Goal: Task Accomplishment & Management: Use online tool/utility

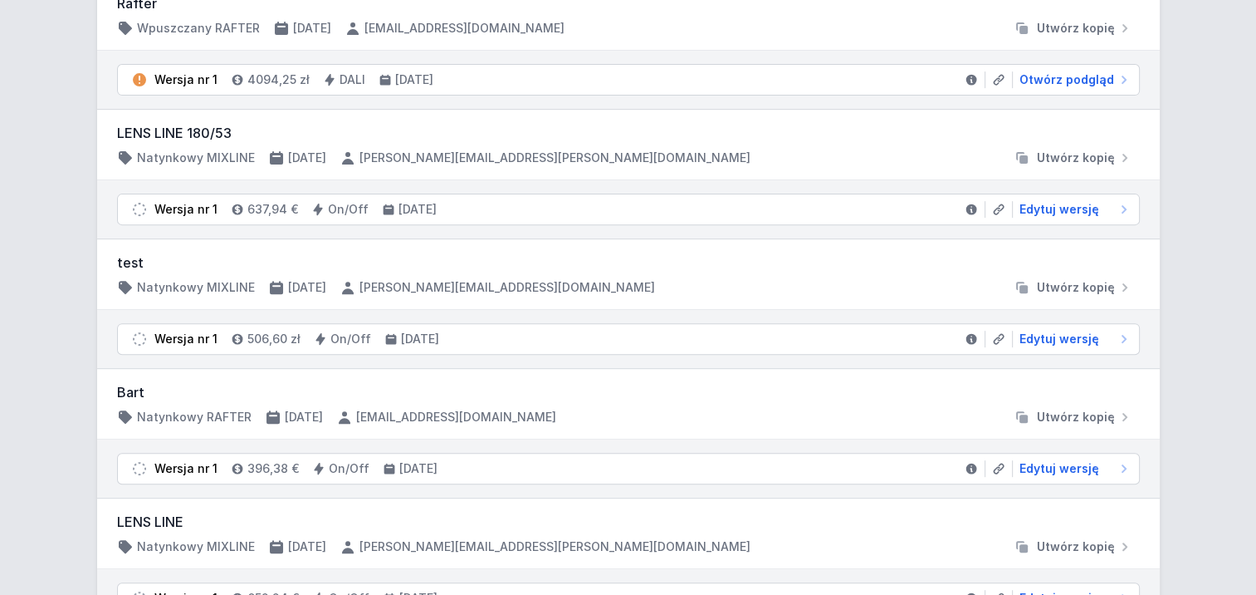
scroll to position [747, 0]
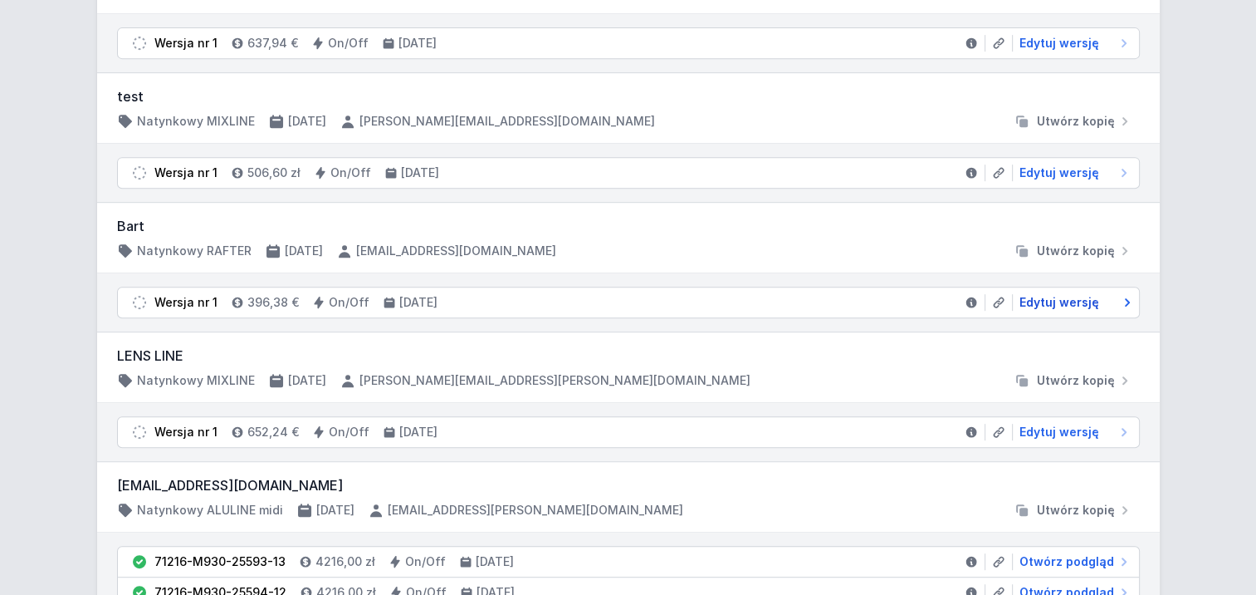
click at [1085, 296] on span "Edytuj wersję" at bounding box center [1060, 302] width 80 height 17
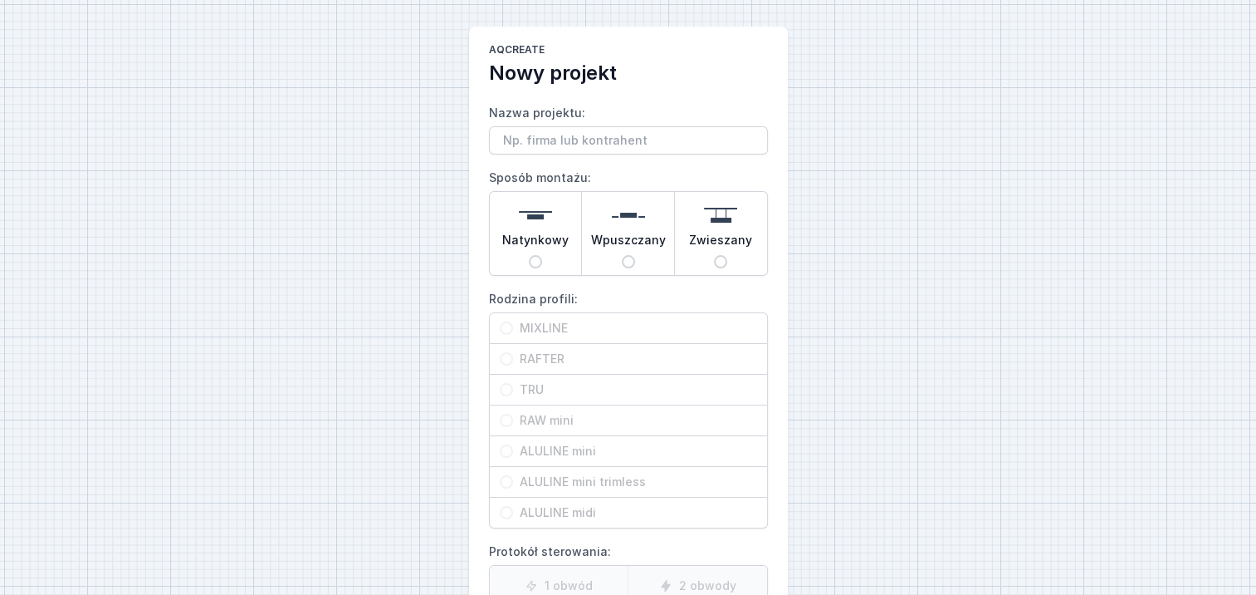
click at [725, 141] on input "Nazwa projektu:" at bounding box center [628, 140] width 279 height 28
type input "Rafter LED ON/OFF 2700 mm"
click at [536, 262] on input "Natynkowy" at bounding box center [535, 261] width 13 height 13
radio input "true"
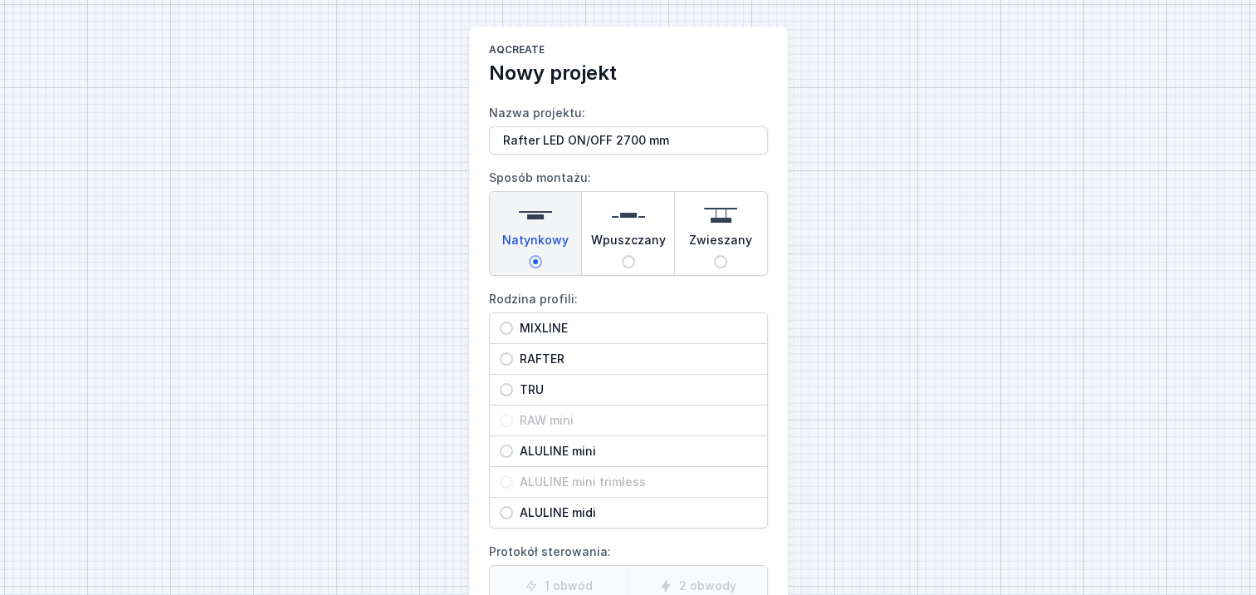
click at [516, 358] on span "RAFTER" at bounding box center [635, 358] width 244 height 17
click at [513, 358] on input "RAFTER" at bounding box center [506, 358] width 13 height 13
radio input "true"
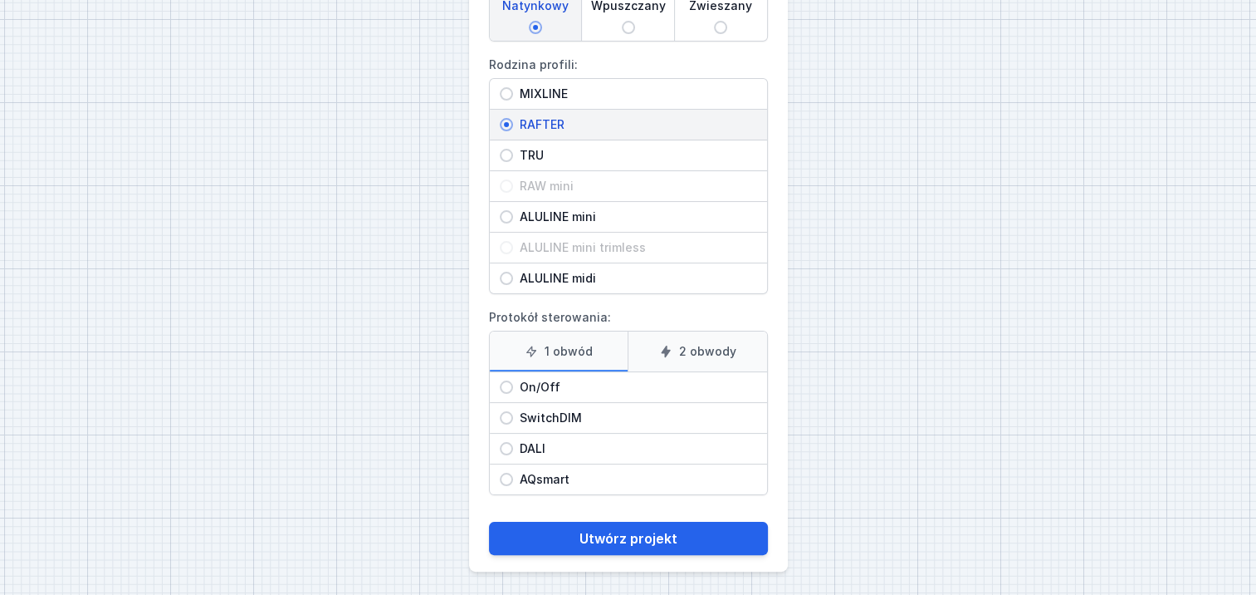
click at [519, 389] on span "On/Off" at bounding box center [635, 387] width 244 height 17
click at [513, 389] on input "On/Off" at bounding box center [506, 386] width 13 height 13
radio input "true"
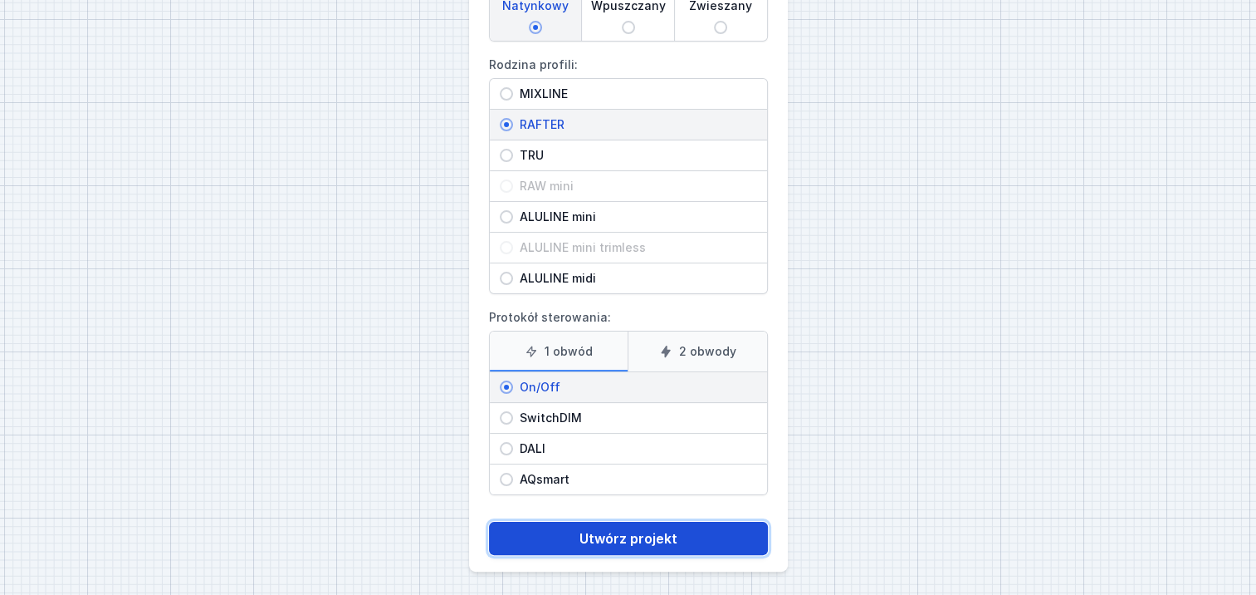
click at [583, 540] on button "Utwórz projekt" at bounding box center [628, 538] width 279 height 33
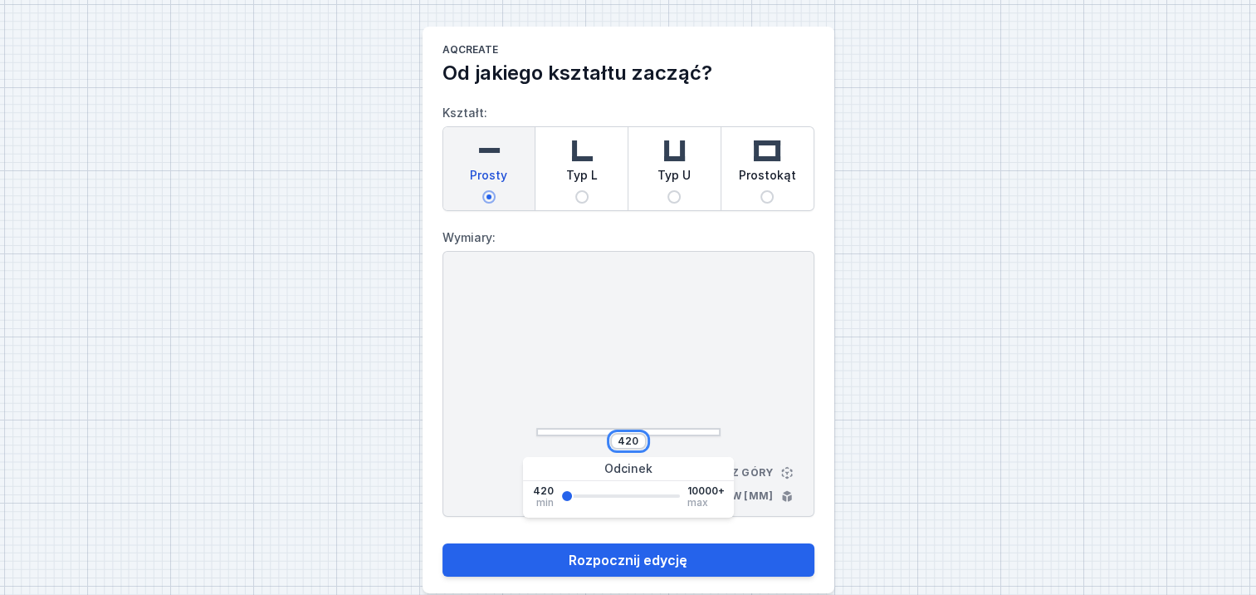
click at [636, 443] on input "420" at bounding box center [628, 440] width 27 height 13
type input "4"
type input "2700"
click at [443, 543] on button "Rozpocznij edycję" at bounding box center [629, 559] width 372 height 33
type input "2700"
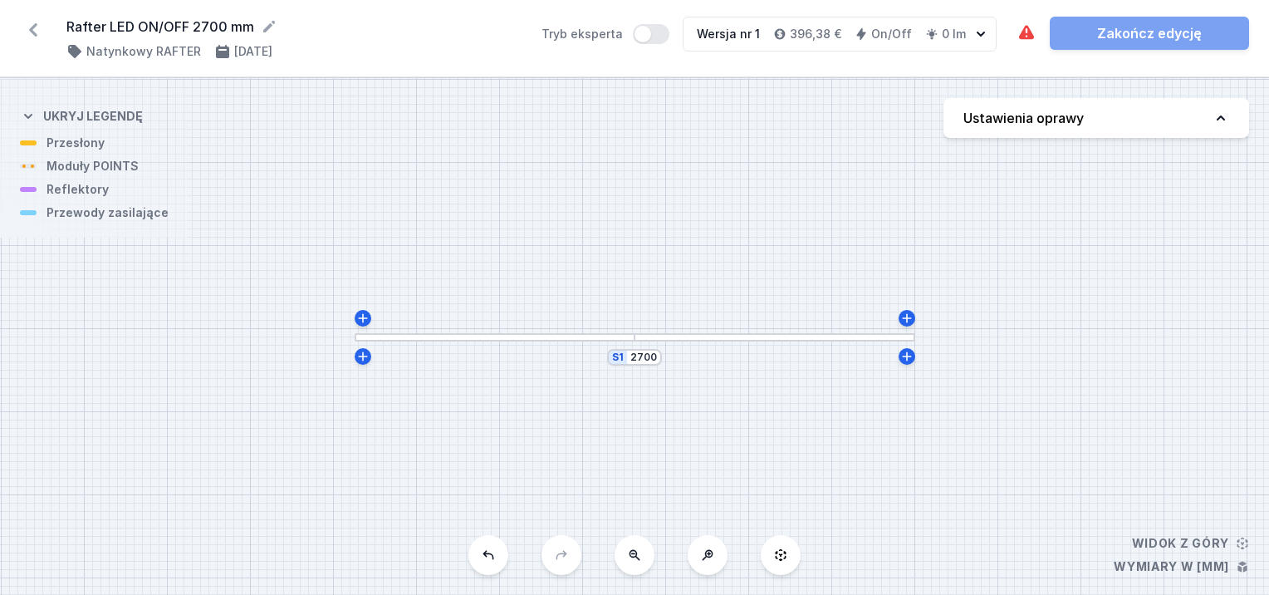
click at [556, 336] on div at bounding box center [495, 337] width 281 height 8
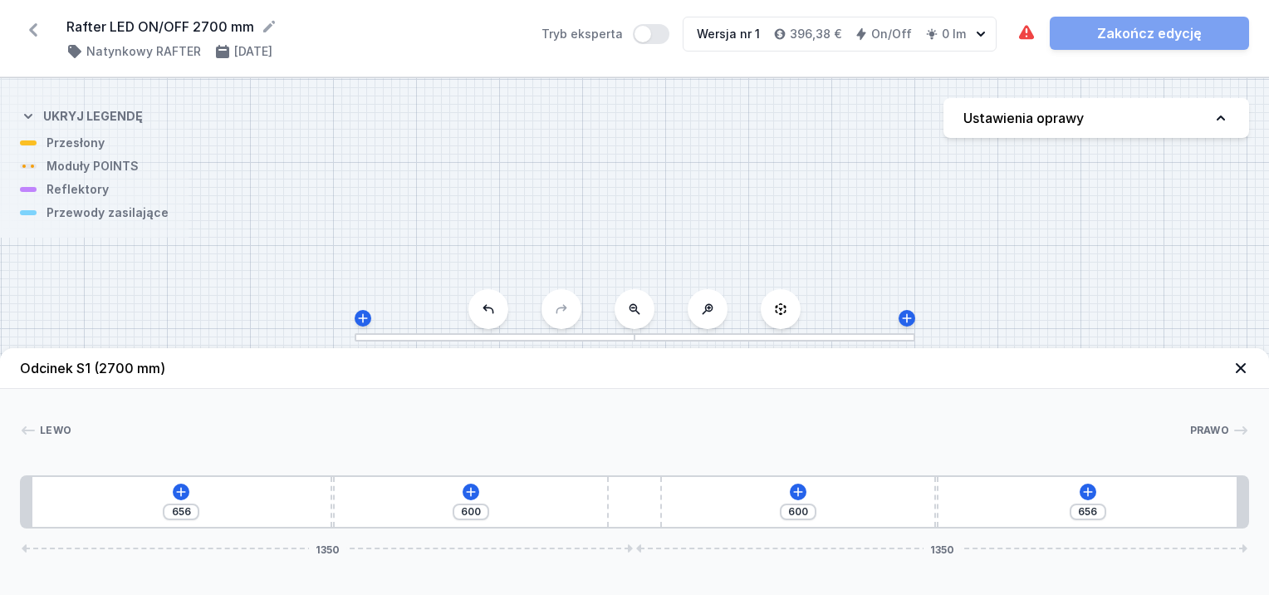
click at [556, 336] on div at bounding box center [495, 337] width 281 height 8
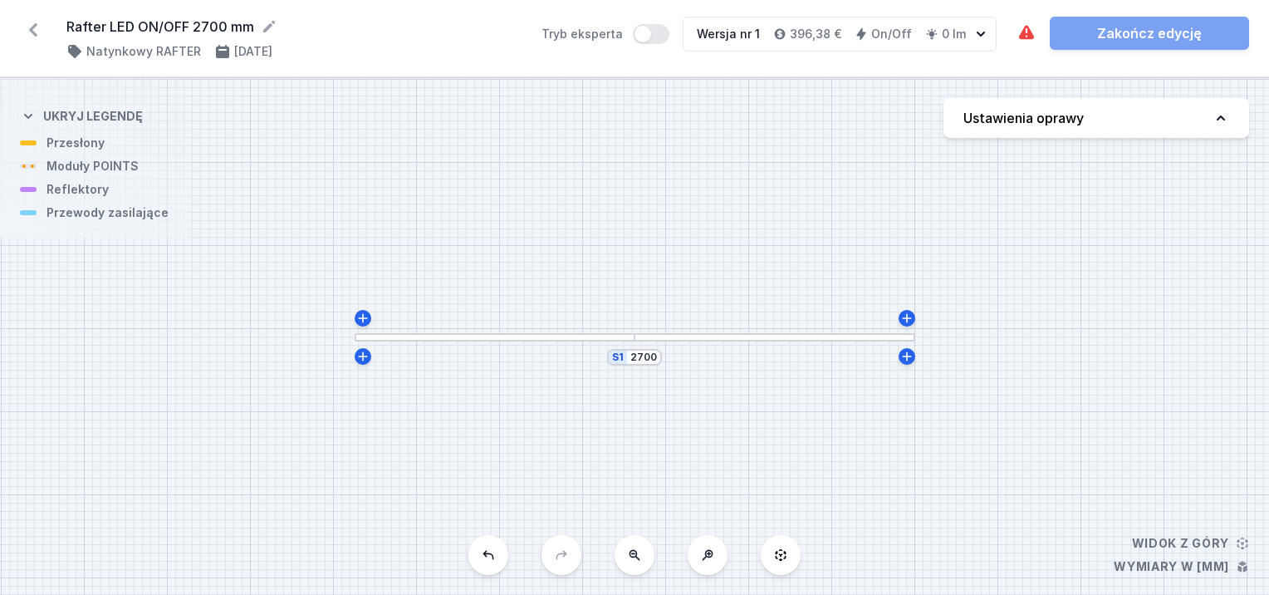
click at [556, 336] on div at bounding box center [495, 337] width 281 height 8
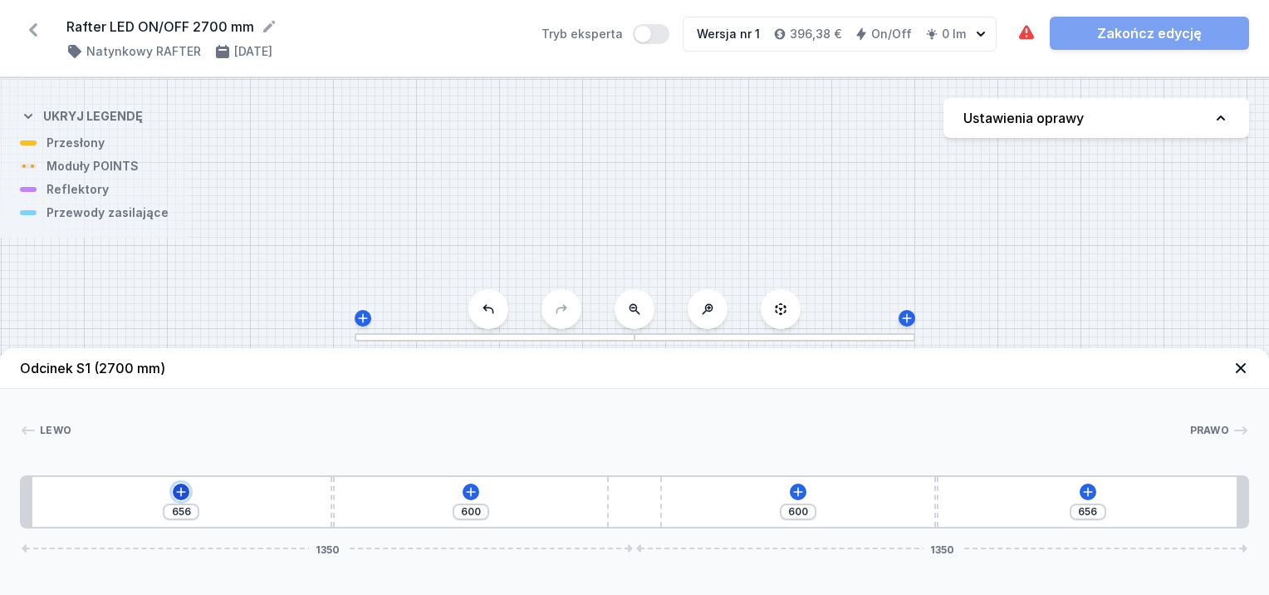
click at [183, 491] on icon at bounding box center [180, 491] width 13 height 13
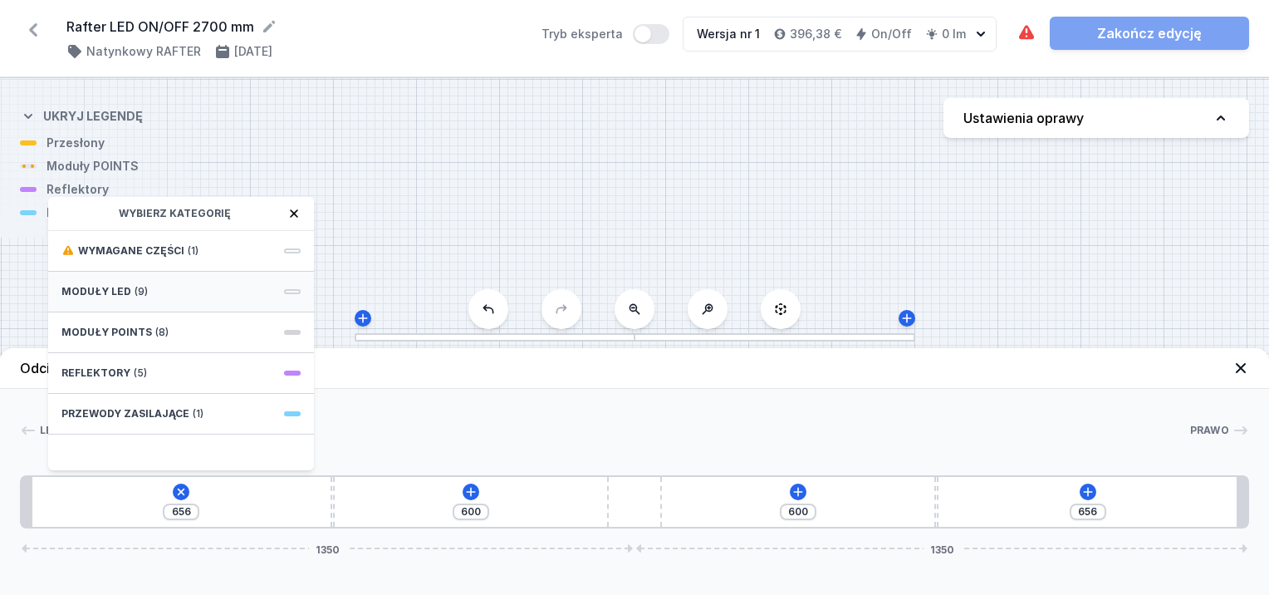
click at [135, 292] on span "(9)" at bounding box center [141, 291] width 13 height 13
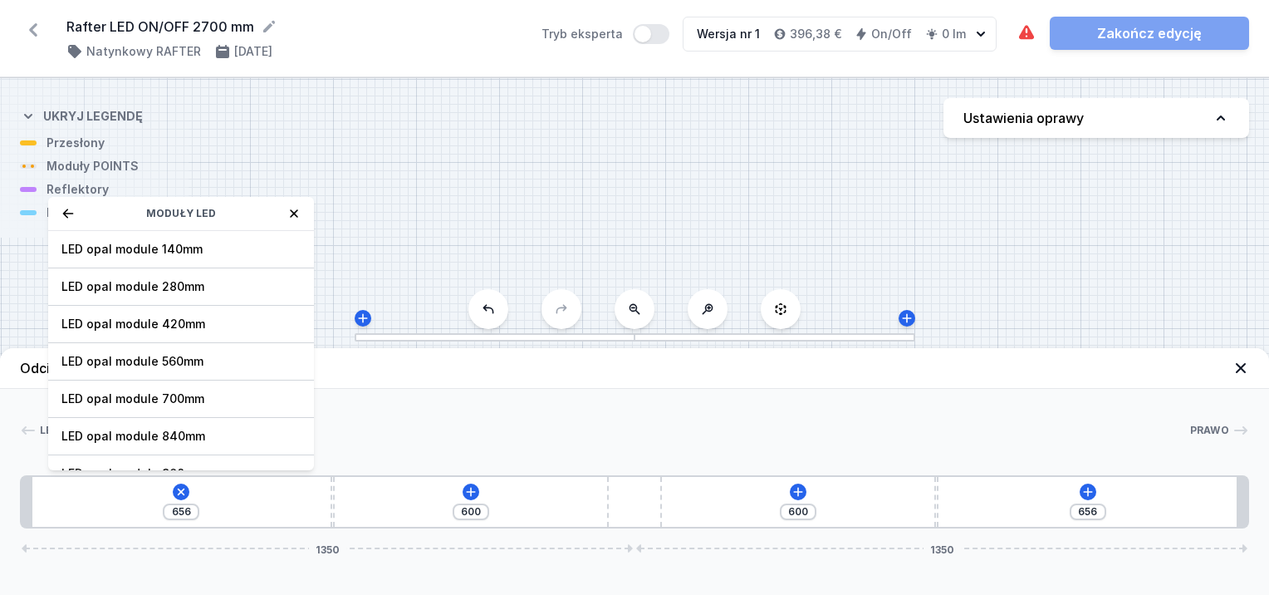
click at [291, 209] on icon at bounding box center [293, 213] width 13 height 13
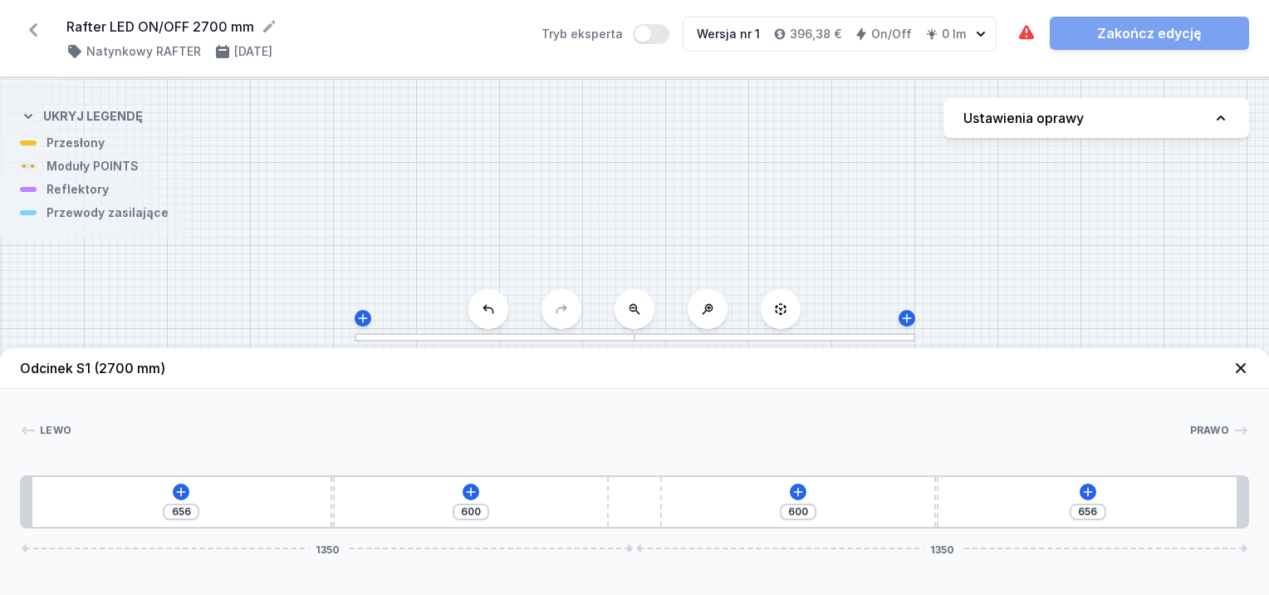
click at [110, 173] on div "S1 2700" at bounding box center [634, 336] width 1269 height 517
click at [107, 173] on div "S1 2700" at bounding box center [634, 336] width 1269 height 517
click at [183, 501] on div "656 600 600 656 1350 1350" at bounding box center [634, 501] width 1229 height 53
click at [179, 500] on div "656 600 600 656 1350 1350" at bounding box center [634, 501] width 1229 height 53
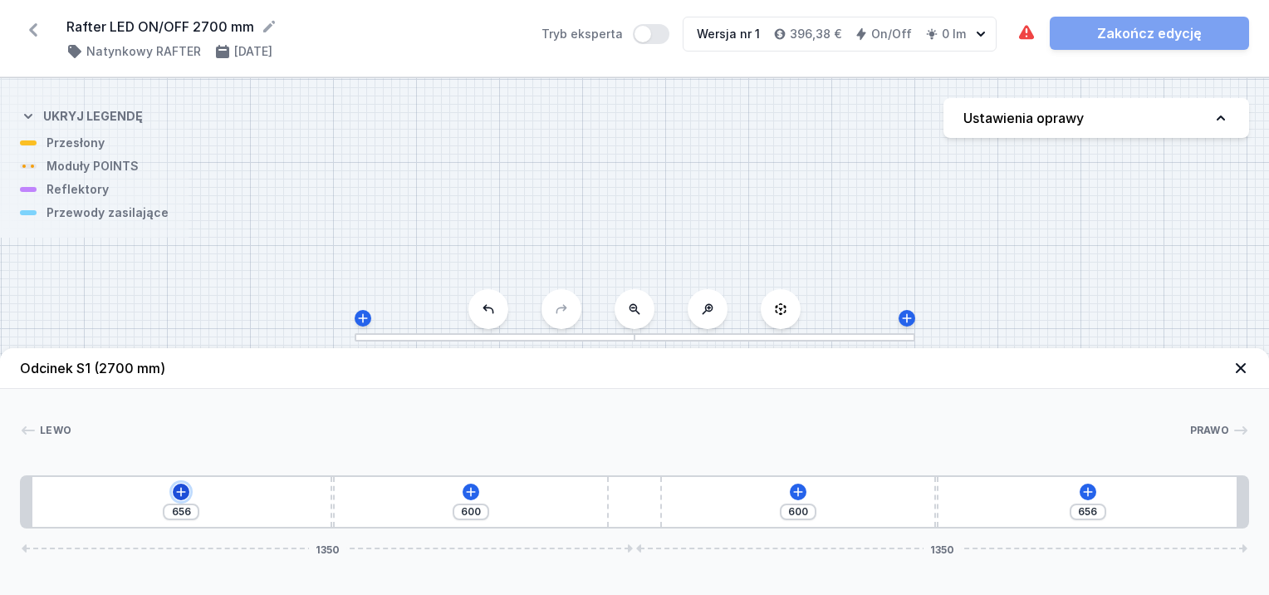
click at [180, 484] on button at bounding box center [181, 491] width 17 height 17
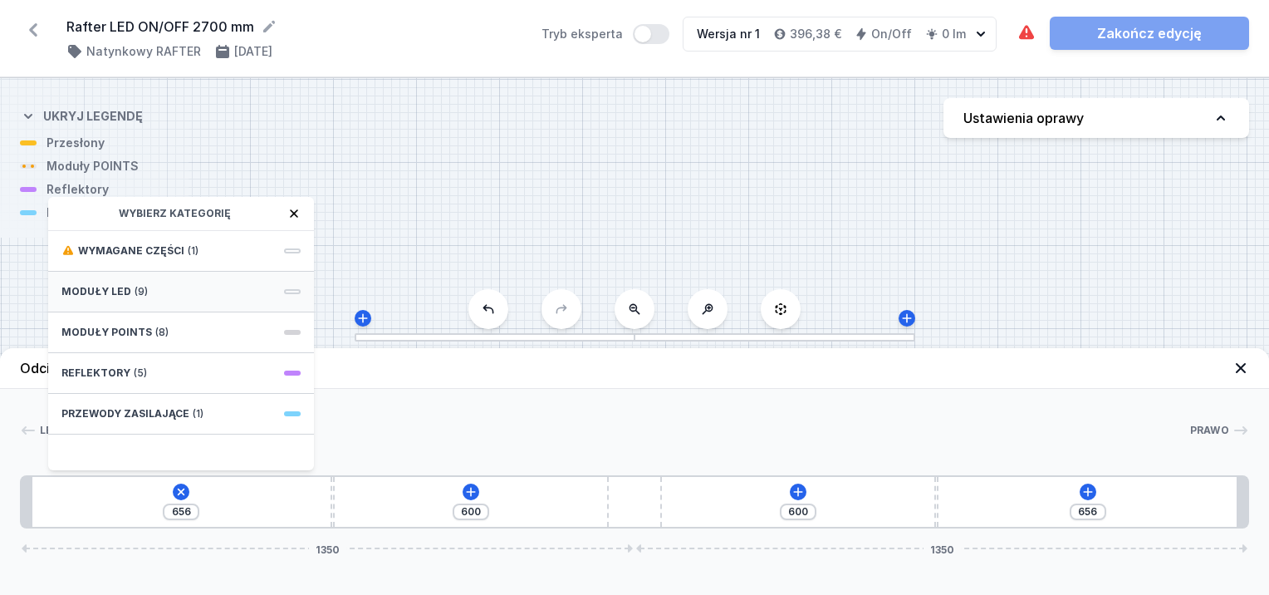
click at [115, 286] on span "Moduły LED" at bounding box center [96, 291] width 70 height 13
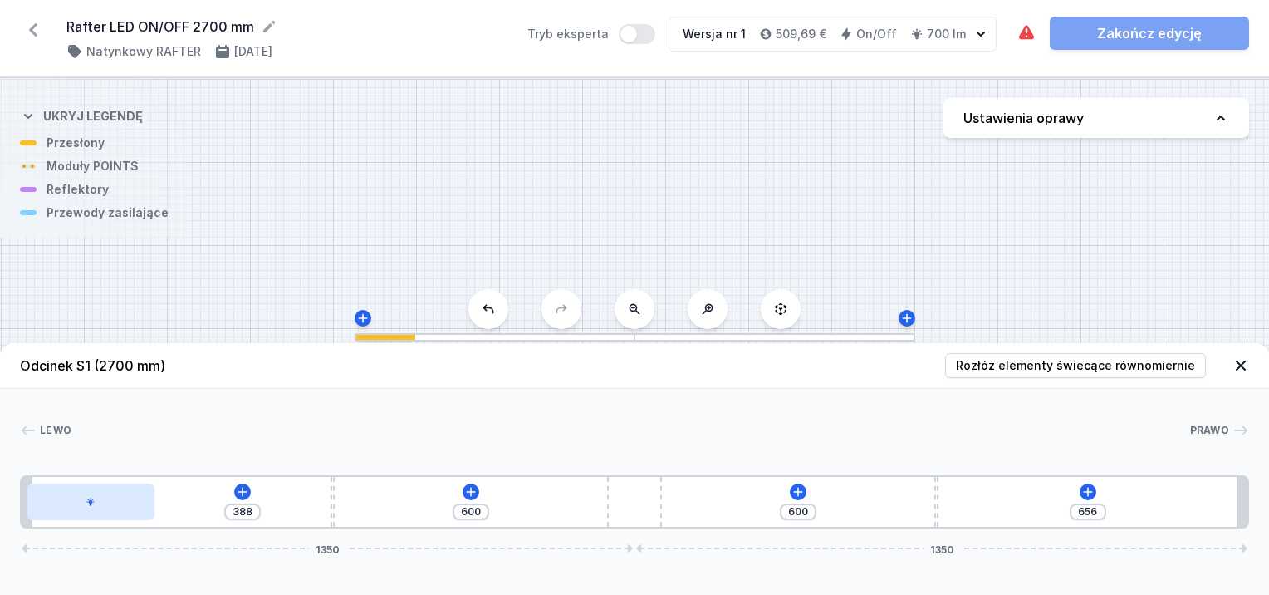
click at [121, 493] on div at bounding box center [90, 501] width 127 height 37
click at [145, 453] on icon at bounding box center [147, 454] width 9 height 11
type input "656"
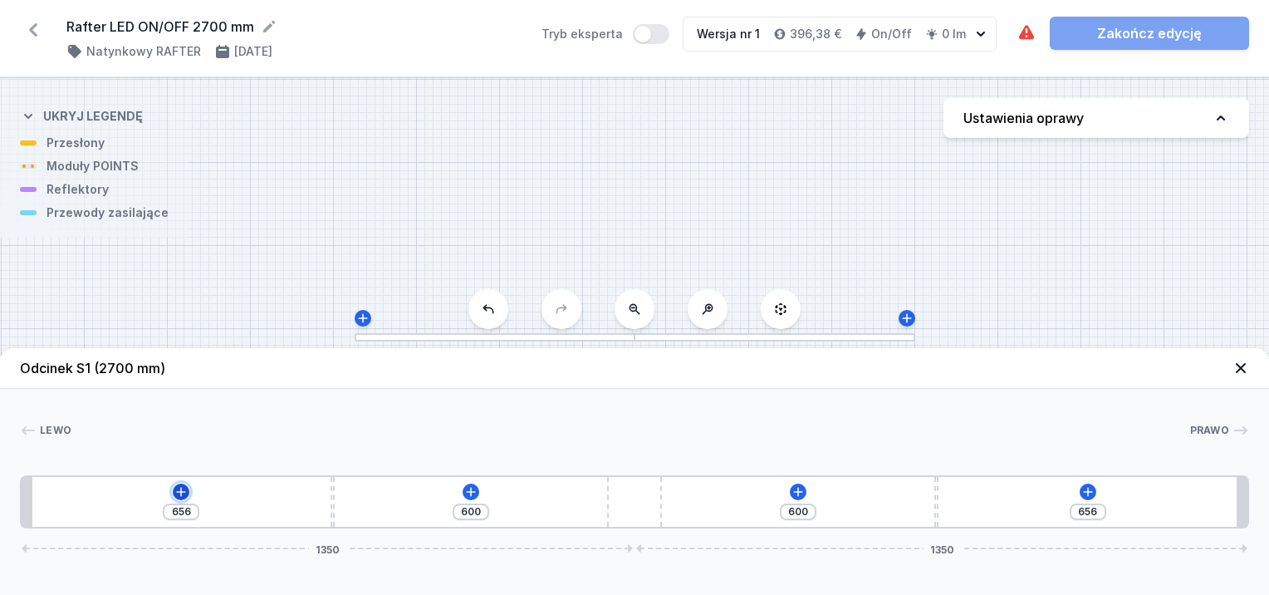
click at [176, 488] on icon at bounding box center [180, 491] width 13 height 13
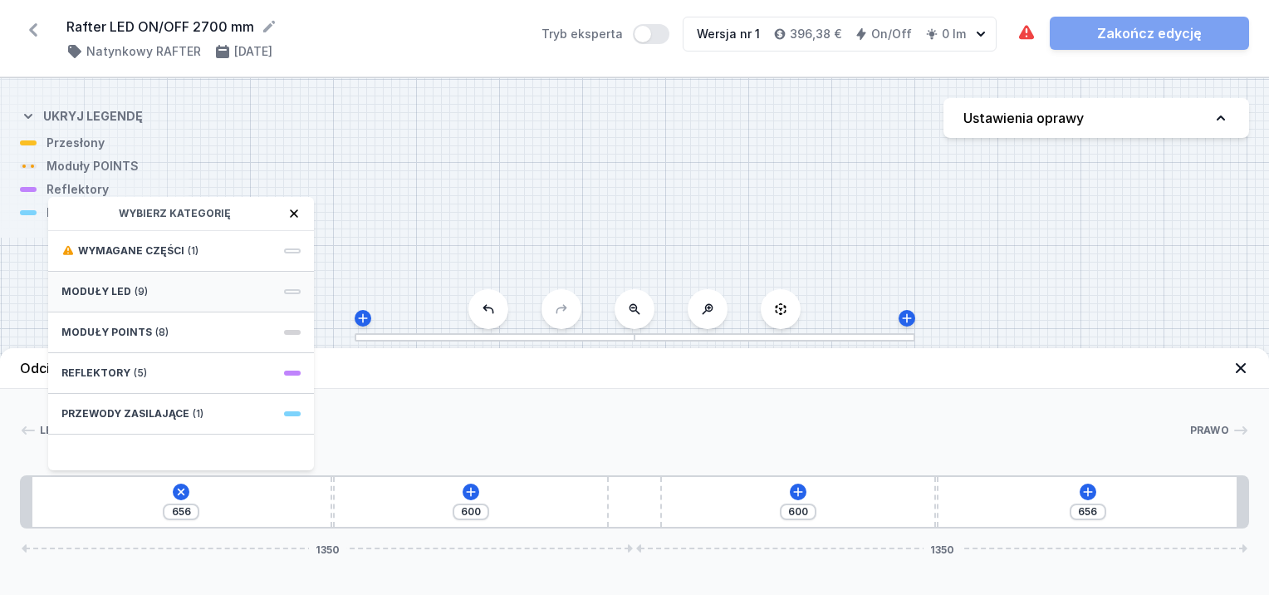
click at [142, 291] on span "(9)" at bounding box center [141, 291] width 13 height 13
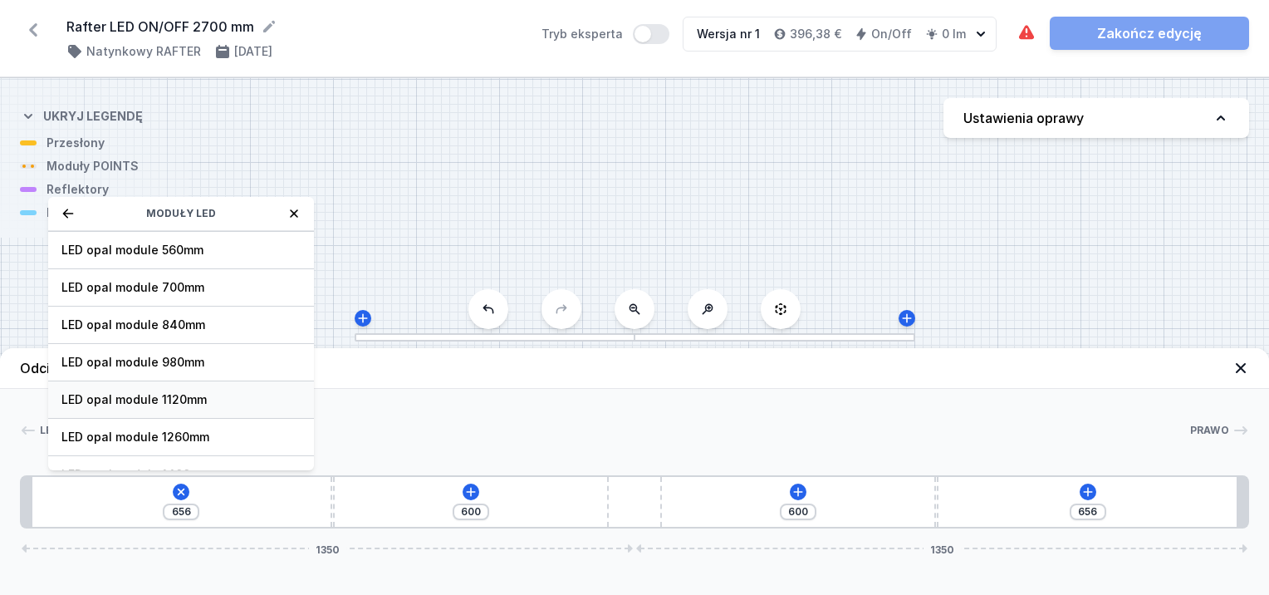
scroll to position [207, 0]
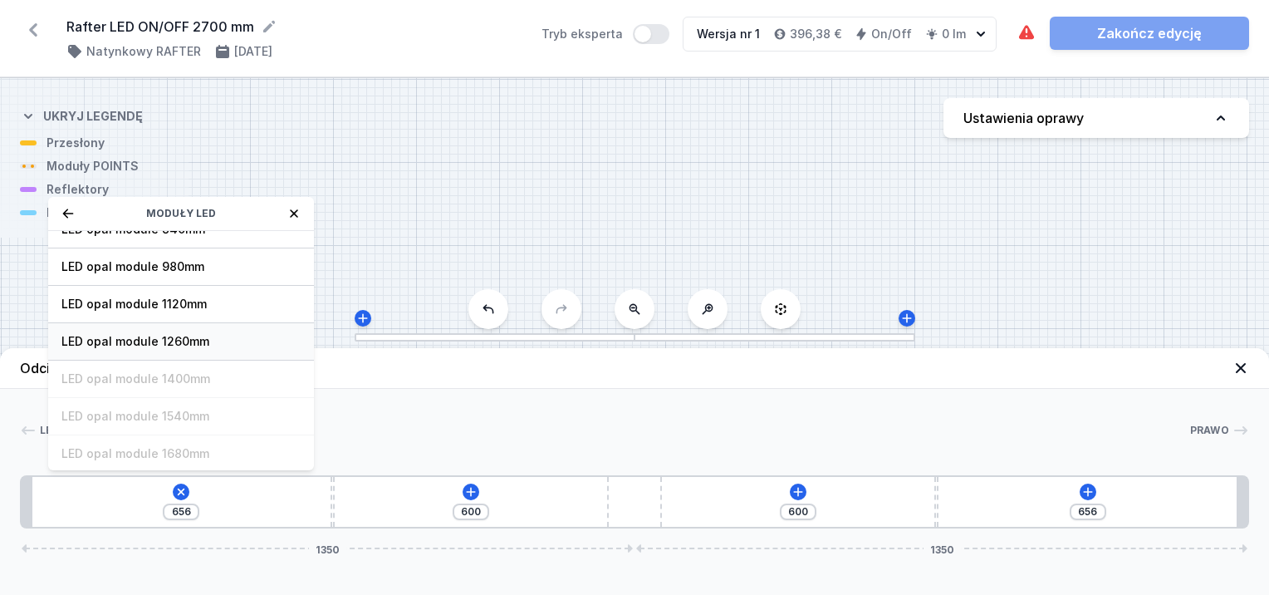
click at [195, 338] on span "LED opal module 1260mm" at bounding box center [180, 341] width 239 height 17
type input "18"
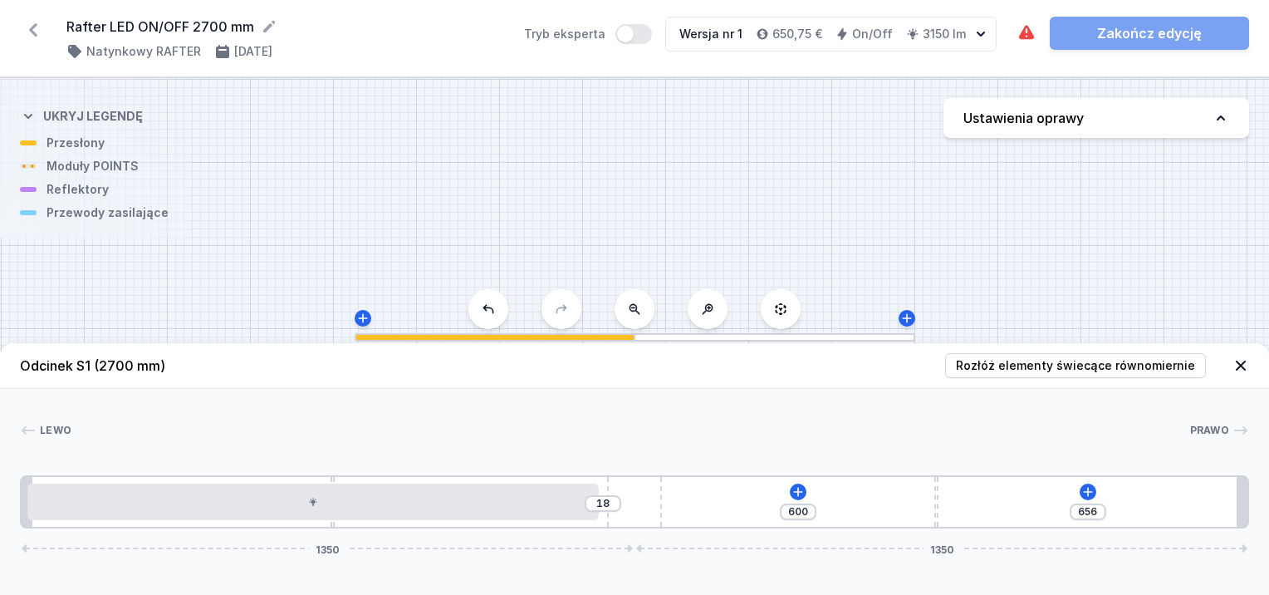
click at [806, 490] on div "18 600 656 1350 1350" at bounding box center [634, 501] width 1229 height 53
click at [792, 490] on icon at bounding box center [797, 491] width 13 height 13
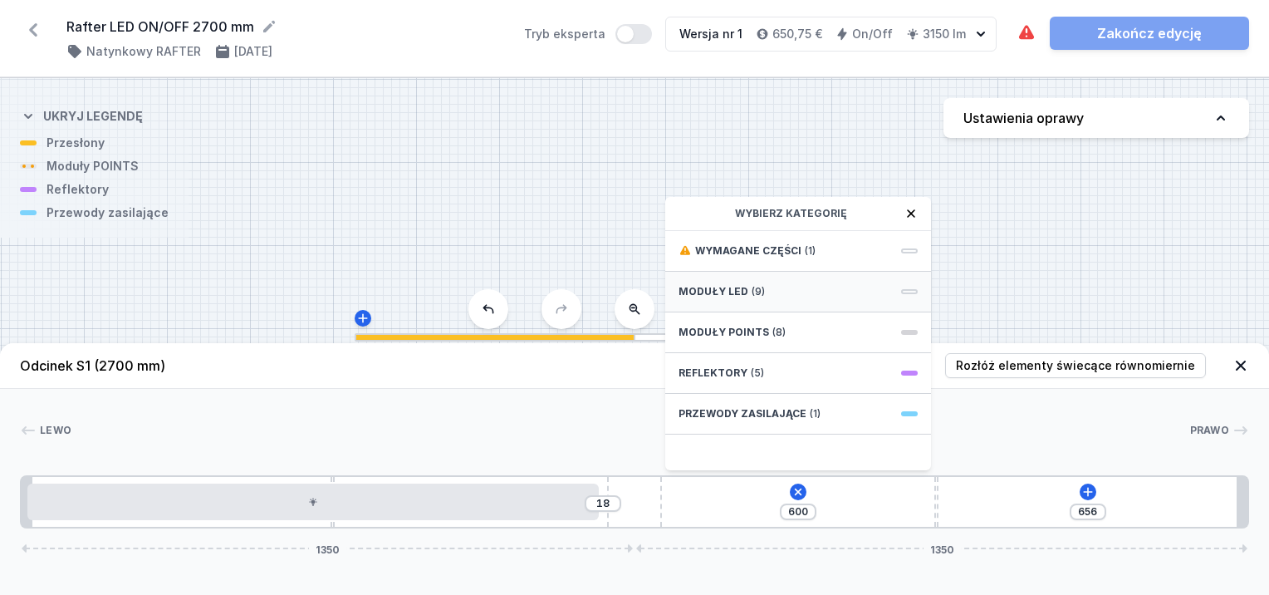
click at [723, 300] on div "Moduły LED (9)" at bounding box center [798, 292] width 266 height 41
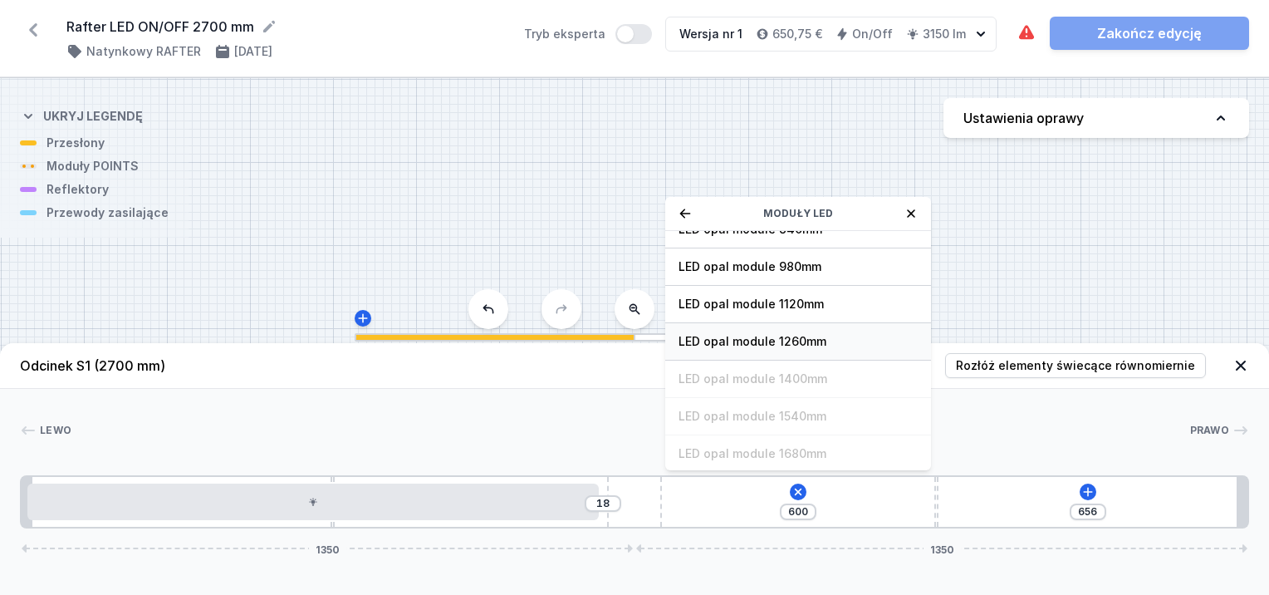
click at [740, 336] on span "LED opal module 1260mm" at bounding box center [797, 341] width 239 height 17
type input "65"
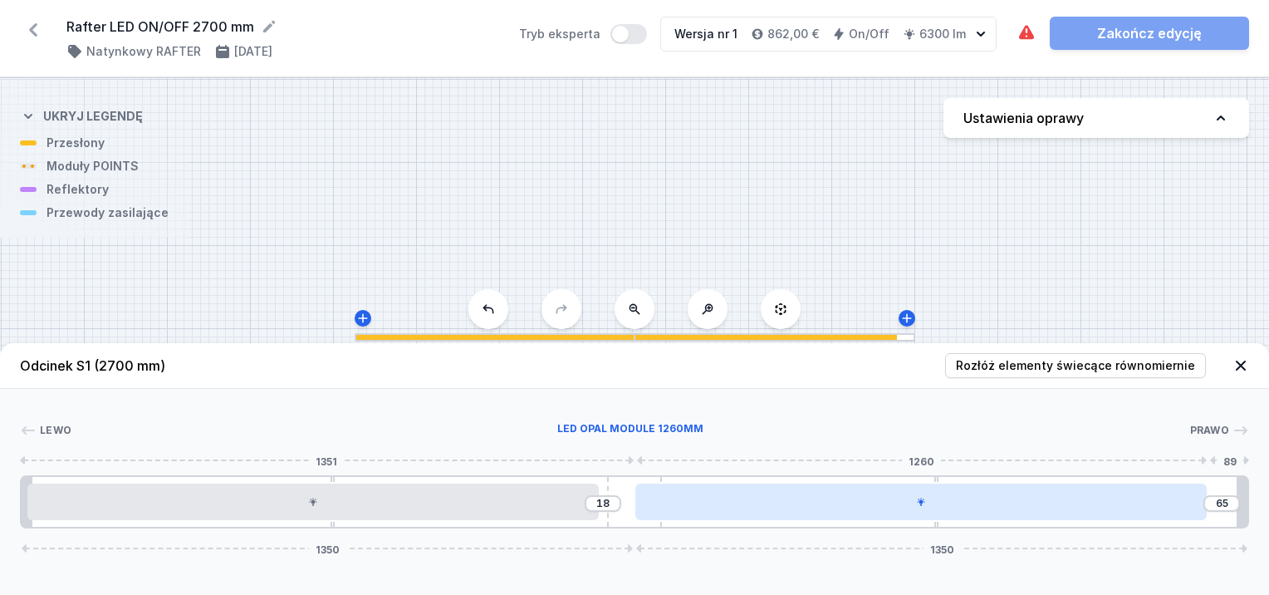
drag, startPoint x: 1073, startPoint y: 510, endPoint x: 1061, endPoint y: 511, distance: 11.7
click at [1061, 511] on div at bounding box center [921, 501] width 572 height 37
click at [1121, 515] on div at bounding box center [921, 501] width 572 height 37
click at [1120, 515] on div at bounding box center [921, 501] width 572 height 37
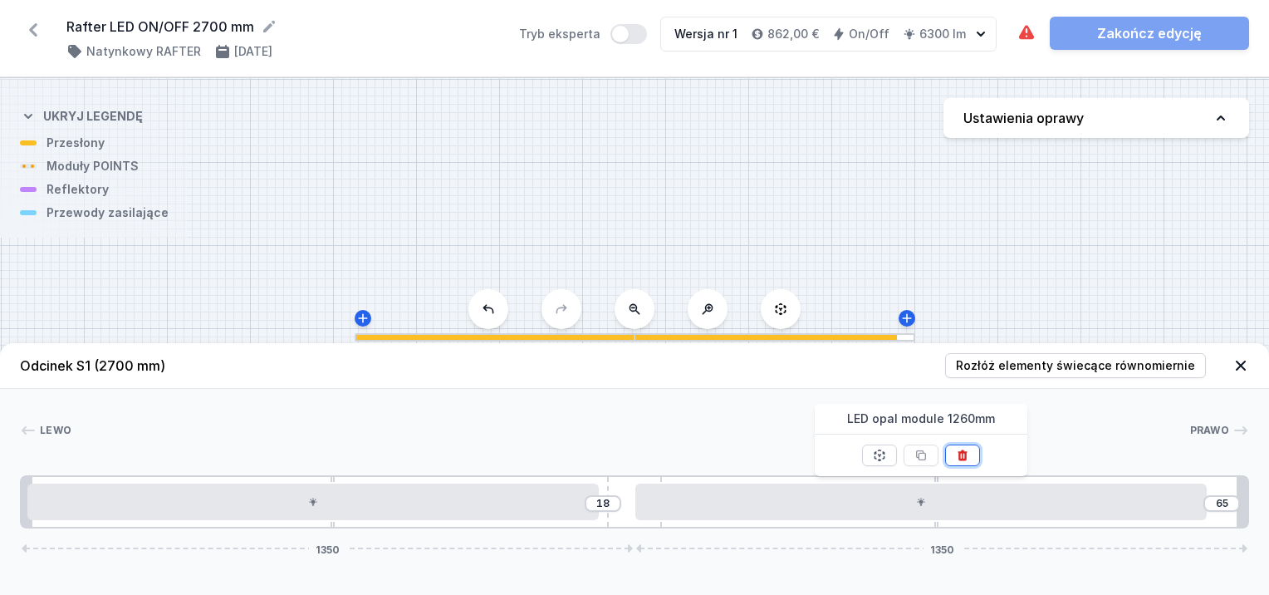
click at [960, 452] on icon at bounding box center [962, 454] width 9 height 11
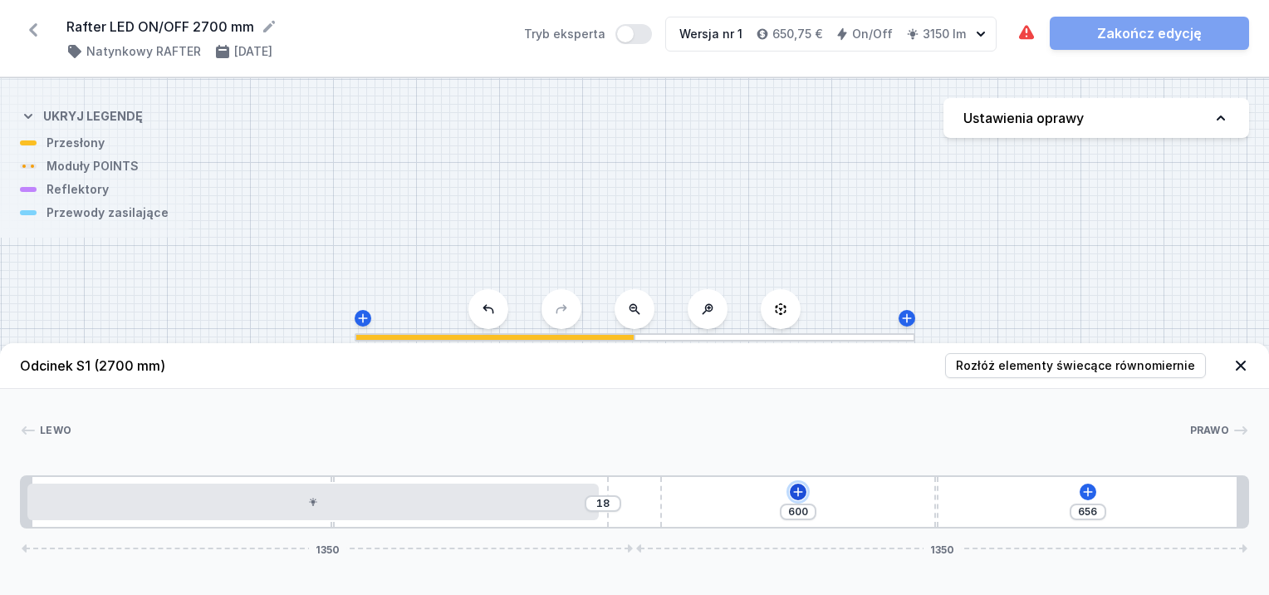
click at [801, 492] on icon at bounding box center [797, 491] width 13 height 13
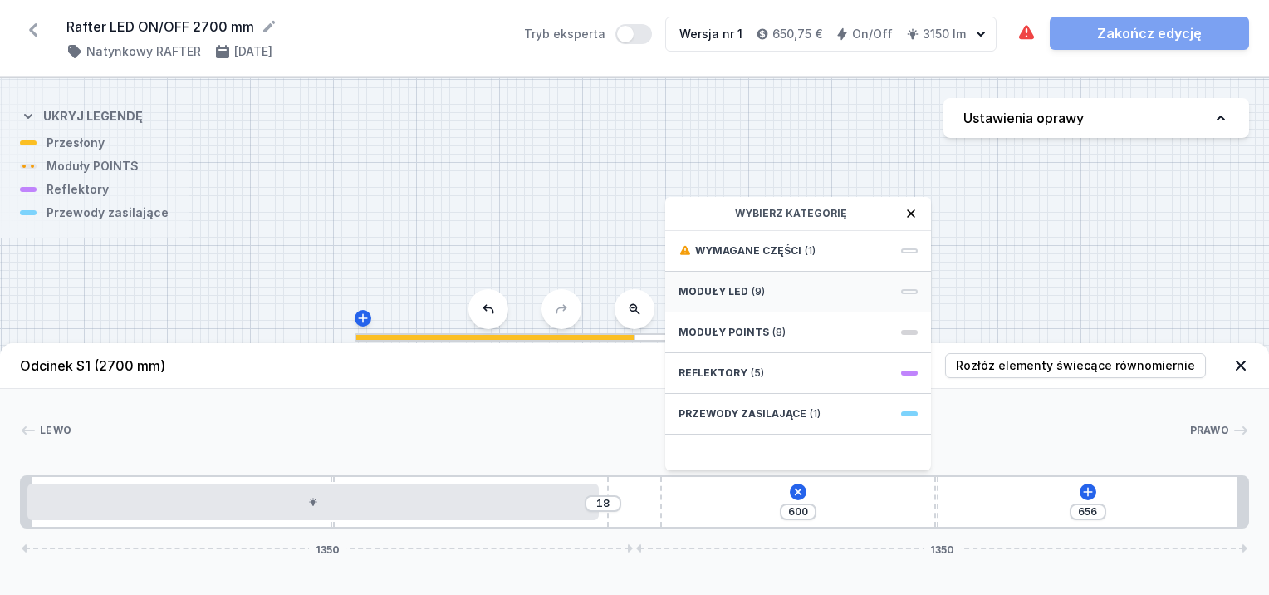
click at [752, 285] on span "(9)" at bounding box center [758, 291] width 13 height 13
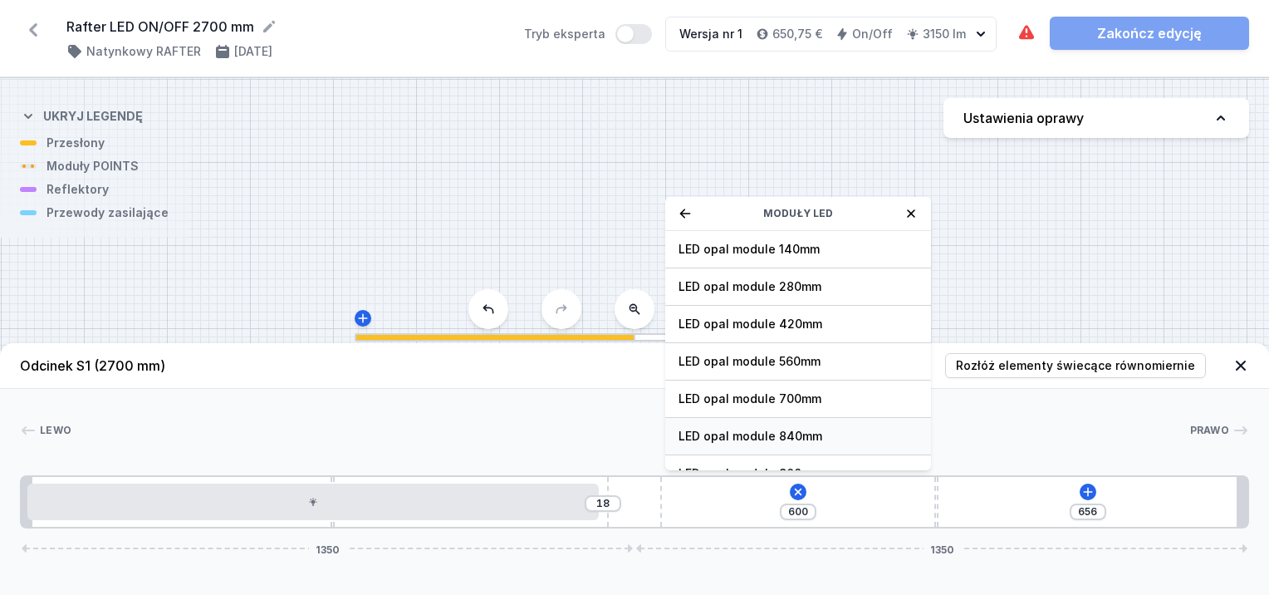
click at [779, 431] on span "LED opal module 840mm" at bounding box center [797, 436] width 239 height 17
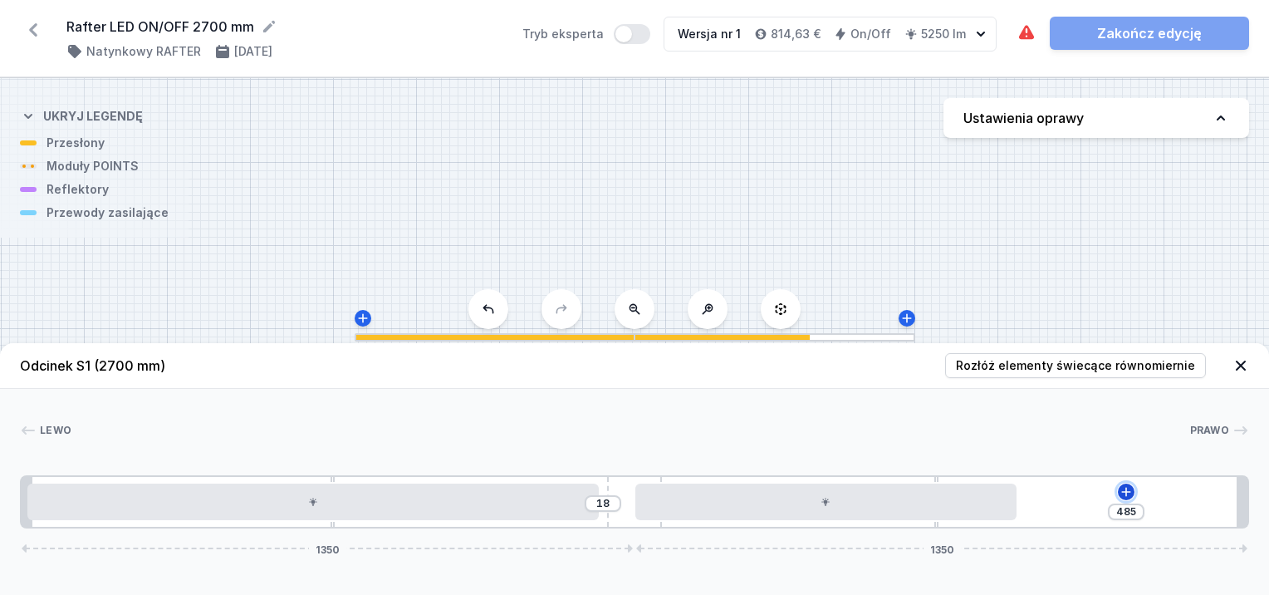
click at [1123, 492] on icon at bounding box center [1126, 491] width 9 height 9
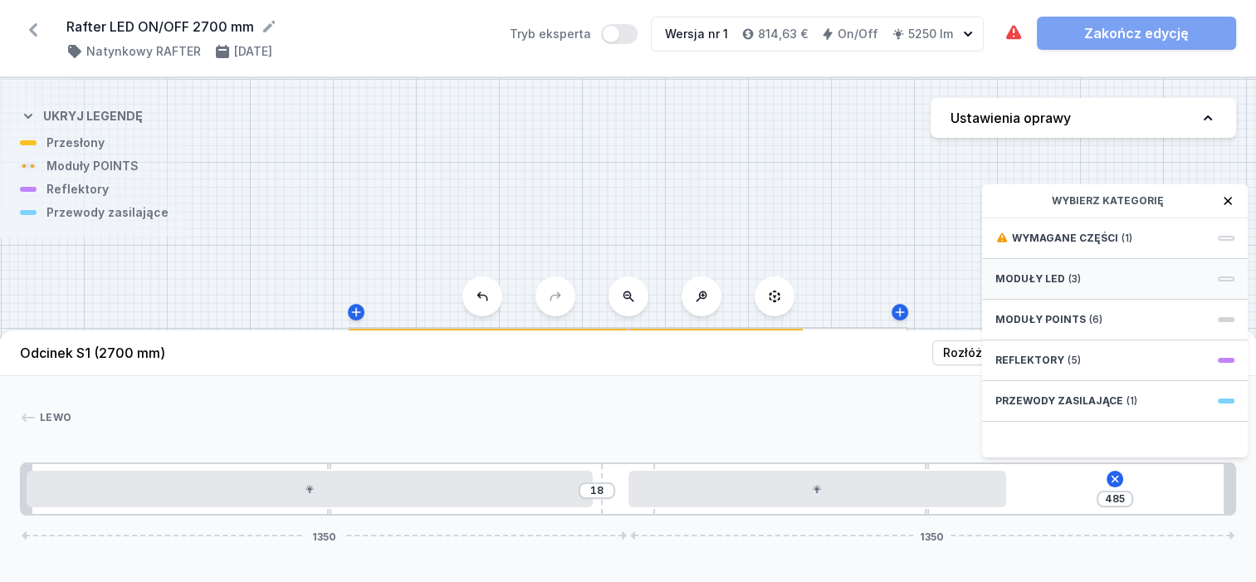
click at [1006, 286] on span "Moduły LED" at bounding box center [1031, 278] width 70 height 13
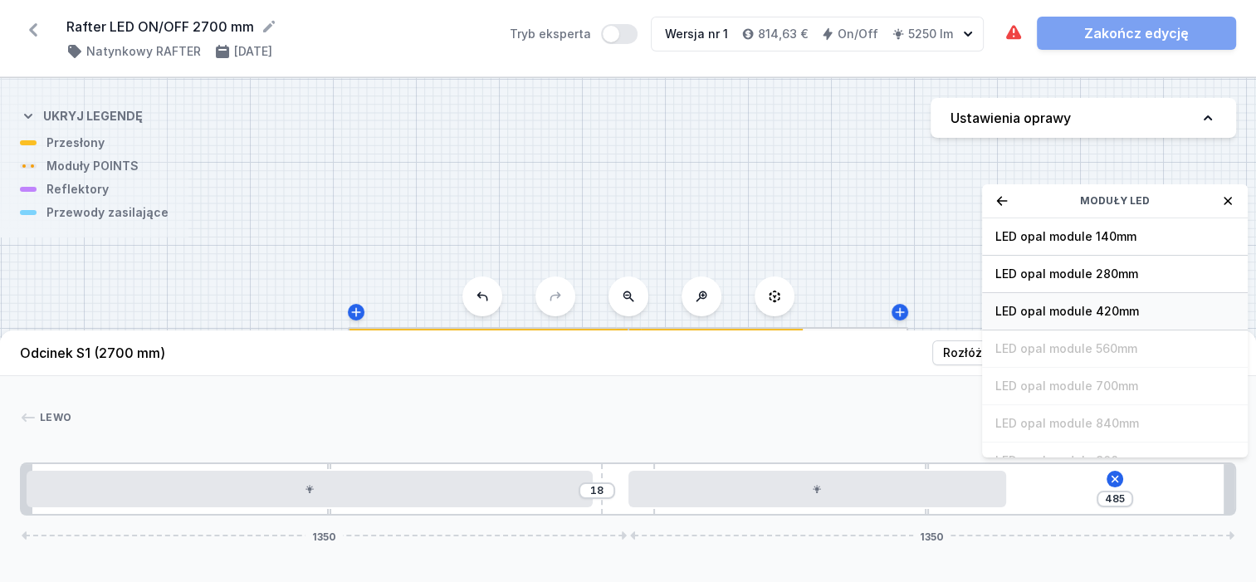
click at [1030, 313] on div "LED opal module 420mm" at bounding box center [1115, 311] width 266 height 37
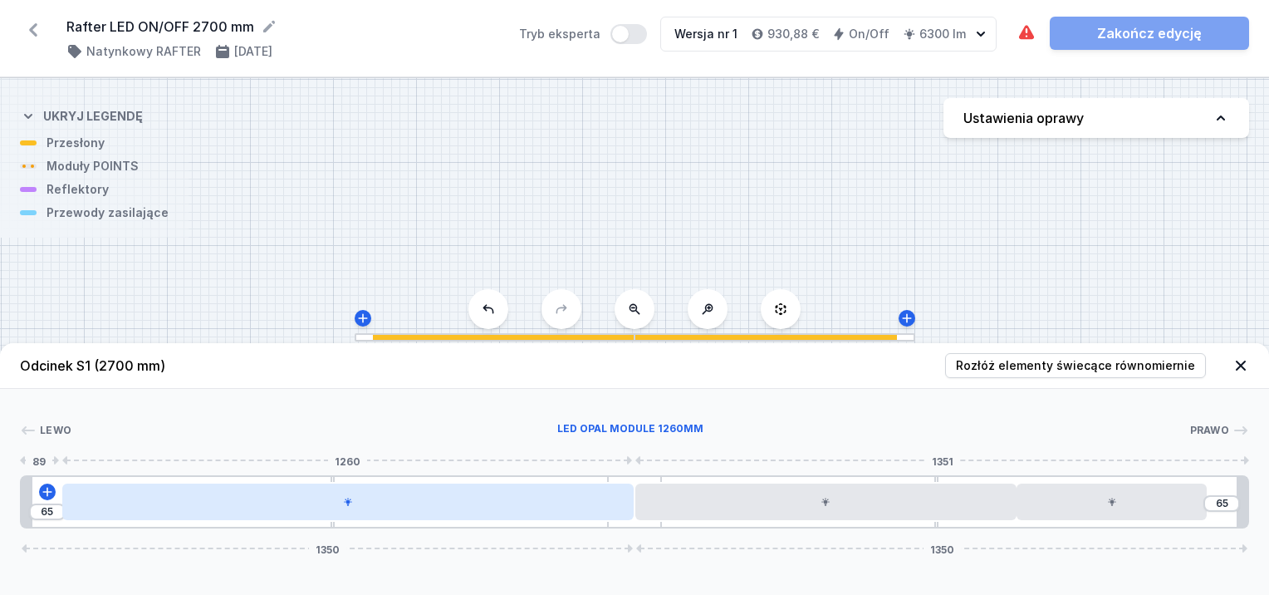
drag, startPoint x: 519, startPoint y: 500, endPoint x: 546, endPoint y: 505, distance: 27.9
click at [546, 505] on div at bounding box center [348, 501] width 572 height 37
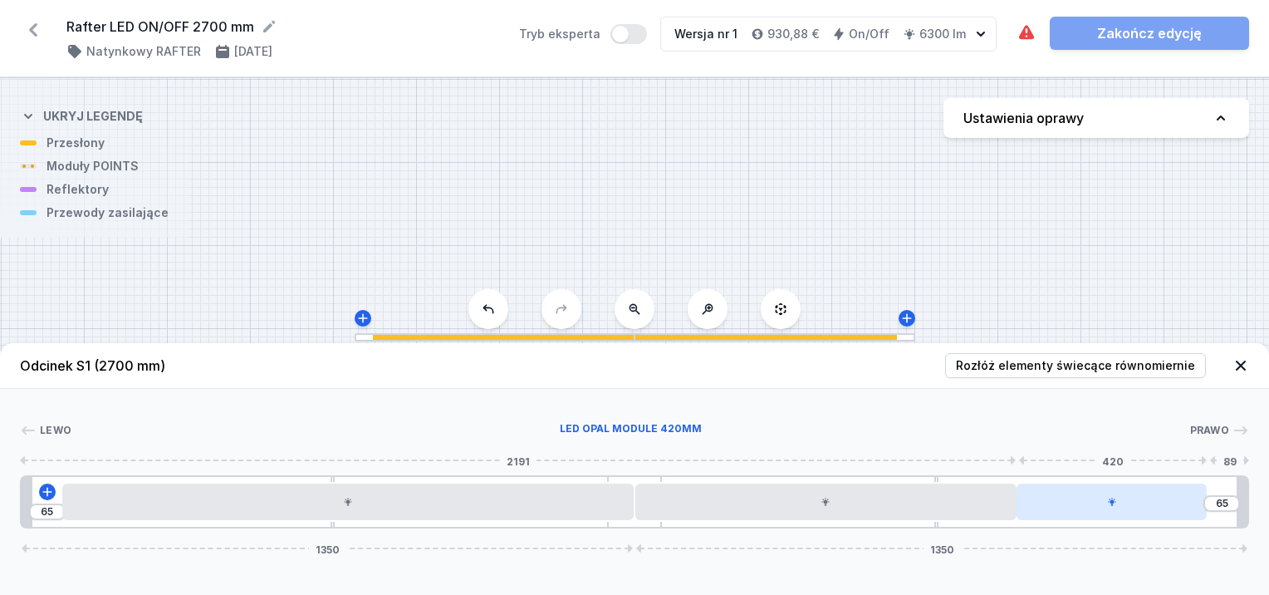
drag, startPoint x: 1096, startPoint y: 522, endPoint x: 1159, endPoint y: 515, distance: 63.6
click at [1159, 515] on div "65 65 1350 1350" at bounding box center [634, 501] width 1229 height 53
click at [1145, 512] on div at bounding box center [1111, 501] width 191 height 37
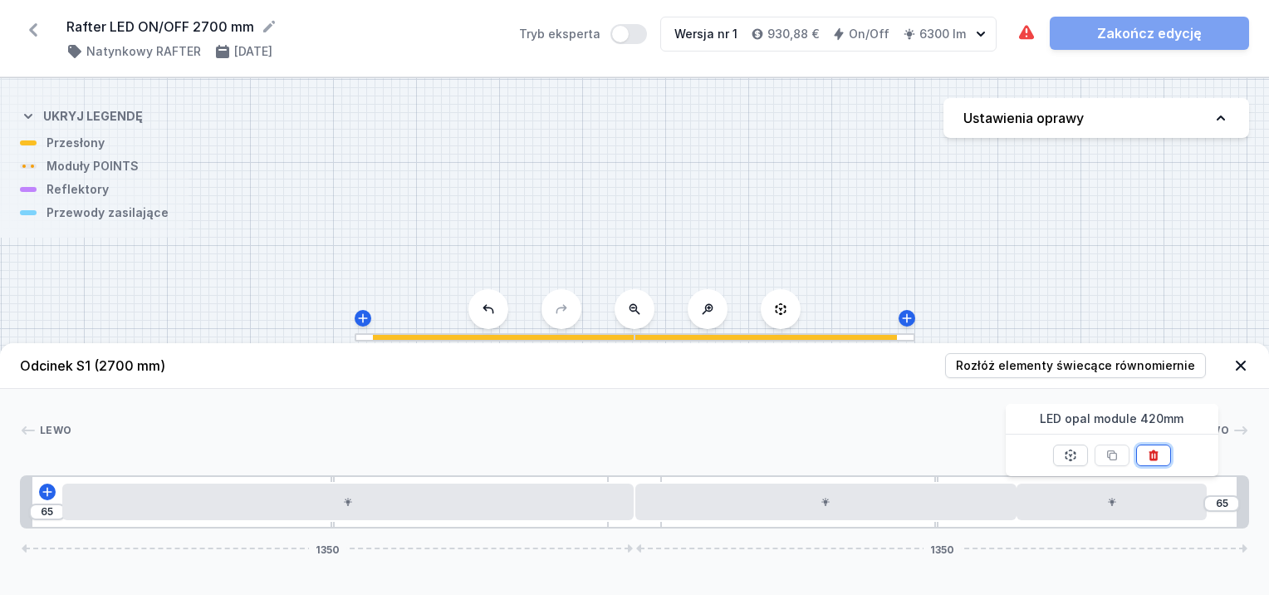
click at [1149, 453] on icon at bounding box center [1153, 454] width 9 height 11
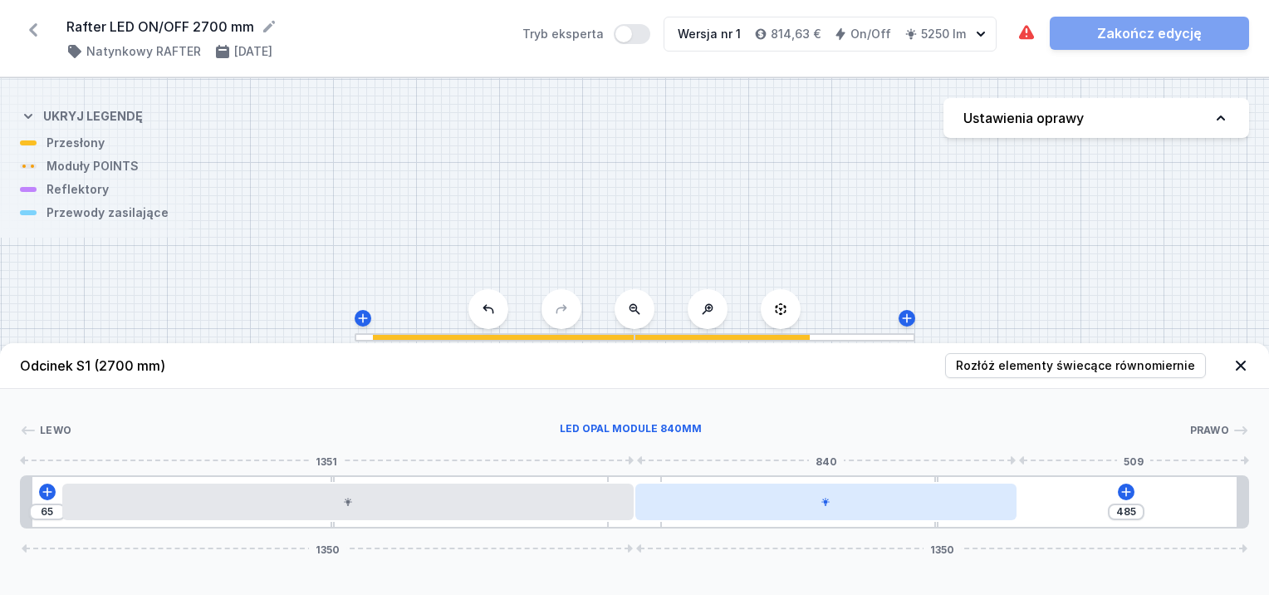
click at [992, 504] on div at bounding box center [825, 501] width 381 height 37
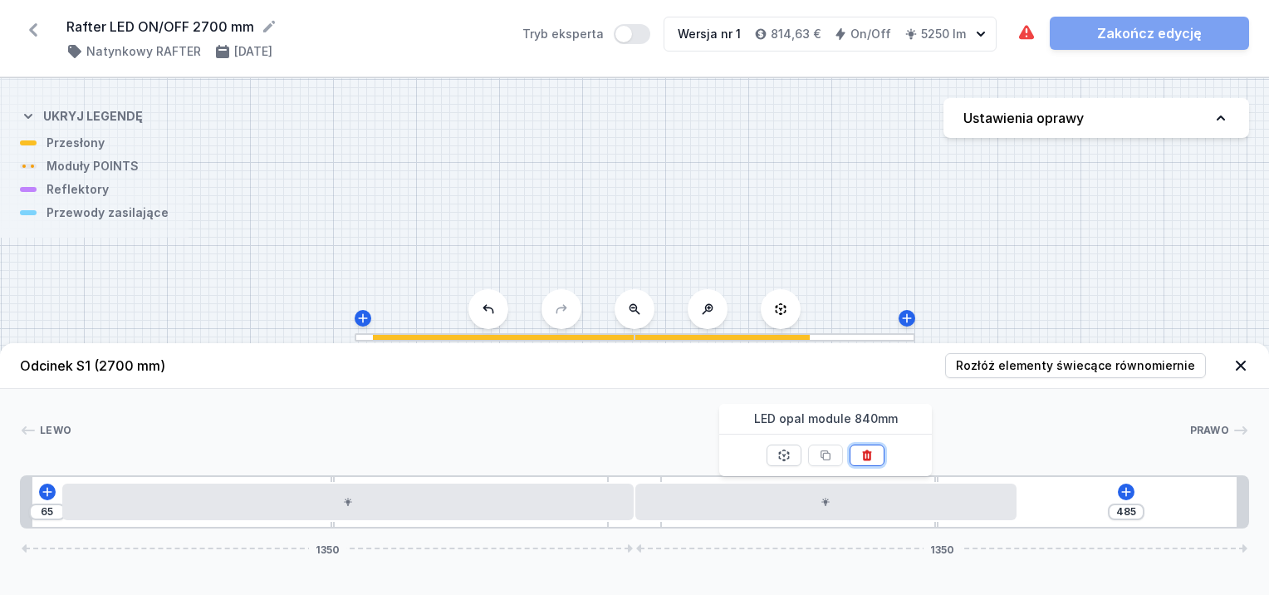
click at [865, 448] on button at bounding box center [867, 455] width 35 height 22
type input "656"
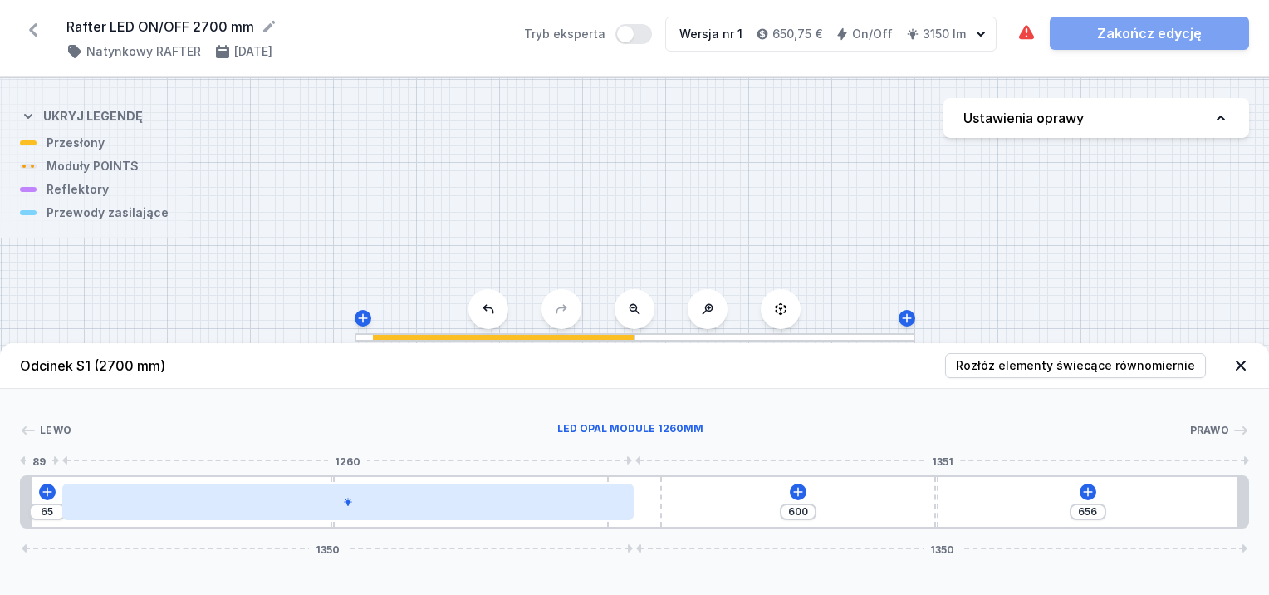
click at [585, 511] on div at bounding box center [348, 501] width 572 height 37
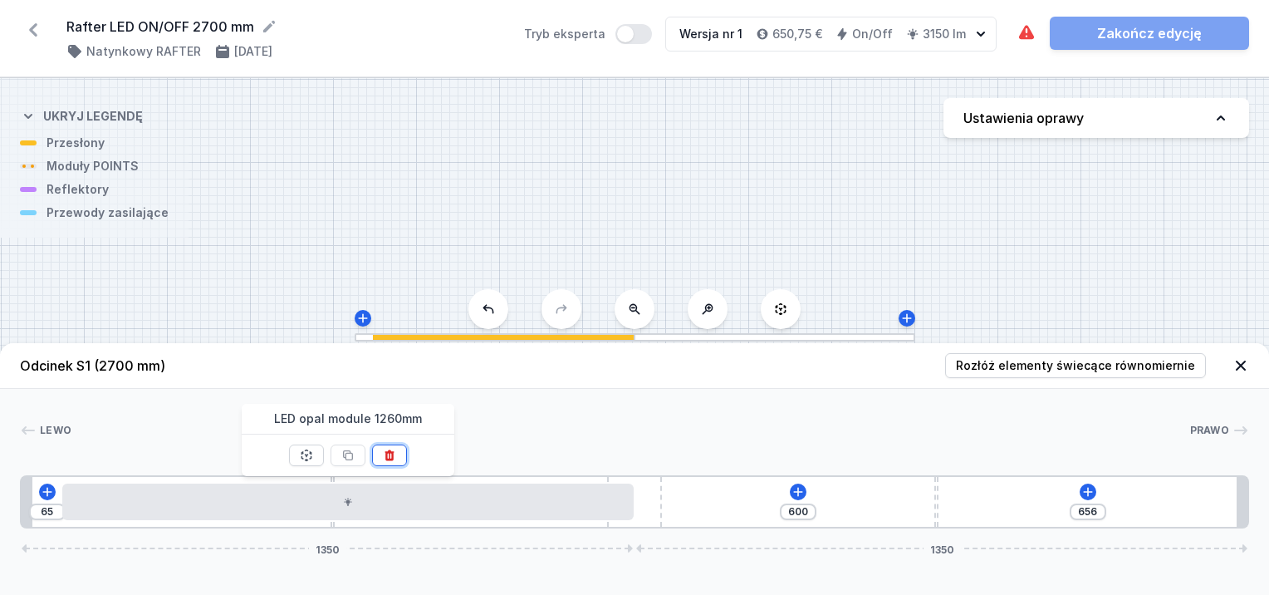
click at [391, 455] on icon at bounding box center [389, 454] width 9 height 11
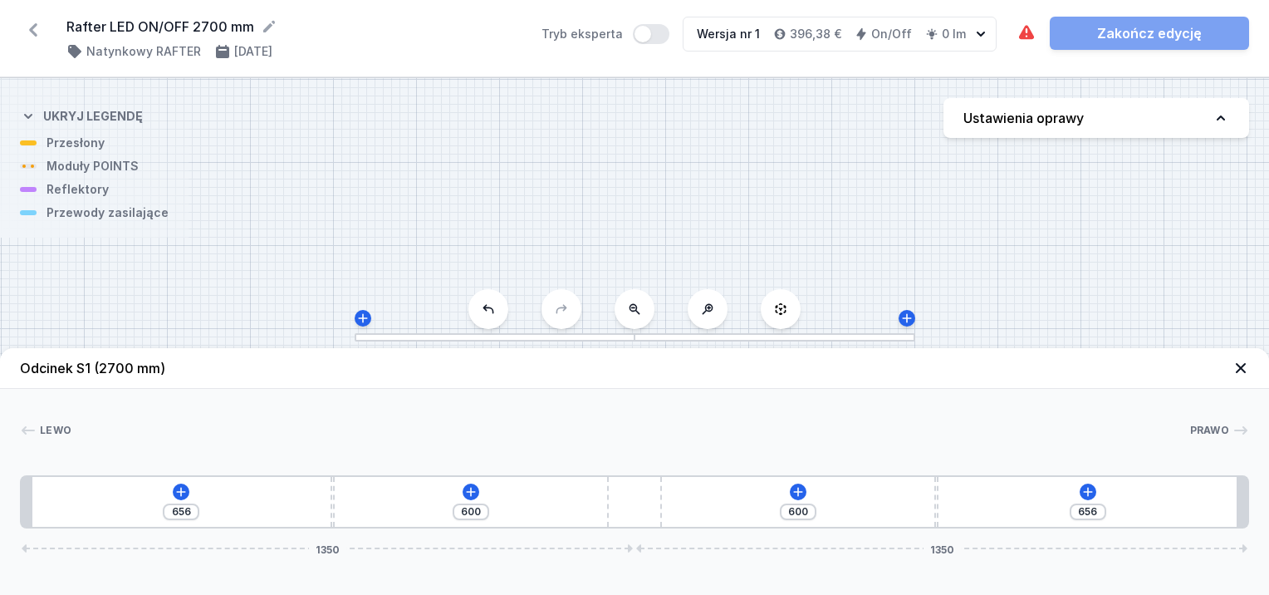
drag, startPoint x: 336, startPoint y: 508, endPoint x: 591, endPoint y: 513, distance: 255.8
click at [591, 513] on div "656 600 600 656 1350 1350" at bounding box center [634, 501] width 1229 height 53
type input "666"
type input "590"
type input "677"
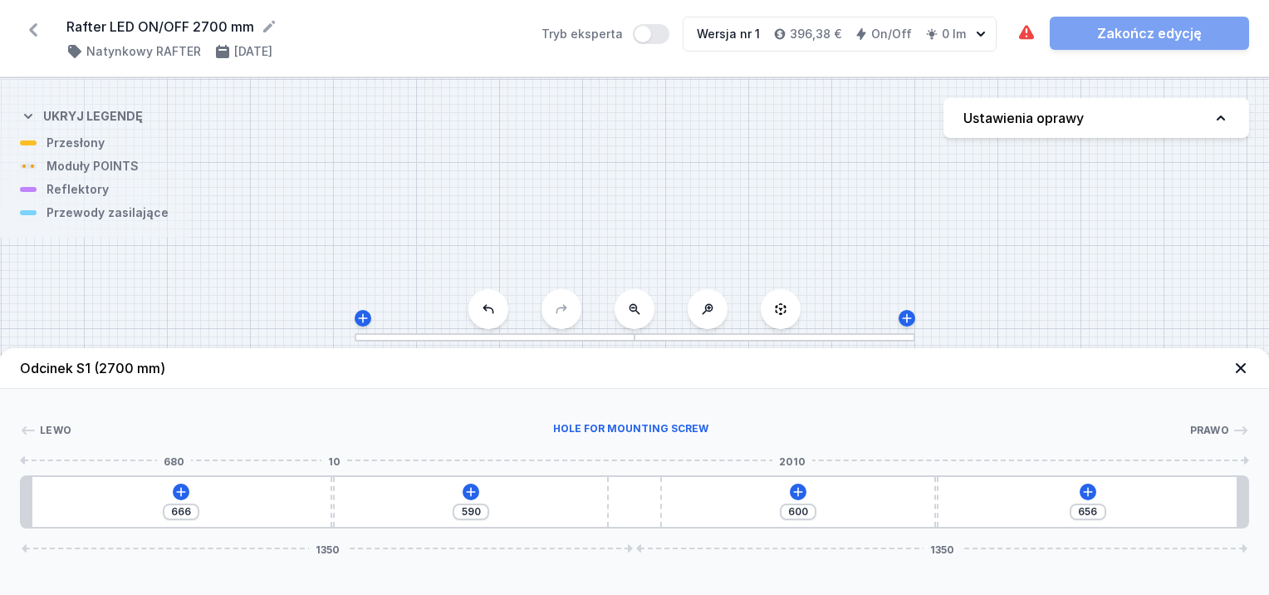
type input "579"
type input "713"
type input "543"
type input "738"
type input "518"
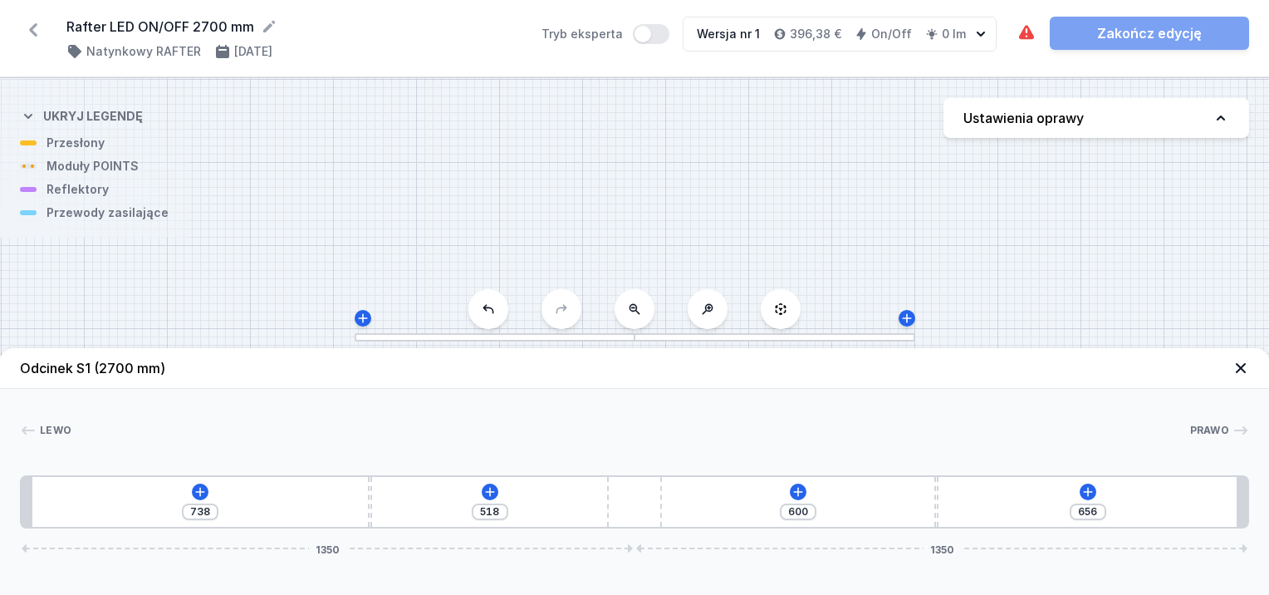
type input "788"
type input "468"
type input "875"
type input "381"
type input "952"
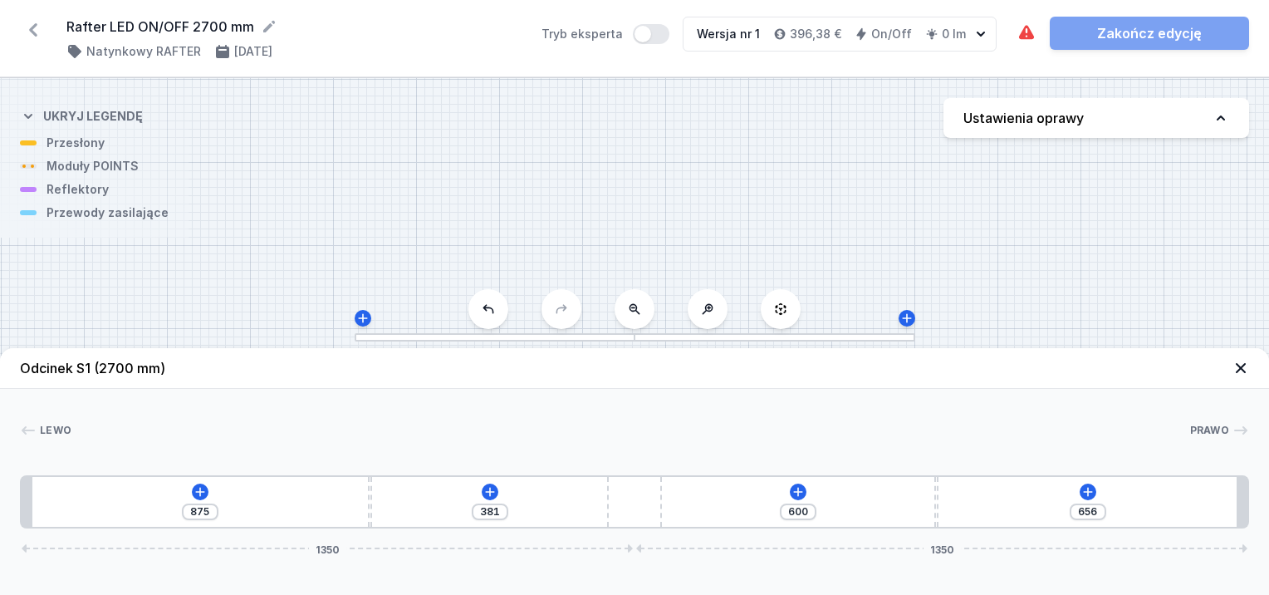
type input "304"
type input "1054"
type input "202"
type input "1134"
type input "122"
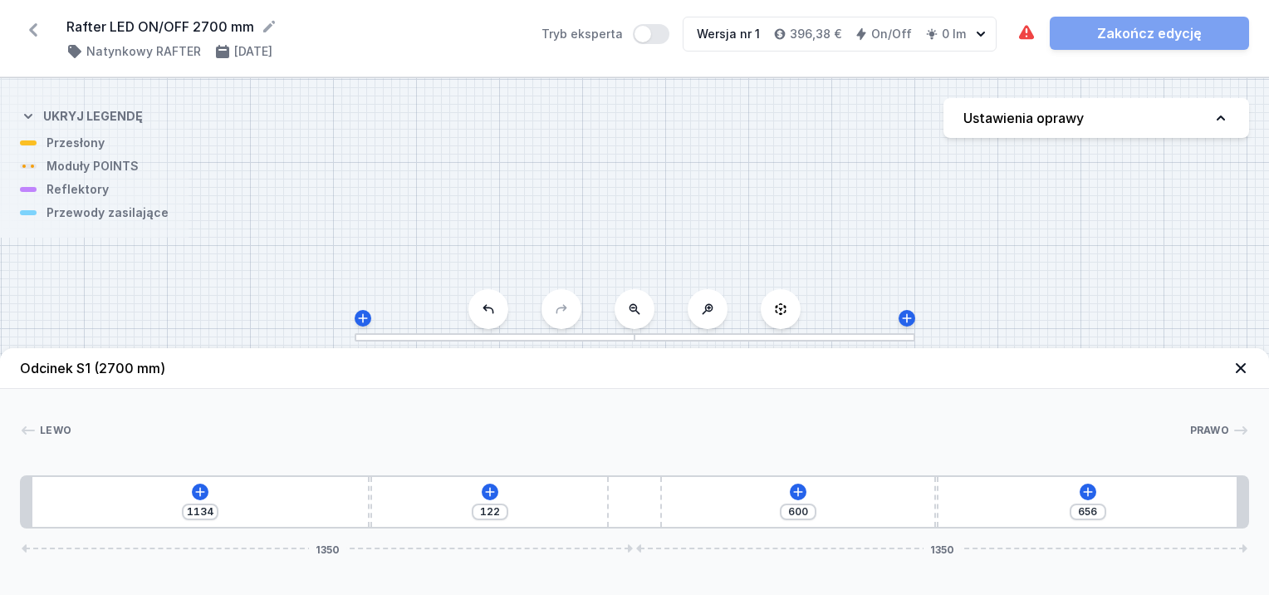
type input "1204"
type input "52"
type input "1234"
type input "36"
type input "1220"
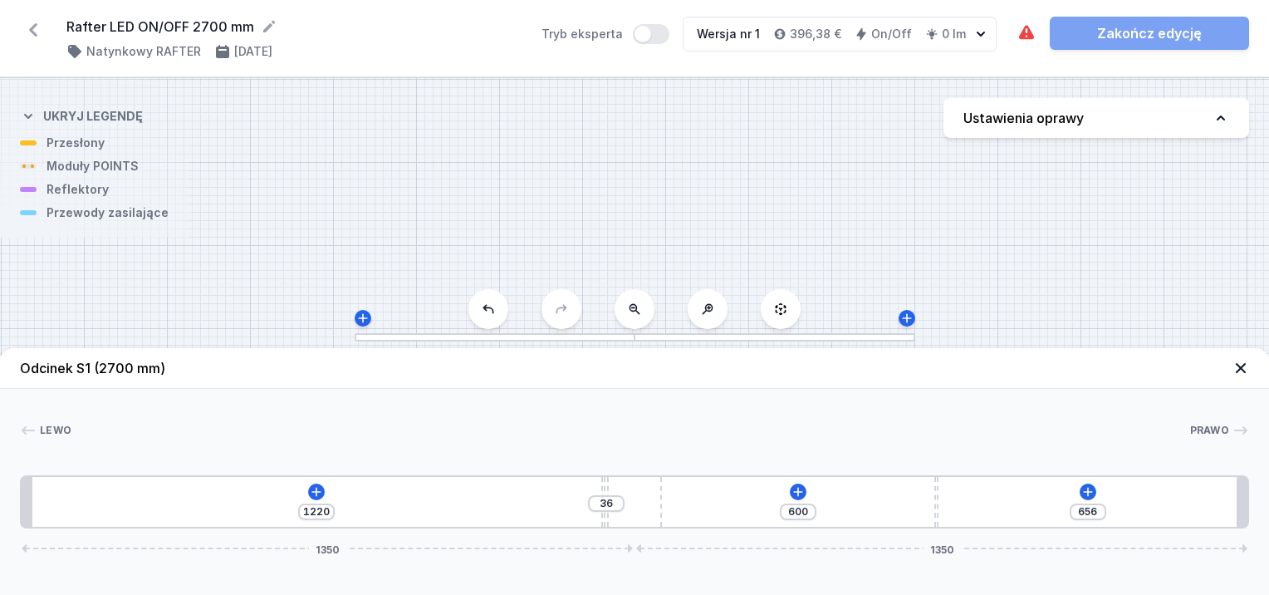
type input "103"
type input "1153"
type input "115"
type input "1141"
type input "130"
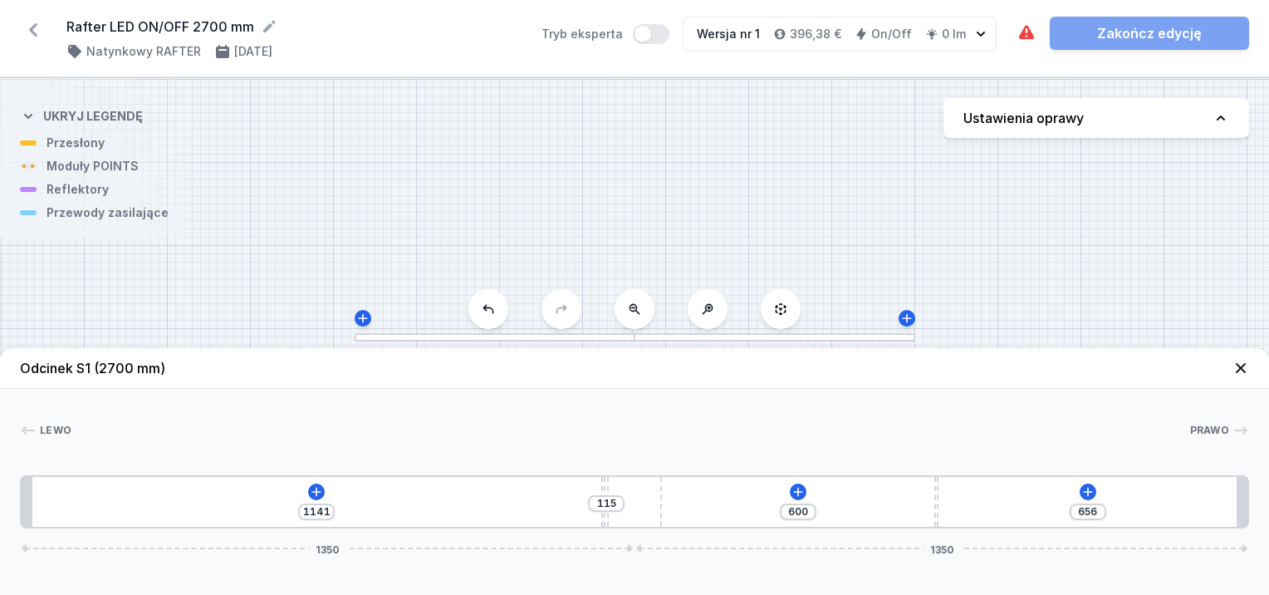
type input "1126"
type input "166"
type input "1090"
type input "194"
type input "1062"
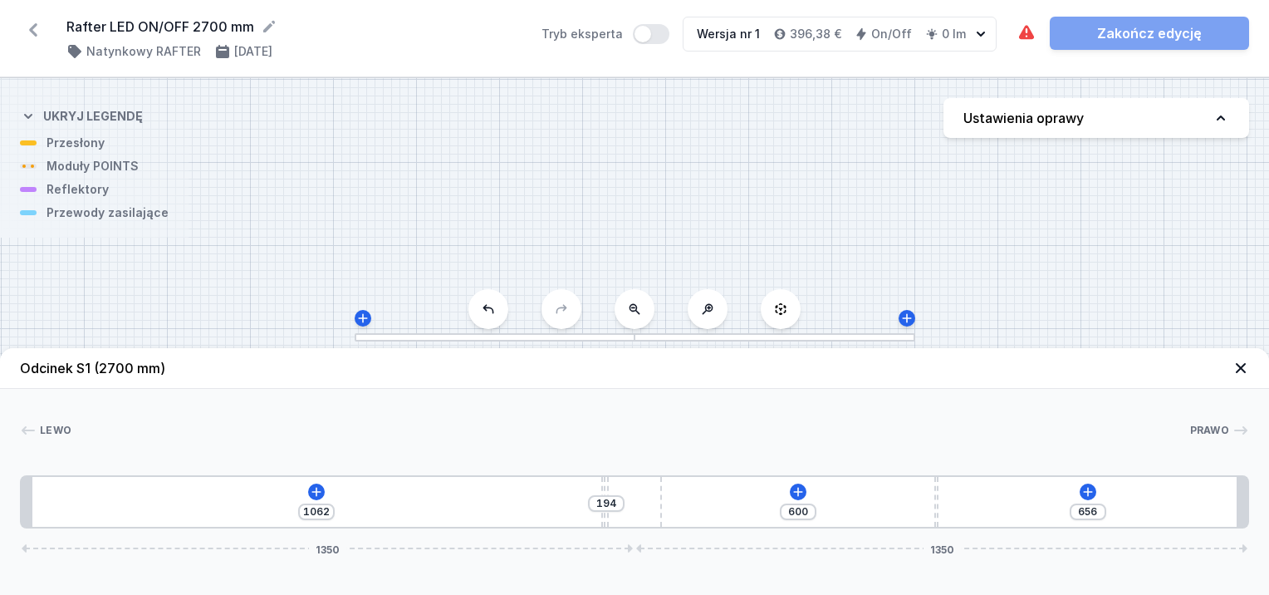
type input "227"
type input "1029"
type input "288"
type input "968"
type input "329"
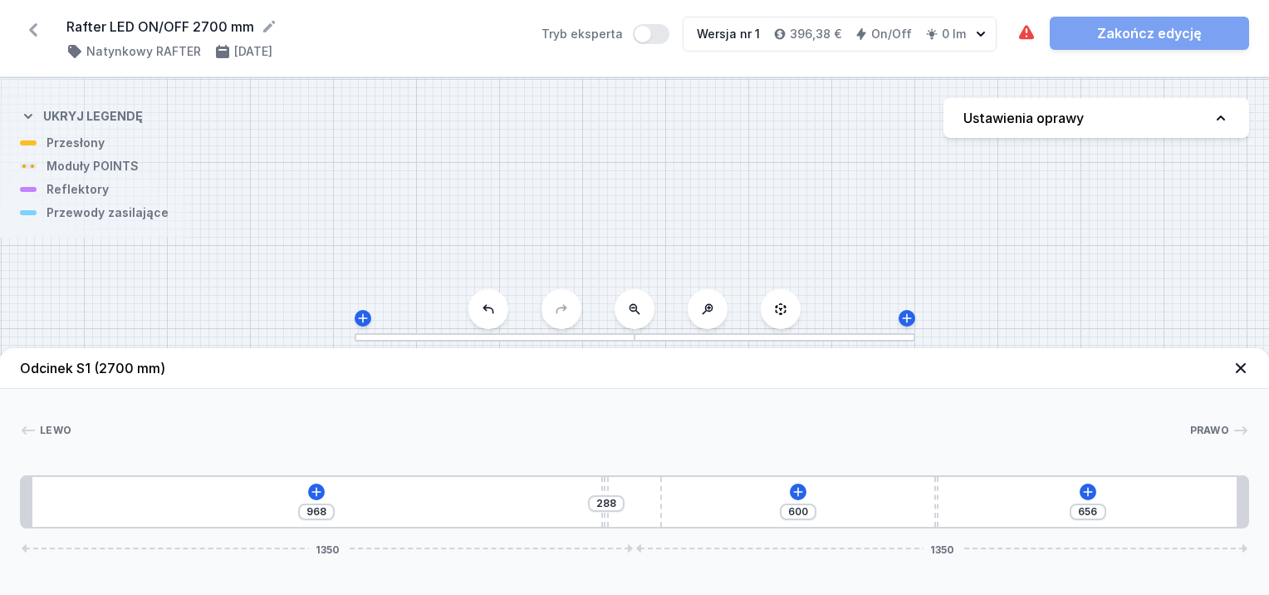
type input "927"
type input "370"
type input "886"
type input "405"
type input "851"
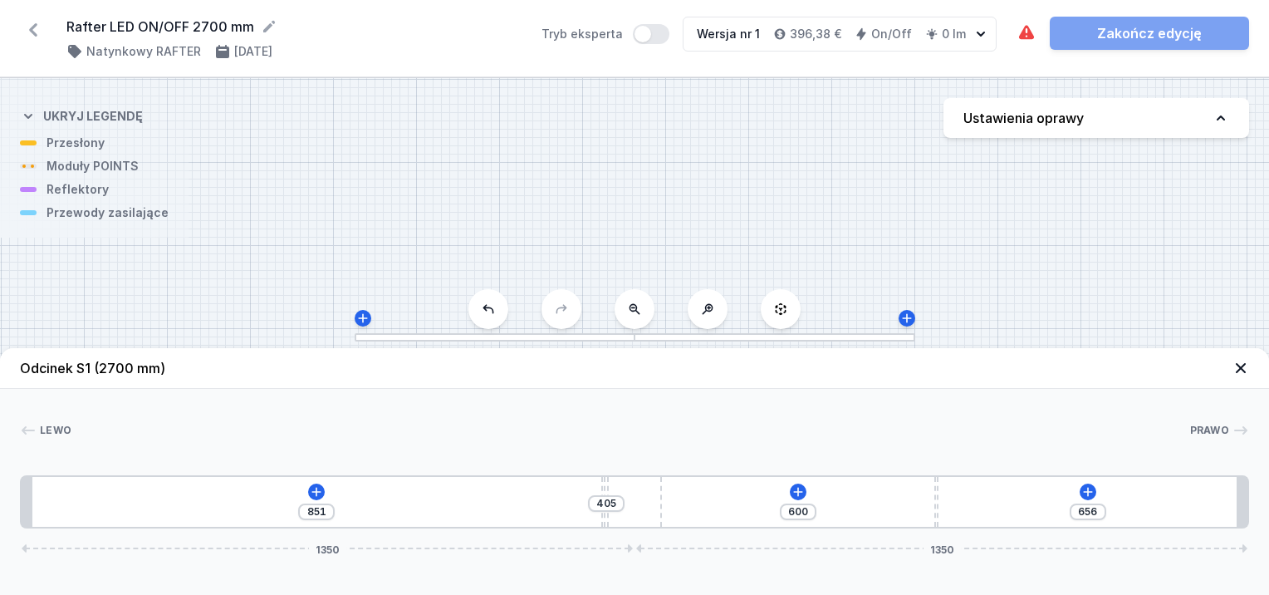
type input "428"
type input "828"
type input "462"
type input "794"
type input "487"
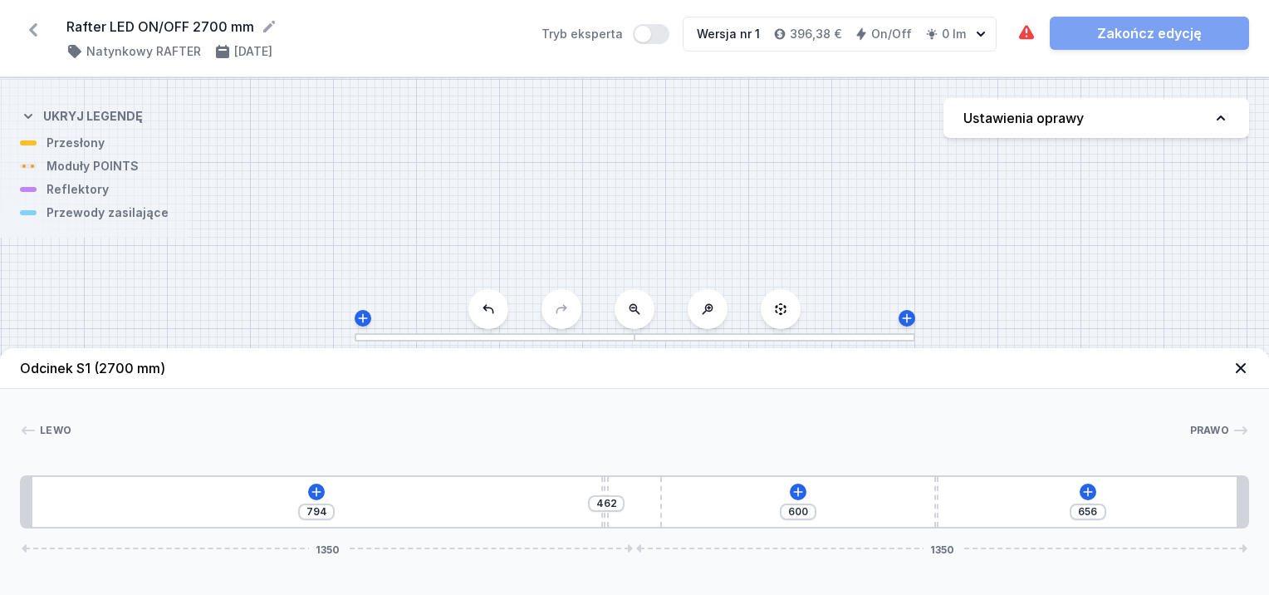
type input "769"
type input "498"
type input "758"
type input "520"
type input "736"
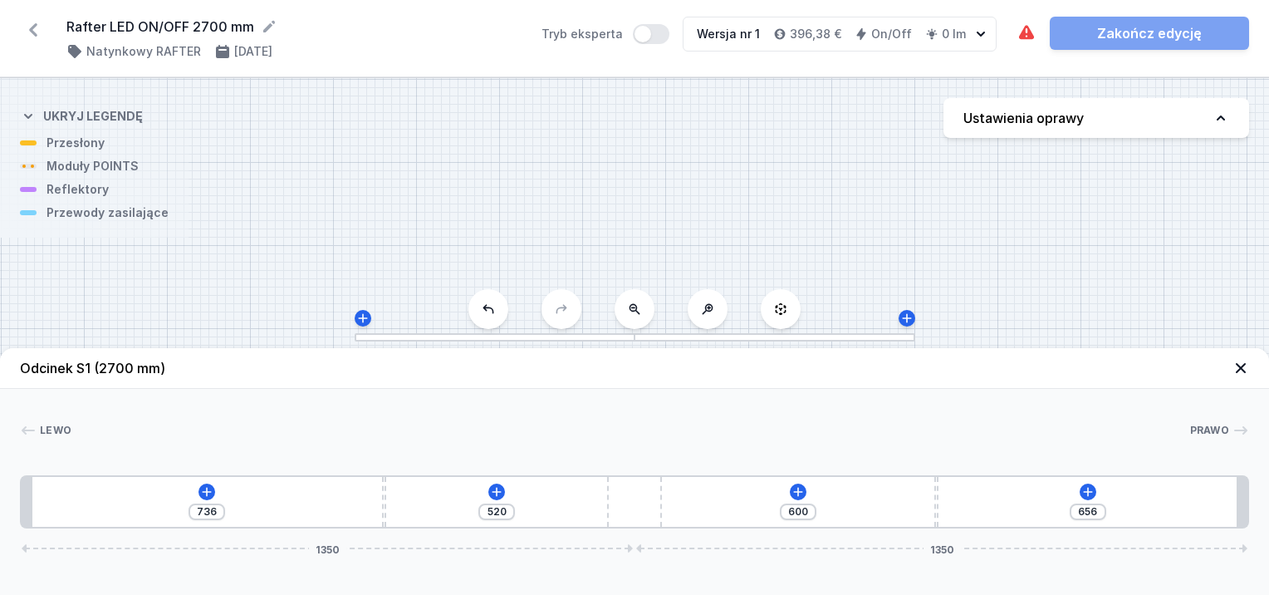
type input "538"
type input "718"
type input "552"
type input "704"
type input "566"
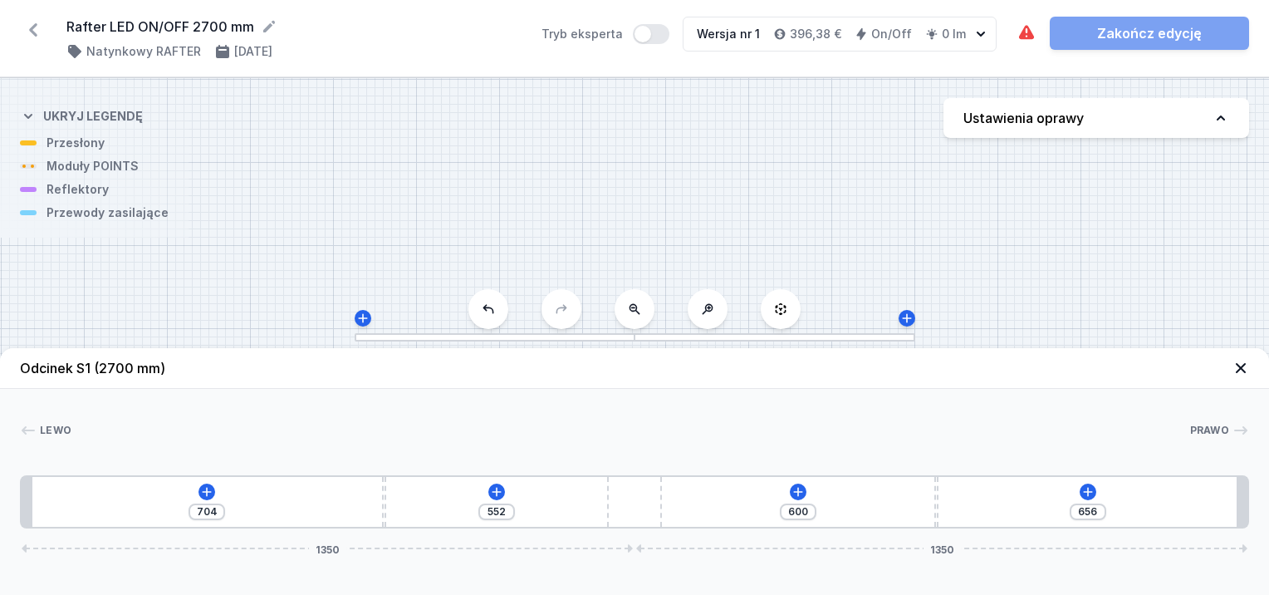
type input "690"
type input "577"
type input "679"
type input "592"
type input "664"
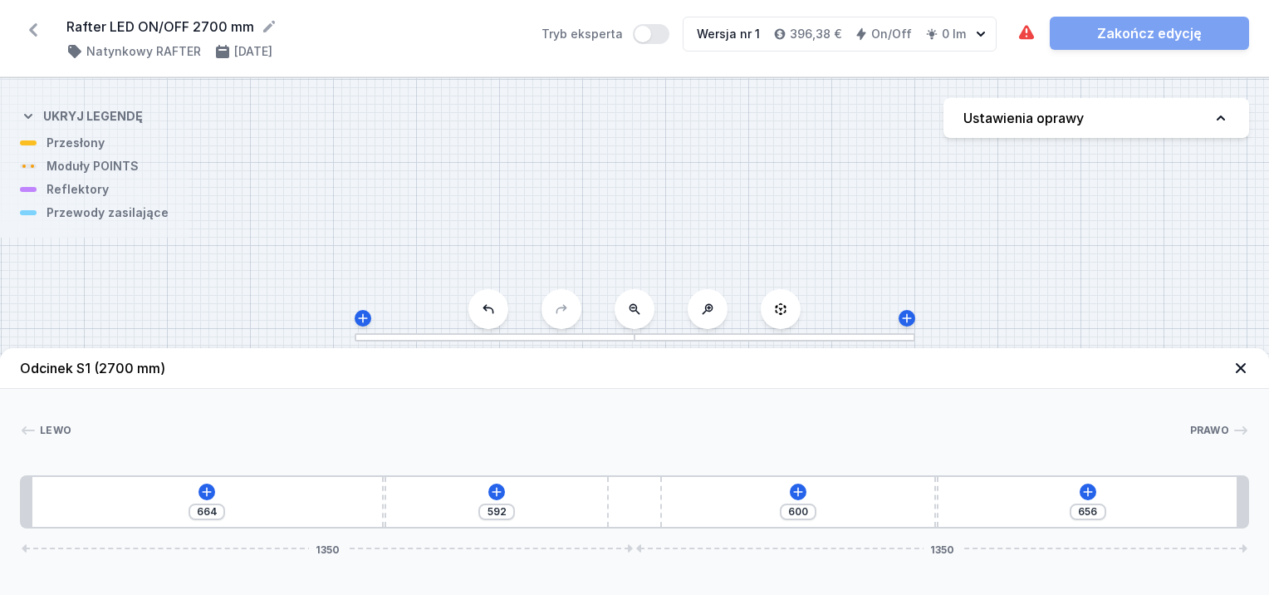
type input "597"
type input "659"
type input "592"
type input "664"
type input "590"
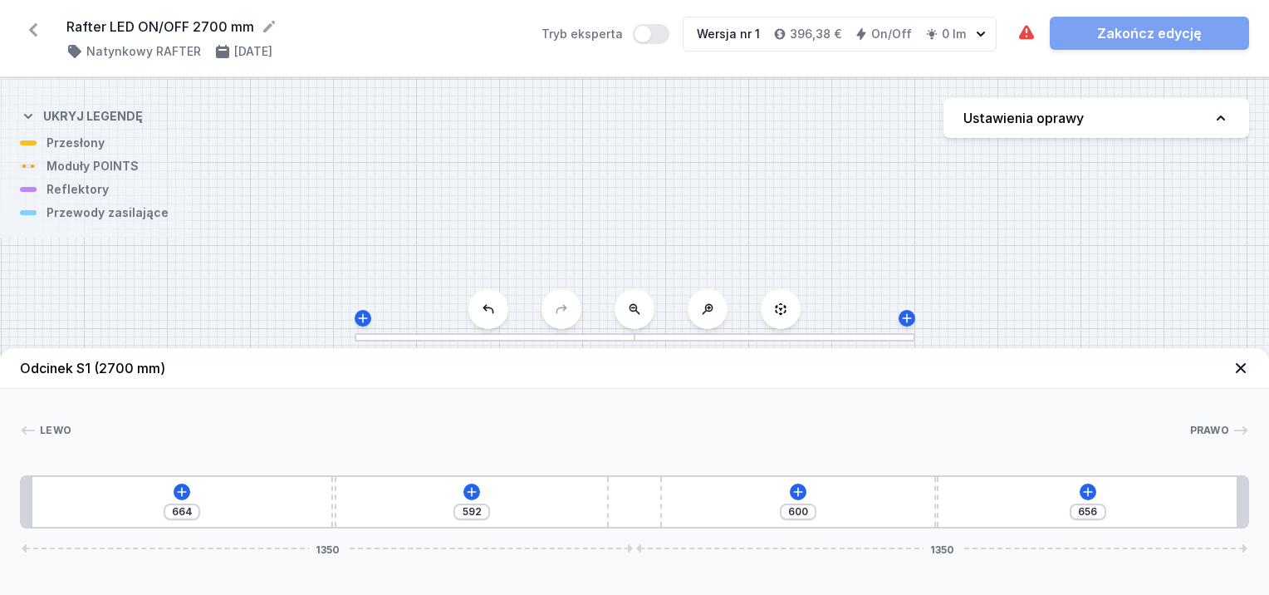
type input "666"
type input "583"
type input "673"
type input "579"
type input "677"
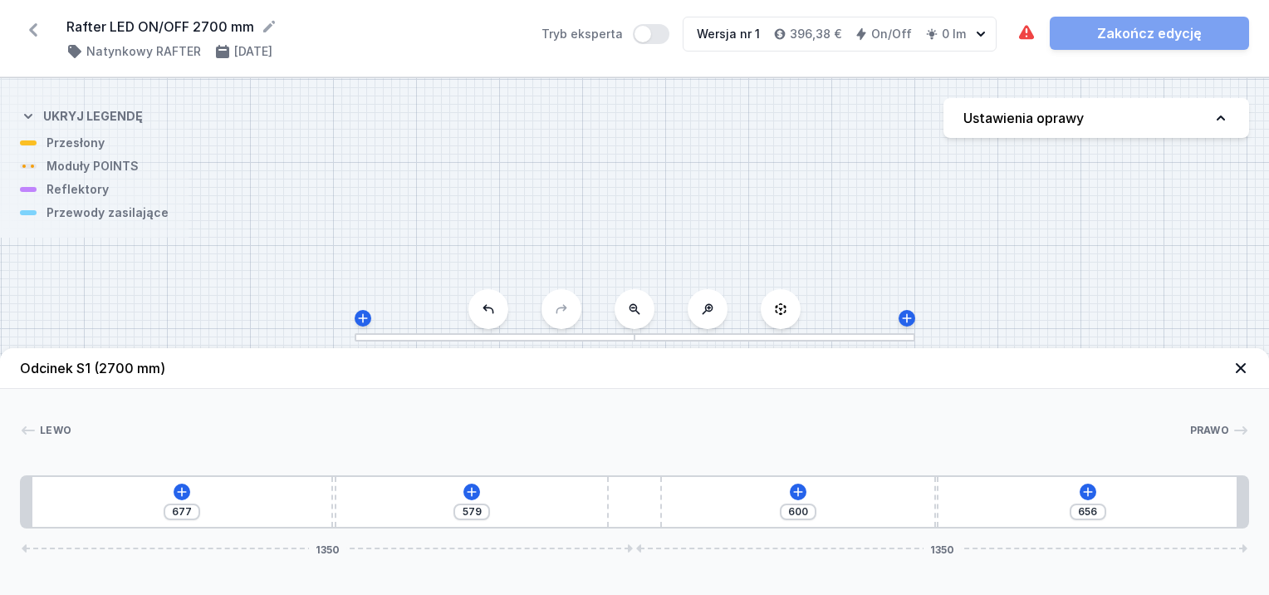
type input "577"
type input "679"
type input "575"
type input "681"
type input "572"
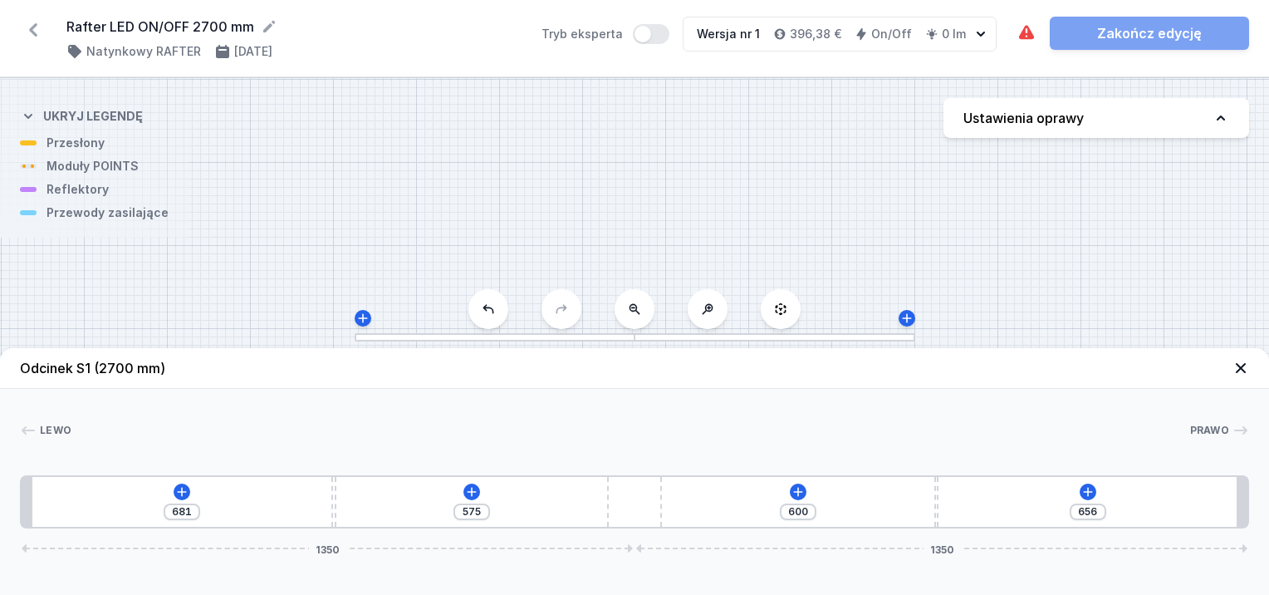
type input "684"
type input "568"
type input "688"
type input "565"
type input "691"
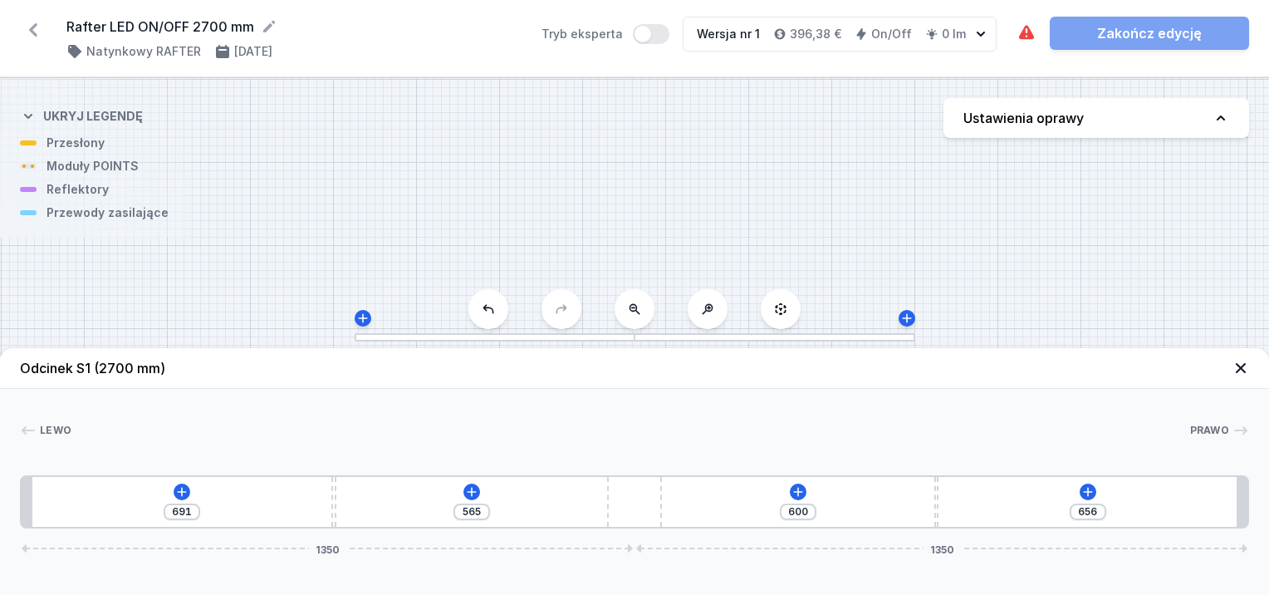
type input "563"
type input "693"
type input "561"
type input "695"
type input "559"
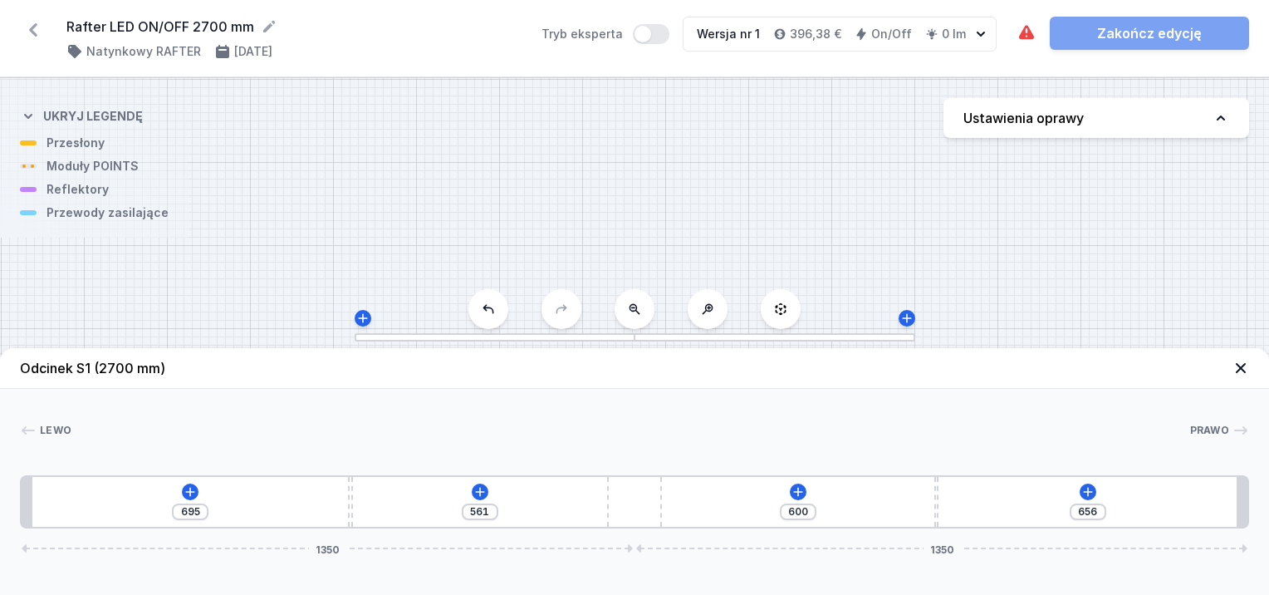
type input "697"
type input "561"
type input "695"
type input "563"
drag, startPoint x: 331, startPoint y: 480, endPoint x: 345, endPoint y: 548, distance: 69.4
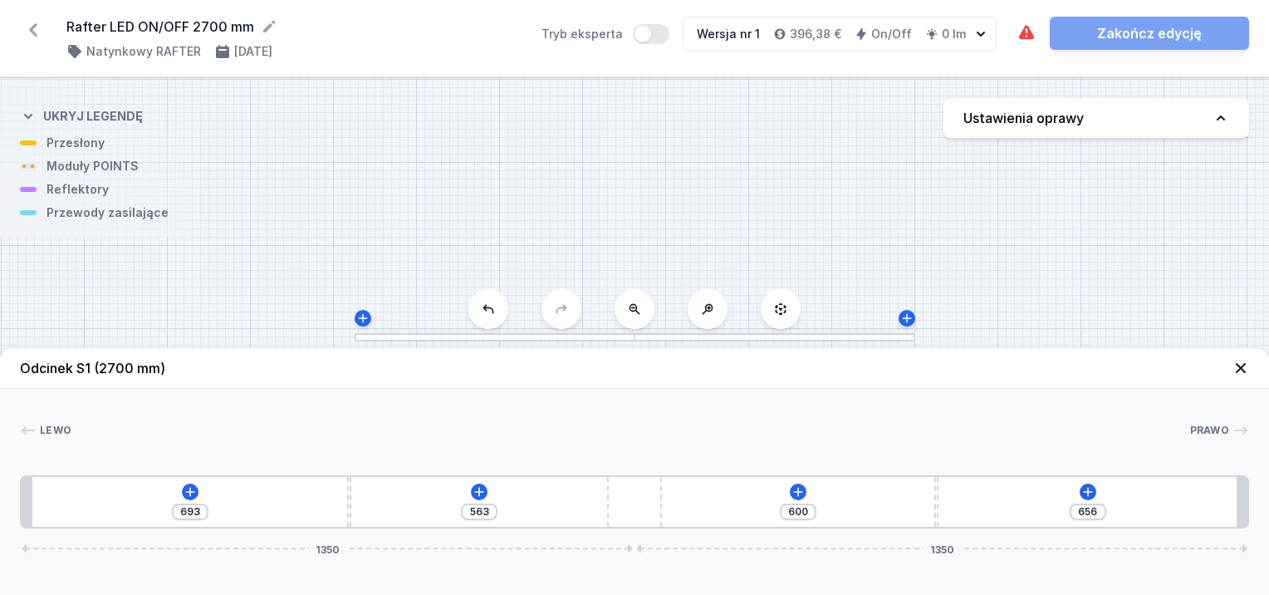
click at [345, 528] on div "693 563 600 656 1350 1350" at bounding box center [634, 501] width 1229 height 53
click at [189, 491] on icon at bounding box center [189, 491] width 9 height 9
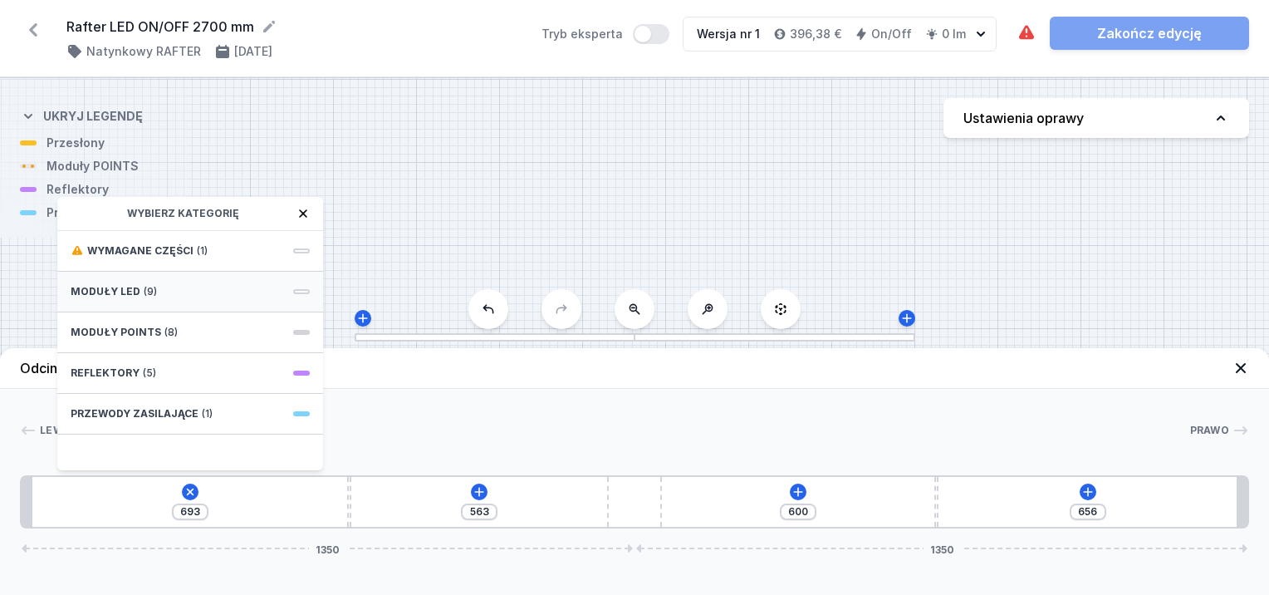
click at [128, 285] on span "Moduły LED" at bounding box center [106, 291] width 70 height 13
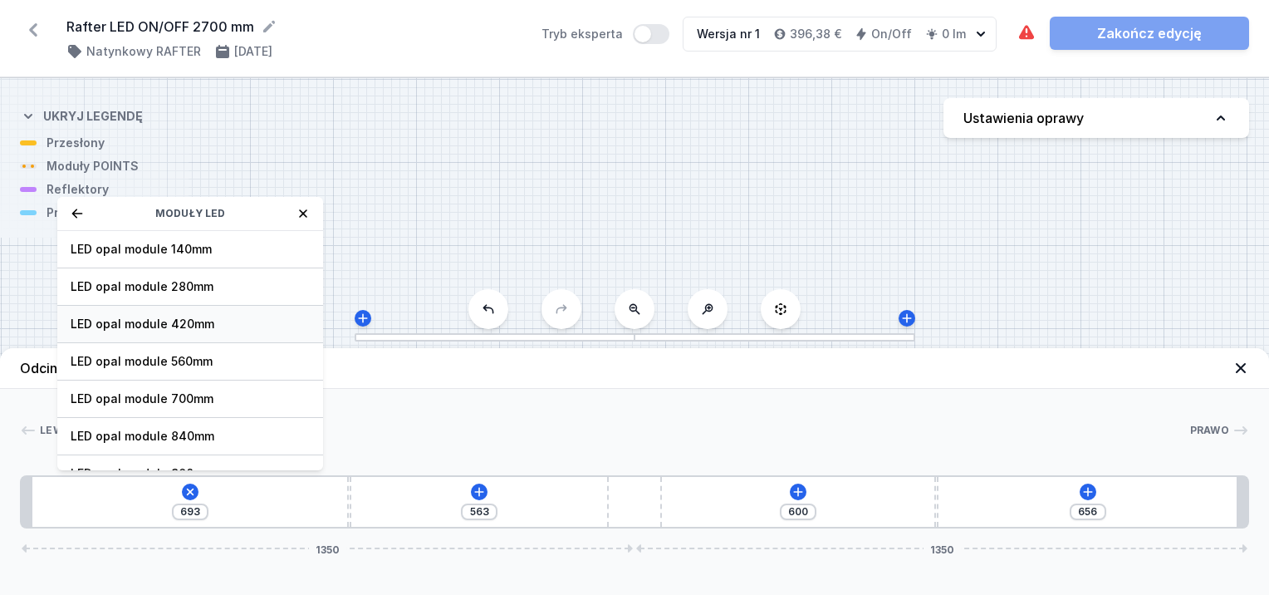
click at [124, 318] on span "LED opal module 420mm" at bounding box center [190, 324] width 239 height 17
type input "285"
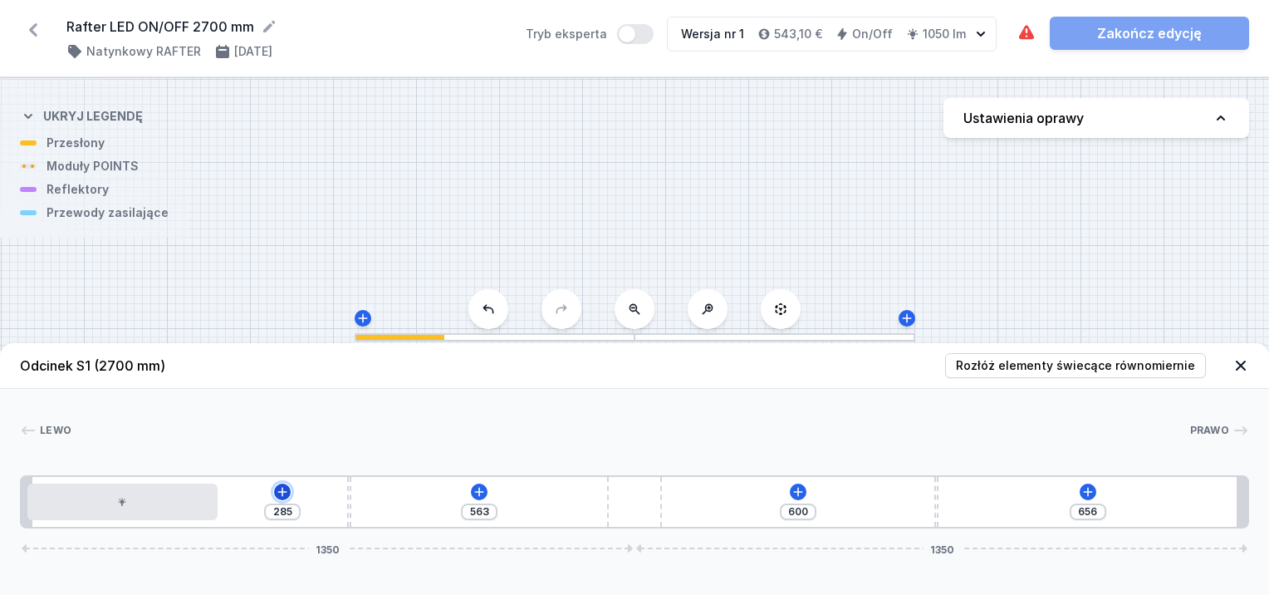
click at [281, 495] on icon at bounding box center [282, 491] width 13 height 13
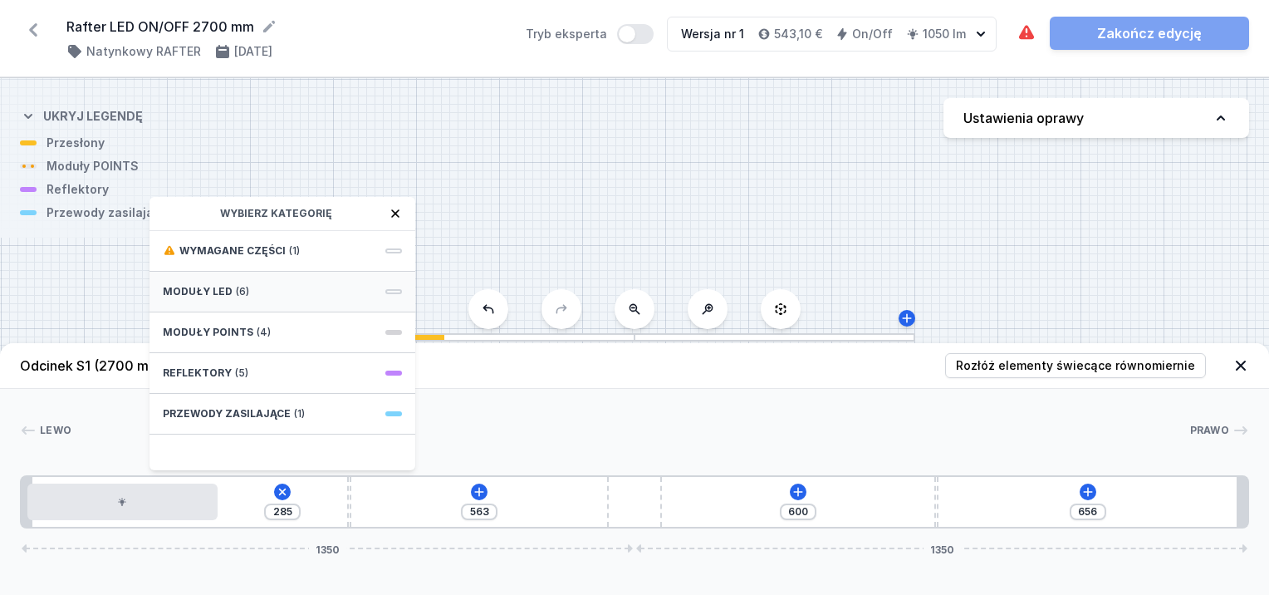
click at [236, 288] on span "(6)" at bounding box center [242, 291] width 13 height 13
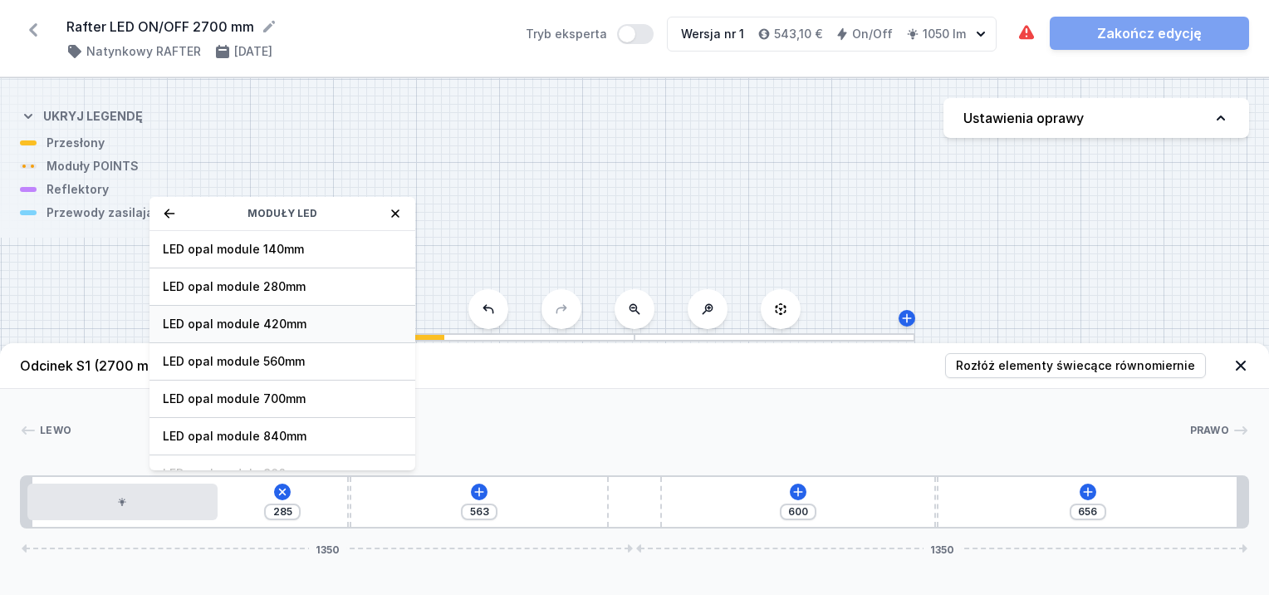
click at [261, 330] on span "LED opal module 420mm" at bounding box center [282, 324] width 239 height 17
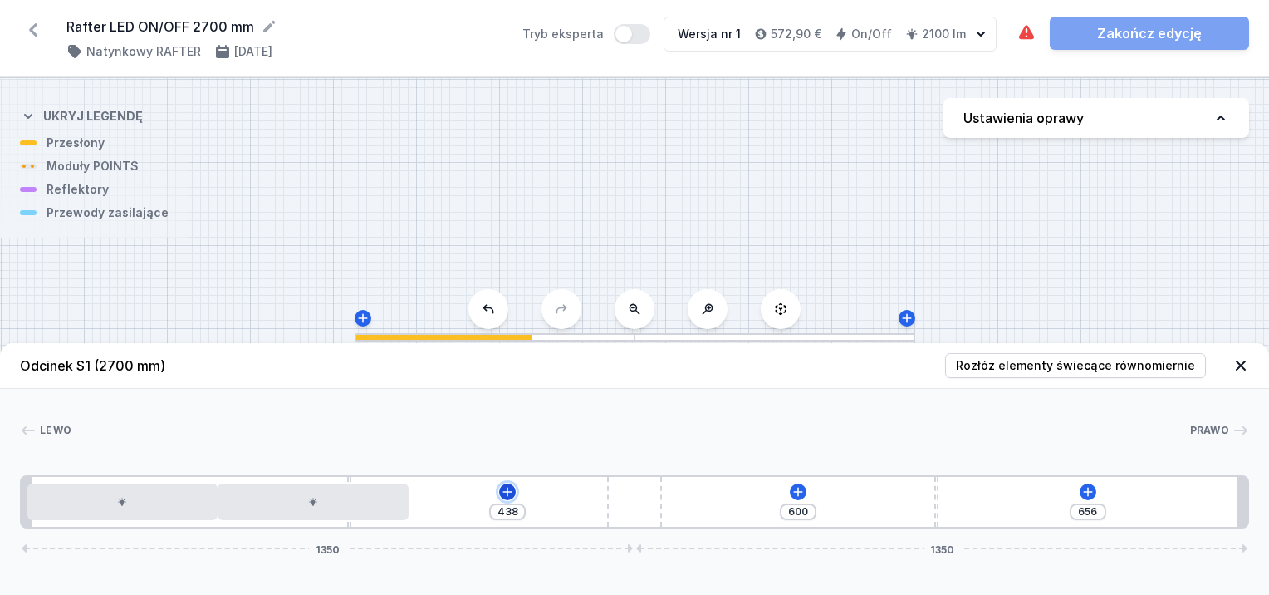
click at [512, 494] on icon at bounding box center [507, 491] width 13 height 13
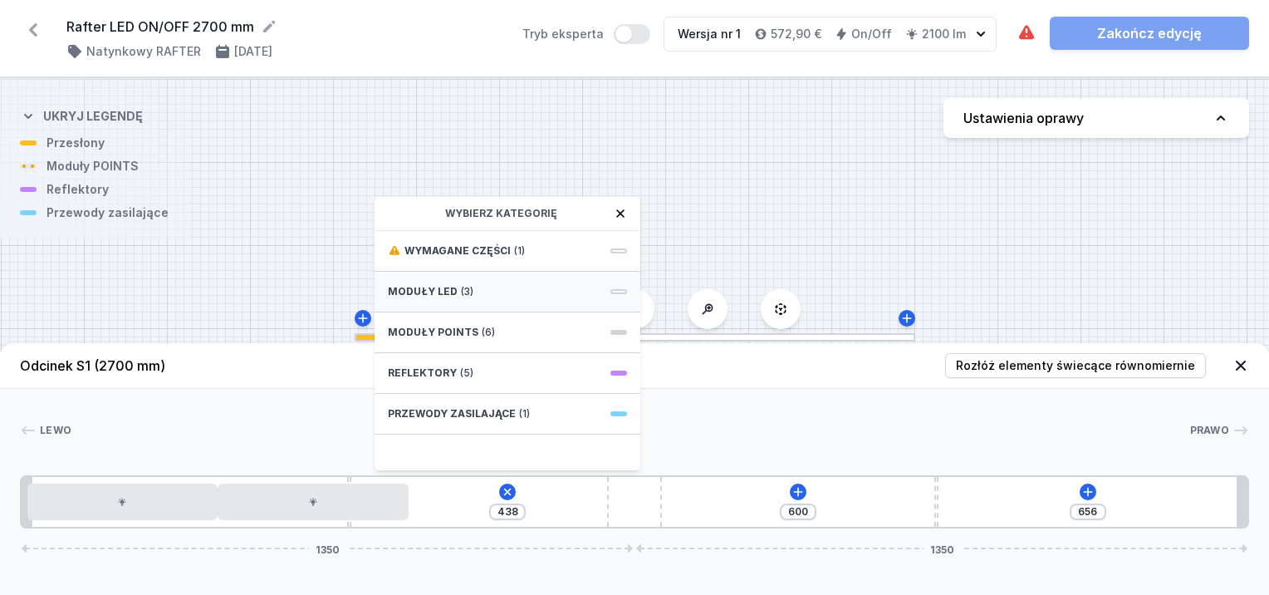
click at [461, 296] on span "(3)" at bounding box center [467, 291] width 12 height 13
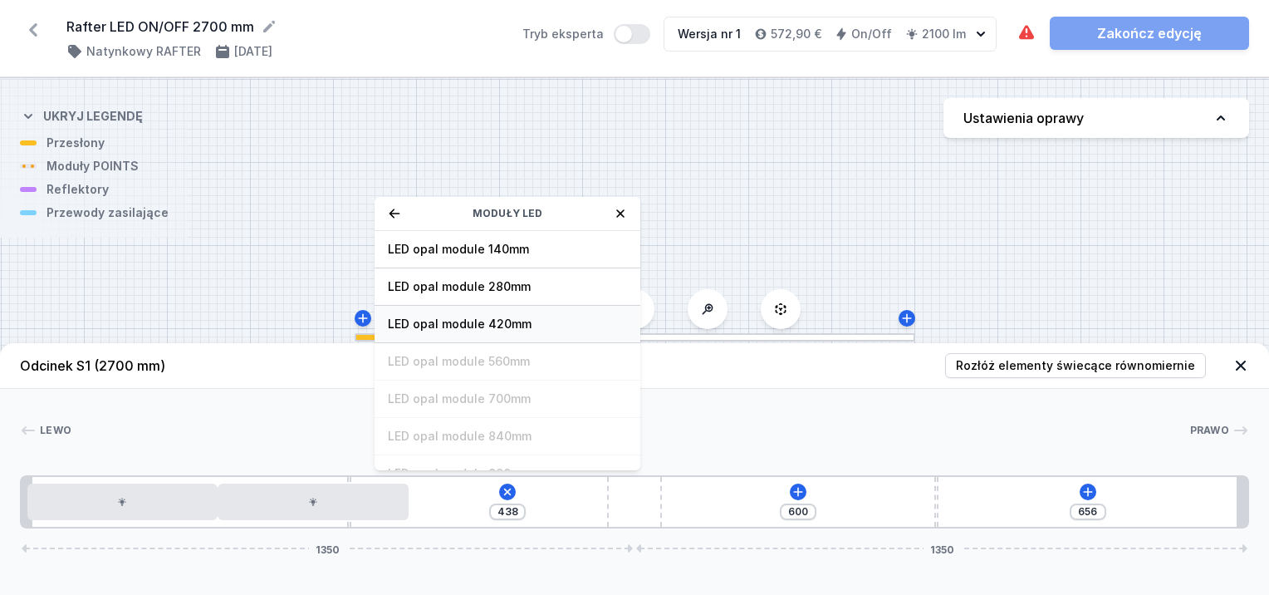
click at [481, 332] on div "LED opal module 420mm" at bounding box center [508, 324] width 266 height 37
type input "18"
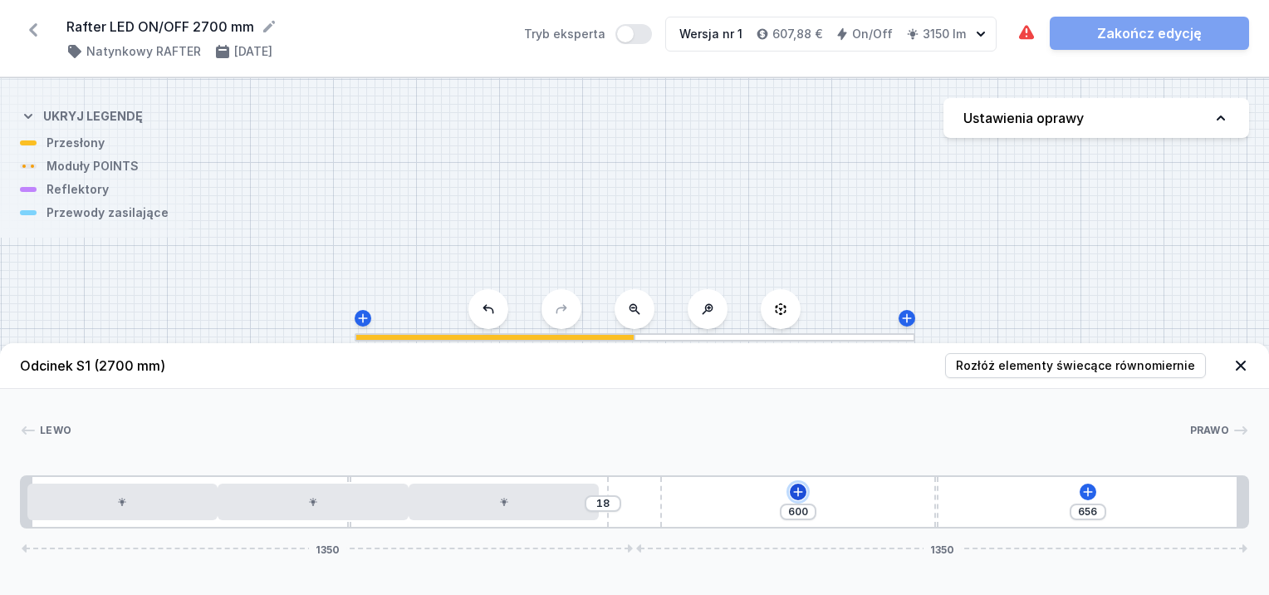
click at [801, 497] on icon at bounding box center [797, 491] width 13 height 13
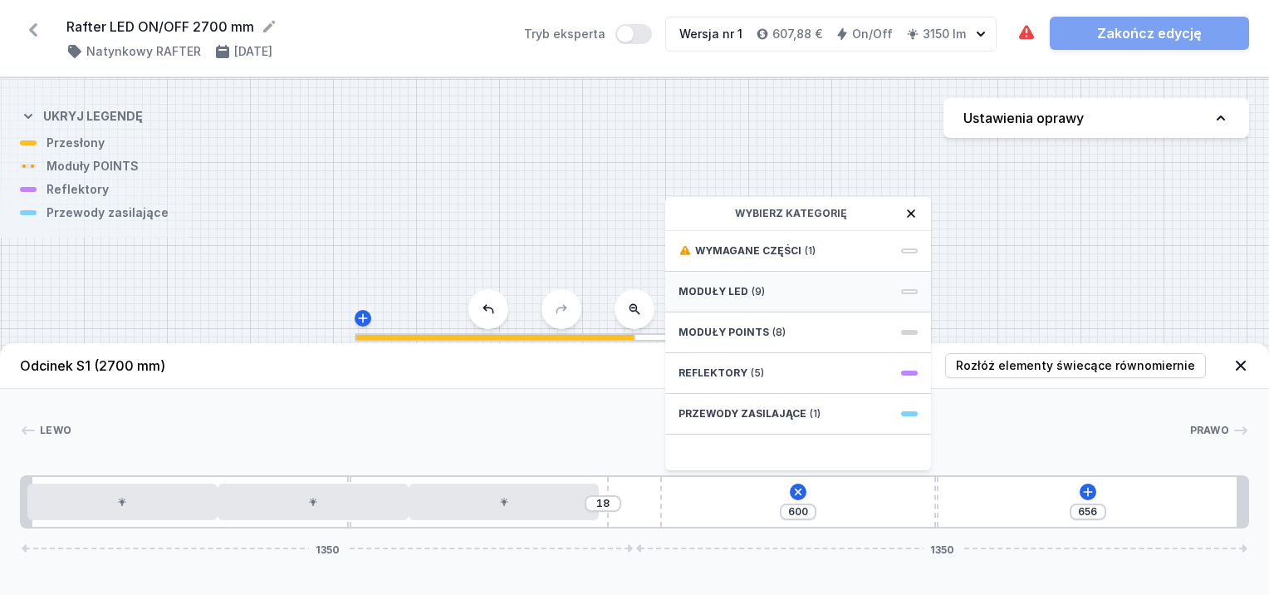
click at [727, 301] on div "Moduły LED (9)" at bounding box center [798, 292] width 266 height 41
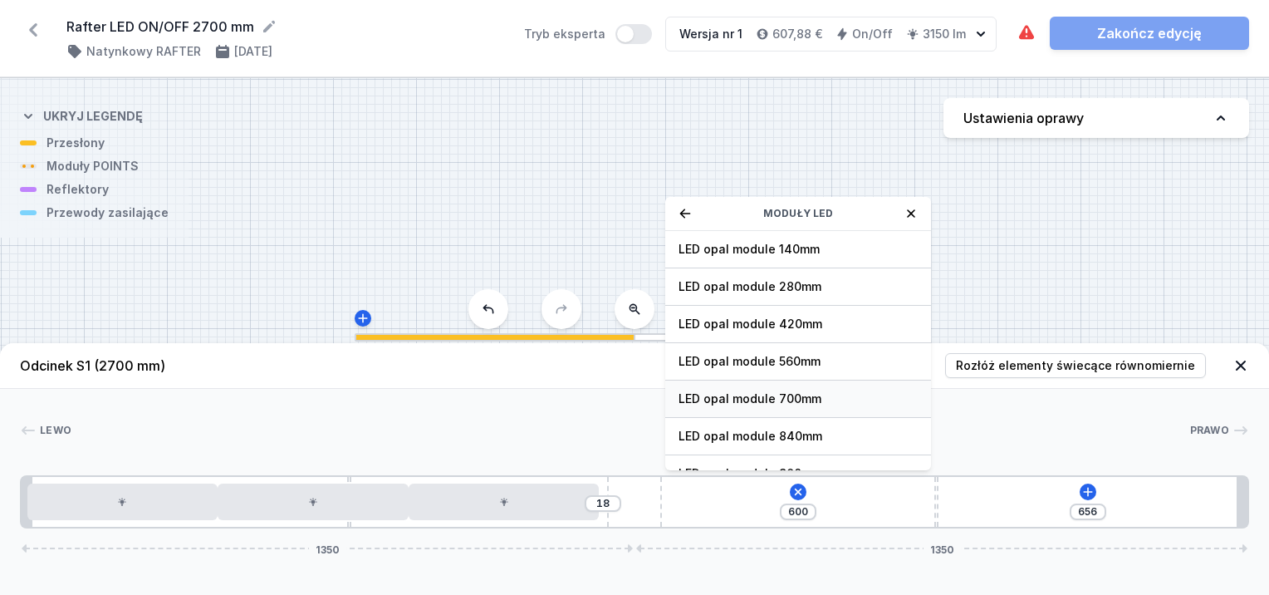
click at [762, 399] on span "LED opal module 700mm" at bounding box center [797, 398] width 239 height 17
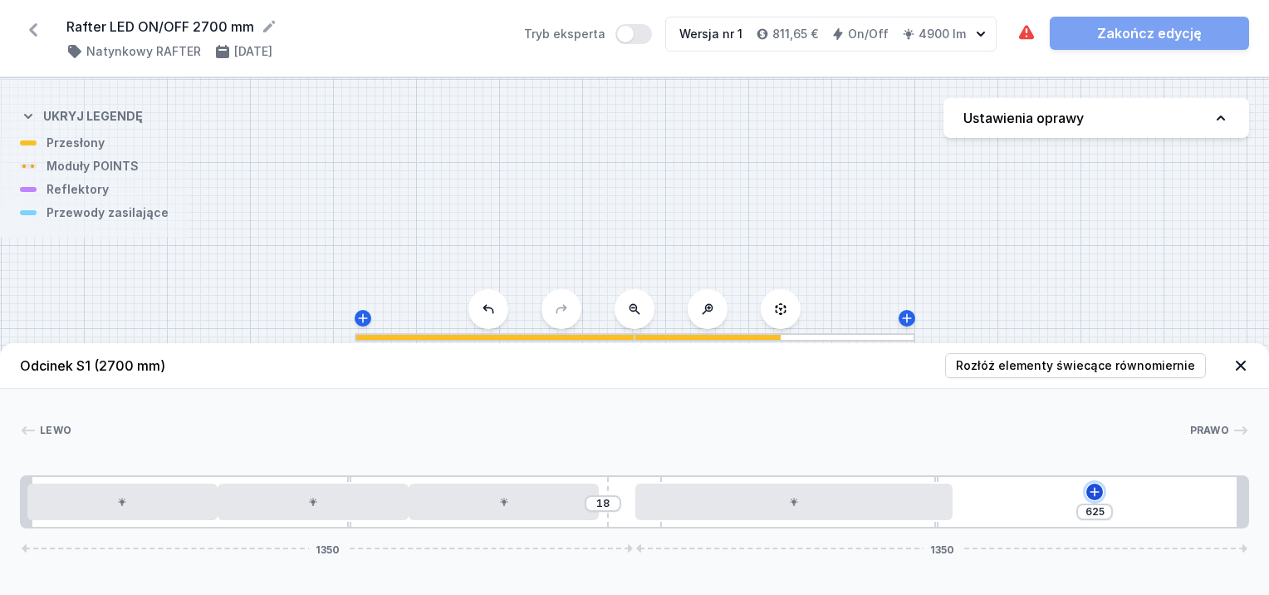
click at [1097, 487] on icon at bounding box center [1094, 491] width 13 height 13
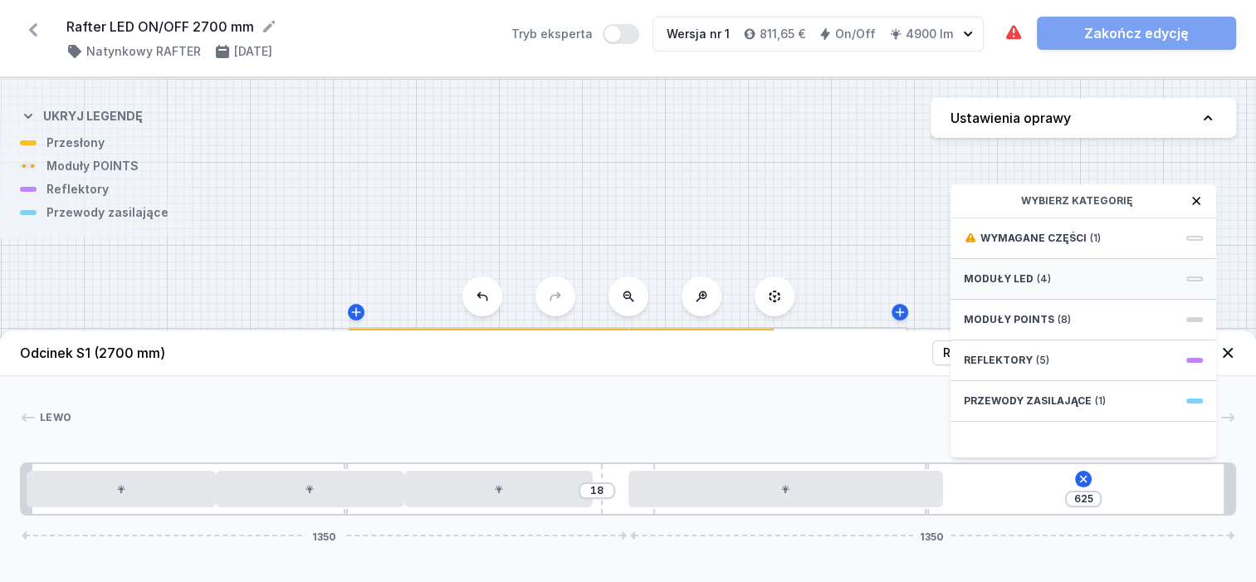
click at [1003, 300] on div "Moduły LED (4)" at bounding box center [1084, 279] width 266 height 41
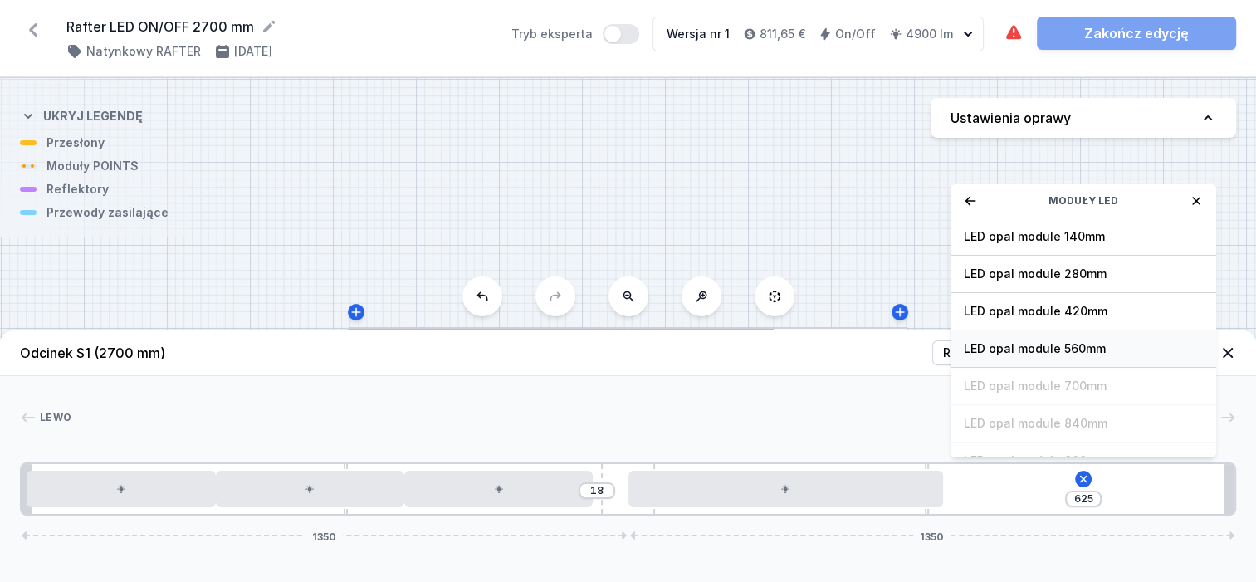
click at [1016, 352] on span "LED opal module 560mm" at bounding box center [1083, 348] width 239 height 17
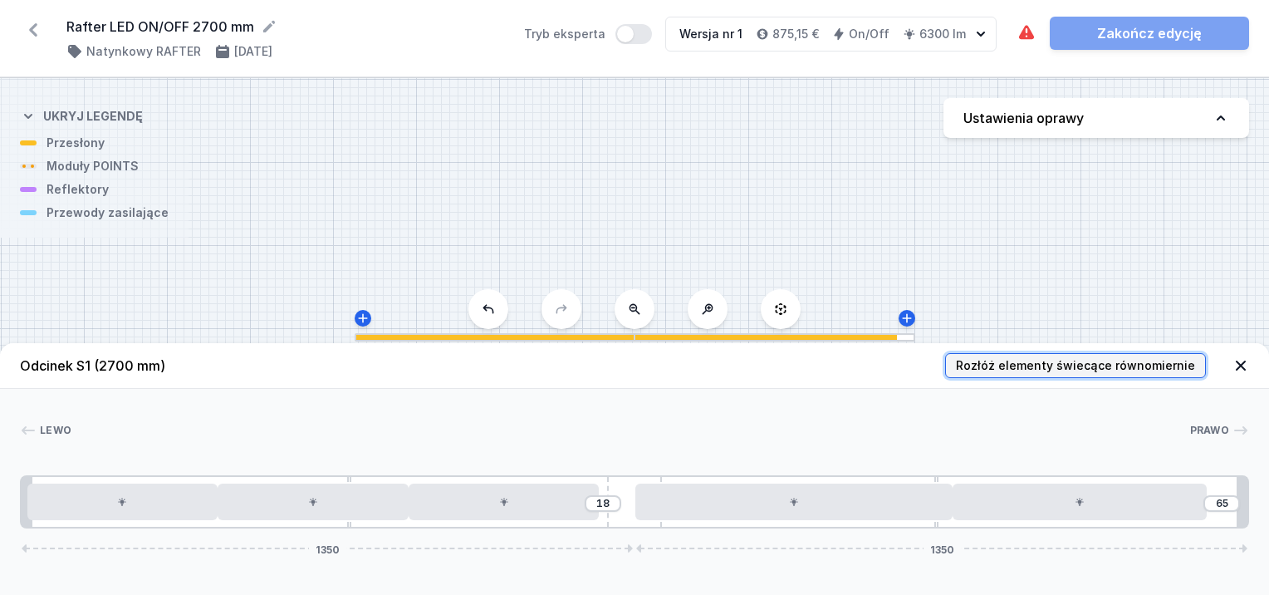
click at [1023, 361] on span "Rozłóż elementy świecące równomiernie" at bounding box center [1075, 365] width 239 height 17
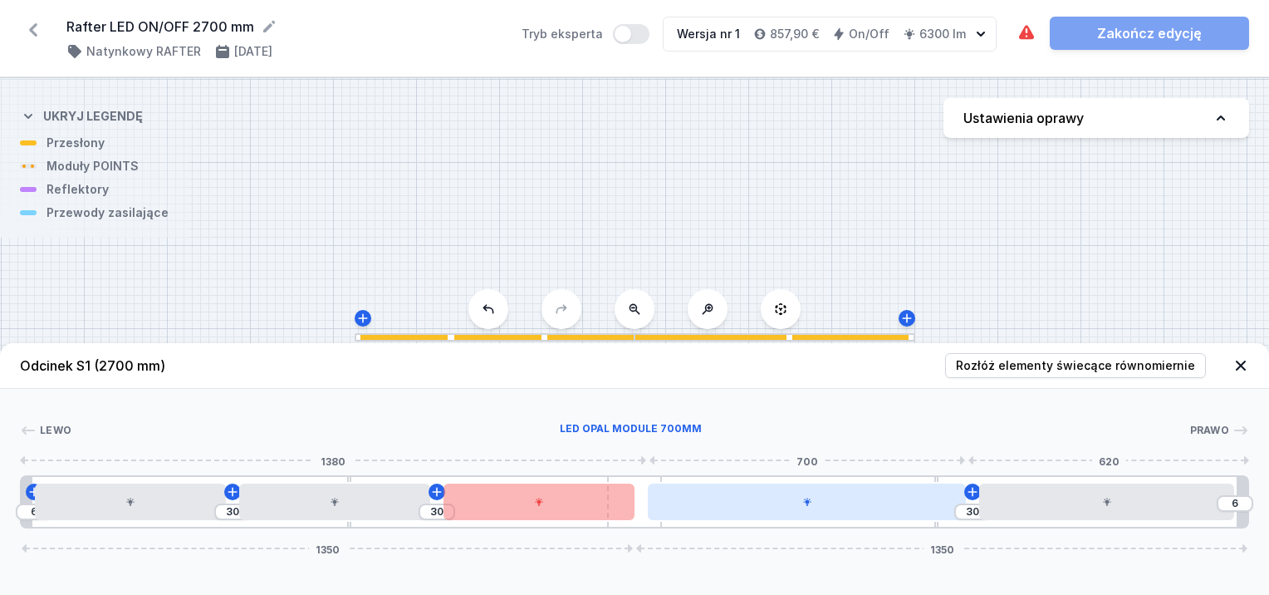
type input "3"
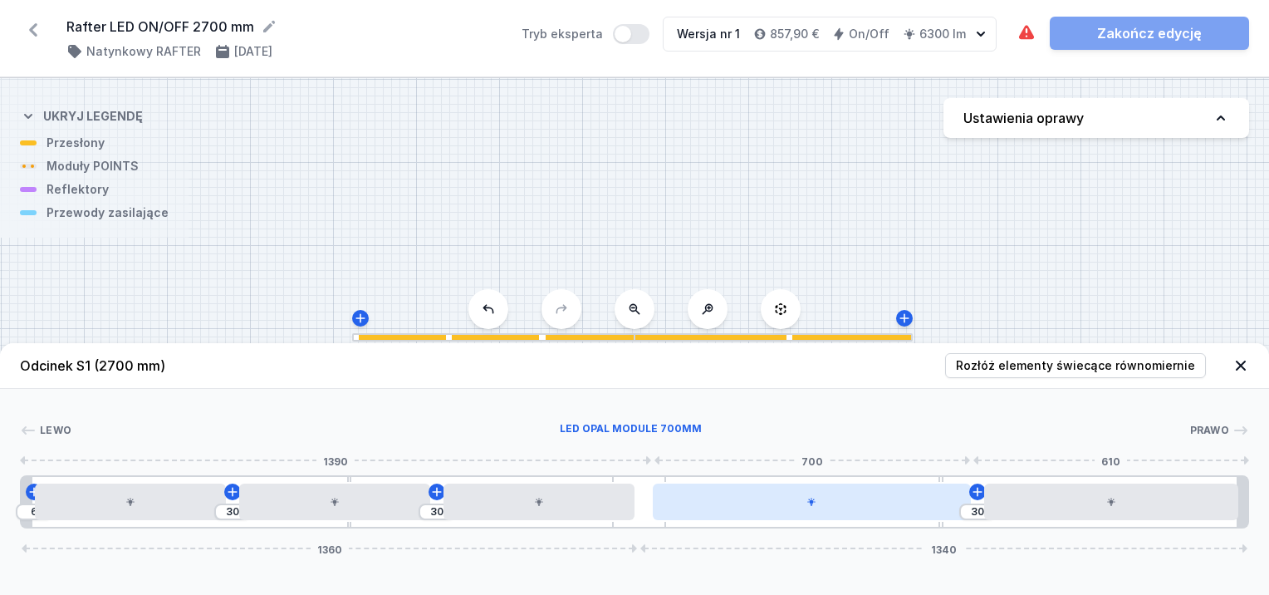
drag, startPoint x: 638, startPoint y: 490, endPoint x: 683, endPoint y: 487, distance: 45.8
click at [683, 487] on div "6 30 30 30 1360 1340" at bounding box center [634, 501] width 1229 height 53
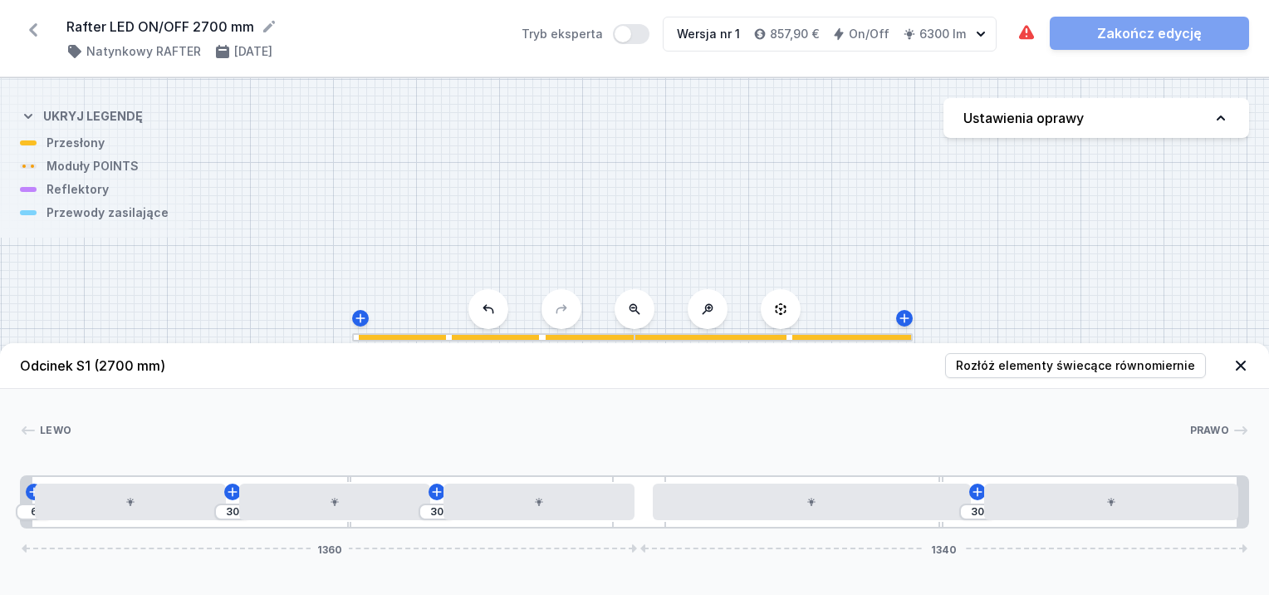
drag, startPoint x: 640, startPoint y: 507, endPoint x: 684, endPoint y: 520, distance: 45.7
click at [684, 520] on div "6 30 30 30 1360 1340" at bounding box center [634, 501] width 1229 height 53
click at [997, 366] on span "Rozłóż elementy świecące równomiernie" at bounding box center [1075, 365] width 239 height 17
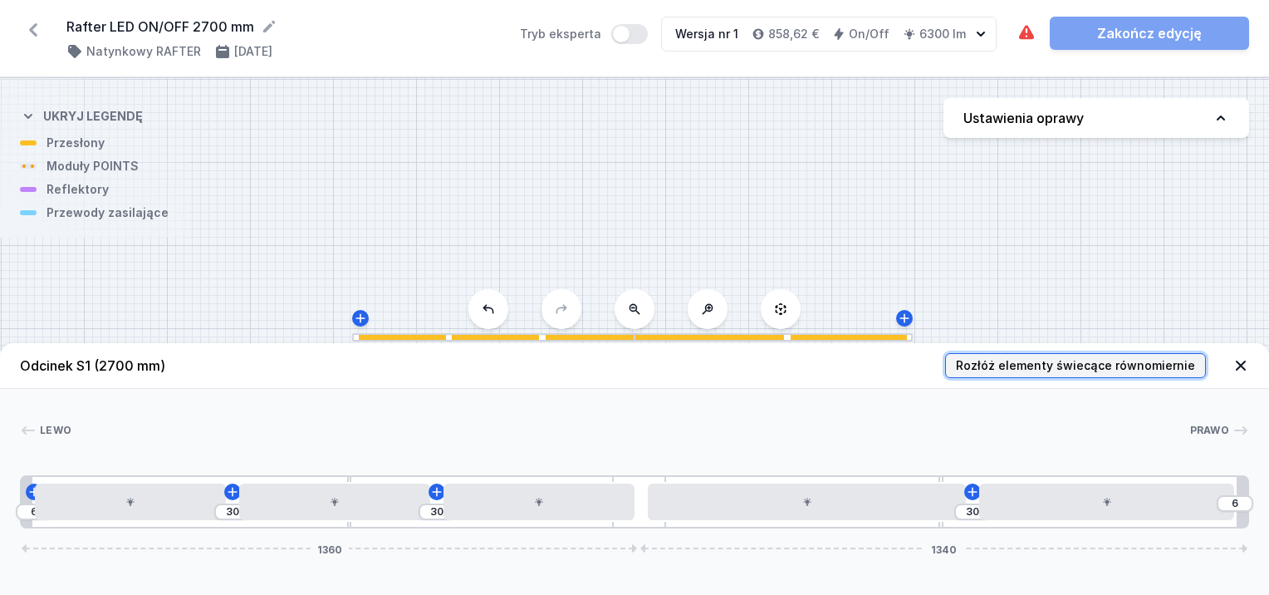
click at [997, 364] on span "Rozłóż elementy świecące równomiernie" at bounding box center [1075, 365] width 239 height 17
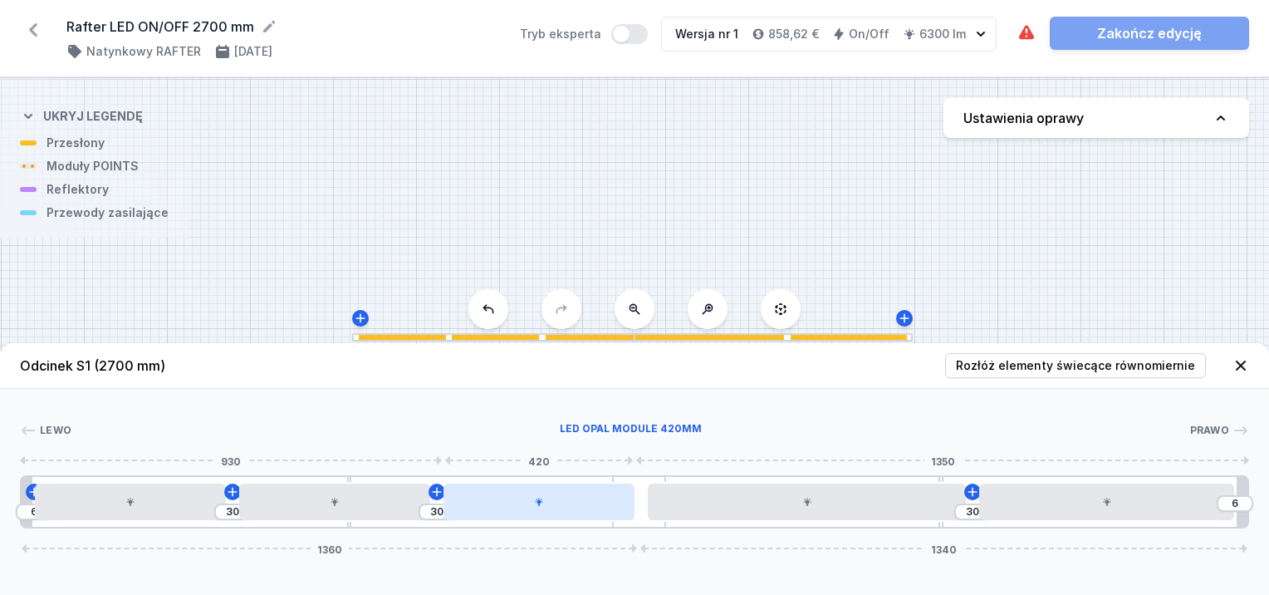
click at [551, 498] on div at bounding box center [538, 501] width 191 height 37
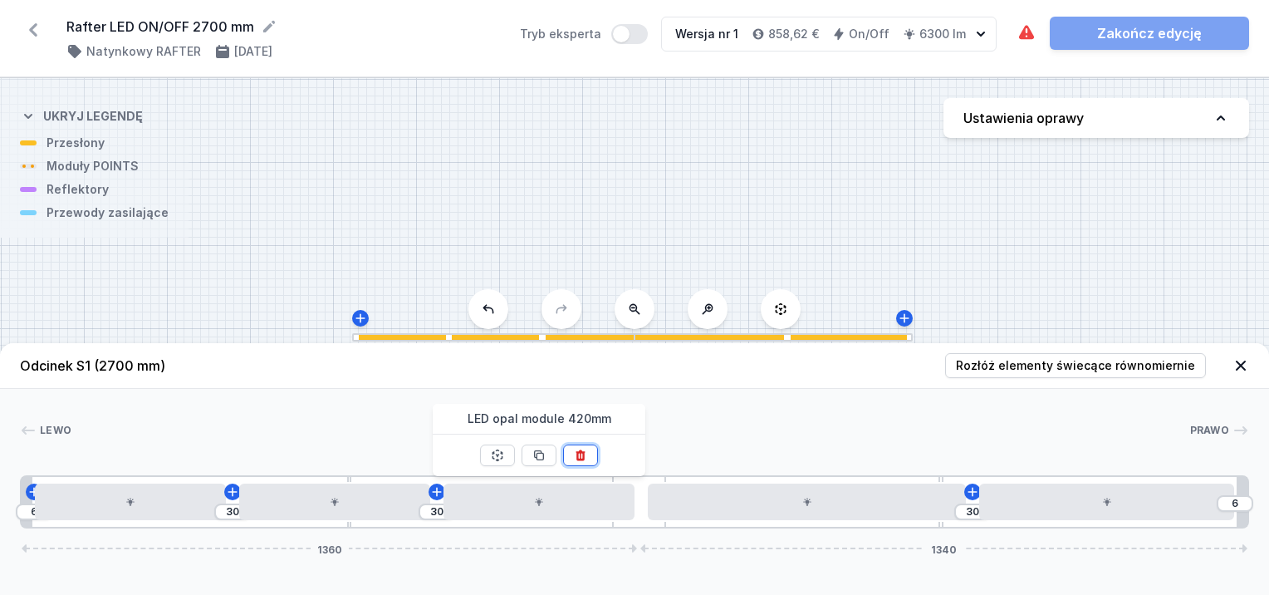
click at [585, 451] on icon at bounding box center [580, 454] width 13 height 13
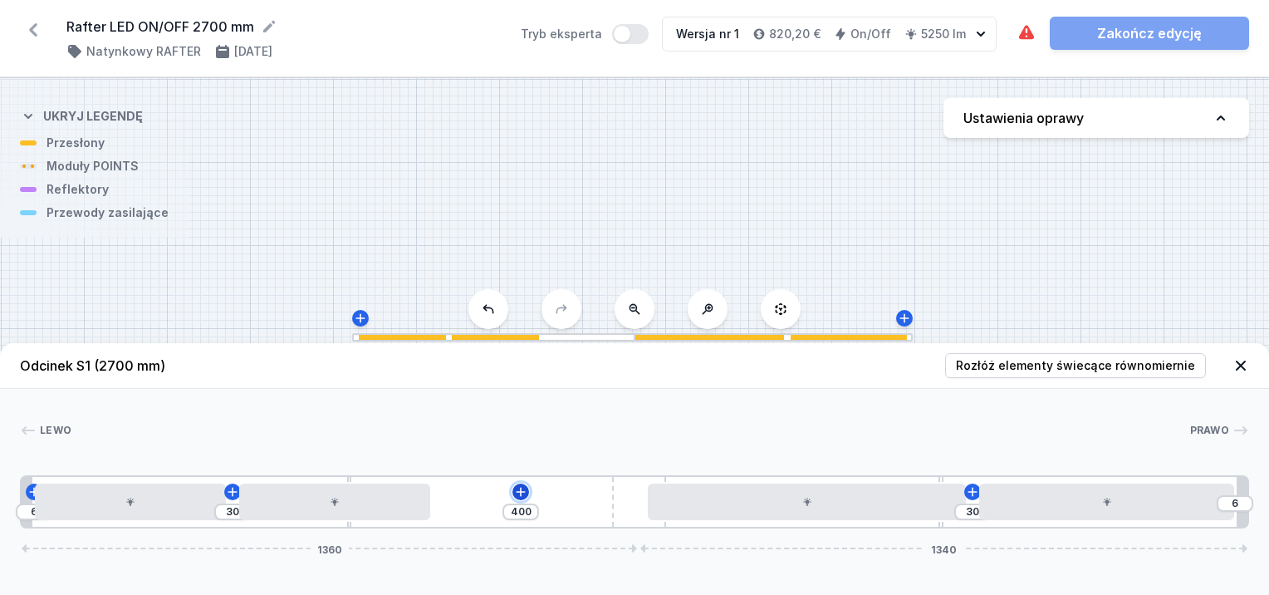
click at [519, 491] on icon at bounding box center [520, 491] width 13 height 13
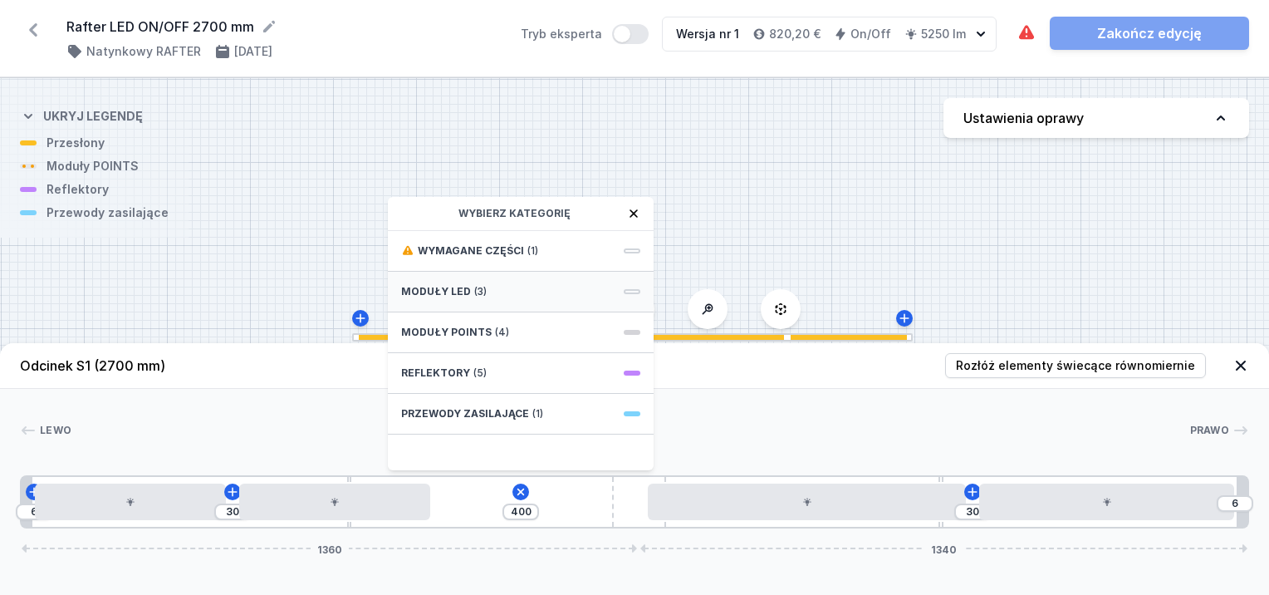
click at [457, 289] on span "Moduły LED" at bounding box center [436, 291] width 70 height 13
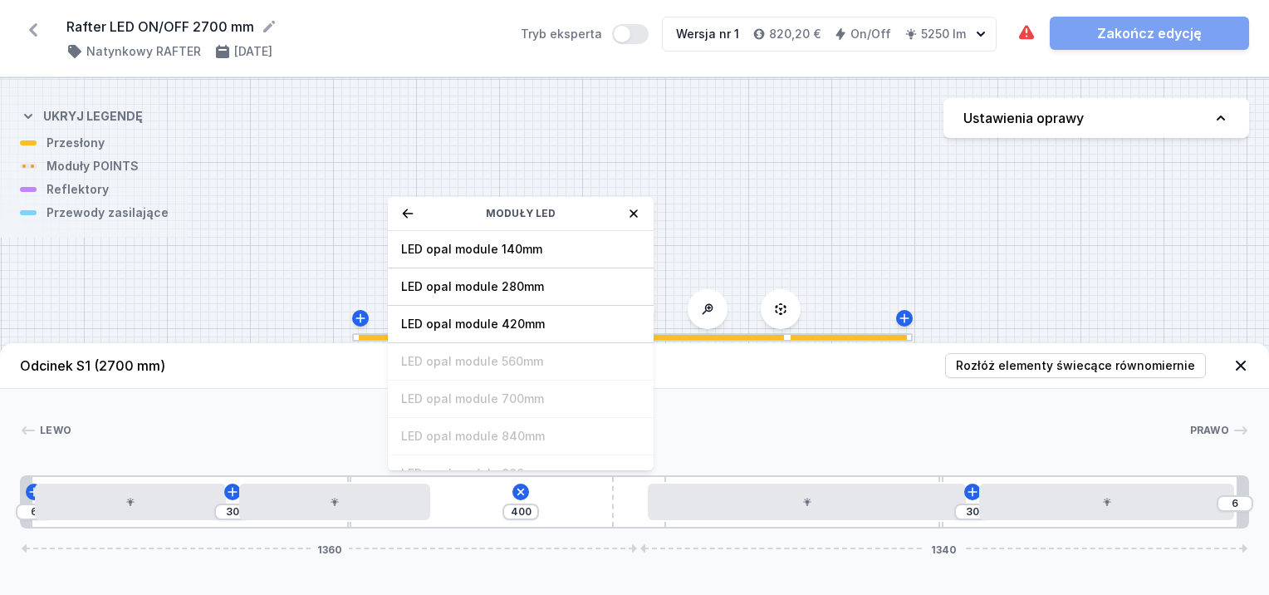
click at [457, 289] on span "LED opal module 280mm" at bounding box center [520, 286] width 239 height 17
type input "120"
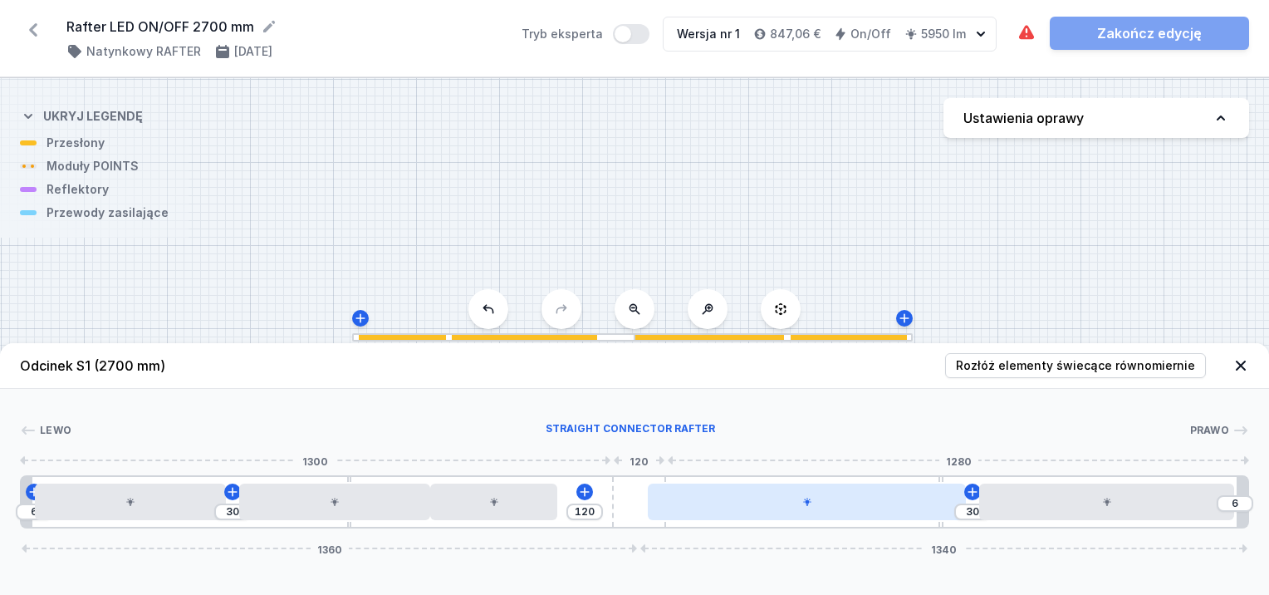
type input "90"
type input "36"
type input "93"
type input "33"
type input "101"
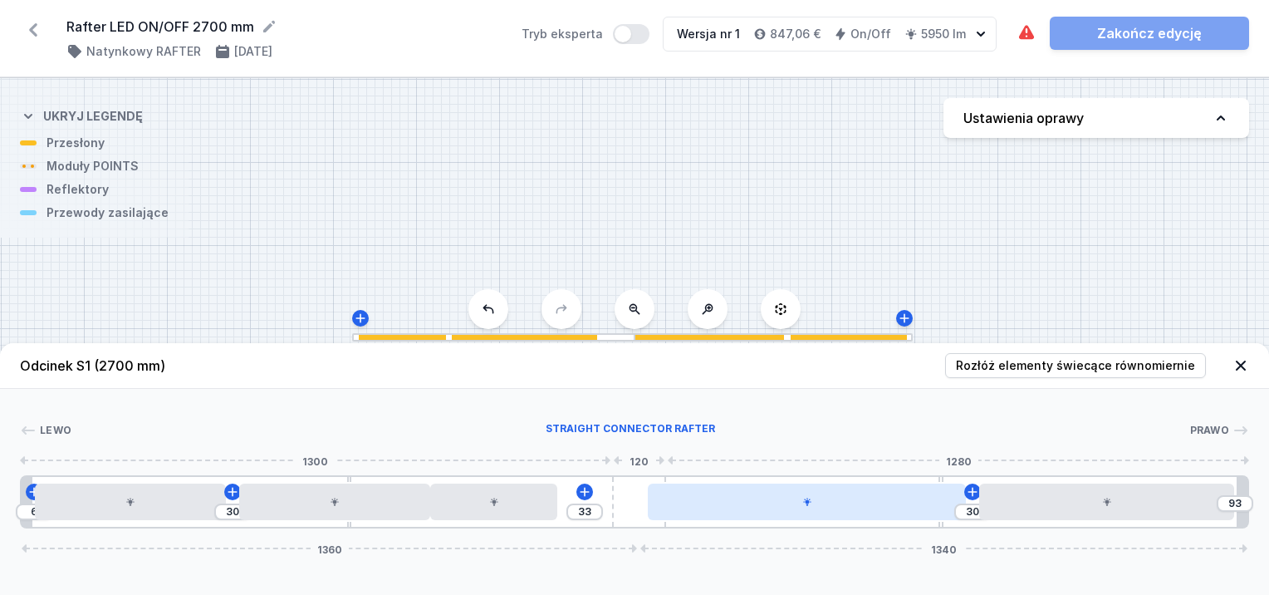
type input "25"
type input "102"
type input "24"
type input "104"
type input "22"
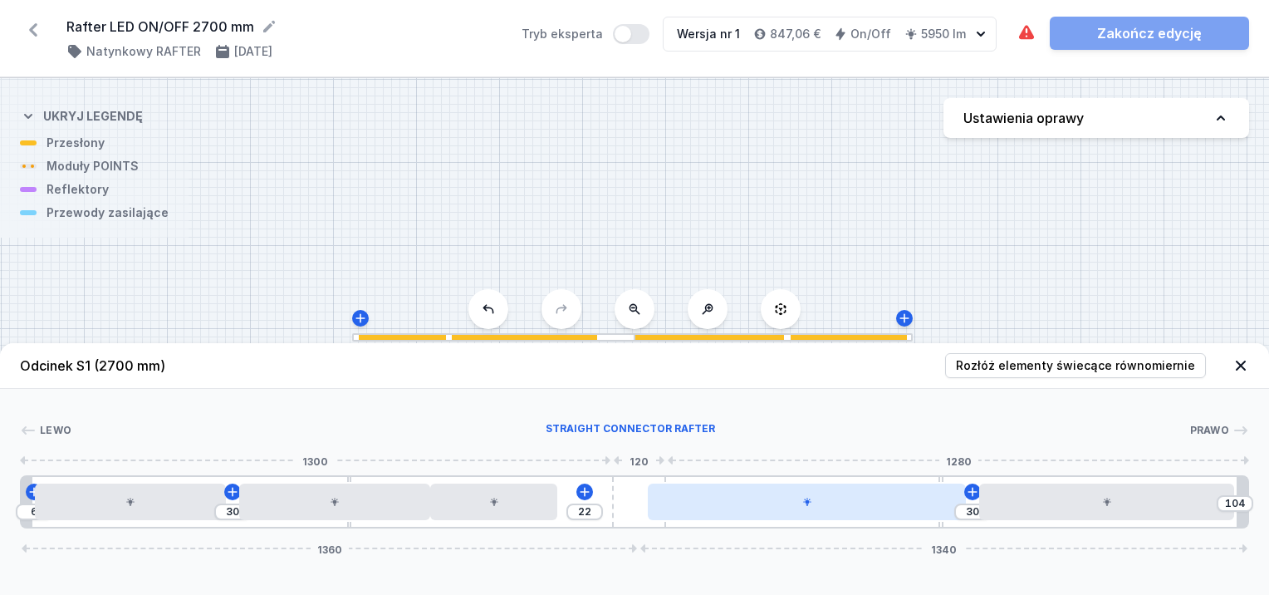
type input "108"
type input "18"
type input "110"
type input "16"
type input "113"
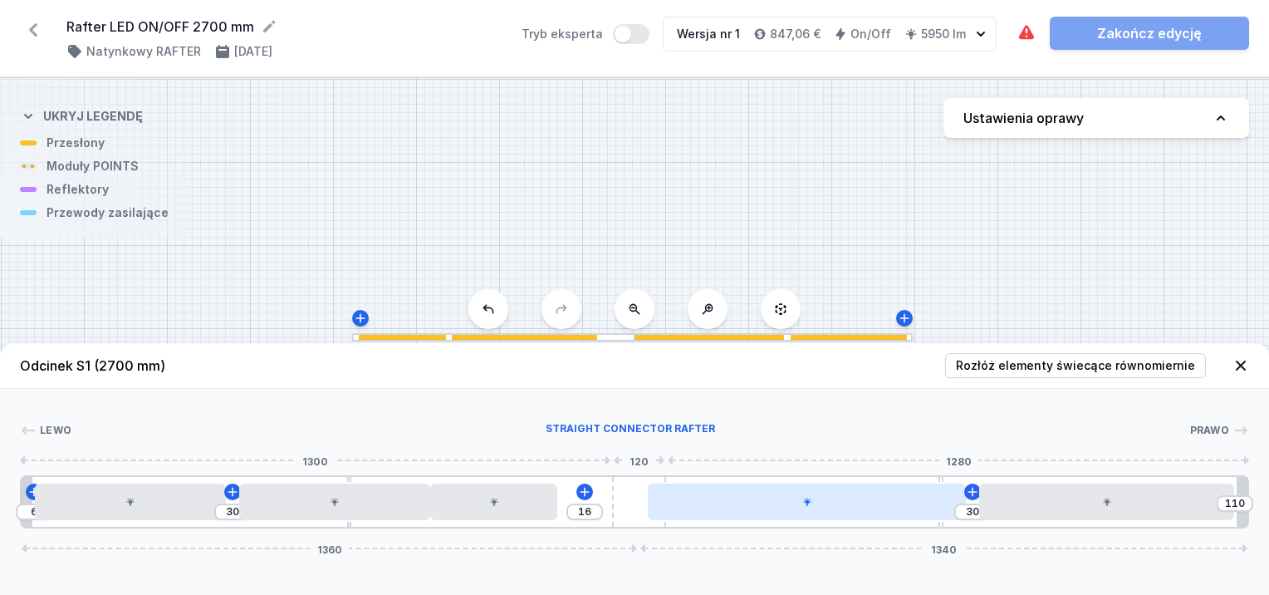
type input "13"
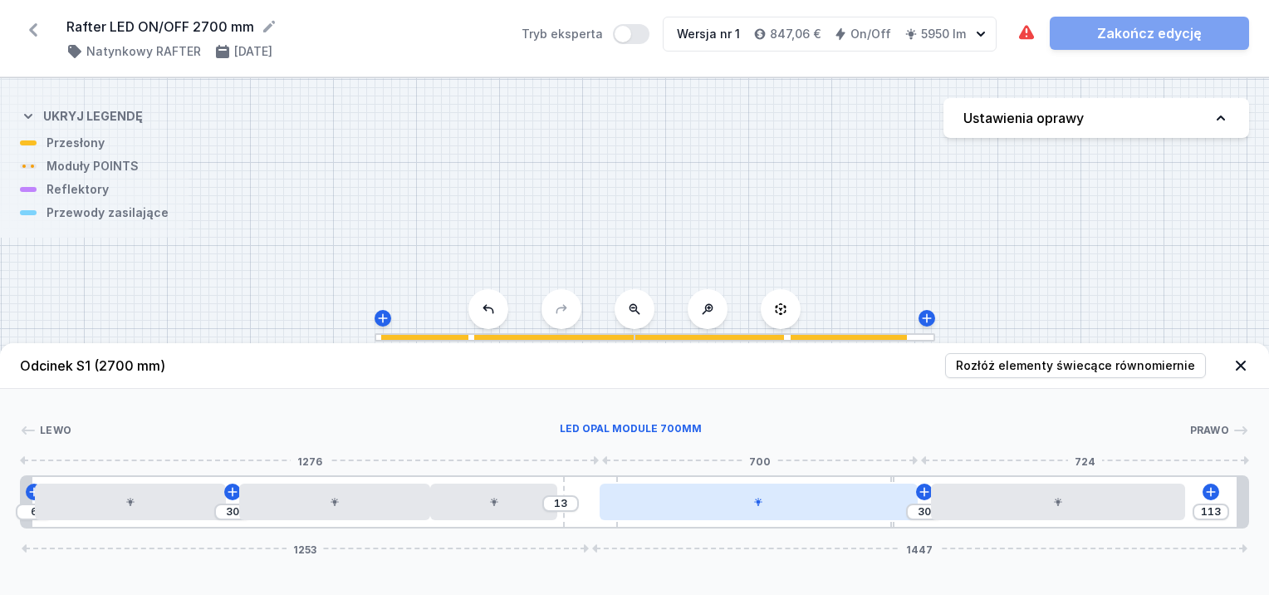
type input "115"
type input "11"
type input "117"
type input "9"
type input "124"
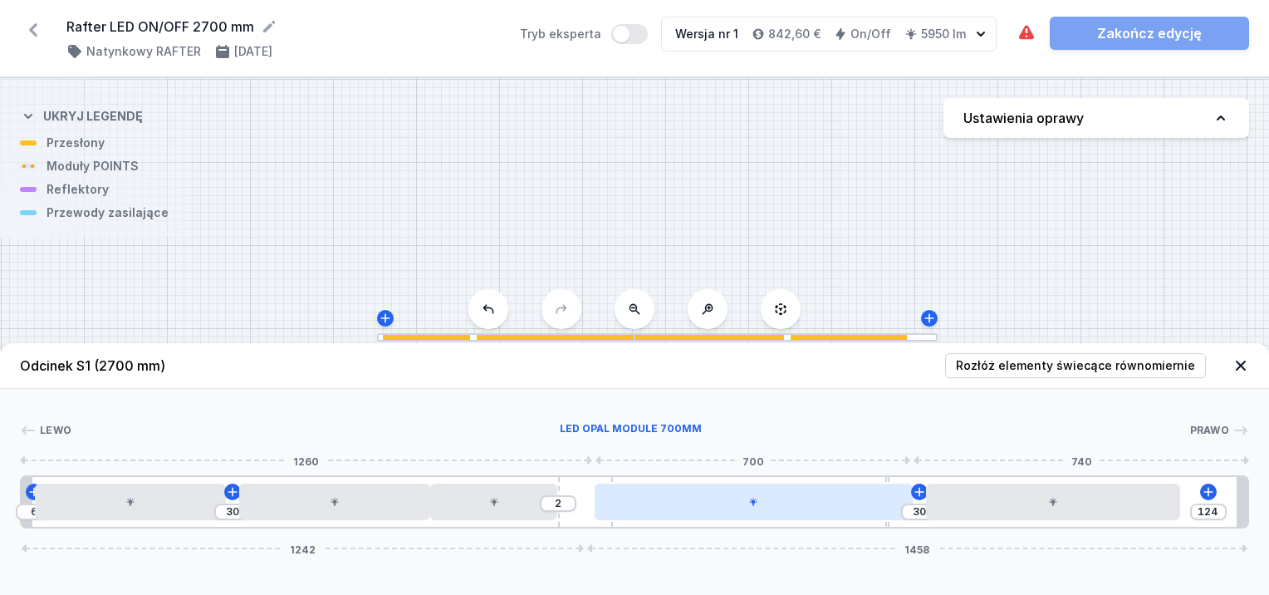
drag, startPoint x: 644, startPoint y: 496, endPoint x: 627, endPoint y: 497, distance: 16.7
click at [627, 497] on div "6 30 2 30 124 1242 1458" at bounding box center [634, 501] width 1229 height 53
click at [784, 512] on div at bounding box center [754, 501] width 318 height 37
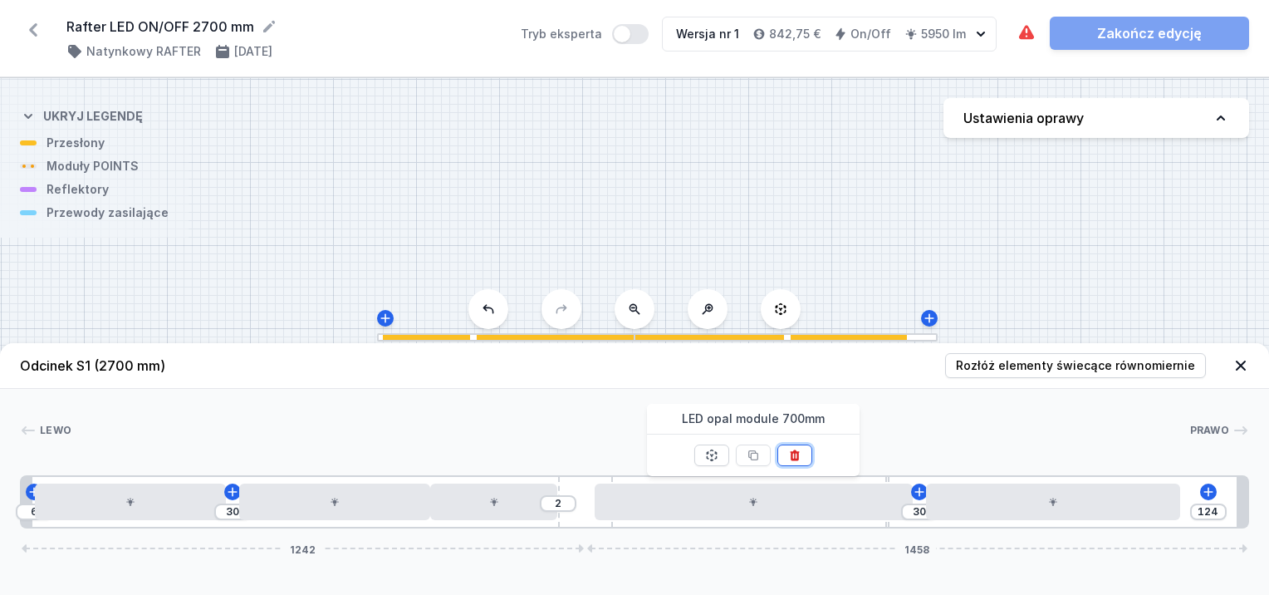
click at [799, 452] on icon at bounding box center [794, 454] width 13 height 13
type input "80"
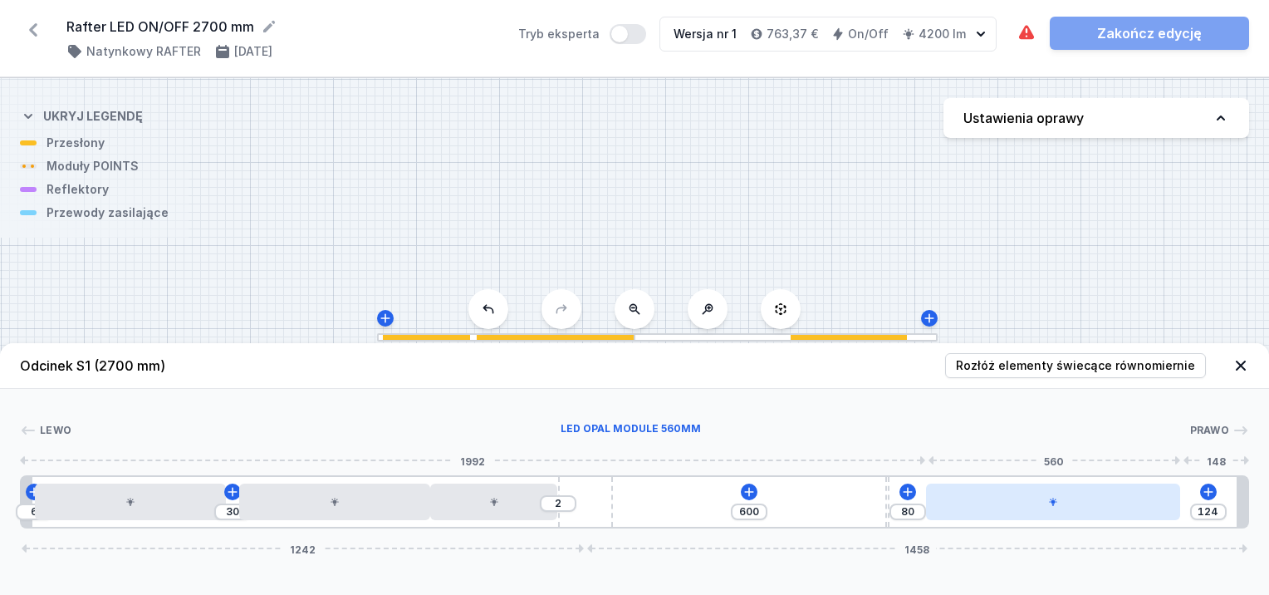
click at [1074, 502] on div at bounding box center [1053, 501] width 254 height 37
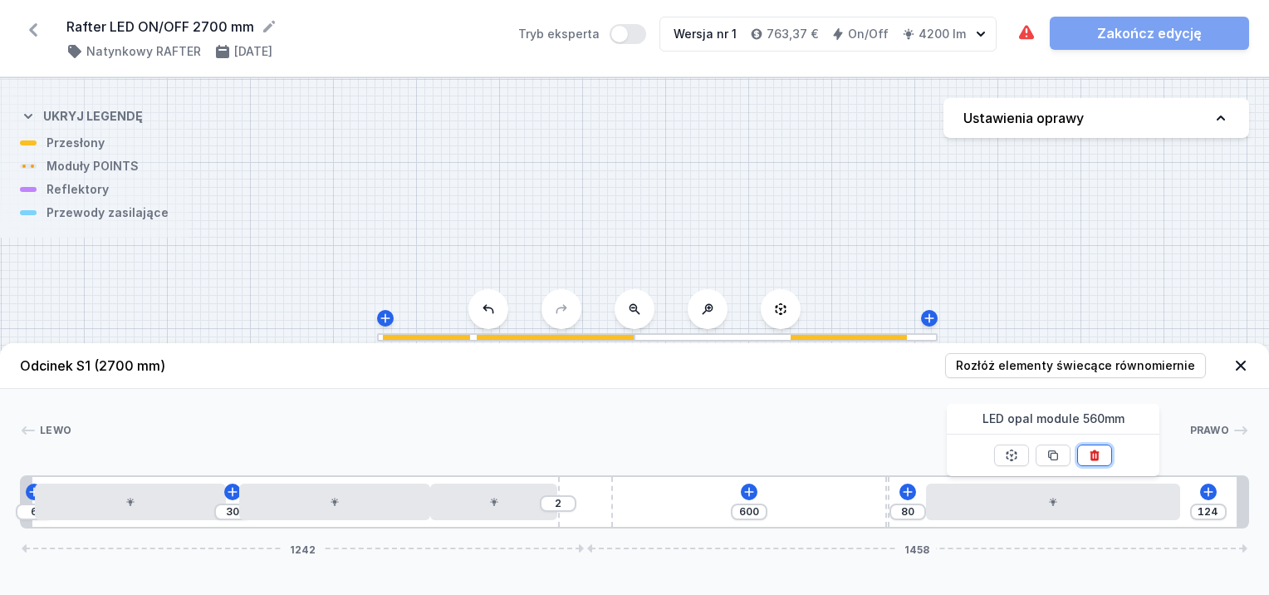
click at [1089, 451] on button at bounding box center [1094, 455] width 35 height 22
type input "764"
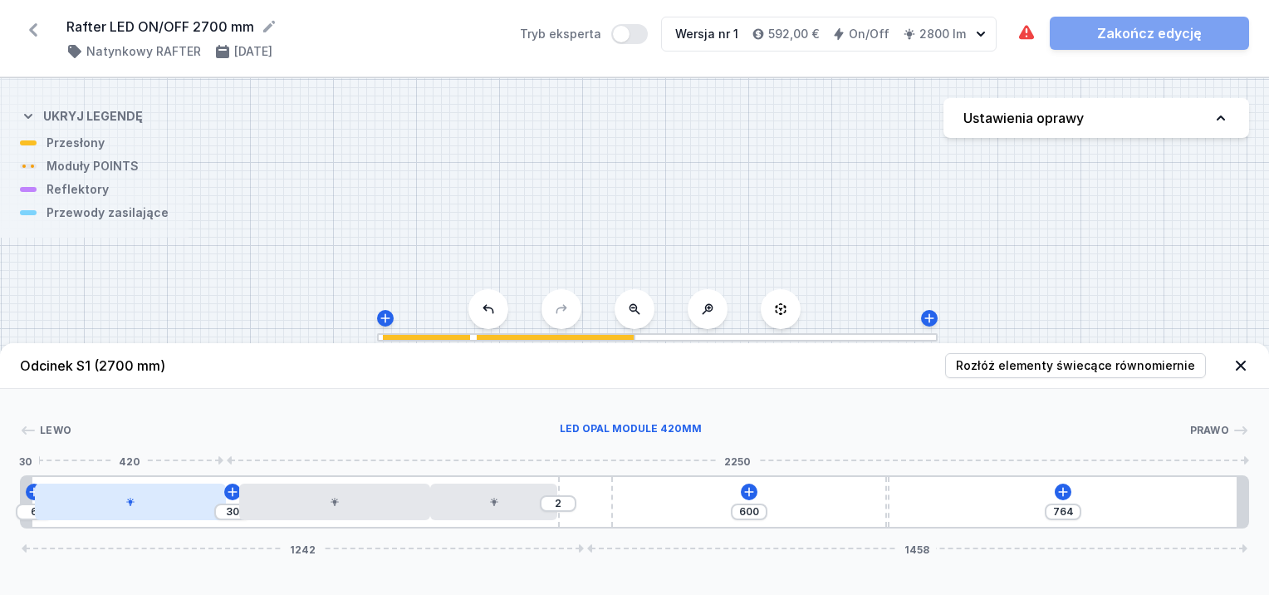
type input "48"
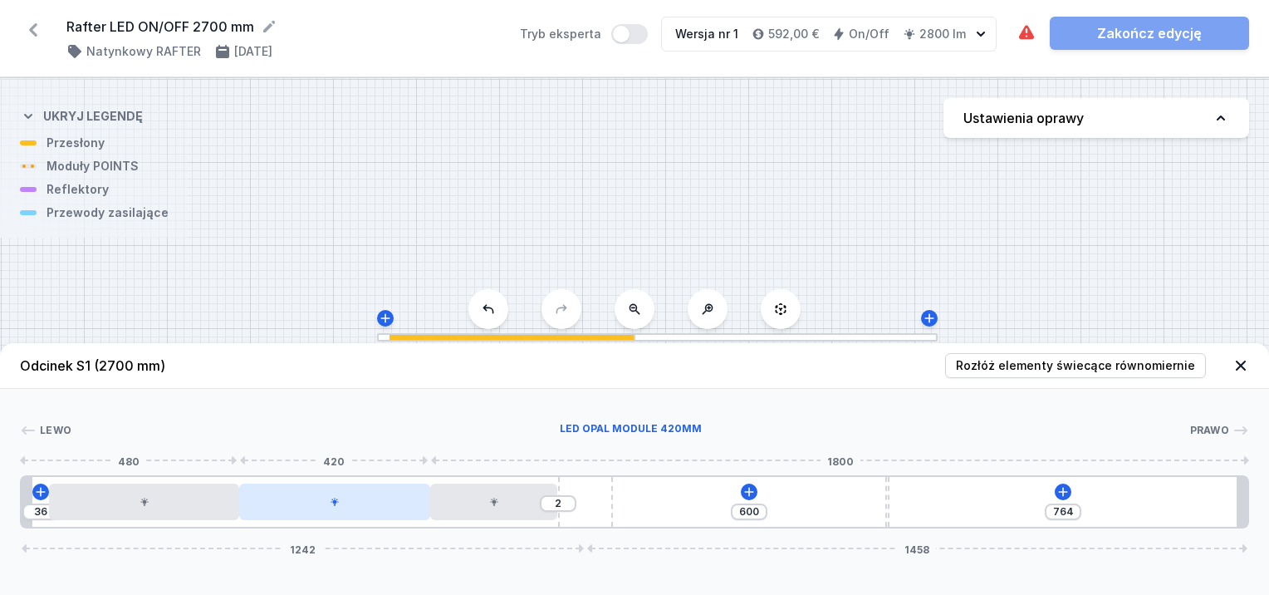
drag, startPoint x: 213, startPoint y: 499, endPoint x: 246, endPoint y: 509, distance: 33.9
click at [246, 509] on div "36 2 600 764 1242 1458" at bounding box center [634, 501] width 1229 height 53
click at [755, 493] on icon at bounding box center [748, 491] width 13 height 13
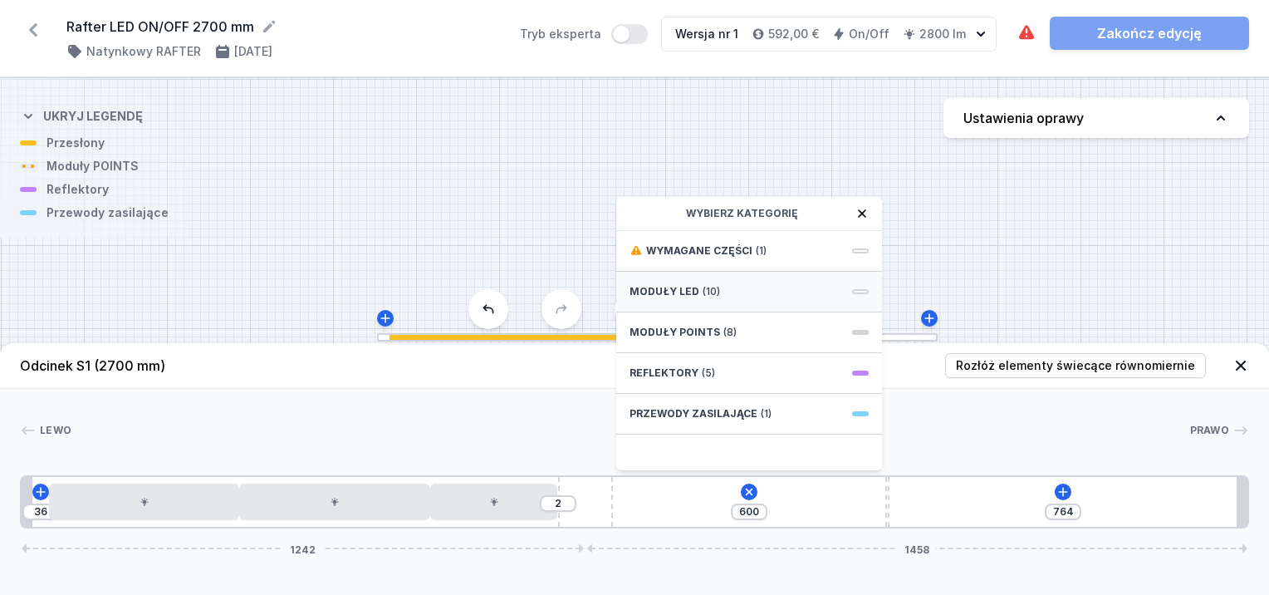
click at [735, 284] on div "Moduły LED (10)" at bounding box center [749, 292] width 266 height 41
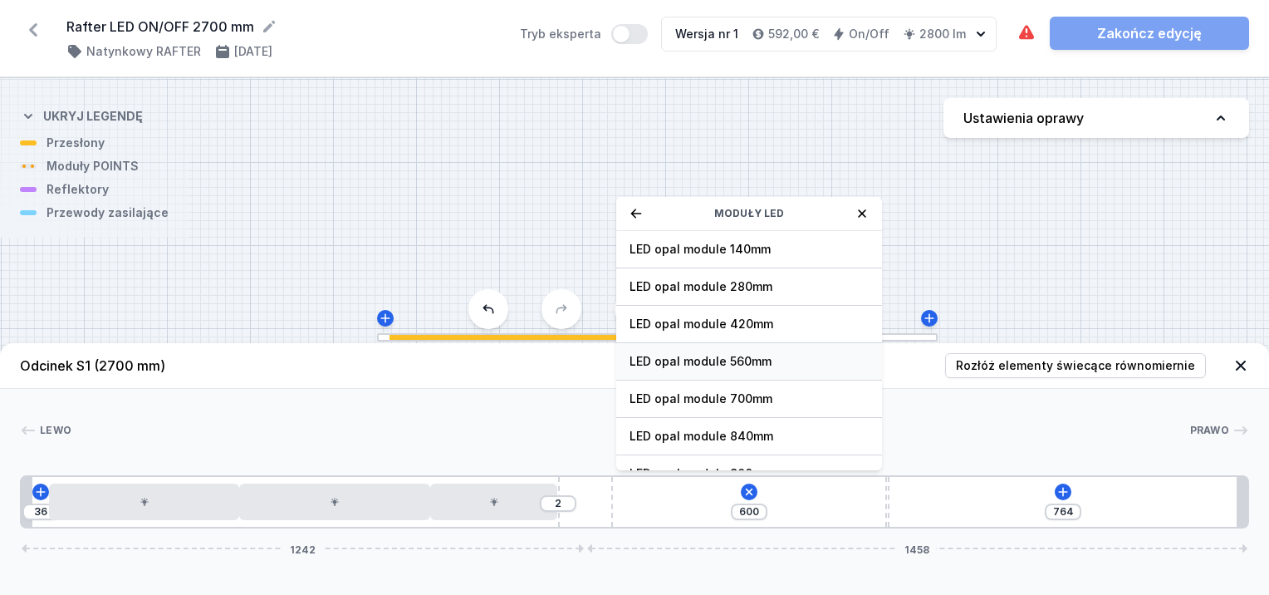
click at [747, 361] on span "LED opal module 560mm" at bounding box center [748, 361] width 239 height 17
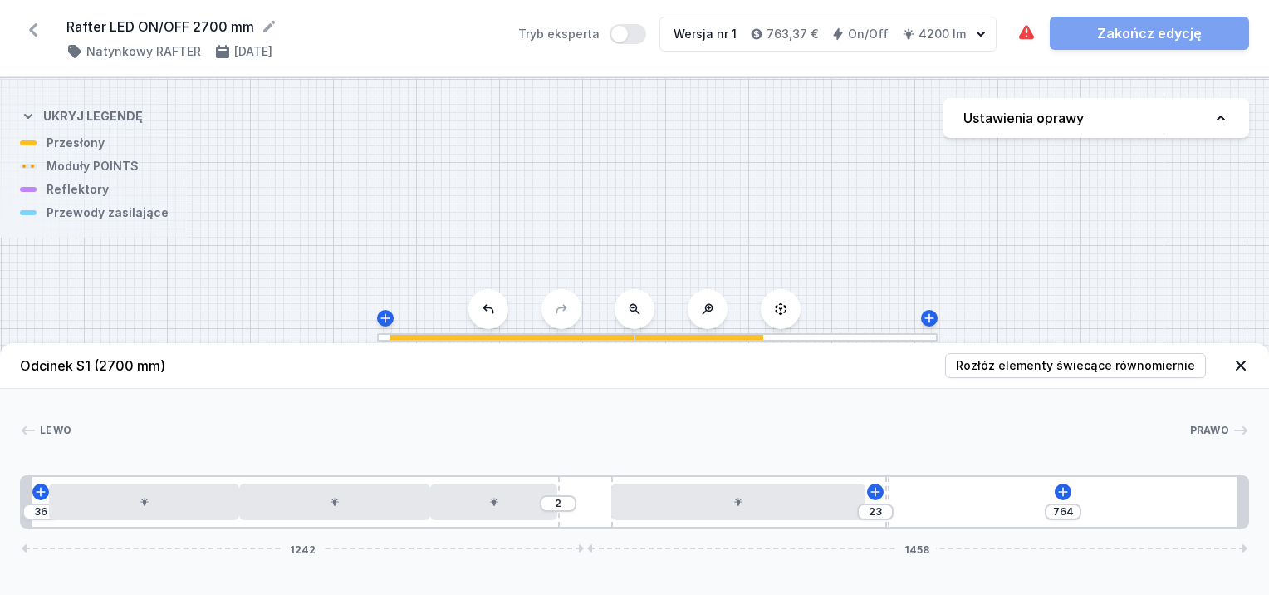
type input "21"
drag, startPoint x: 816, startPoint y: 505, endPoint x: 862, endPoint y: 508, distance: 45.8
click at [862, 508] on div "36 2 19 21 764 1242 1458" at bounding box center [634, 501] width 1229 height 53
click at [862, 508] on div "21" at bounding box center [880, 511] width 37 height 17
click at [1063, 493] on icon at bounding box center [1062, 491] width 9 height 9
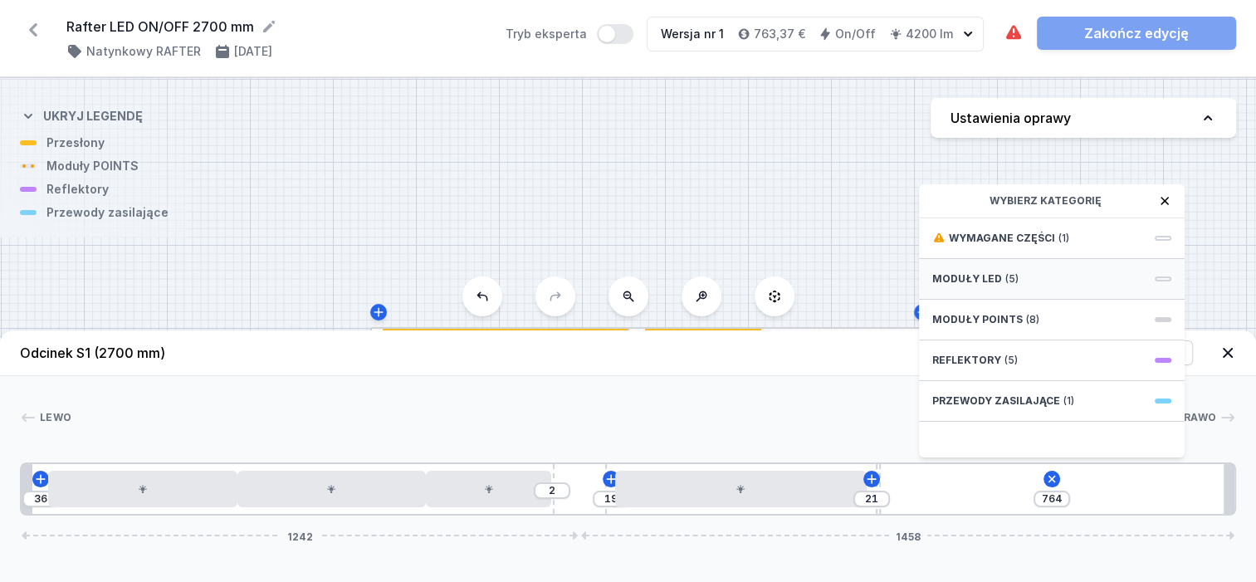
click at [994, 286] on span "Moduły LED" at bounding box center [968, 278] width 70 height 13
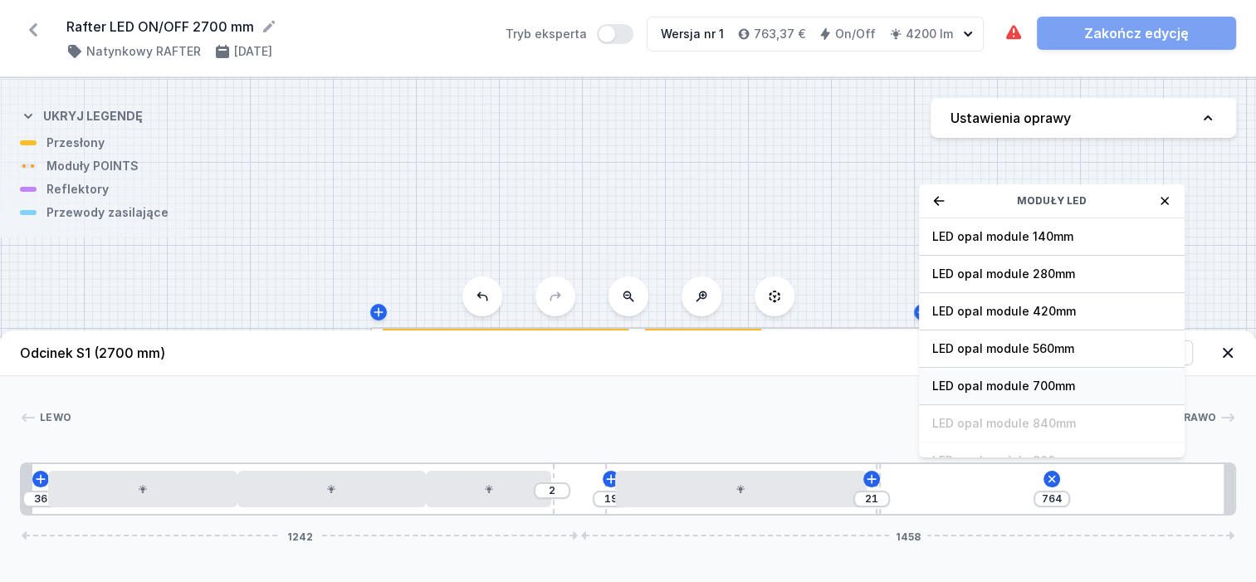
click at [1017, 389] on span "LED opal module 700mm" at bounding box center [1052, 386] width 239 height 17
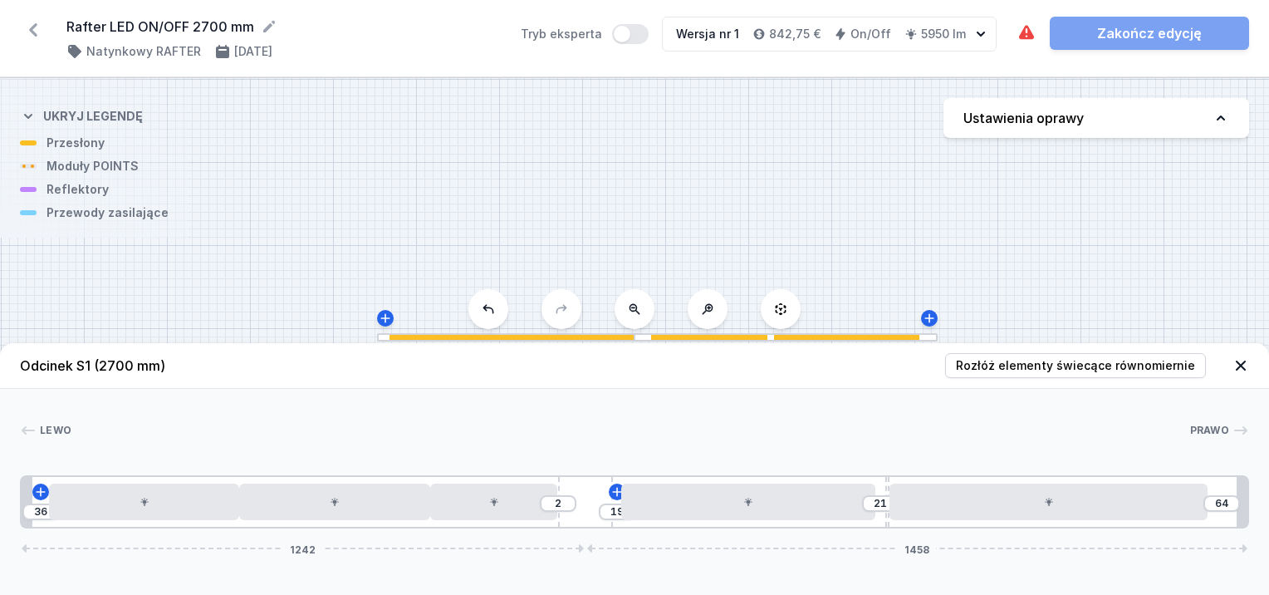
click at [884, 412] on div "Lewo Prawo 1 2 2 3 4 5 6 7 1 36 2 19 21 64 1242 1458 60 420 420 280 141 560 21 …" at bounding box center [634, 459] width 1269 height 140
click at [1143, 370] on span "Rozłóż elementy świecące równomiernie" at bounding box center [1075, 365] width 239 height 17
type input "31"
type input "10"
type input "29"
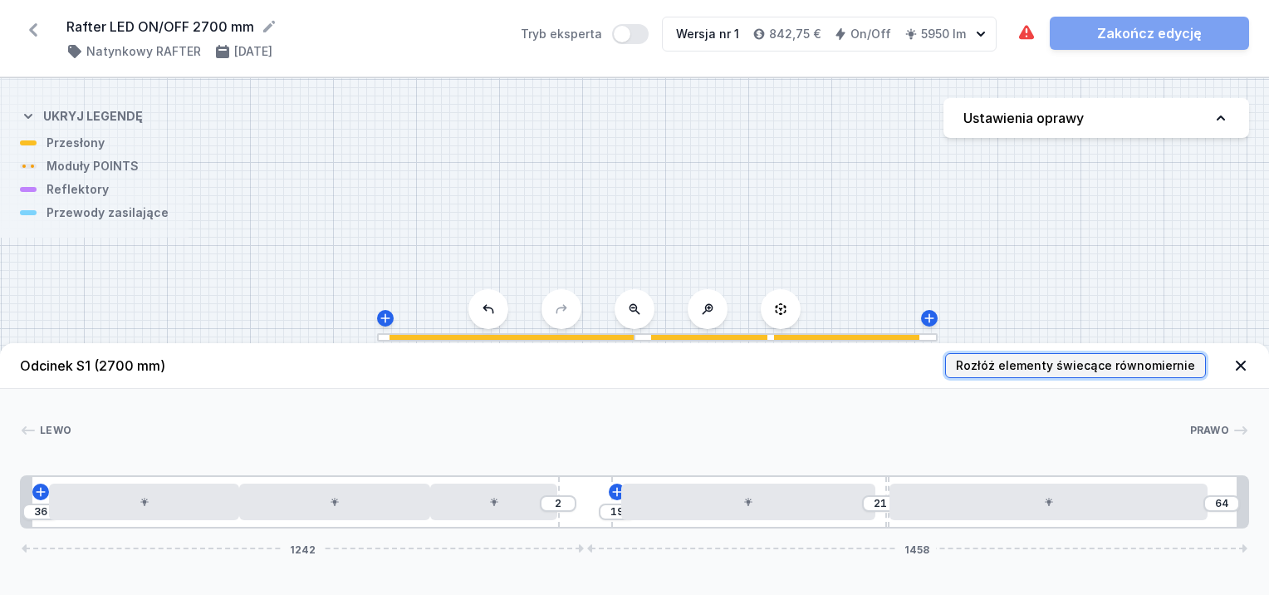
type input "30"
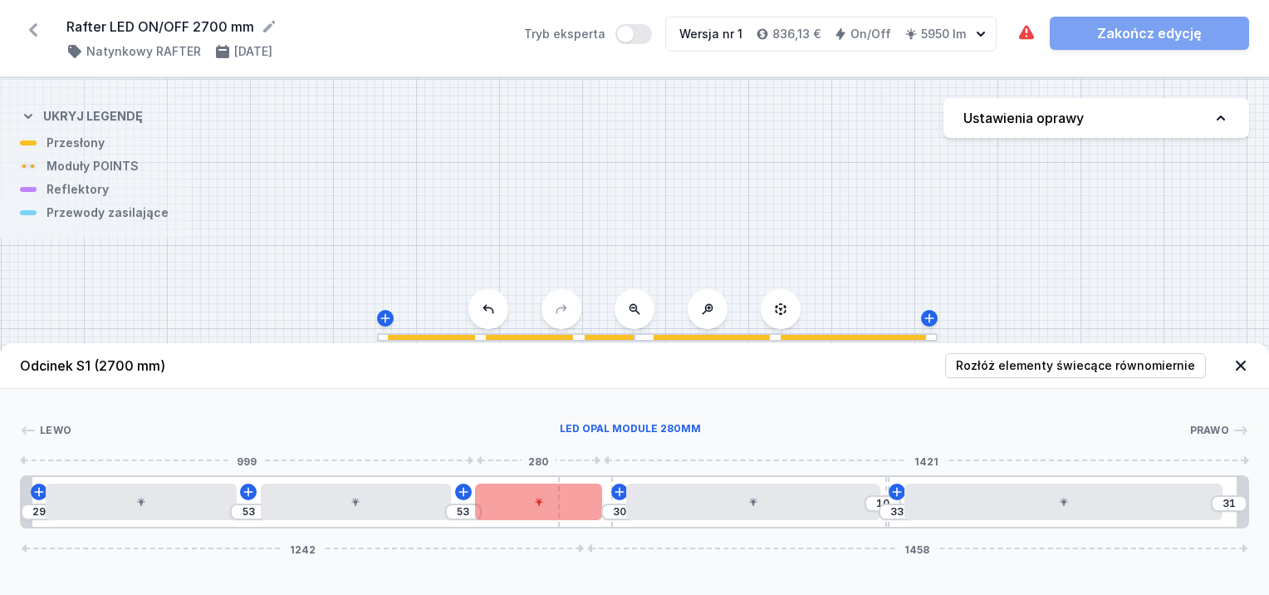
click at [571, 498] on div at bounding box center [538, 501] width 127 height 37
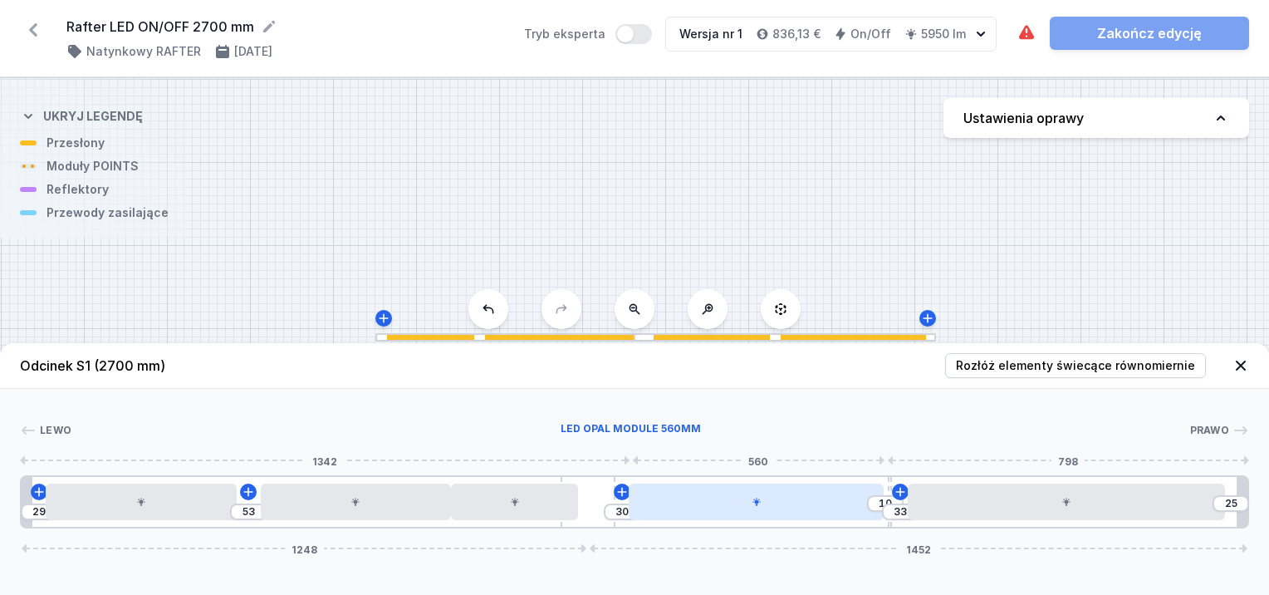
type input "27"
drag, startPoint x: 595, startPoint y: 497, endPoint x: 652, endPoint y: 503, distance: 56.9
click at [652, 503] on div "29 53 30 10 33 1277 1423" at bounding box center [634, 501] width 1229 height 53
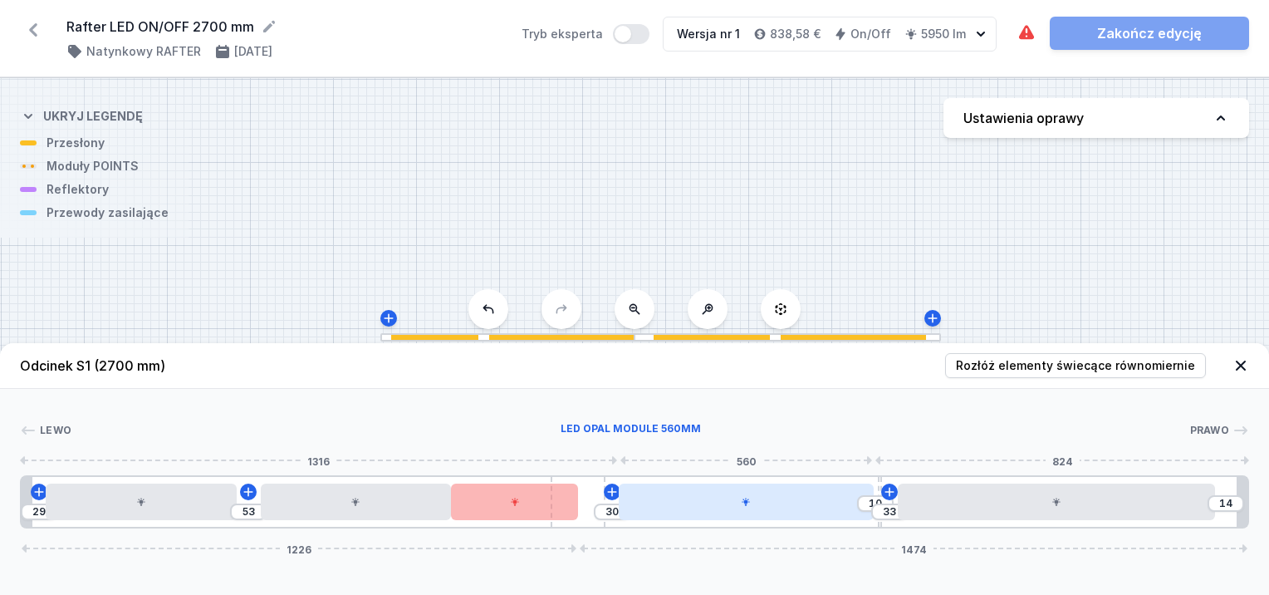
type input "8"
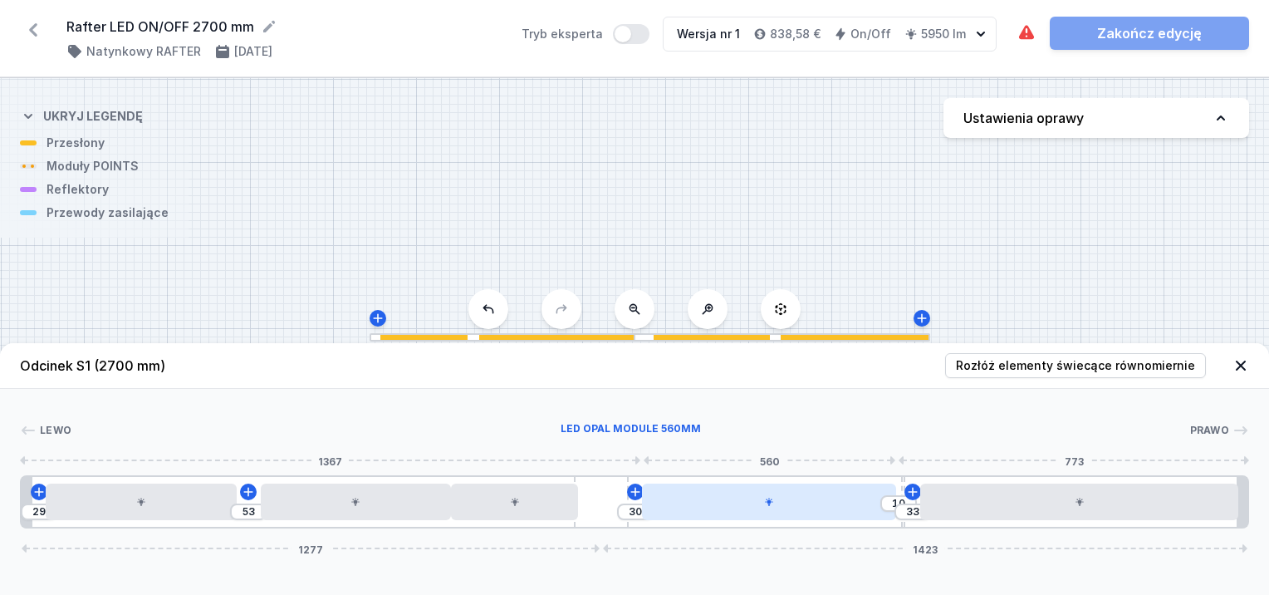
drag, startPoint x: 615, startPoint y: 505, endPoint x: 681, endPoint y: 502, distance: 65.7
click at [681, 502] on div "29 53 30 10 33 1277 1423" at bounding box center [634, 501] width 1229 height 53
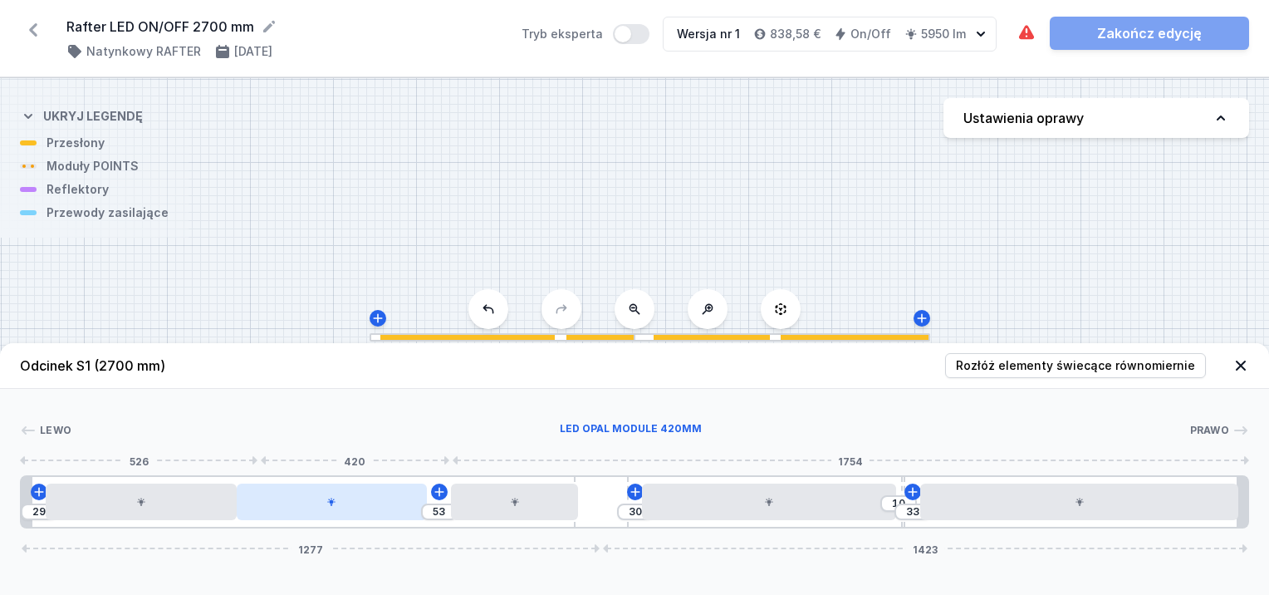
click at [317, 499] on div at bounding box center [332, 501] width 191 height 37
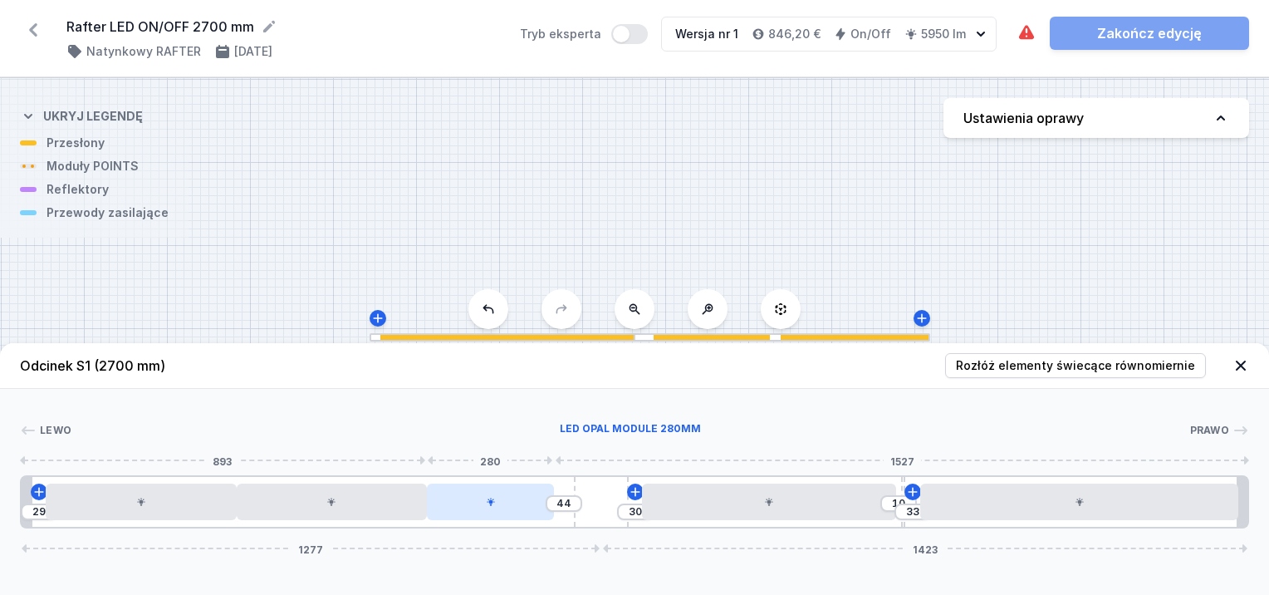
click at [490, 507] on div at bounding box center [490, 501] width 127 height 37
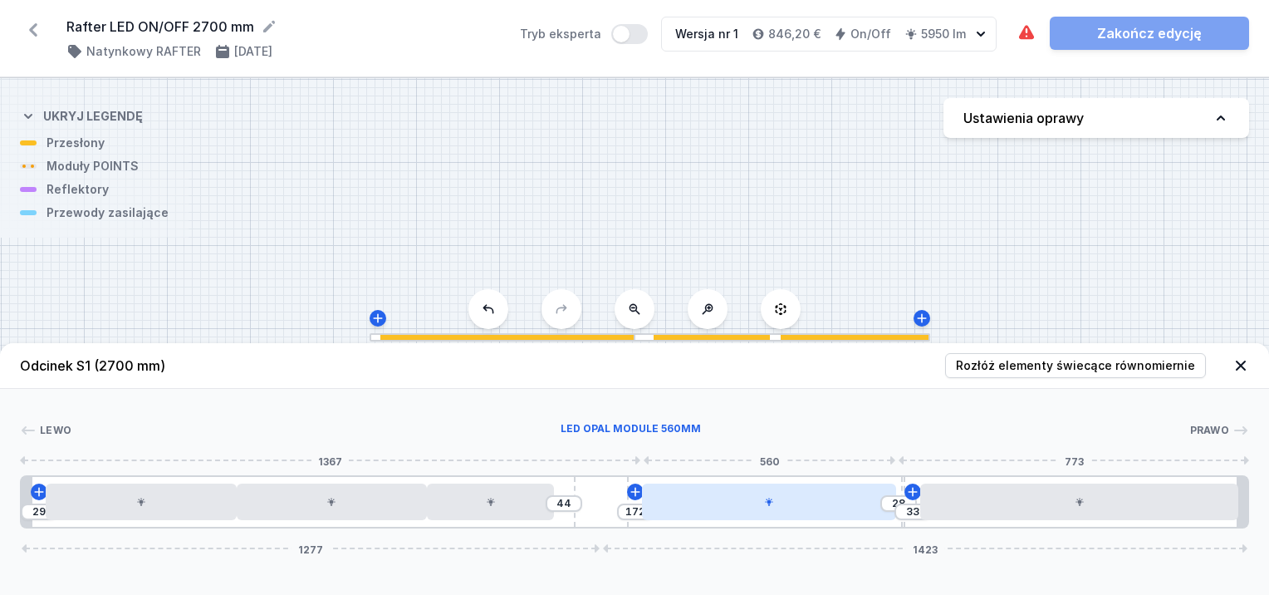
type input "179"
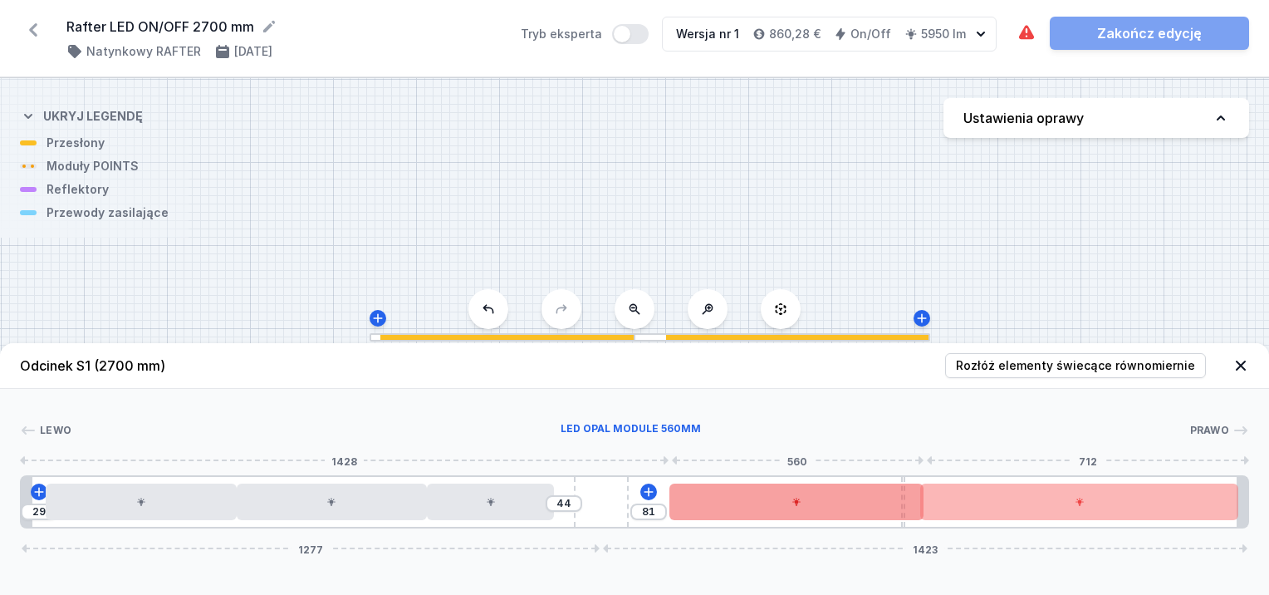
type input "83"
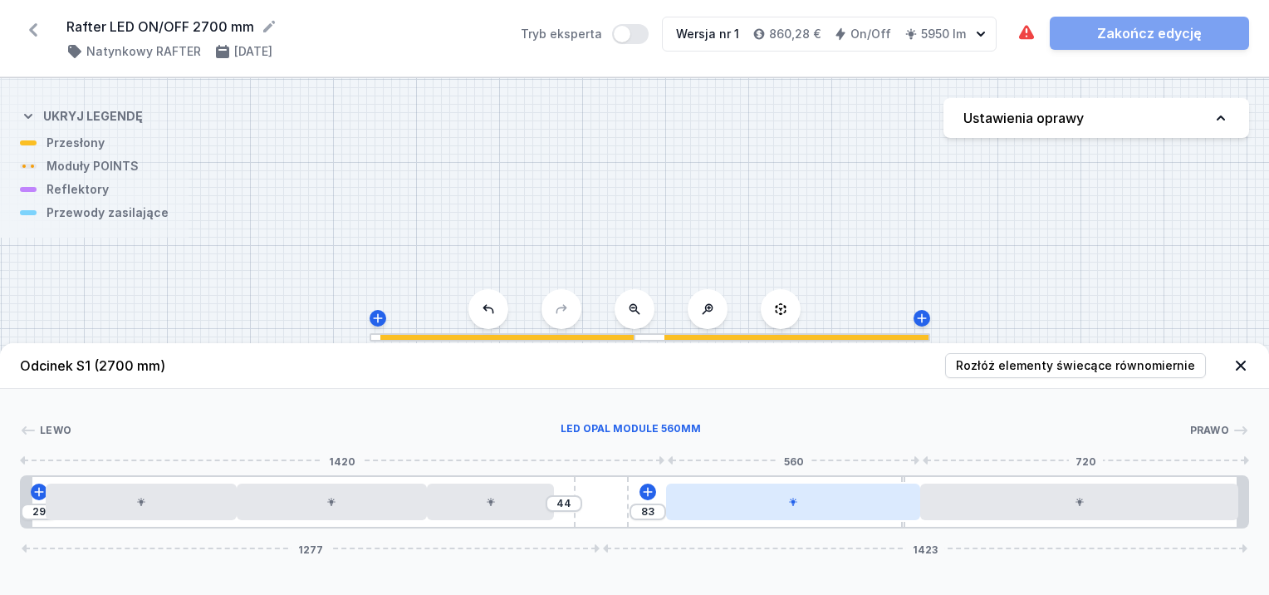
drag, startPoint x: 798, startPoint y: 486, endPoint x: 830, endPoint y: 498, distance: 34.7
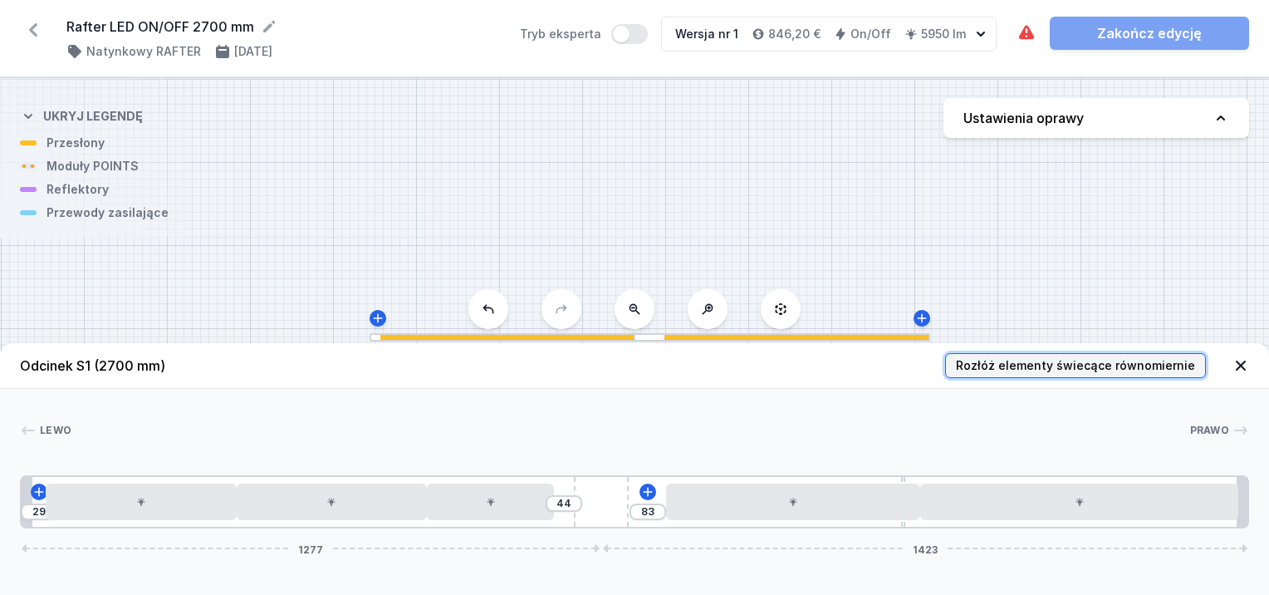
click at [1065, 356] on button "Rozłóż elementy świecące równomiernie" at bounding box center [1075, 365] width 261 height 25
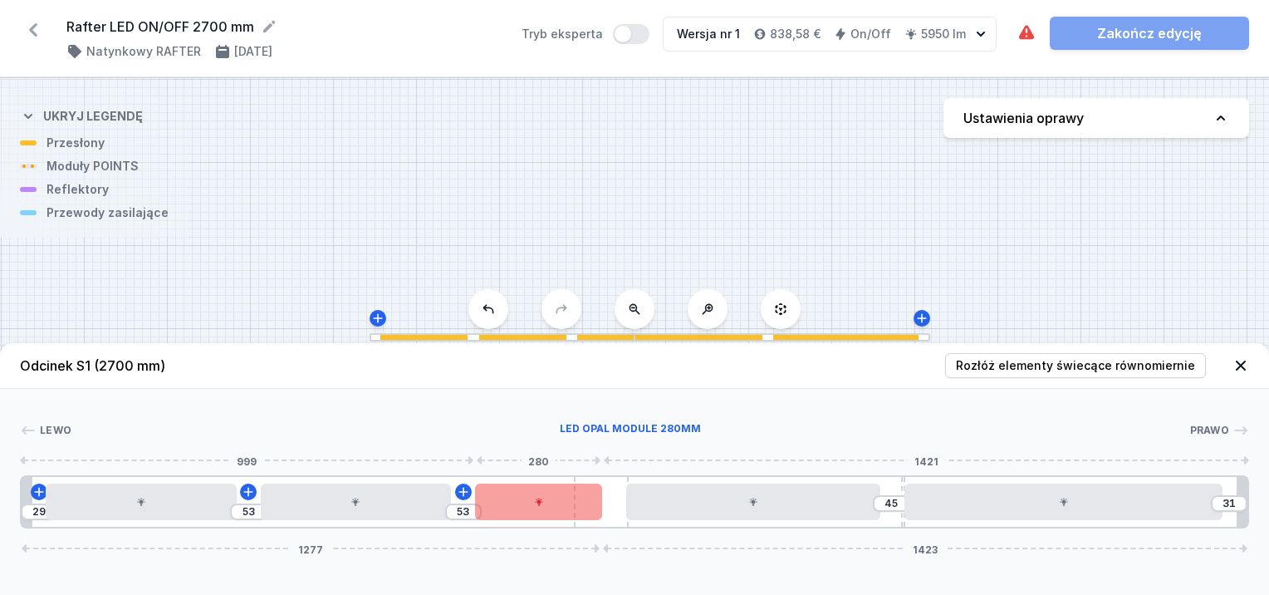
click at [550, 502] on div at bounding box center [538, 501] width 127 height 37
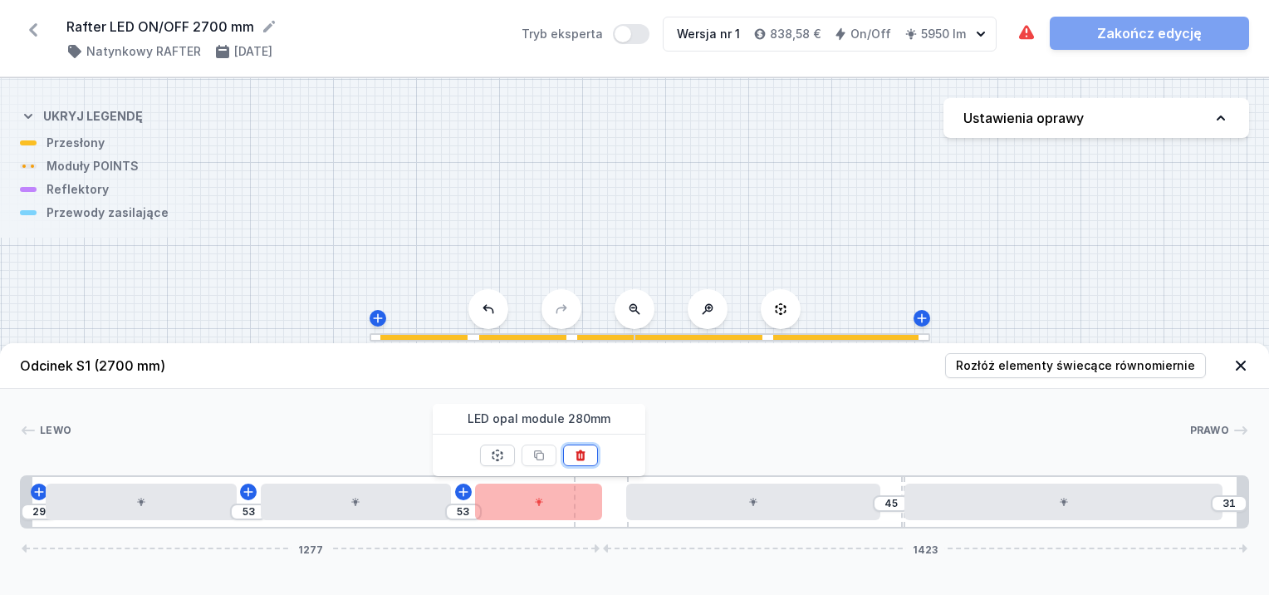
click at [590, 447] on button at bounding box center [580, 455] width 35 height 22
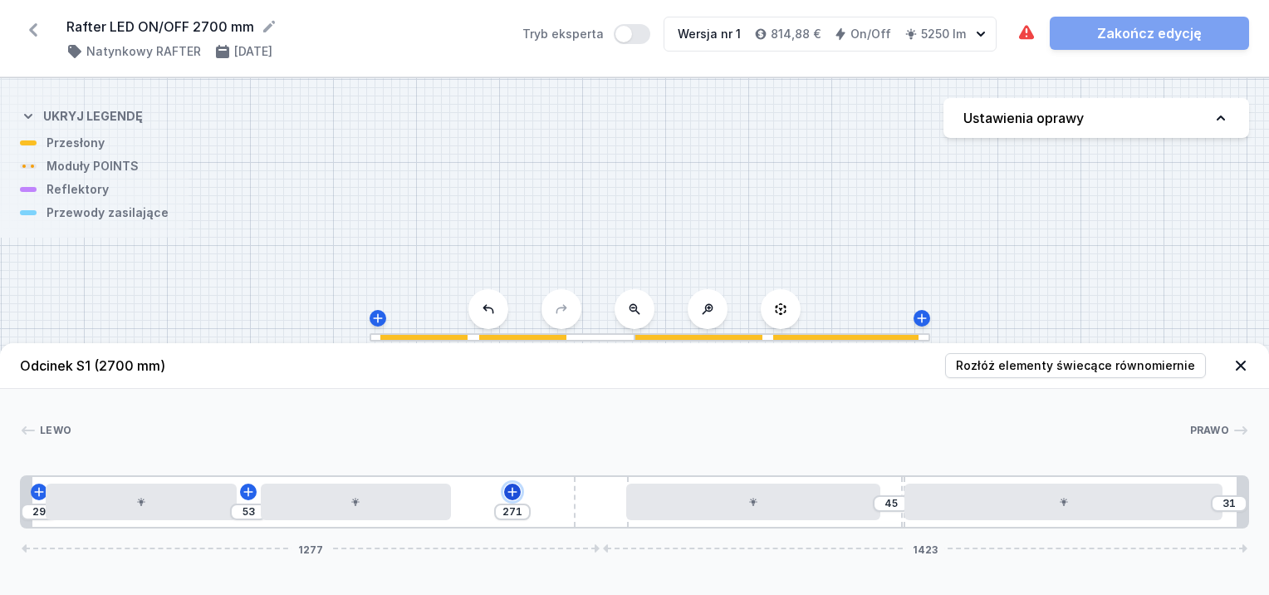
click at [512, 487] on icon at bounding box center [512, 491] width 13 height 13
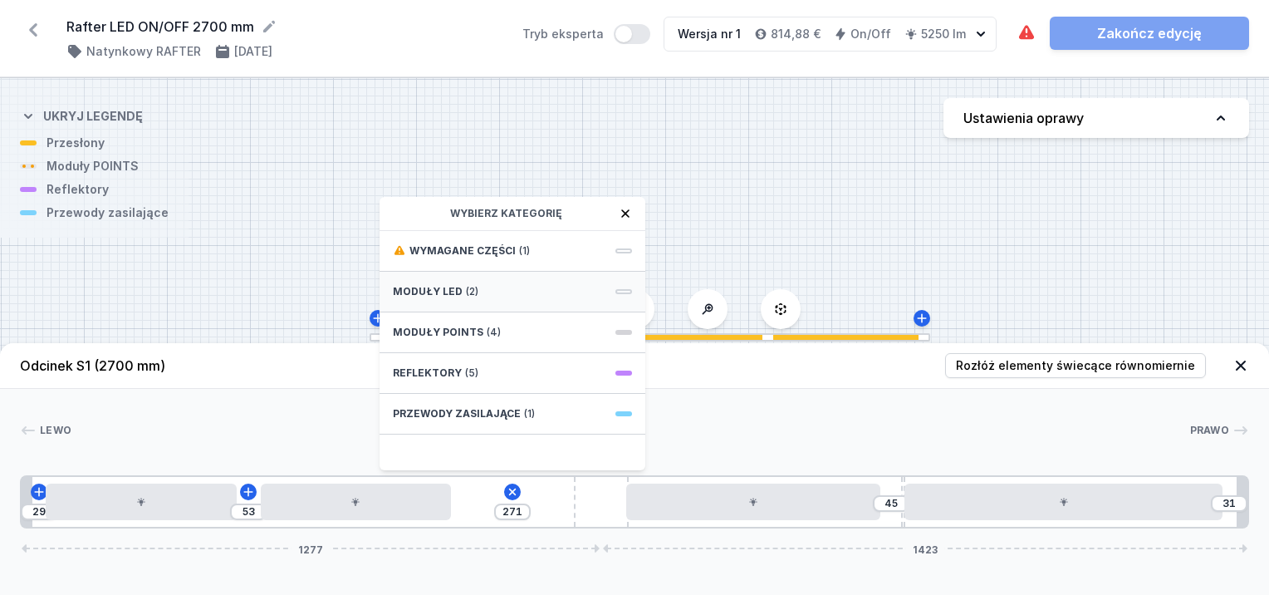
click at [442, 289] on span "Moduły LED" at bounding box center [428, 291] width 70 height 13
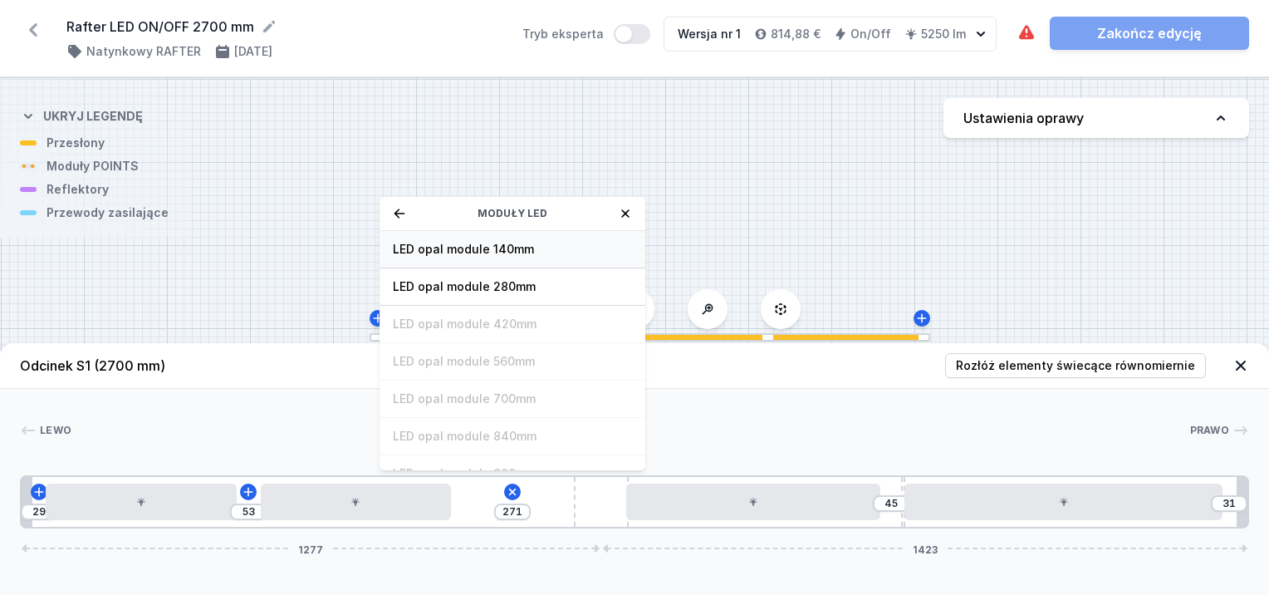
click at [473, 250] on span "LED opal module 140mm" at bounding box center [512, 249] width 239 height 17
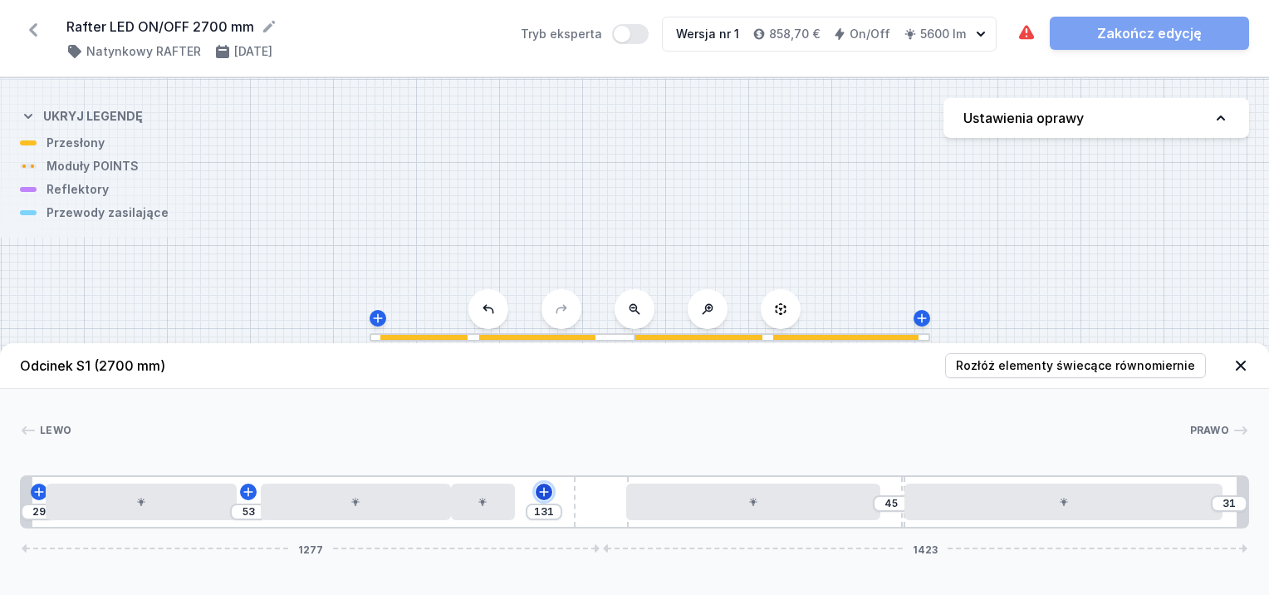
click at [544, 492] on icon at bounding box center [544, 491] width 9 height 9
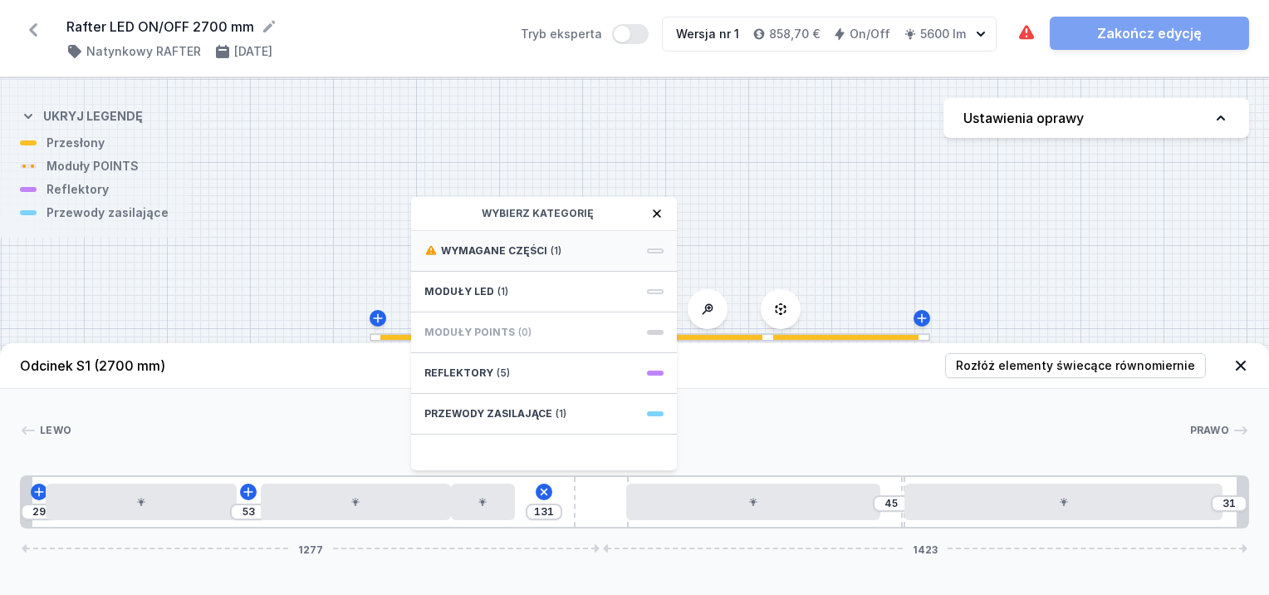
click at [518, 236] on div "Wymagane części (1)" at bounding box center [544, 251] width 266 height 41
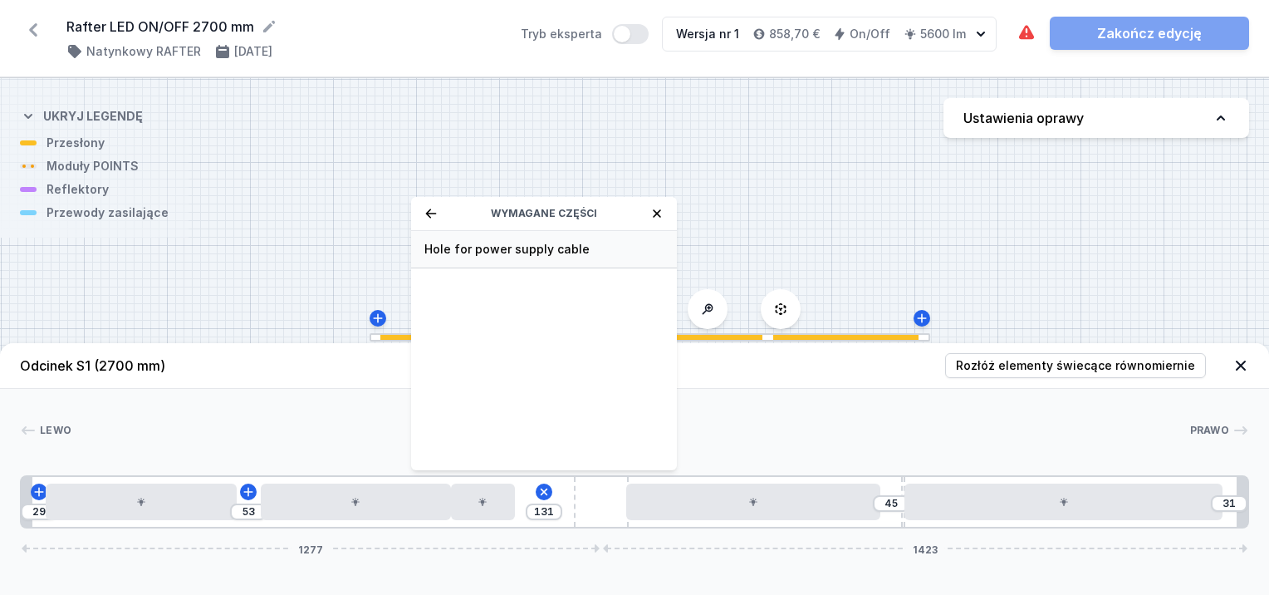
click at [519, 242] on span "Hole for power supply cable" at bounding box center [543, 249] width 239 height 17
type input "61"
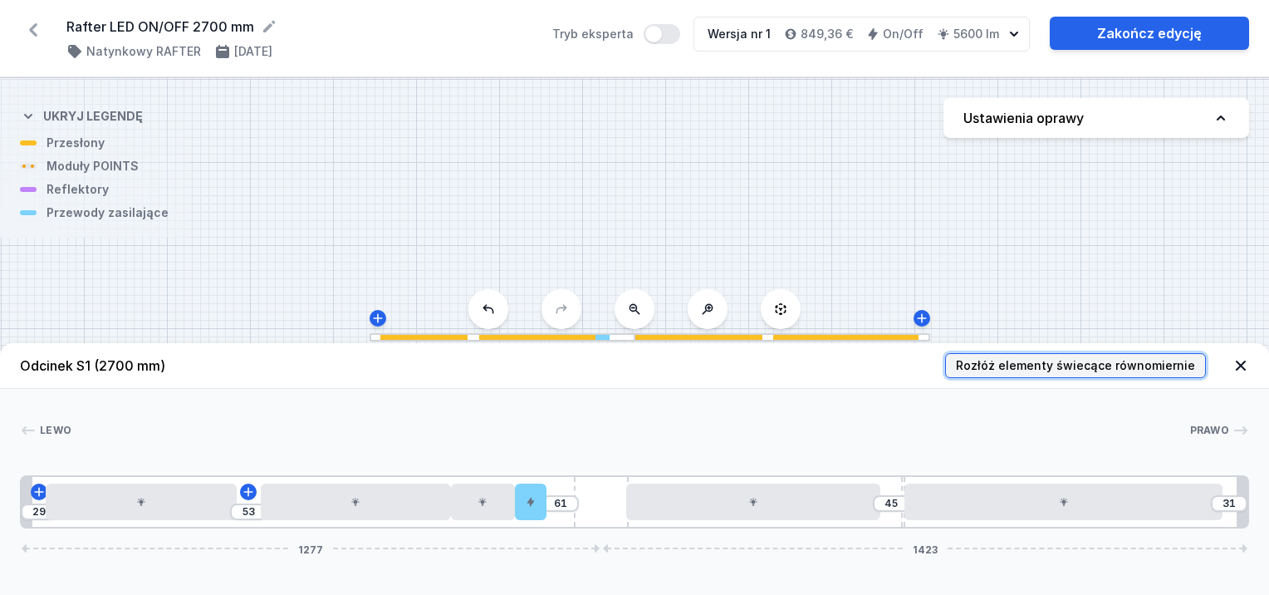
click at [1128, 358] on span "Rozłóż elementy świecące równomiernie" at bounding box center [1075, 365] width 239 height 17
type input "53"
type input "51"
type input "77"
type input "6"
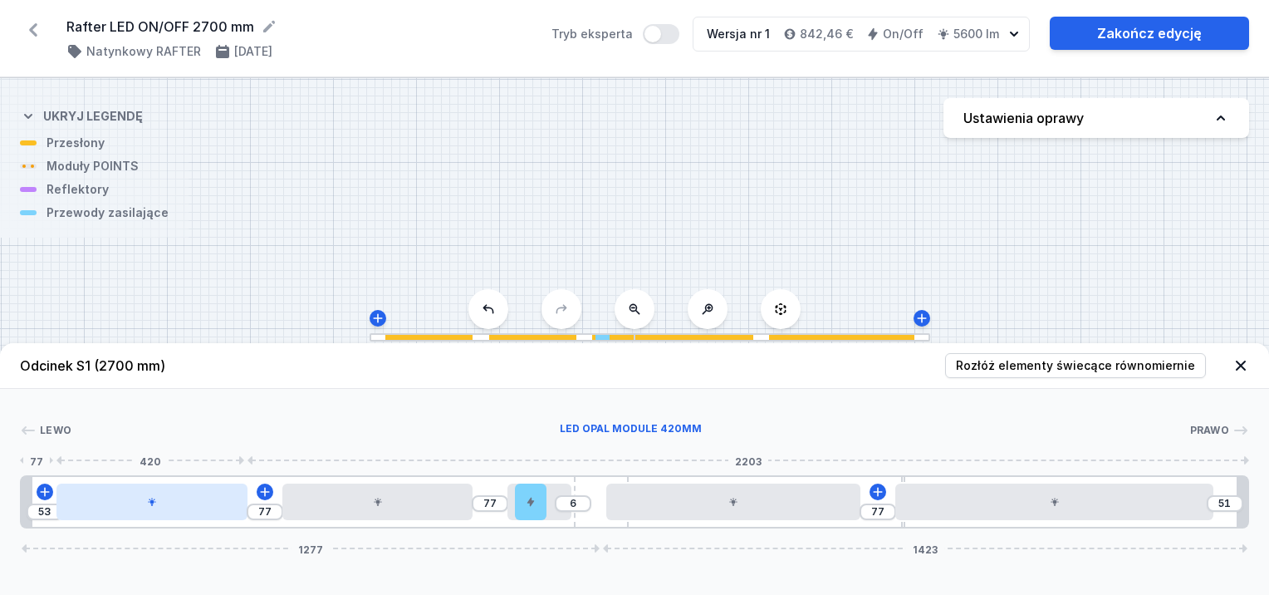
click at [187, 501] on div at bounding box center [151, 501] width 191 height 37
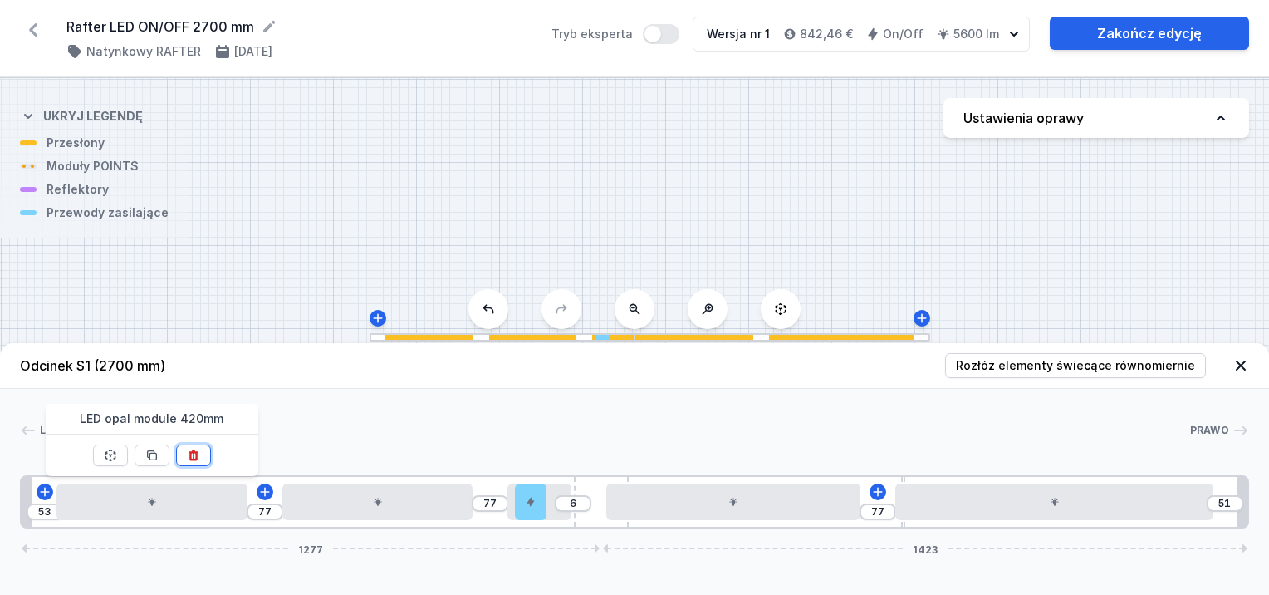
click at [201, 454] on button at bounding box center [193, 455] width 35 height 22
type input "550"
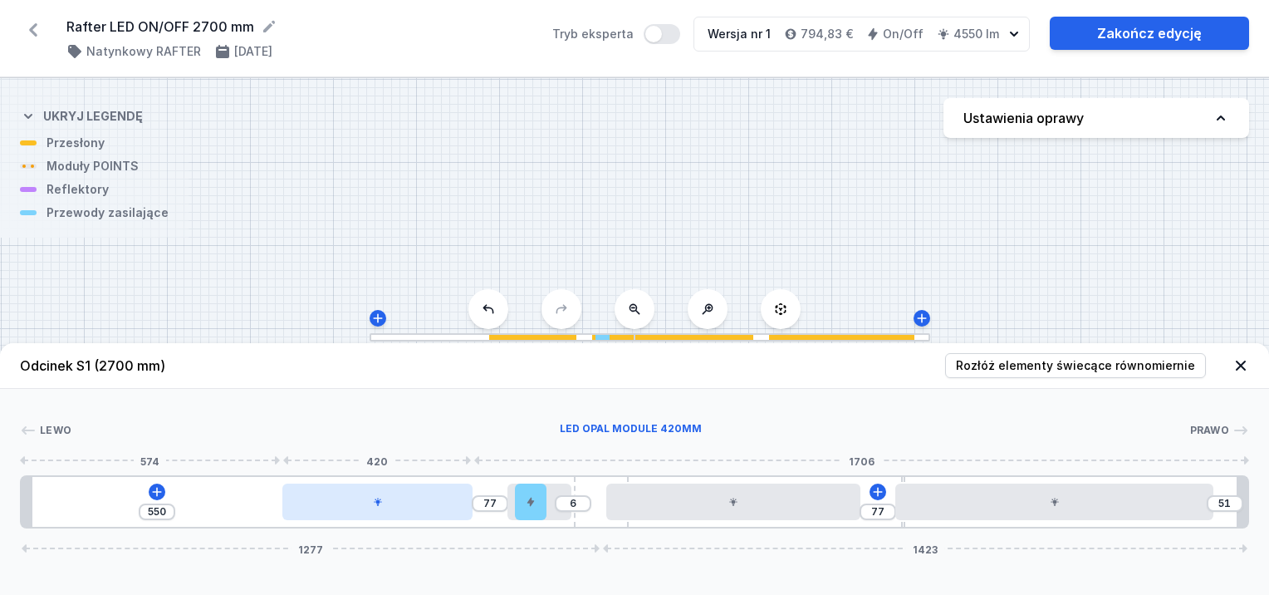
click at [435, 501] on div at bounding box center [377, 501] width 191 height 37
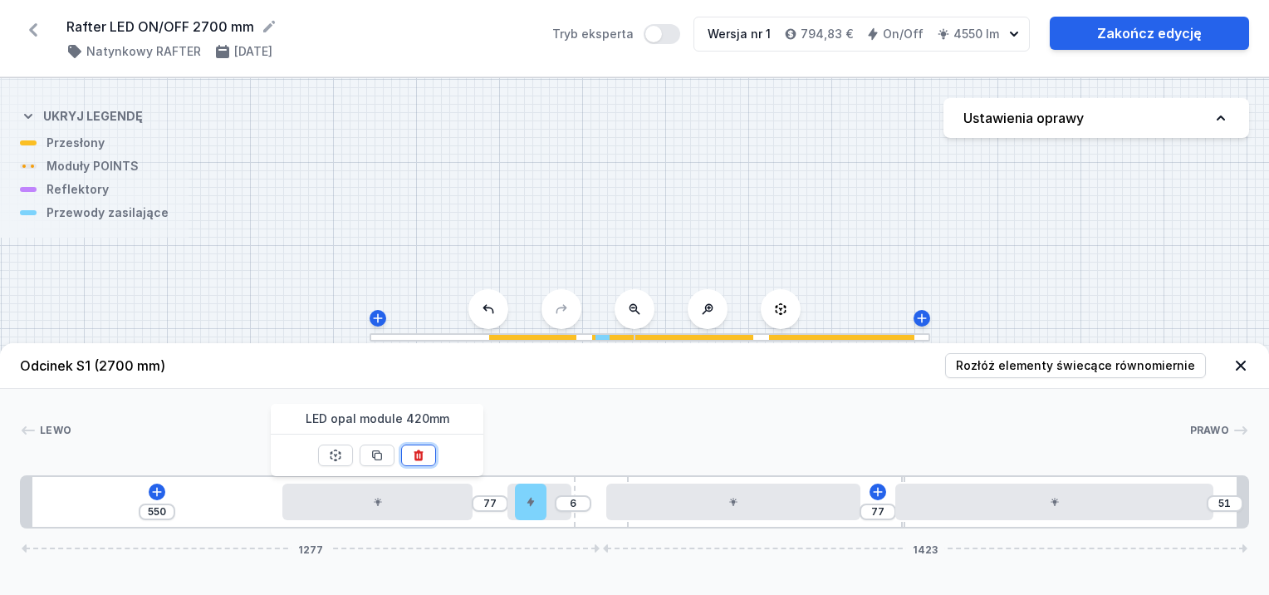
click at [419, 449] on icon at bounding box center [418, 454] width 9 height 11
type input "1047"
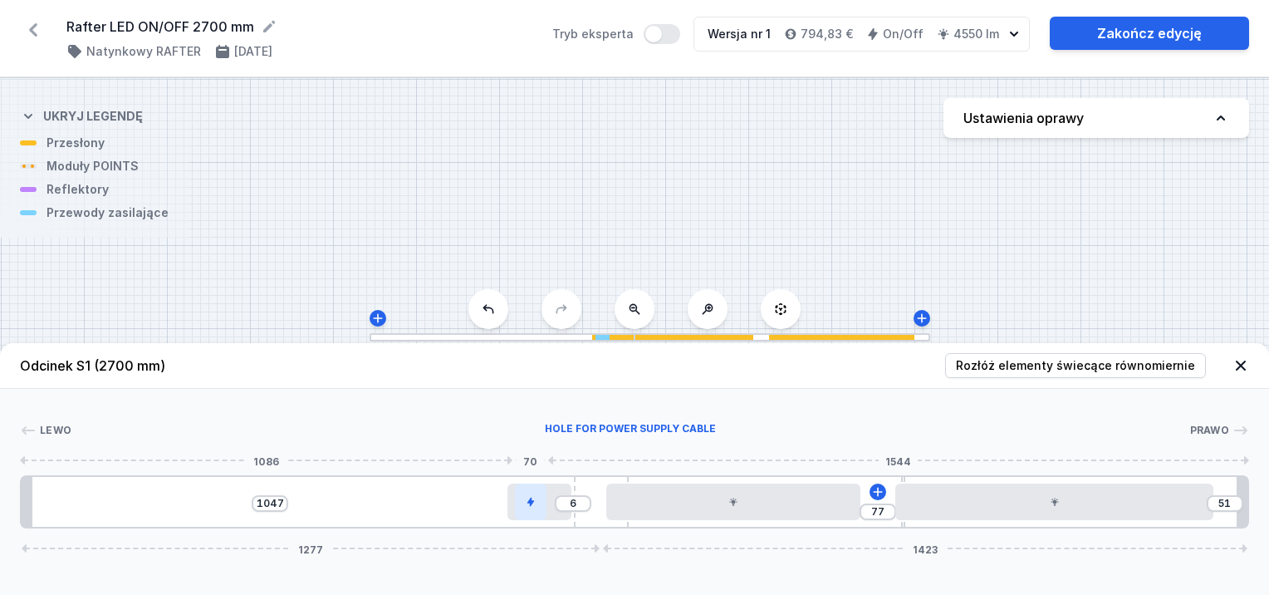
click at [529, 515] on div at bounding box center [531, 501] width 32 height 37
click at [538, 455] on button at bounding box center [530, 455] width 35 height 22
click at [546, 501] on div at bounding box center [539, 501] width 64 height 37
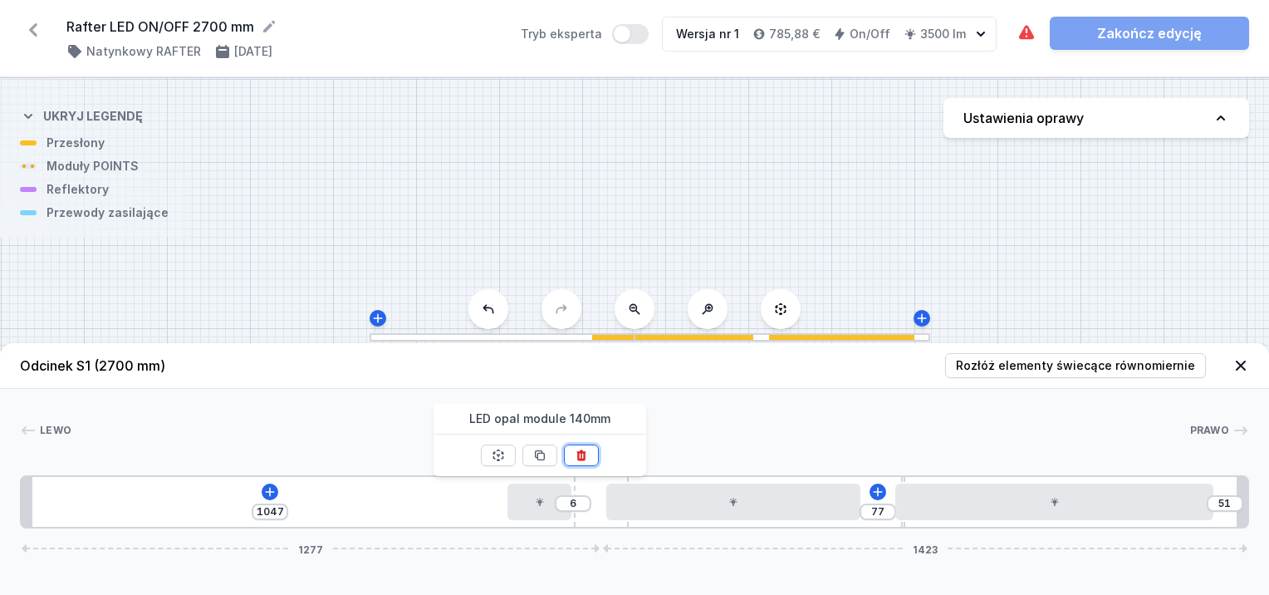
click at [576, 458] on icon at bounding box center [581, 454] width 13 height 13
type input "1193"
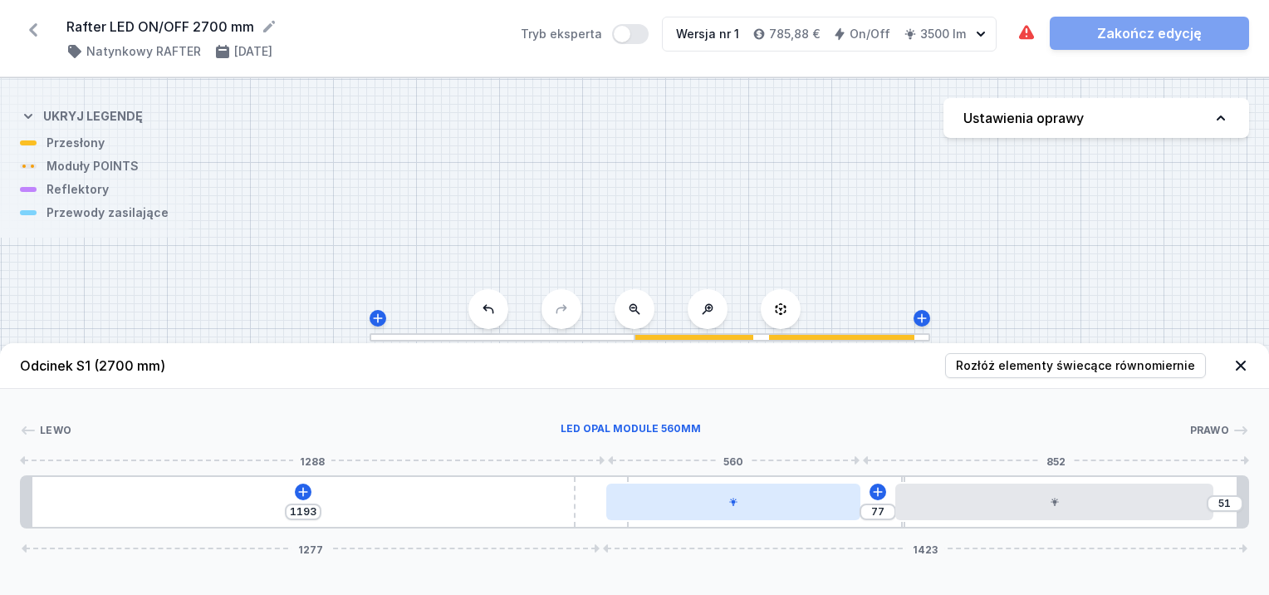
click at [708, 497] on div at bounding box center [733, 501] width 254 height 37
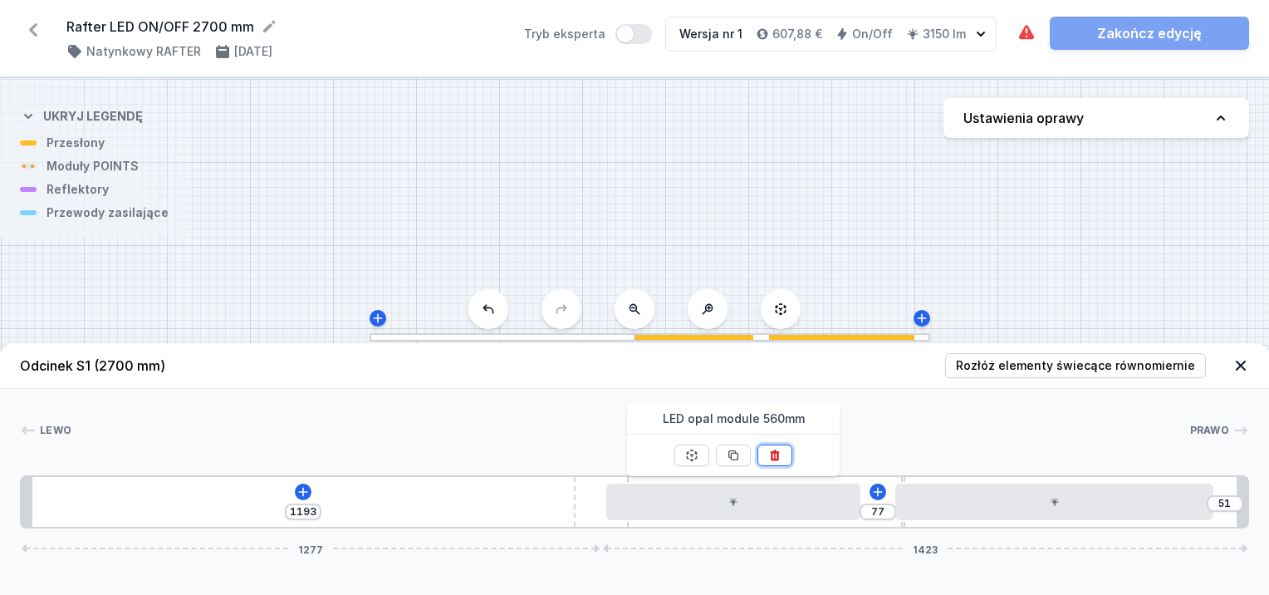
click at [777, 453] on icon at bounding box center [775, 454] width 9 height 11
type input "588"
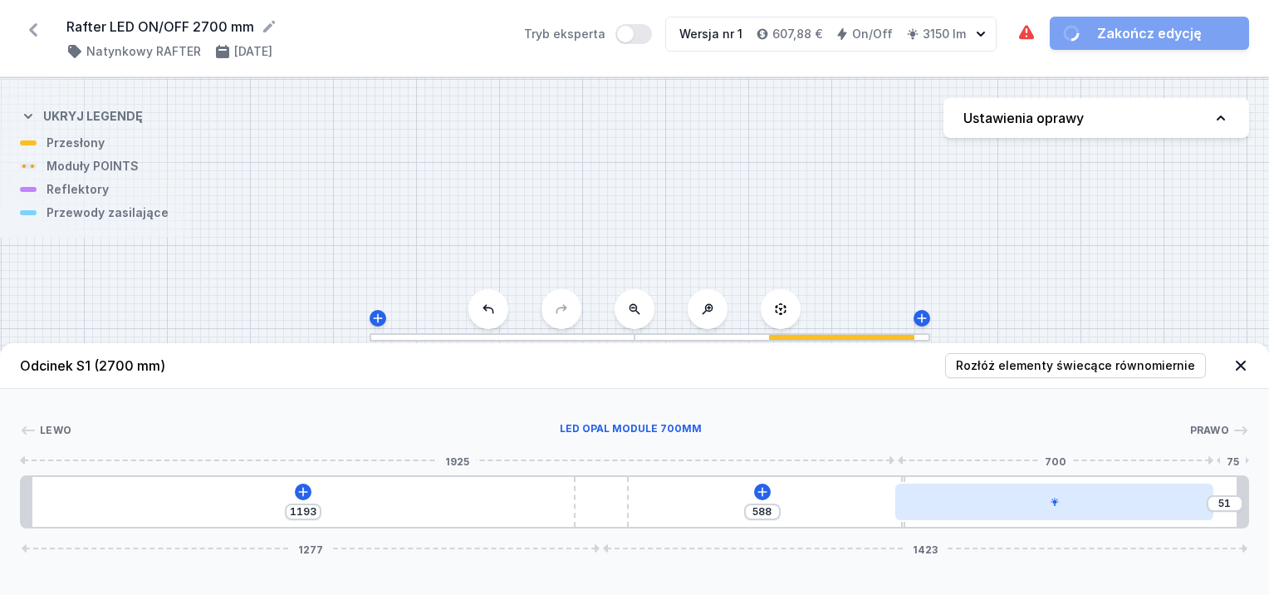
click at [1071, 500] on div at bounding box center [1054, 501] width 318 height 37
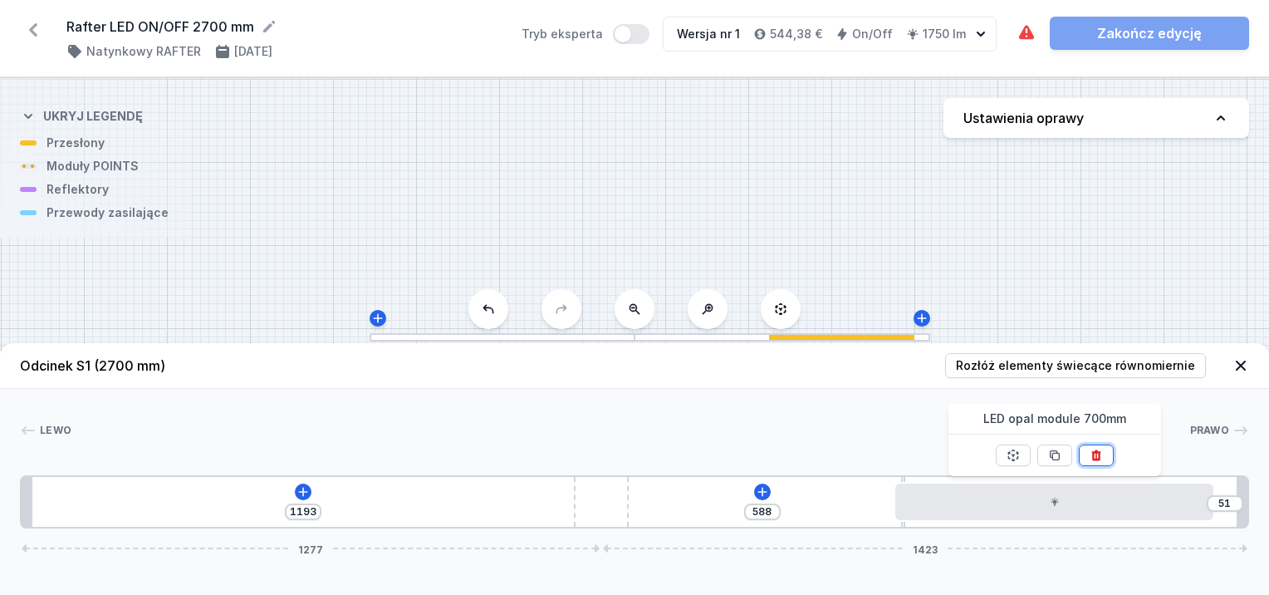
click at [1100, 454] on icon at bounding box center [1096, 454] width 13 height 13
type input "729"
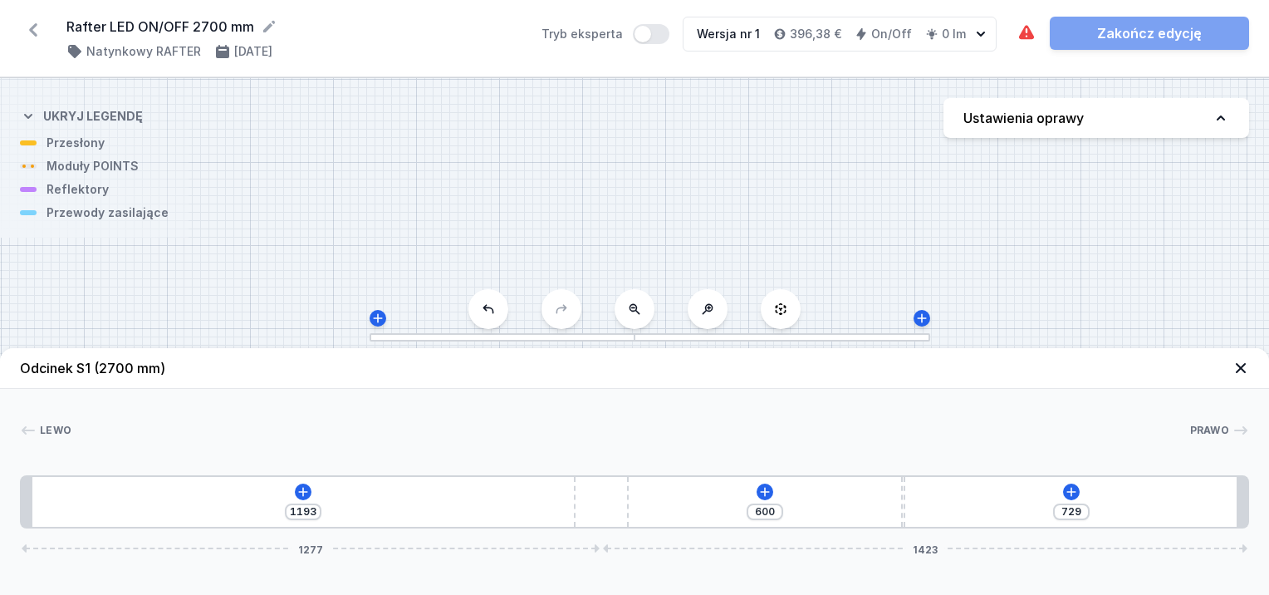
click at [1040, 301] on div "S1 2700" at bounding box center [634, 336] width 1269 height 517
click at [37, 33] on icon at bounding box center [33, 30] width 27 height 27
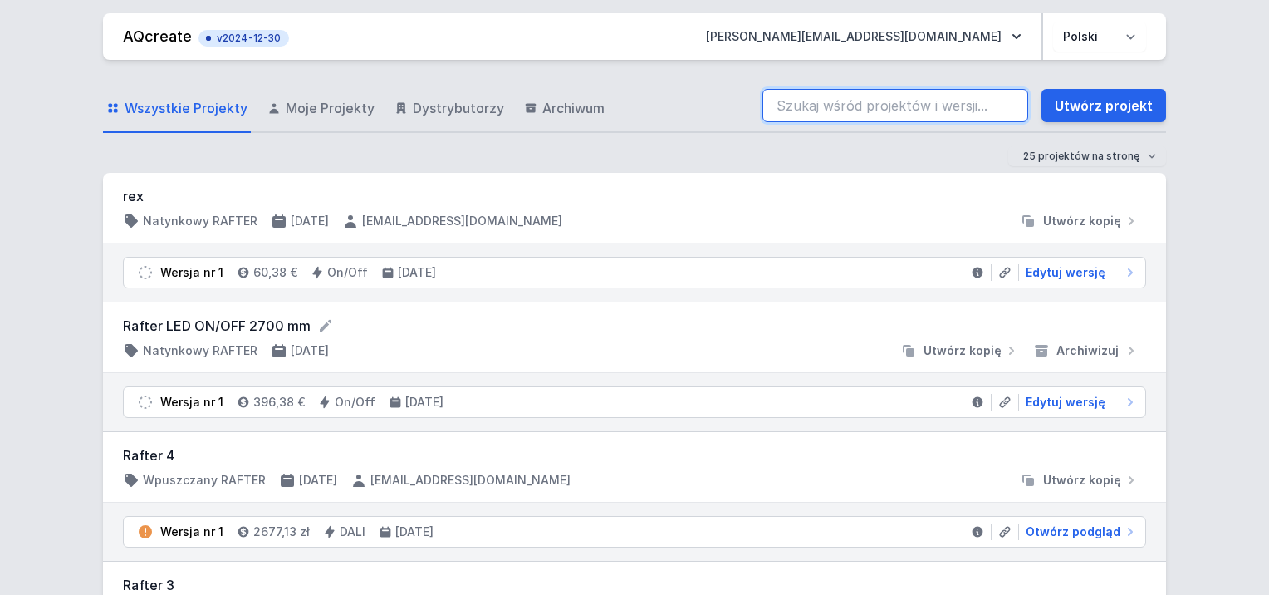
click at [777, 100] on input "search" at bounding box center [895, 105] width 266 height 33
click at [798, 108] on input "search" at bounding box center [895, 105] width 266 height 33
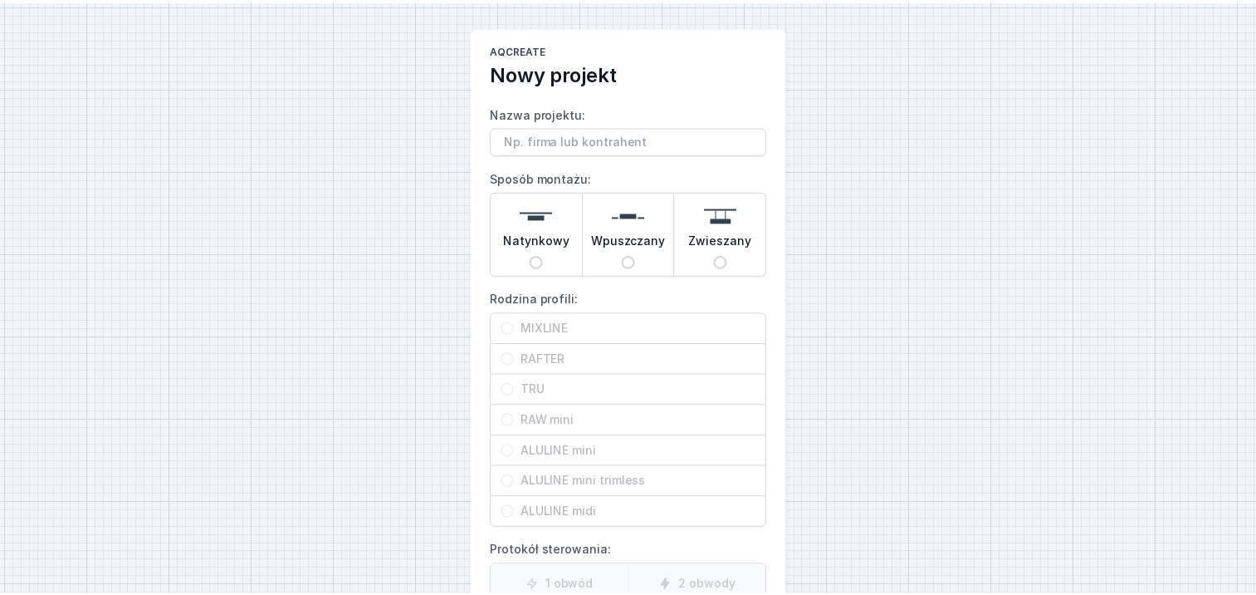
scroll to position [234, 0]
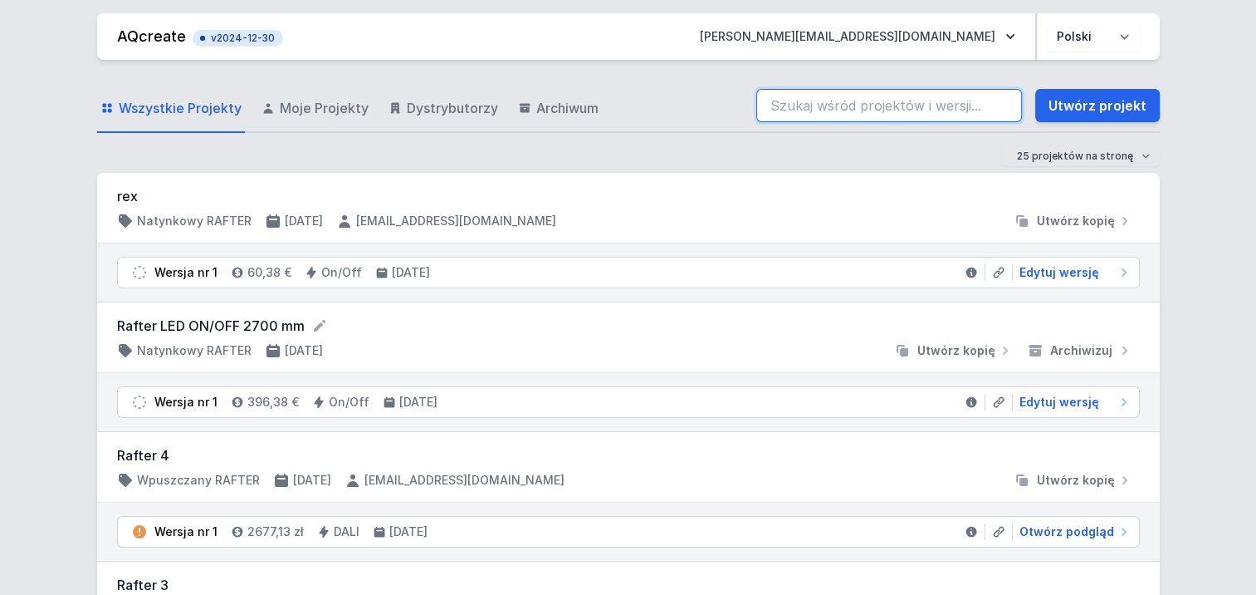
click at [899, 98] on input "search" at bounding box center [890, 105] width 266 height 33
click at [857, 111] on input "rafter" at bounding box center [890, 105] width 266 height 33
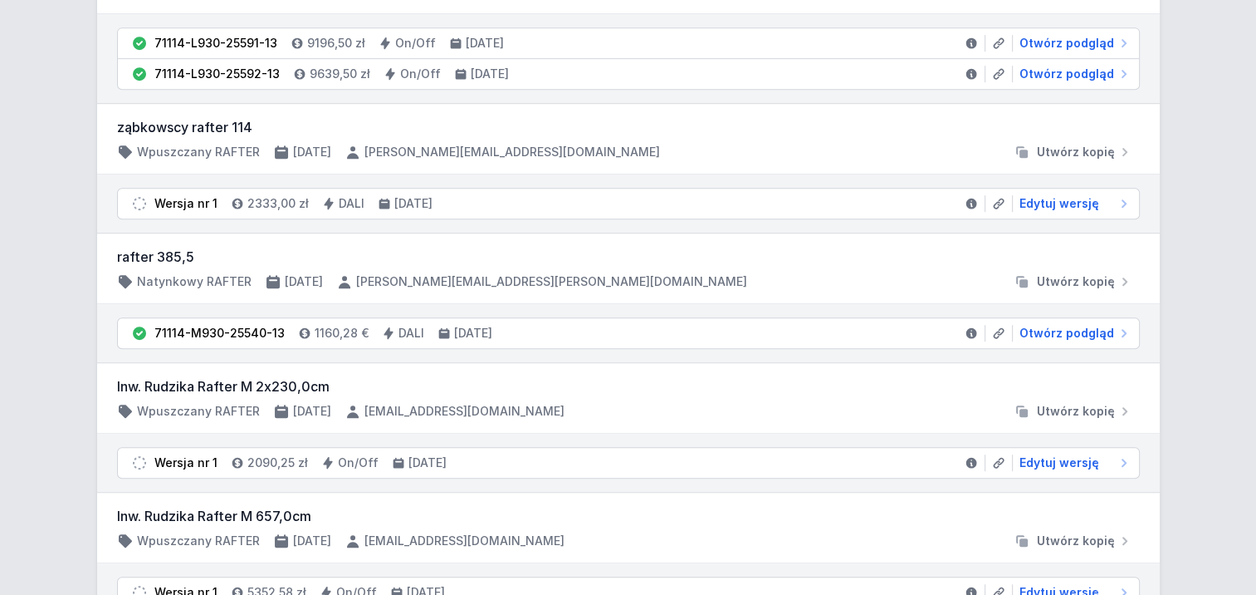
scroll to position [914, 0]
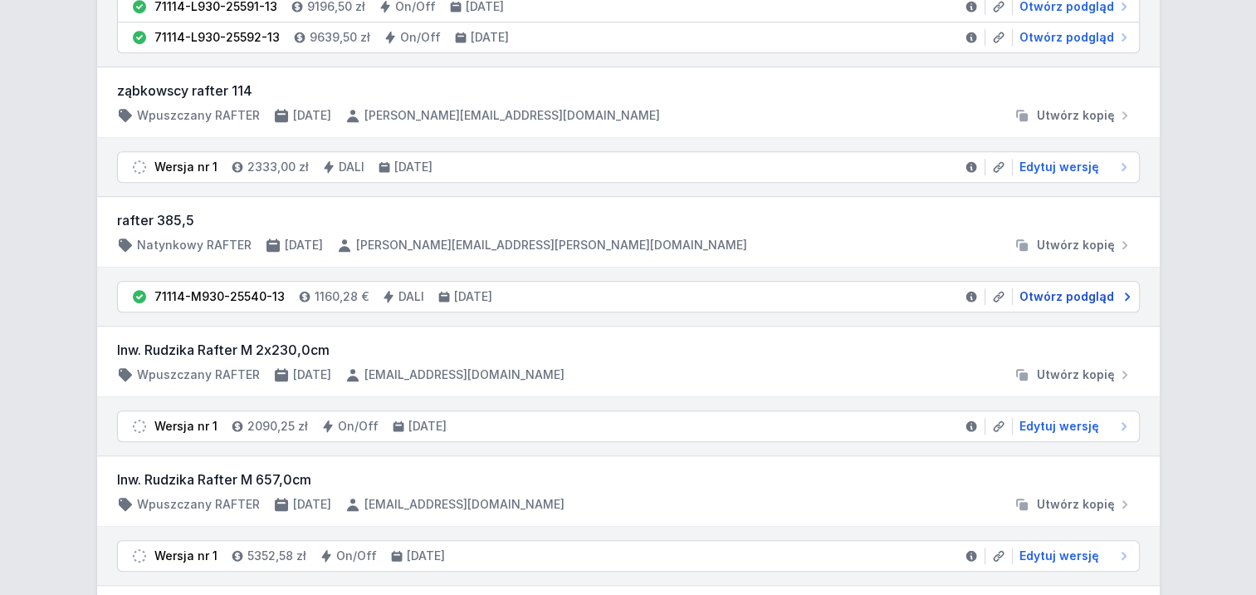
type input "rafter"
drag, startPoint x: 1048, startPoint y: 286, endPoint x: 1066, endPoint y: 291, distance: 19.2
click at [1048, 288] on span "Otwórz podgląd" at bounding box center [1067, 296] width 95 height 17
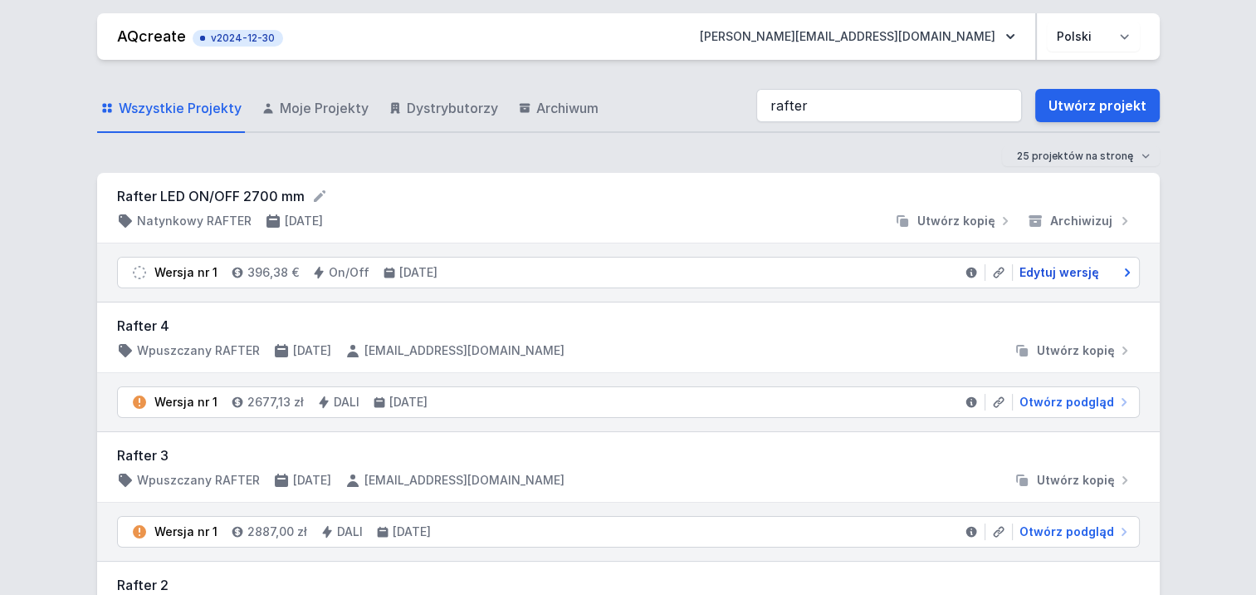
click at [1093, 277] on span "Edytuj wersję" at bounding box center [1060, 272] width 80 height 17
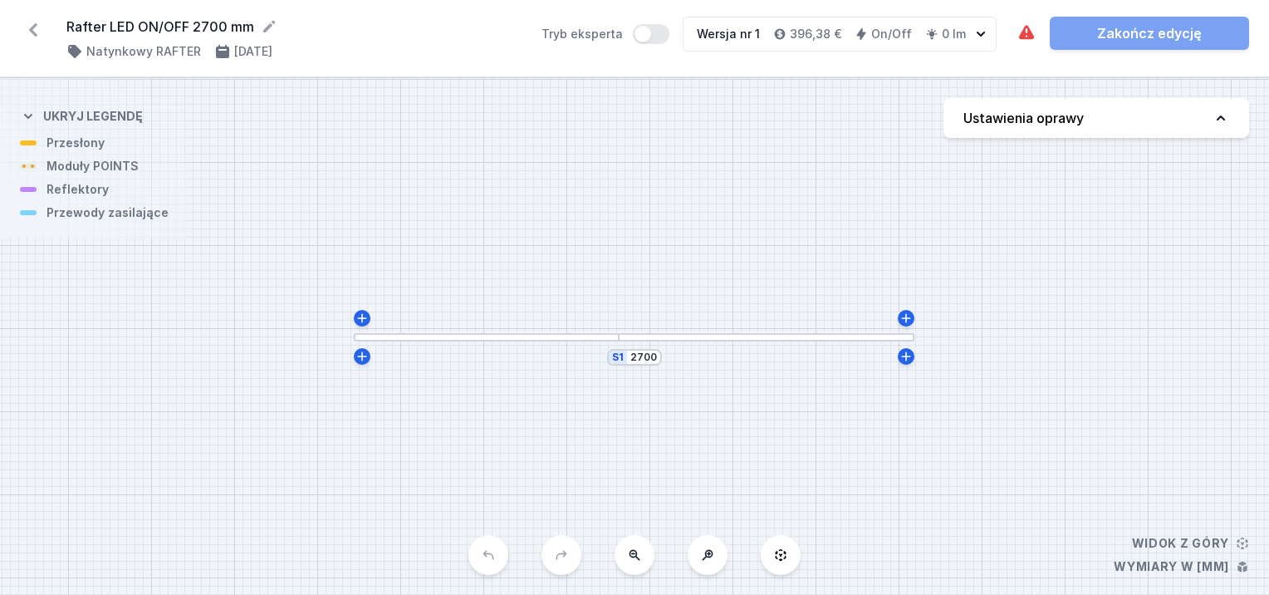
click at [583, 338] on div at bounding box center [486, 337] width 265 height 8
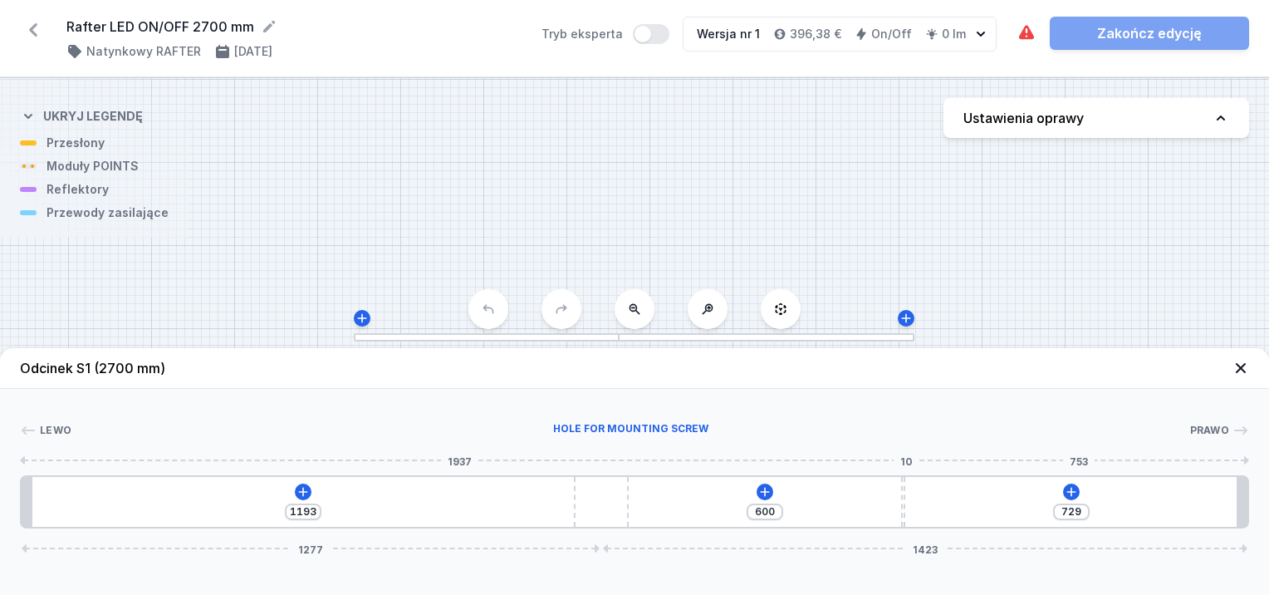
type input "571"
type input "758"
type input "578"
type input "751"
type input "589"
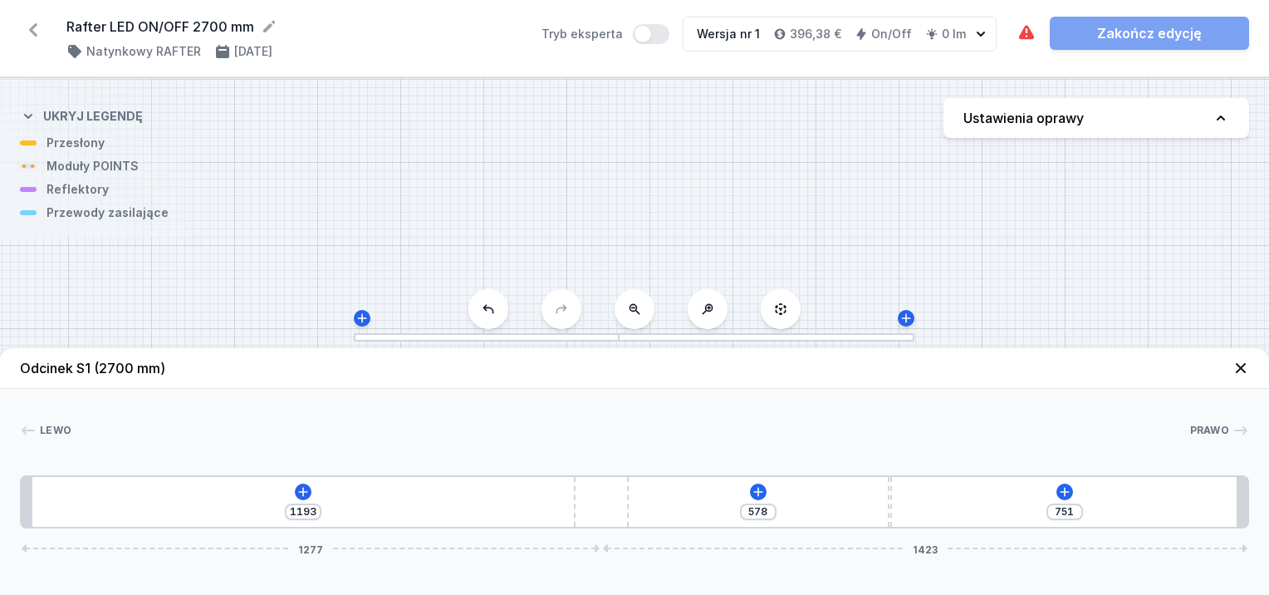
type input "740"
type input "635"
type input "694"
type input "700"
type input "629"
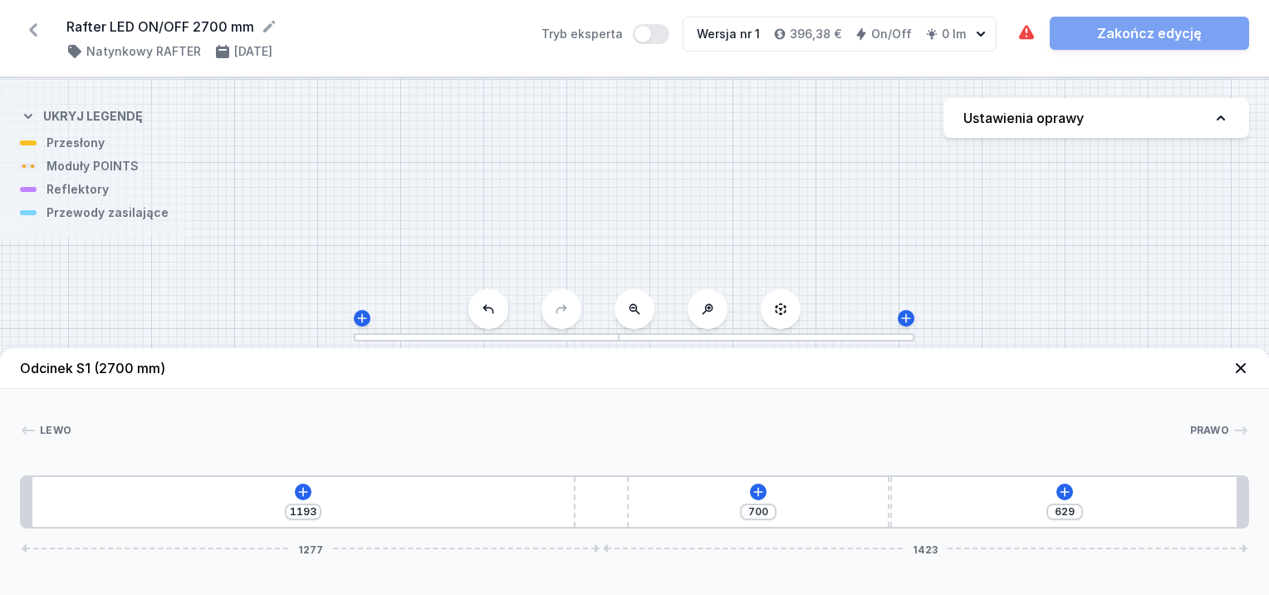
type input "768"
type input "561"
type input "851"
type input "478"
type input "882"
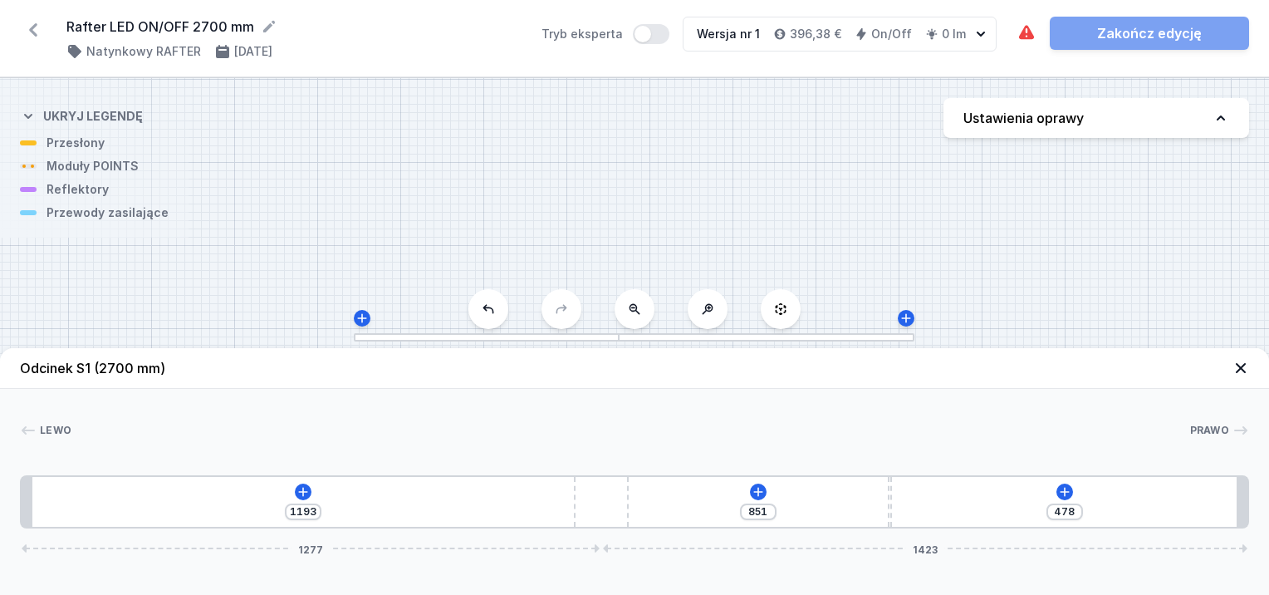
type input "447"
type input "948"
type input "381"
type input "1020"
type input "309"
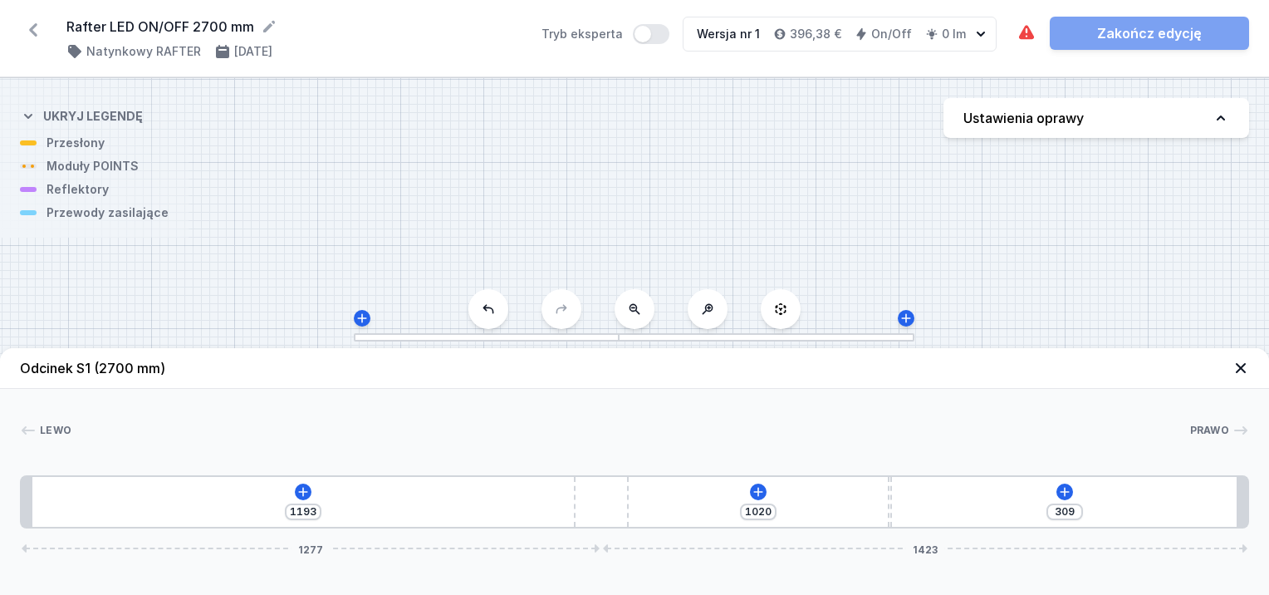
type input "1094"
type input "235"
type input "1126"
type input "203"
type input "1137"
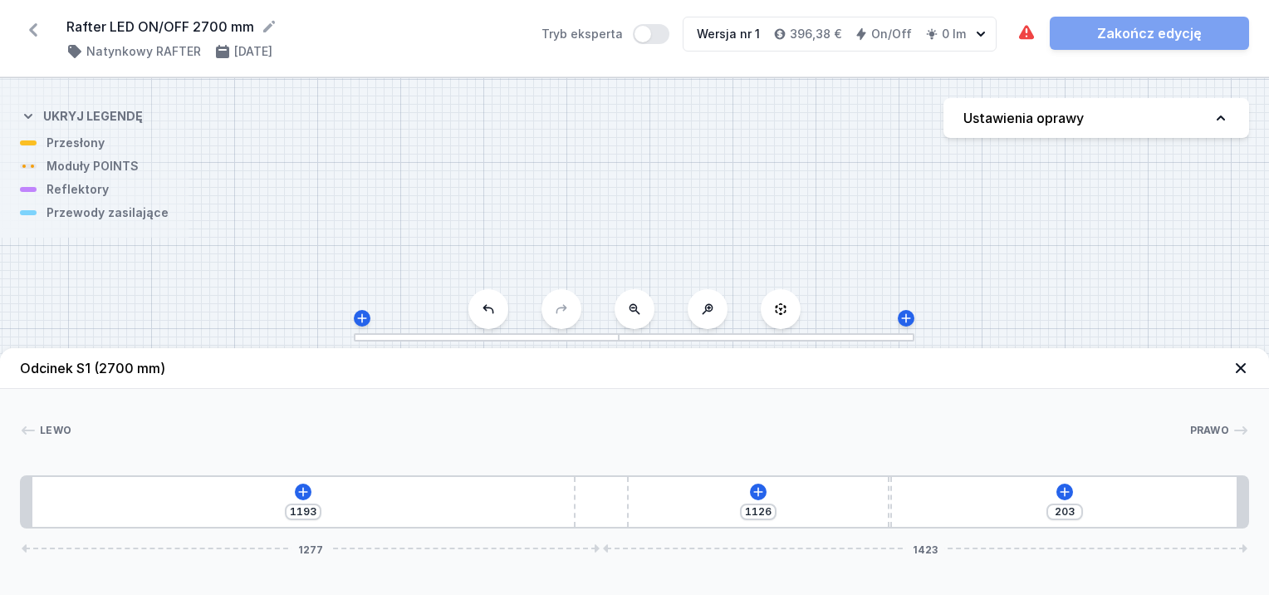
type input "192"
type input "1171"
type input "158"
type input "1214"
type input "115"
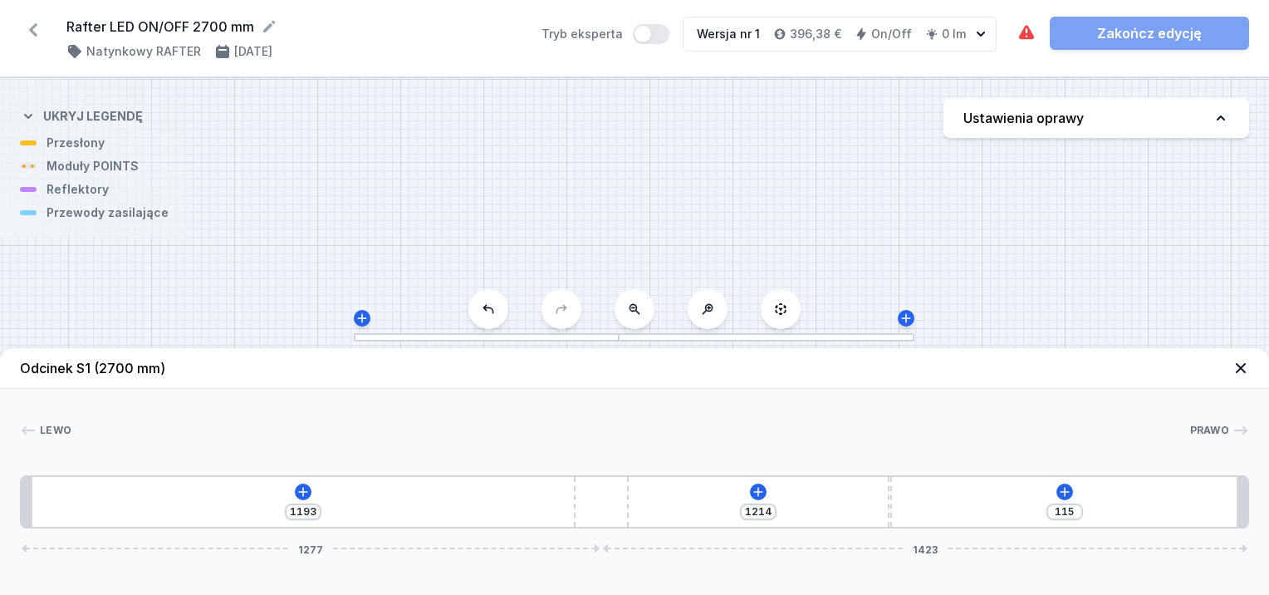
type input "1230"
type input "99"
type input "1187"
type input "142"
type input "1123"
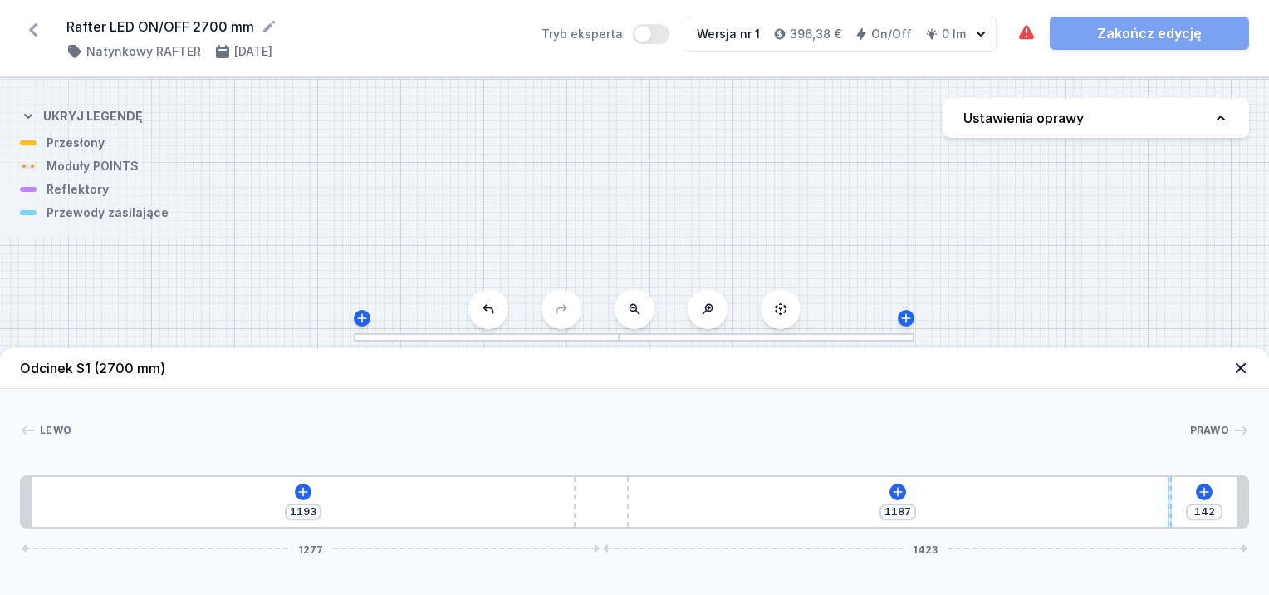
type input "206"
type input "1090"
type input "239"
type input "1079"
type input "250"
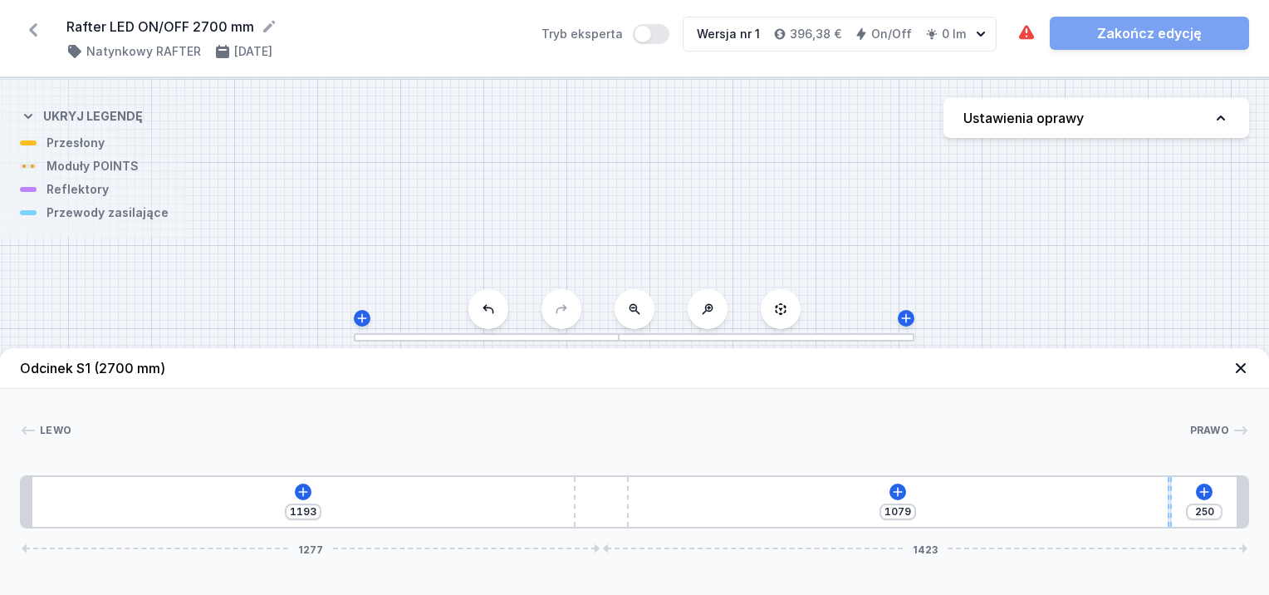
type input "1038"
type input "291"
type input "1004"
type input "325"
type input "972"
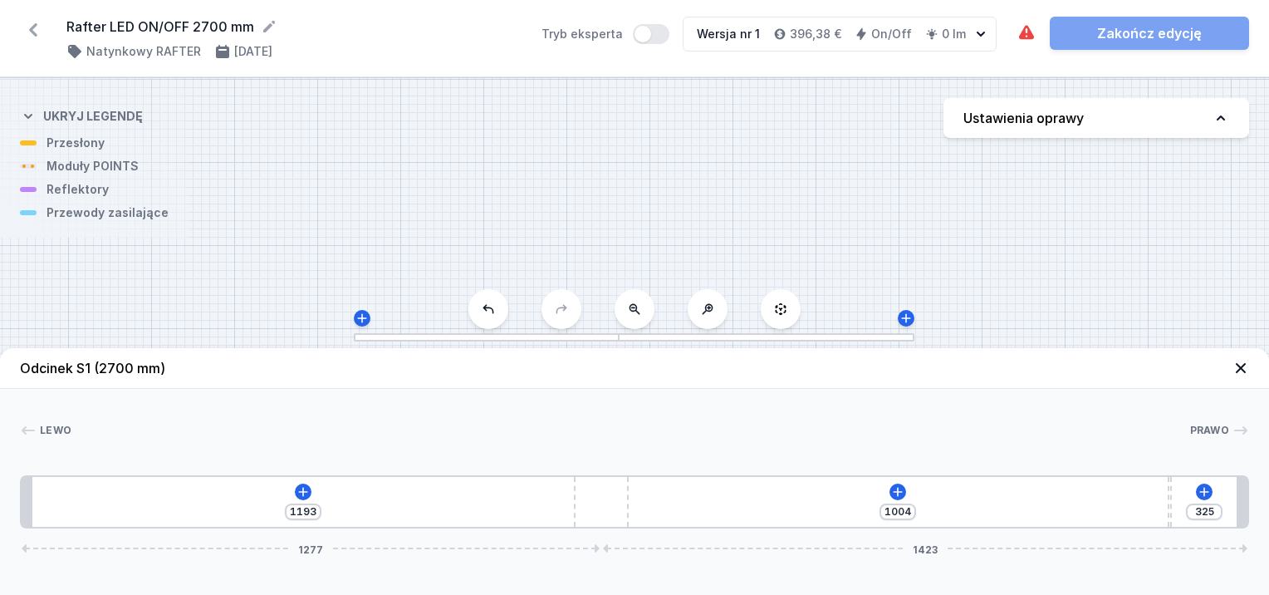
type input "357"
type input "955"
type input "374"
type input "943"
drag, startPoint x: 904, startPoint y: 493, endPoint x: 939, endPoint y: 522, distance: 44.9
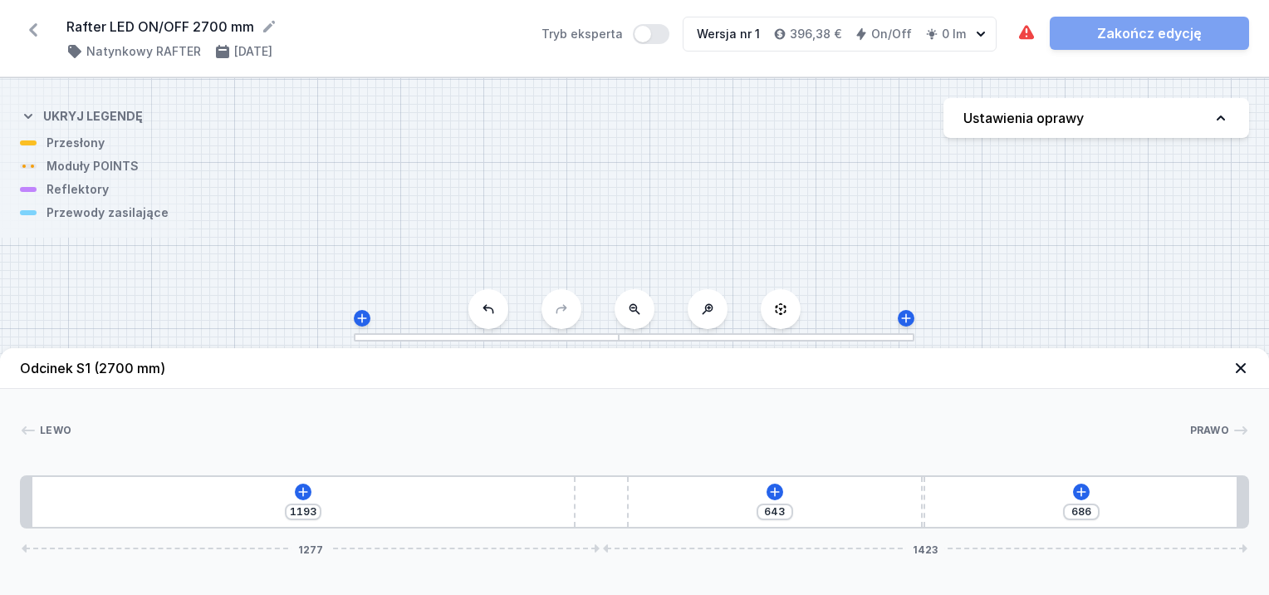
click at [939, 522] on div "1193 643 686 1277 1423" at bounding box center [634, 501] width 1229 height 53
drag, startPoint x: 1083, startPoint y: 489, endPoint x: 1149, endPoint y: 522, distance: 73.2
click at [1168, 522] on div "1193 643 686 1277 1423" at bounding box center [634, 501] width 1229 height 53
drag, startPoint x: 923, startPoint y: 485, endPoint x: 1271, endPoint y: 522, distance: 349.9
click at [1256, 522] on html "Rafter LED ON/OFF 2700 mm ( 11404 /v 1 ) Natynkowy RAFTER 29.08.2025 Tryb ekspe…" at bounding box center [634, 297] width 1269 height 595
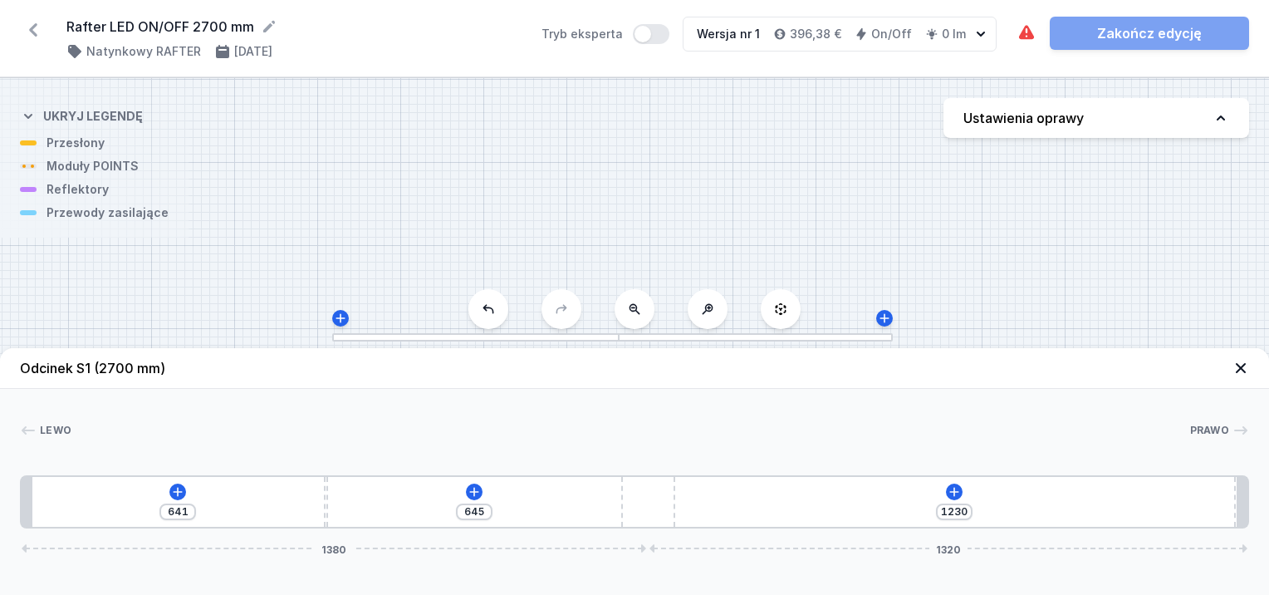
drag, startPoint x: 589, startPoint y: 502, endPoint x: 694, endPoint y: 517, distance: 106.6
click at [695, 517] on div "641 645 1230 1380 1320" at bounding box center [634, 501] width 1229 height 53
drag, startPoint x: 328, startPoint y: 495, endPoint x: 121, endPoint y: 488, distance: 206.9
click at [121, 489] on div "641 645 1230 1380 1320" at bounding box center [634, 501] width 1229 height 53
click at [174, 492] on icon at bounding box center [178, 491] width 9 height 9
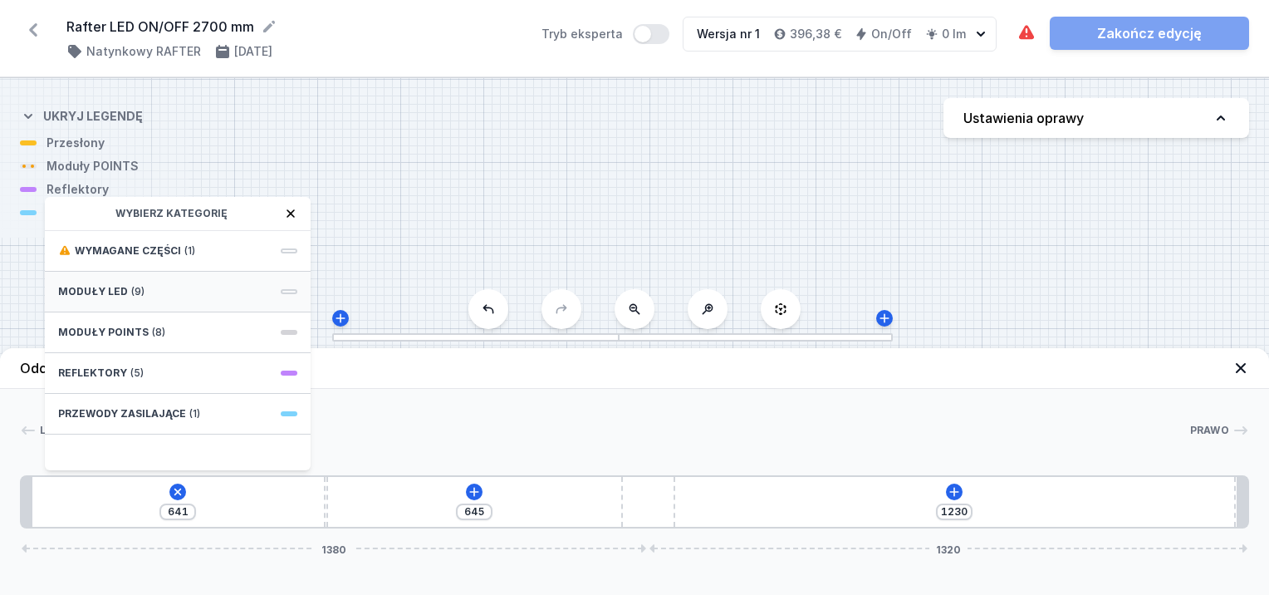
click at [117, 285] on span "Moduły LED" at bounding box center [93, 291] width 70 height 13
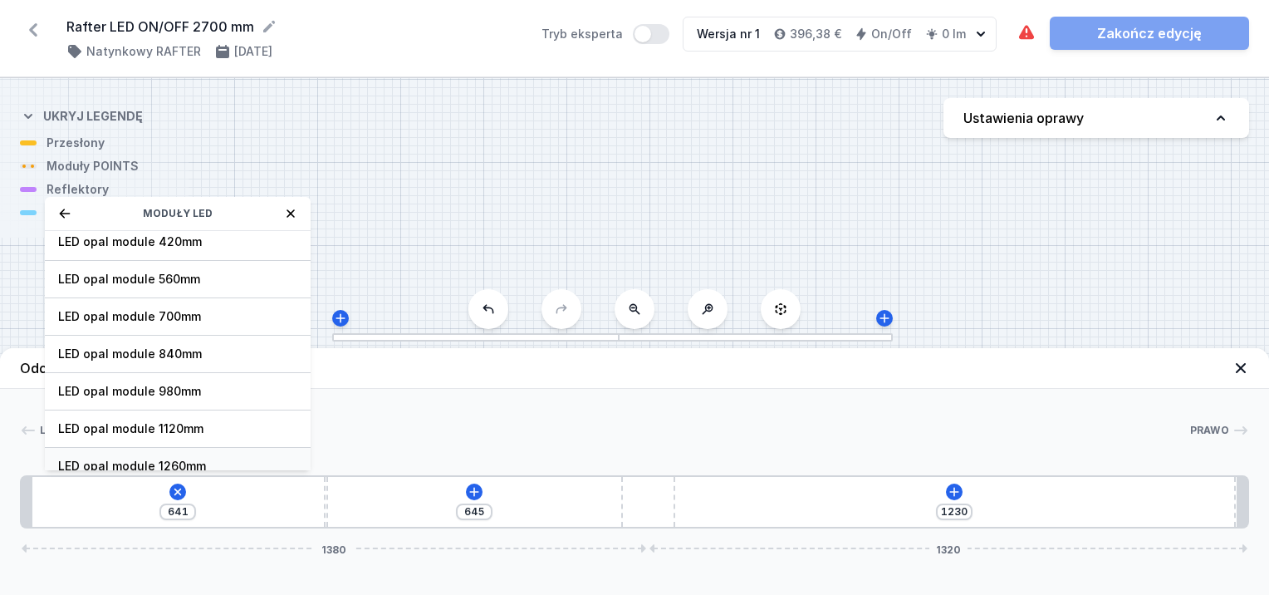
scroll to position [207, 0]
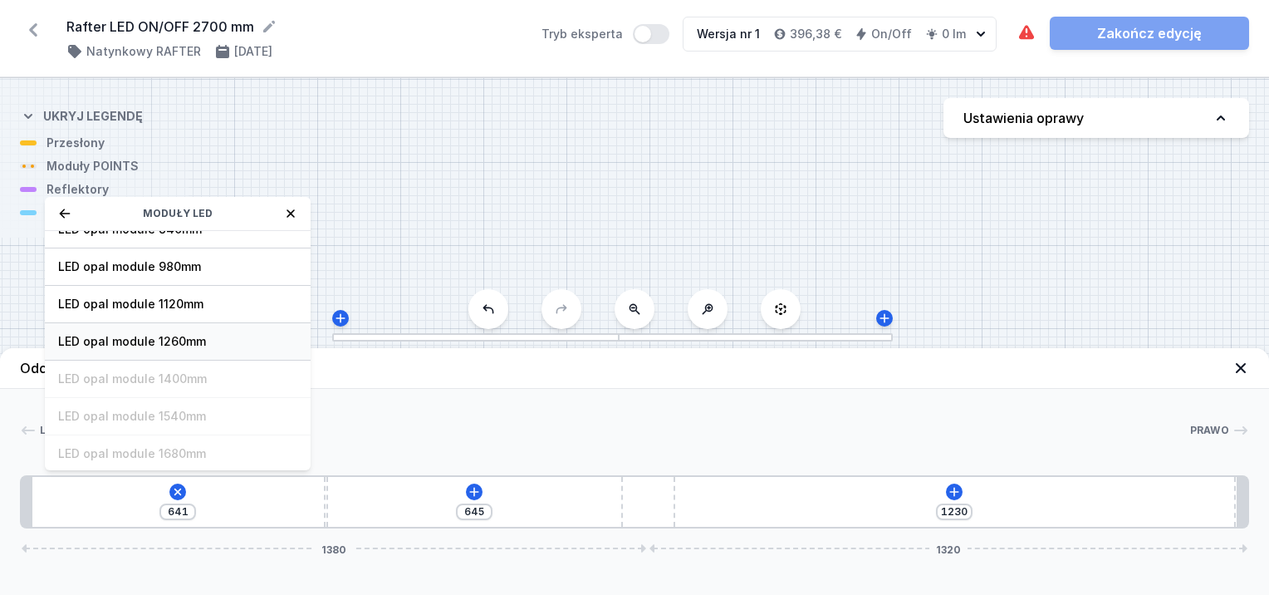
click at [218, 339] on span "LED opal module 1260mm" at bounding box center [177, 341] width 239 height 17
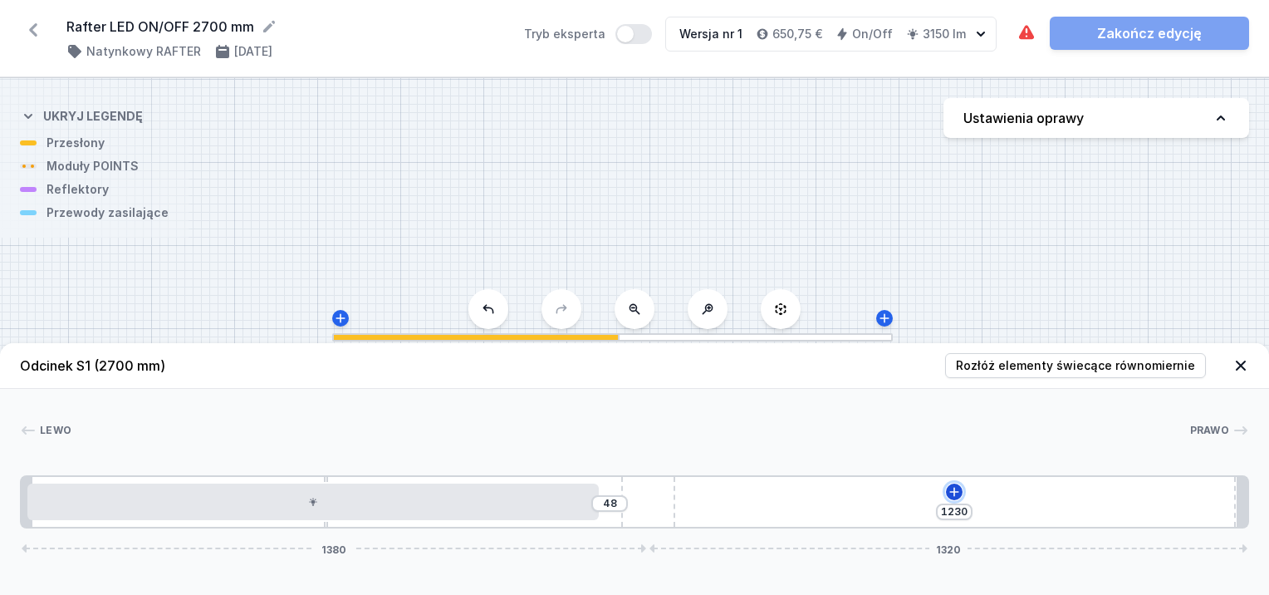
click at [958, 498] on icon at bounding box center [954, 491] width 13 height 13
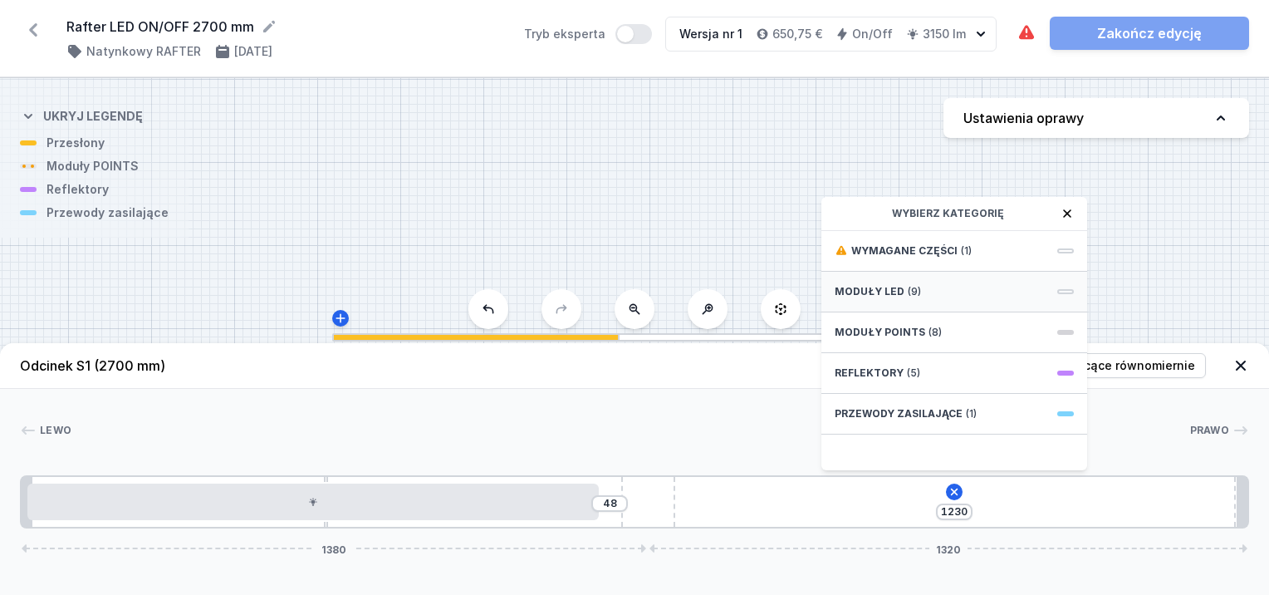
click at [910, 295] on span "(9)" at bounding box center [914, 291] width 13 height 13
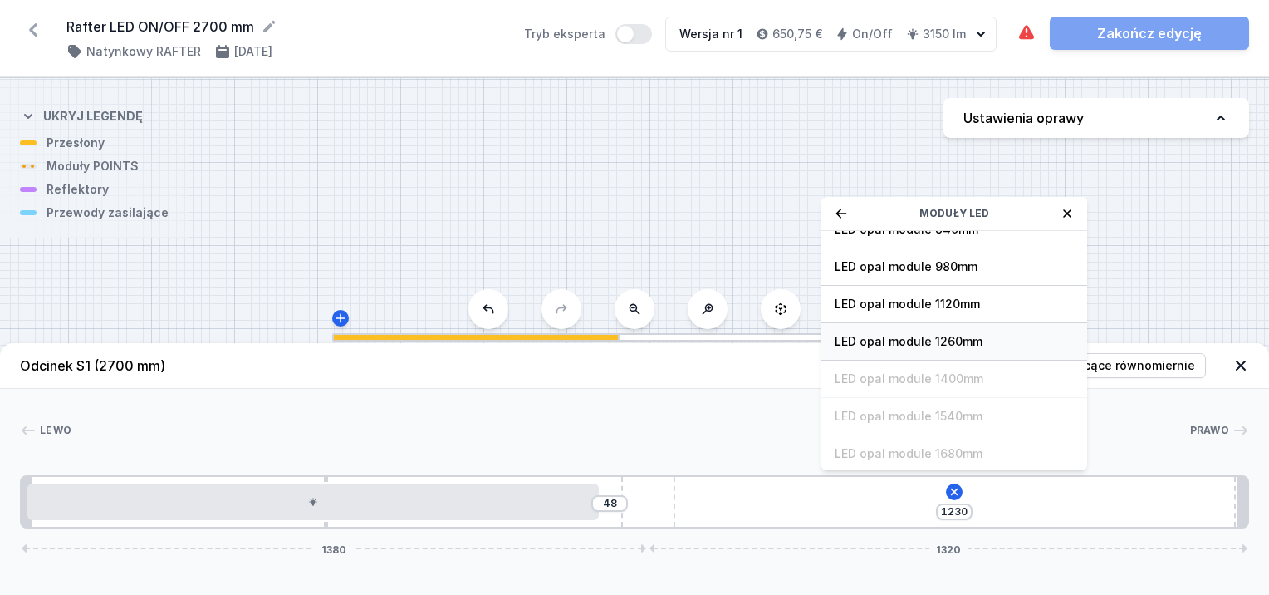
click at [945, 343] on span "LED opal module 1260mm" at bounding box center [954, 341] width 239 height 17
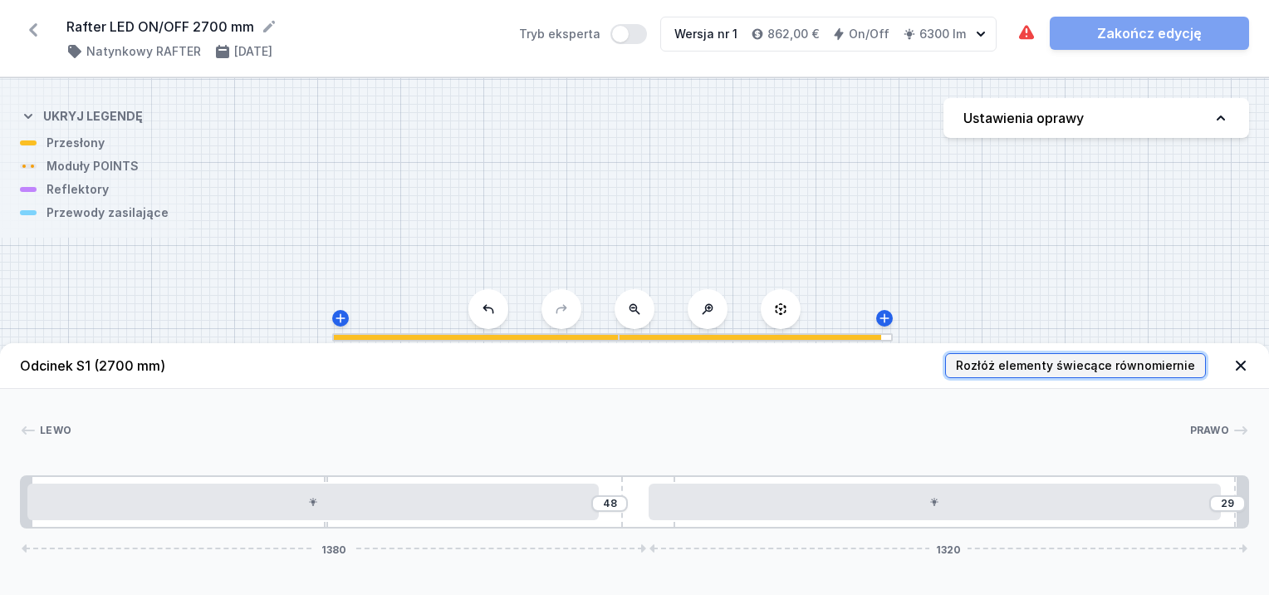
click at [996, 367] on span "Rozłóż elementy świecące równomiernie" at bounding box center [1075, 365] width 239 height 17
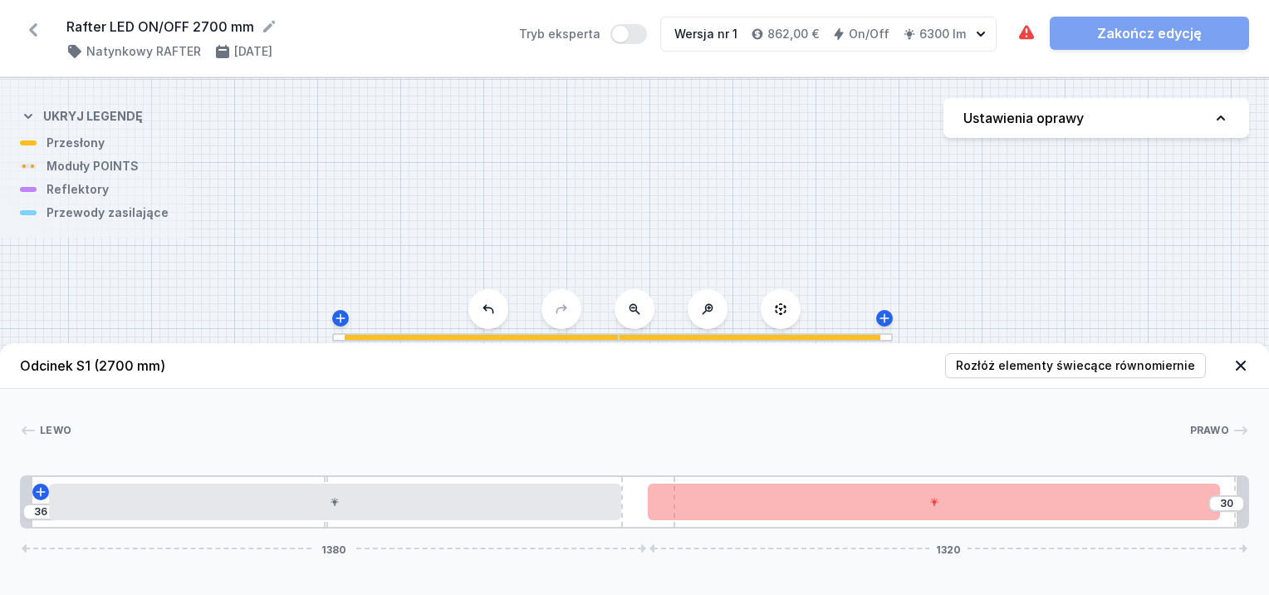
click at [810, 372] on header "Odcinek S1 (2700 mm) Rozłóż elementy świecące równomiernie" at bounding box center [634, 366] width 1269 height 46
drag, startPoint x: 637, startPoint y: 487, endPoint x: 701, endPoint y: 480, distance: 64.4
click at [701, 480] on div "36 30 1380 1320" at bounding box center [634, 501] width 1229 height 53
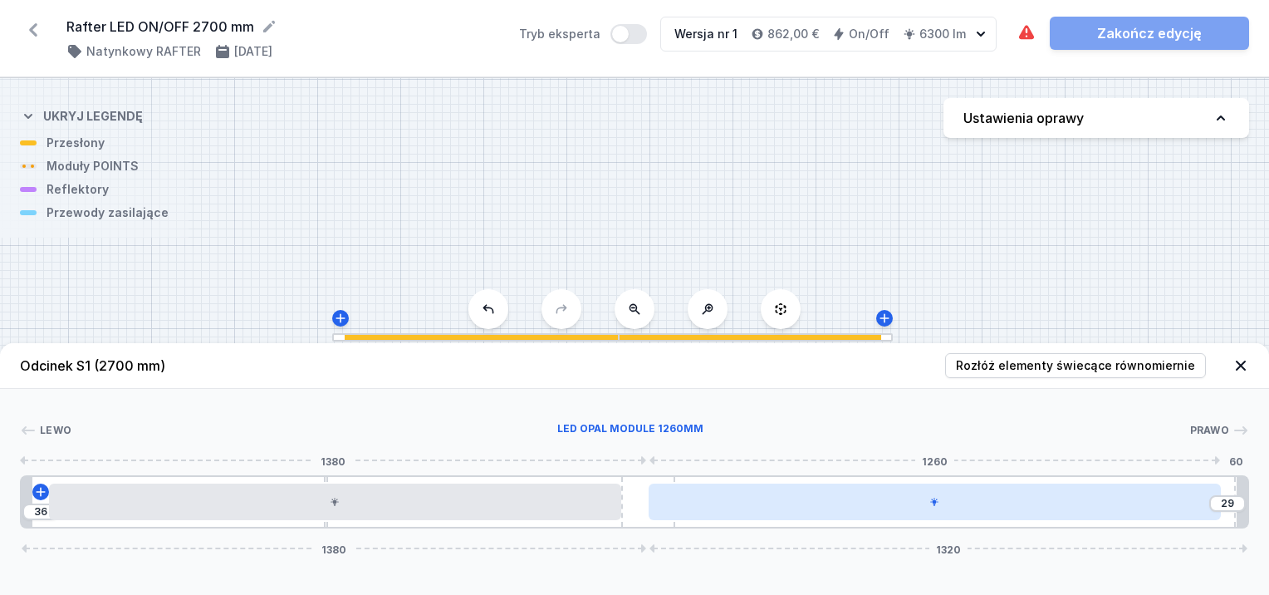
click at [1204, 500] on div at bounding box center [935, 501] width 572 height 37
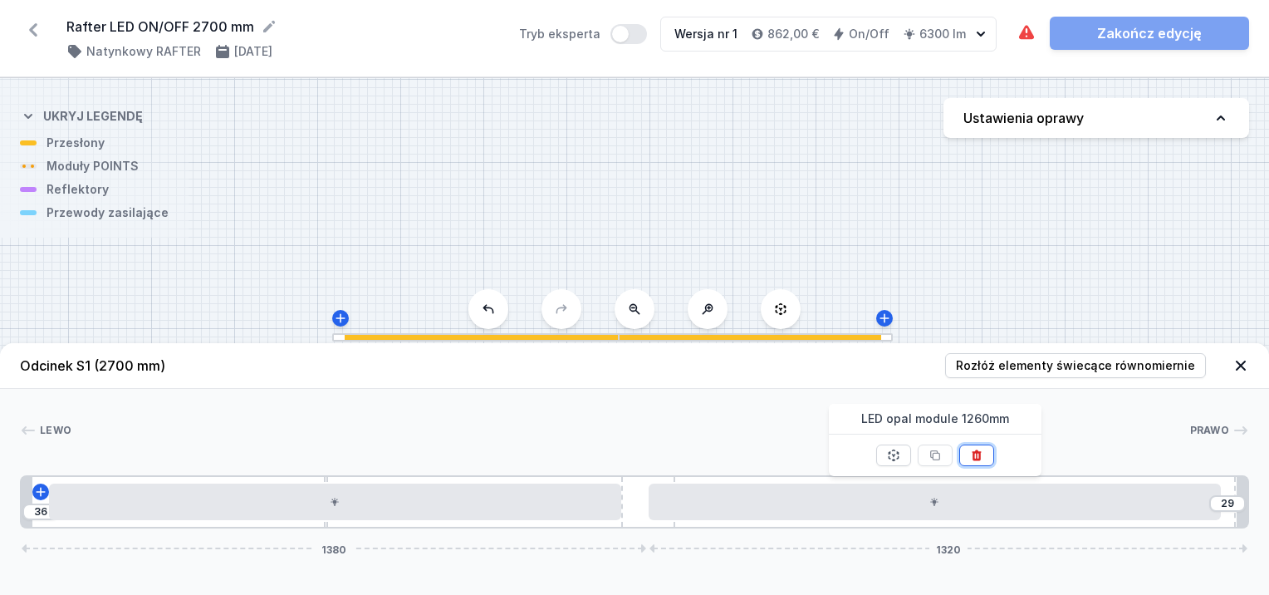
click at [972, 452] on icon at bounding box center [976, 454] width 9 height 11
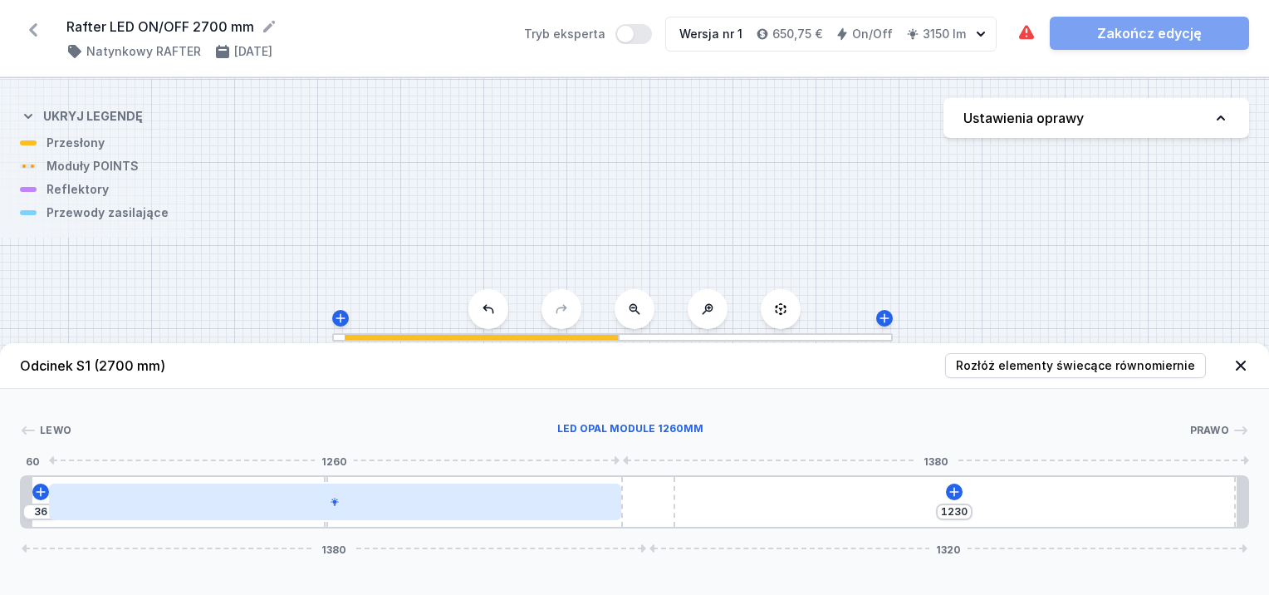
click at [548, 507] on div at bounding box center [335, 501] width 572 height 37
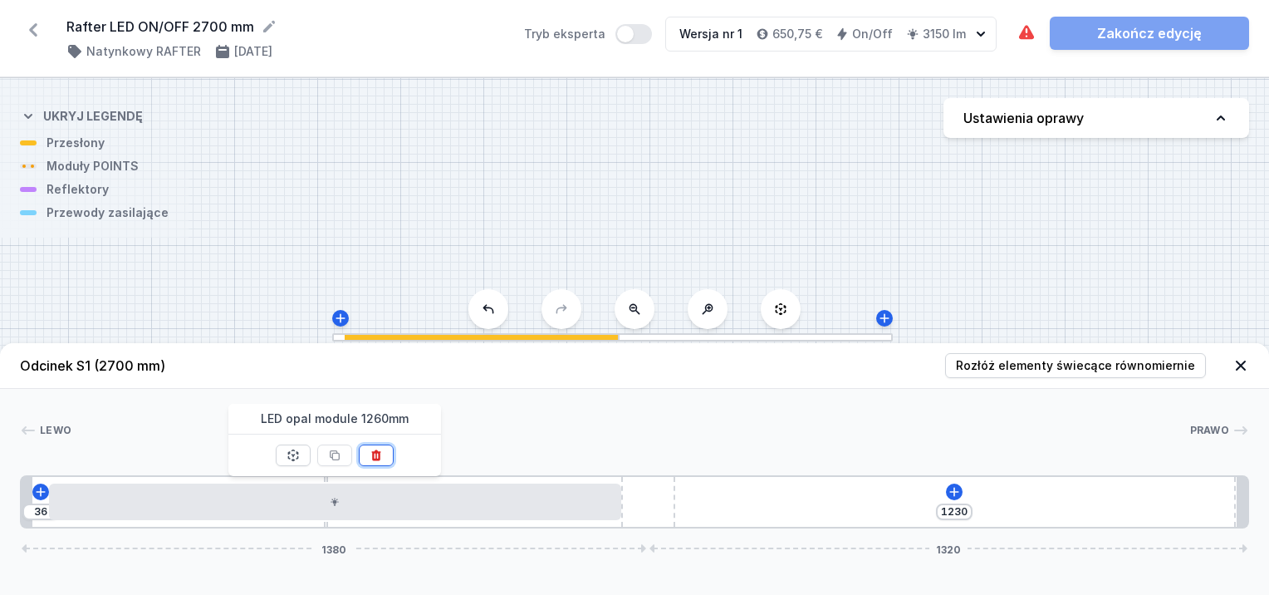
click at [375, 453] on icon at bounding box center [375, 454] width 9 height 11
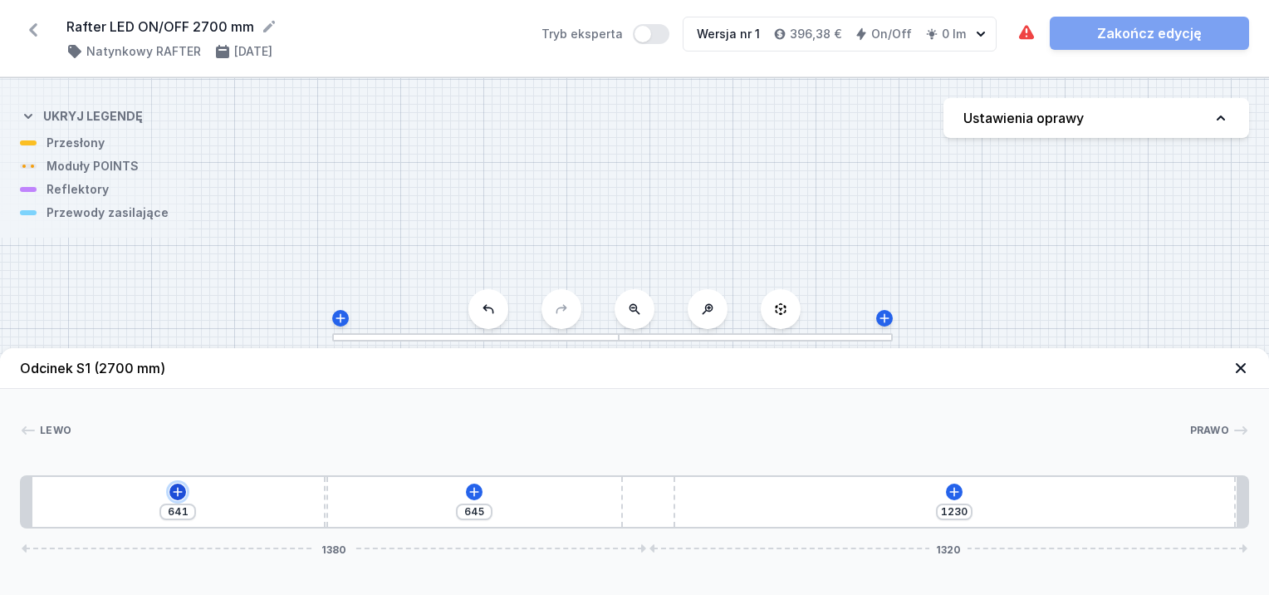
click at [175, 497] on icon at bounding box center [177, 491] width 13 height 13
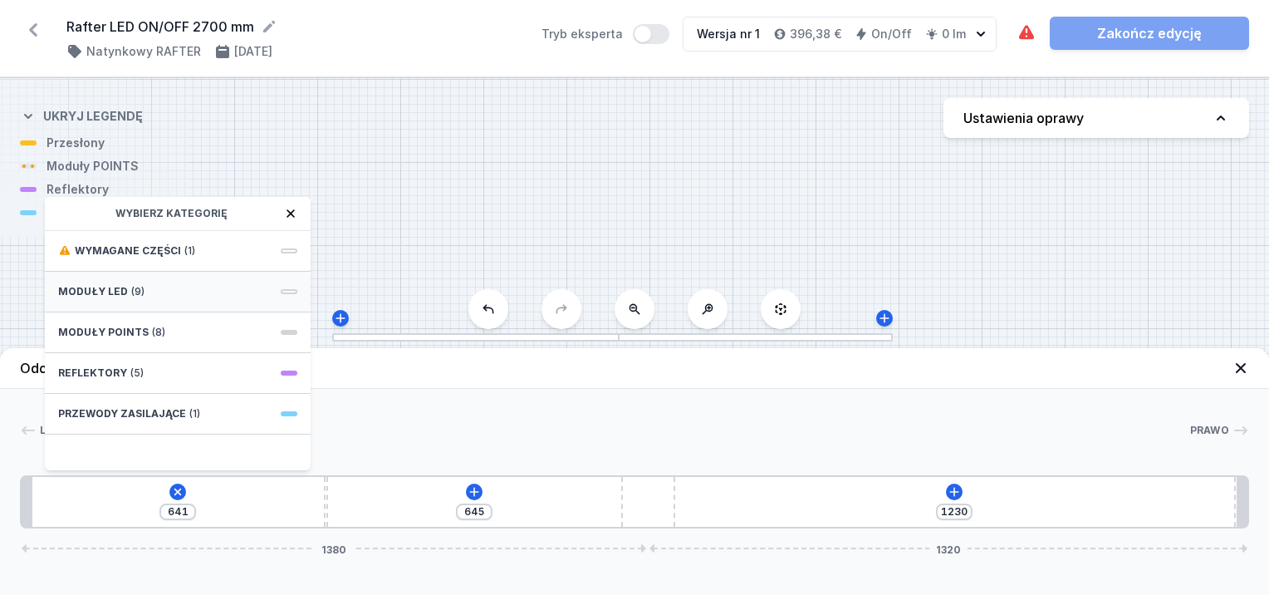
click at [150, 292] on div "Moduły LED (9)" at bounding box center [178, 292] width 266 height 41
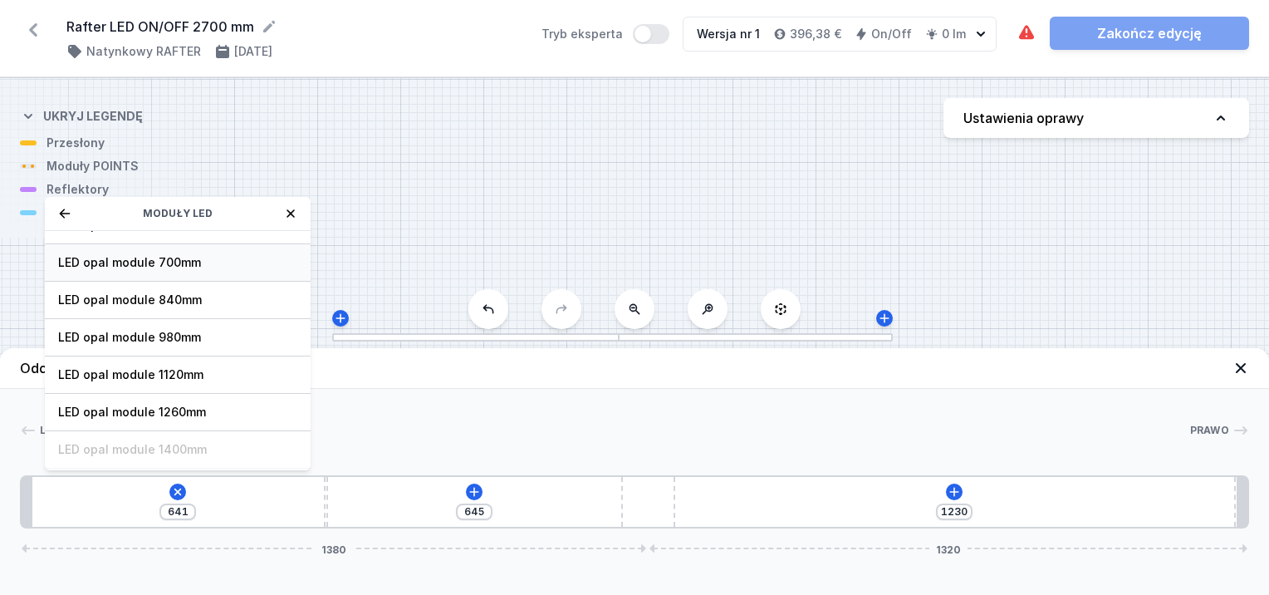
scroll to position [166, 0]
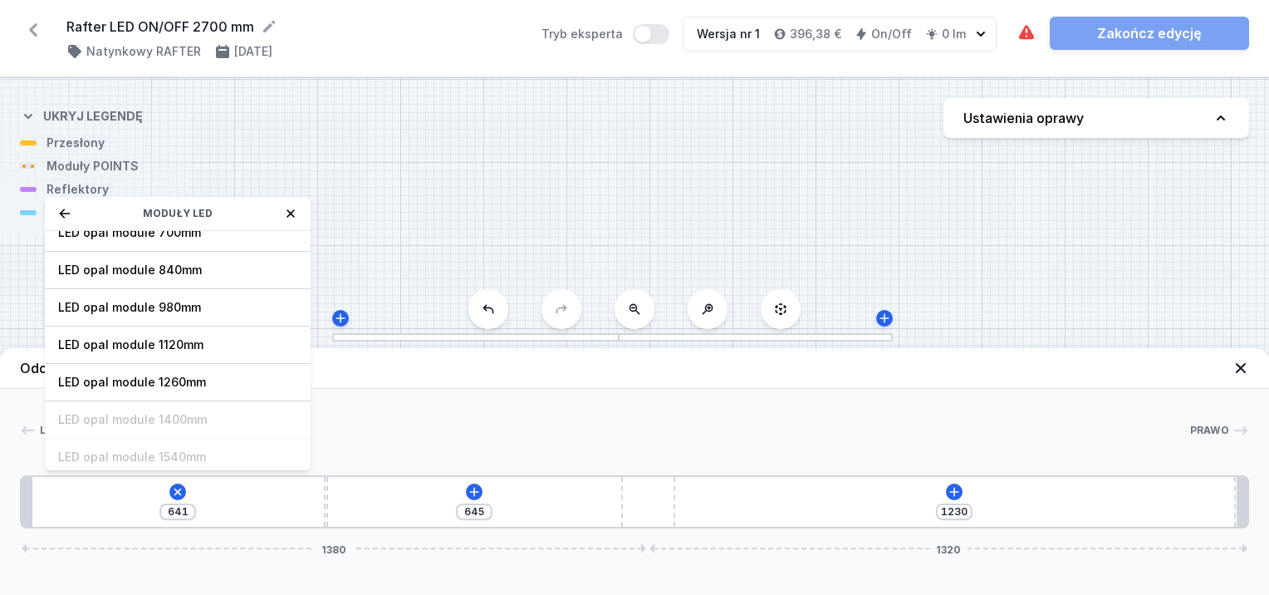
click at [174, 337] on span "LED opal module 1120mm" at bounding box center [177, 344] width 239 height 17
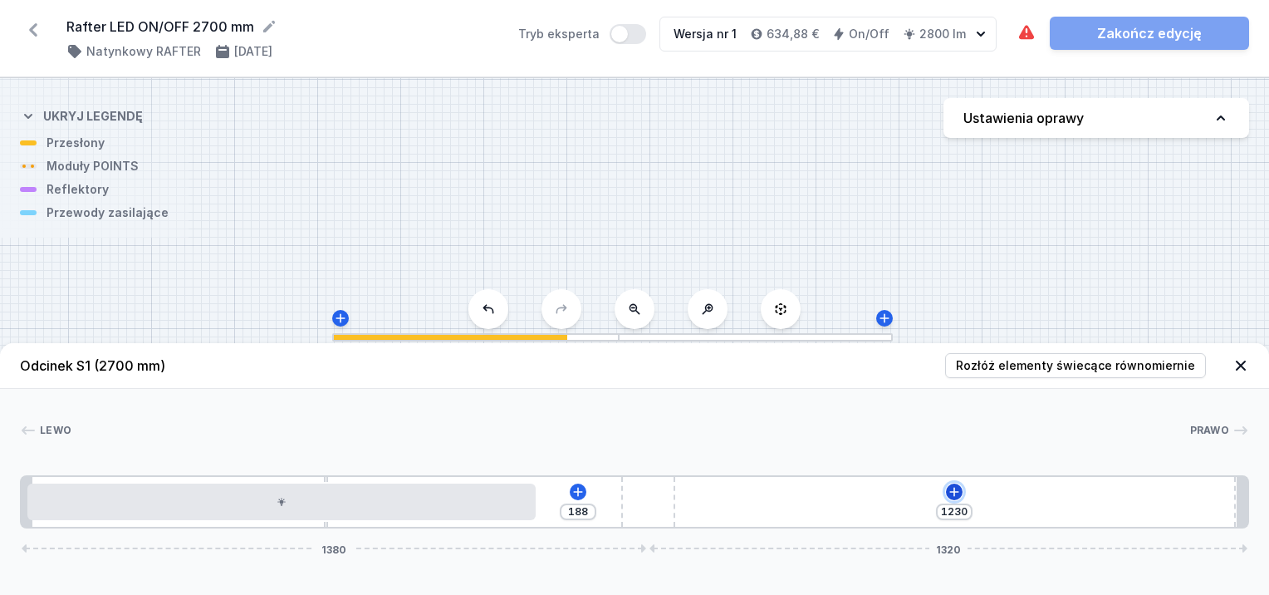
click at [954, 492] on icon at bounding box center [954, 491] width 9 height 9
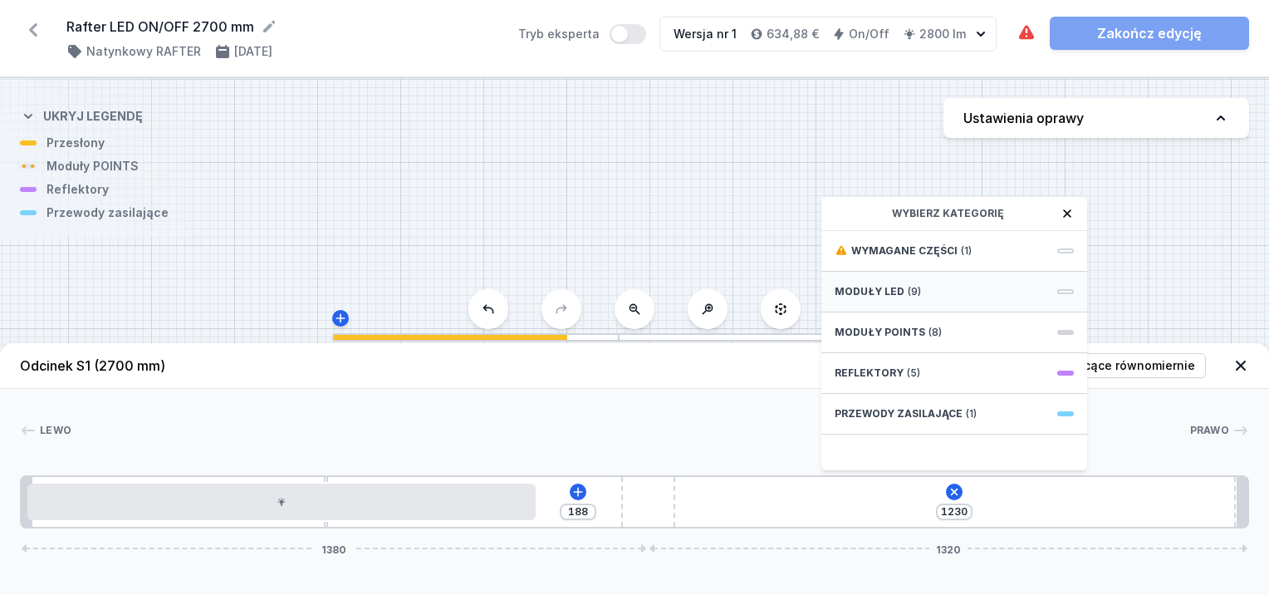
click at [879, 292] on span "Moduły LED" at bounding box center [870, 291] width 70 height 13
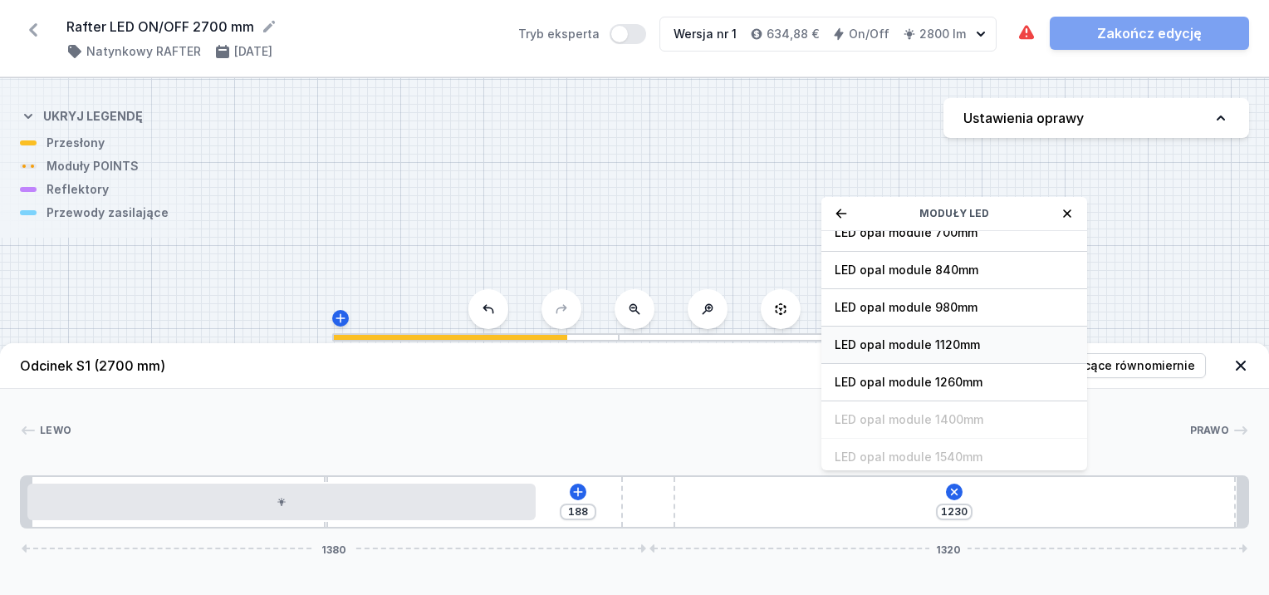
click at [918, 343] on span "LED opal module 1120mm" at bounding box center [954, 344] width 239 height 17
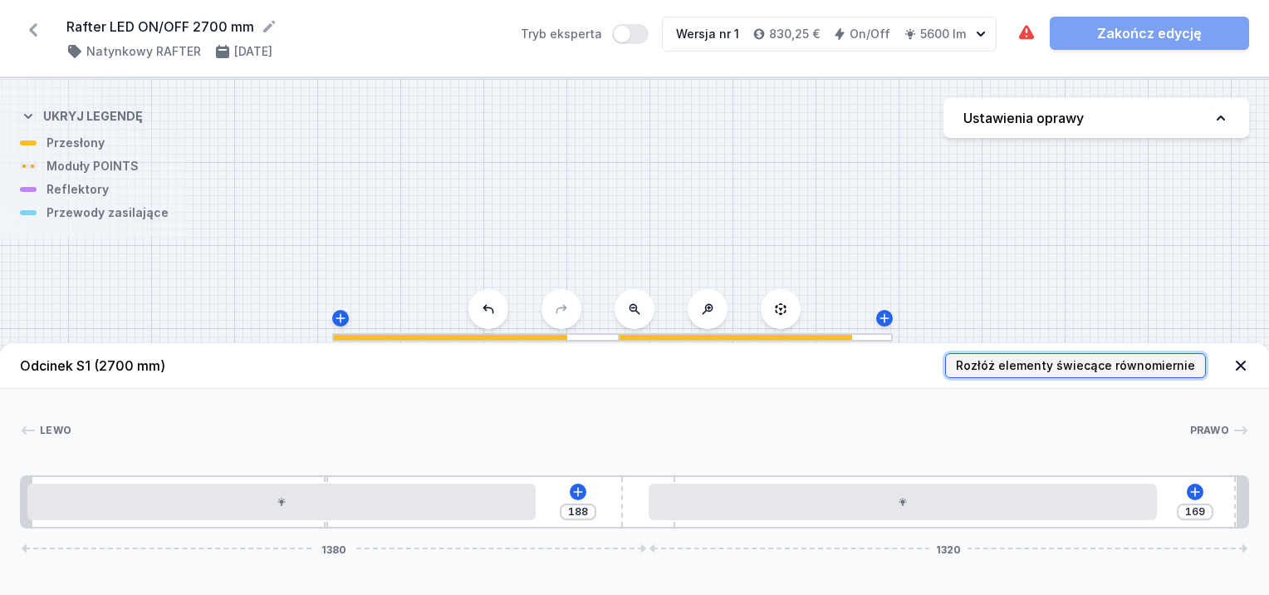
click at [1023, 359] on span "Rozłóż elementy świecące równomiernie" at bounding box center [1075, 365] width 239 height 17
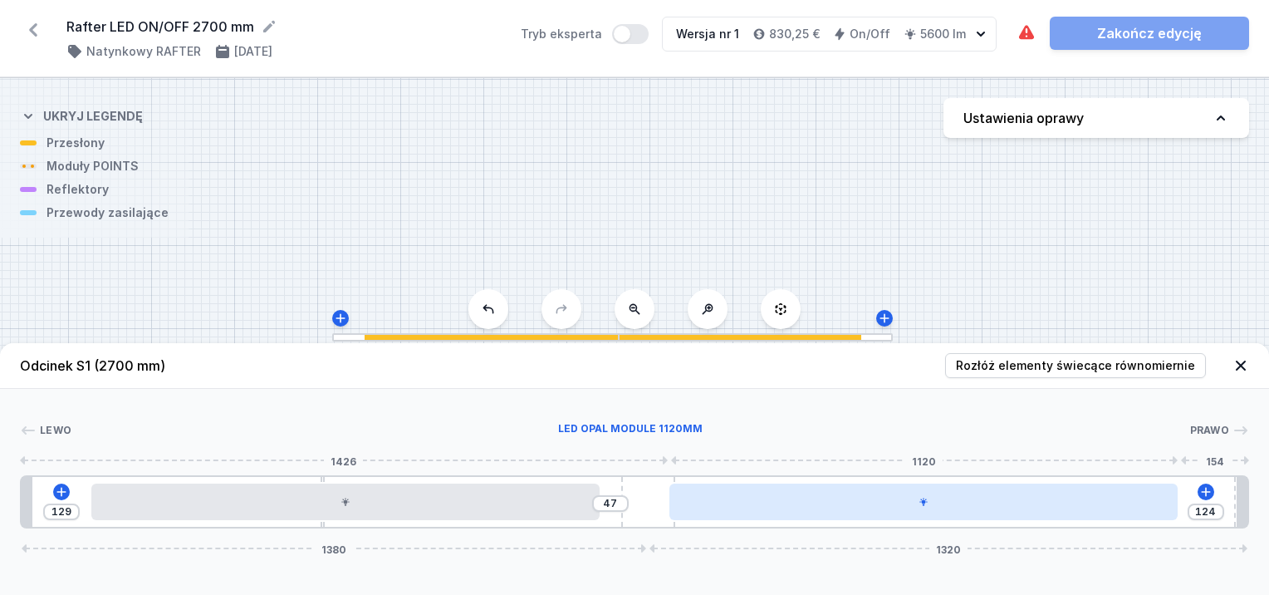
drag, startPoint x: 651, startPoint y: 497, endPoint x: 708, endPoint y: 497, distance: 56.5
click at [708, 497] on div "129 47 124 1380 1320" at bounding box center [634, 501] width 1229 height 53
drag, startPoint x: 875, startPoint y: 517, endPoint x: 919, endPoint y: 515, distance: 44.0
click at [919, 515] on div at bounding box center [955, 501] width 508 height 37
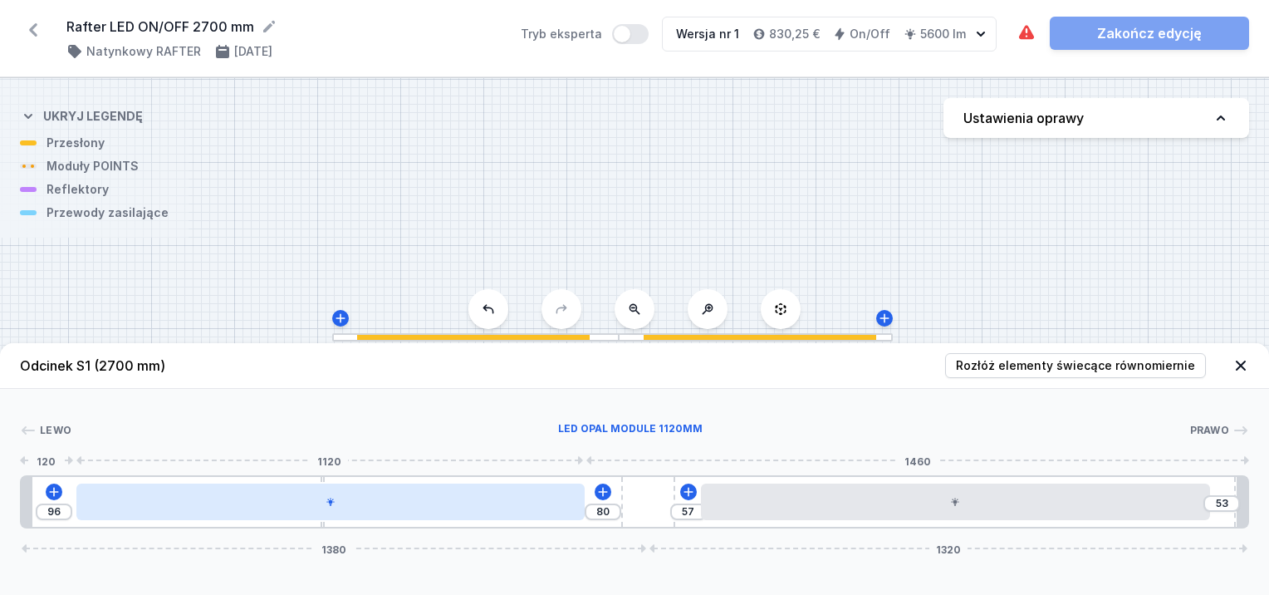
drag, startPoint x: 537, startPoint y: 505, endPoint x: 514, endPoint y: 506, distance: 23.3
click at [514, 506] on div at bounding box center [330, 501] width 508 height 37
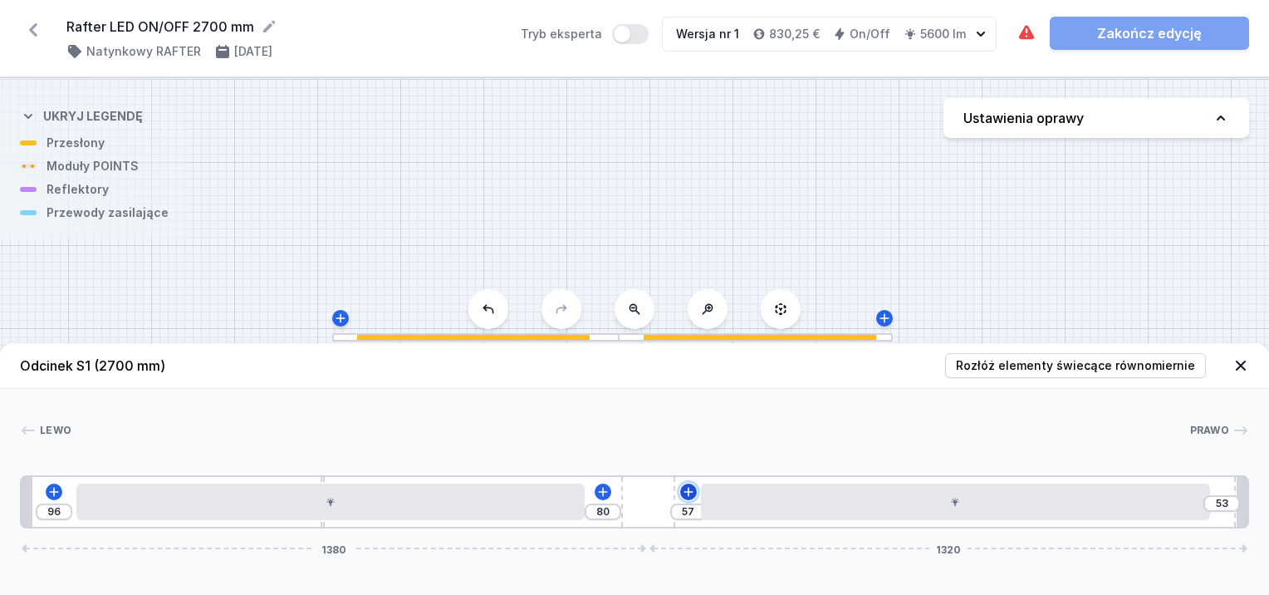
click at [684, 497] on icon at bounding box center [688, 491] width 13 height 13
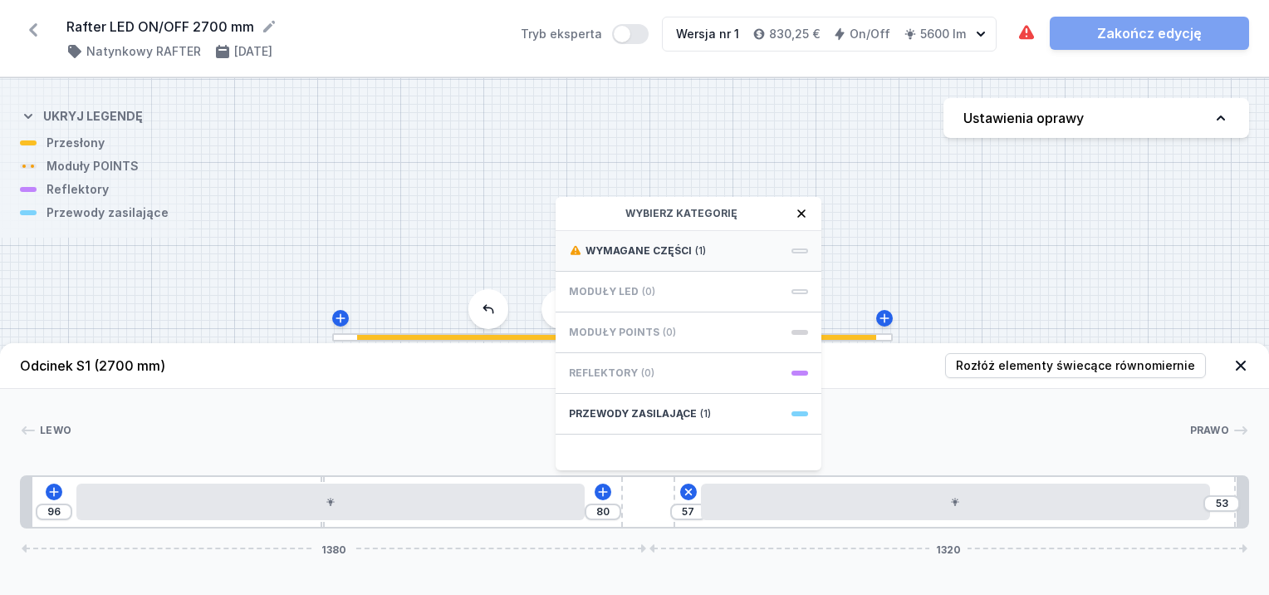
click at [686, 250] on span "Wymagane części" at bounding box center [638, 250] width 106 height 13
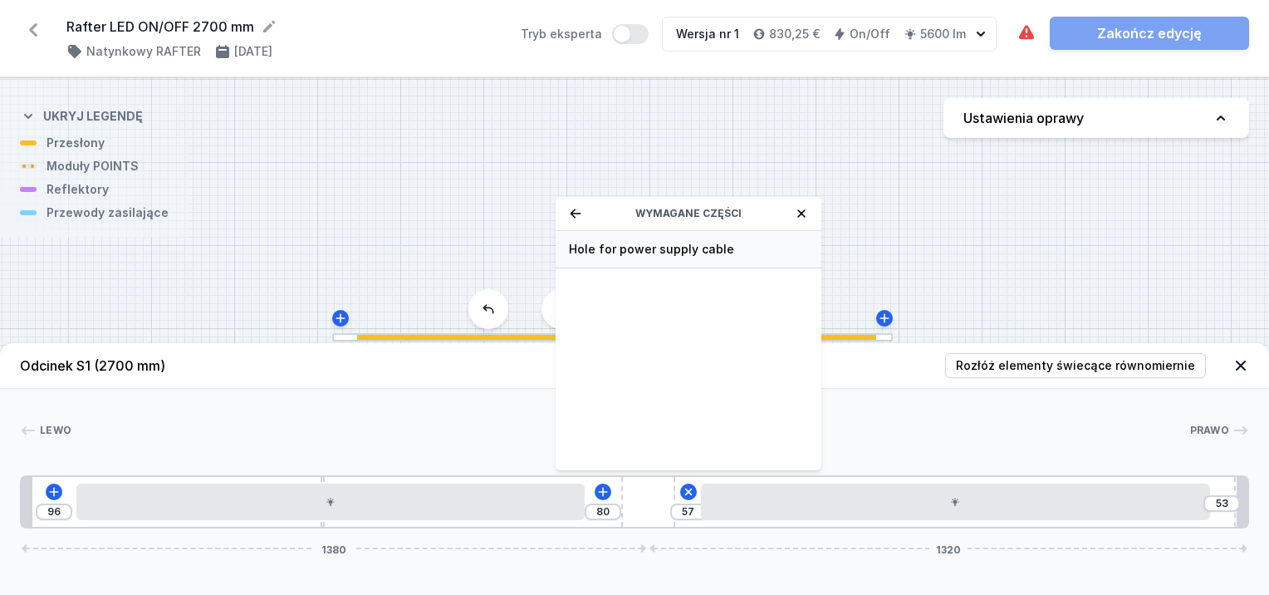
click at [687, 249] on span "Hole for power supply cable" at bounding box center [688, 249] width 239 height 17
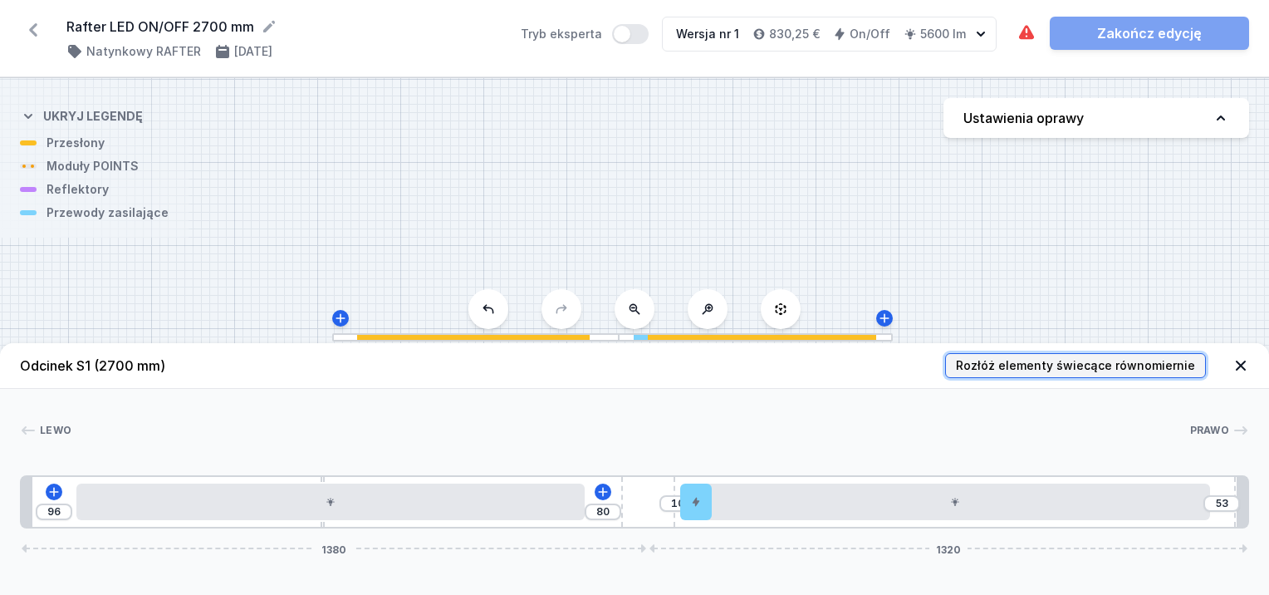
click at [1101, 365] on span "Rozłóż elementy świecące równomiernie" at bounding box center [1075, 365] width 239 height 17
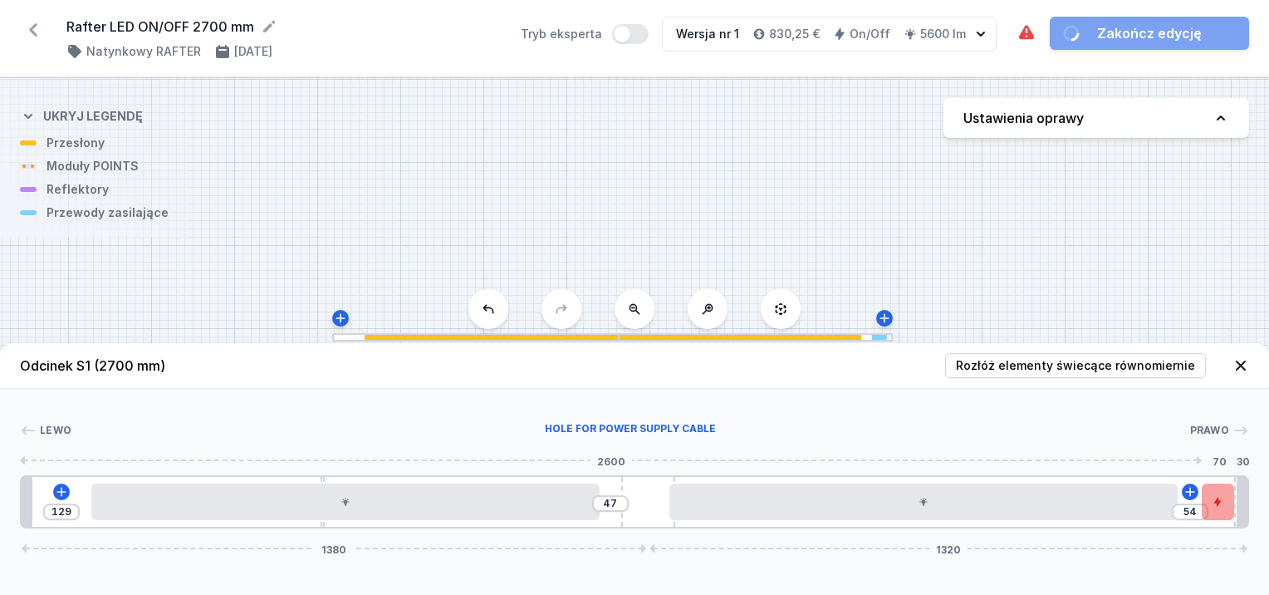
drag, startPoint x: 697, startPoint y: 506, endPoint x: 1229, endPoint y: 508, distance: 532.3
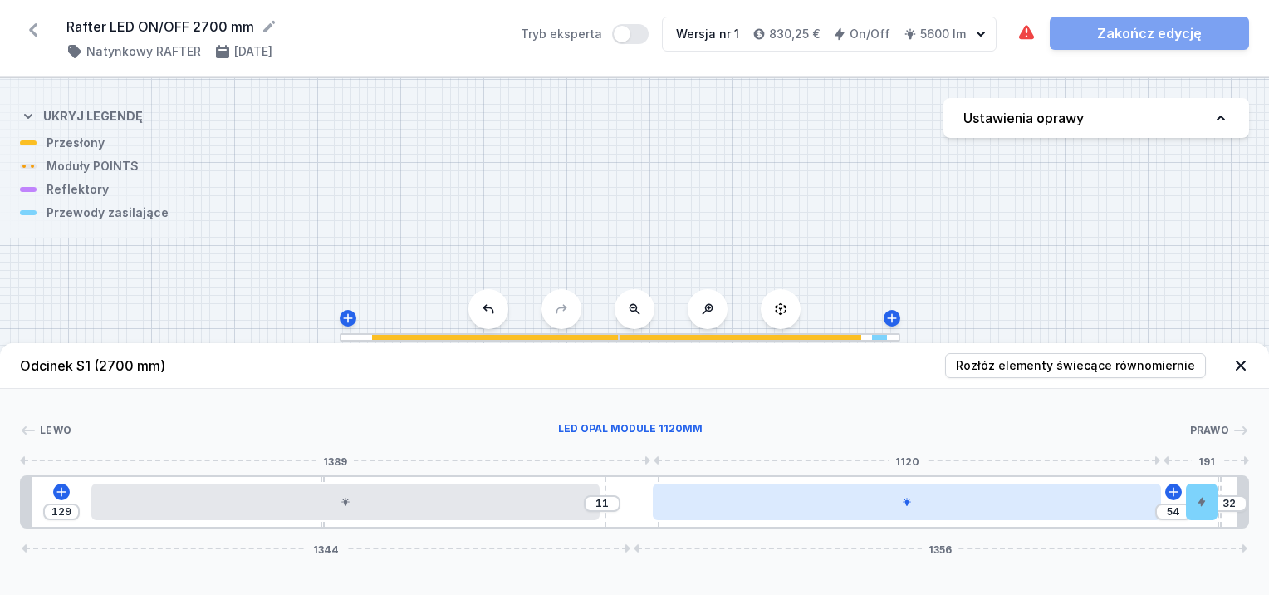
drag, startPoint x: 658, startPoint y: 510, endPoint x: 679, endPoint y: 510, distance: 21.6
click at [679, 510] on div "129 11 54 32 1344 1356" at bounding box center [634, 501] width 1229 height 53
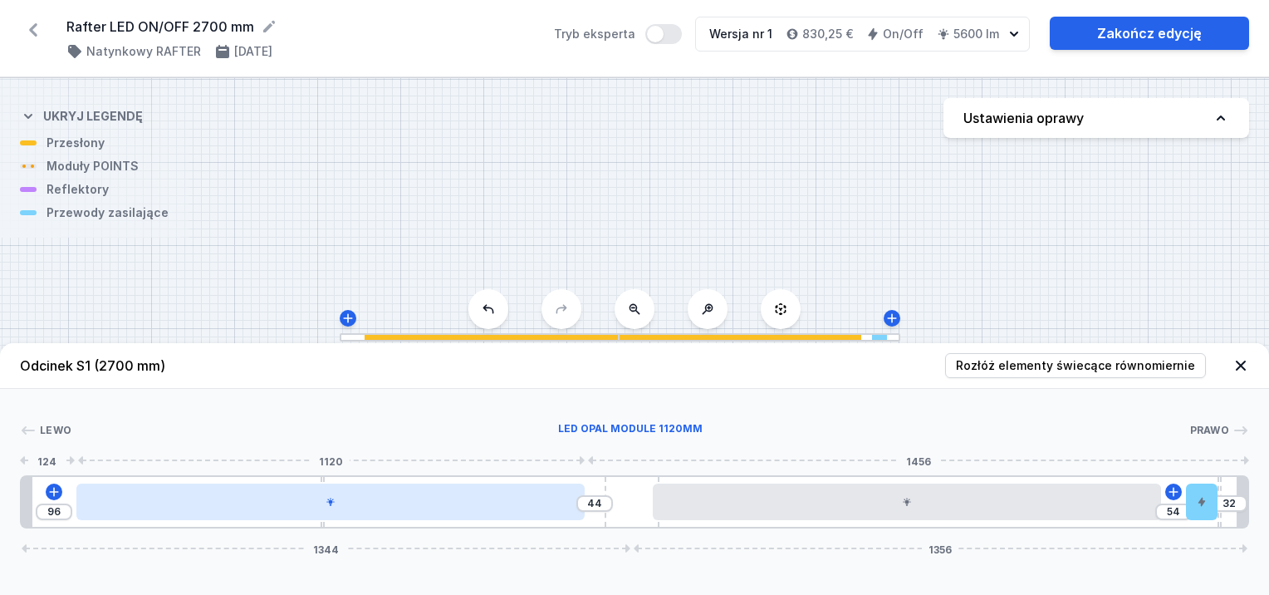
drag, startPoint x: 207, startPoint y: 508, endPoint x: 184, endPoint y: 511, distance: 23.4
click at [184, 511] on div at bounding box center [330, 501] width 508 height 37
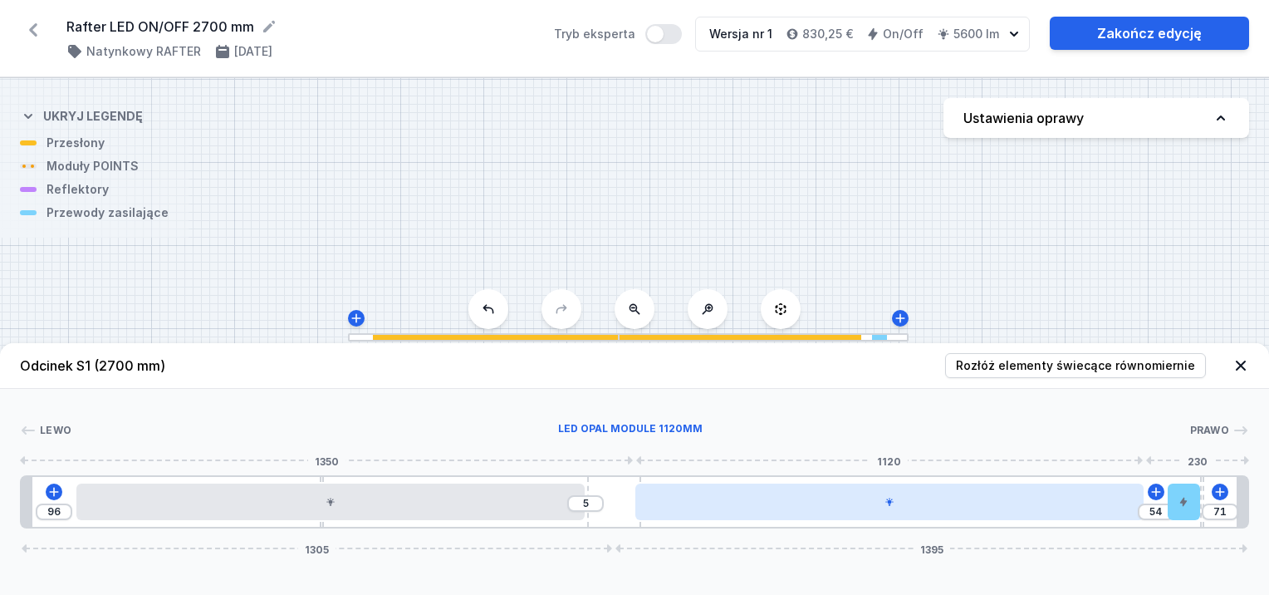
drag, startPoint x: 620, startPoint y: 512, endPoint x: 640, endPoint y: 512, distance: 19.9
click at [640, 512] on div "96 5 54 71 1305 1395" at bounding box center [634, 501] width 1229 height 53
drag, startPoint x: 958, startPoint y: 501, endPoint x: 985, endPoint y: 512, distance: 28.7
click at [985, 512] on div at bounding box center [905, 501] width 508 height 37
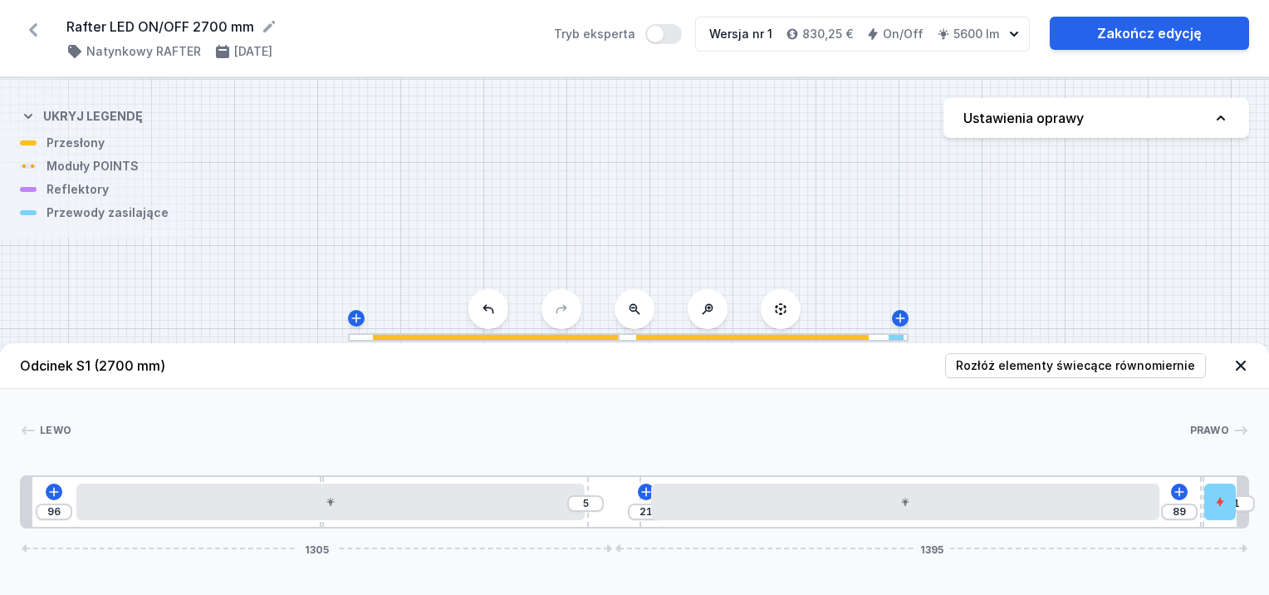
drag, startPoint x: 1186, startPoint y: 497, endPoint x: 1249, endPoint y: 501, distance: 63.2
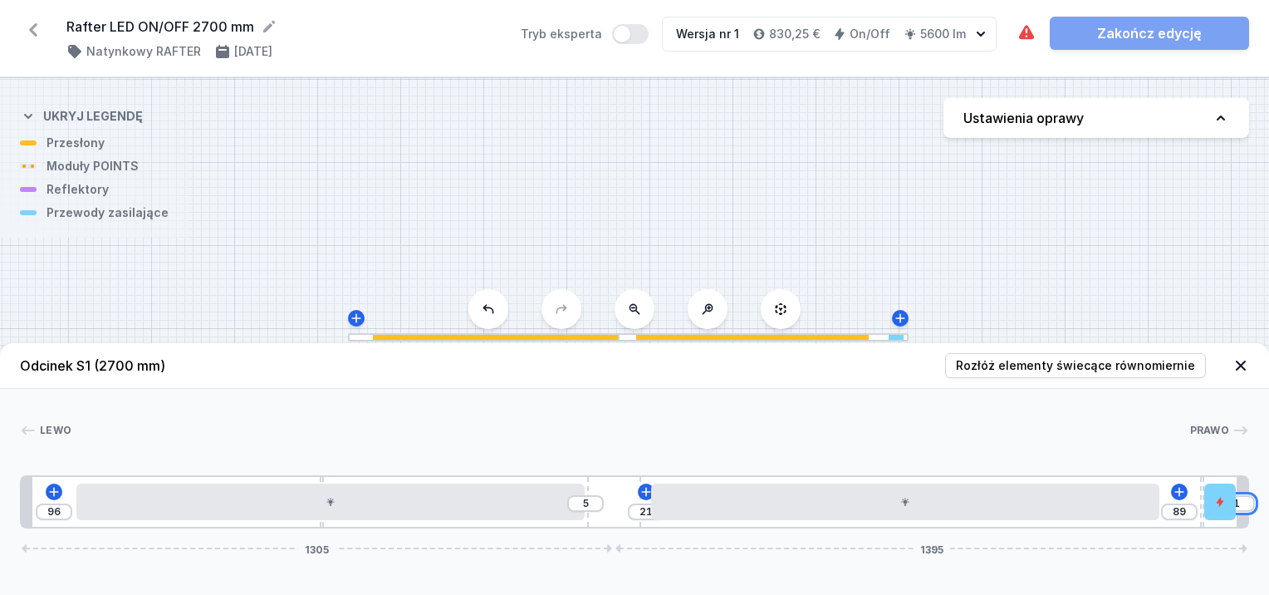
drag, startPoint x: 1249, startPoint y: 501, endPoint x: 1173, endPoint y: 518, distance: 77.6
click at [1173, 518] on div "96 5 21 89 1 1305 1395" at bounding box center [634, 501] width 1229 height 53
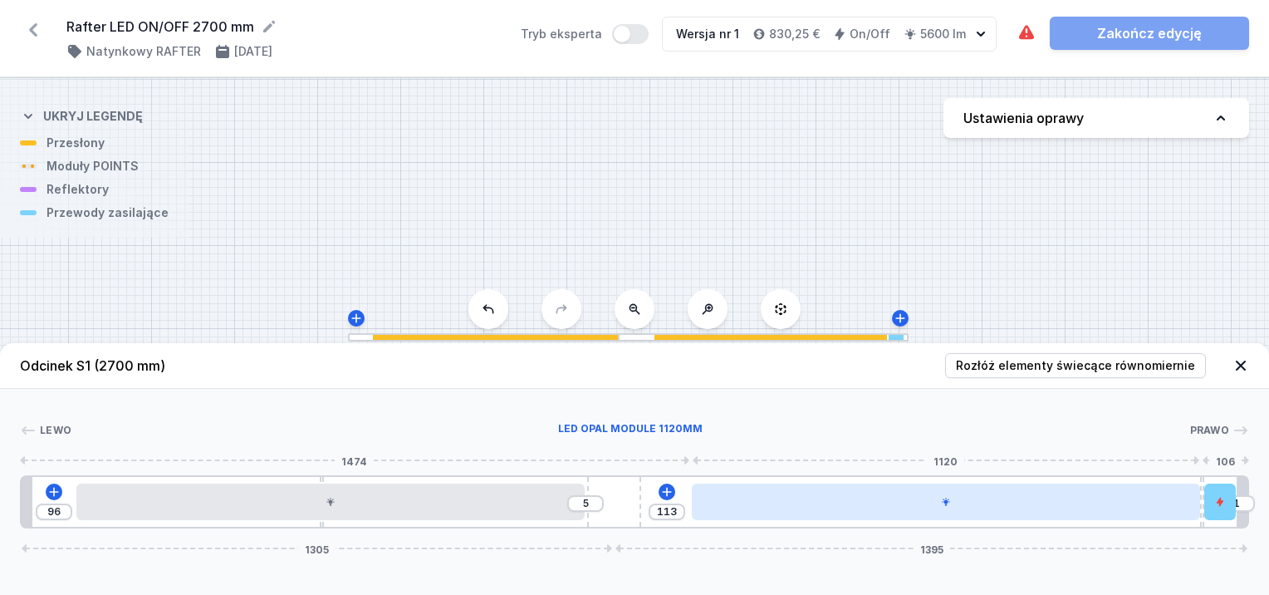
drag, startPoint x: 1017, startPoint y: 512, endPoint x: 1071, endPoint y: 510, distance: 54.0
click at [1070, 510] on div at bounding box center [946, 501] width 508 height 37
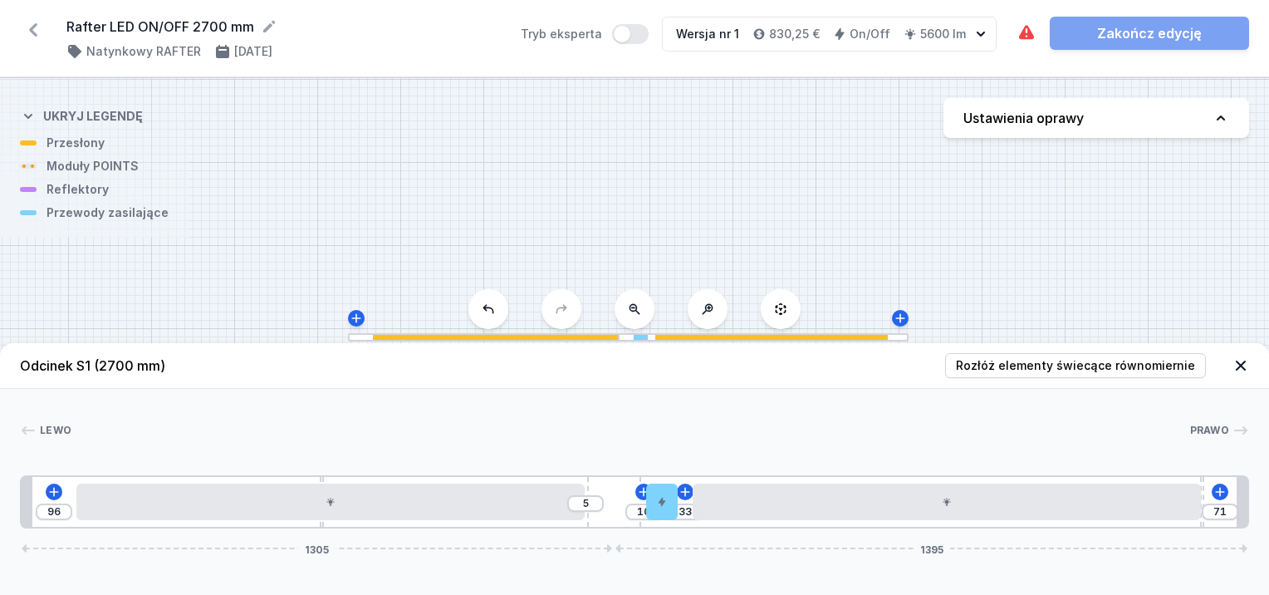
drag, startPoint x: 1217, startPoint y: 501, endPoint x: 634, endPoint y: 561, distance: 585.2
click at [634, 561] on div "Odcinek S1 (2700 mm) Rozłóż elementy świecące równomiernie Lewo Prawo 1 2 3 4 5…" at bounding box center [634, 469] width 1269 height 252
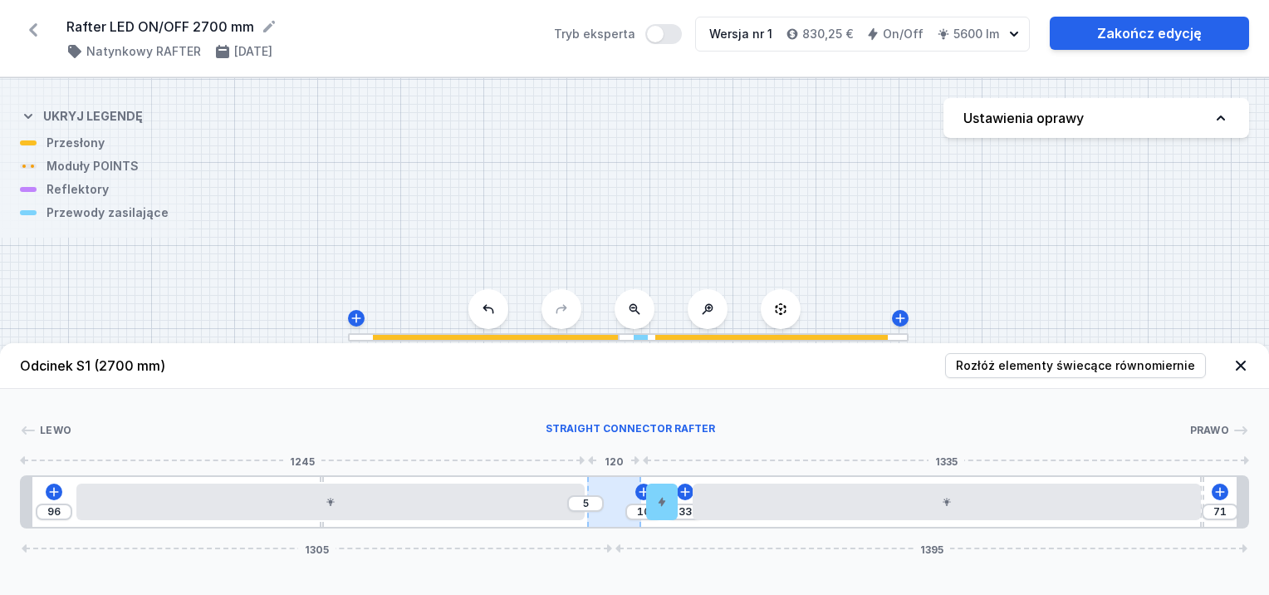
click at [608, 507] on div at bounding box center [614, 502] width 55 height 50
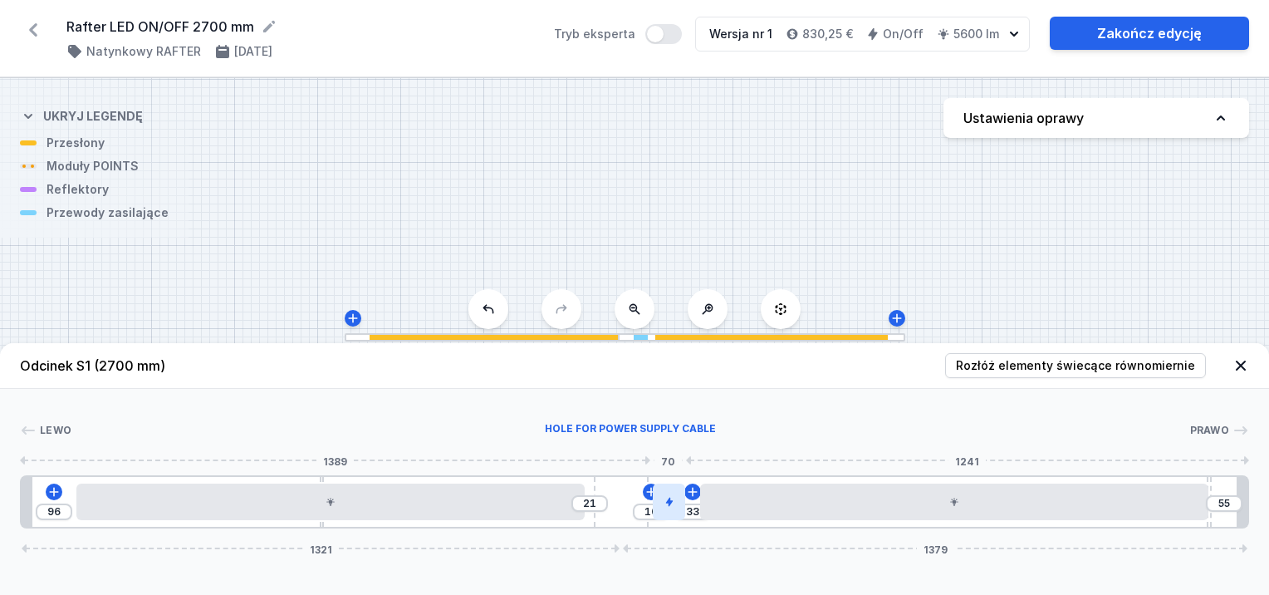
drag, startPoint x: 608, startPoint y: 507, endPoint x: 653, endPoint y: 496, distance: 46.3
click at [653, 496] on div "96 21 10 33 55 1321 1379" at bounding box center [634, 501] width 1229 height 53
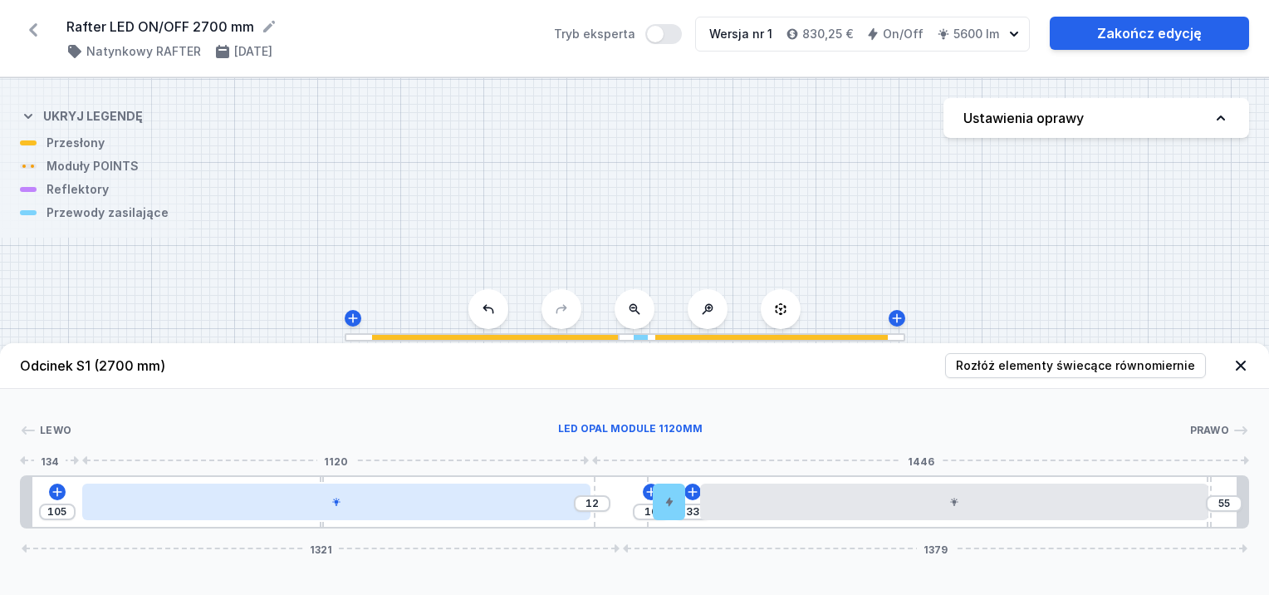
click at [495, 503] on div at bounding box center [336, 501] width 508 height 37
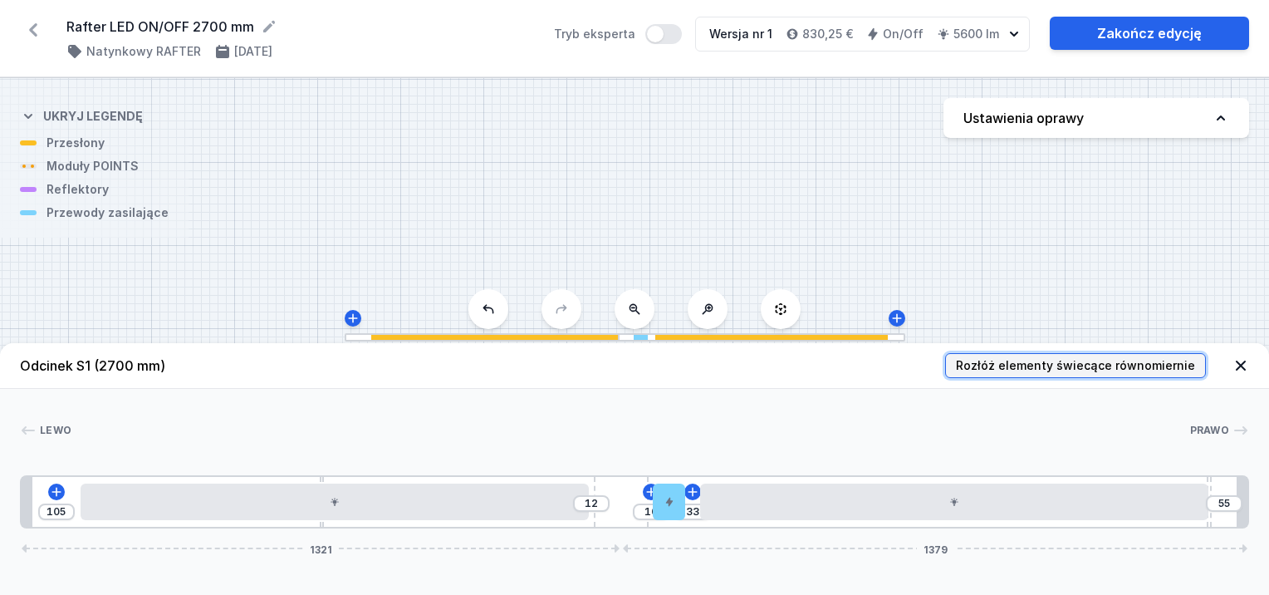
click at [1107, 372] on span "Rozłóż elementy świecące równomiernie" at bounding box center [1075, 365] width 239 height 17
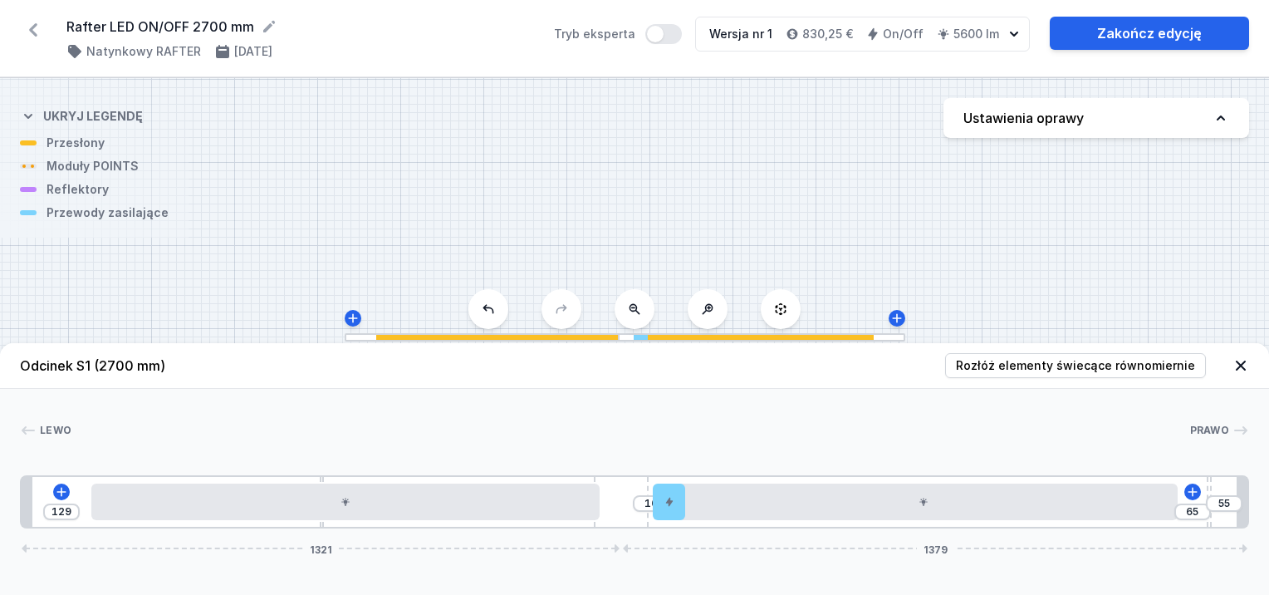
click at [1203, 487] on div "129 10 65 55 1321 1379" at bounding box center [634, 501] width 1229 height 53
drag, startPoint x: 1206, startPoint y: 486, endPoint x: 1232, endPoint y: 484, distance: 26.6
click at [1232, 484] on div "129 10 65 55 1321 1379" at bounding box center [634, 501] width 1229 height 53
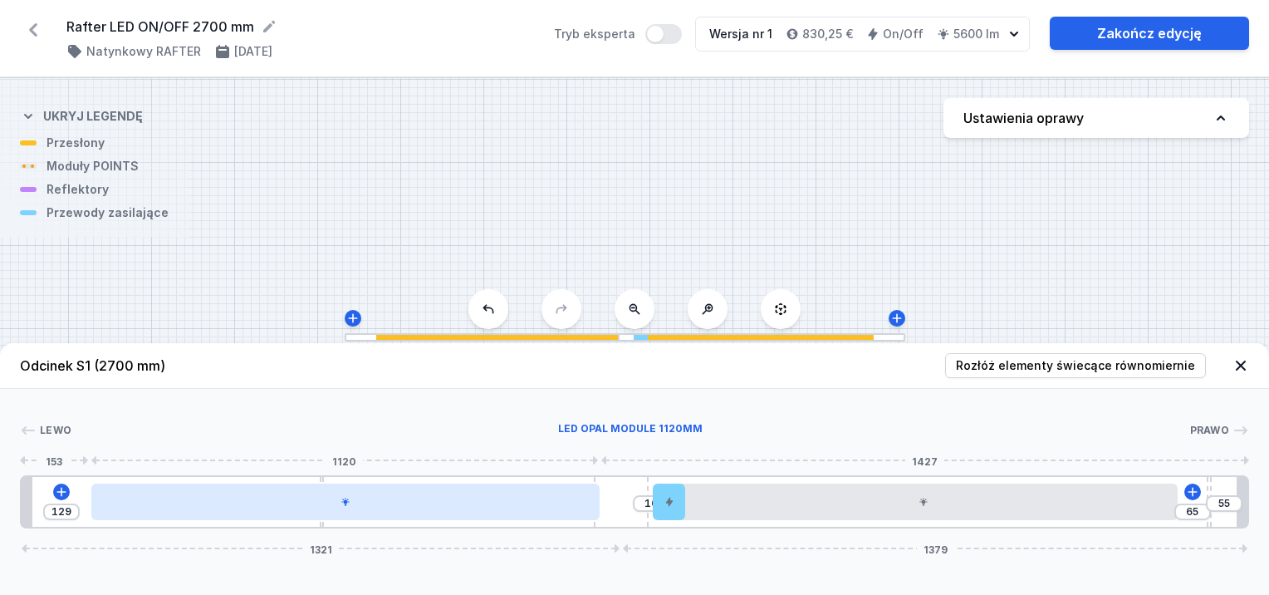
click at [571, 512] on div at bounding box center [345, 501] width 508 height 37
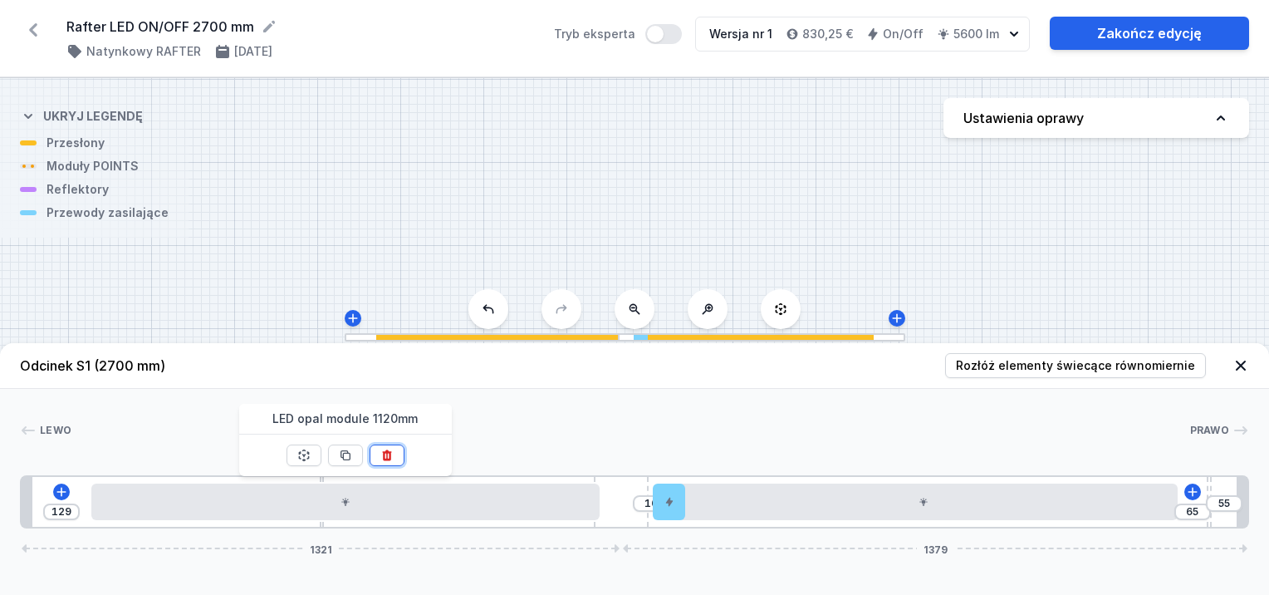
click at [391, 452] on icon at bounding box center [386, 454] width 13 height 13
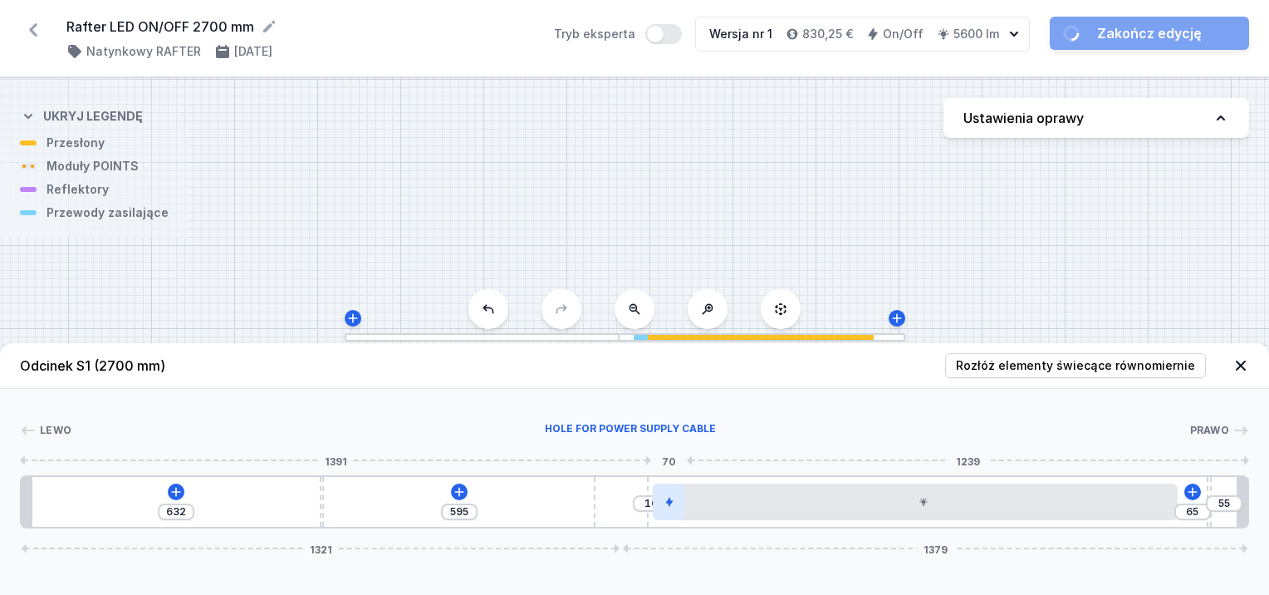
click at [682, 518] on div at bounding box center [669, 501] width 32 height 37
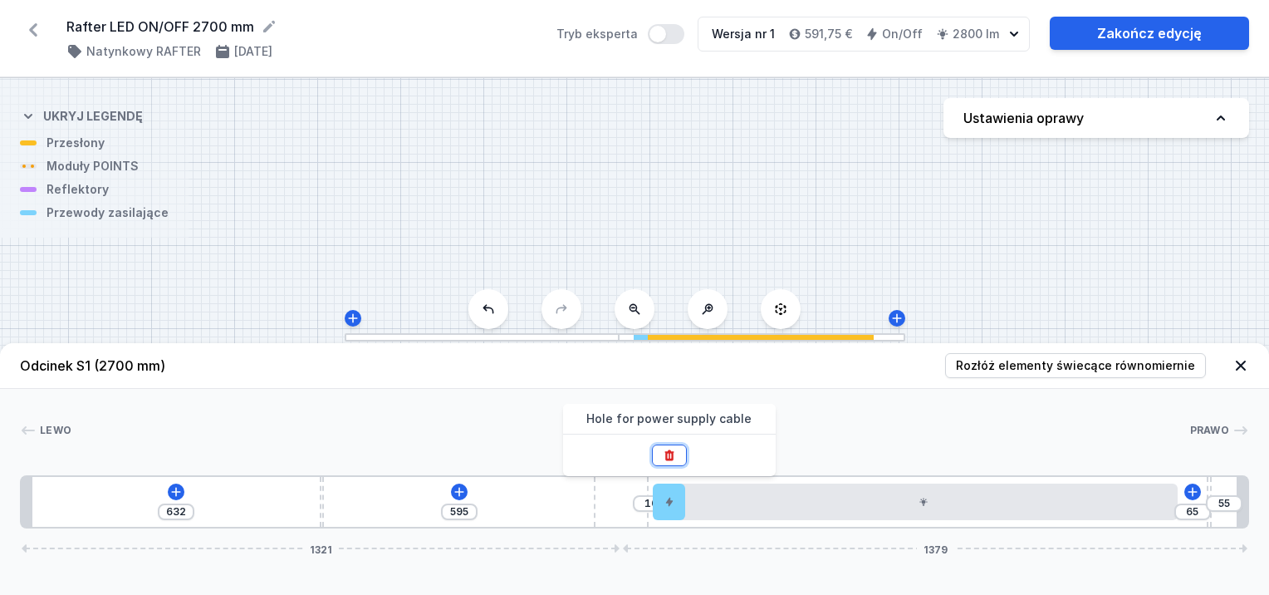
click at [674, 453] on icon at bounding box center [669, 454] width 13 height 13
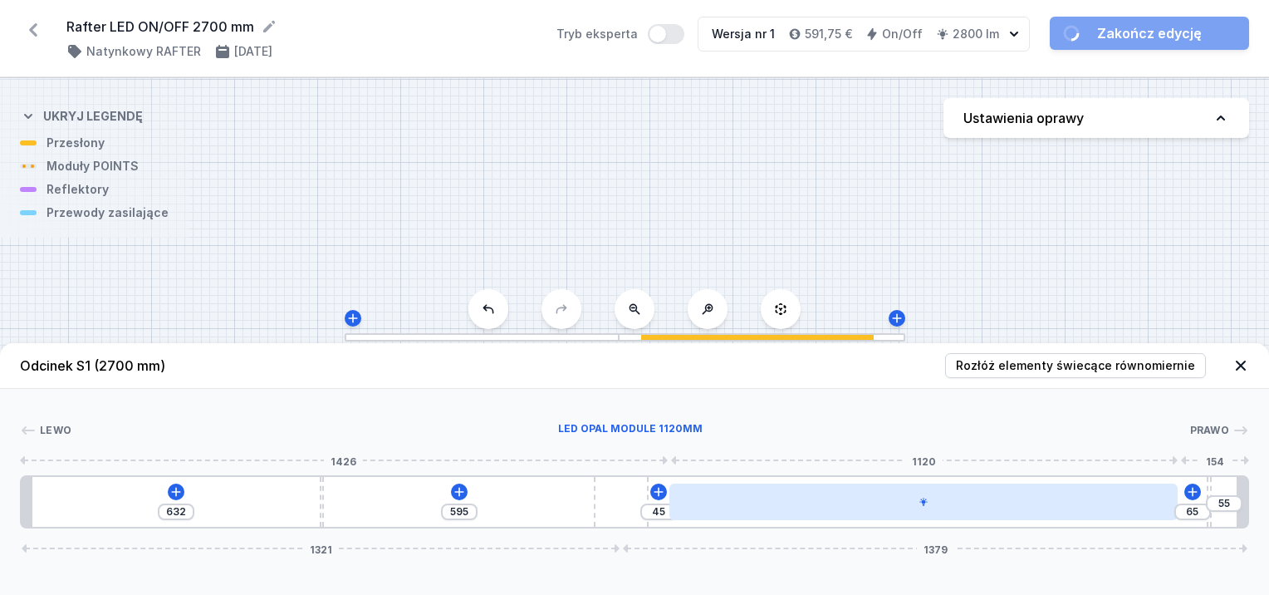
click at [904, 501] on div at bounding box center [923, 501] width 508 height 37
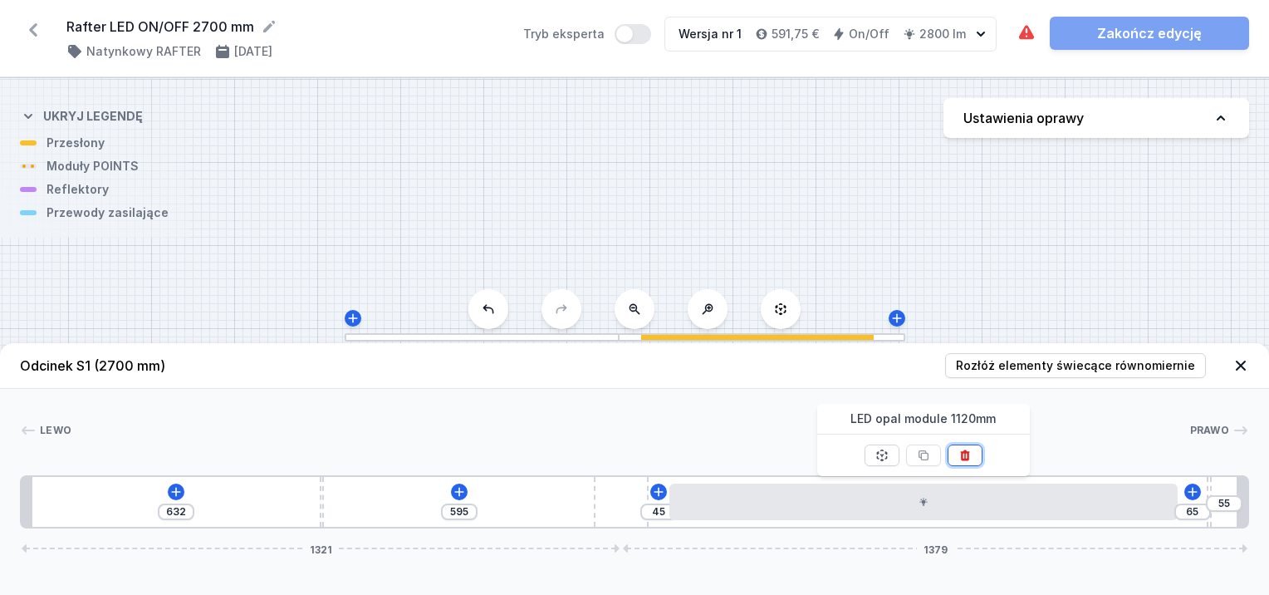
click at [963, 460] on icon at bounding box center [964, 454] width 13 height 13
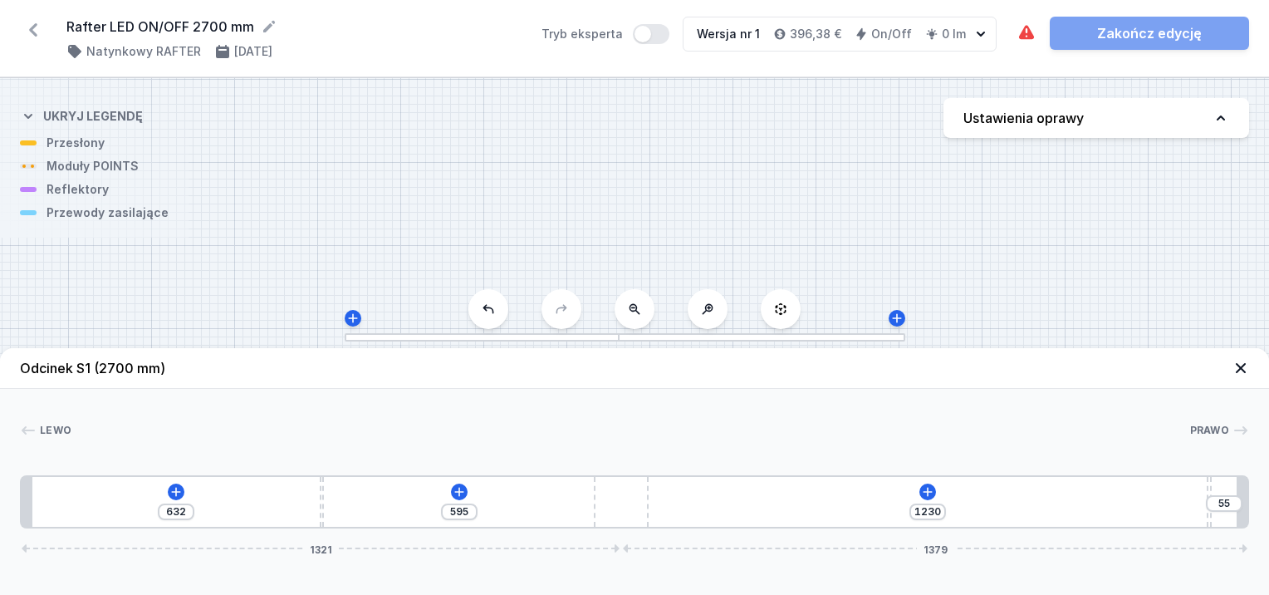
click at [30, 28] on icon at bounding box center [33, 29] width 8 height 13
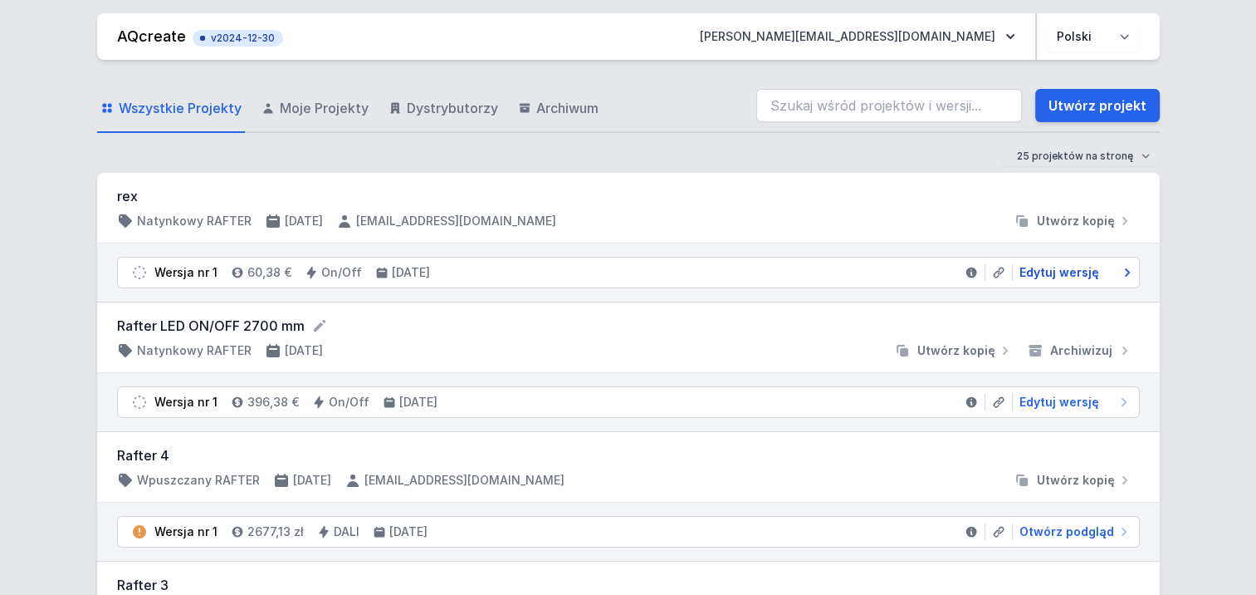
click at [1052, 269] on span "Edytuj wersję" at bounding box center [1060, 272] width 80 height 17
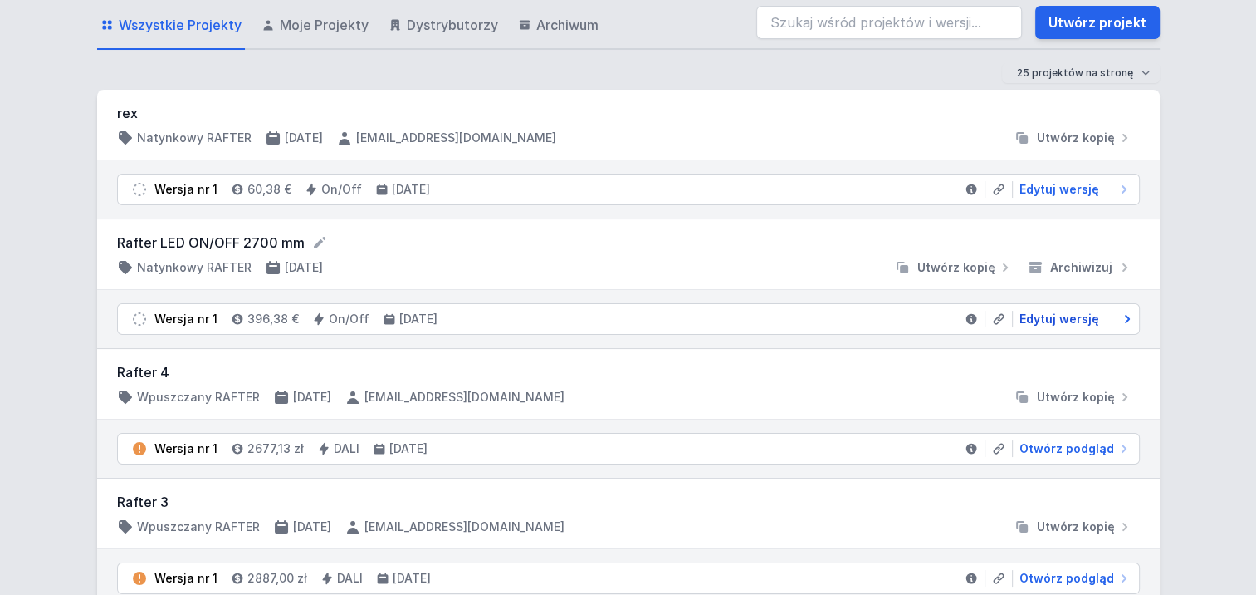
click at [1073, 326] on span "Edytuj wersję" at bounding box center [1060, 319] width 80 height 17
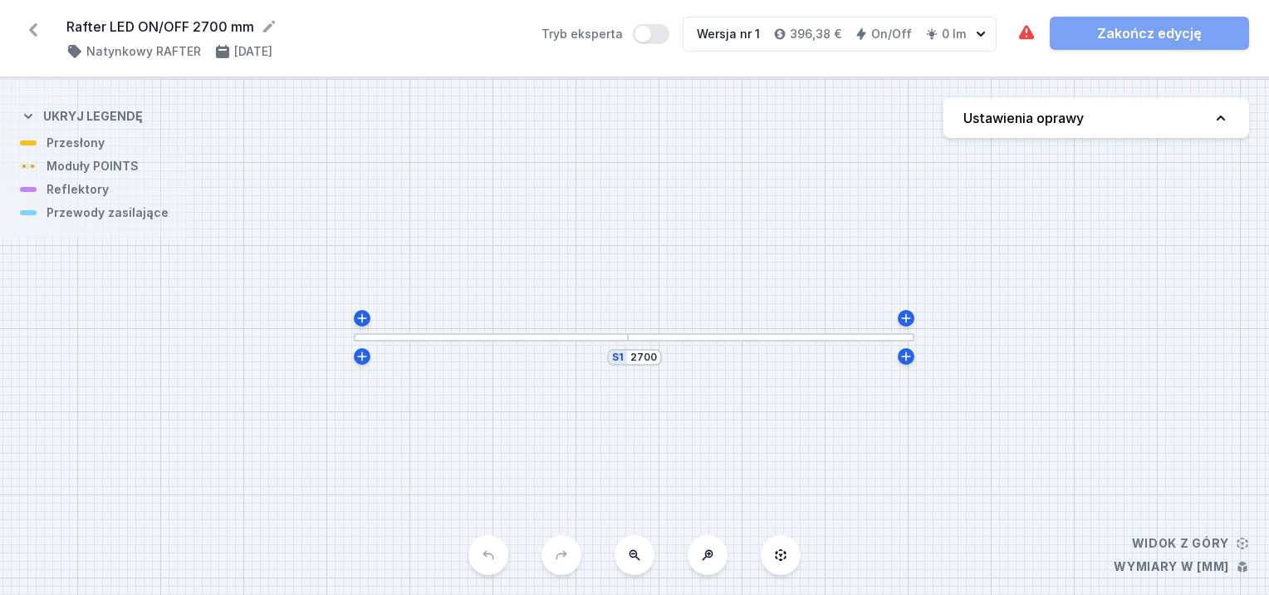
click at [482, 336] on div at bounding box center [491, 337] width 274 height 8
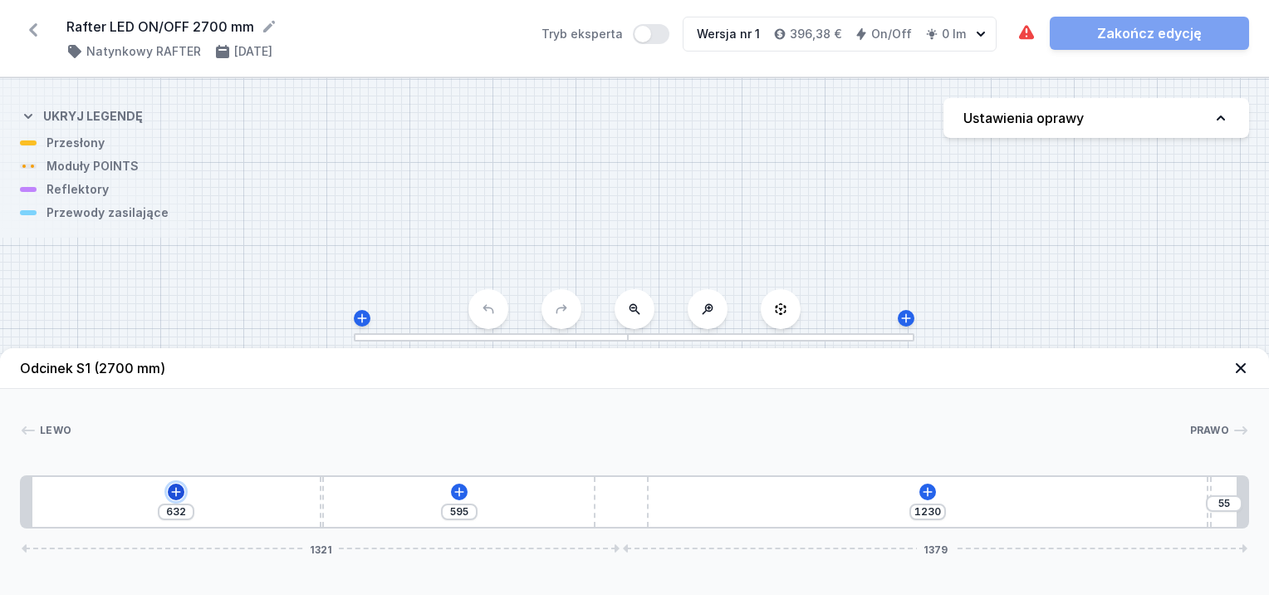
click at [175, 486] on icon at bounding box center [175, 491] width 13 height 13
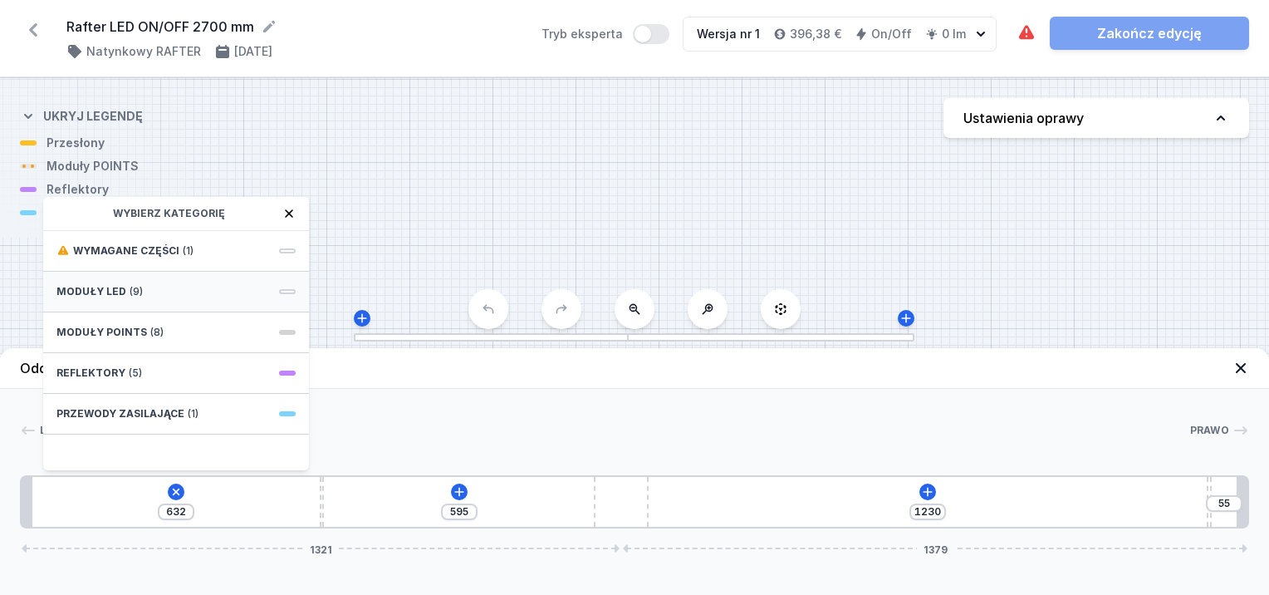
click at [103, 299] on div "Moduły LED (9)" at bounding box center [176, 292] width 266 height 41
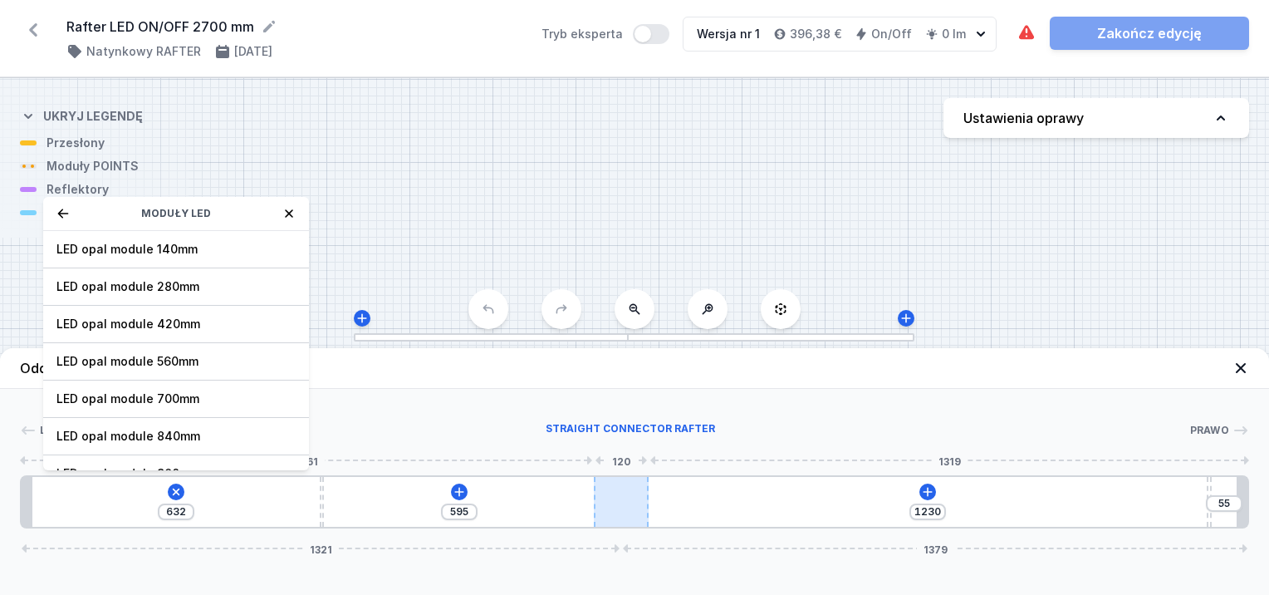
type input "1157"
type input "135"
type input "1163"
type input "129"
type input "1170"
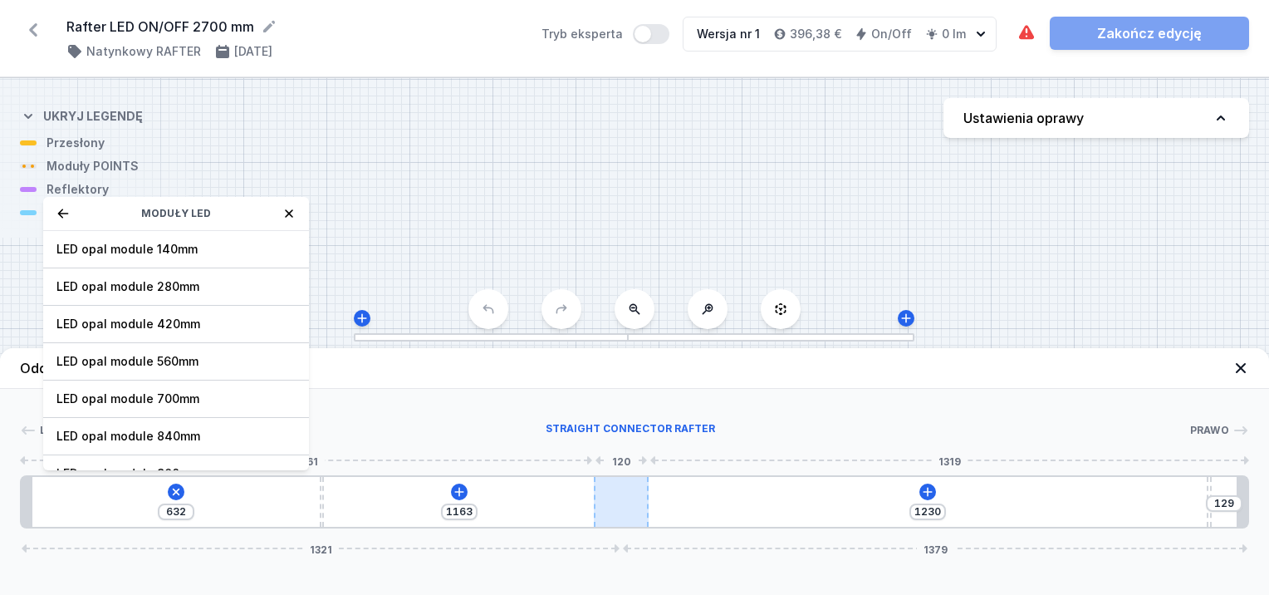
type input "122"
type input "621"
type input "27"
type input "628"
type input "20"
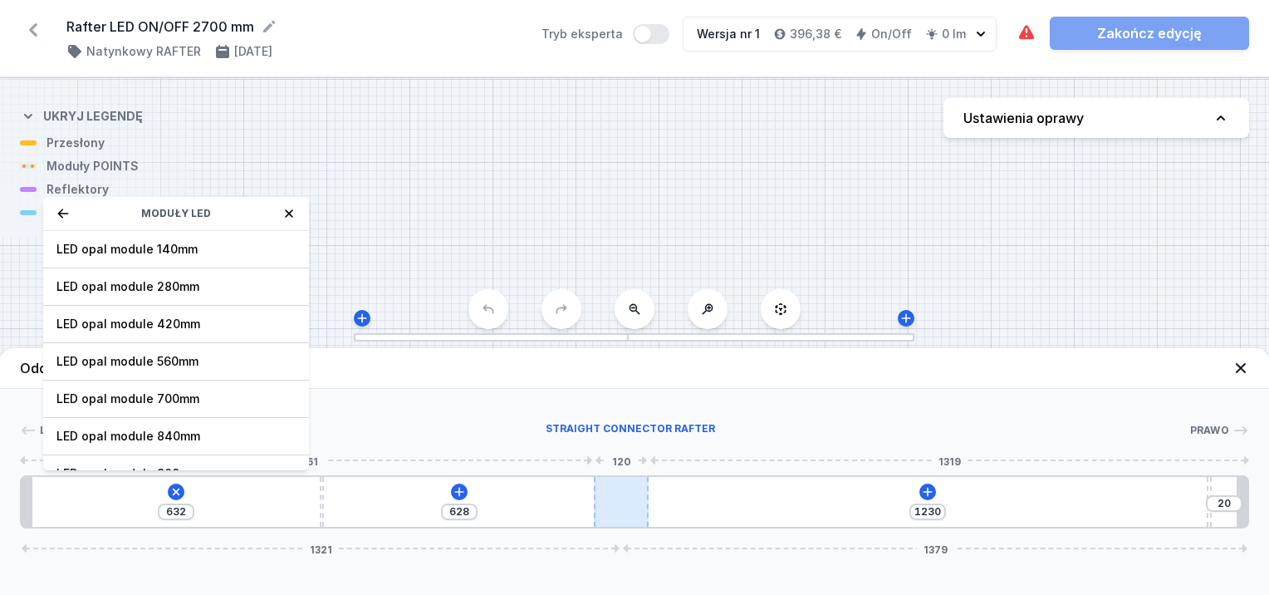
type input "634"
type input "14"
type input "637"
type input "11"
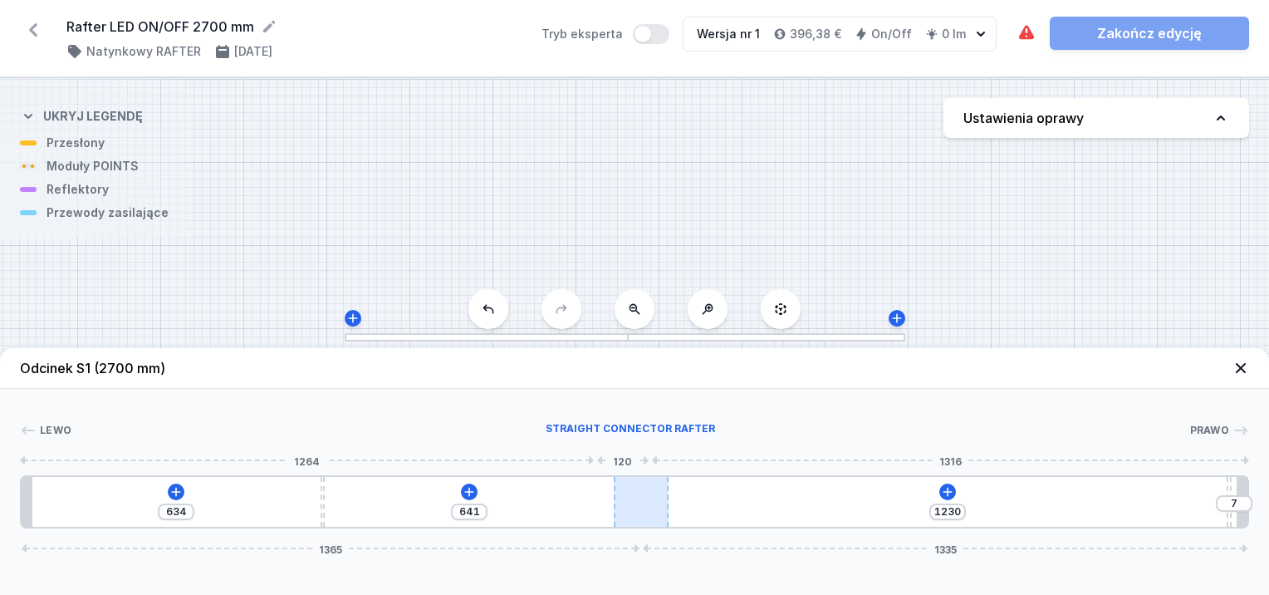
type input "650"
drag, startPoint x: 603, startPoint y: 502, endPoint x: 667, endPoint y: 502, distance: 63.9
click at [667, 502] on div at bounding box center [647, 502] width 55 height 50
type input "1174"
type input "54"
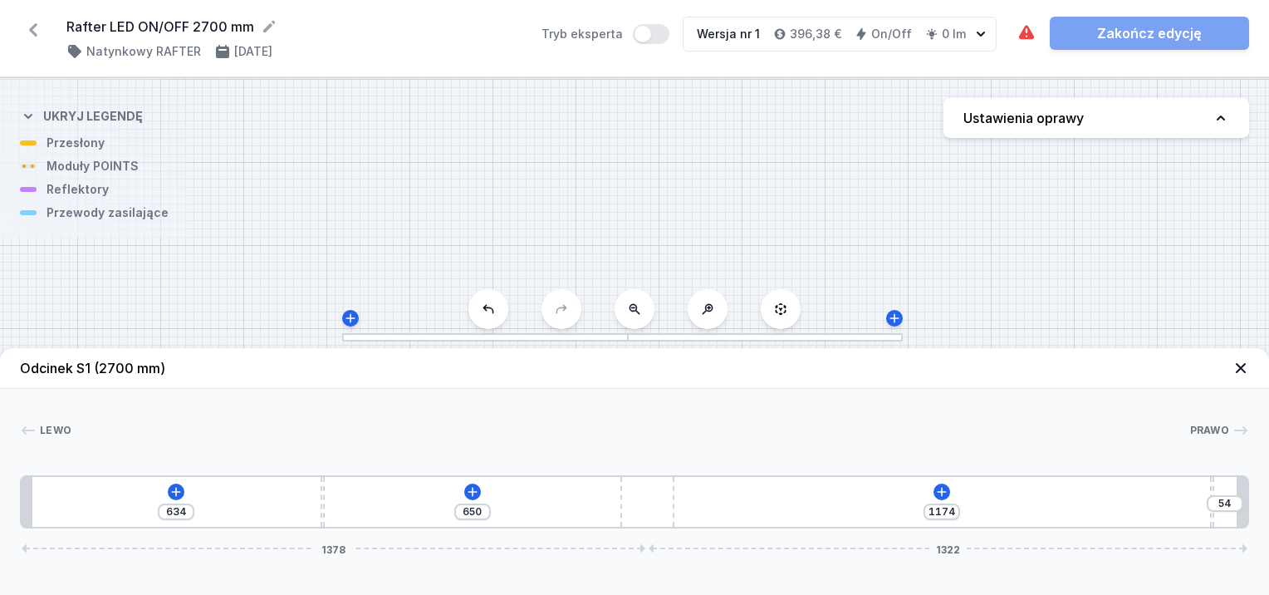
type input "1165"
type input "63"
type input "1161"
type input "67"
type input "1149"
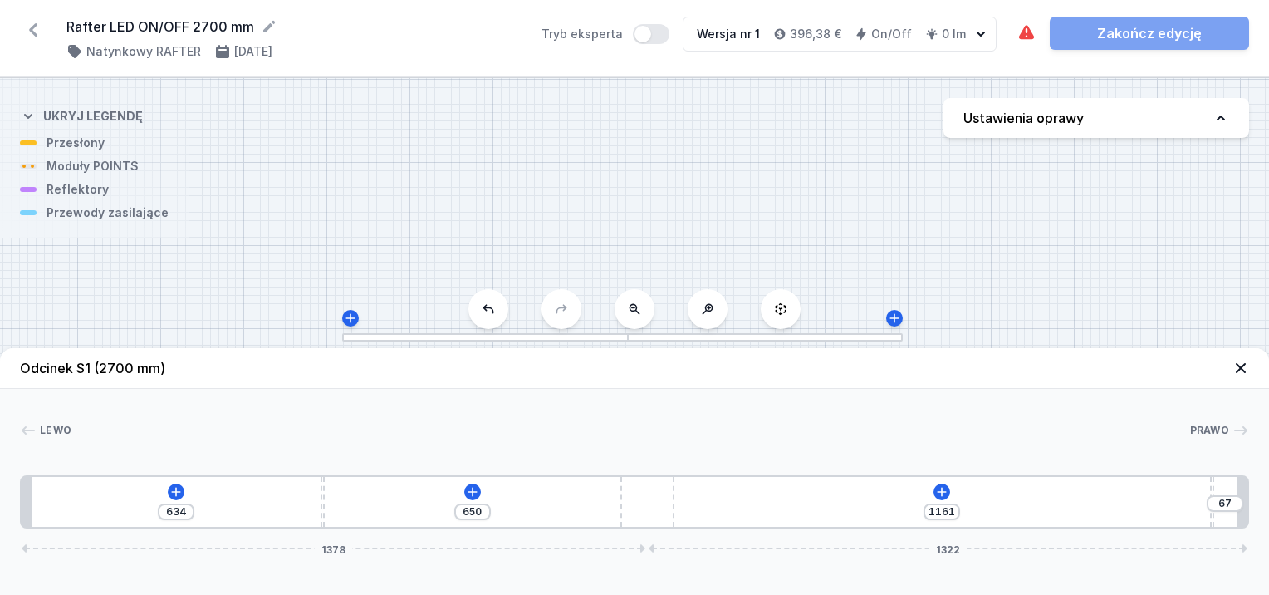
type input "79"
type input "1136"
type input "92"
type input "1118"
type input "110"
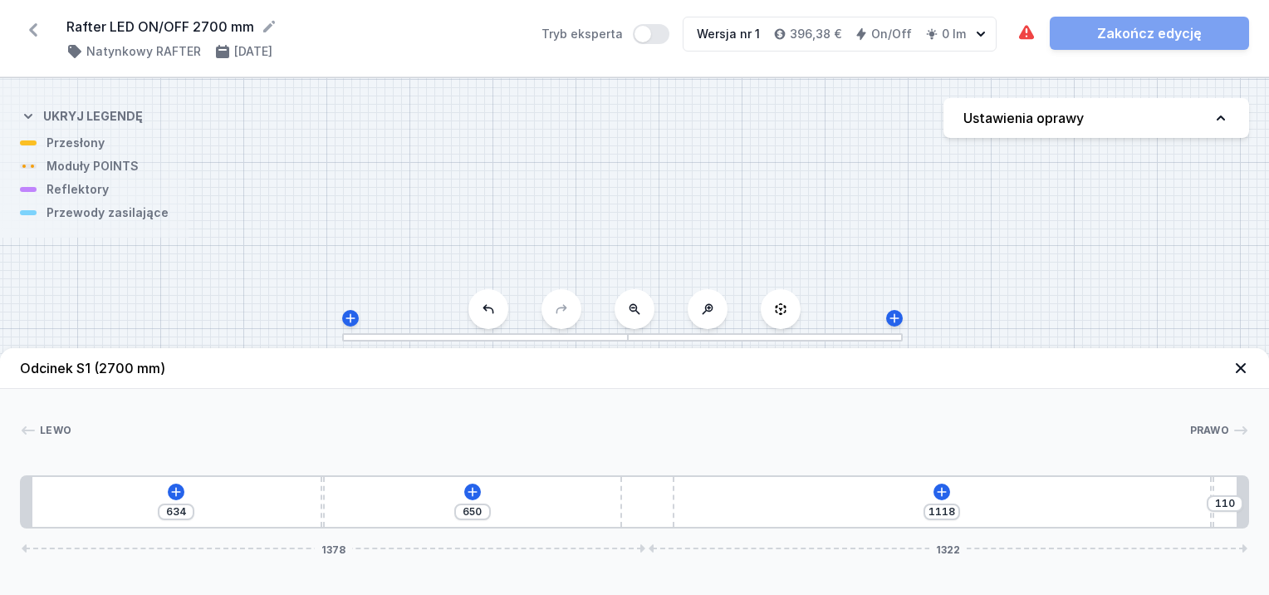
type input "1100"
type input "128"
type input "1091"
type input "137"
type input "1072"
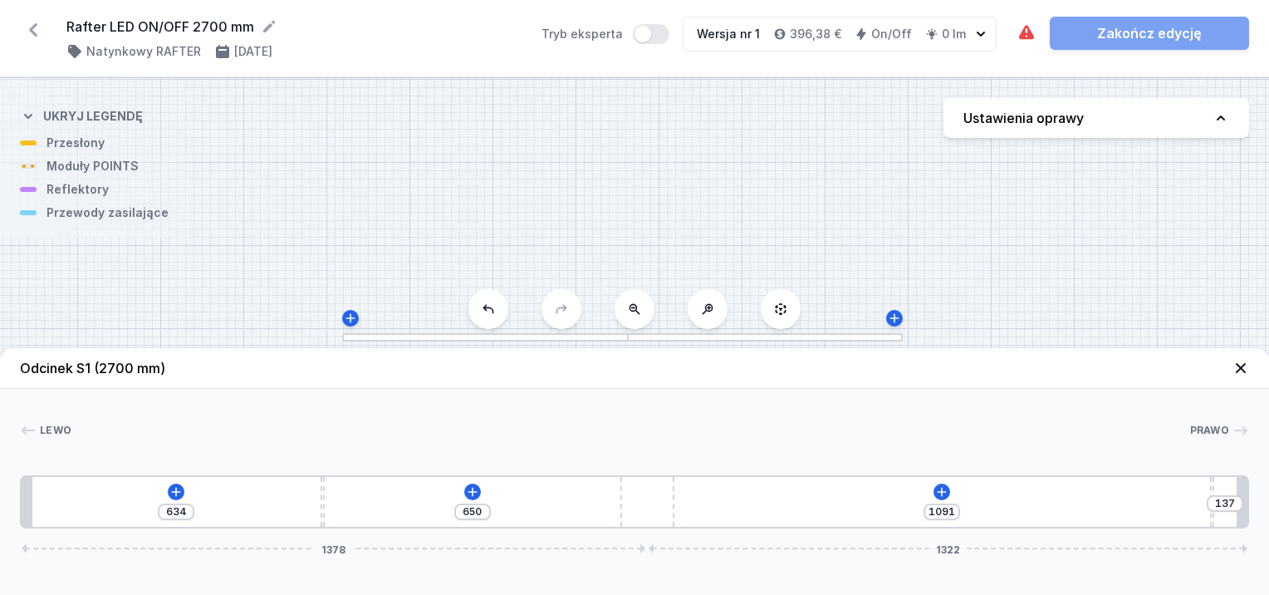
type input "156"
type input "1059"
type input "169"
type input "1045"
type input "183"
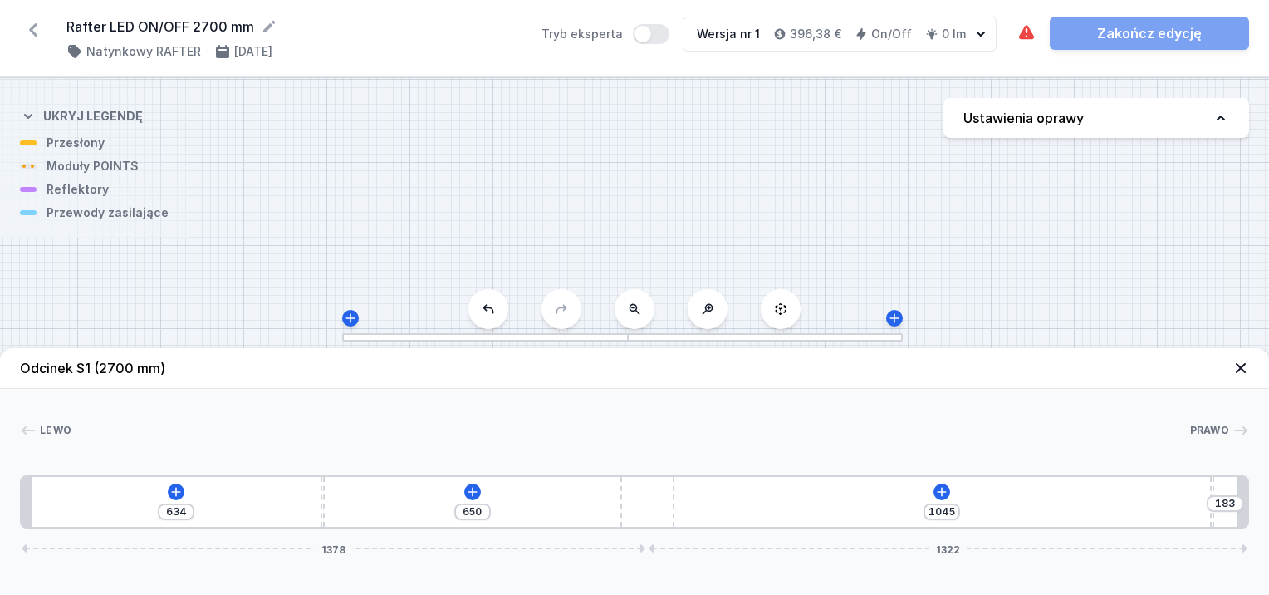
type input "1036"
type input "192"
type input "1025"
type input "203"
type input "1014"
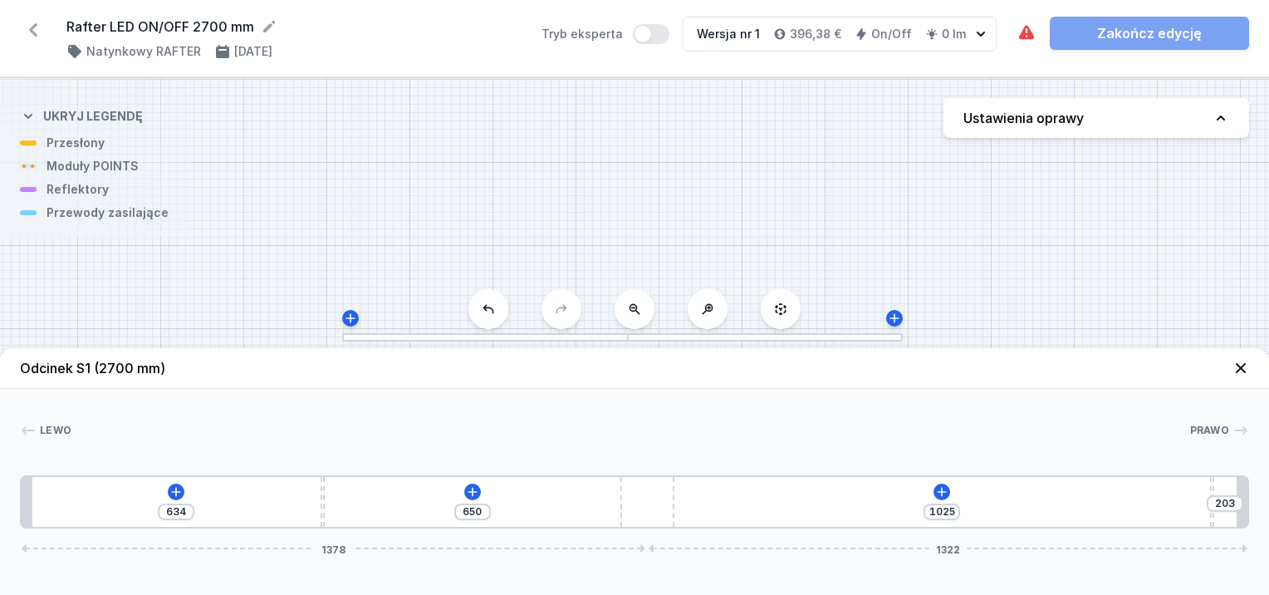
type input "214"
type input "1005"
type input "223"
type input "992"
type input "236"
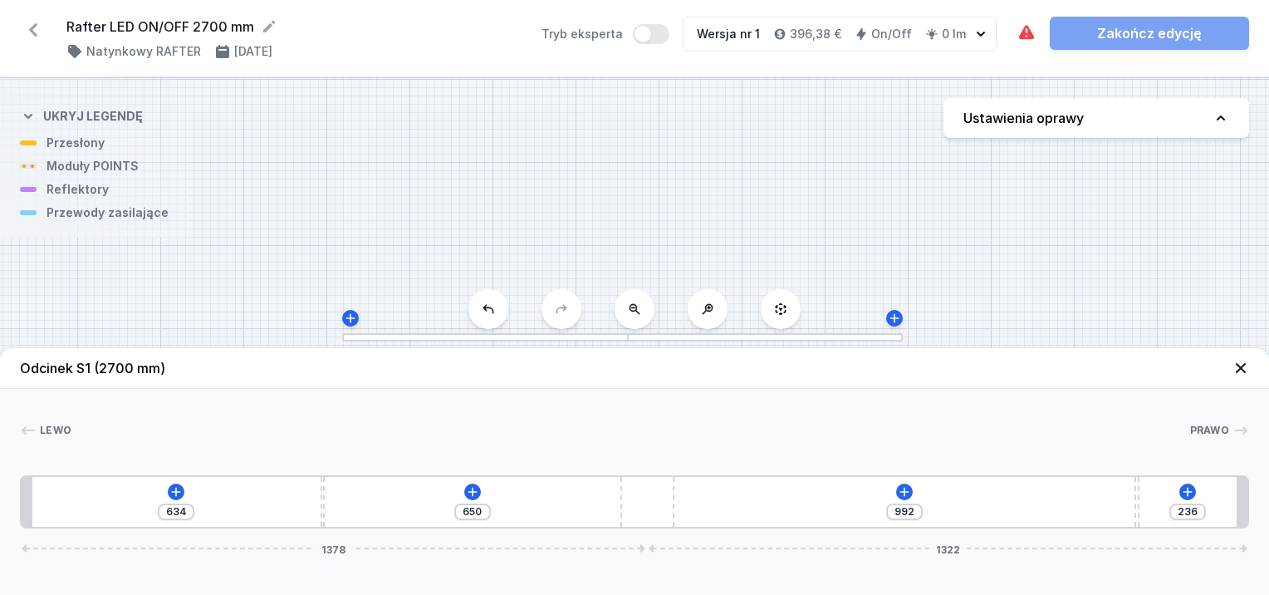
type input "983"
type input "245"
type input "978"
type input "250"
type input "971"
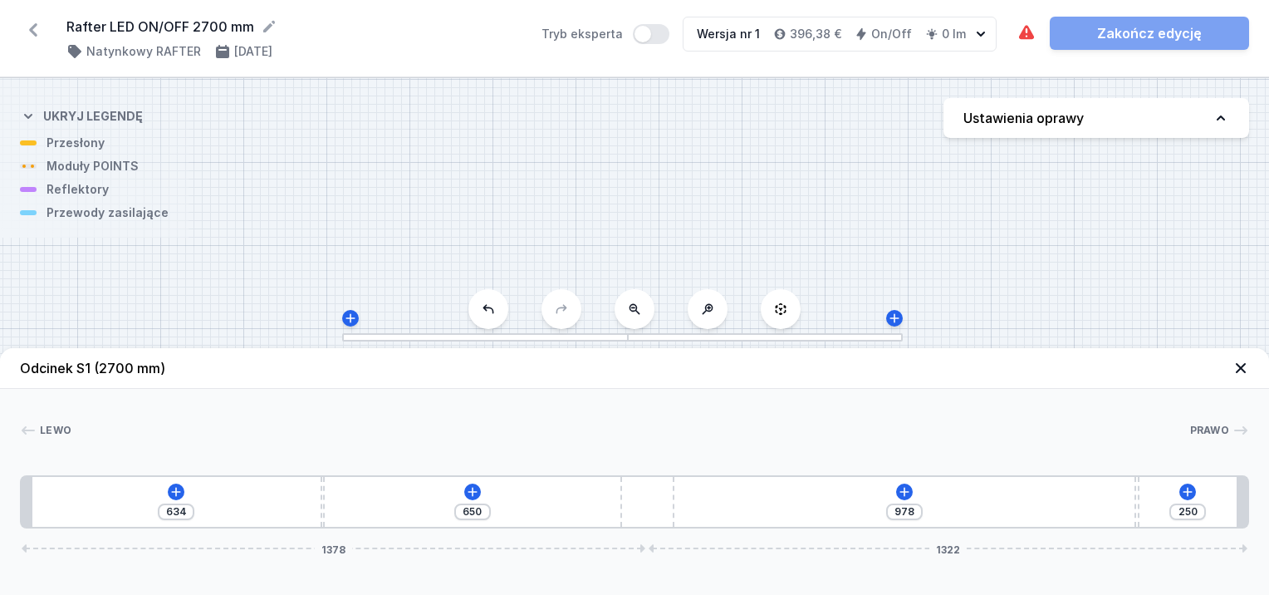
type input "257"
type input "964"
type input "264"
type input "957"
type input "271"
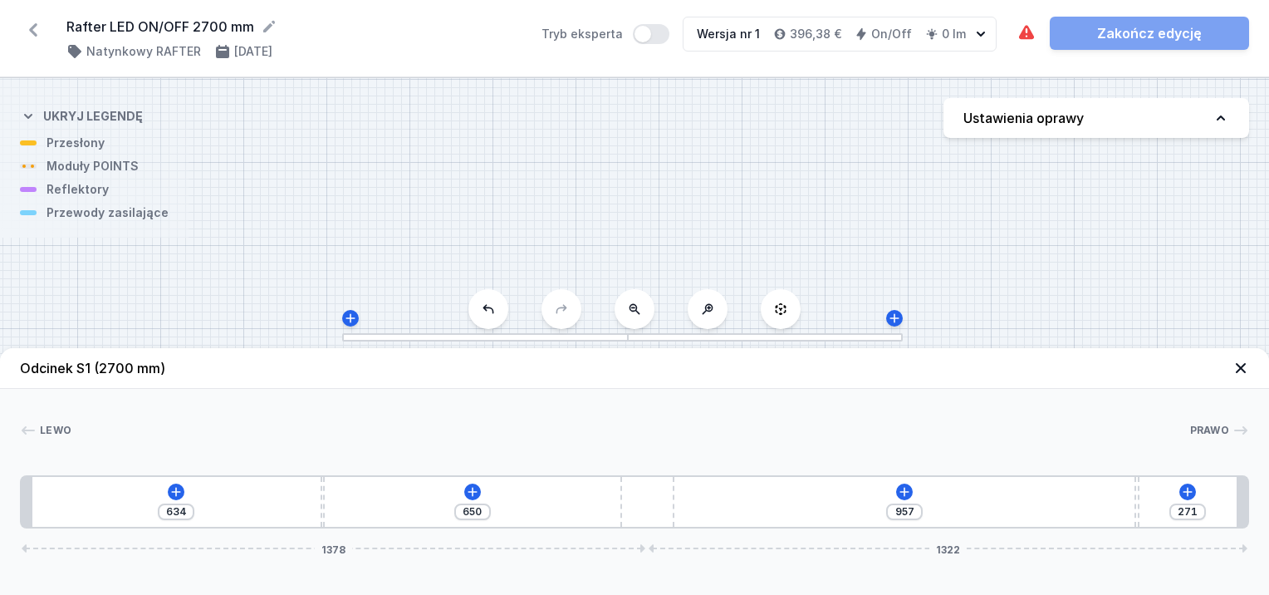
type input "948"
type input "280"
type input "935"
type input "293"
type input "919"
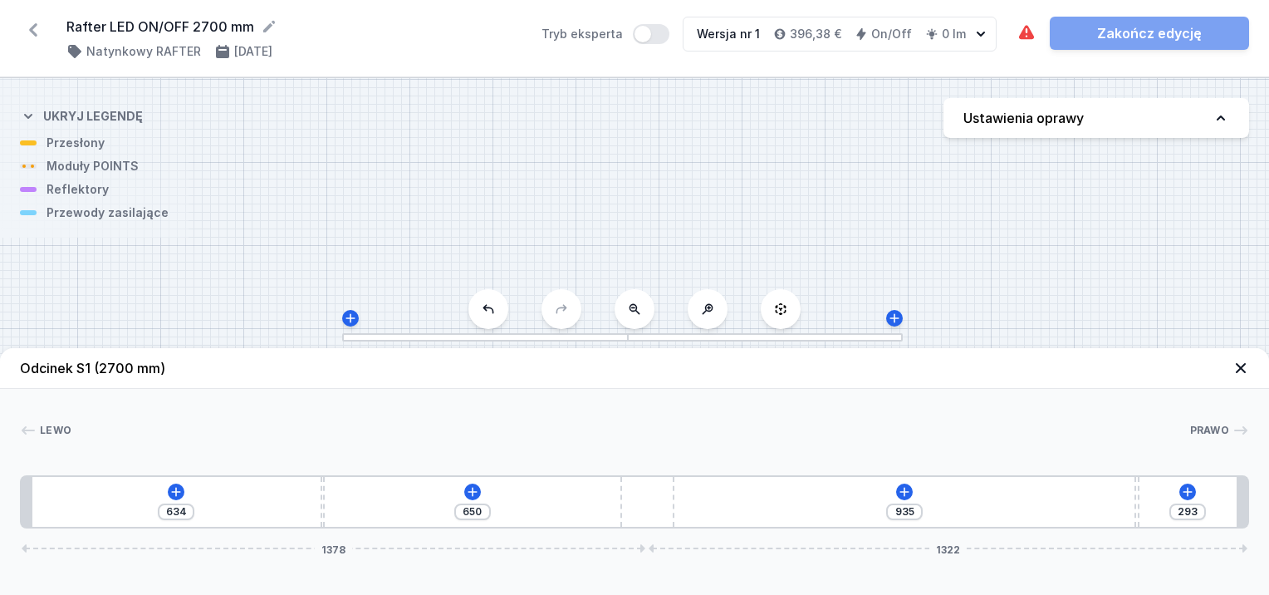
type input "309"
type input "906"
type input "322"
type input "883"
type input "345"
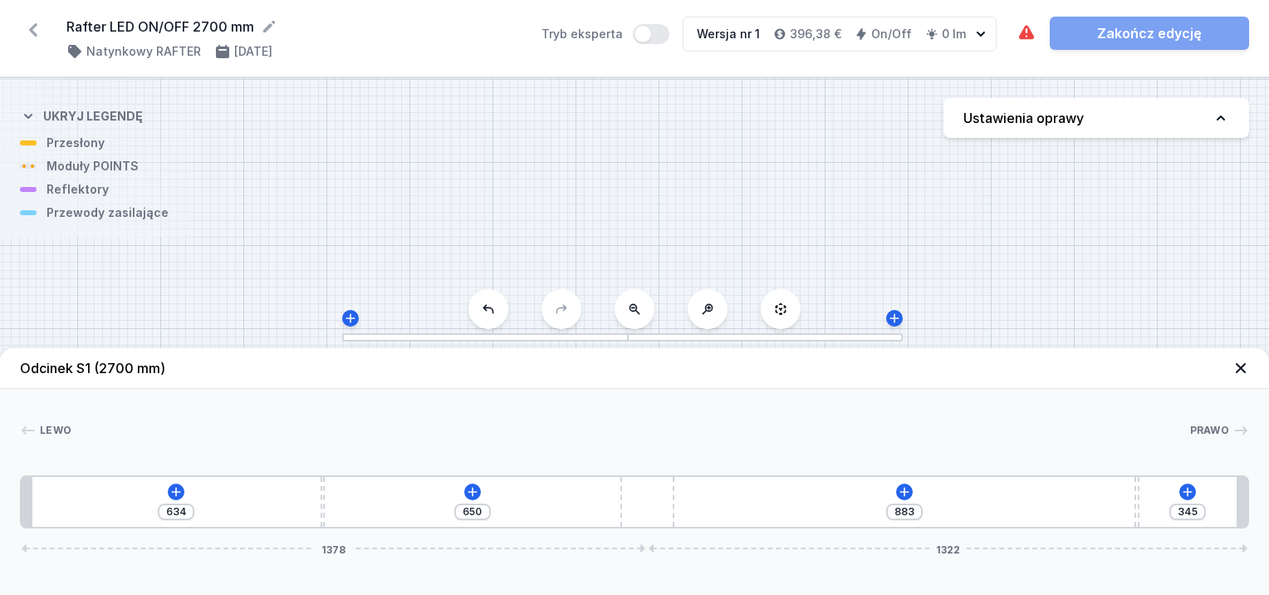
type input "861"
type input "367"
type input "856"
type input "372"
type input "852"
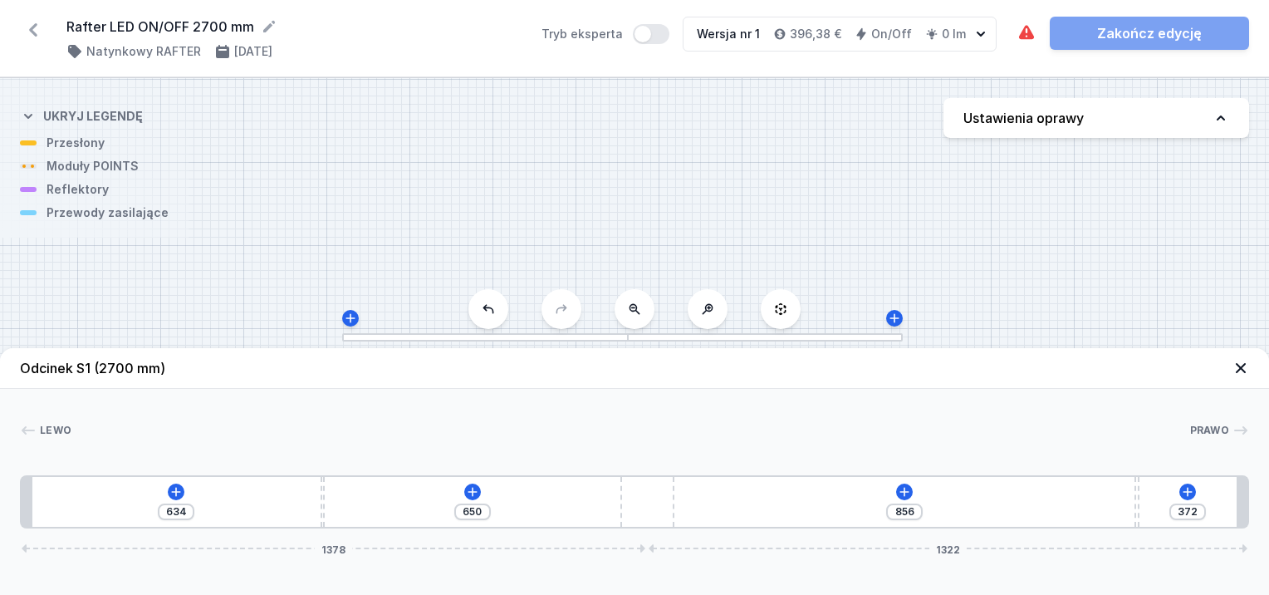
type input "376"
type input "849"
type input "379"
type input "843"
type input "385"
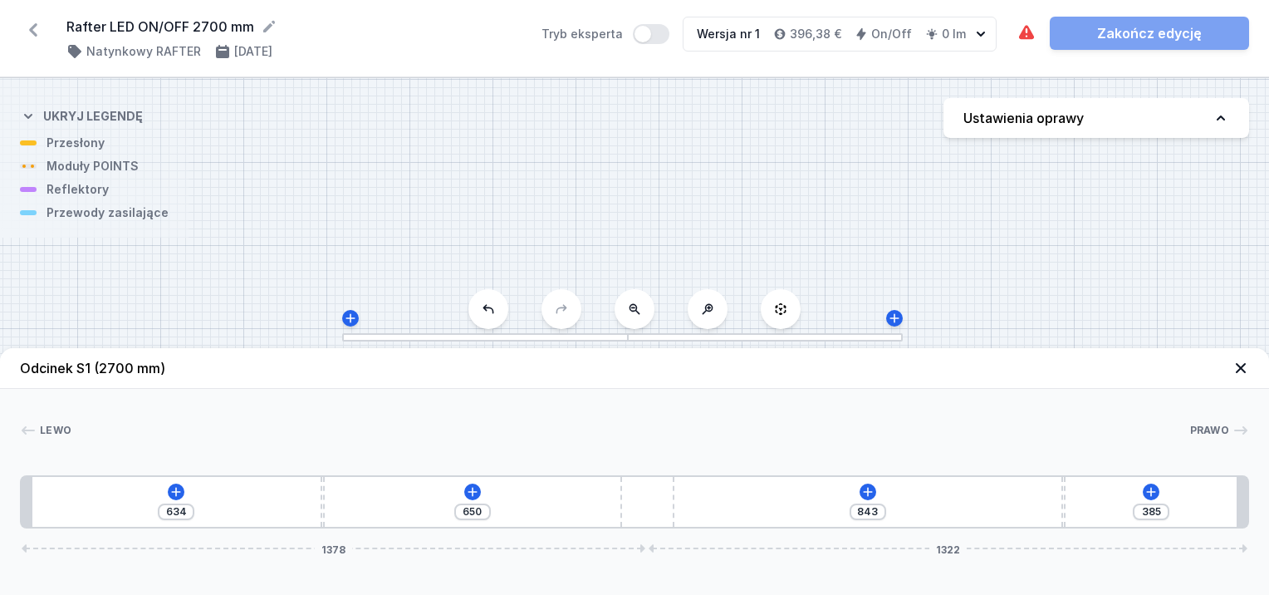
type input "836"
type input "392"
type input "831"
type input "397"
type input "825"
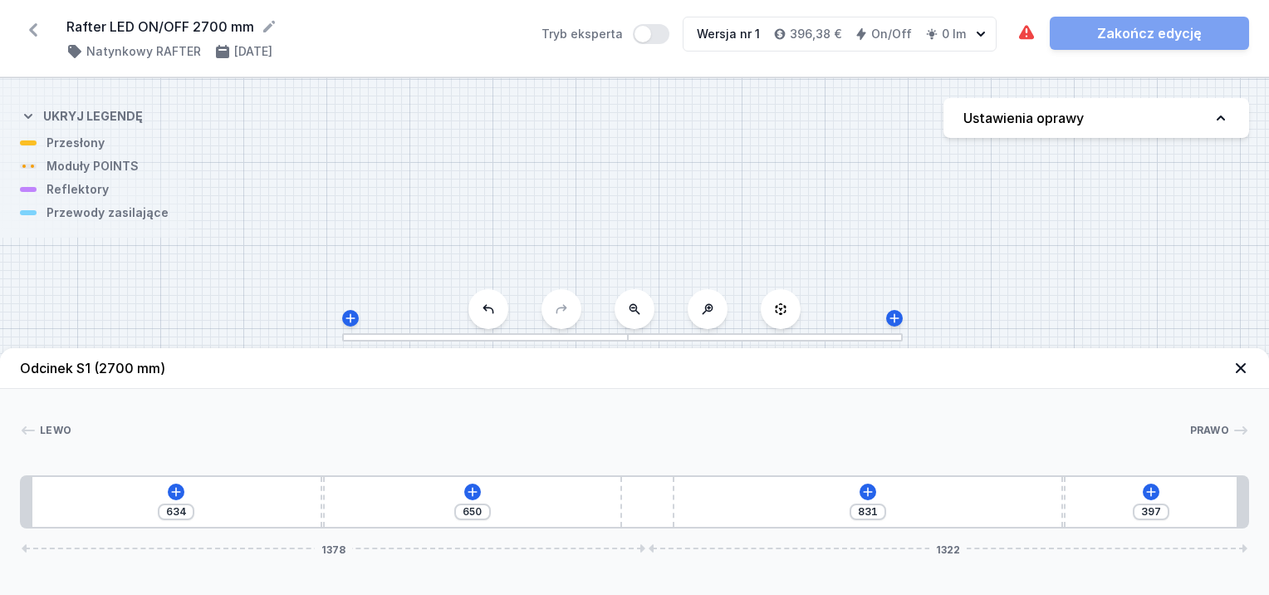
type input "403"
type input "818"
type input "410"
type input "807"
type input "421"
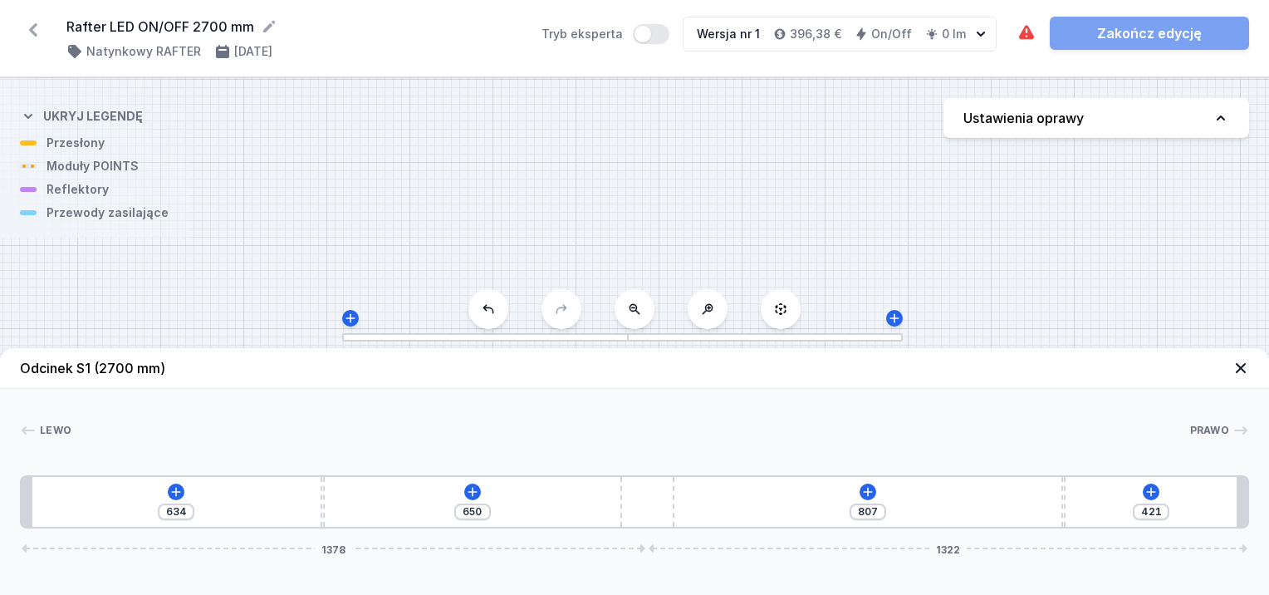
type input "793"
type input "435"
type input "777"
type input "451"
type input "764"
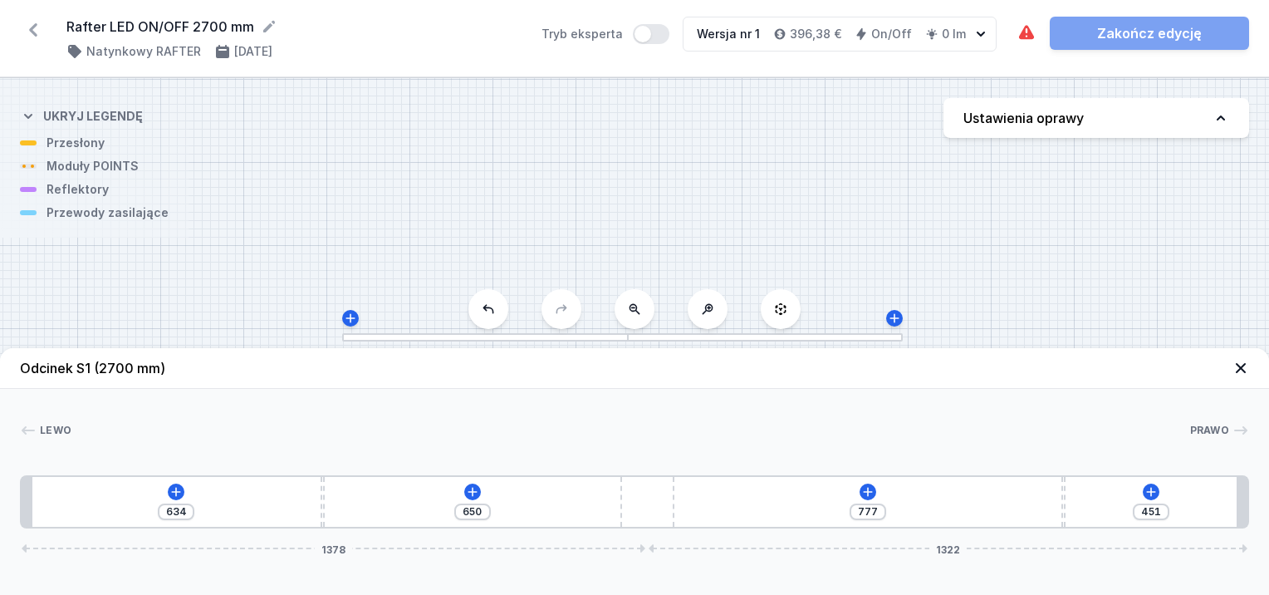
type input "464"
type input "759"
type input "469"
type input "753"
type input "475"
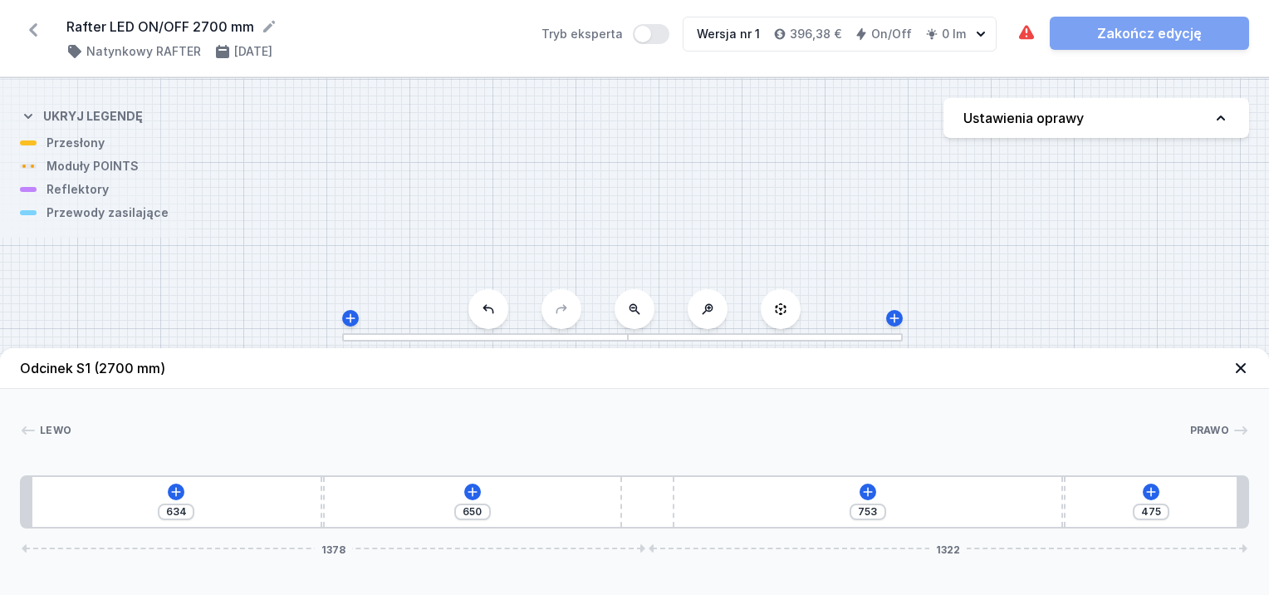
type input "750"
type input "478"
type input "748"
type input "480"
type input "741"
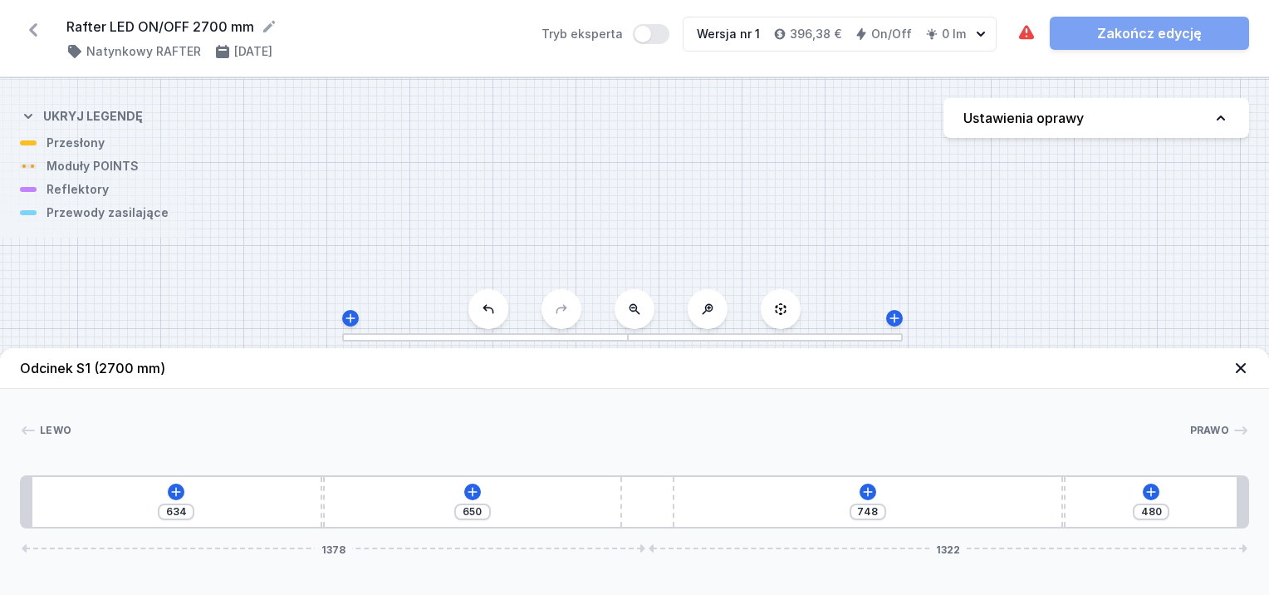
type input "487"
type input "726"
type input "502"
type input "710"
type input "518"
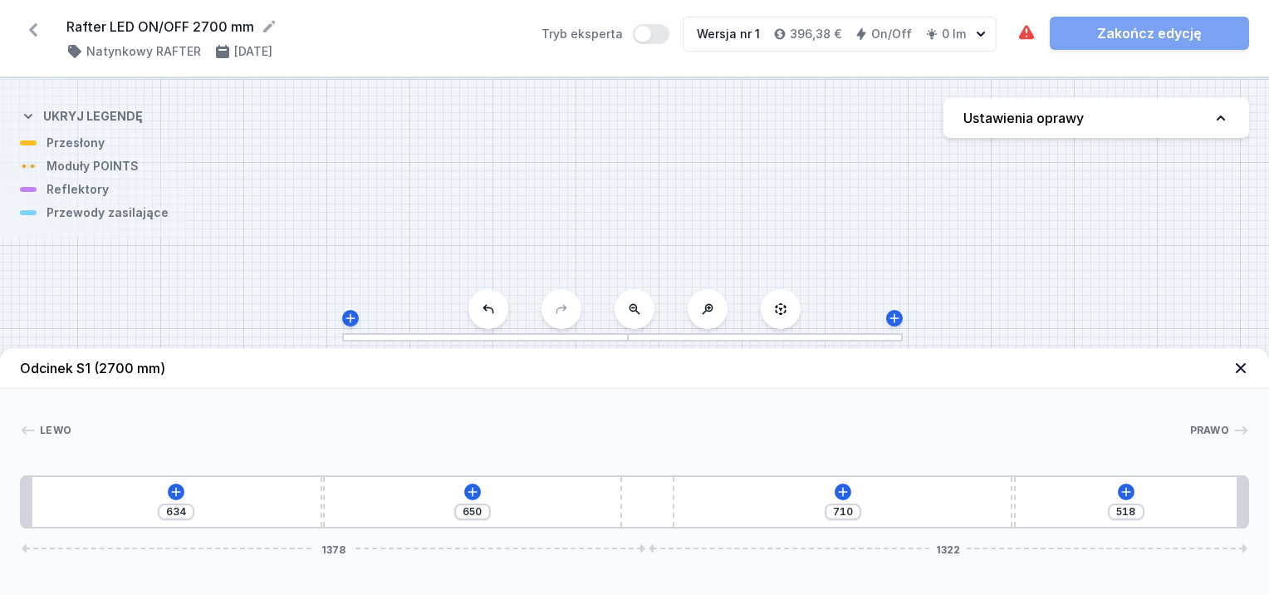
type input "698"
type input "530"
type input "685"
type input "543"
type input "676"
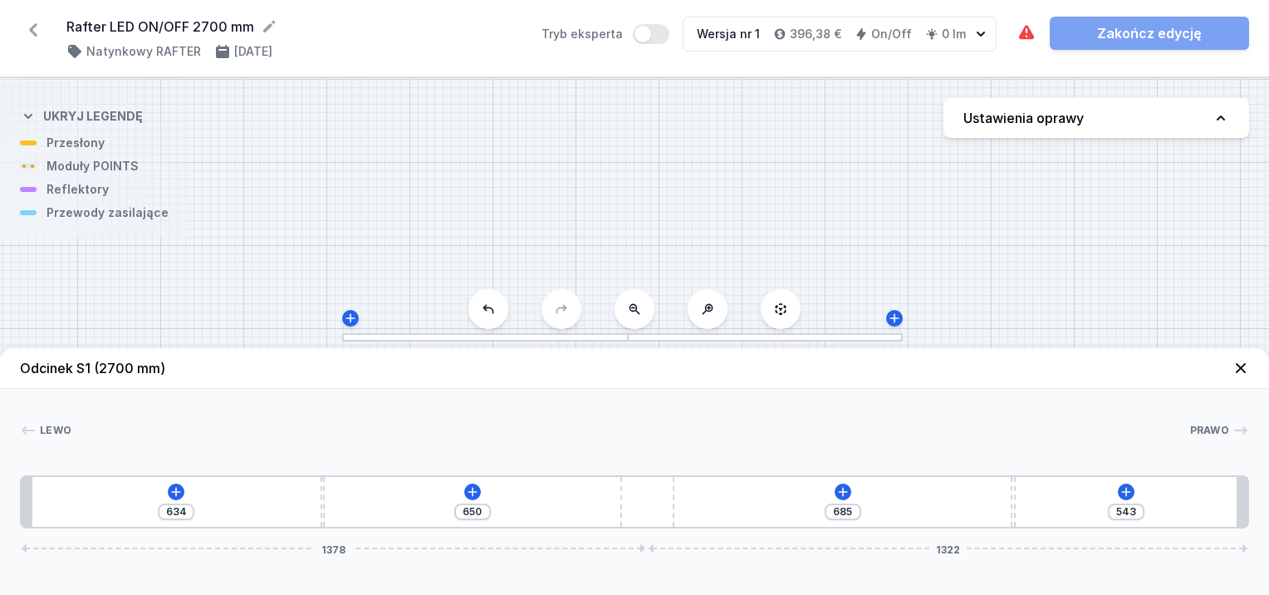
type input "552"
type input "673"
type input "555"
type input "671"
type input "557"
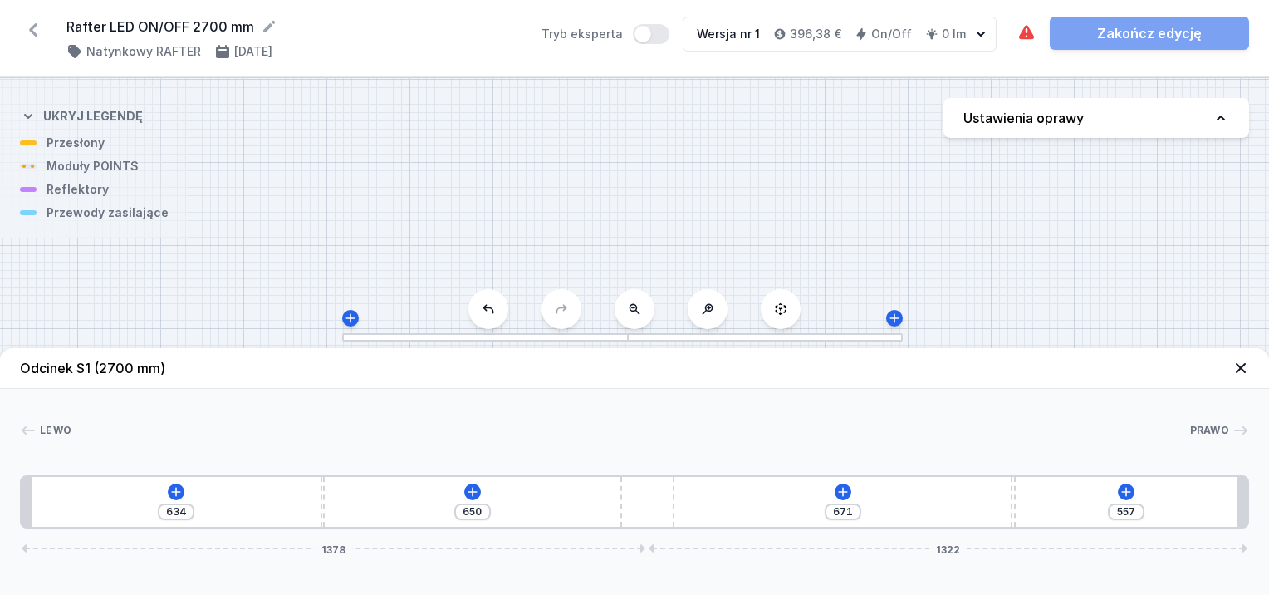
type input "669"
type input "559"
type input "667"
type input "561"
type input "662"
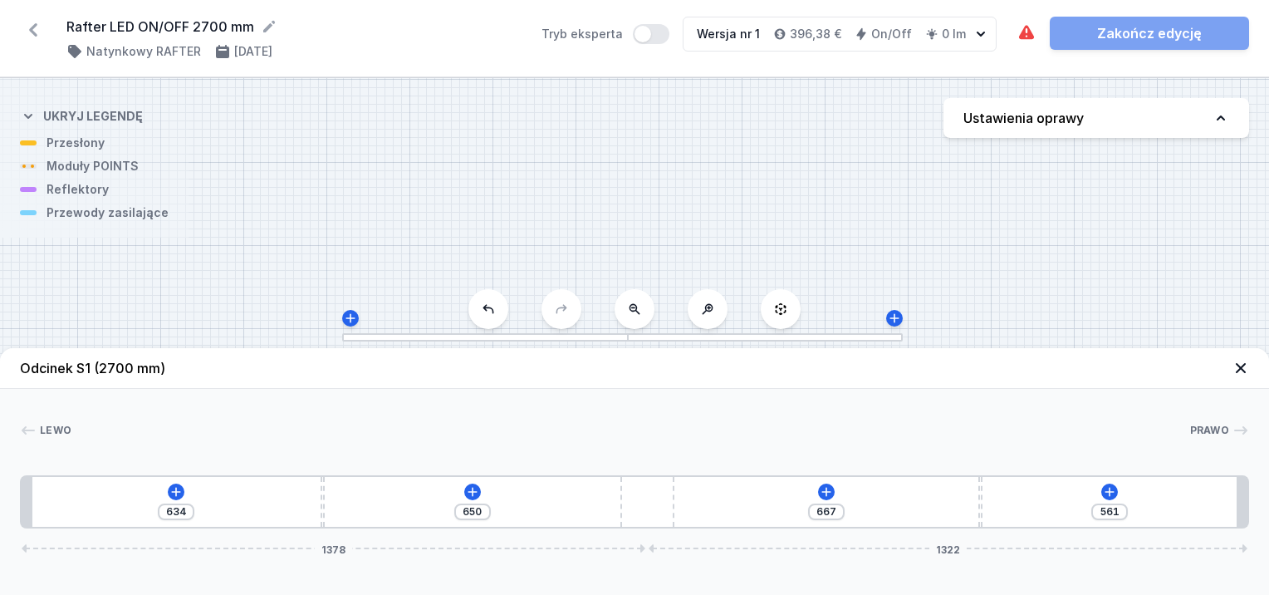
type input "566"
type input "658"
type input "570"
type input "651"
type input "577"
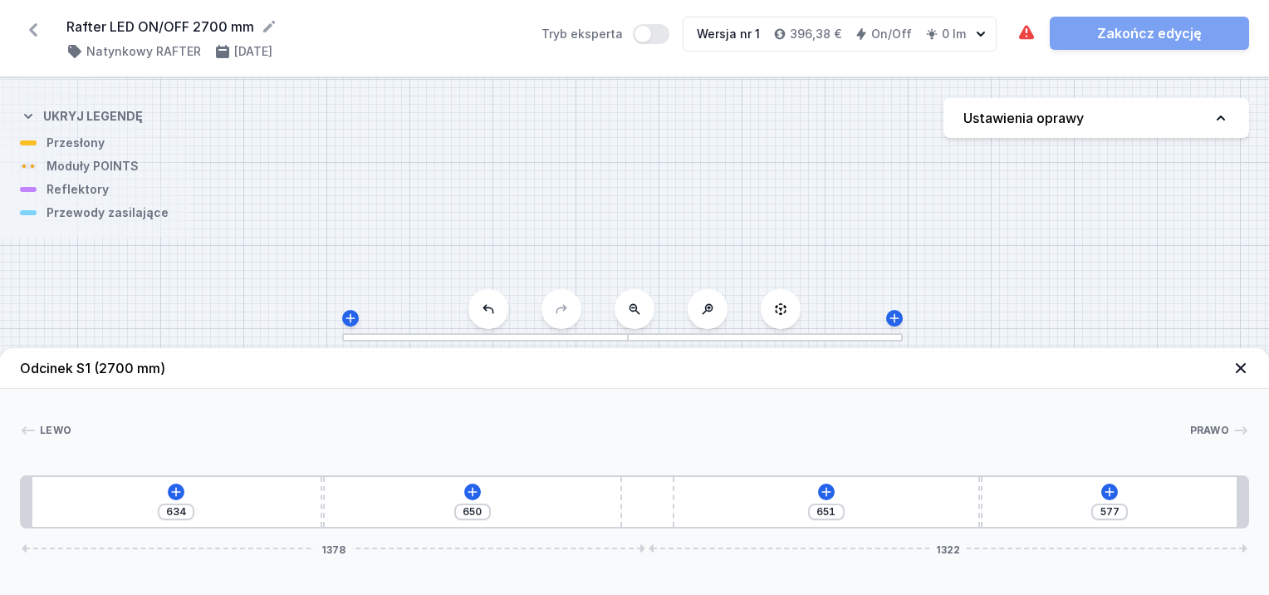
type input "642"
type input "586"
type input "635"
type input "593"
type input "629"
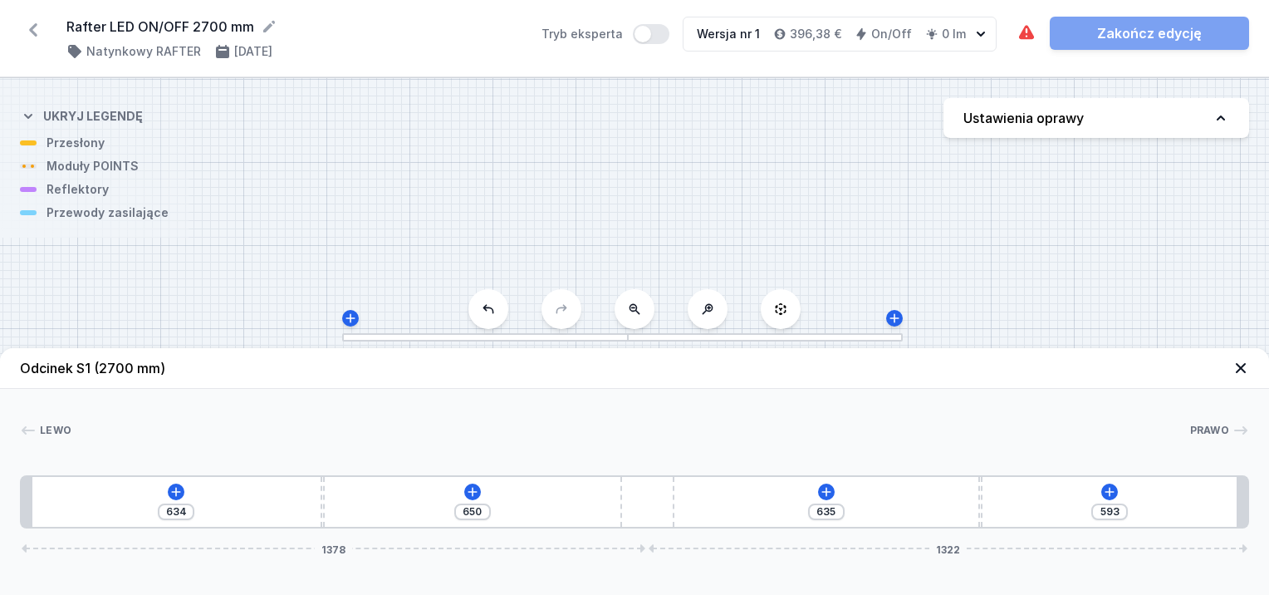
type input "599"
type input "626"
type input "602"
type input "624"
type input "604"
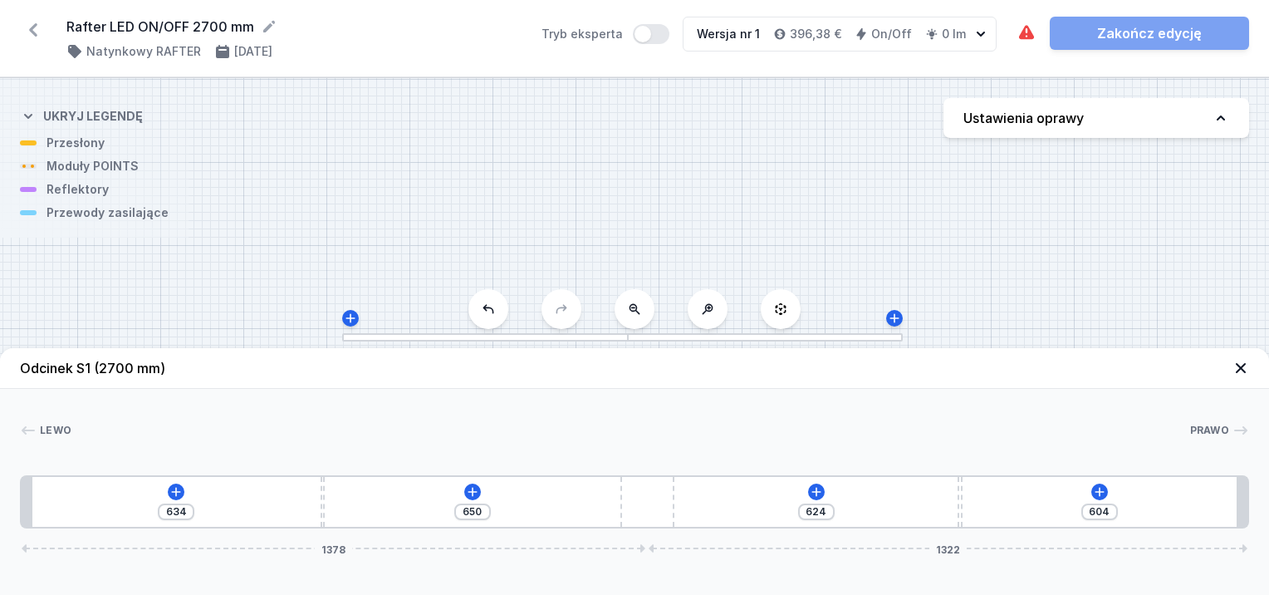
type input "622"
type input "606"
type input "620"
type input "608"
drag, startPoint x: 1235, startPoint y: 489, endPoint x: 974, endPoint y: 511, distance: 261.7
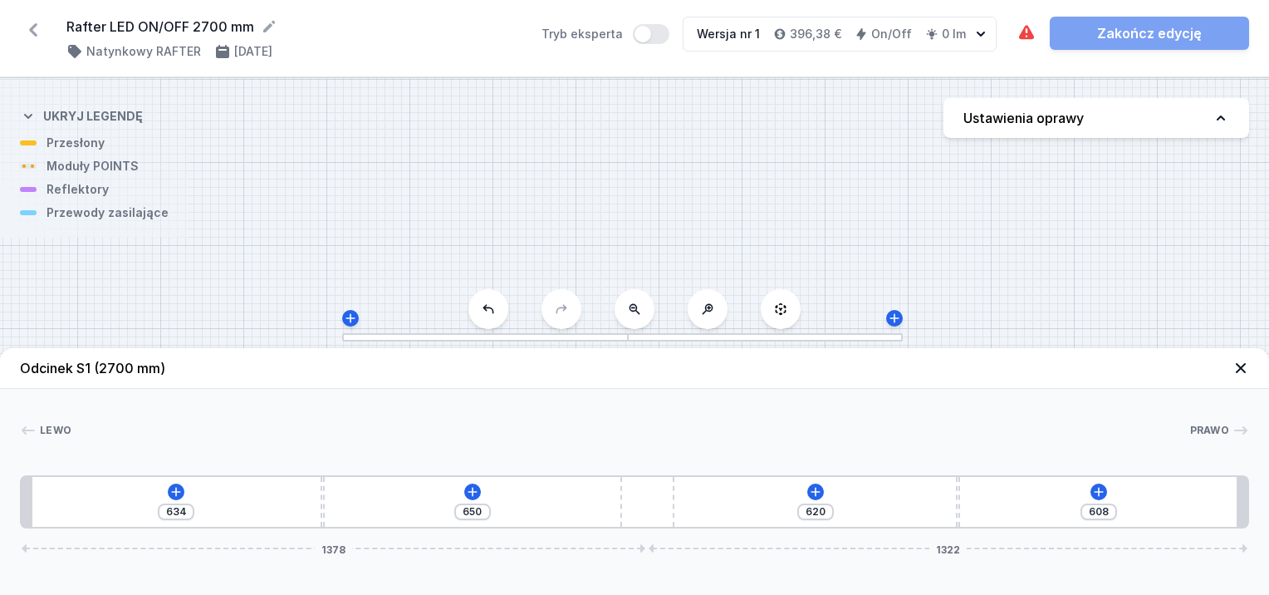
click at [974, 511] on div "634 650 620 608 1378 1322" at bounding box center [634, 501] width 1229 height 53
click at [171, 488] on icon at bounding box center [175, 491] width 13 height 13
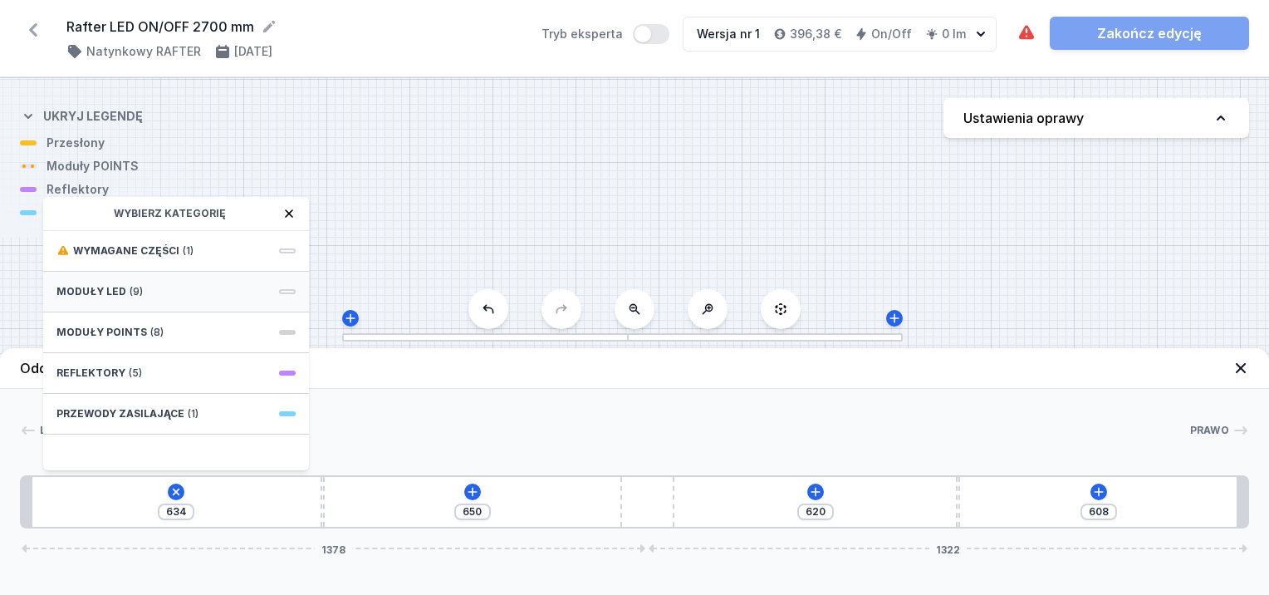
click at [145, 287] on div "Moduły LED (9)" at bounding box center [176, 292] width 266 height 41
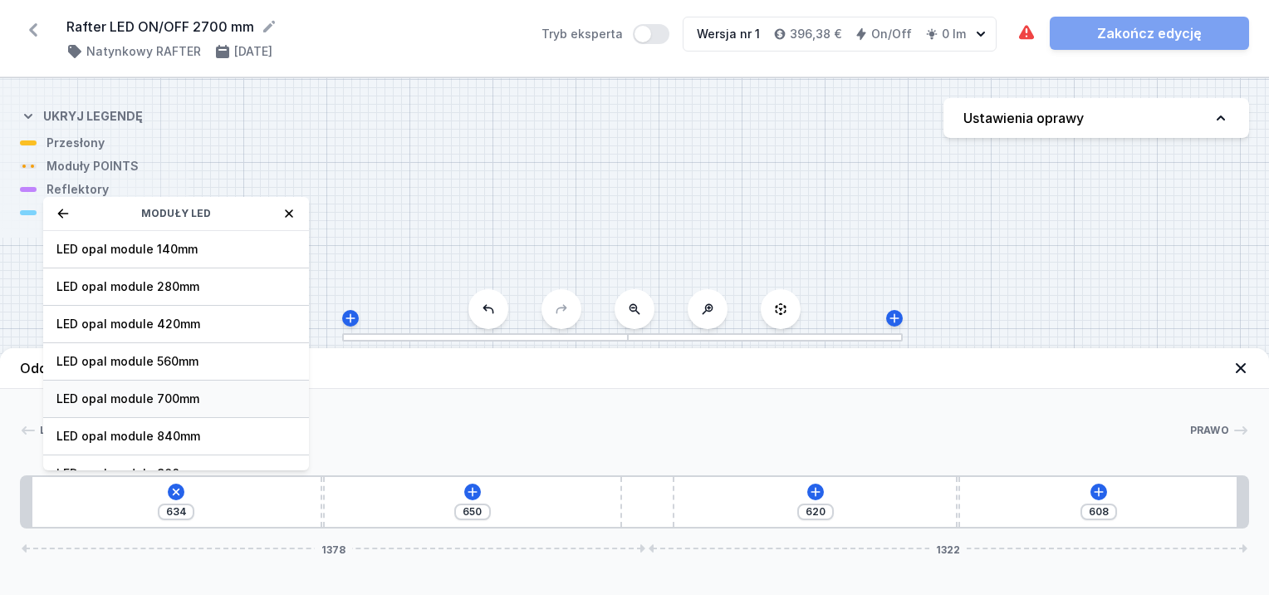
click at [151, 397] on span "LED opal module 700mm" at bounding box center [175, 398] width 239 height 17
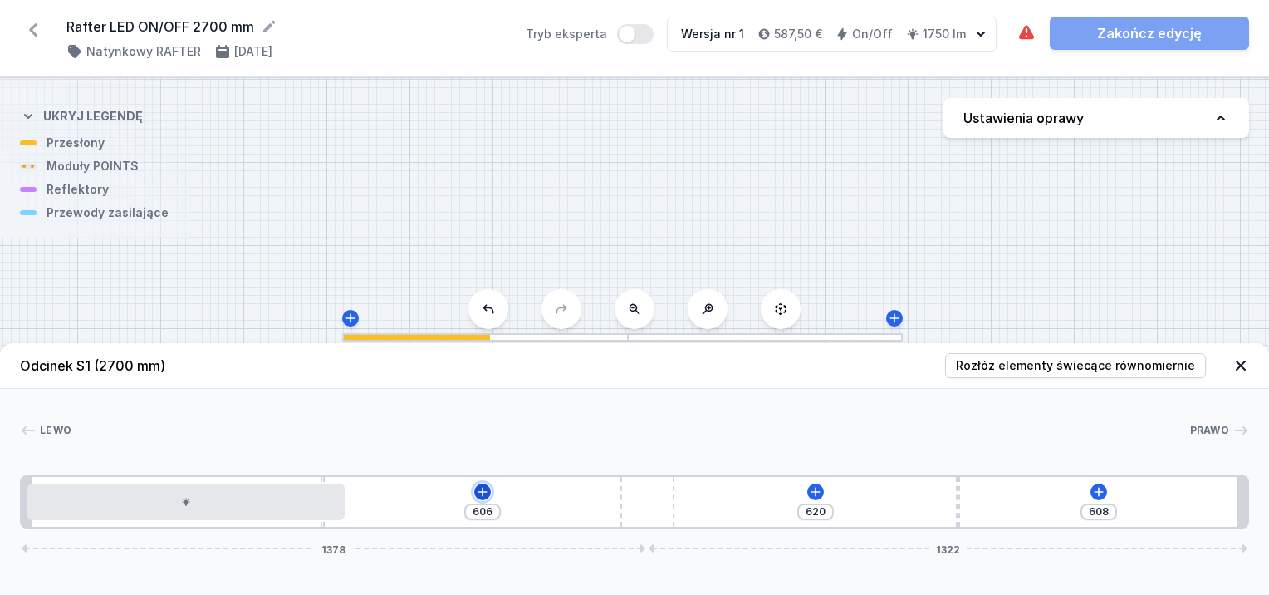
click at [481, 492] on icon at bounding box center [482, 491] width 13 height 13
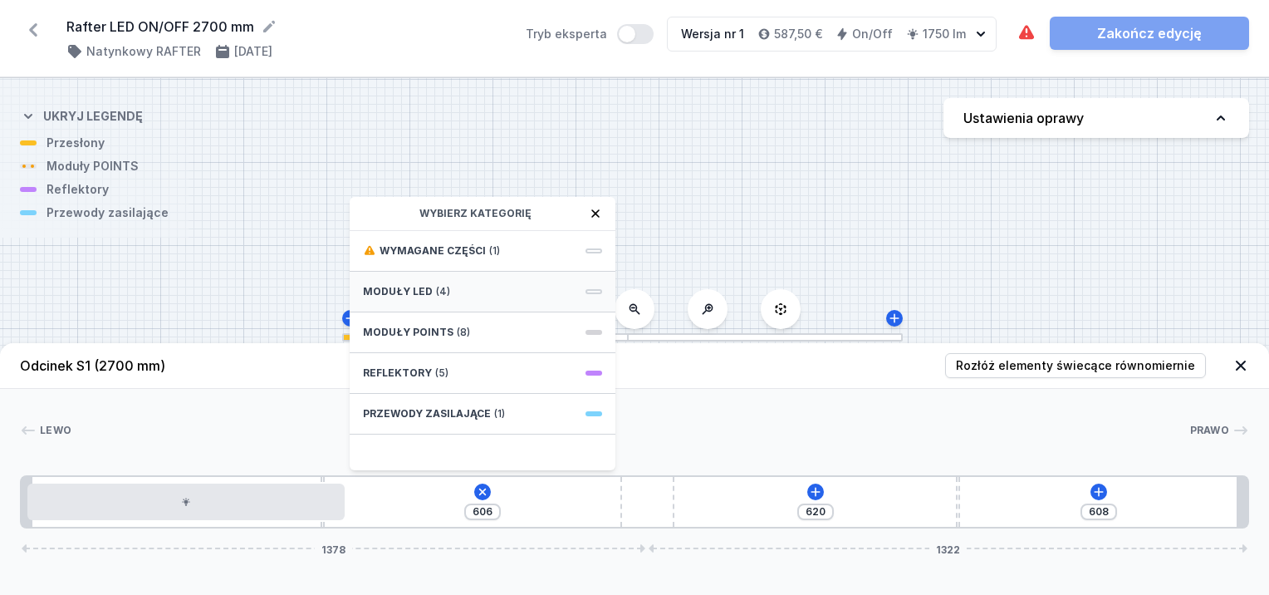
click at [458, 290] on div "Moduły LED (4)" at bounding box center [483, 292] width 266 height 41
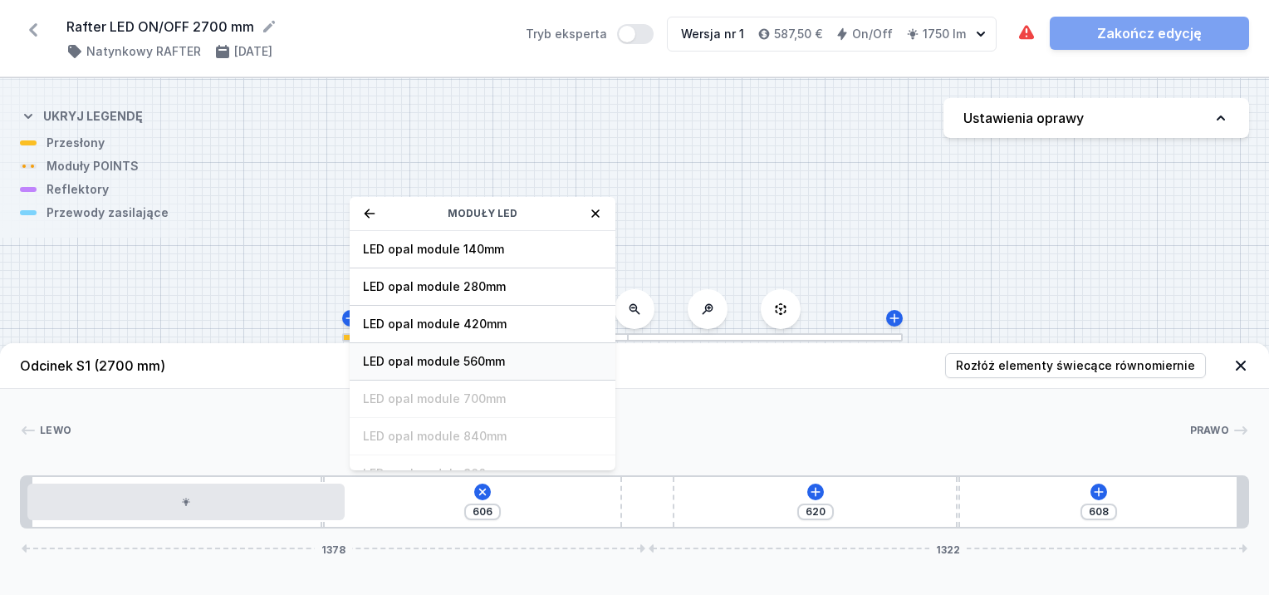
click at [486, 354] on span "LED opal module 560mm" at bounding box center [482, 361] width 239 height 17
type input "46"
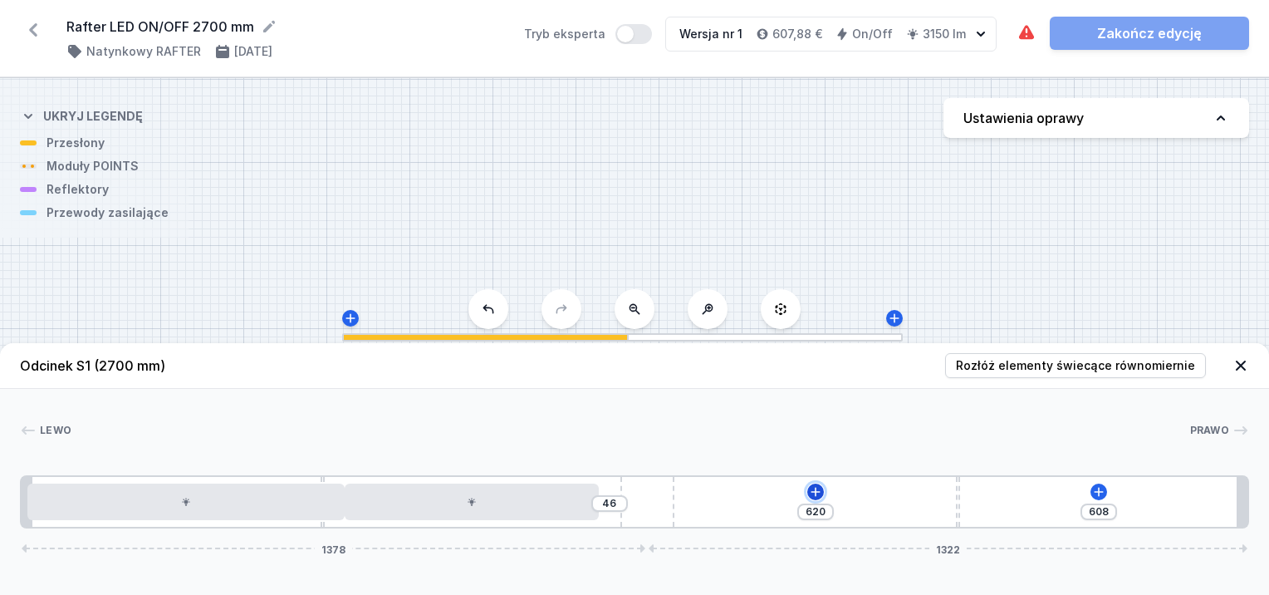
click at [814, 491] on icon at bounding box center [815, 491] width 13 height 13
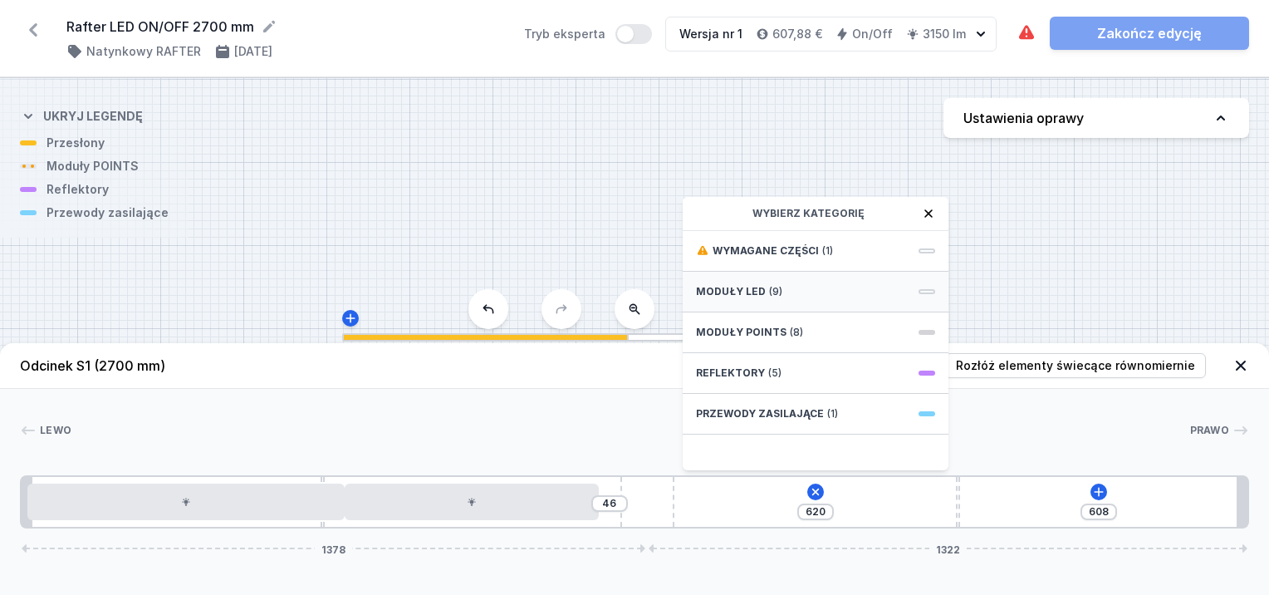
click at [762, 300] on div "Moduły LED (9)" at bounding box center [816, 292] width 266 height 41
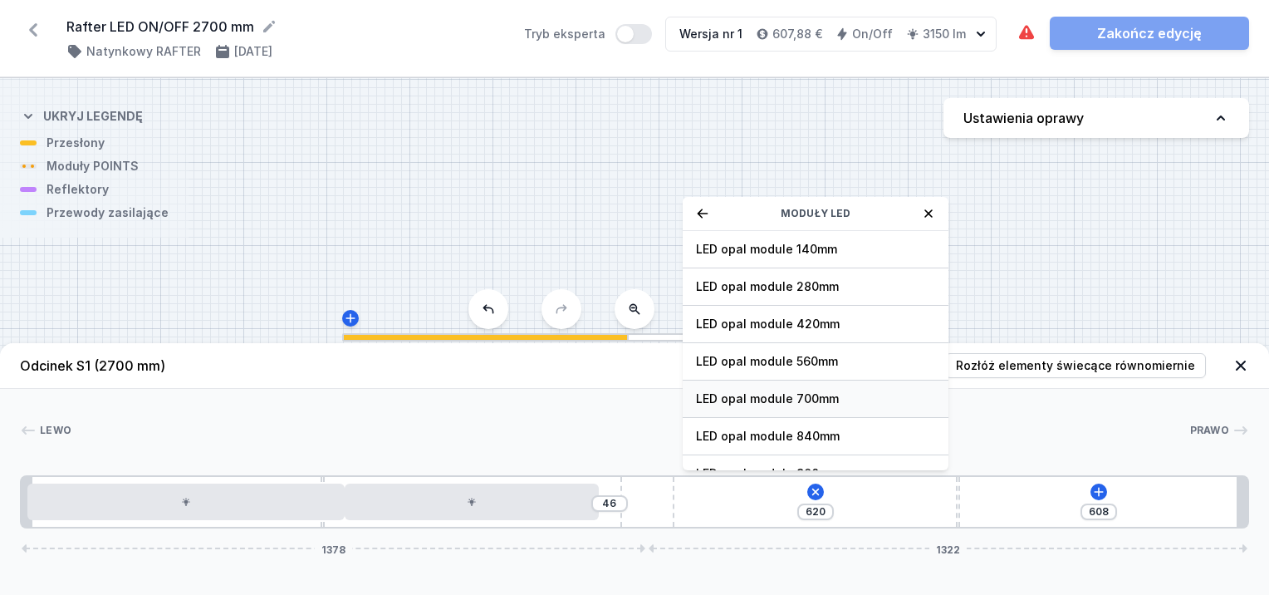
click at [798, 388] on div "LED opal module 700mm" at bounding box center [816, 398] width 266 height 37
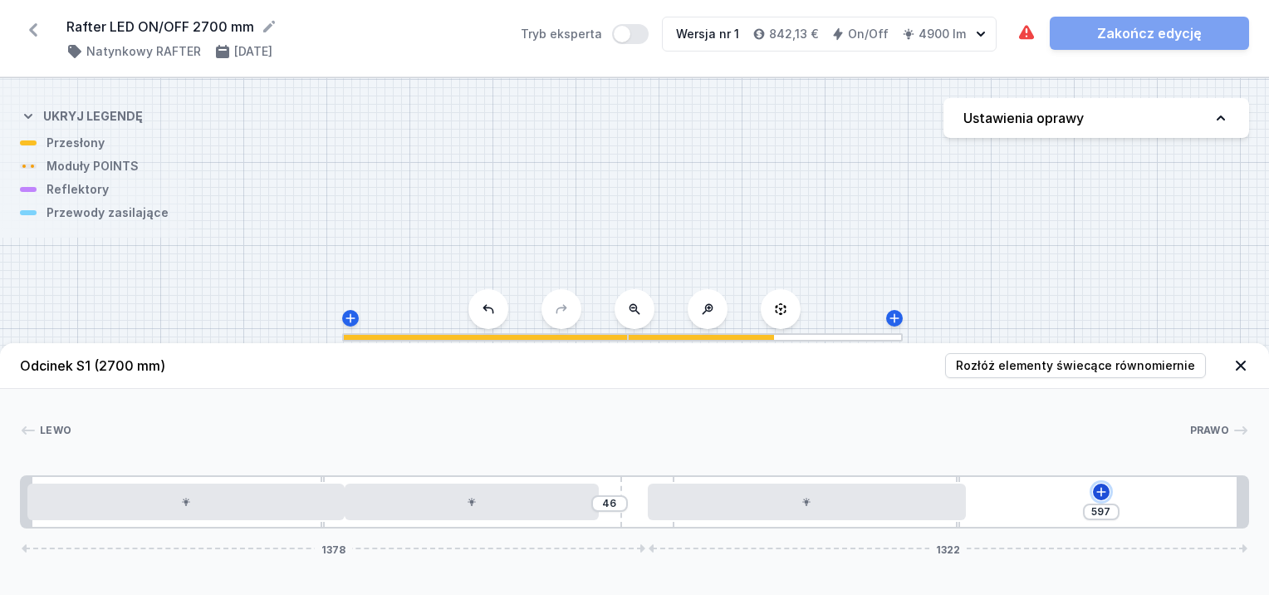
click at [1093, 492] on button at bounding box center [1101, 491] width 17 height 17
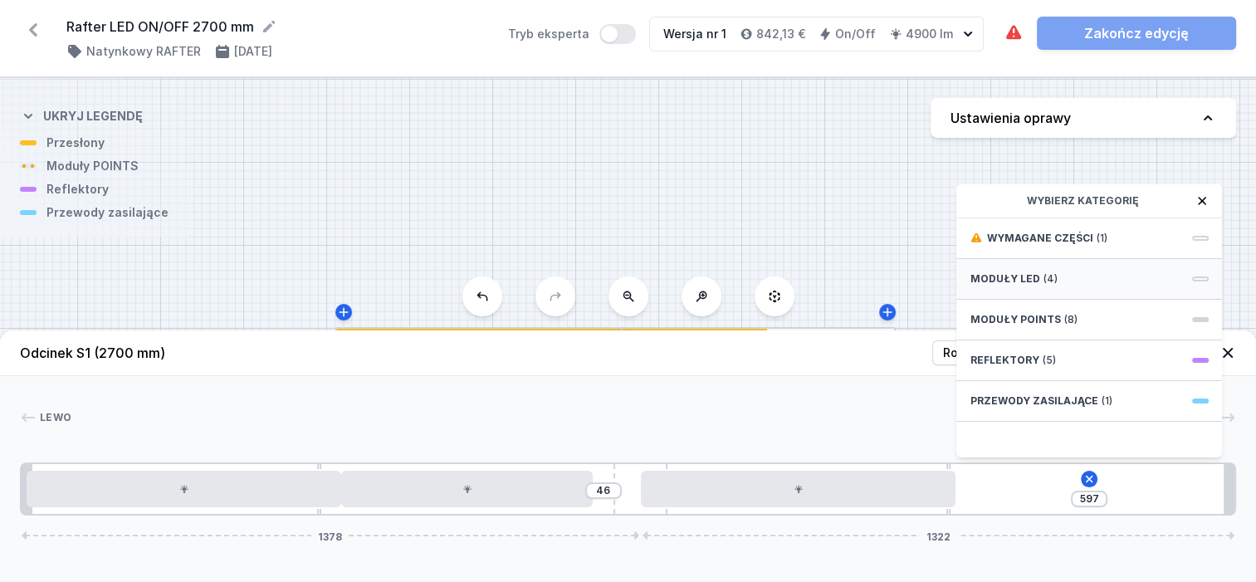
click at [1036, 291] on div "Moduły LED (4)" at bounding box center [1090, 279] width 266 height 41
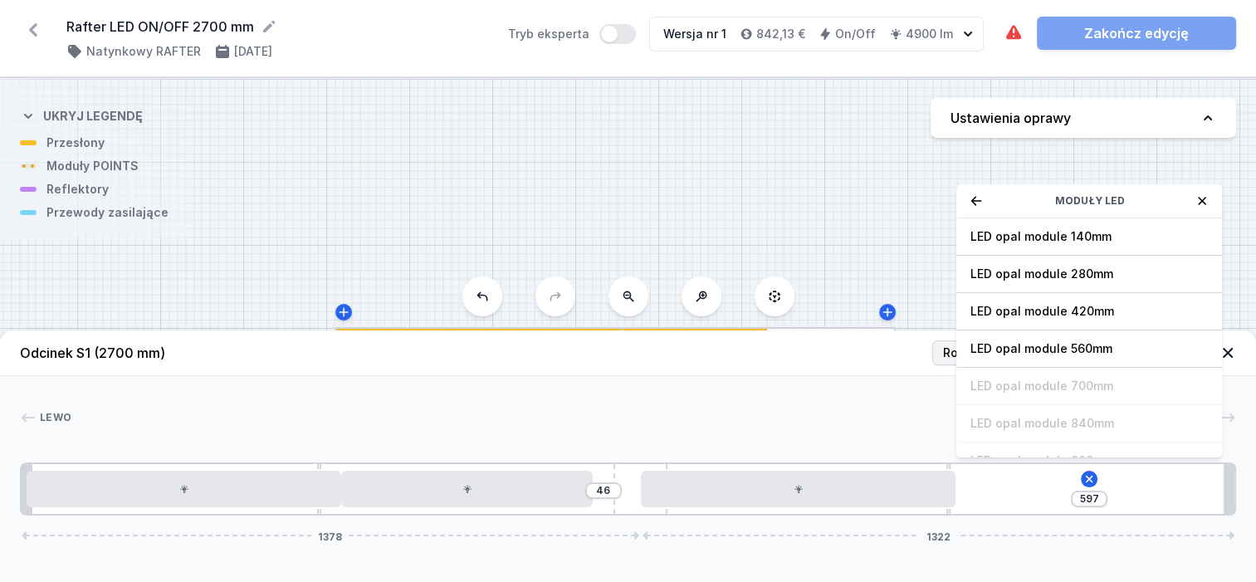
click at [1066, 357] on span "LED opal module 560mm" at bounding box center [1089, 348] width 239 height 17
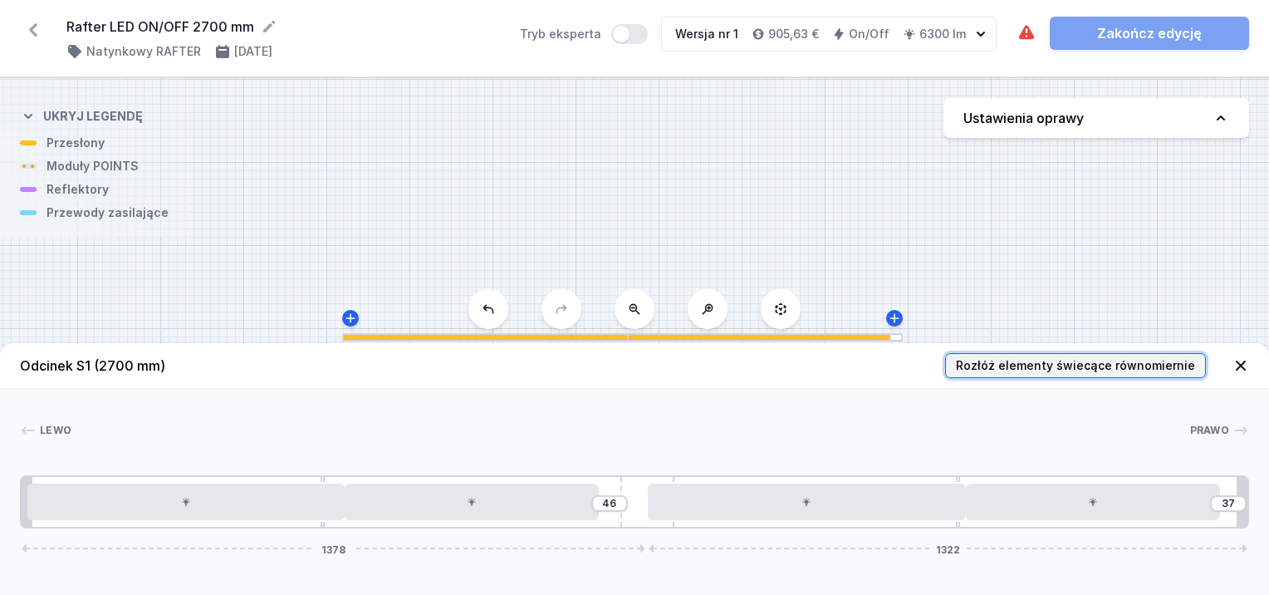
click at [1077, 357] on button "Rozłóż elementy świecące równomiernie" at bounding box center [1075, 365] width 261 height 25
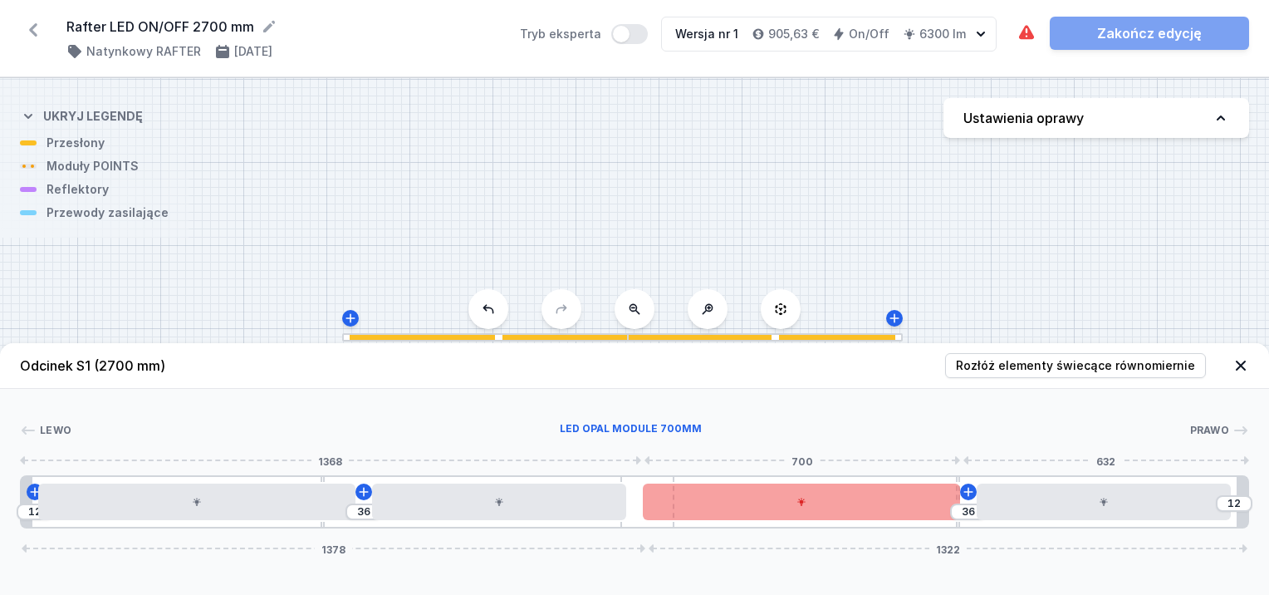
click at [838, 506] on div at bounding box center [802, 501] width 318 height 37
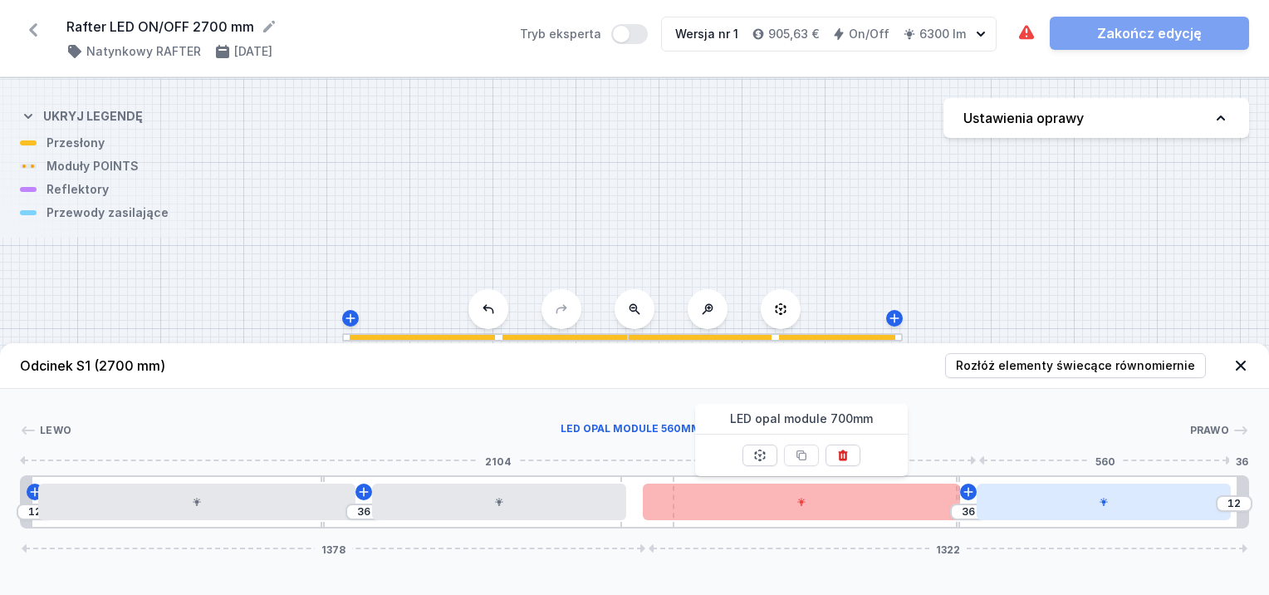
click at [1034, 502] on div at bounding box center [1104, 501] width 254 height 37
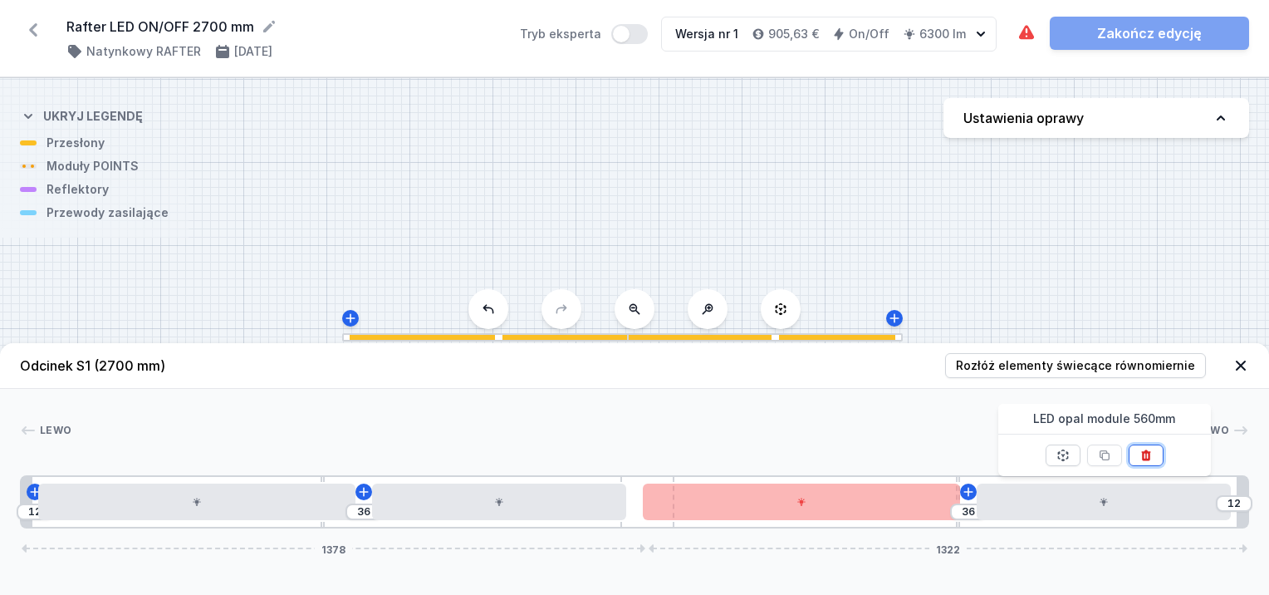
click at [1144, 453] on icon at bounding box center [1145, 454] width 9 height 11
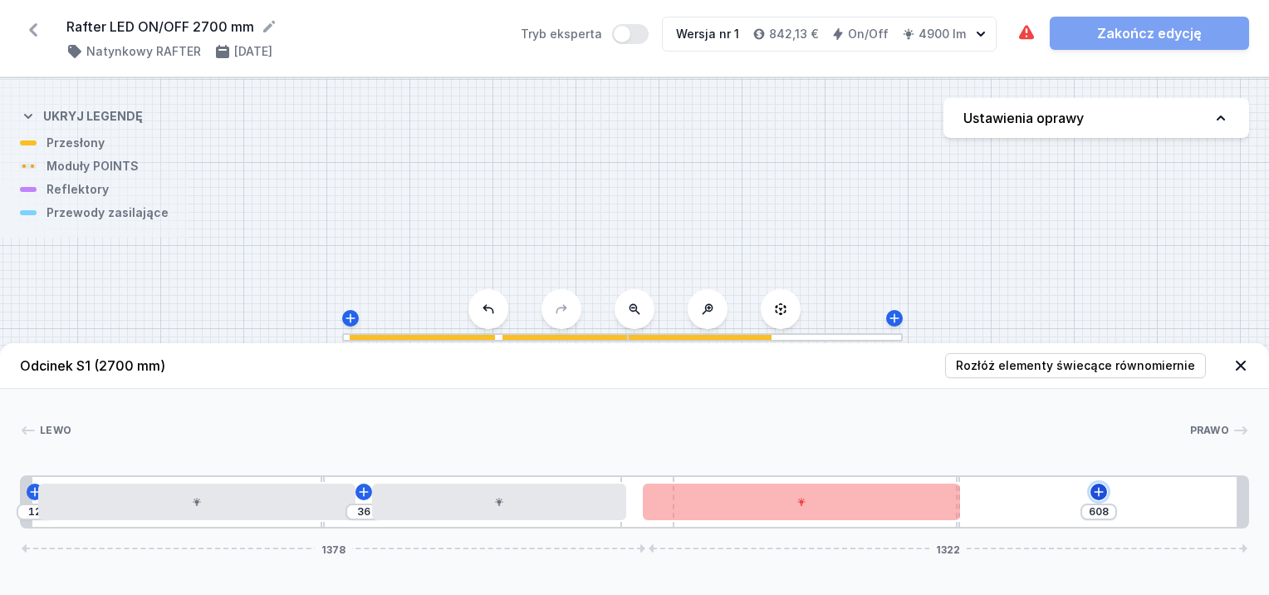
click at [1092, 492] on icon at bounding box center [1098, 491] width 13 height 13
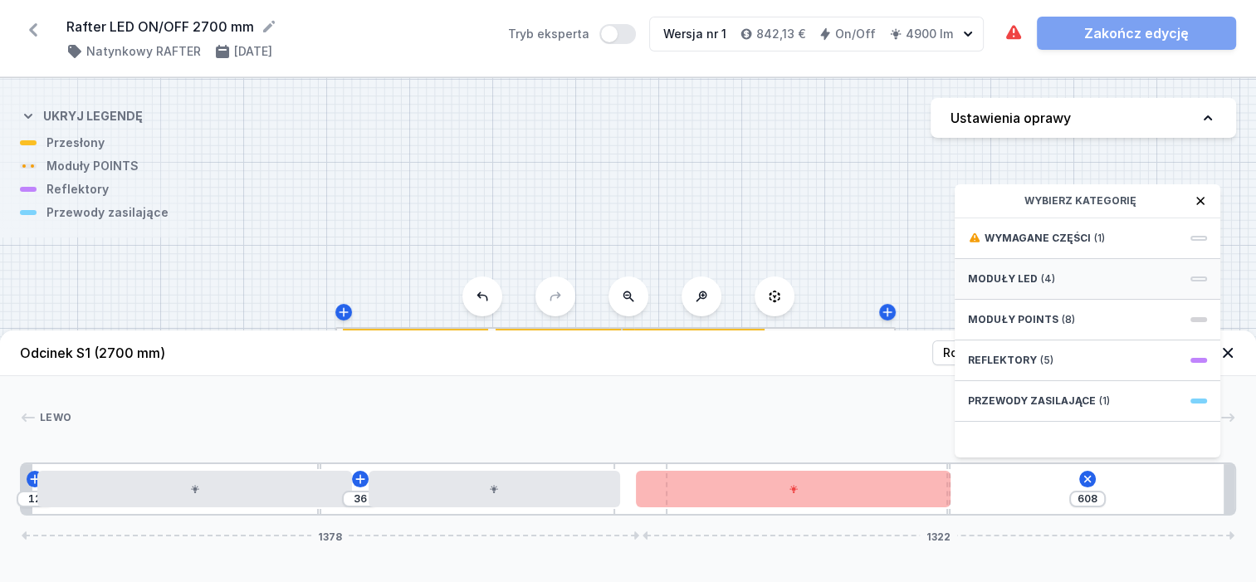
click at [1038, 299] on div "Moduły LED (4)" at bounding box center [1088, 279] width 266 height 41
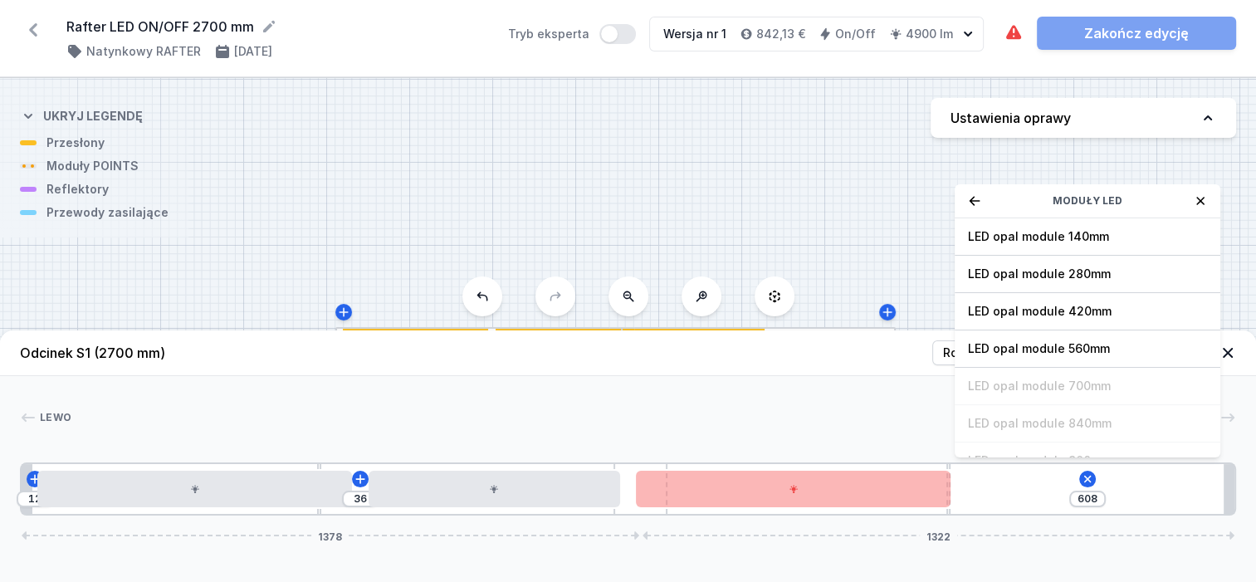
click at [1047, 314] on div "LED opal module 420mm" at bounding box center [1088, 311] width 266 height 37
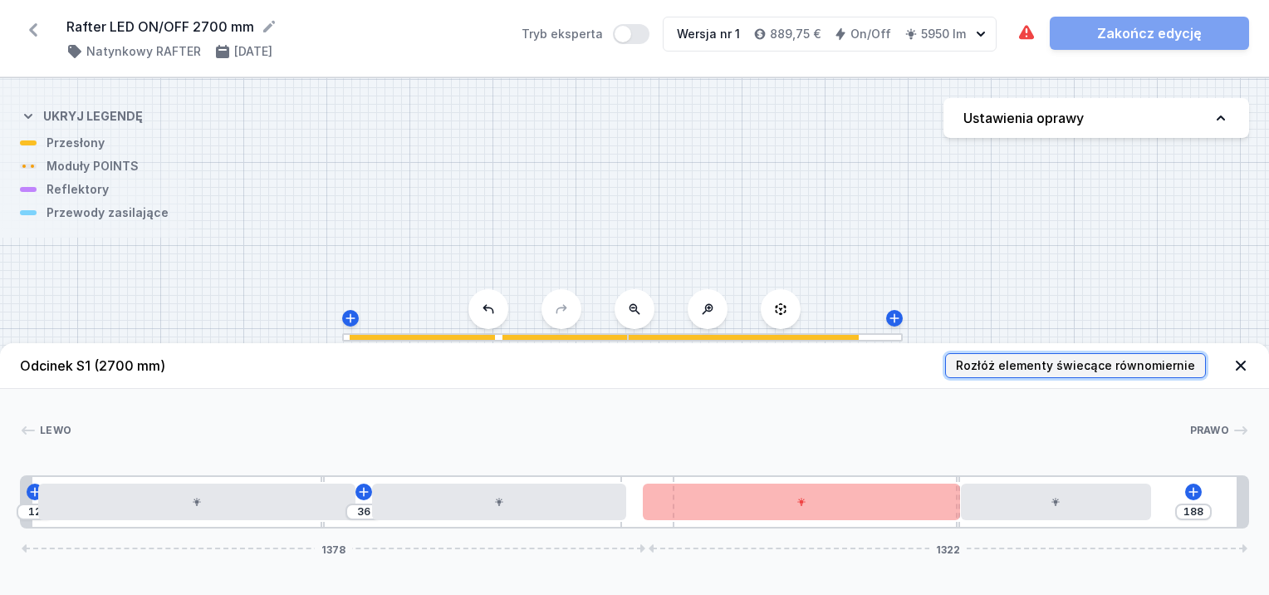
click at [1104, 371] on span "Rozłóż elementy świecące równomiernie" at bounding box center [1075, 365] width 239 height 17
type input "40"
type input "64"
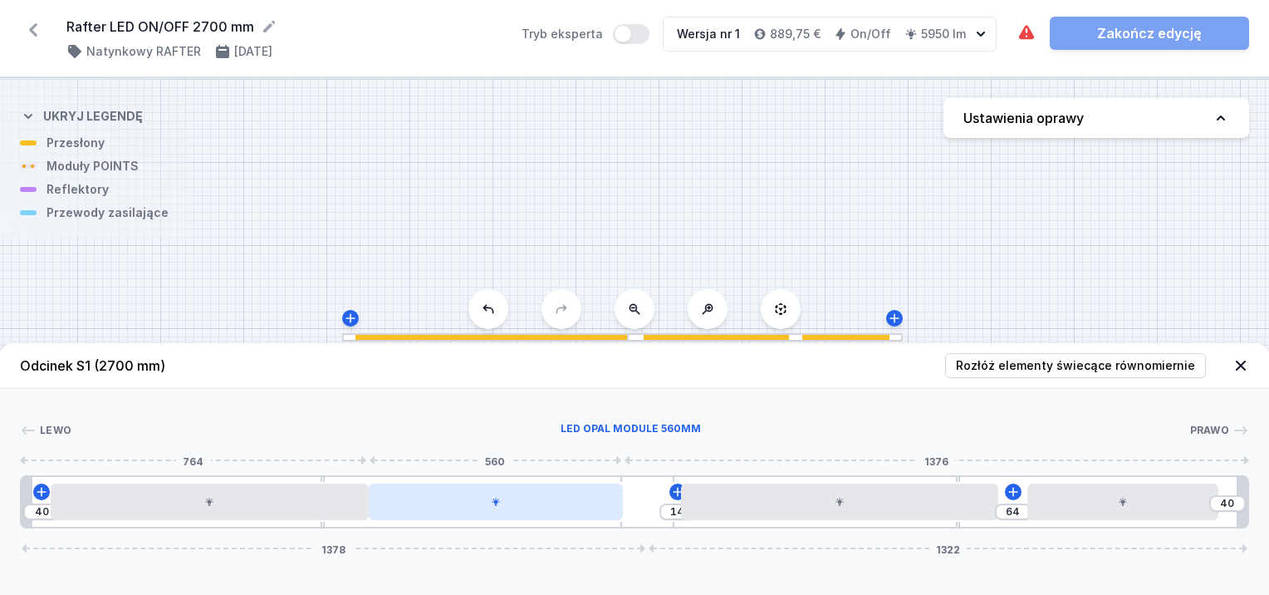
click at [536, 507] on div at bounding box center [496, 501] width 254 height 37
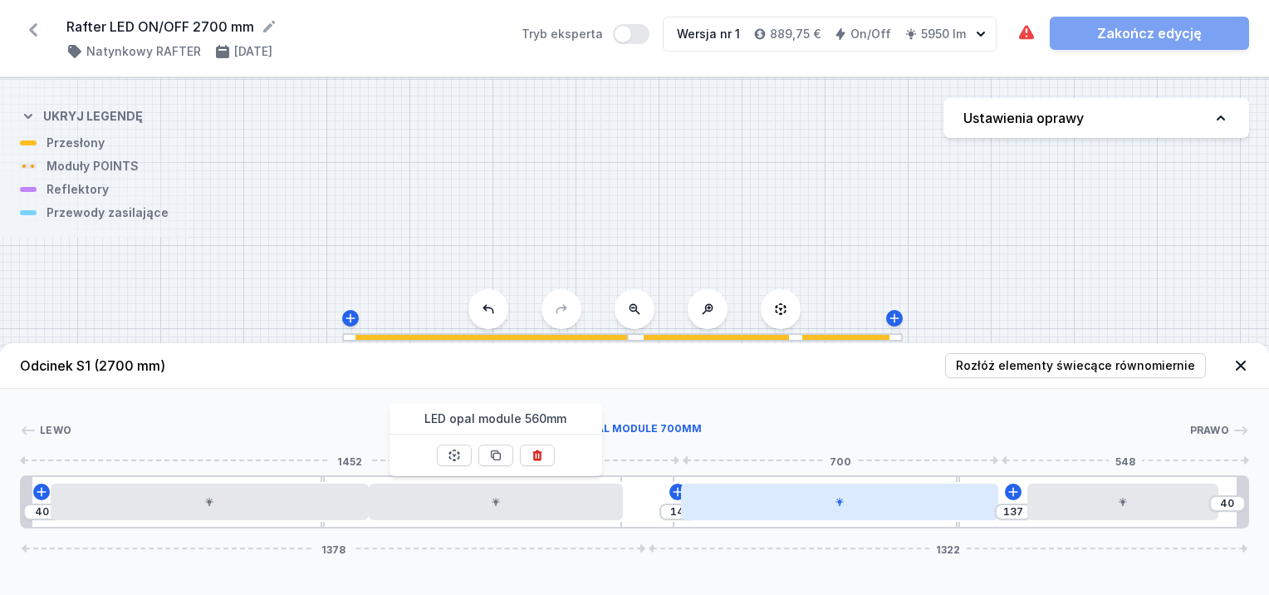
click at [904, 499] on div at bounding box center [840, 501] width 318 height 37
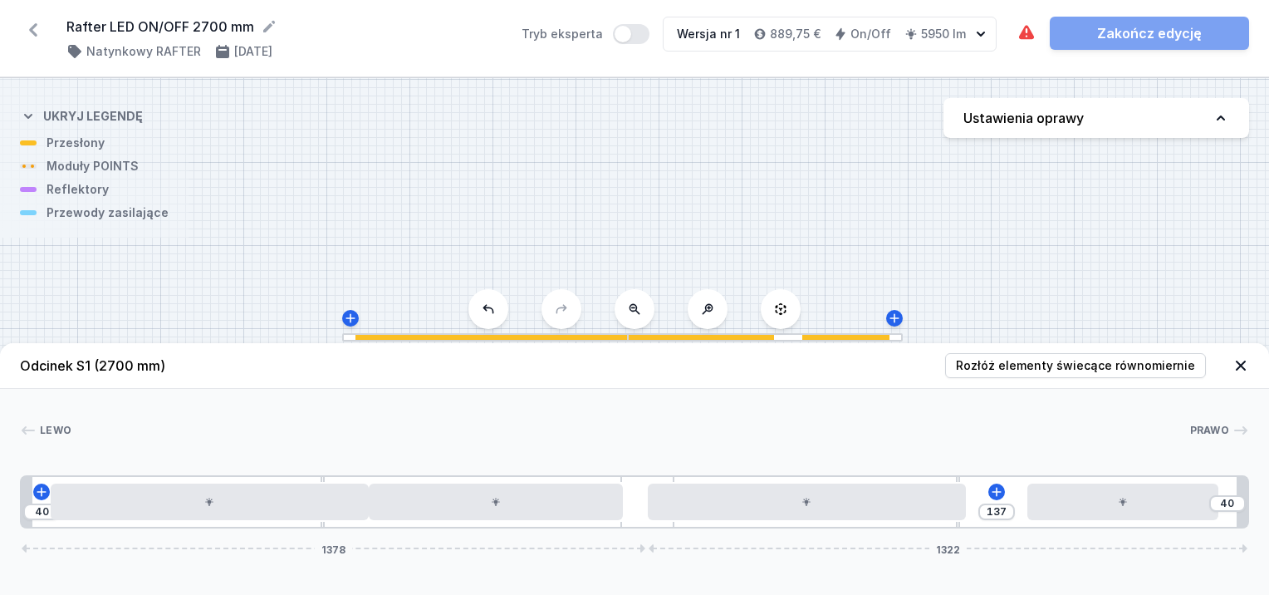
type input "85"
drag, startPoint x: 937, startPoint y: 508, endPoint x: 972, endPoint y: 507, distance: 34.9
click at [966, 507] on div at bounding box center [807, 501] width 318 height 37
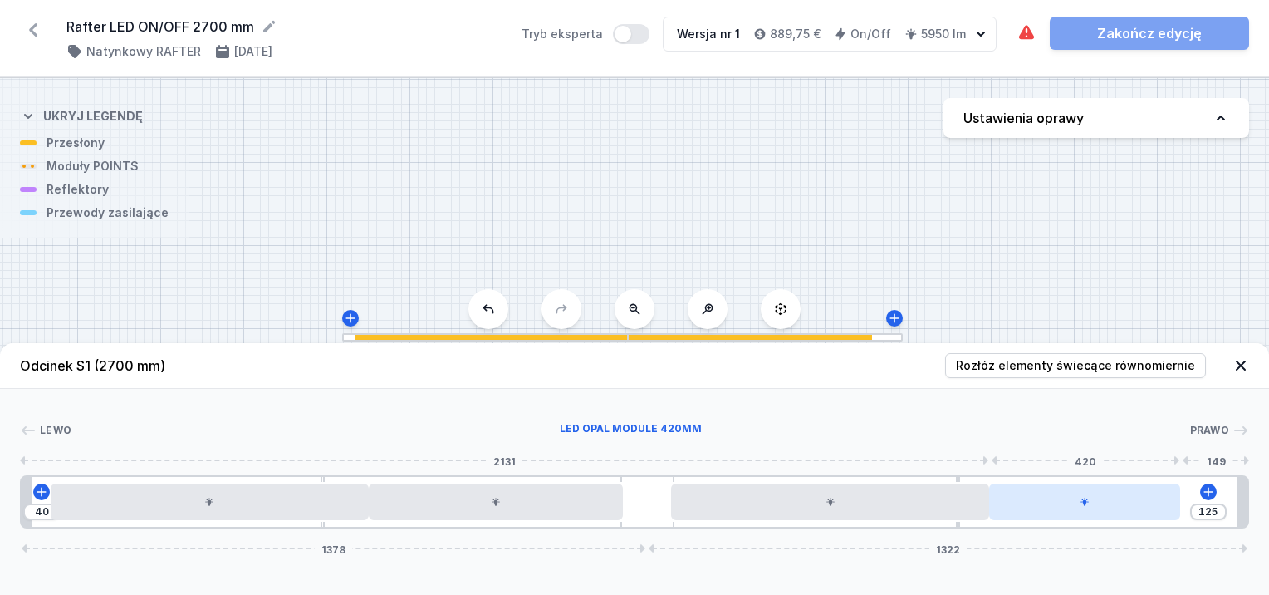
drag, startPoint x: 1073, startPoint y: 501, endPoint x: 1060, endPoint y: 505, distance: 13.9
click at [1060, 505] on div at bounding box center [1084, 501] width 191 height 37
click at [1212, 493] on icon at bounding box center [1208, 491] width 13 height 13
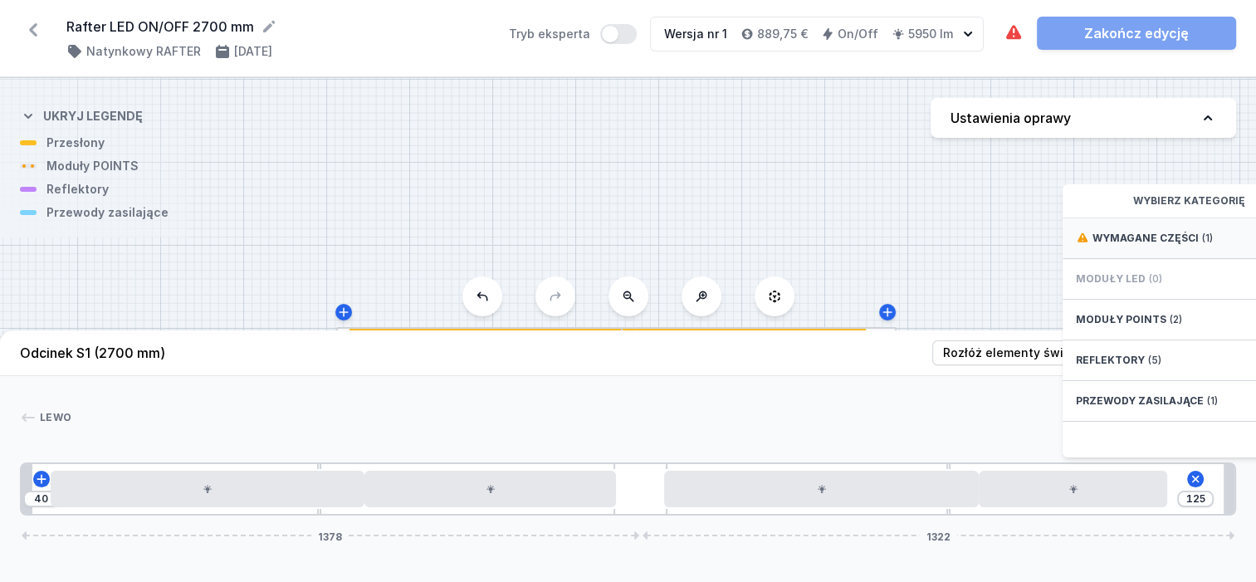
click at [1129, 238] on div "Wymagane części (1)" at bounding box center [1196, 238] width 266 height 41
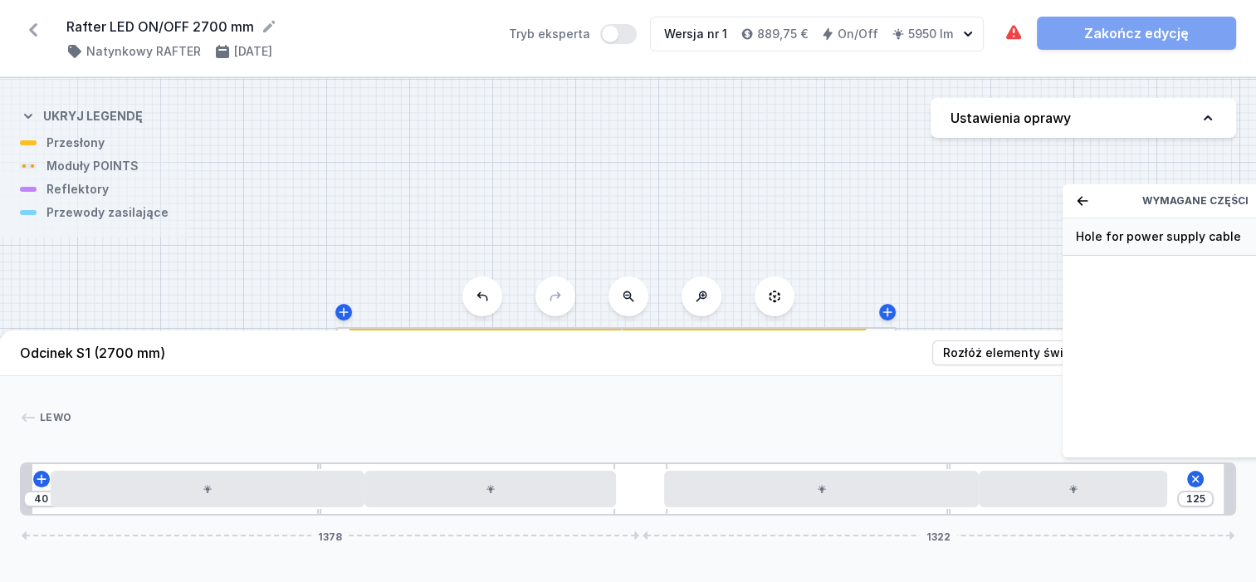
click at [1134, 256] on div "Hole for power supply cable" at bounding box center [1196, 236] width 266 height 37
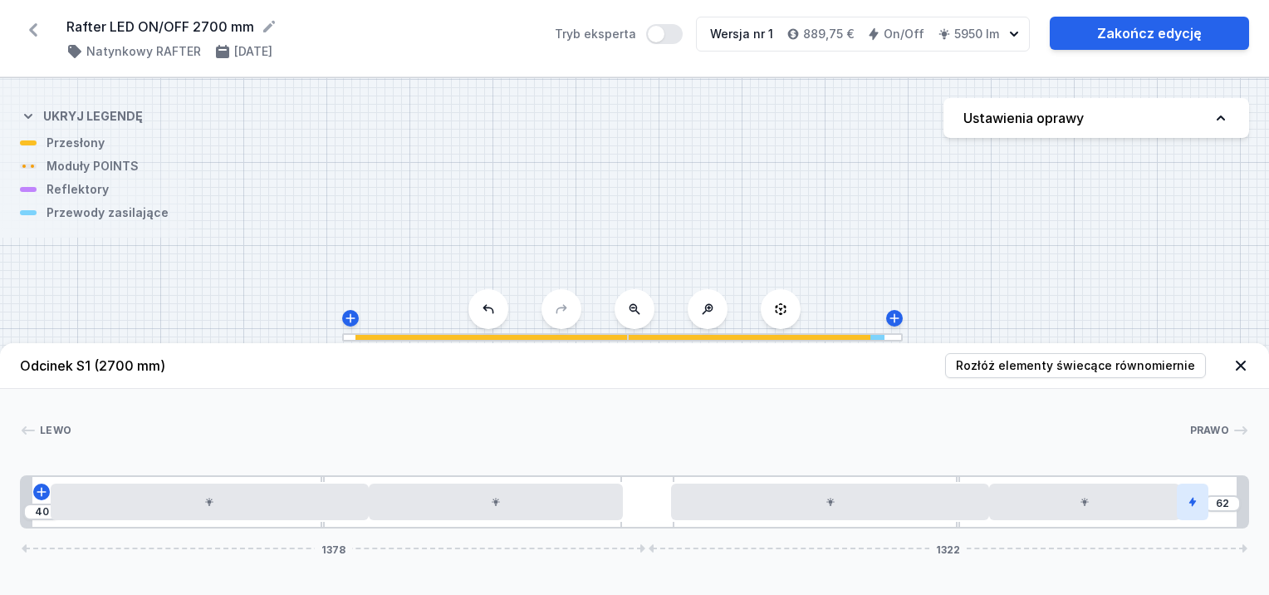
type input "10"
drag, startPoint x: 1205, startPoint y: 502, endPoint x: 1222, endPoint y: 502, distance: 17.4
click at [1222, 502] on div at bounding box center [1216, 501] width 32 height 37
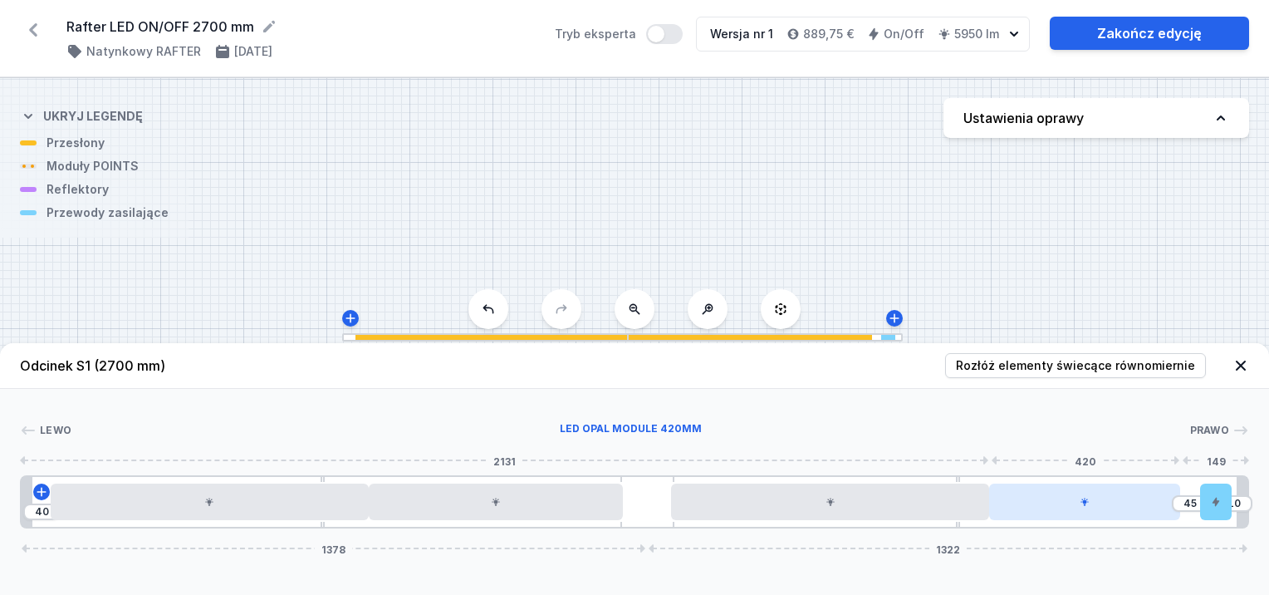
drag, startPoint x: 1134, startPoint y: 498, endPoint x: 1159, endPoint y: 497, distance: 24.9
click at [1159, 497] on div at bounding box center [1084, 501] width 191 height 37
click at [1107, 492] on div at bounding box center [1084, 501] width 191 height 37
click at [1109, 495] on div at bounding box center [1084, 501] width 191 height 37
drag, startPoint x: 1121, startPoint y: 498, endPoint x: 1152, endPoint y: 511, distance: 33.2
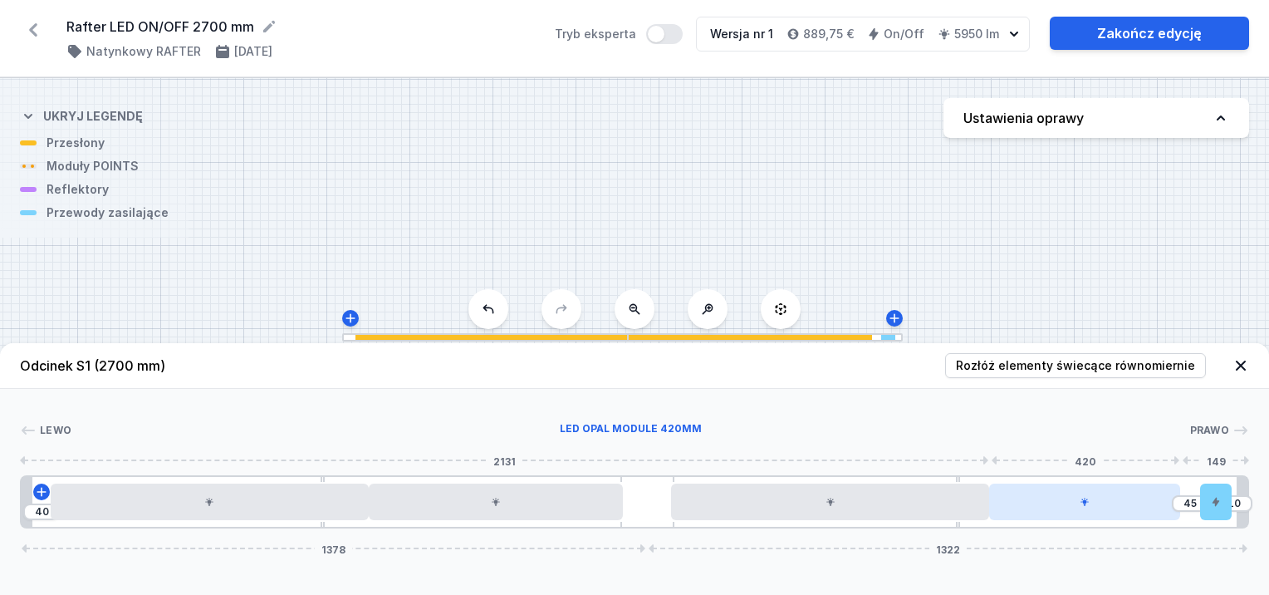
click at [1152, 503] on div at bounding box center [1084, 501] width 191 height 37
type input "52"
drag, startPoint x: 1153, startPoint y: 513, endPoint x: 1195, endPoint y: 517, distance: 42.5
click at [1195, 517] on div at bounding box center [1110, 501] width 191 height 37
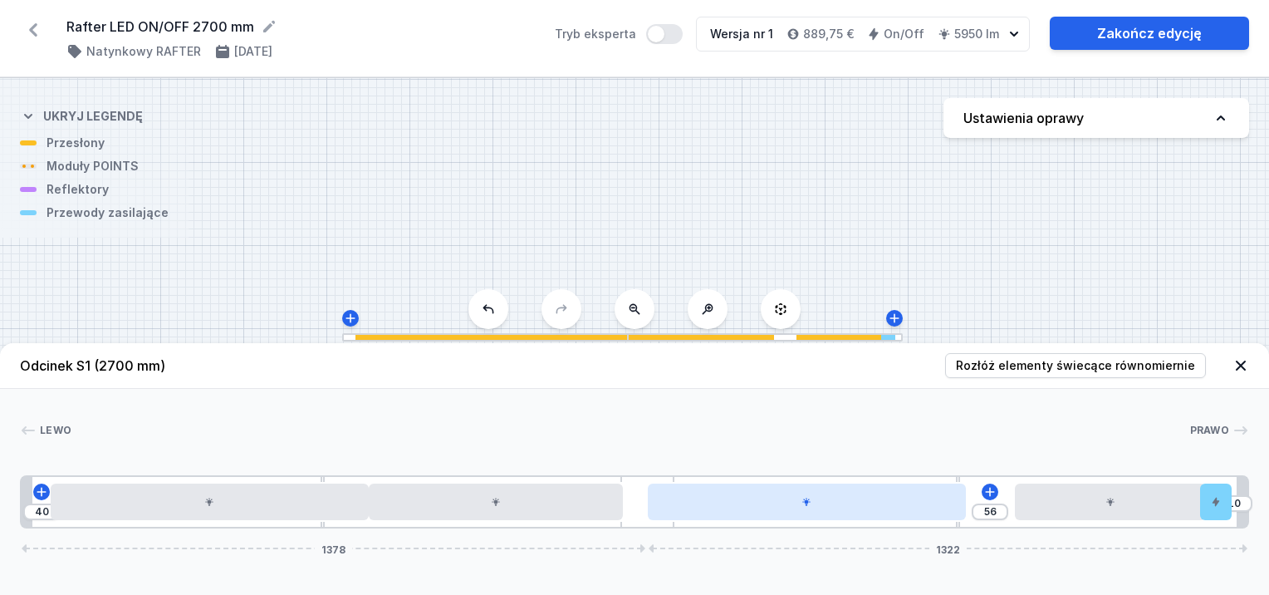
type input "52"
drag, startPoint x: 967, startPoint y: 508, endPoint x: 989, endPoint y: 512, distance: 22.7
click at [989, 512] on div at bounding box center [856, 501] width 318 height 37
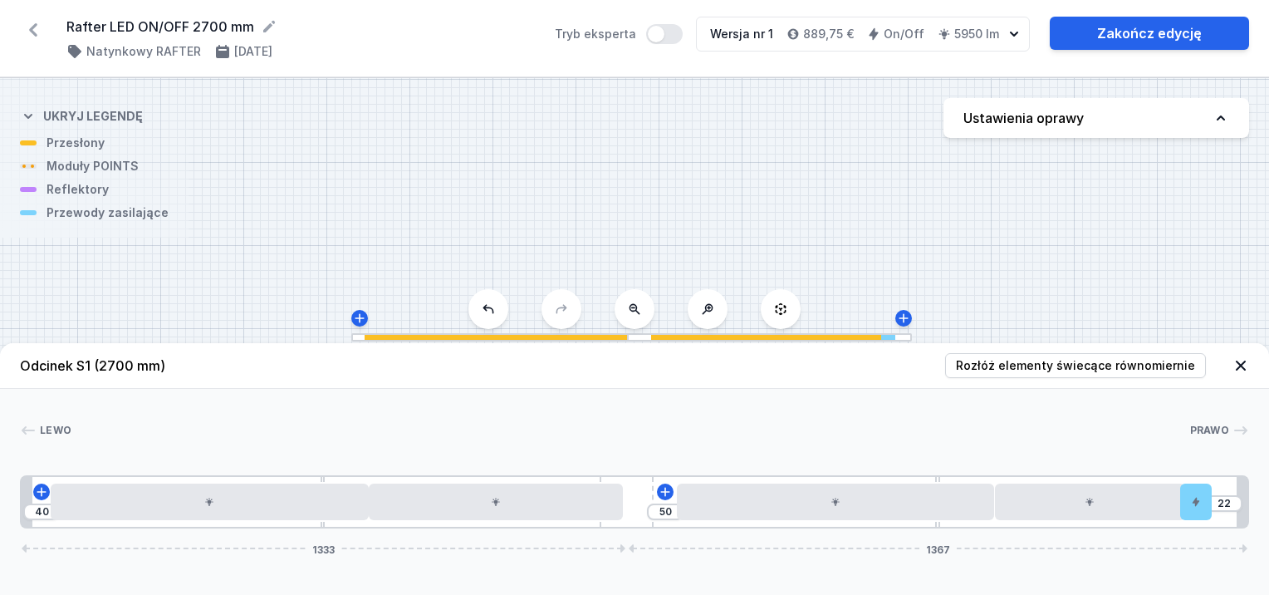
type input "19"
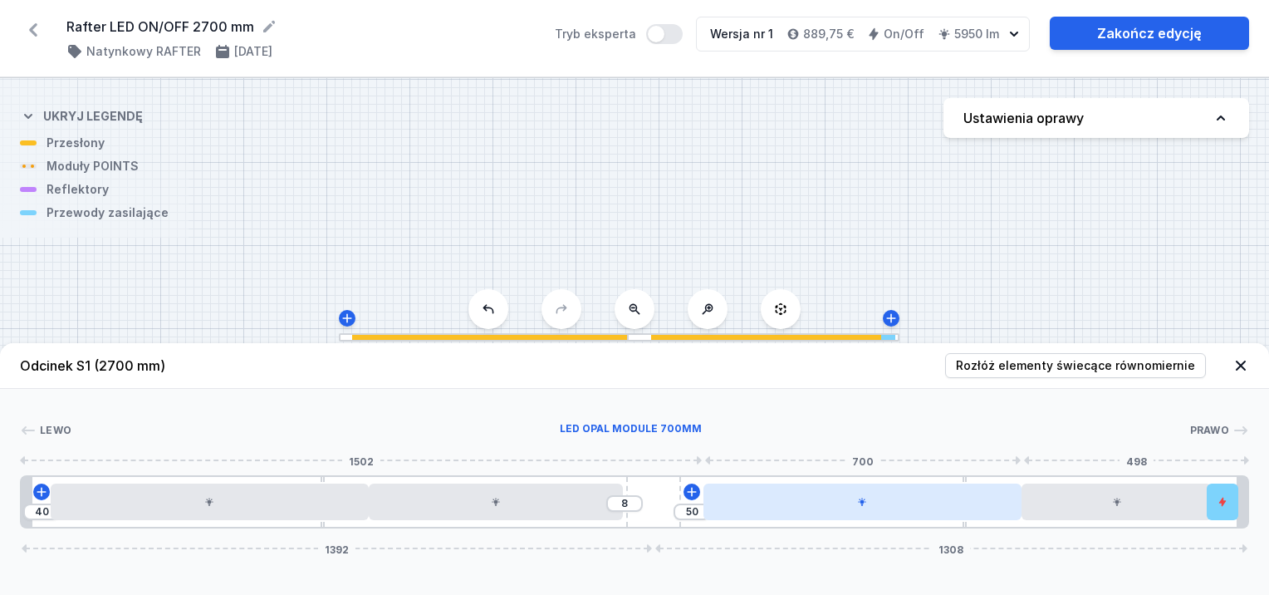
drag, startPoint x: 655, startPoint y: 494, endPoint x: 713, endPoint y: 497, distance: 58.2
click at [713, 497] on div "40 8 50 1392 1308" at bounding box center [634, 501] width 1229 height 53
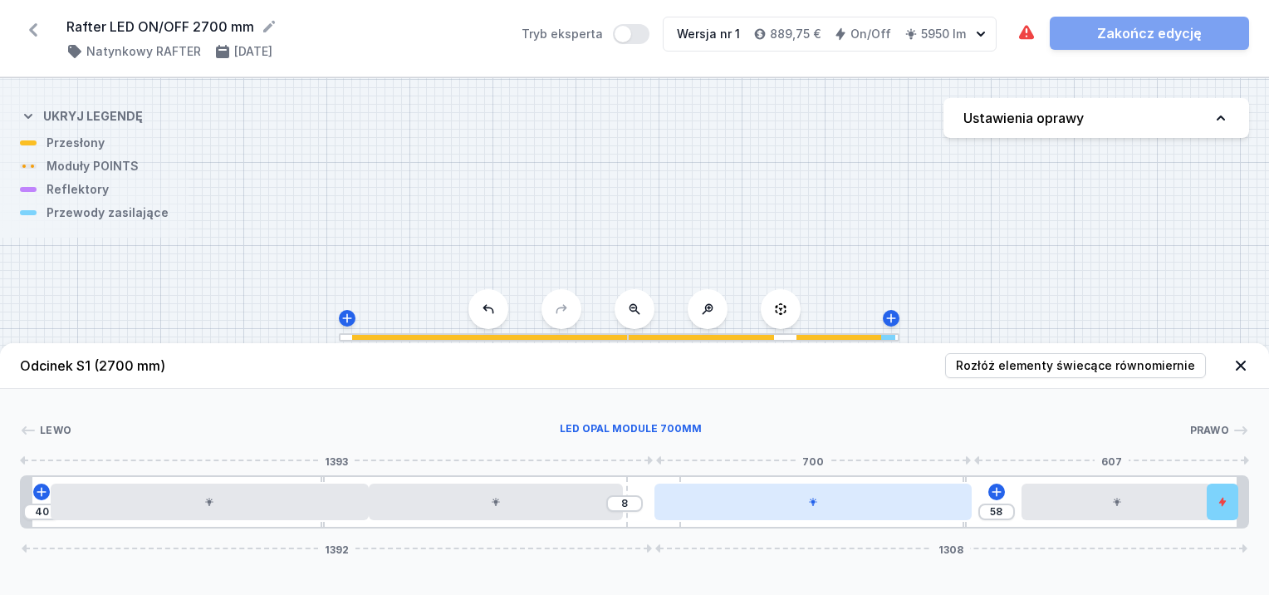
type input "56"
drag, startPoint x: 723, startPoint y: 498, endPoint x: 711, endPoint y: 505, distance: 14.1
click at [711, 505] on div at bounding box center [839, 501] width 318 height 37
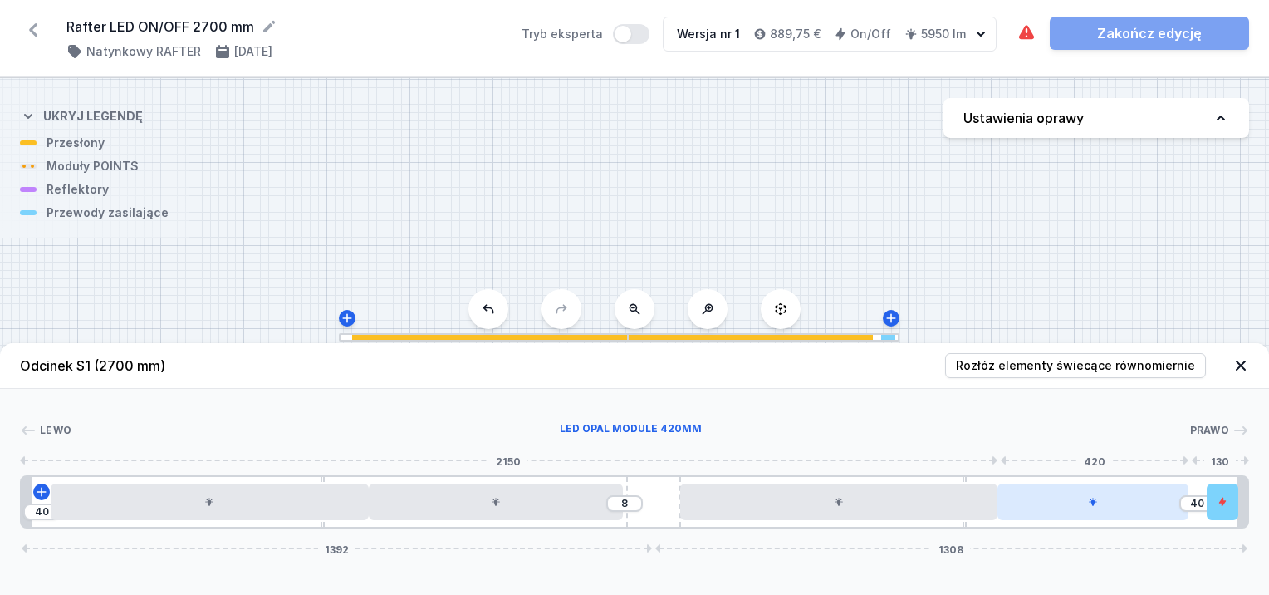
click at [1056, 508] on div at bounding box center [1092, 501] width 191 height 37
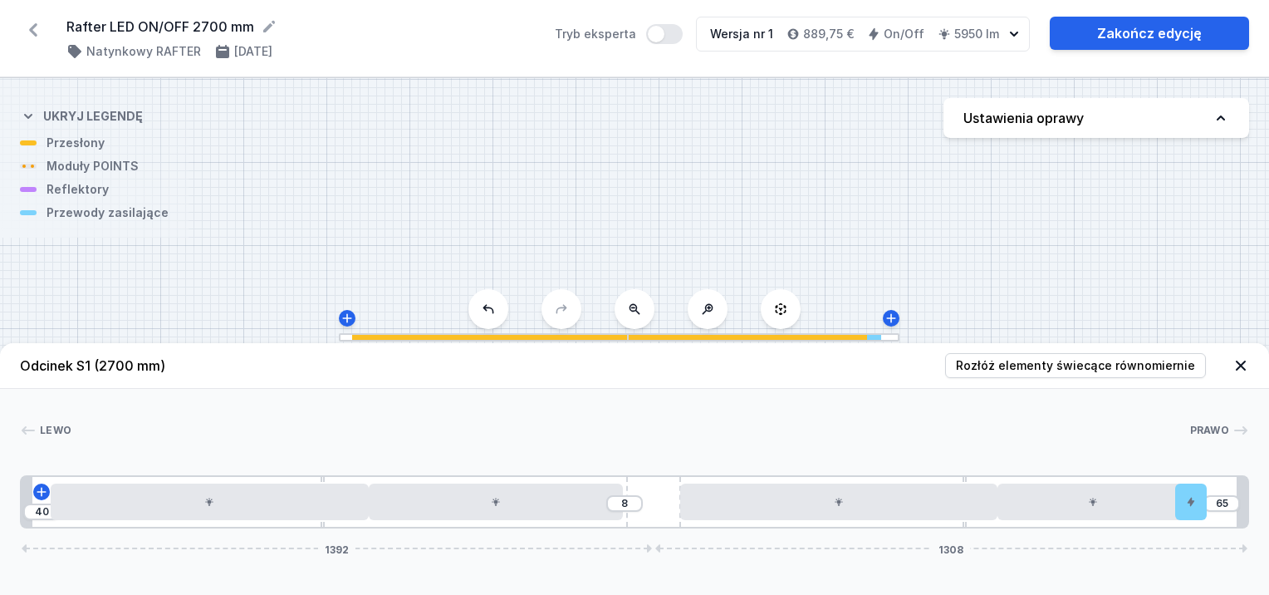
type input "67"
drag, startPoint x: 1226, startPoint y: 505, endPoint x: 1213, endPoint y: 495, distance: 16.0
click at [1213, 495] on div "40 8 67 1392 1308" at bounding box center [634, 501] width 1229 height 53
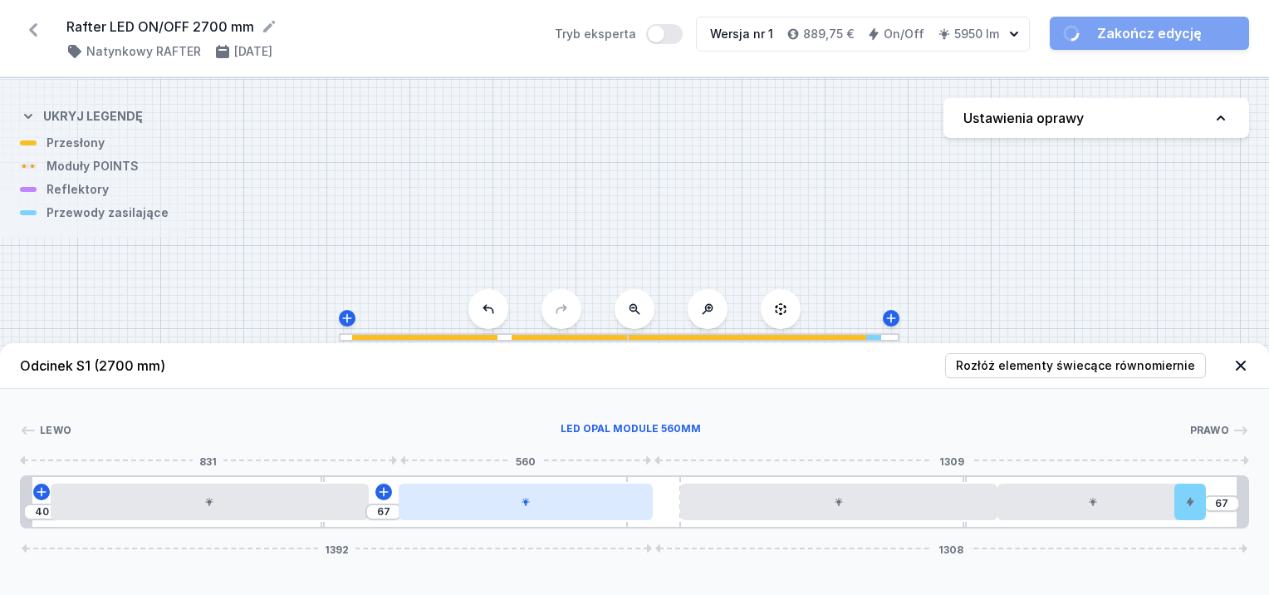
drag, startPoint x: 536, startPoint y: 503, endPoint x: 566, endPoint y: 507, distance: 29.3
click at [566, 507] on div at bounding box center [526, 501] width 254 height 37
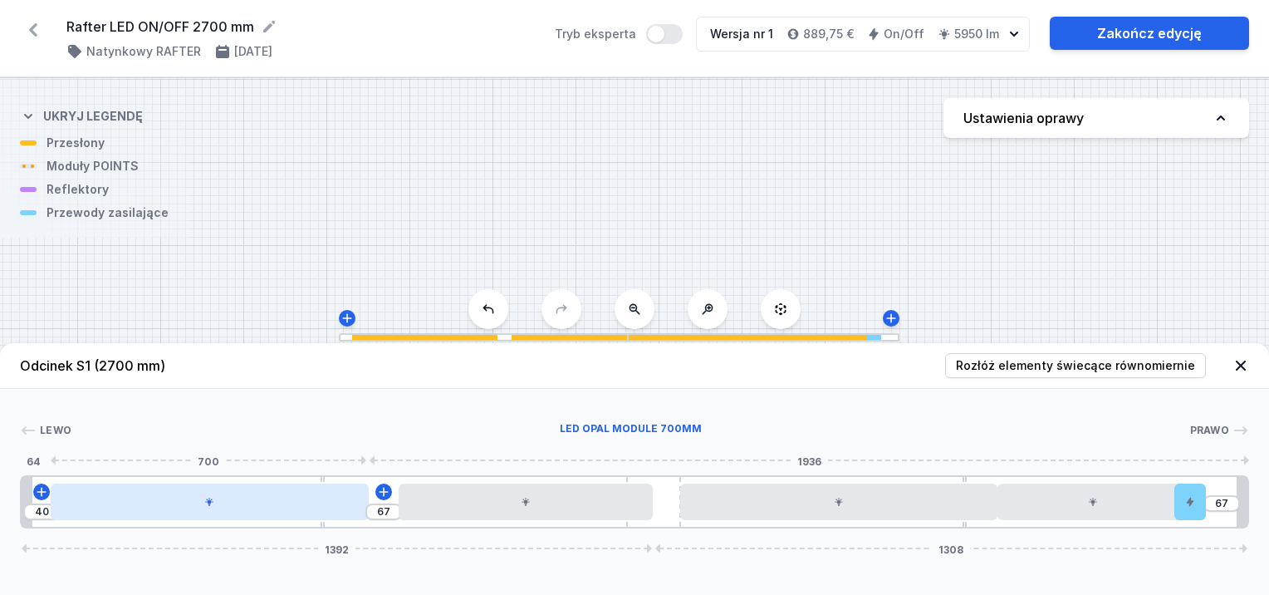
type input "59"
type input "48"
type input "61"
type input "46"
type input "66"
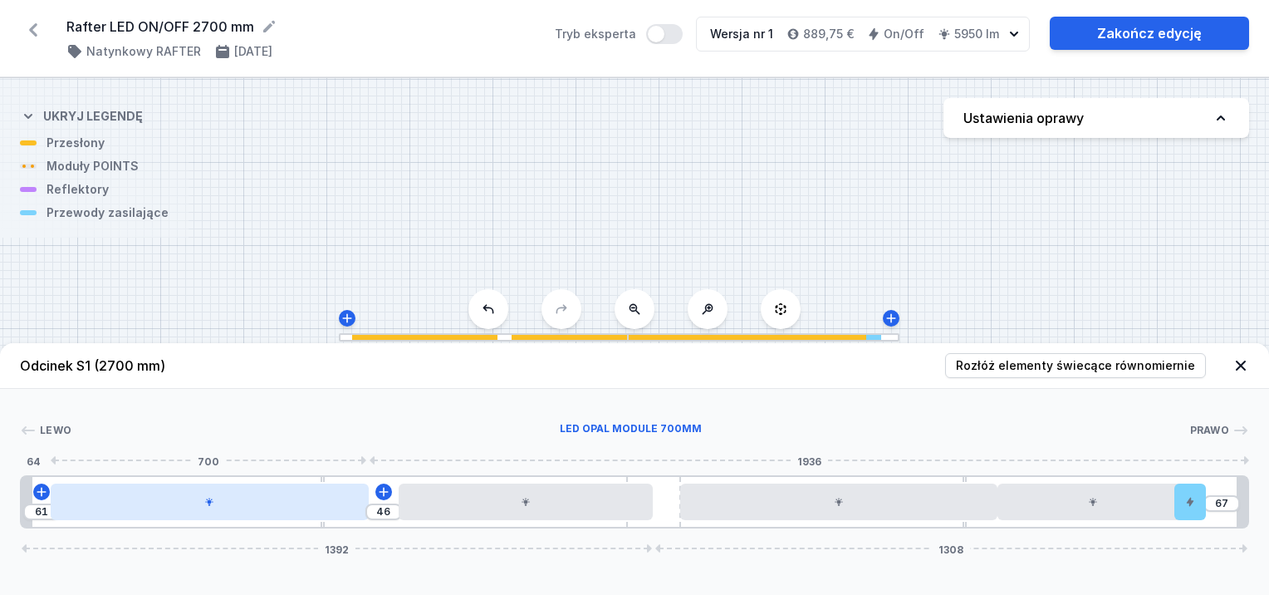
type input "41"
type input "68"
type input "39"
type input "71"
type input "36"
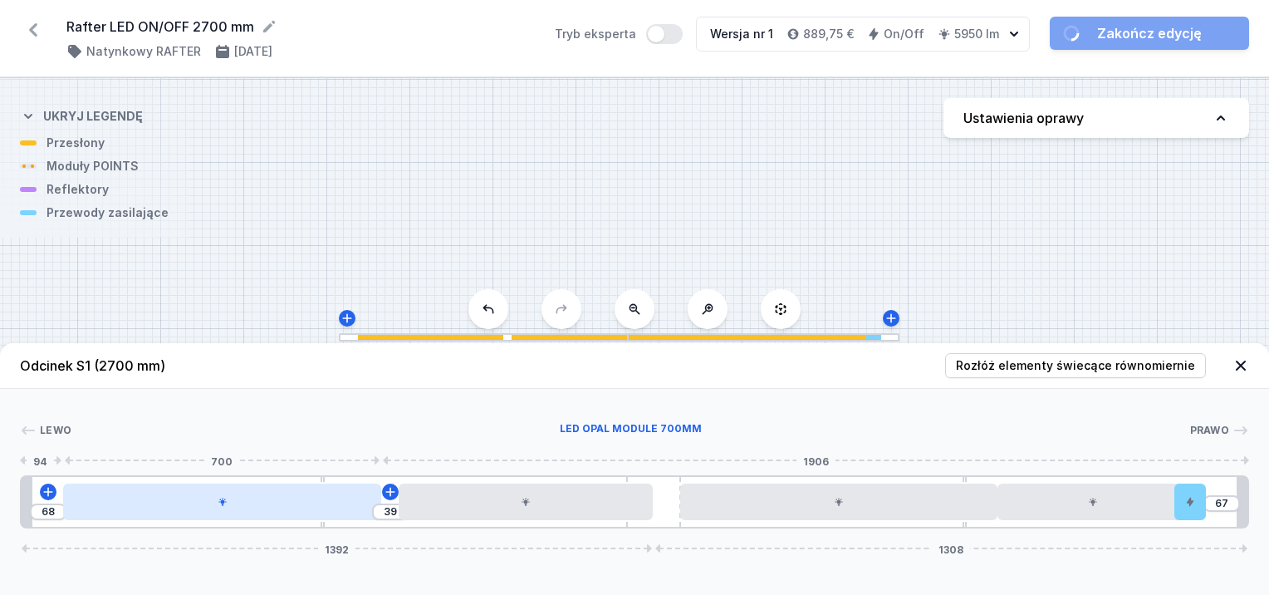
type input "66"
type input "41"
type input "64"
type input "43"
type input "63"
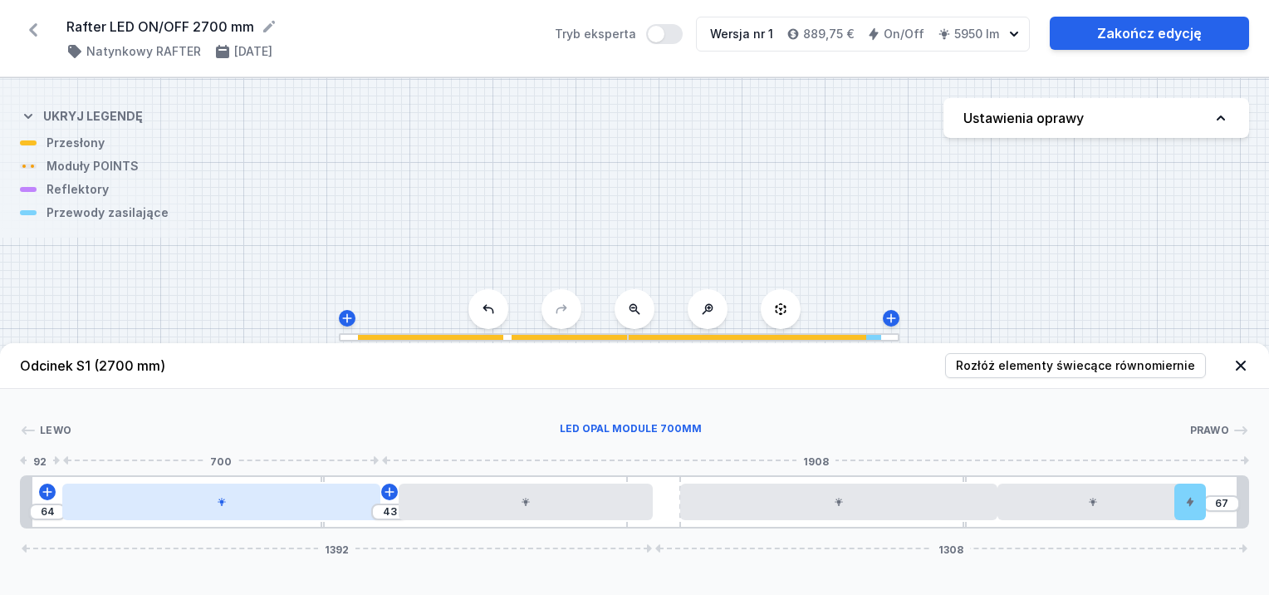
type input "44"
type input "61"
type input "32"
type input "73"
type input "34"
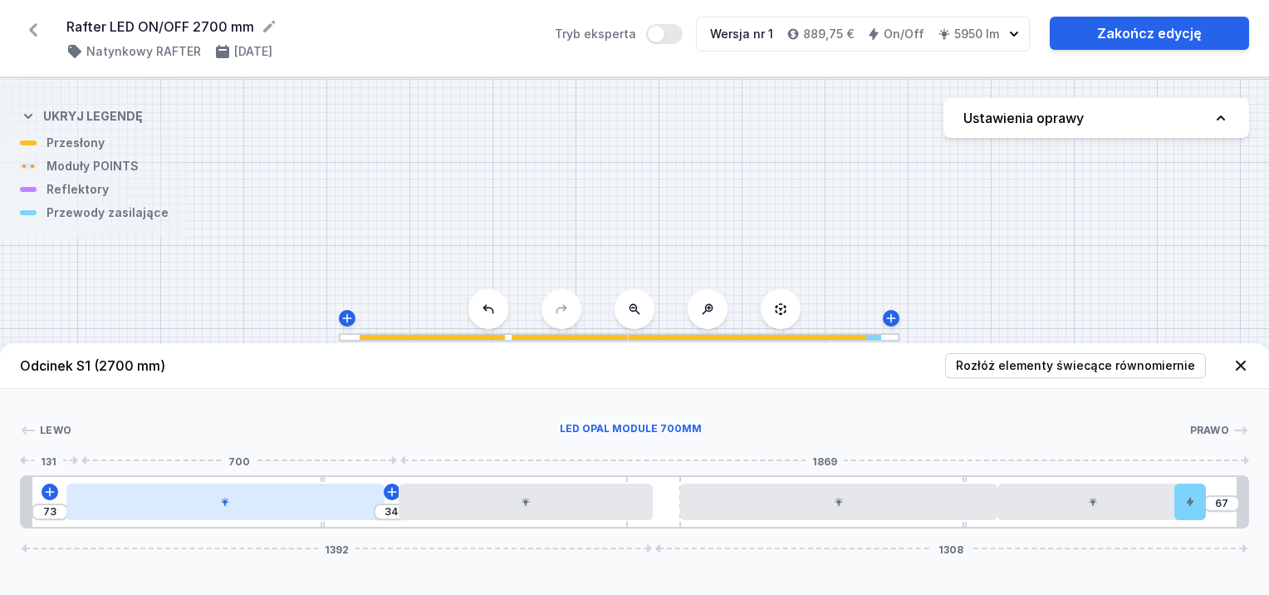
type input "71"
type input "36"
type input "70"
type input "37"
type input "68"
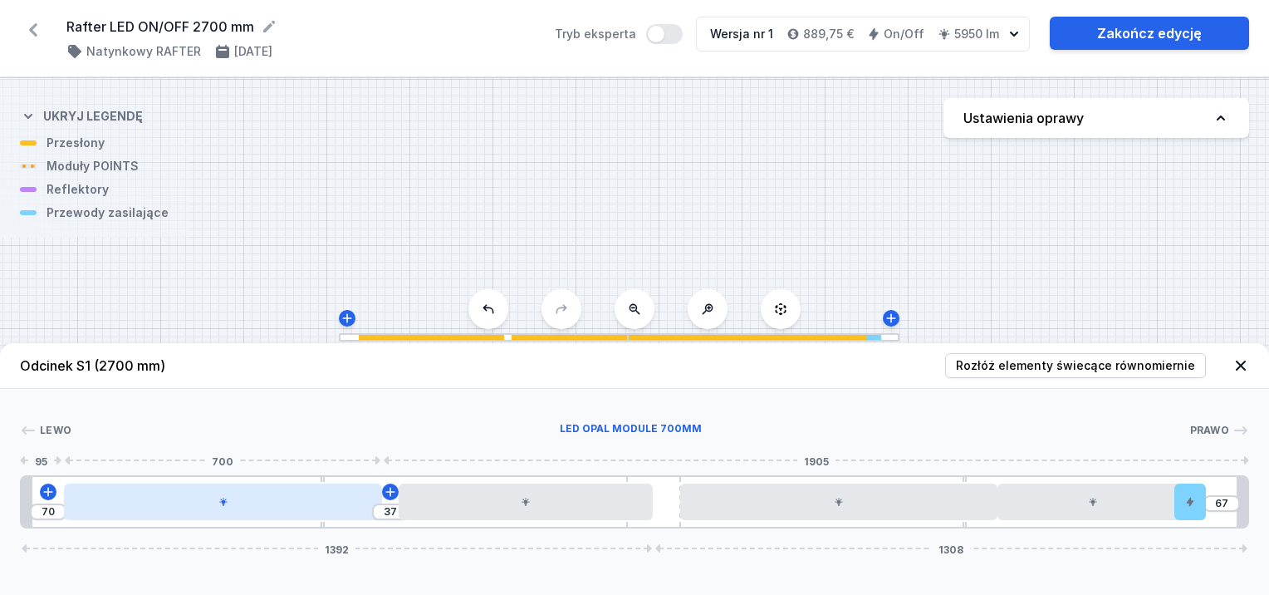
type input "39"
type input "66"
type input "41"
click at [285, 503] on div at bounding box center [221, 501] width 318 height 37
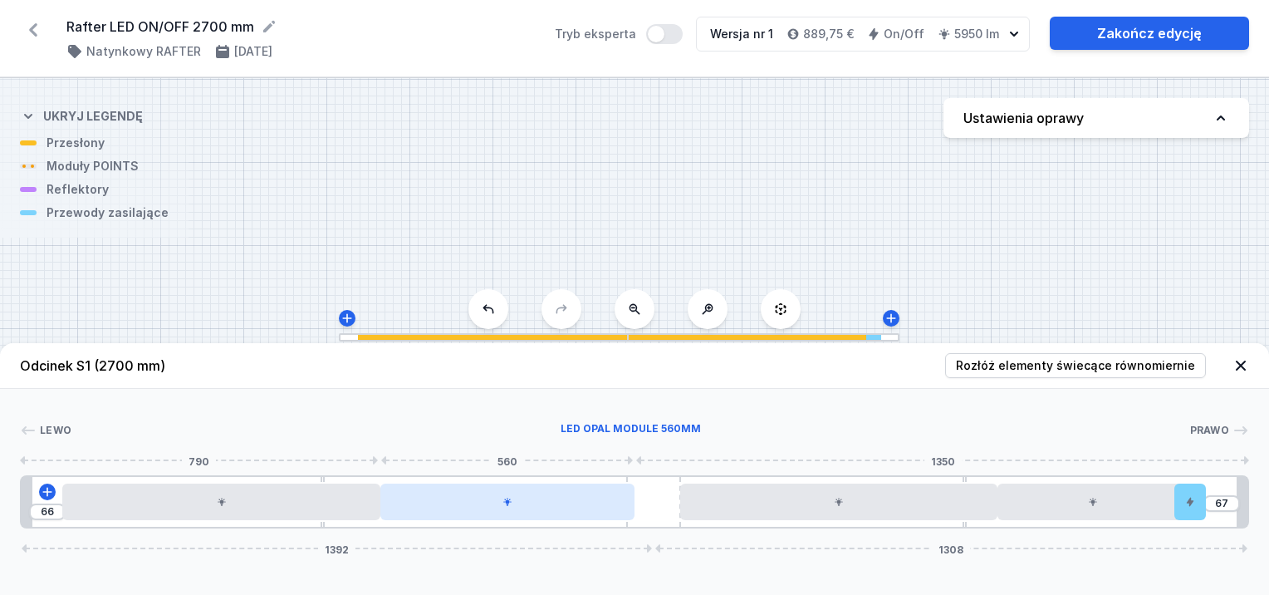
click at [457, 516] on div at bounding box center [507, 501] width 254 height 37
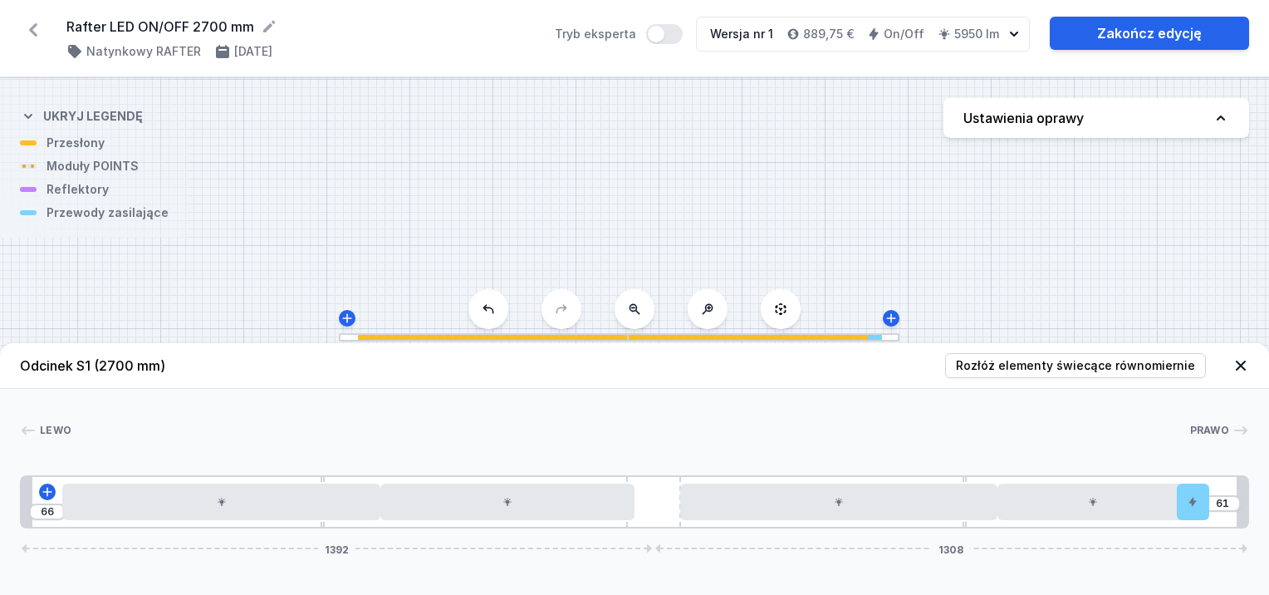
type input "10"
drag, startPoint x: 1195, startPoint y: 498, endPoint x: 1218, endPoint y: 498, distance: 23.3
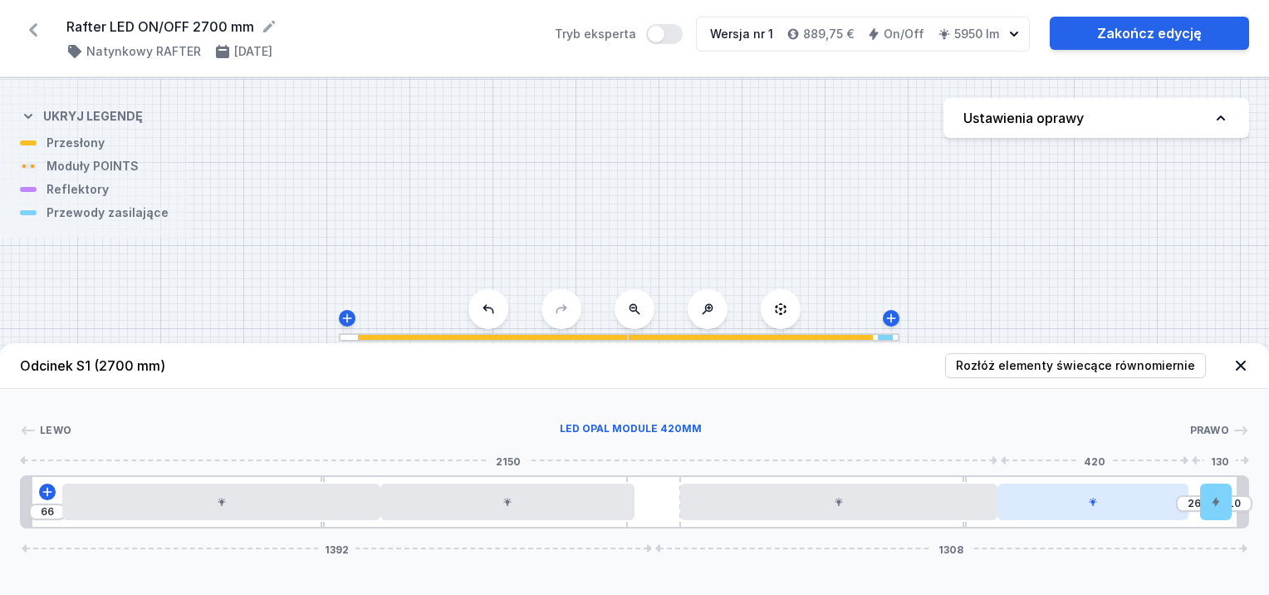
drag, startPoint x: 1053, startPoint y: 498, endPoint x: 1106, endPoint y: 502, distance: 53.3
type input "54"
type input "51"
drag, startPoint x: 1108, startPoint y: 502, endPoint x: 1093, endPoint y: 505, distance: 15.2
click at [1093, 505] on div at bounding box center [1092, 501] width 191 height 37
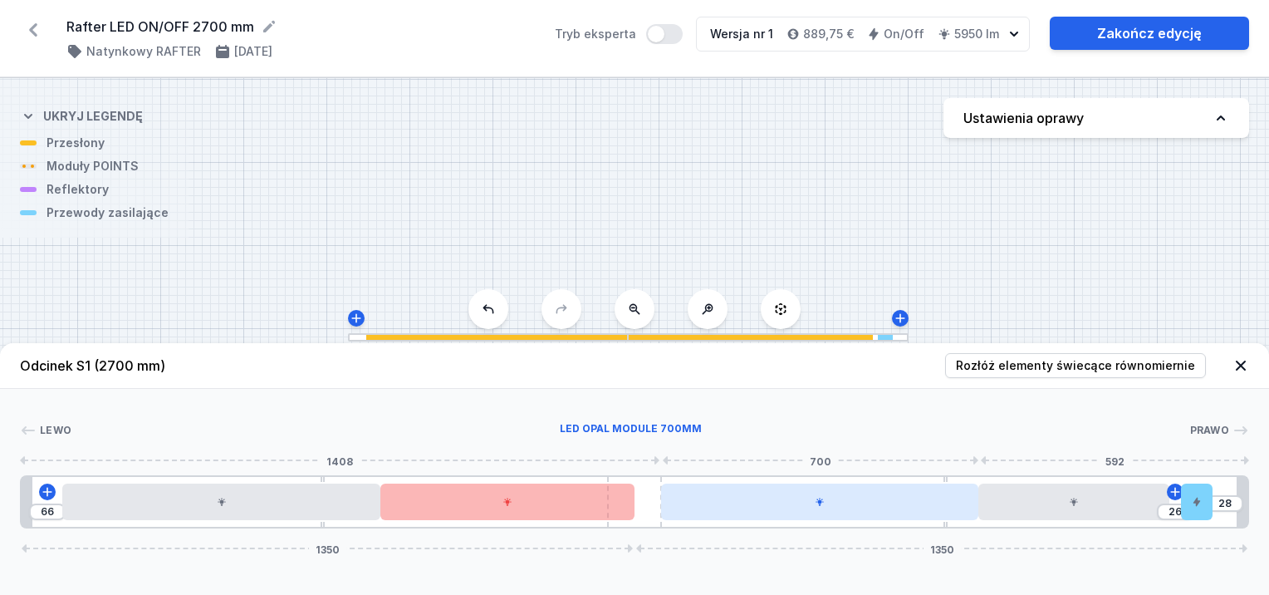
type input "17"
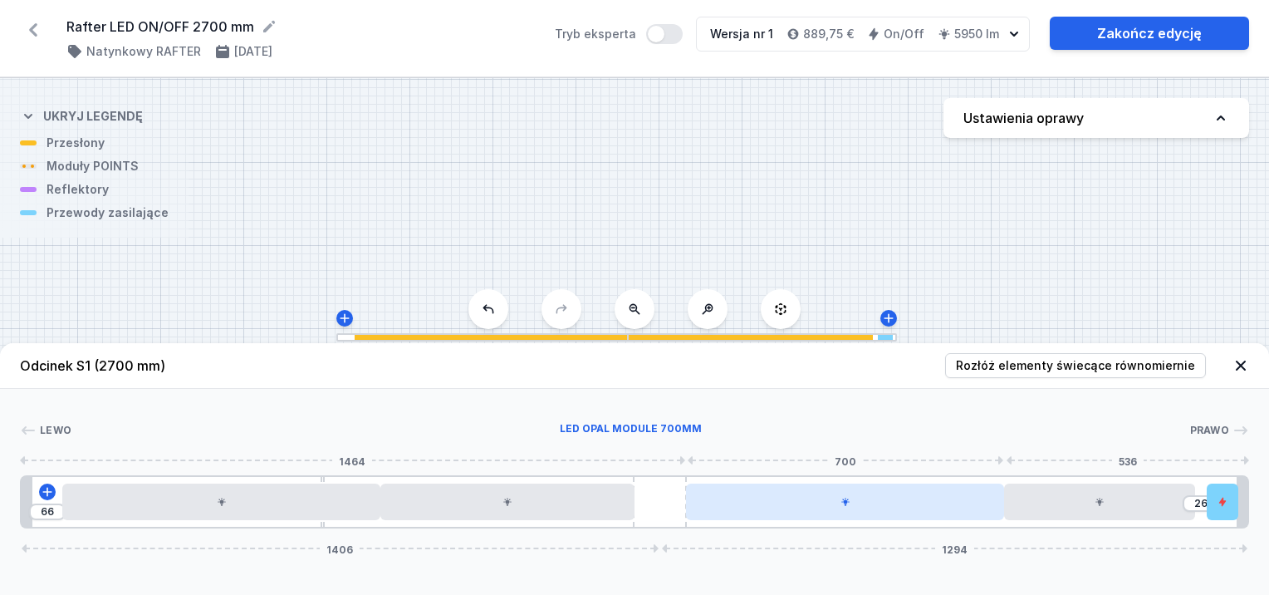
drag, startPoint x: 661, startPoint y: 497, endPoint x: 731, endPoint y: 503, distance: 70.1
click at [731, 503] on div "66 26 1406 1294" at bounding box center [634, 501] width 1229 height 53
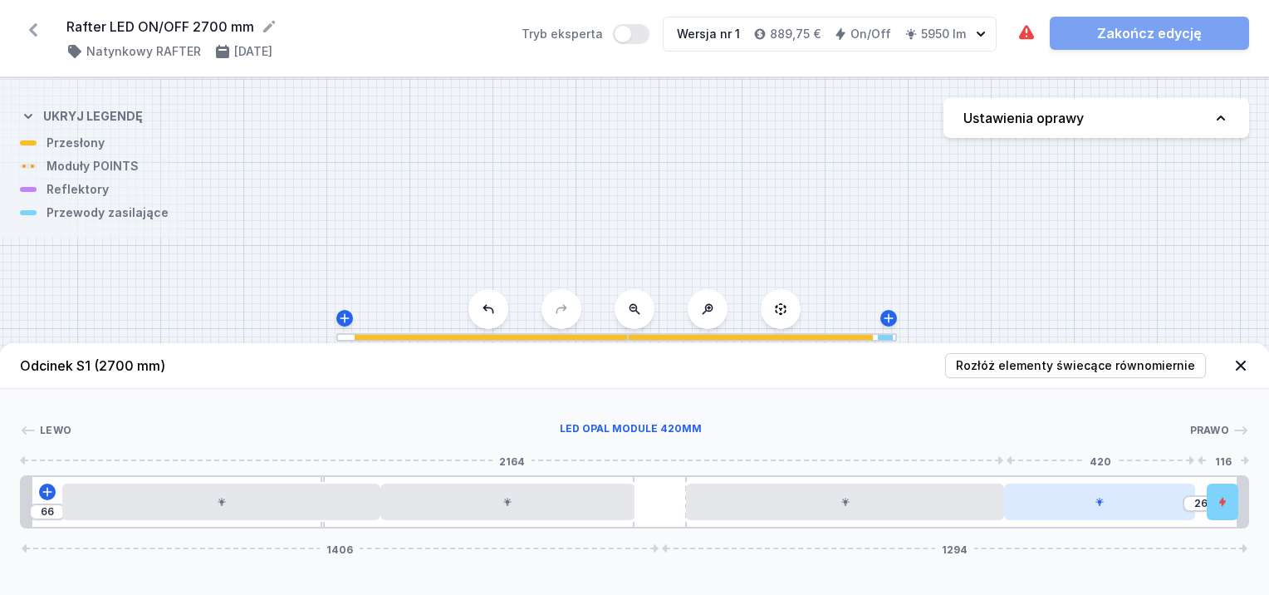
drag, startPoint x: 1081, startPoint y: 510, endPoint x: 1111, endPoint y: 516, distance: 30.5
click at [1228, 501] on div at bounding box center [1223, 501] width 32 height 37
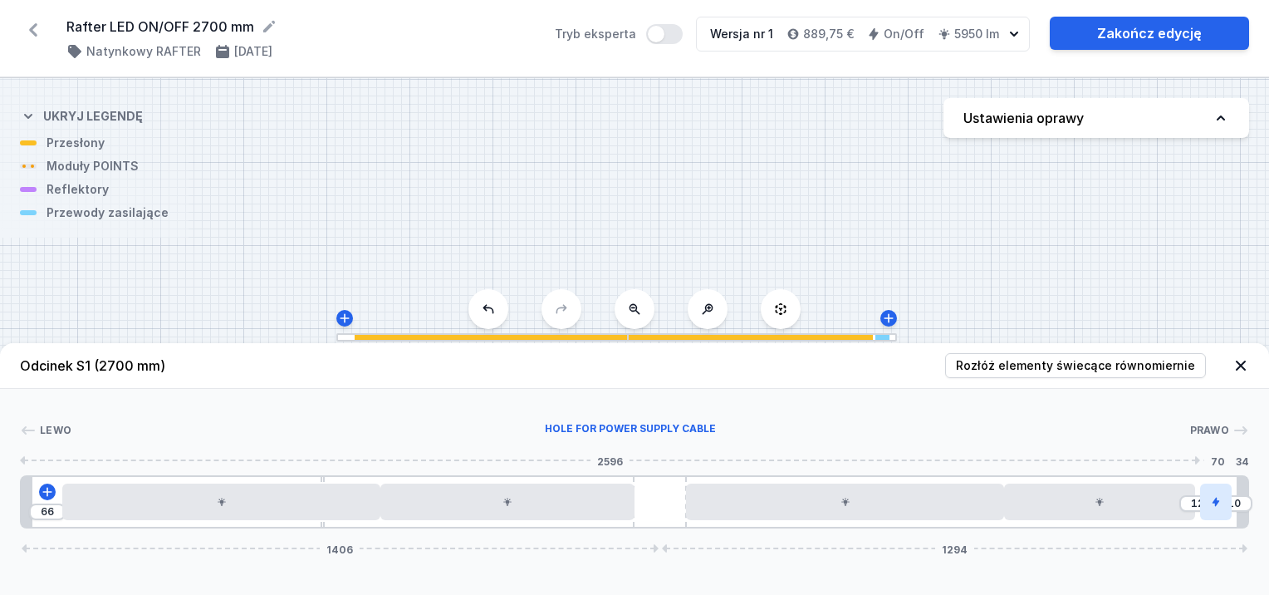
click at [1226, 499] on div at bounding box center [1216, 501] width 32 height 37
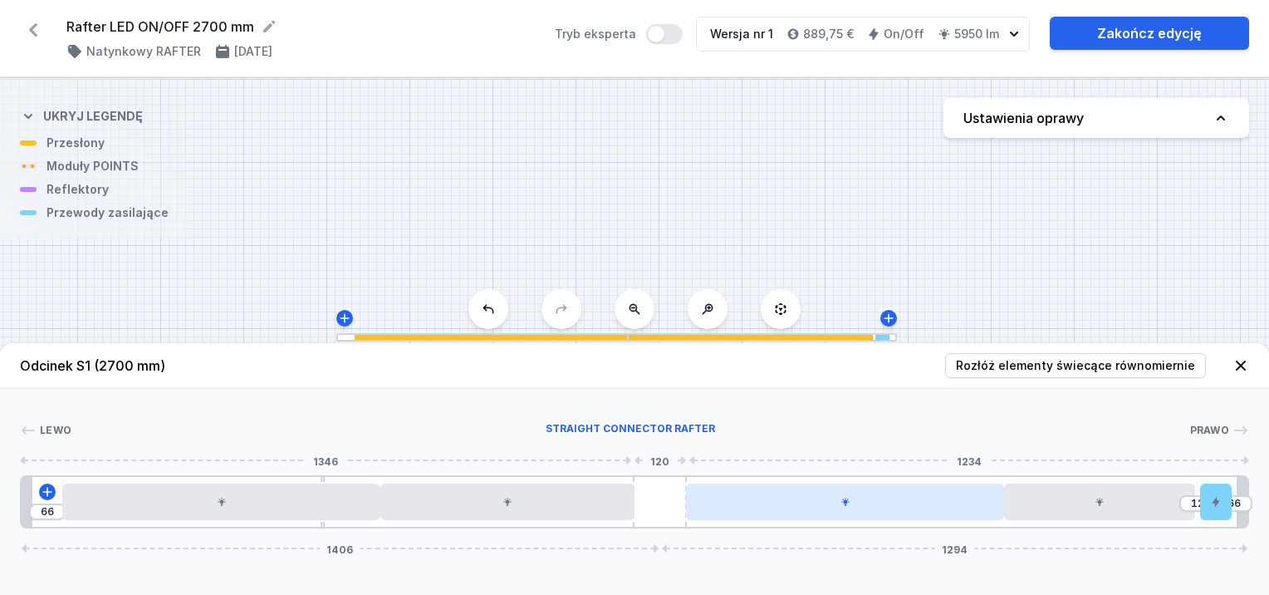
click at [680, 503] on div "66 12 66 1406 1294" at bounding box center [634, 501] width 1229 height 53
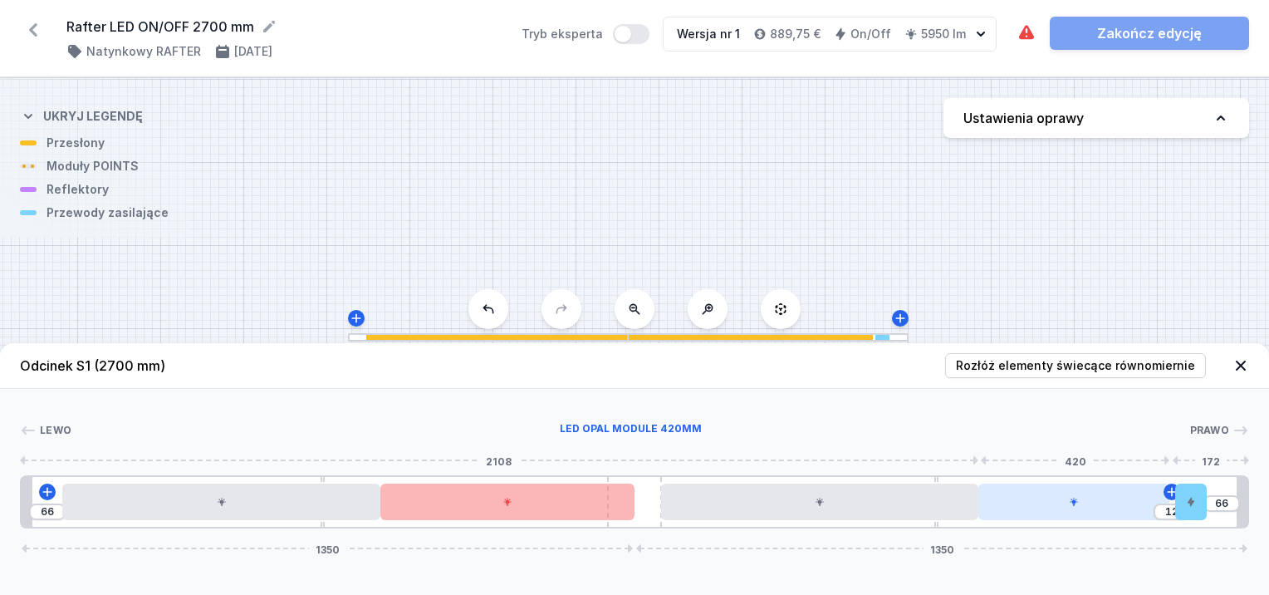
drag, startPoint x: 1094, startPoint y: 506, endPoint x: 1109, endPoint y: 506, distance: 14.9
click at [1108, 506] on div at bounding box center [1073, 501] width 191 height 37
type input "73"
type input "5"
type input "70"
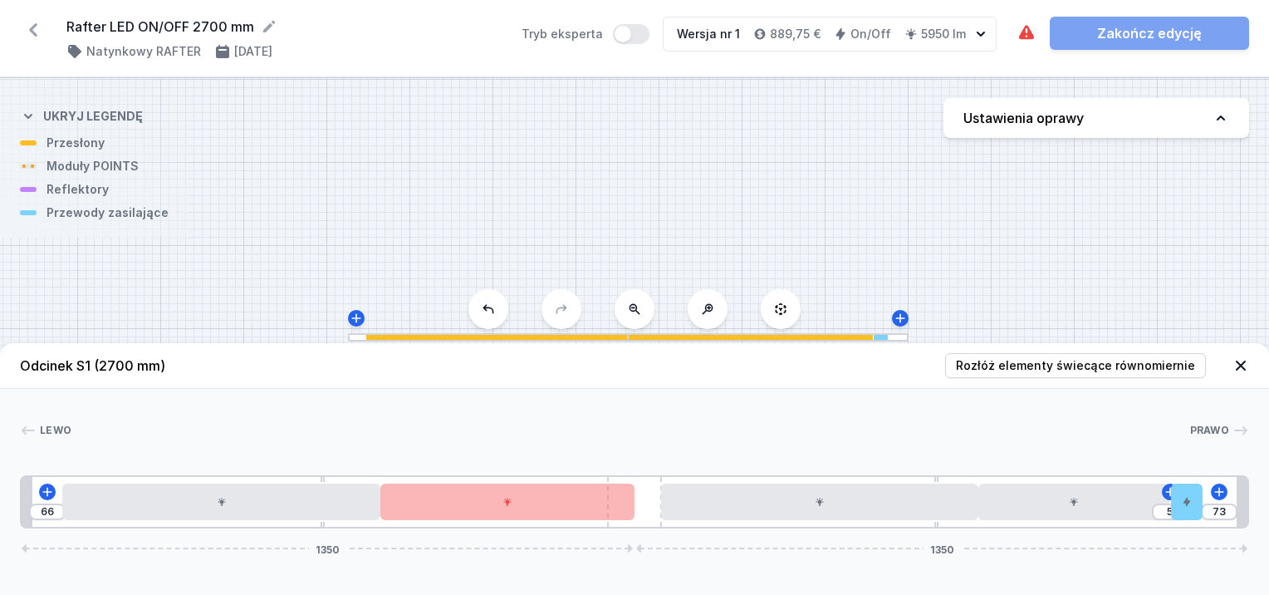
type input "8"
type input "68"
type input "10"
type input "66"
type input "12"
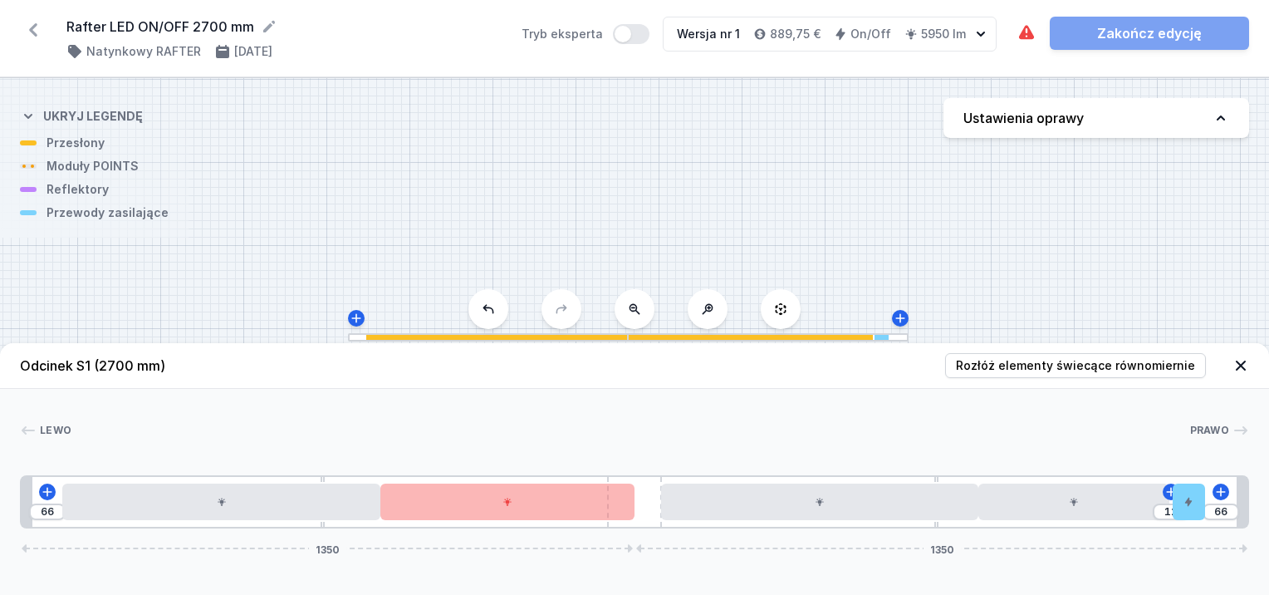
type input "62"
type input "16"
type input "10"
type input "68"
drag, startPoint x: 1193, startPoint y: 508, endPoint x: 1229, endPoint y: 508, distance: 35.7
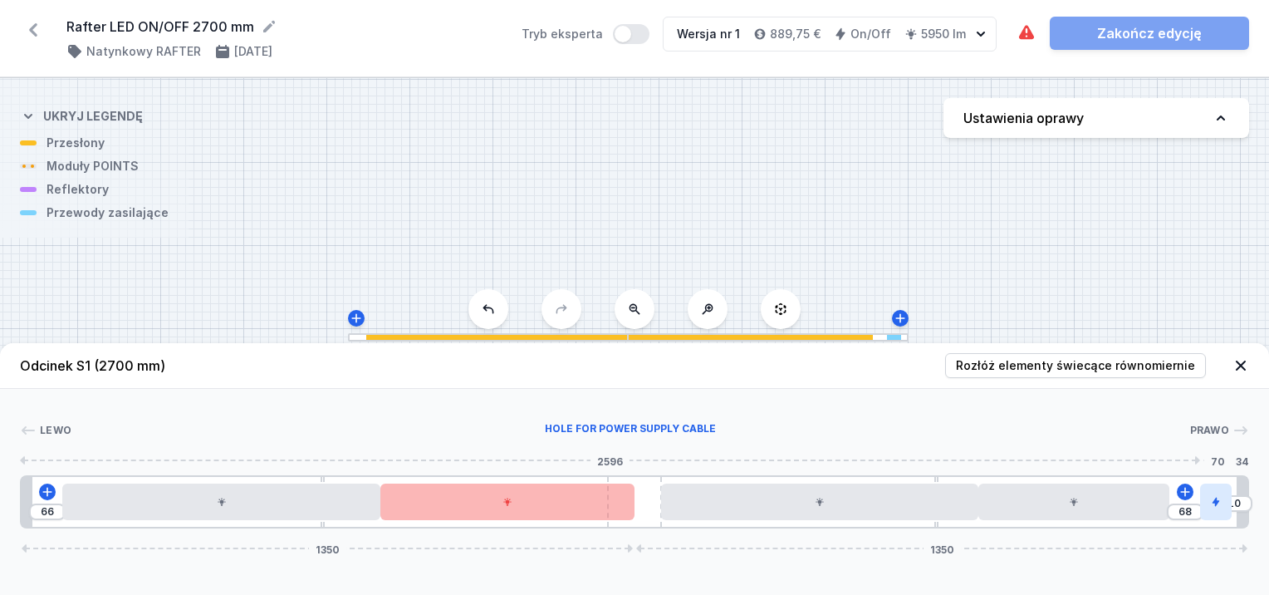
click at [1229, 508] on div at bounding box center [1216, 501] width 32 height 37
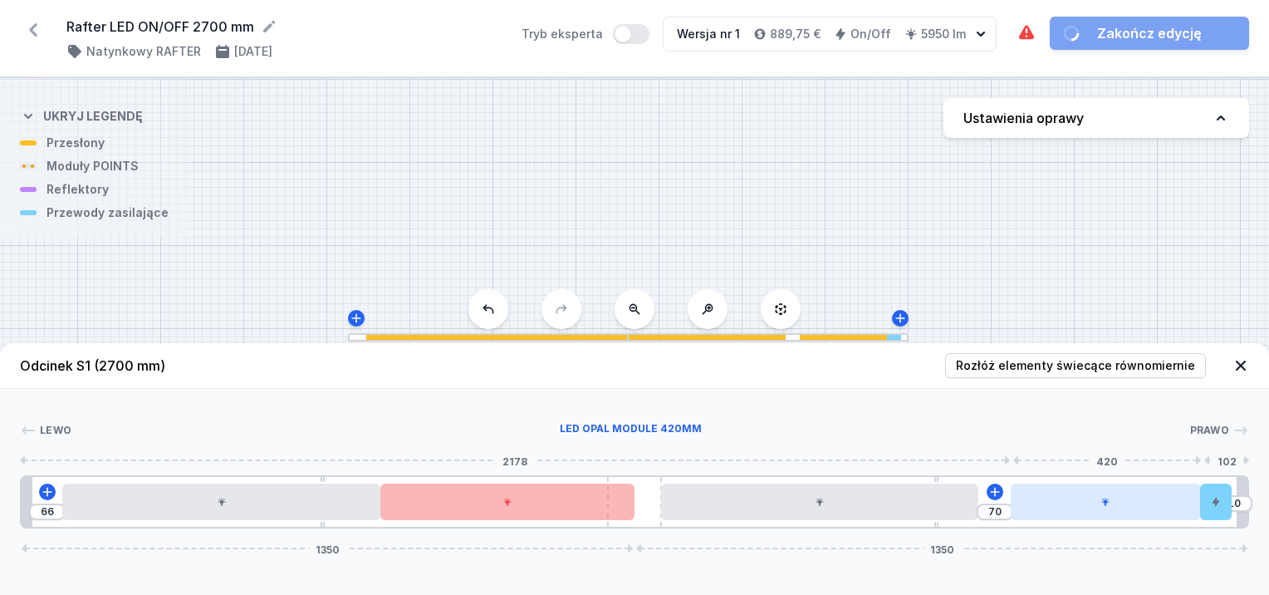
drag, startPoint x: 1112, startPoint y: 507, endPoint x: 1161, endPoint y: 505, distance: 49.1
click at [1161, 505] on div at bounding box center [1106, 501] width 191 height 37
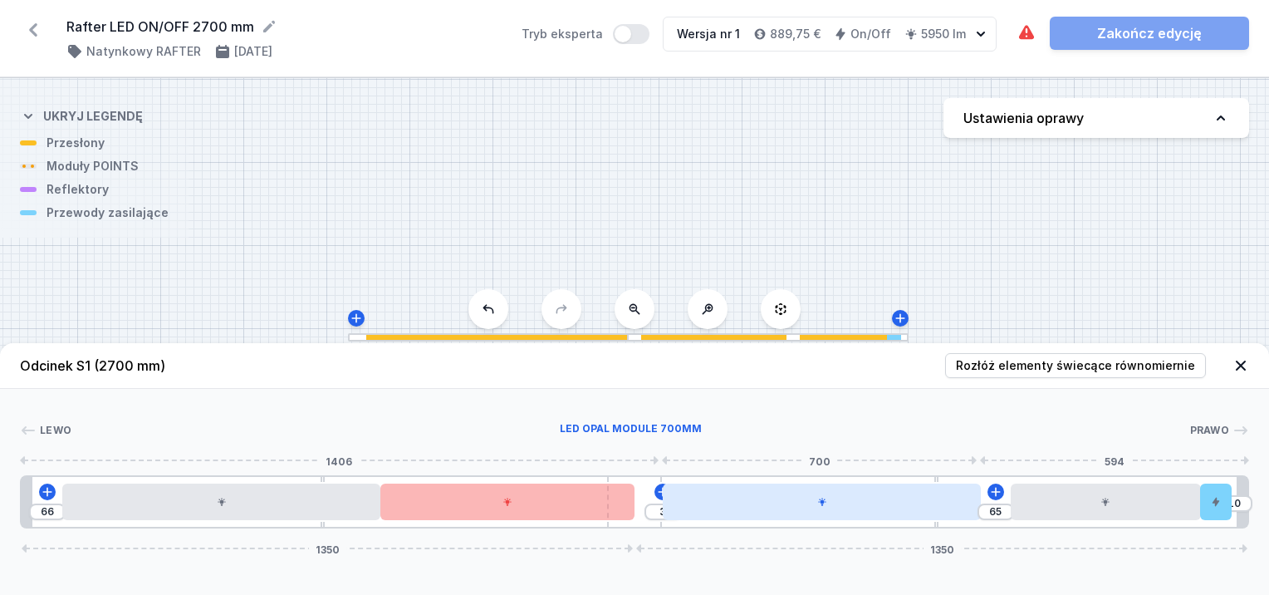
type input "58"
type input "10"
type input "53"
type input "15"
drag, startPoint x: 894, startPoint y: 498, endPoint x: 927, endPoint y: 497, distance: 33.3
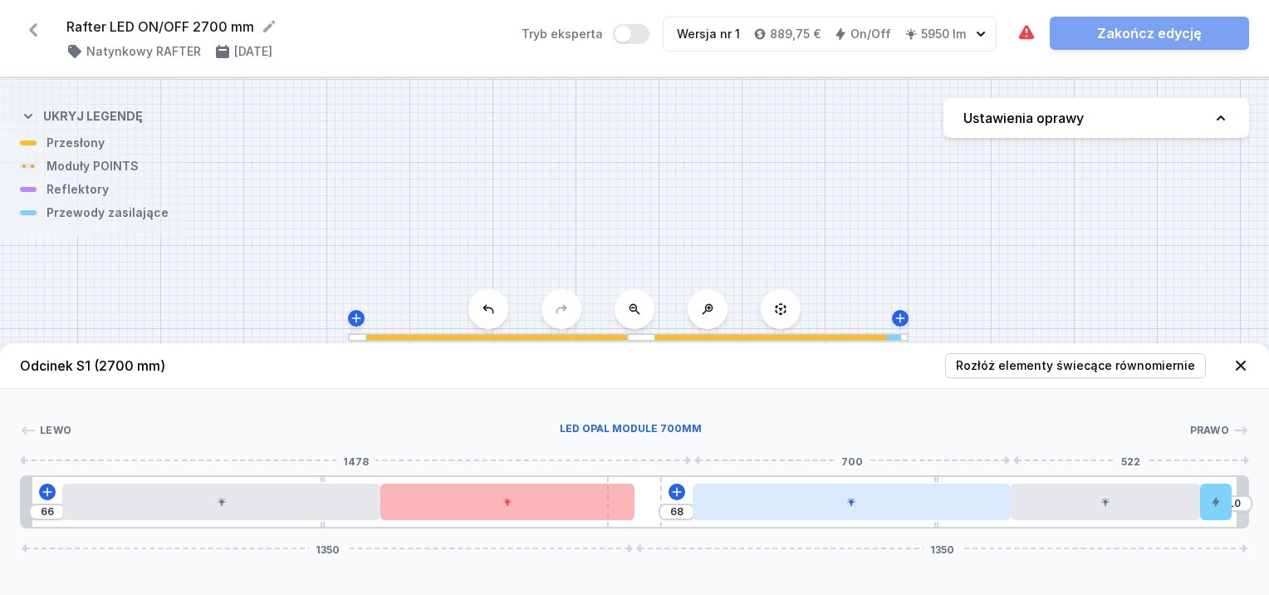
click at [927, 497] on div at bounding box center [852, 501] width 318 height 37
drag, startPoint x: 658, startPoint y: 495, endPoint x: 697, endPoint y: 495, distance: 39.0
click at [697, 495] on div "66 68 7 1350 1350" at bounding box center [634, 501] width 1229 height 53
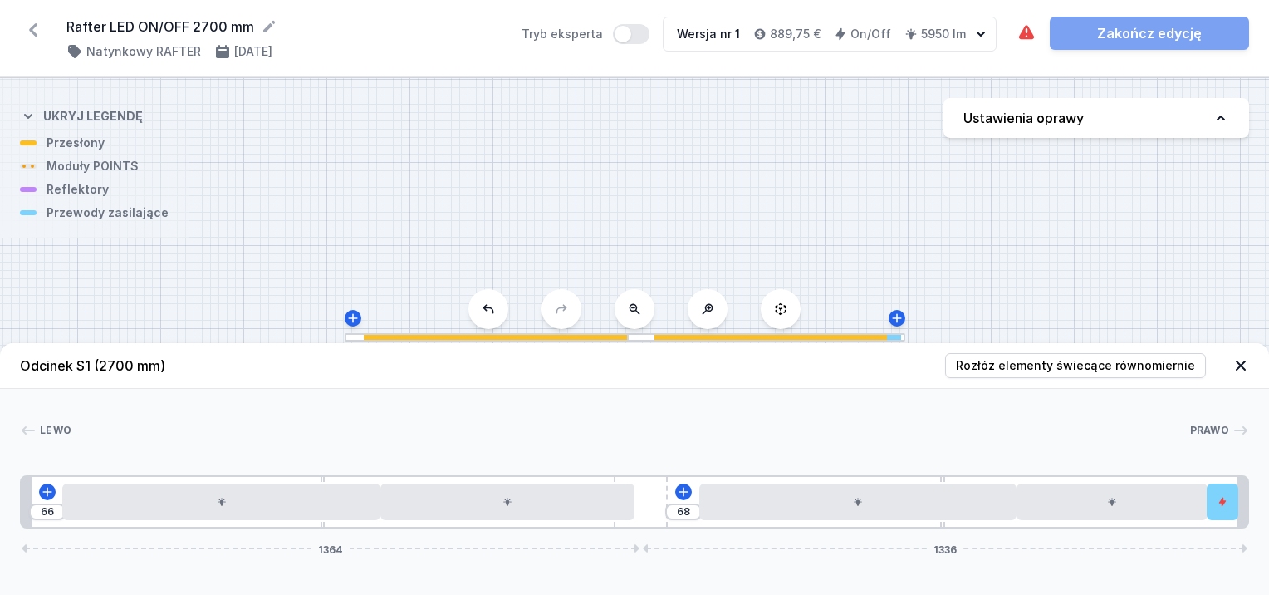
drag, startPoint x: 649, startPoint y: 521, endPoint x: 847, endPoint y: 542, distance: 199.7
click at [847, 542] on div "Odcinek S1 (2700 mm) Rozłóż elementy świecące równomiernie Lewo Prawo 1 2 3 4 5…" at bounding box center [634, 469] width 1269 height 252
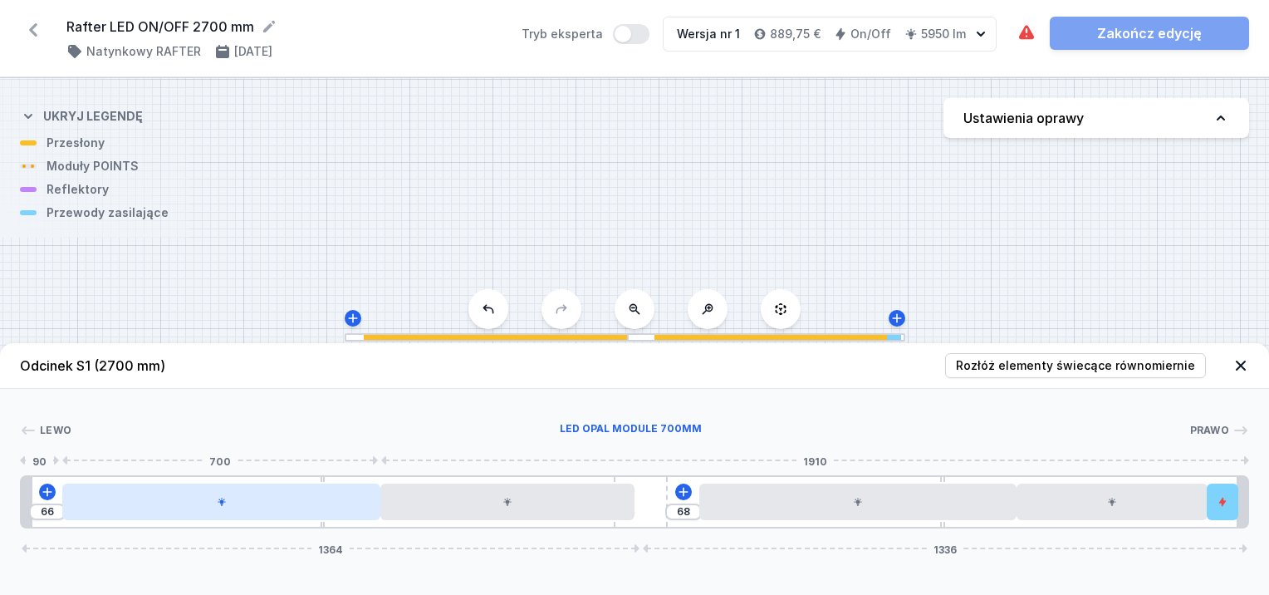
click at [203, 508] on div at bounding box center [221, 501] width 318 height 37
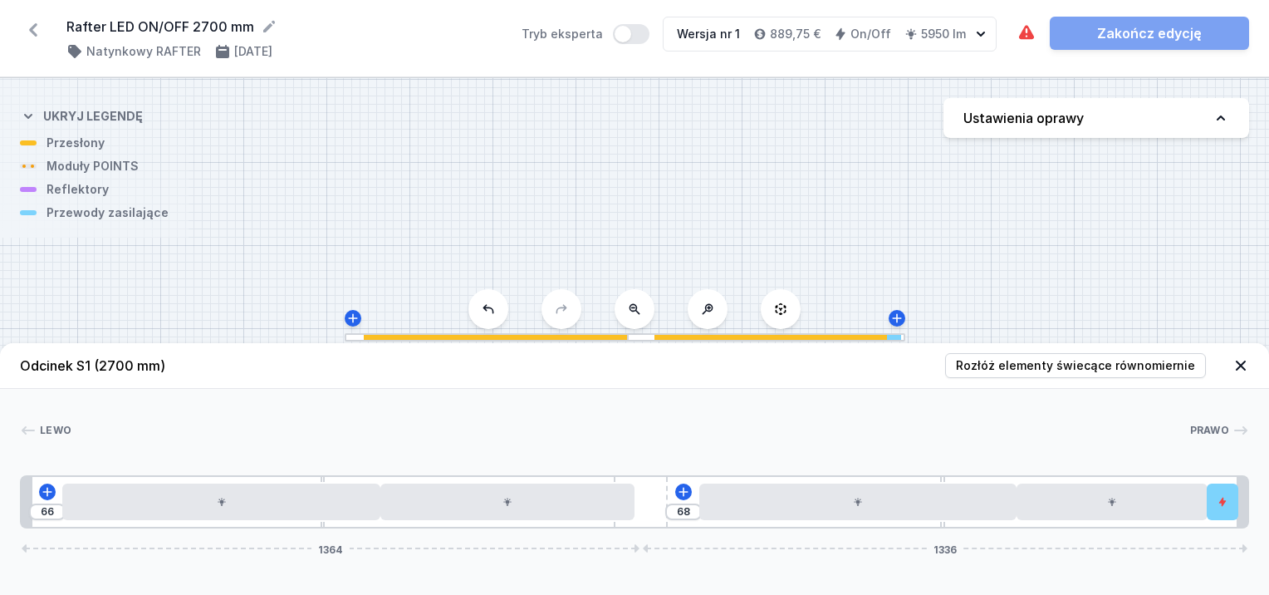
click at [698, 505] on div "68" at bounding box center [683, 511] width 37 height 17
drag, startPoint x: 729, startPoint y: 518, endPoint x: 711, endPoint y: 522, distance: 18.7
click at [711, 522] on div "66 3 65 1364 1336" at bounding box center [634, 501] width 1229 height 53
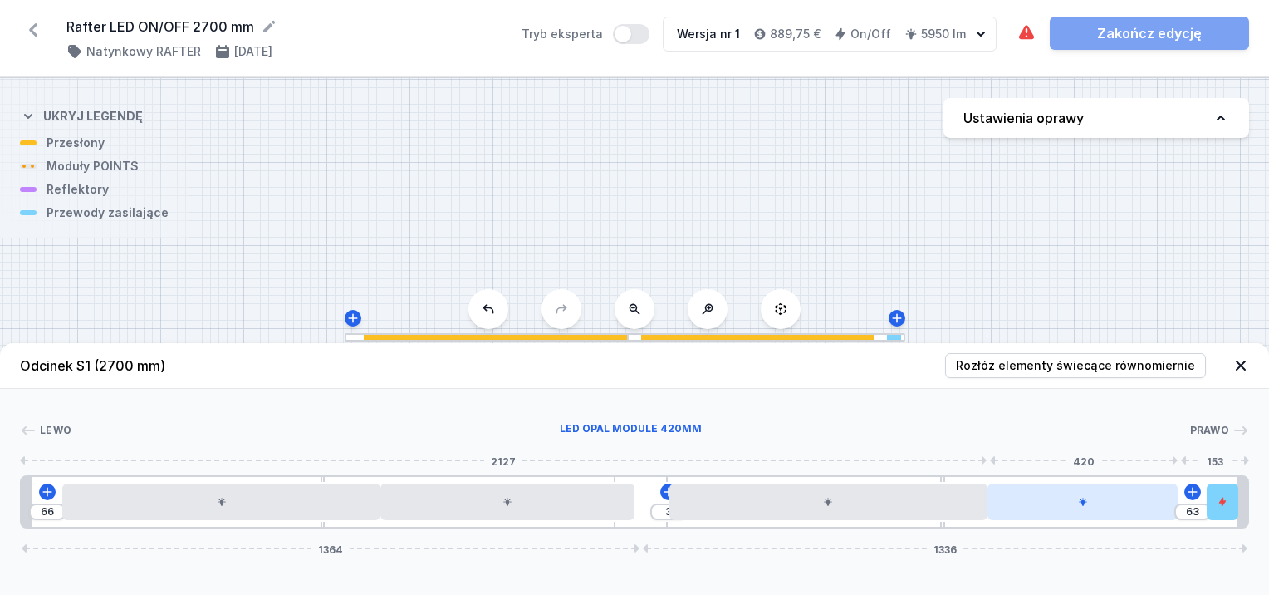
drag, startPoint x: 1105, startPoint y: 509, endPoint x: 1091, endPoint y: 519, distance: 16.6
click at [1091, 519] on div at bounding box center [1082, 501] width 191 height 37
drag, startPoint x: 846, startPoint y: 517, endPoint x: 824, endPoint y: 522, distance: 22.8
click at [824, 522] on div "66 62 63 1364 1336" at bounding box center [634, 501] width 1229 height 53
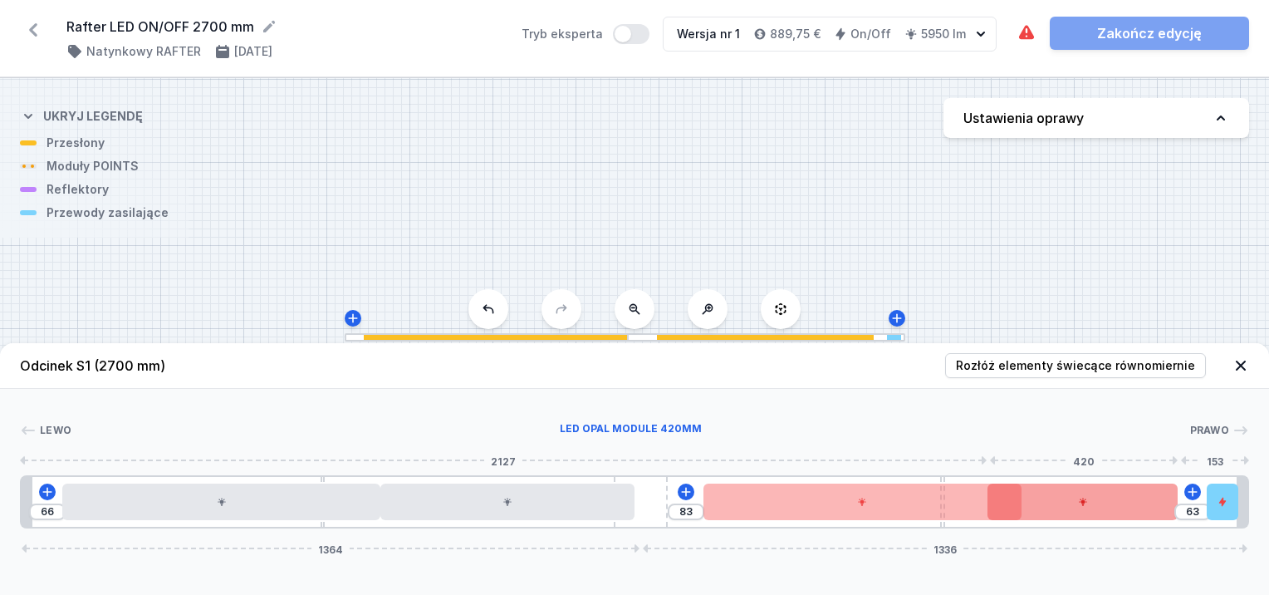
drag, startPoint x: 933, startPoint y: 502, endPoint x: 1009, endPoint y: 503, distance: 76.4
click at [1009, 503] on div "66 83 63 1364 1336" at bounding box center [634, 501] width 1229 height 53
click at [1134, 500] on div at bounding box center [1082, 501] width 191 height 37
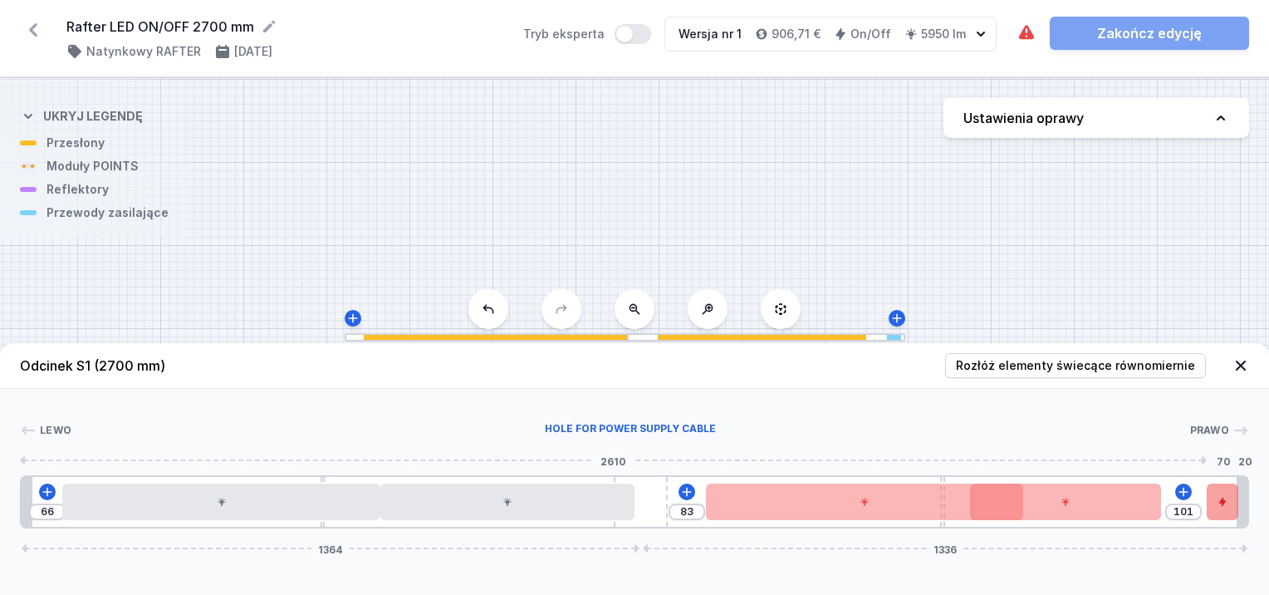
click at [1224, 502] on icon at bounding box center [1222, 501] width 7 height 9
click at [1166, 453] on icon at bounding box center [1162, 454] width 9 height 11
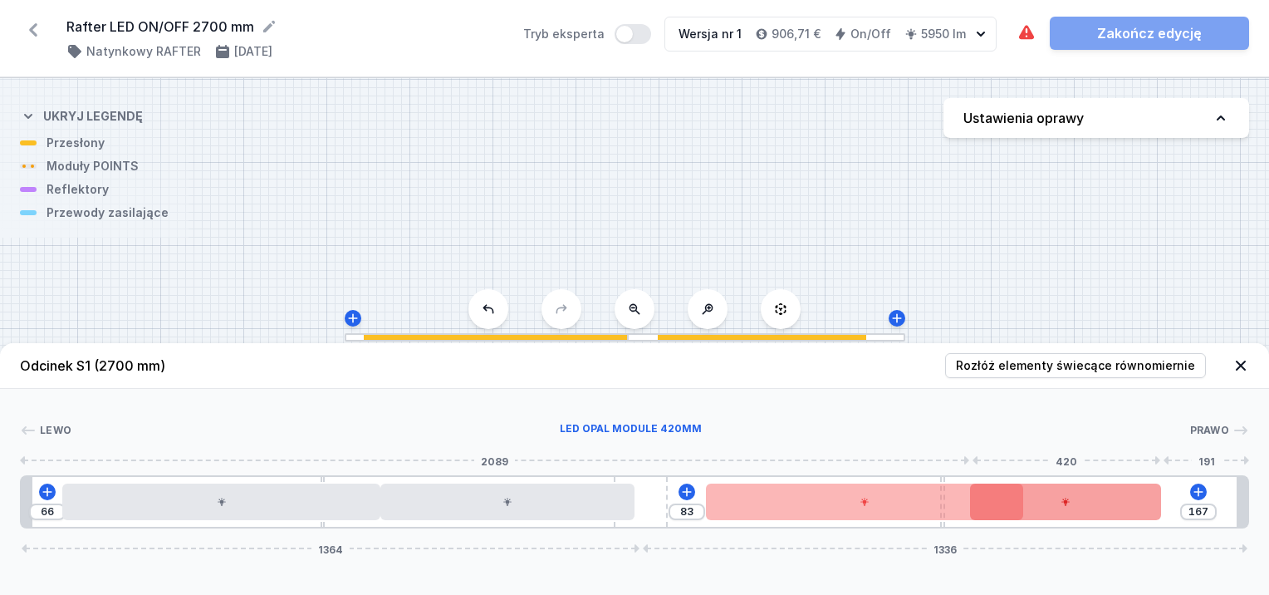
click at [1129, 505] on div at bounding box center [1065, 501] width 191 height 37
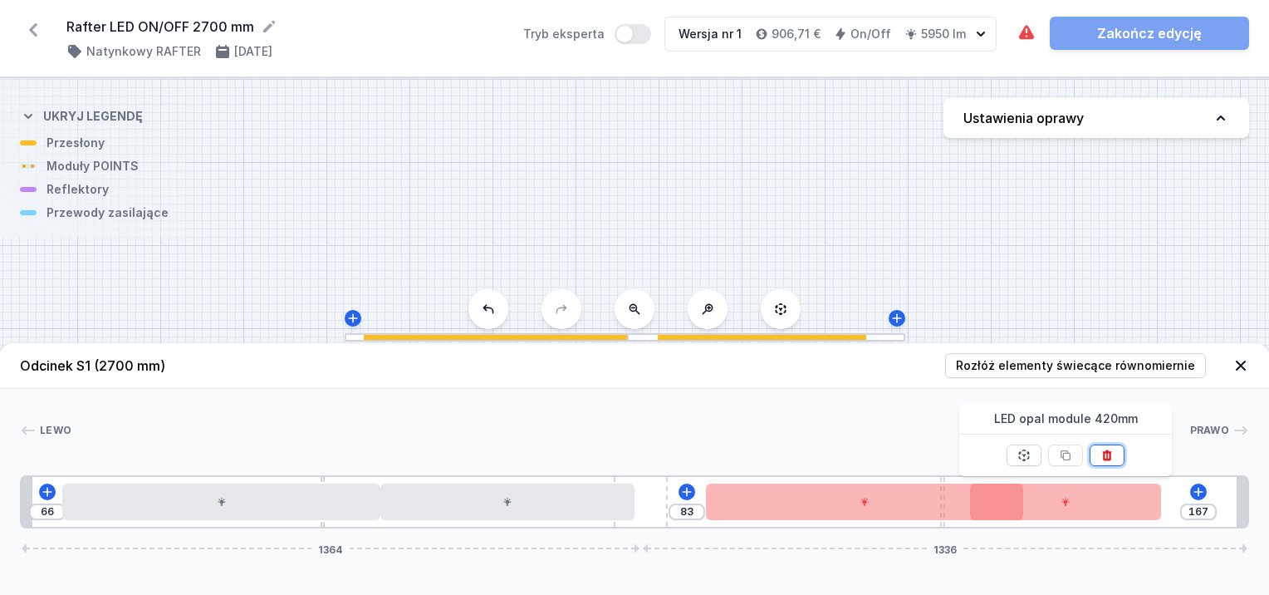
click at [1111, 454] on icon at bounding box center [1106, 454] width 13 height 13
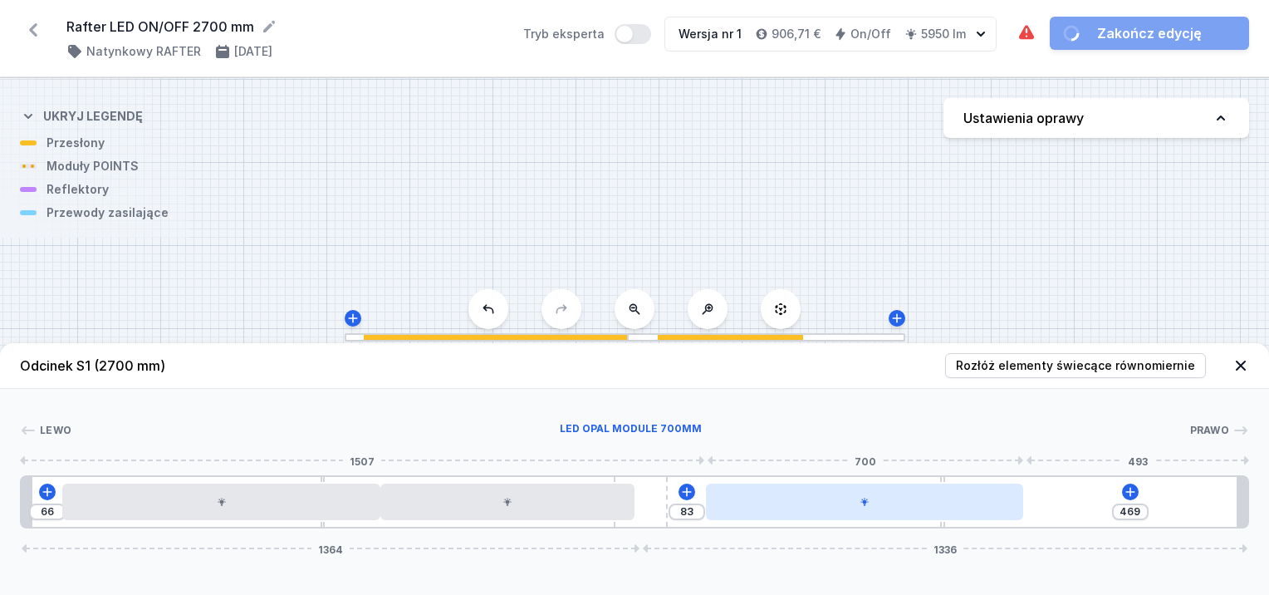
click at [996, 502] on div at bounding box center [865, 501] width 318 height 37
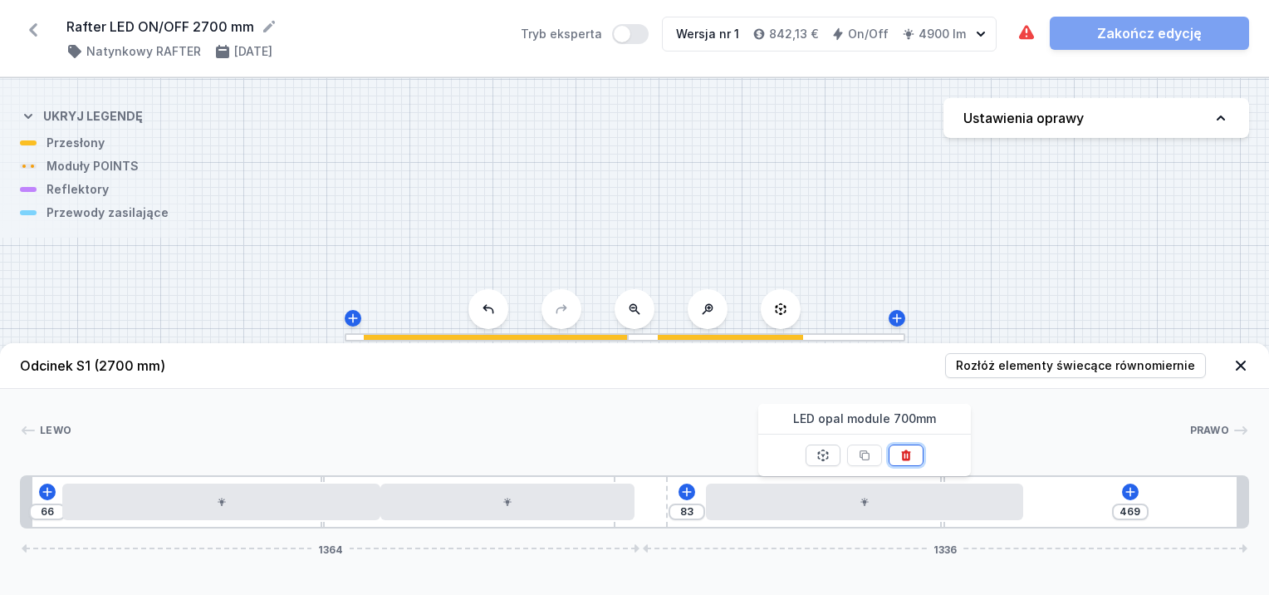
click at [921, 456] on button at bounding box center [906, 455] width 35 height 22
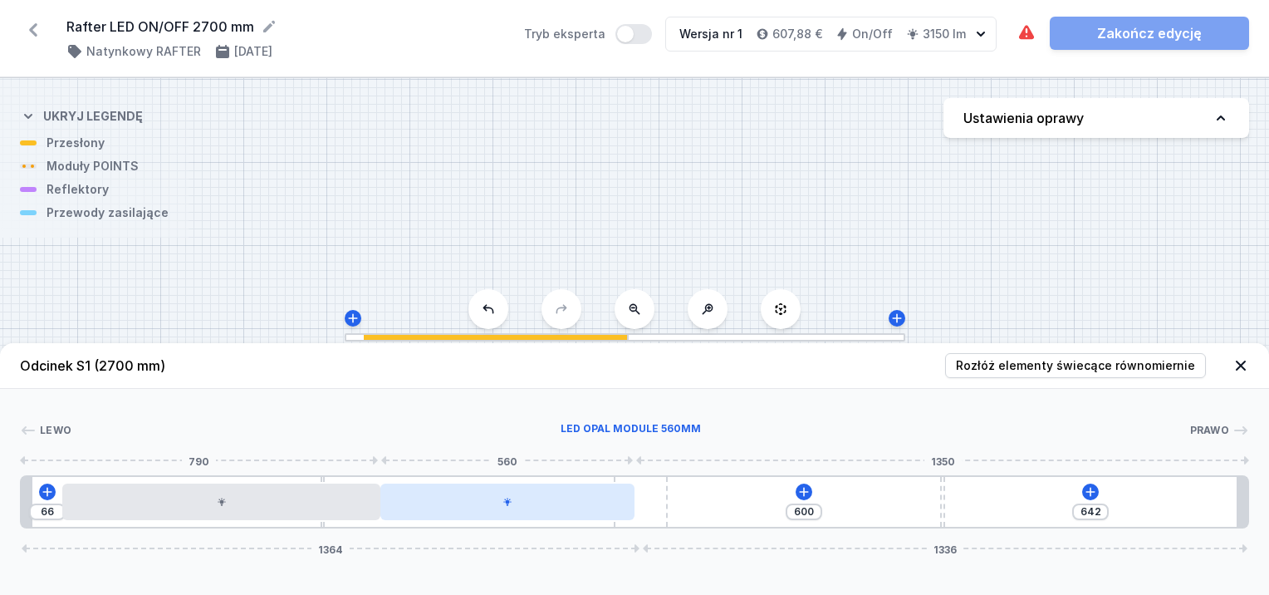
click at [586, 511] on div at bounding box center [507, 501] width 254 height 37
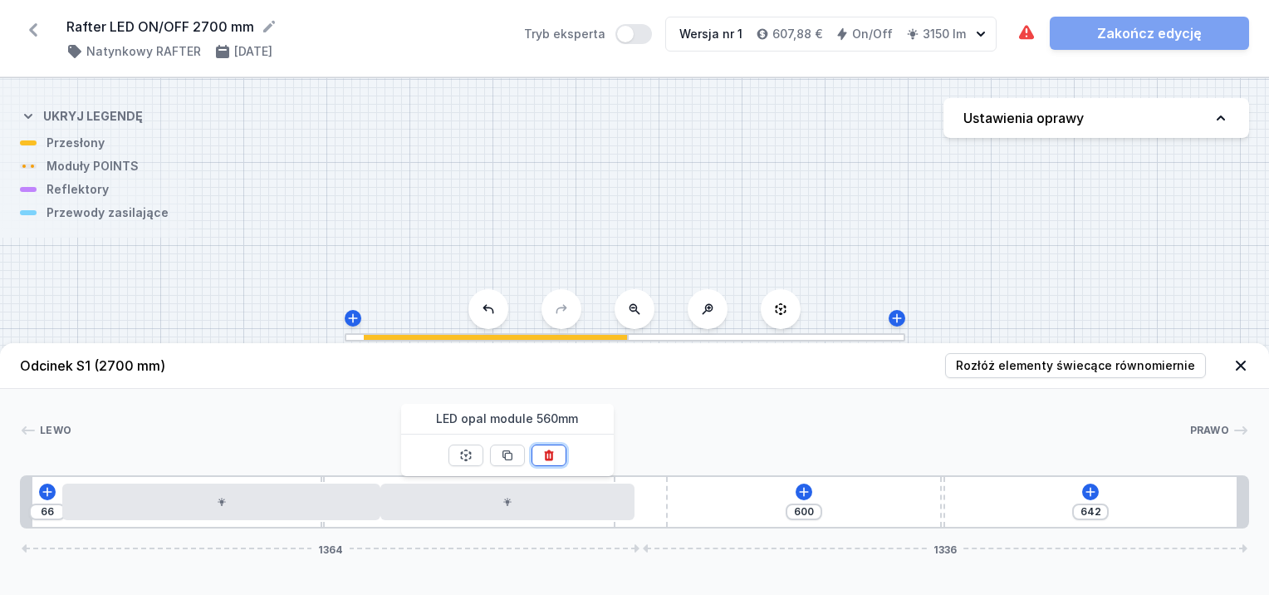
click at [549, 453] on icon at bounding box center [548, 454] width 13 height 13
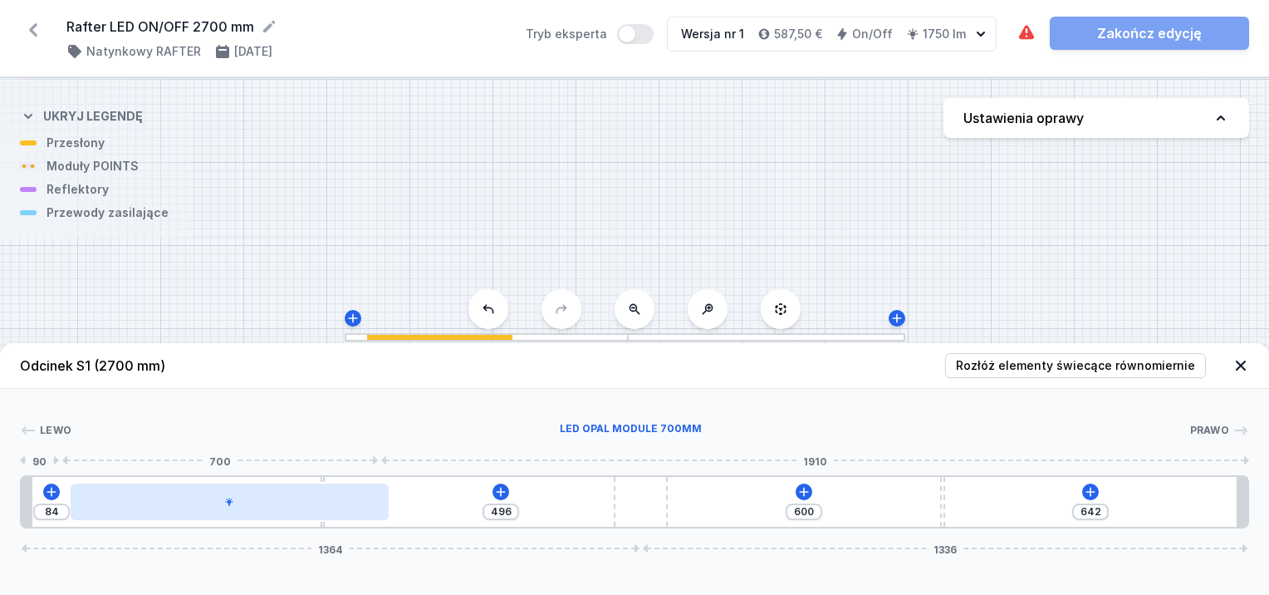
click at [331, 497] on div at bounding box center [230, 501] width 318 height 37
click at [315, 517] on div at bounding box center [230, 501] width 318 height 37
click at [389, 517] on div at bounding box center [237, 501] width 318 height 37
drag, startPoint x: 362, startPoint y: 508, endPoint x: 327, endPoint y: 513, distance: 35.2
click at [326, 513] on div at bounding box center [186, 501] width 318 height 37
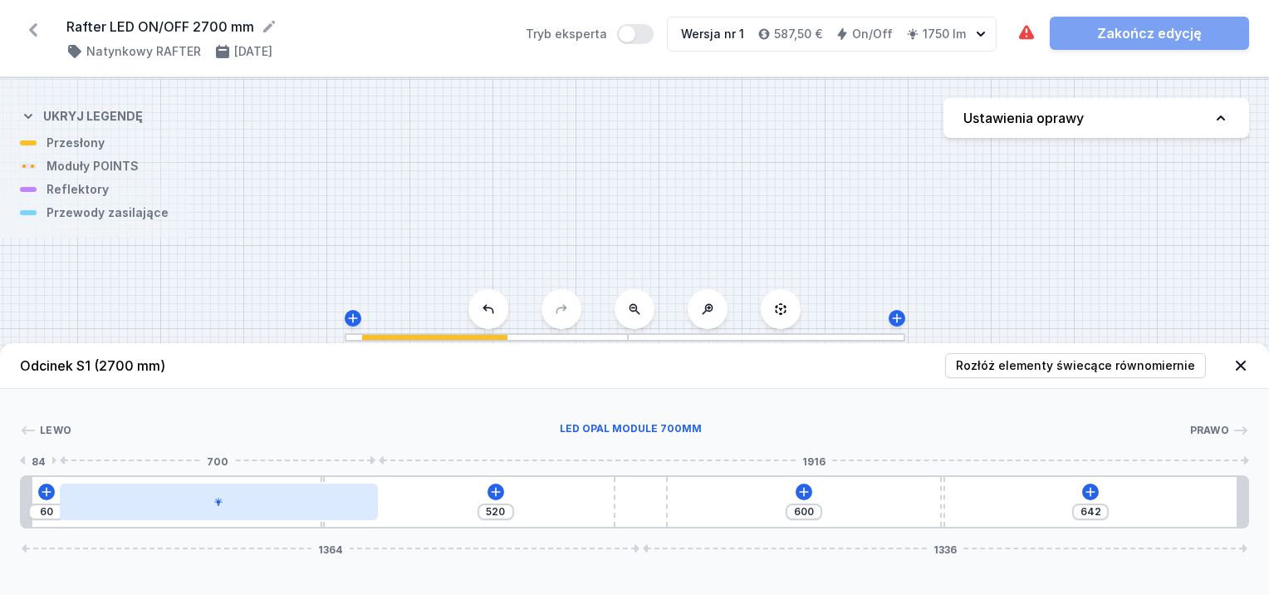
click at [326, 512] on div at bounding box center [219, 501] width 318 height 37
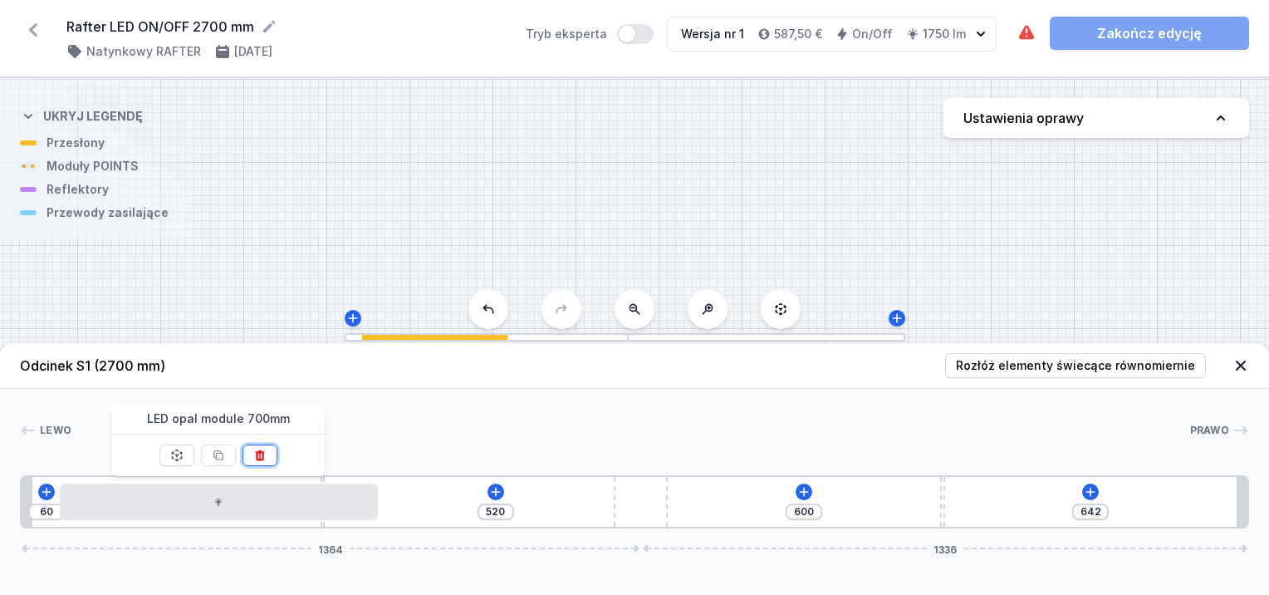
click at [266, 451] on button at bounding box center [259, 455] width 35 height 22
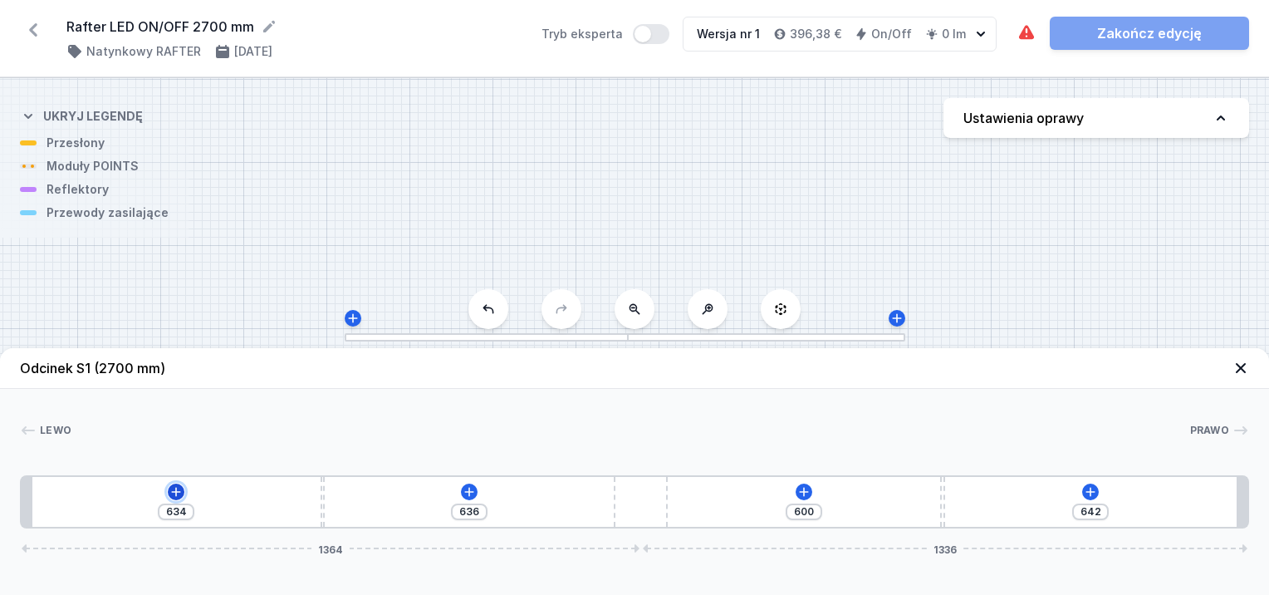
click at [178, 491] on icon at bounding box center [175, 491] width 13 height 13
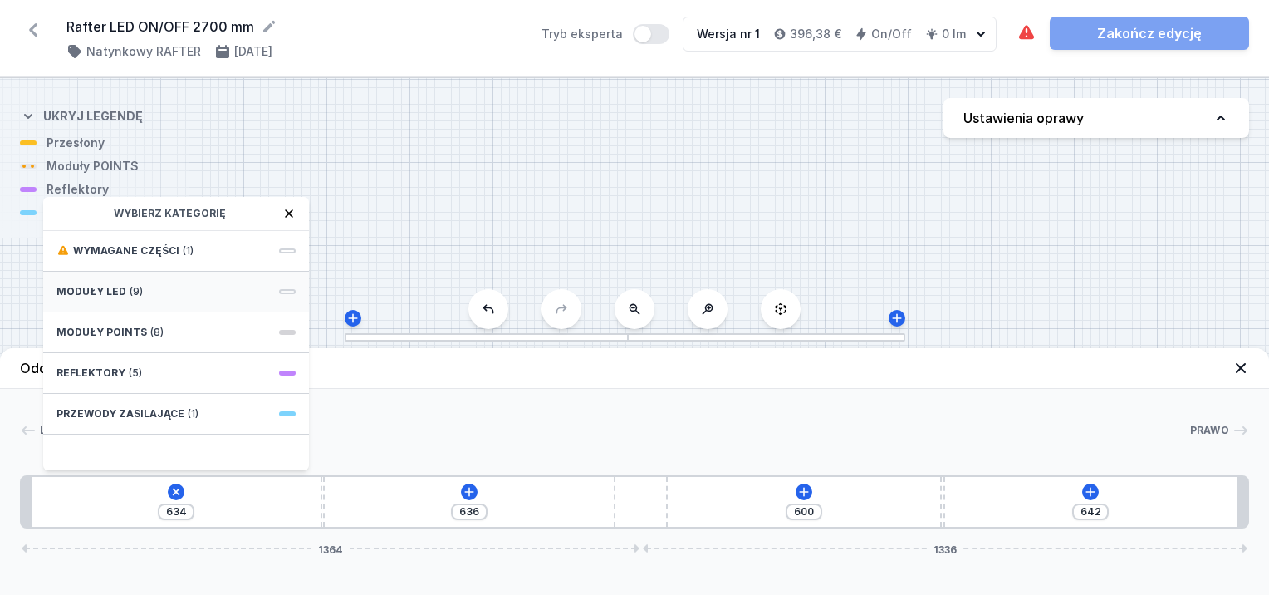
click at [134, 282] on div "Moduły LED (9)" at bounding box center [176, 292] width 266 height 41
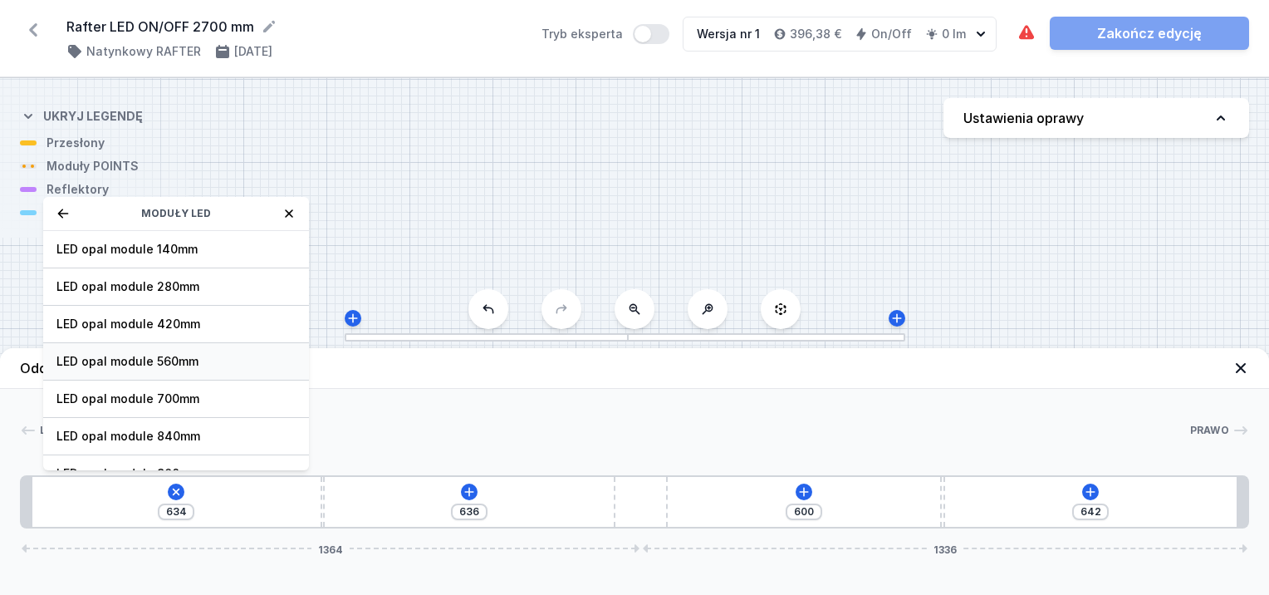
click at [172, 367] on span "LED opal module 560mm" at bounding box center [175, 361] width 239 height 17
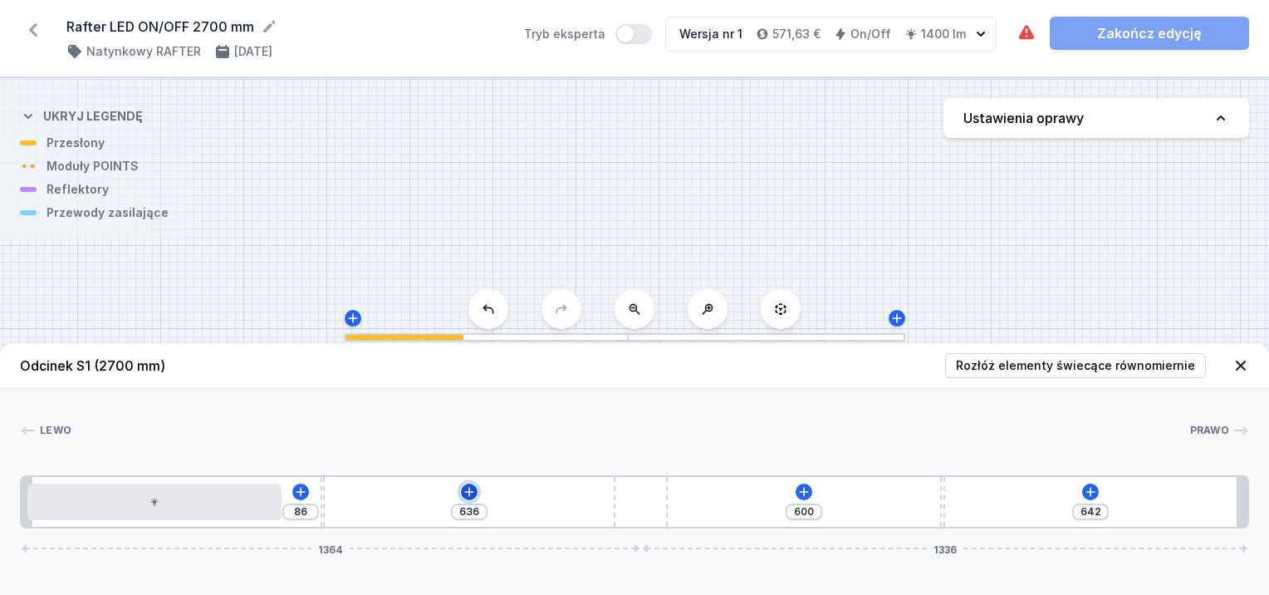
click at [468, 493] on icon at bounding box center [468, 491] width 9 height 9
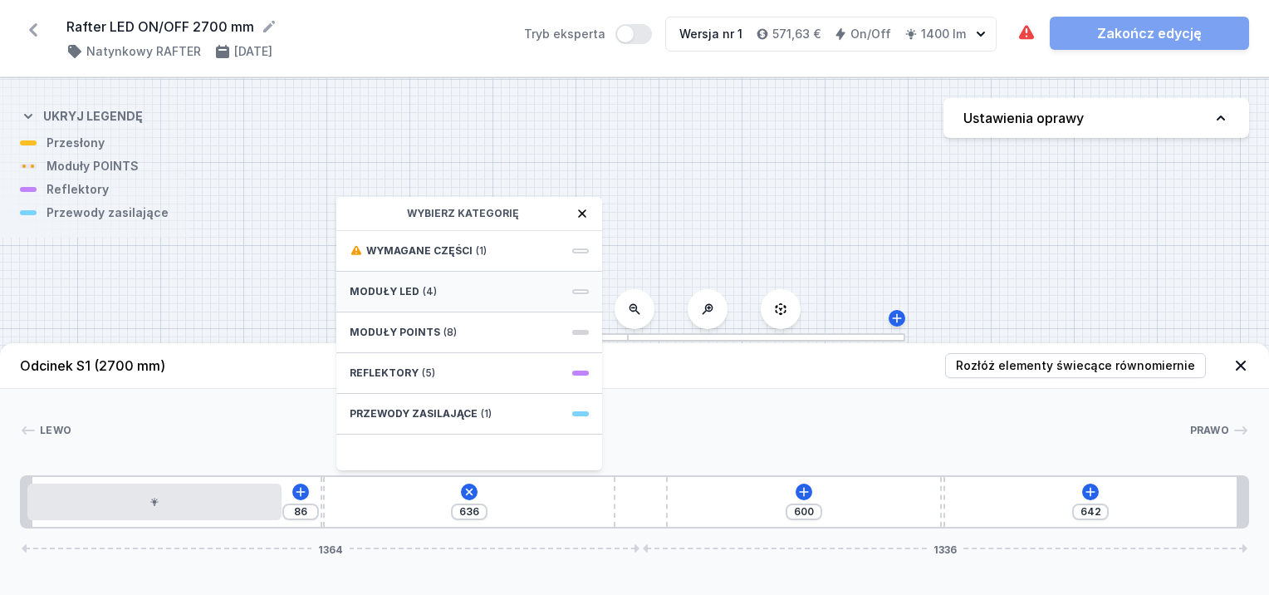
click at [425, 296] on span "(4)" at bounding box center [430, 291] width 14 height 13
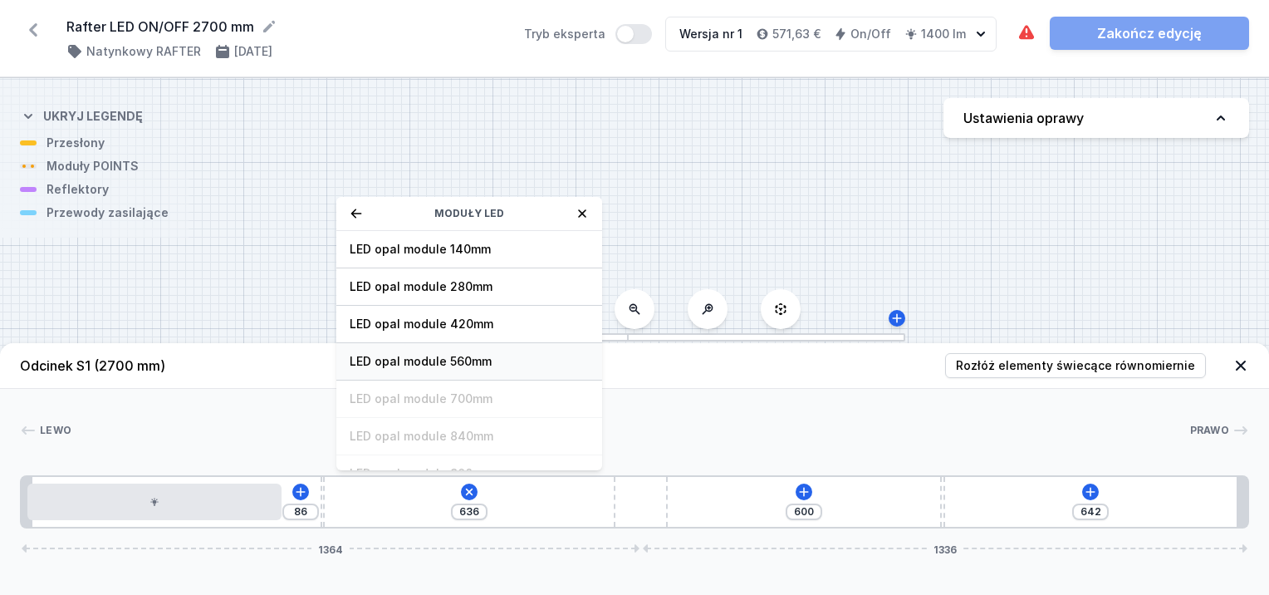
click at [424, 351] on div "LED opal module 560mm" at bounding box center [469, 361] width 266 height 37
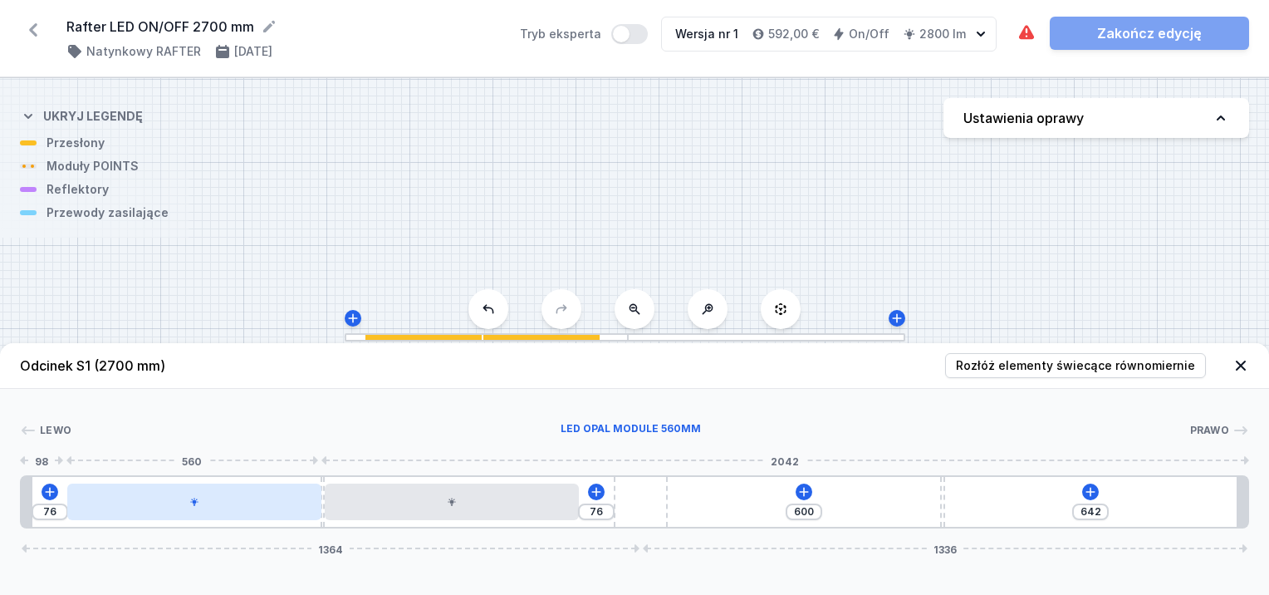
drag, startPoint x: 242, startPoint y: 497, endPoint x: 274, endPoint y: 497, distance: 31.6
click at [274, 497] on div at bounding box center [194, 501] width 254 height 37
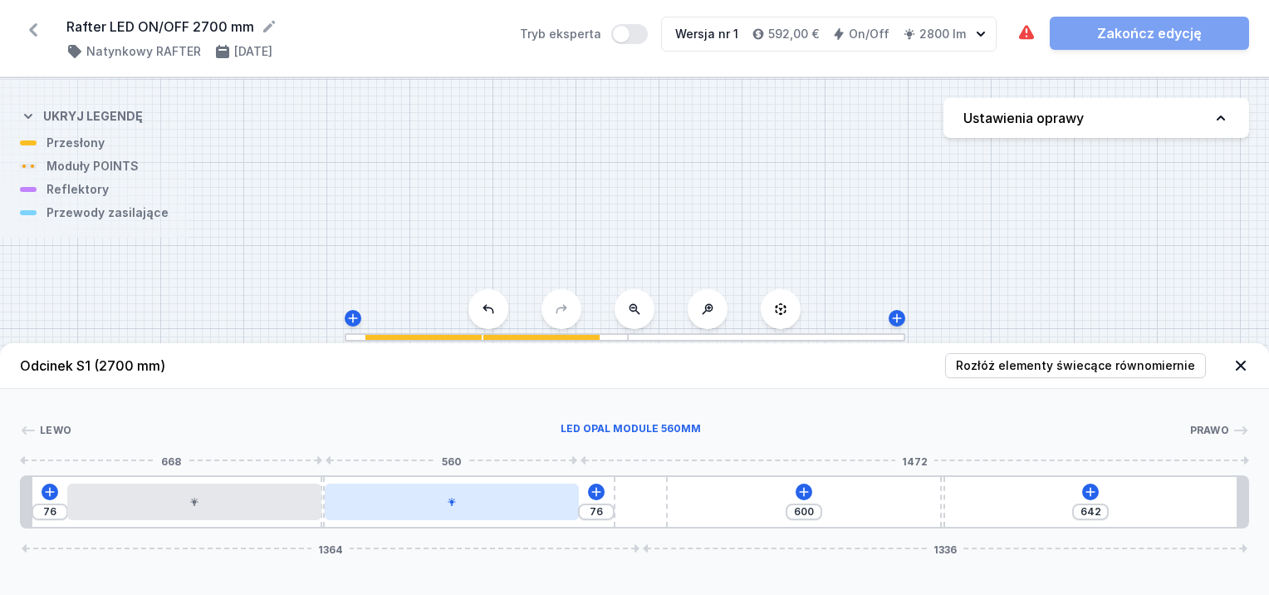
click at [546, 510] on div at bounding box center [452, 501] width 254 height 37
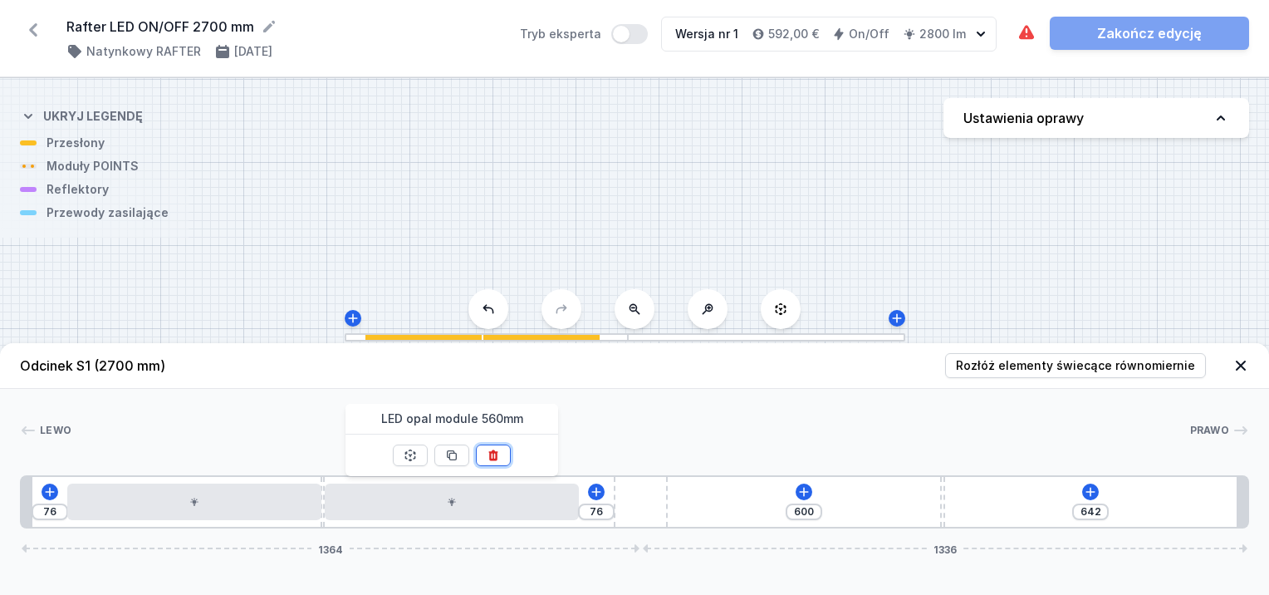
click at [493, 454] on icon at bounding box center [492, 454] width 9 height 11
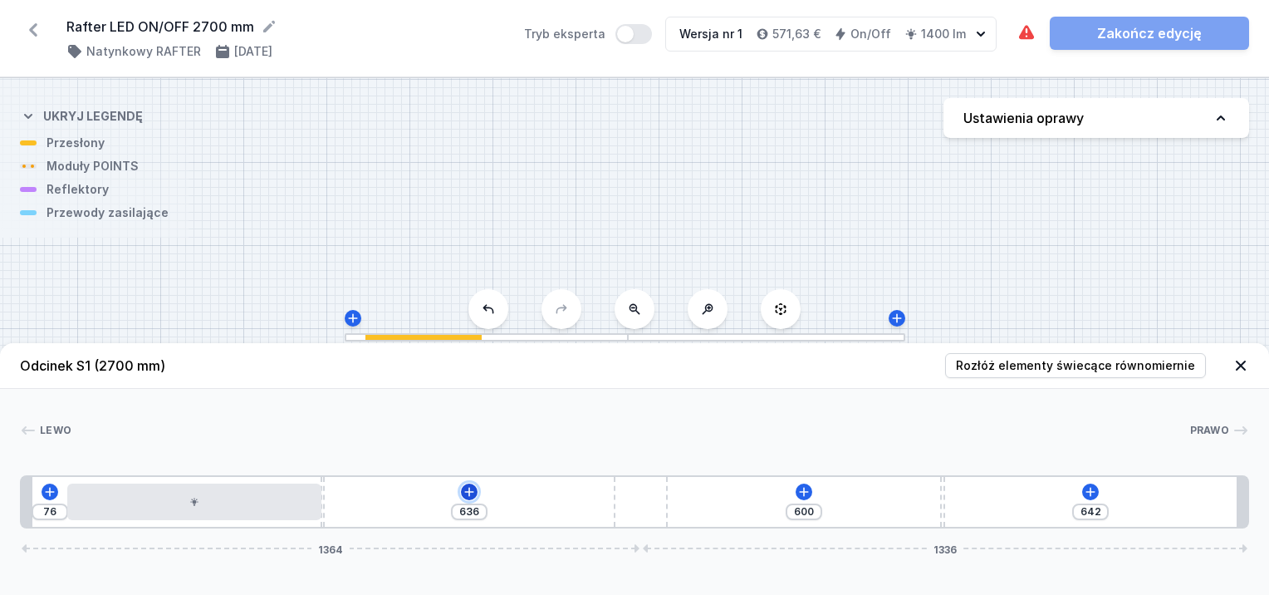
click at [473, 492] on icon at bounding box center [469, 491] width 13 height 13
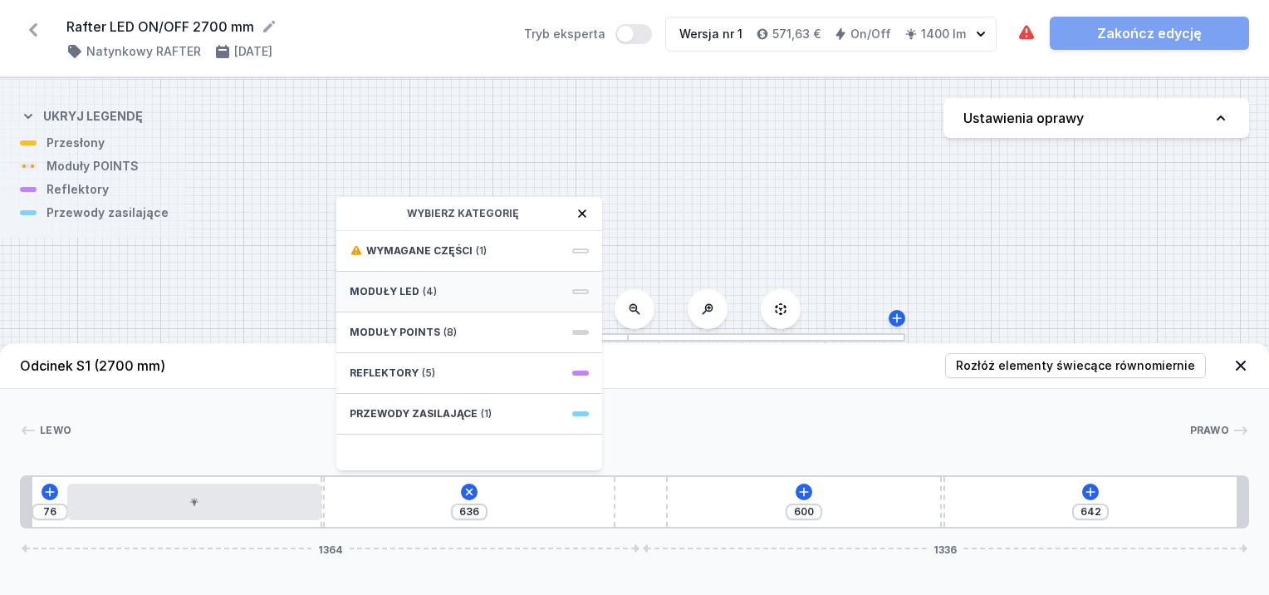
click at [391, 296] on span "Moduły LED" at bounding box center [385, 291] width 70 height 13
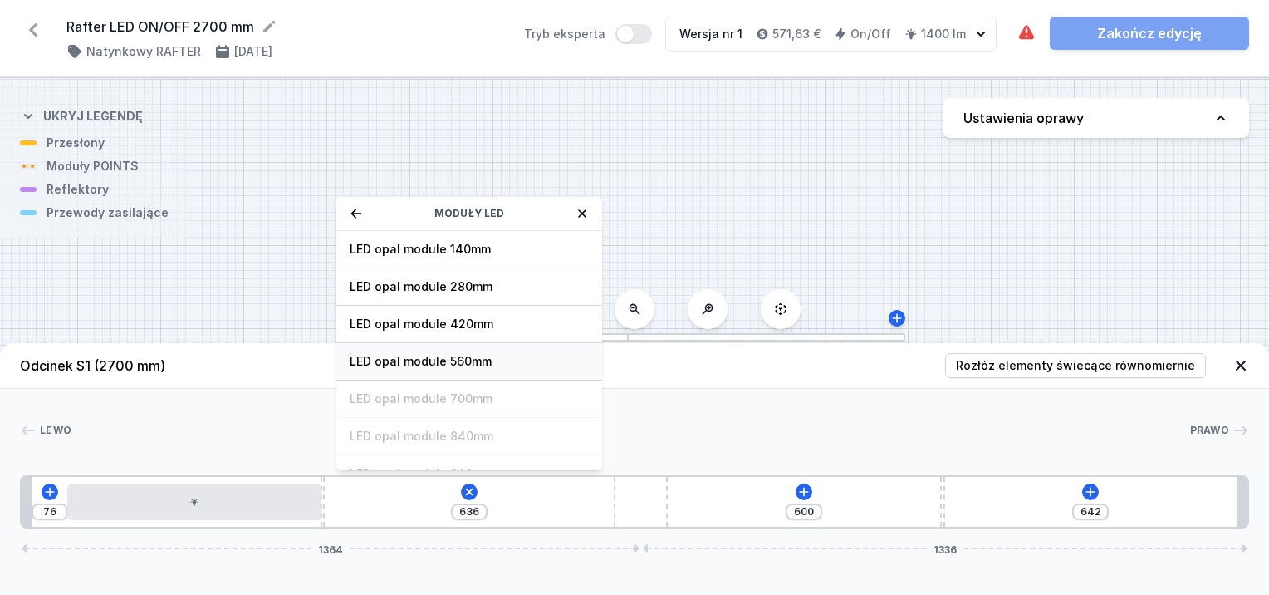
click at [478, 360] on span "LED opal module 560mm" at bounding box center [469, 361] width 239 height 17
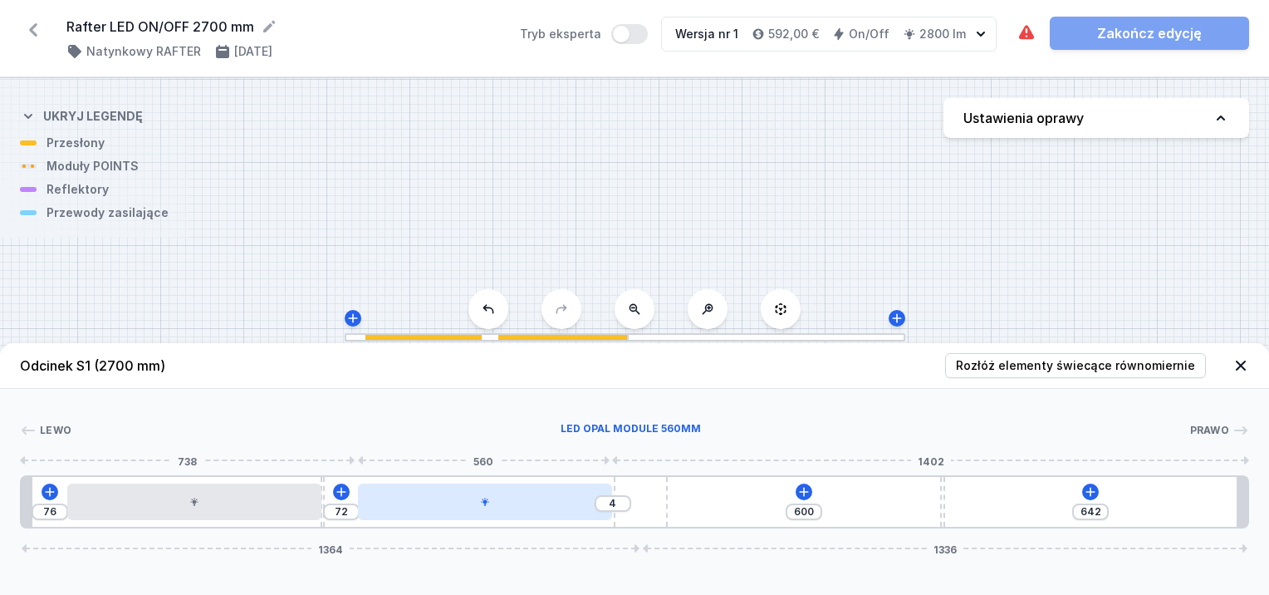
drag, startPoint x: 533, startPoint y: 486, endPoint x: 562, endPoint y: 488, distance: 29.2
click at [562, 488] on div at bounding box center [485, 501] width 254 height 37
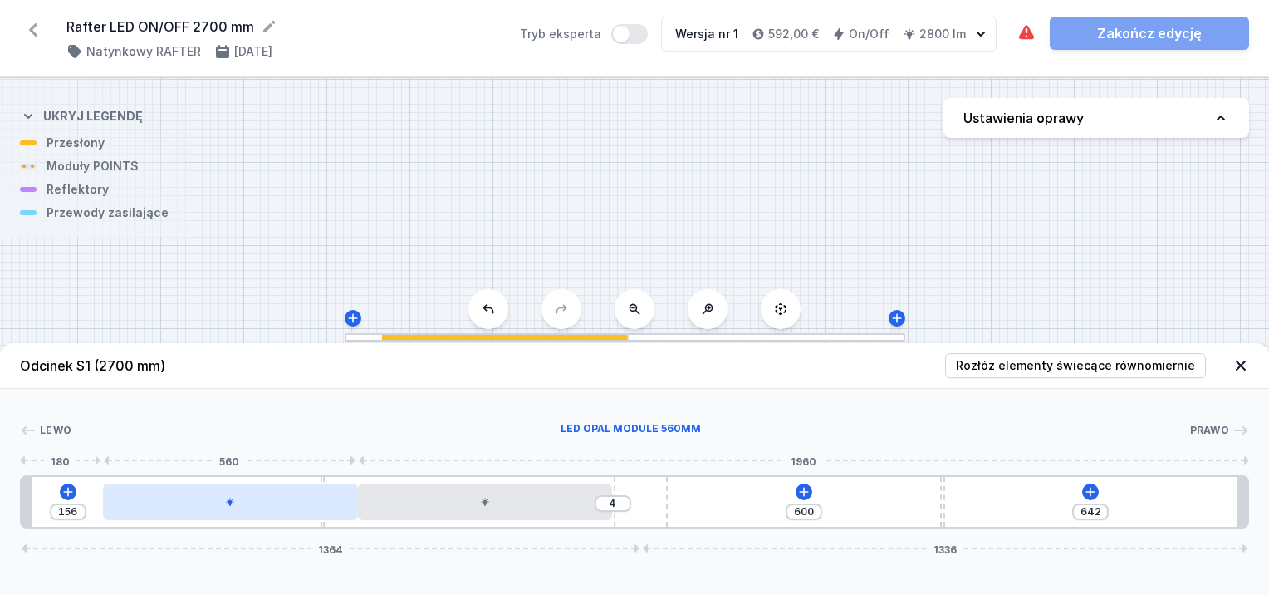
drag, startPoint x: 297, startPoint y: 502, endPoint x: 325, endPoint y: 504, distance: 27.5
click at [299, 505] on div at bounding box center [230, 501] width 254 height 37
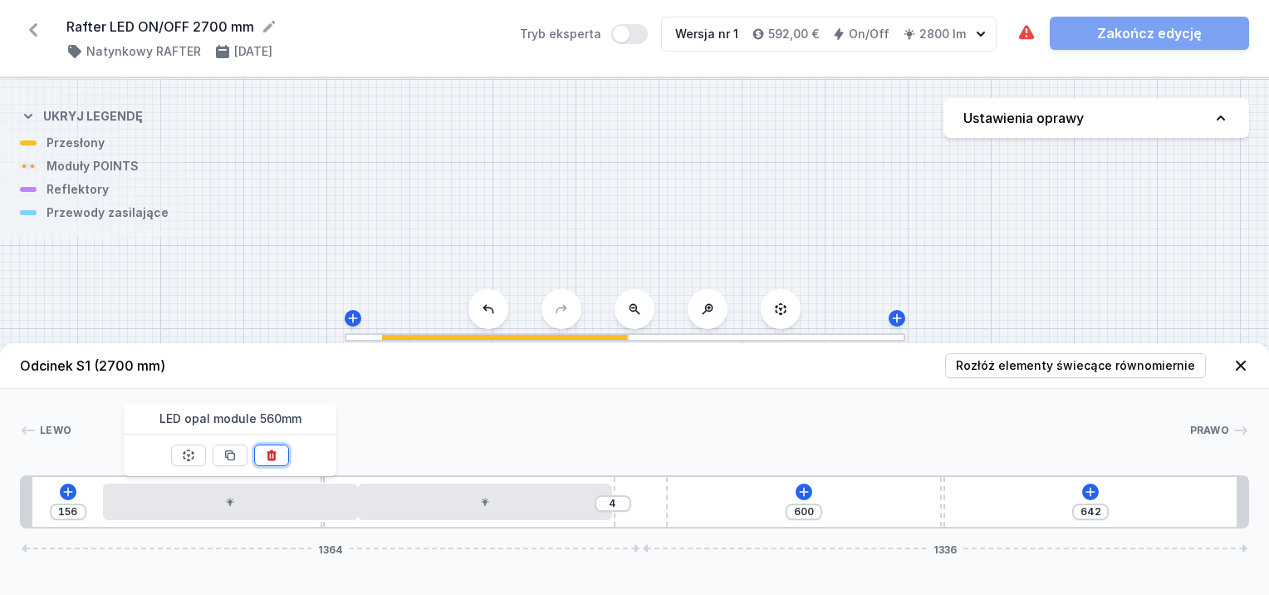
click at [272, 455] on icon at bounding box center [271, 454] width 9 height 11
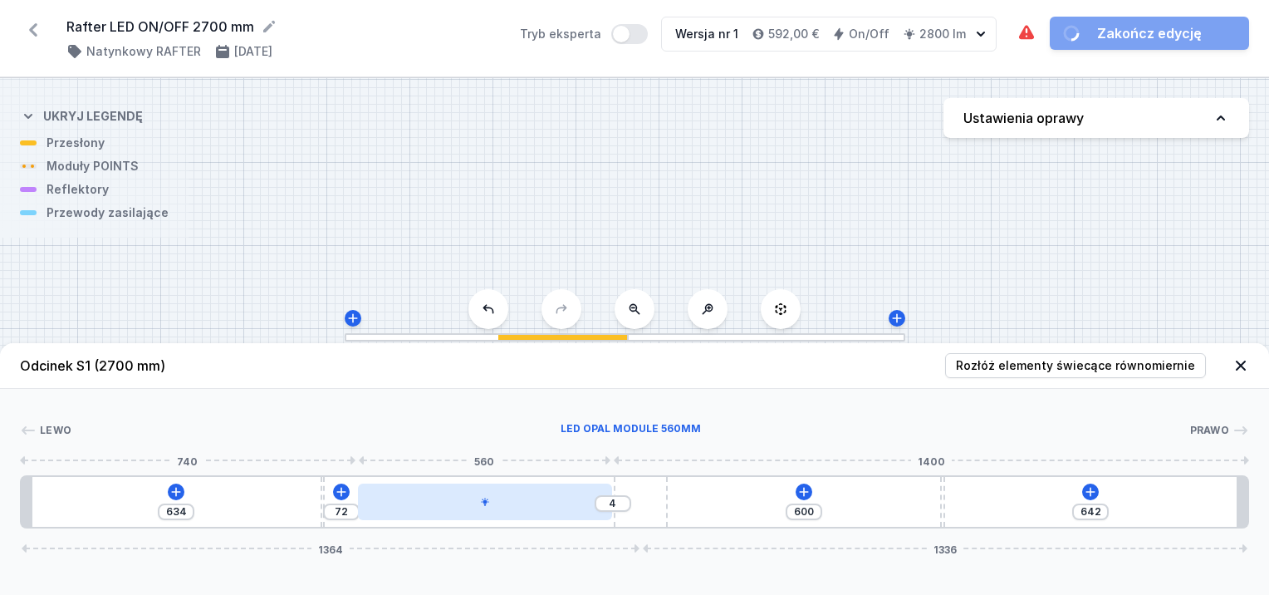
click at [495, 501] on div at bounding box center [485, 501] width 254 height 37
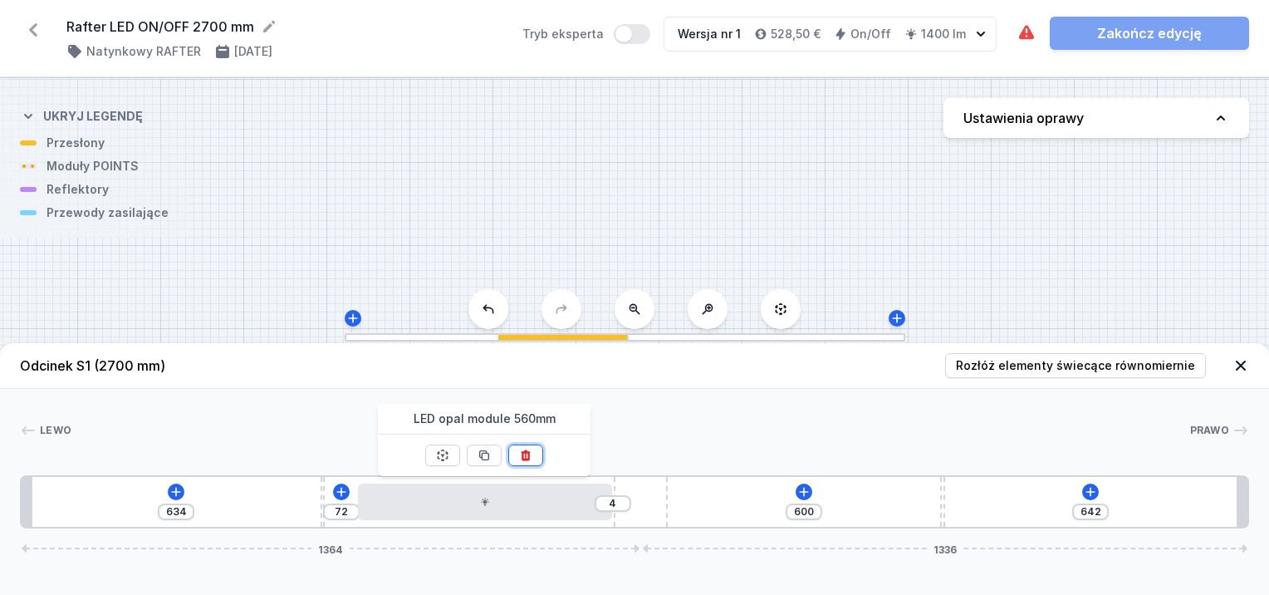
click at [532, 455] on button at bounding box center [525, 455] width 35 height 22
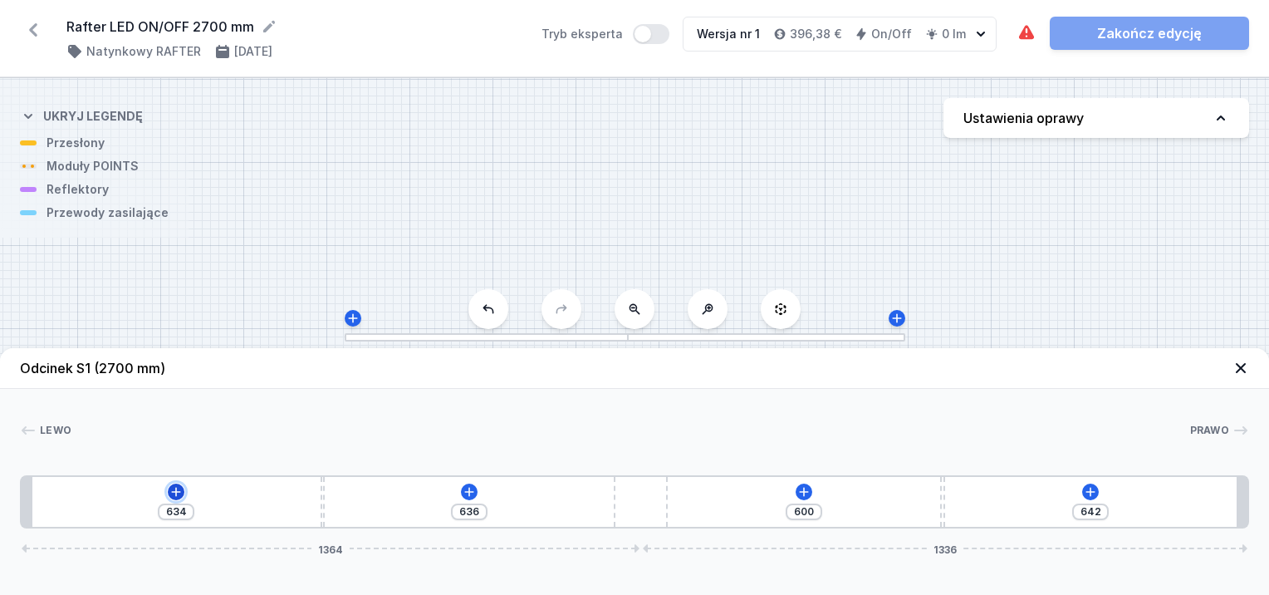
click at [169, 488] on icon at bounding box center [175, 491] width 13 height 13
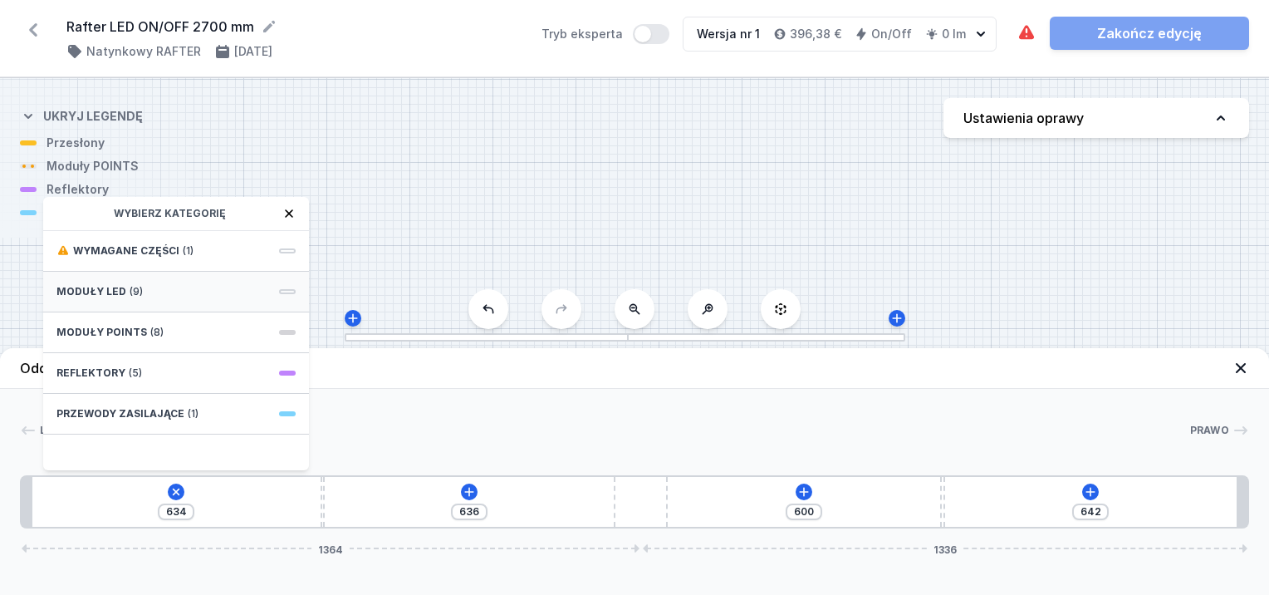
click at [107, 282] on div "Moduły LED (9)" at bounding box center [176, 292] width 266 height 41
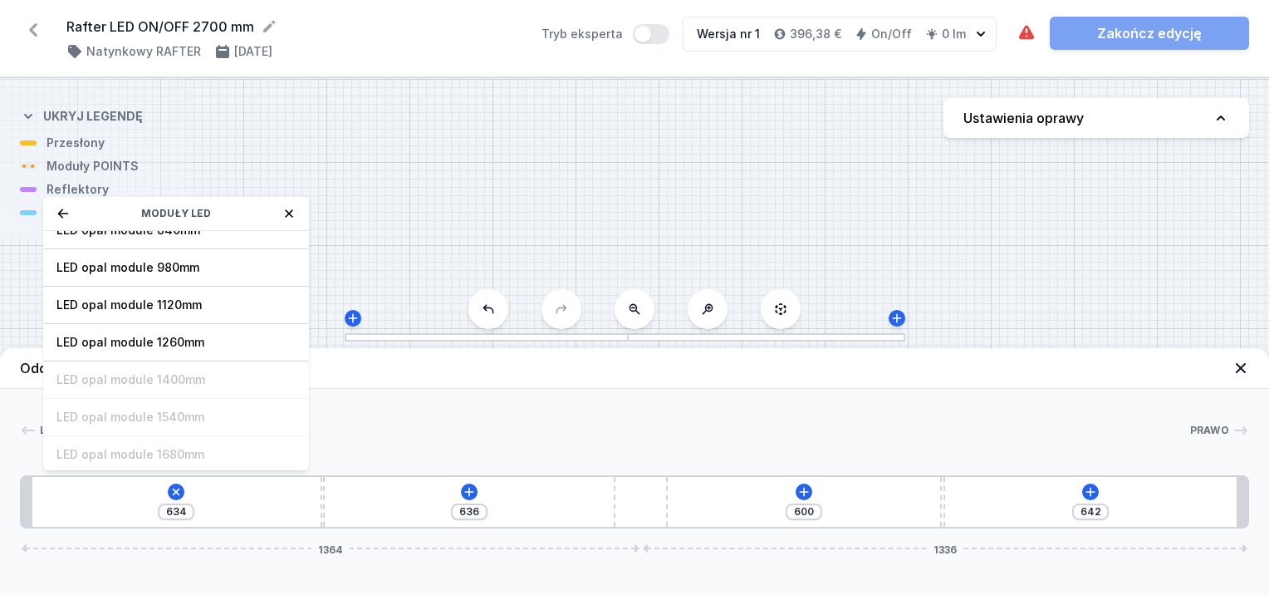
scroll to position [207, 0]
click at [188, 337] on span "LED opal module 1260mm" at bounding box center [175, 341] width 239 height 17
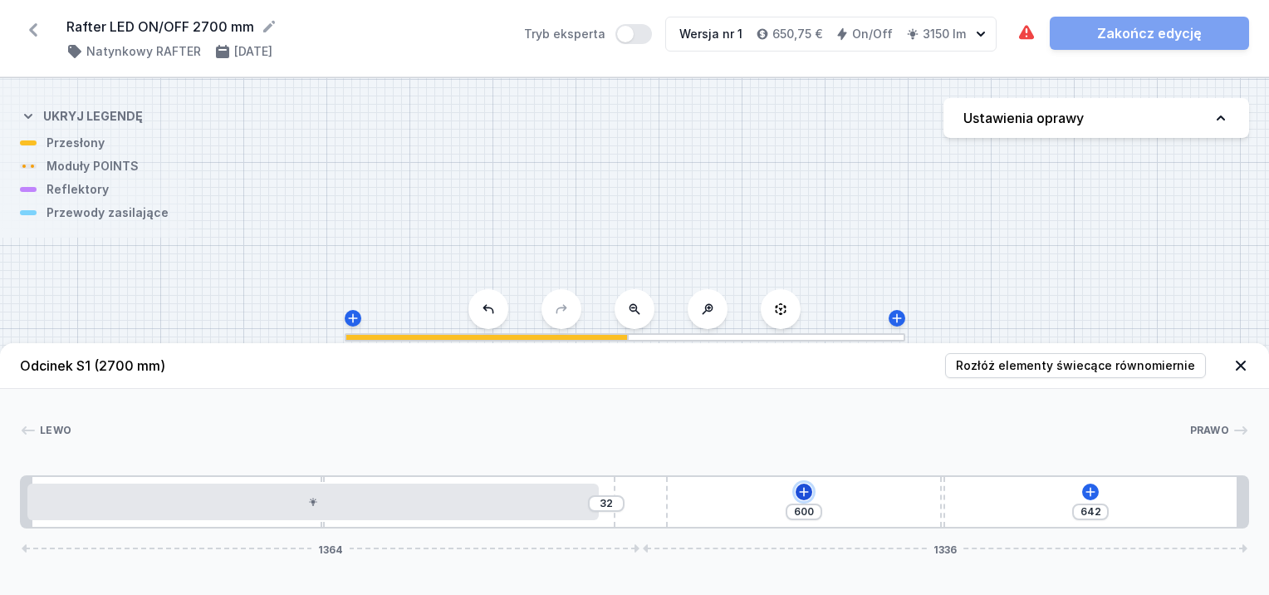
click at [811, 492] on icon at bounding box center [803, 491] width 13 height 13
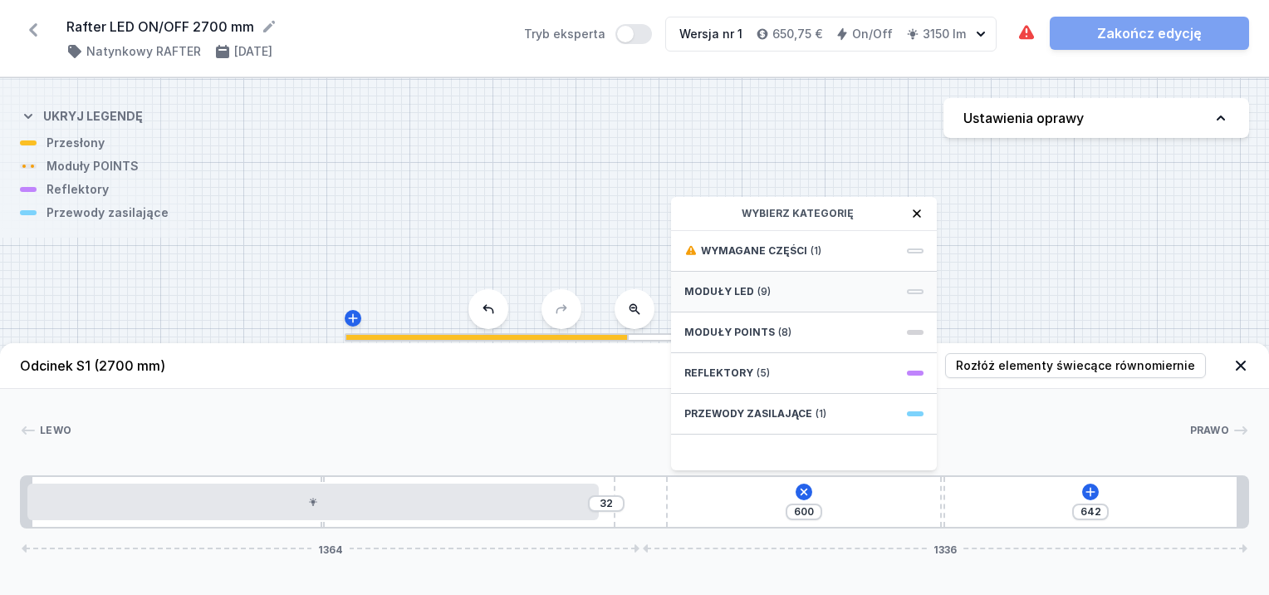
click at [716, 291] on span "Moduły LED" at bounding box center [719, 291] width 70 height 13
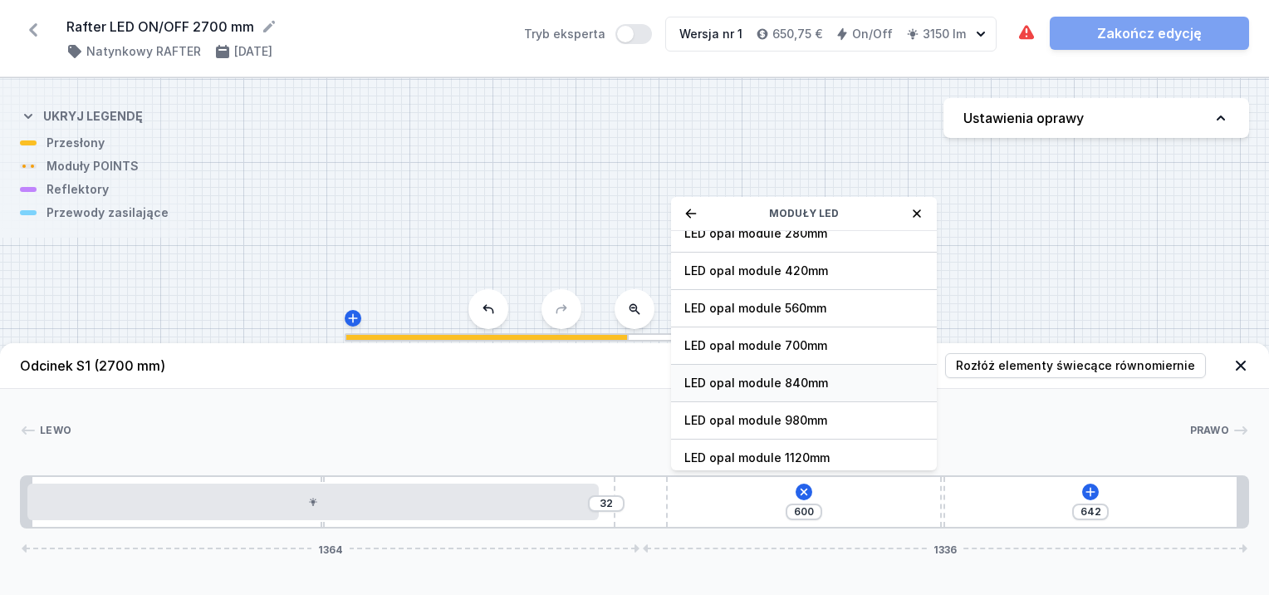
scroll to position [83, 0]
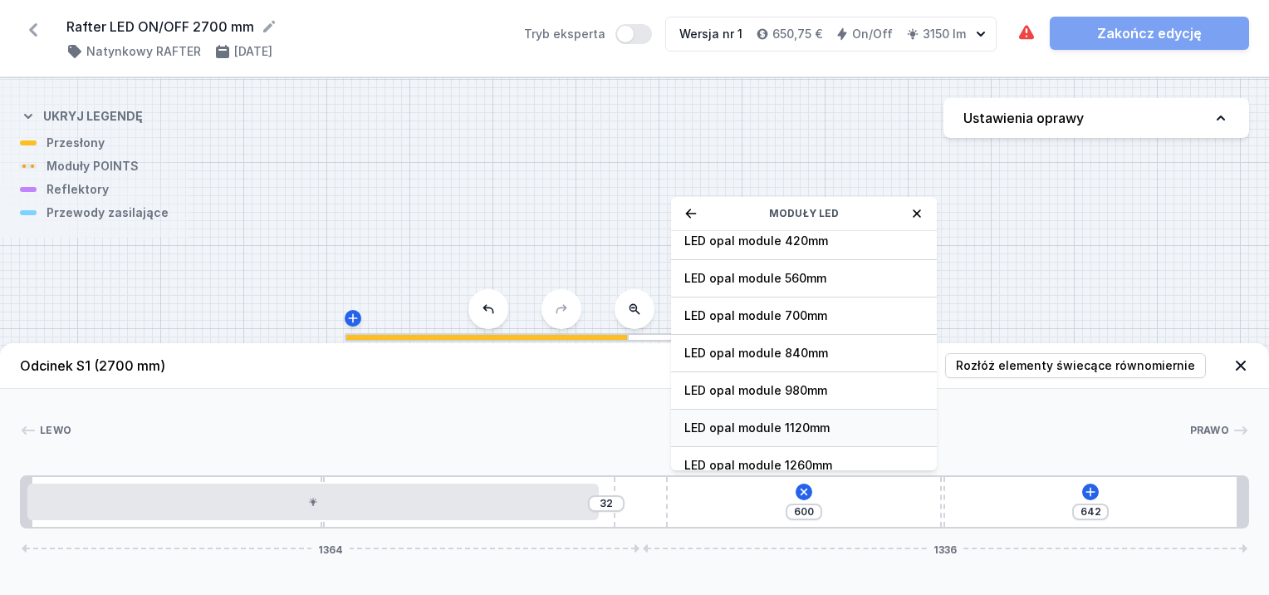
click at [788, 414] on div "LED opal module 1120mm" at bounding box center [804, 427] width 266 height 37
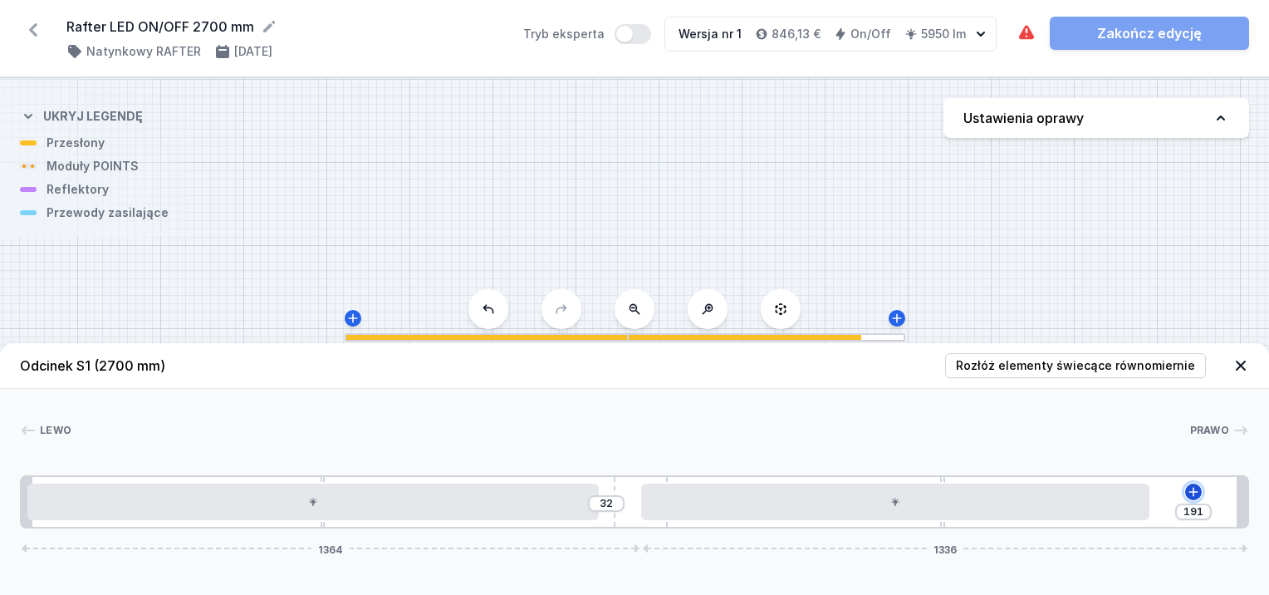
click at [1193, 487] on icon at bounding box center [1193, 491] width 13 height 13
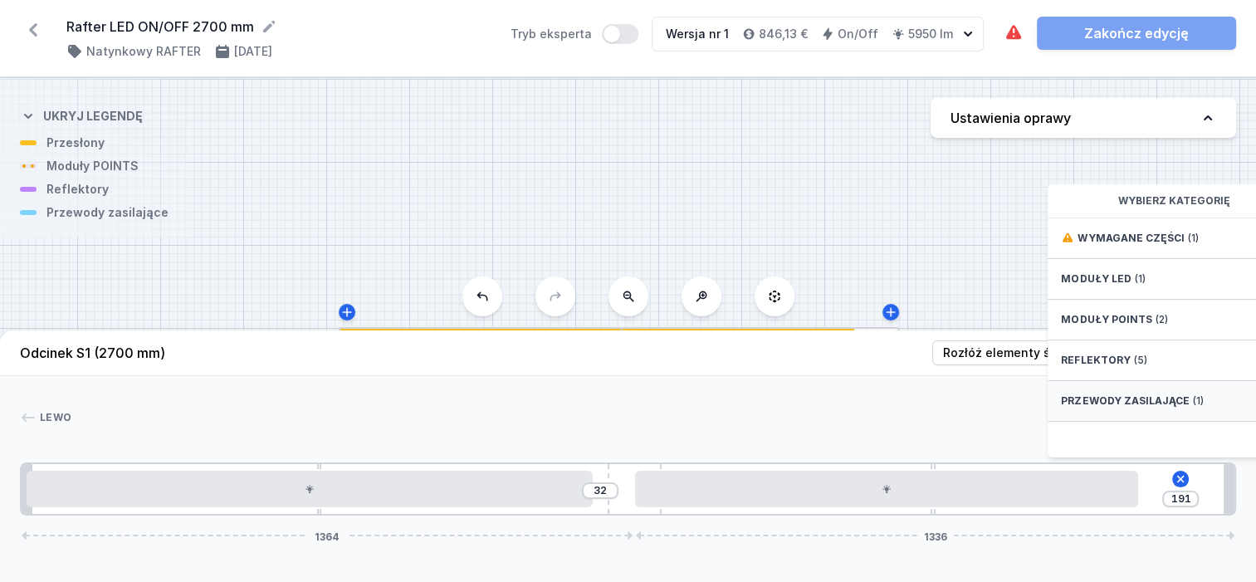
click at [1149, 408] on span "Przewody zasilające" at bounding box center [1125, 400] width 128 height 13
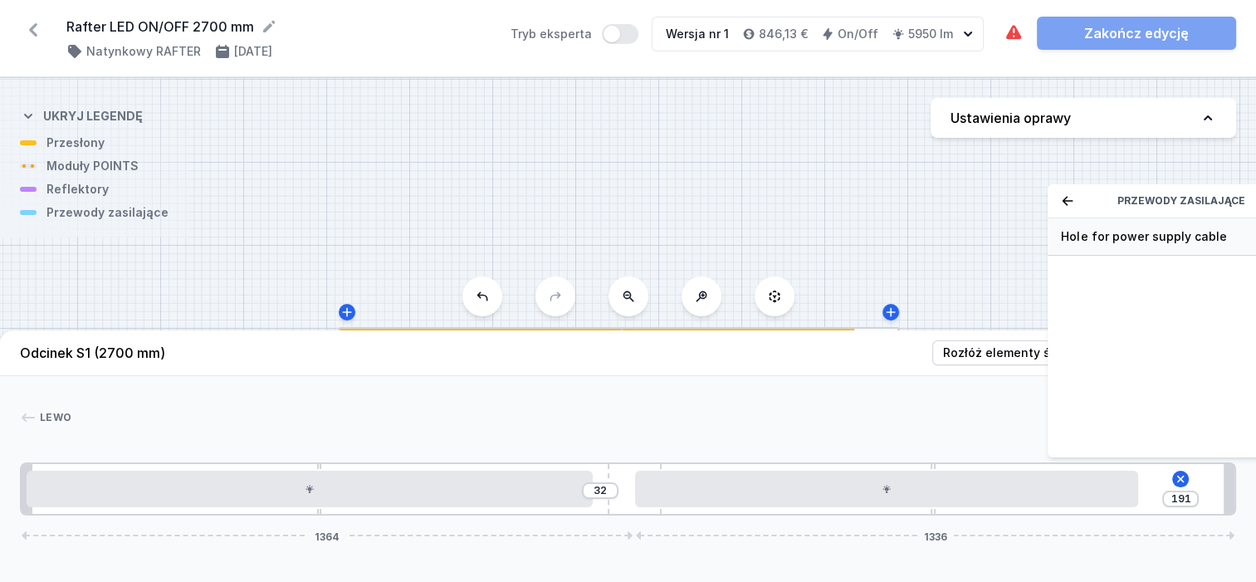
click at [1135, 242] on span "Hole for power supply cable" at bounding box center [1180, 236] width 239 height 17
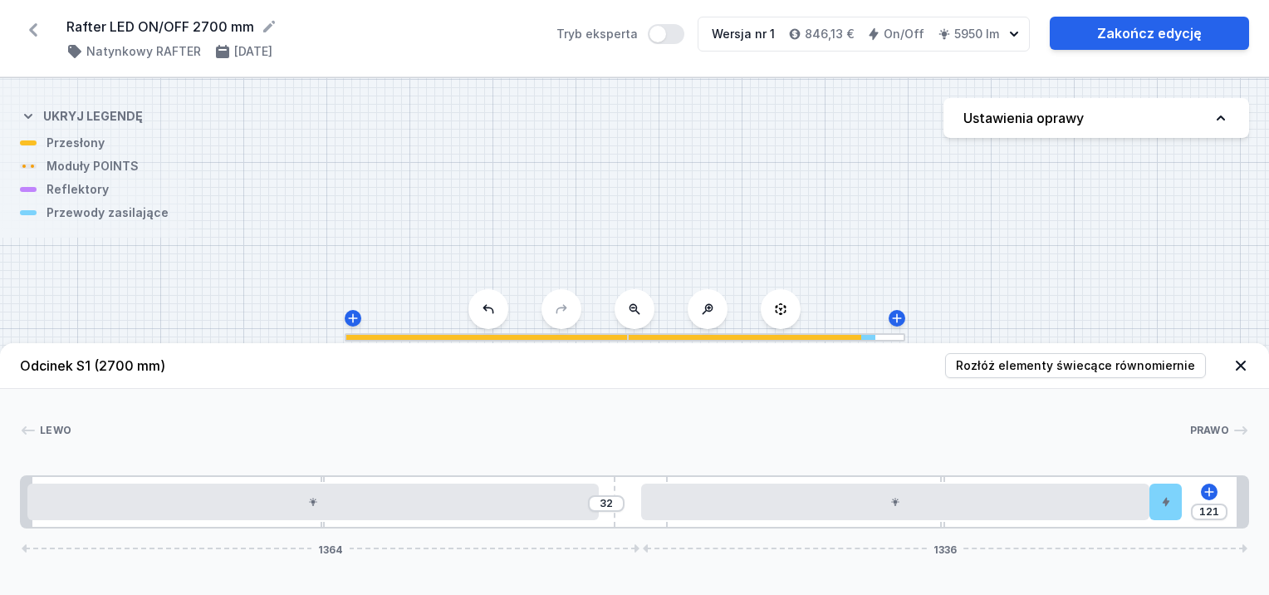
click at [1182, 516] on div "32 121 1364 1336" at bounding box center [634, 501] width 1229 height 53
click at [1174, 516] on div at bounding box center [1165, 501] width 32 height 37
click at [1173, 516] on div at bounding box center [1165, 501] width 32 height 37
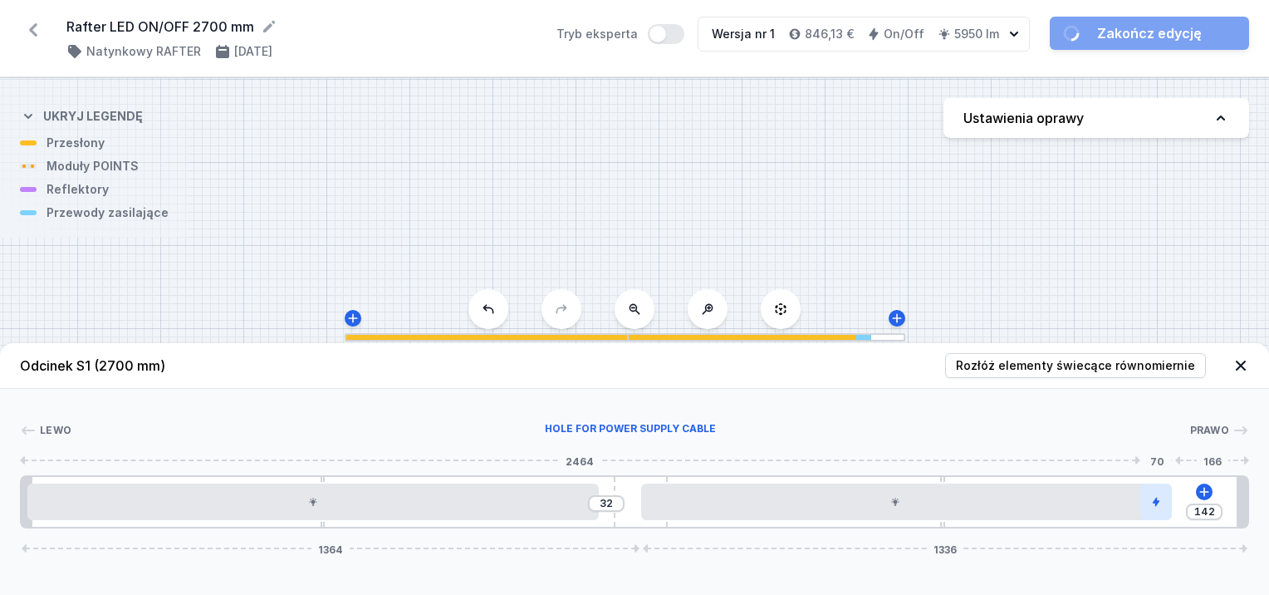
drag, startPoint x: 1159, startPoint y: 513, endPoint x: 1169, endPoint y: 516, distance: 10.3
click at [1169, 516] on div at bounding box center [1156, 501] width 32 height 37
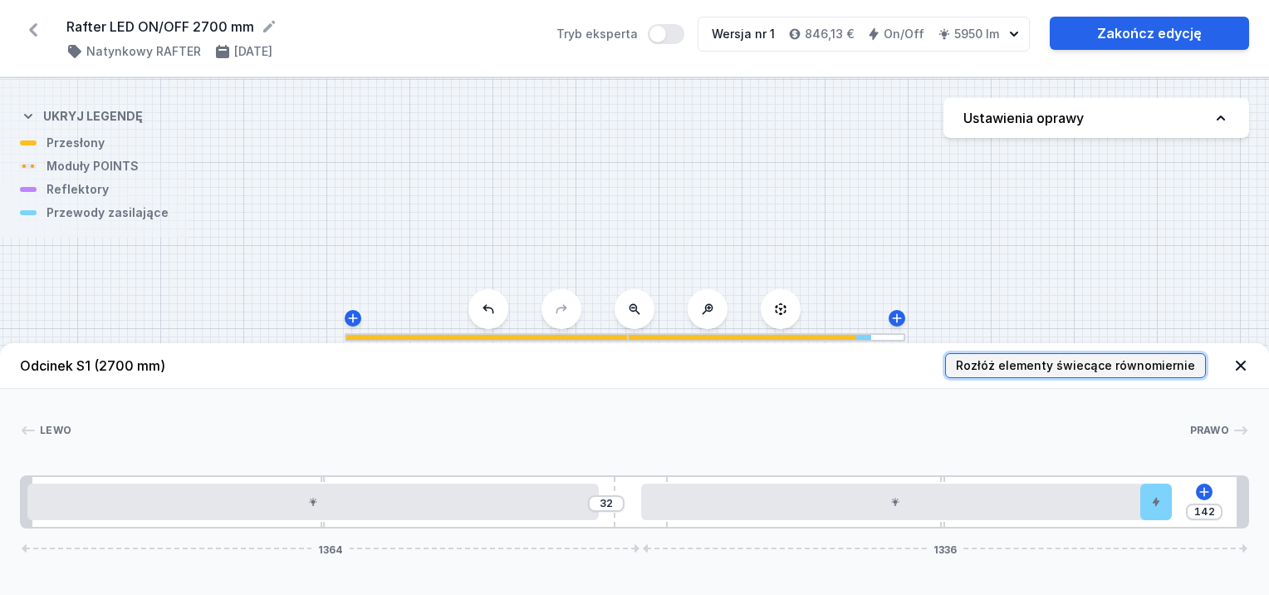
click at [1086, 354] on button "Rozłóż elementy świecące równomiernie" at bounding box center [1075, 365] width 261 height 25
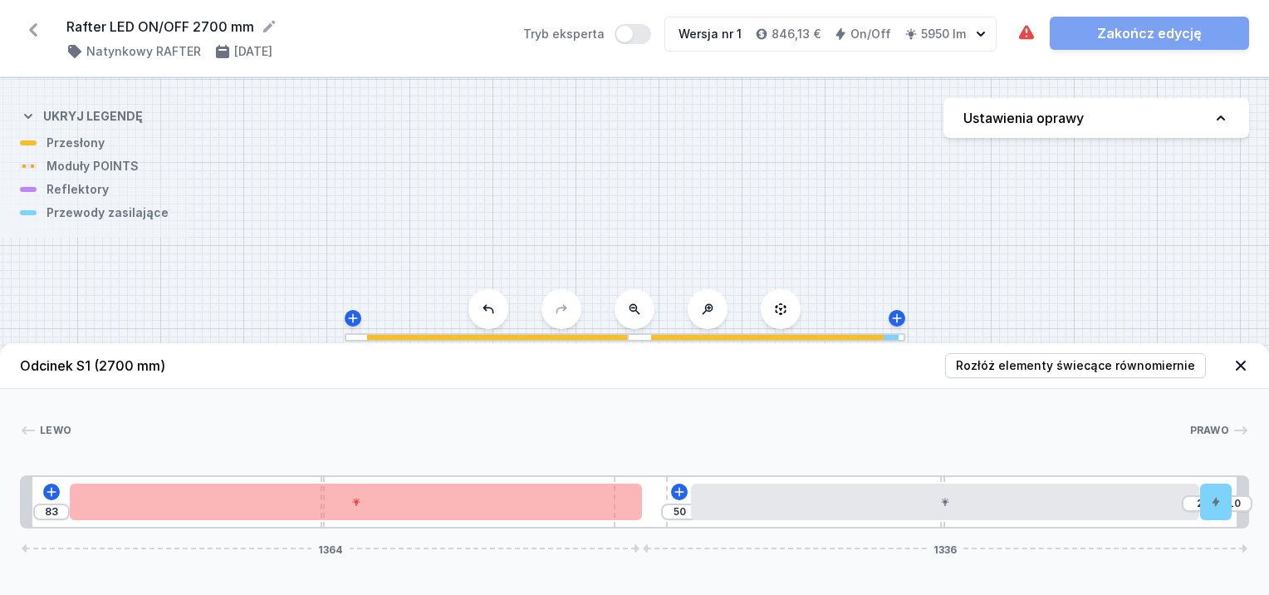
drag, startPoint x: 1164, startPoint y: 513, endPoint x: 1236, endPoint y: 514, distance: 71.4
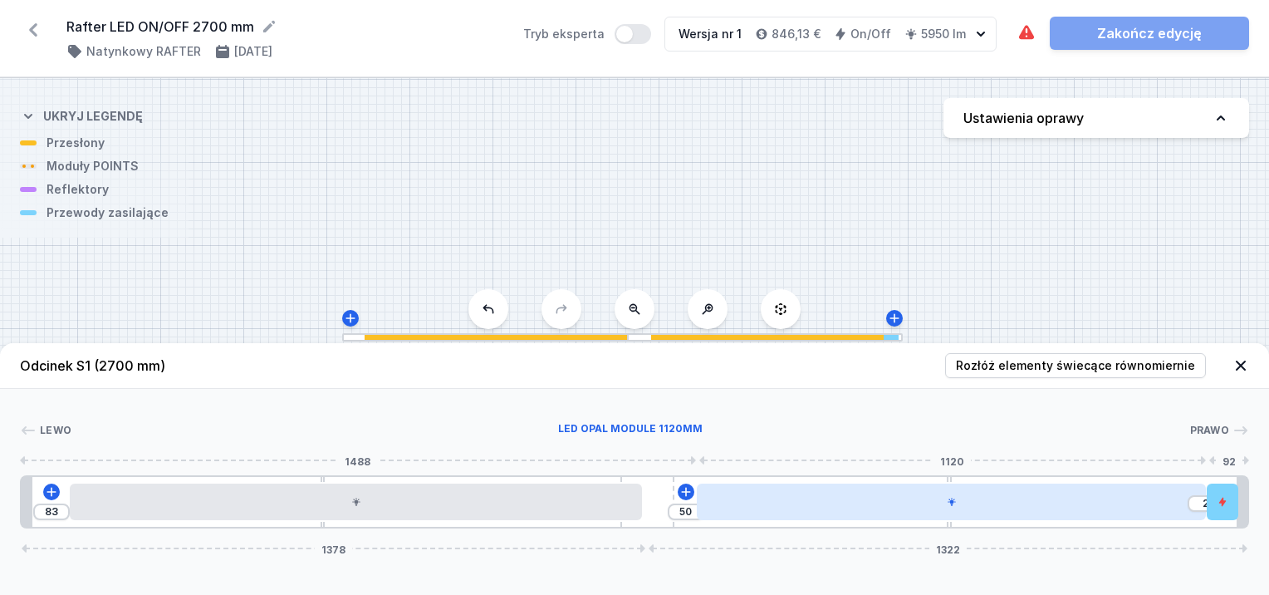
drag, startPoint x: 654, startPoint y: 489, endPoint x: 839, endPoint y: 497, distance: 185.4
click at [839, 497] on div "83 50 2 1378 1322" at bounding box center [634, 501] width 1229 height 53
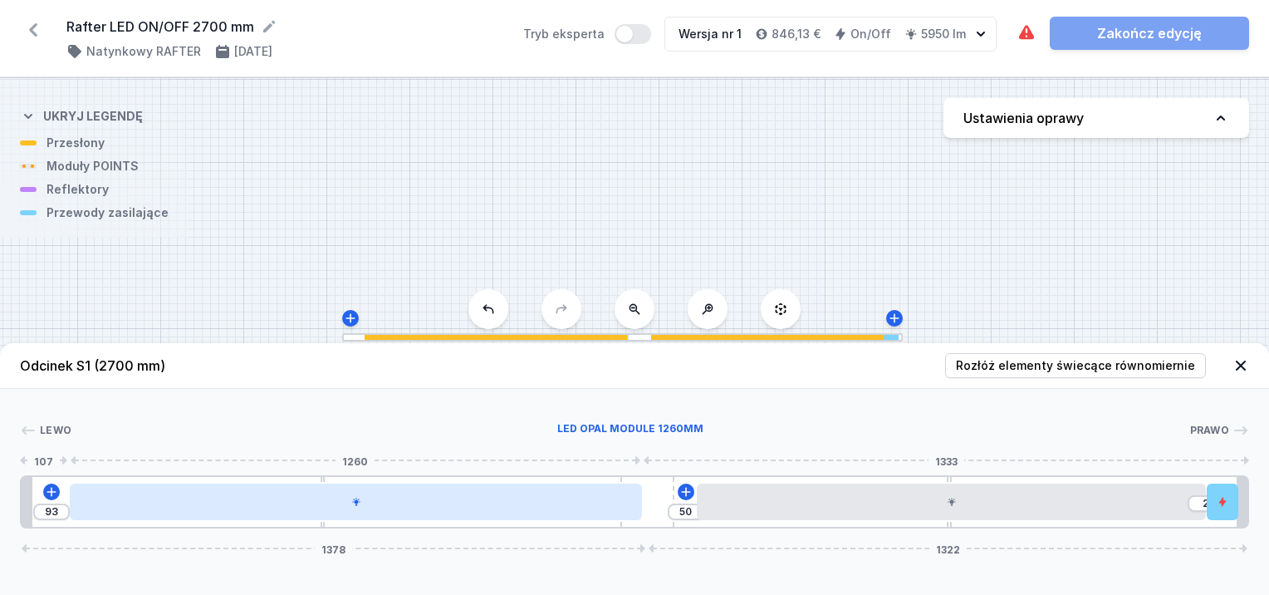
click at [578, 513] on div at bounding box center [356, 501] width 572 height 37
click at [585, 505] on div at bounding box center [361, 501] width 572 height 37
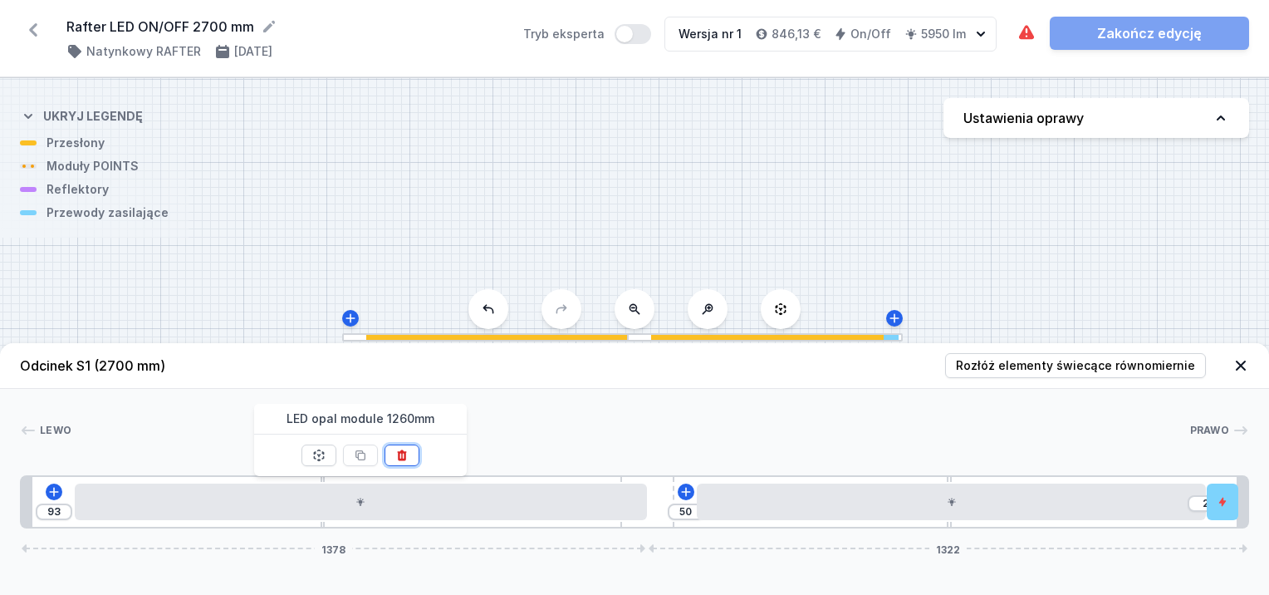
click at [405, 446] on button at bounding box center [402, 455] width 35 height 22
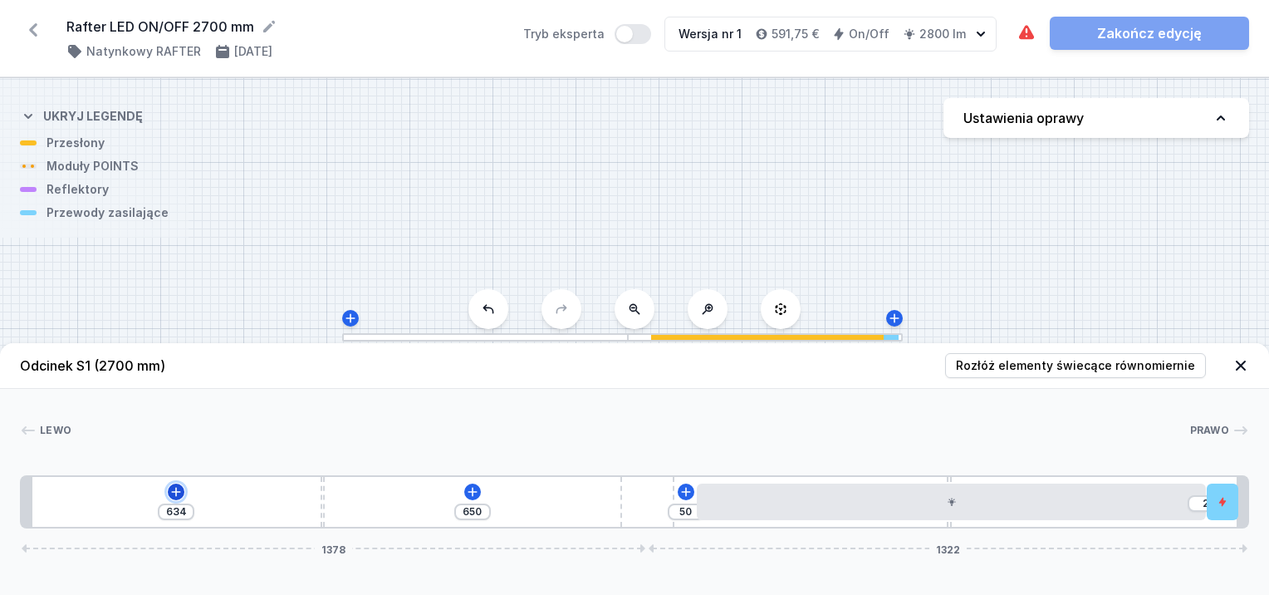
click at [174, 492] on icon at bounding box center [176, 491] width 9 height 9
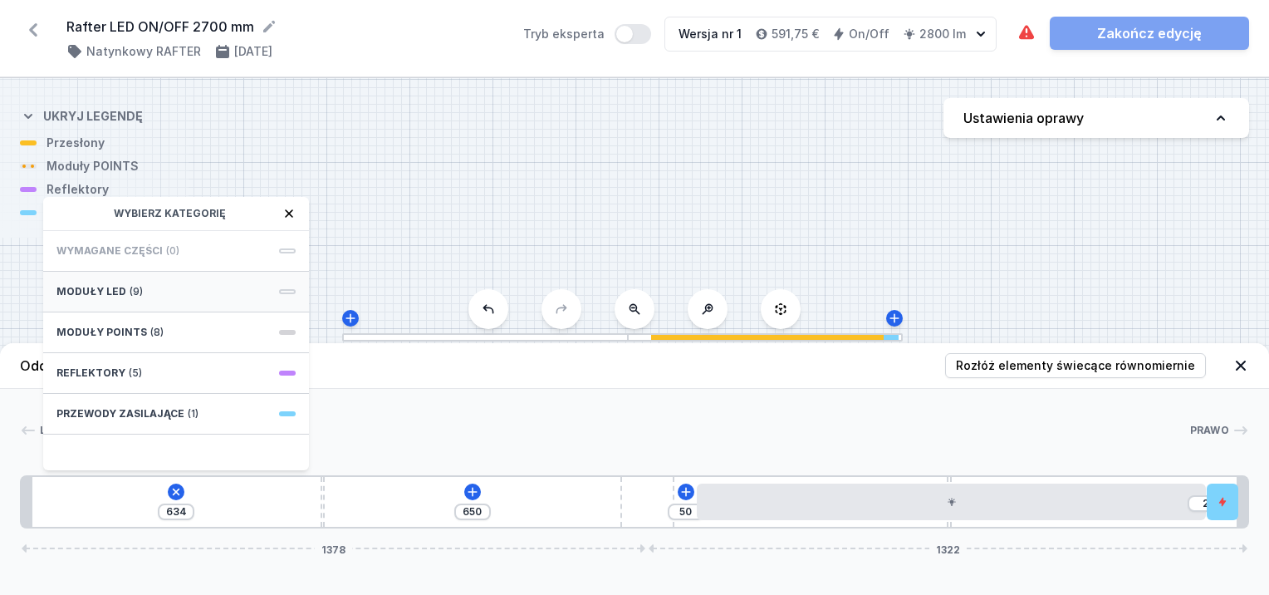
click at [184, 282] on div "Moduły LED (9)" at bounding box center [176, 292] width 266 height 41
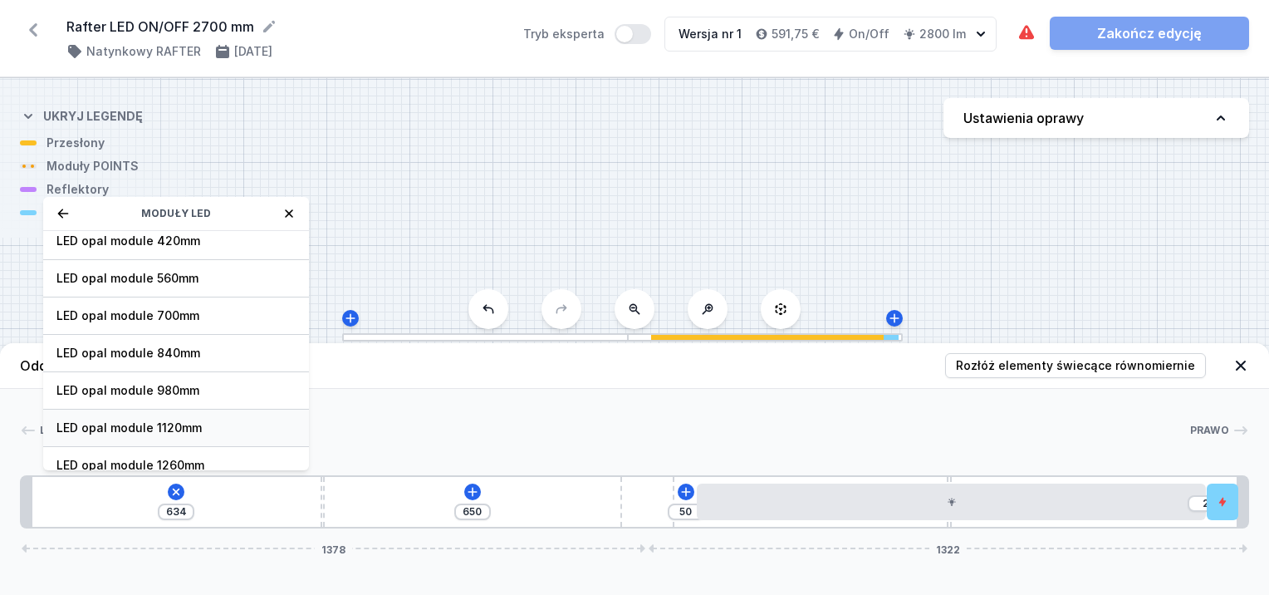
click at [196, 424] on span "LED opal module 1120mm" at bounding box center [175, 427] width 239 height 17
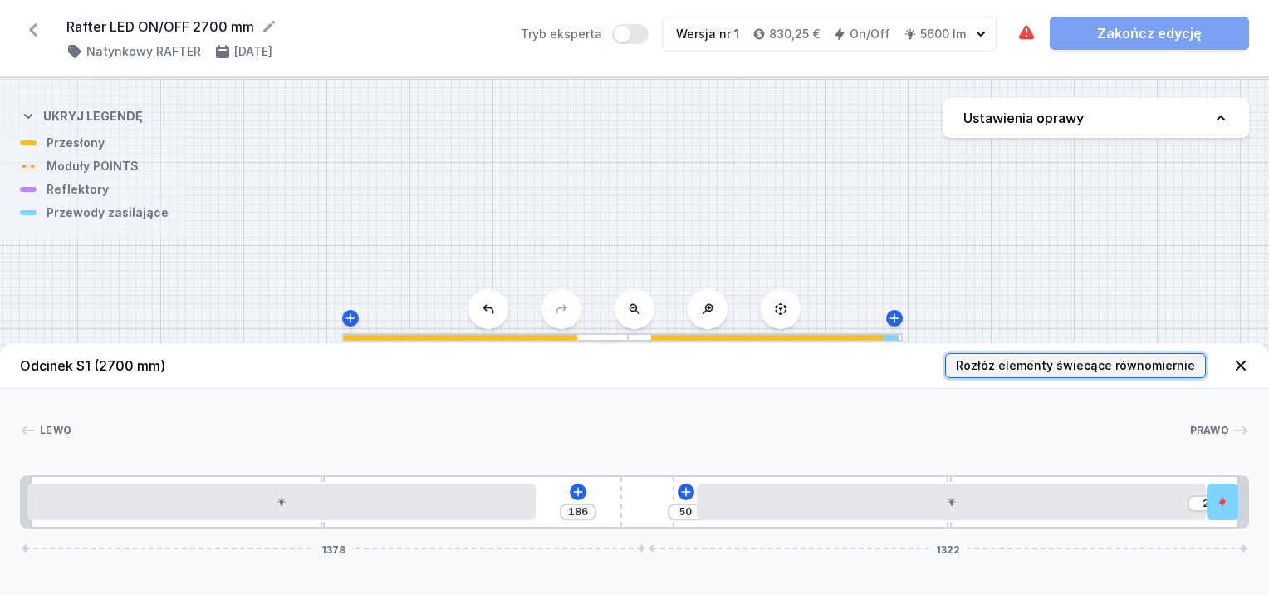
click at [1016, 355] on button "Rozłóż elementy świecące równomiernie" at bounding box center [1075, 365] width 261 height 25
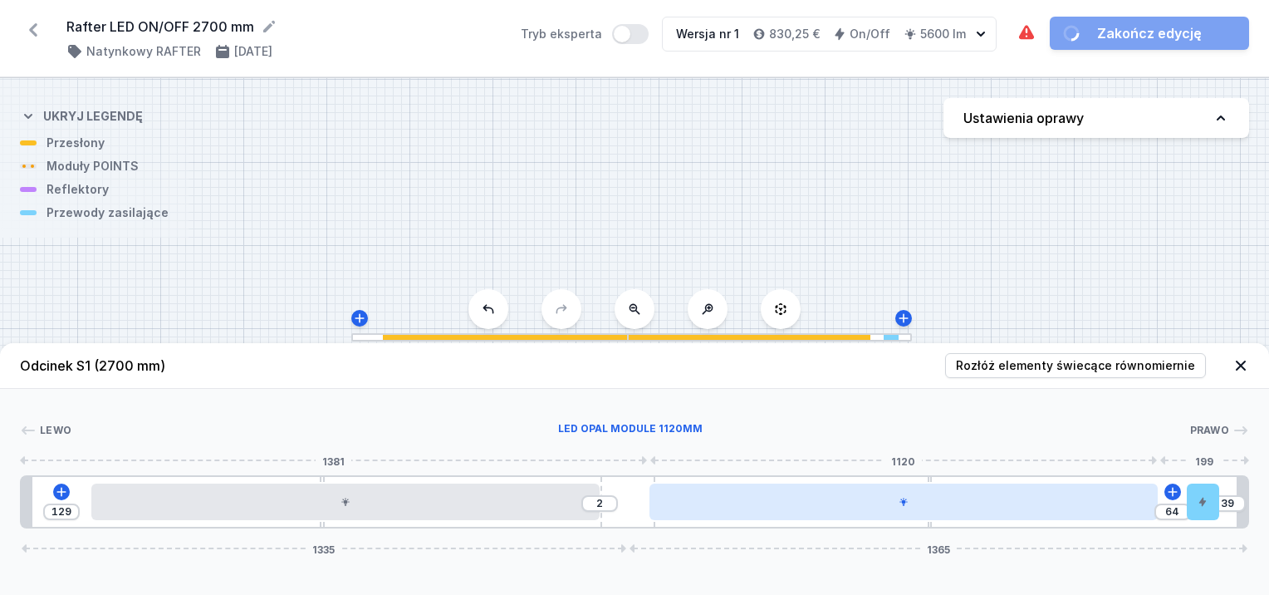
drag, startPoint x: 644, startPoint y: 483, endPoint x: 663, endPoint y: 486, distance: 18.4
click at [663, 486] on div "129 2 64 39 1335 1365" at bounding box center [634, 501] width 1229 height 53
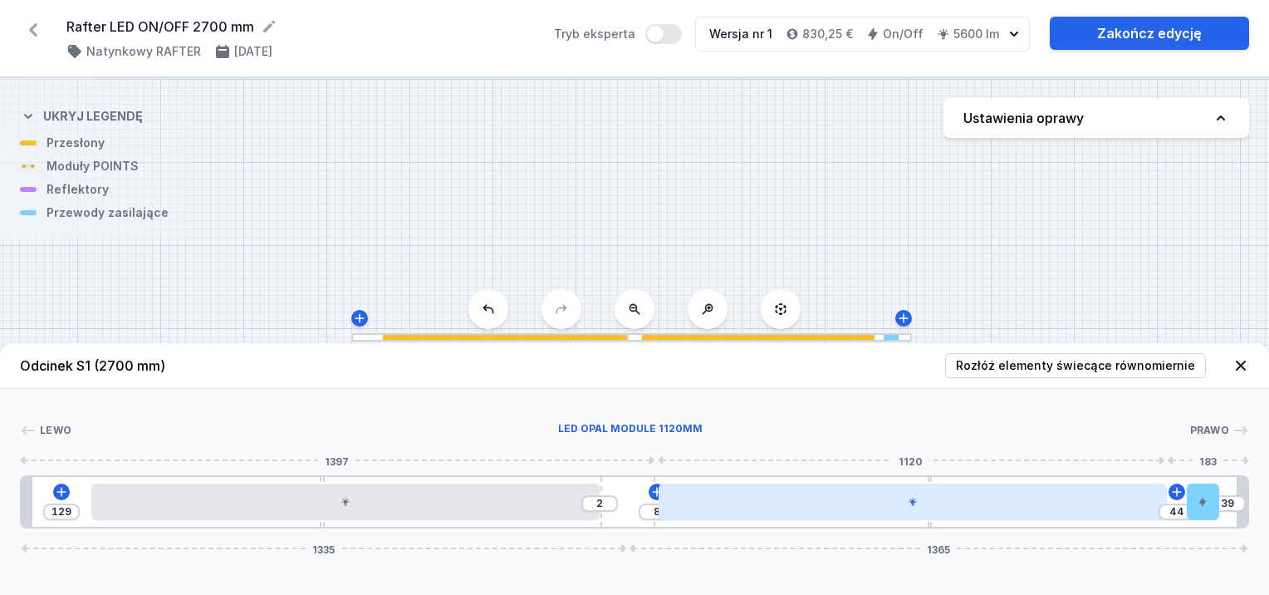
drag, startPoint x: 937, startPoint y: 508, endPoint x: 957, endPoint y: 508, distance: 19.9
click at [957, 508] on div at bounding box center [913, 501] width 508 height 37
drag, startPoint x: 781, startPoint y: 515, endPoint x: 790, endPoint y: 514, distance: 8.3
click at [790, 514] on div at bounding box center [910, 501] width 508 height 37
drag, startPoint x: 580, startPoint y: 491, endPoint x: 659, endPoint y: 495, distance: 79.0
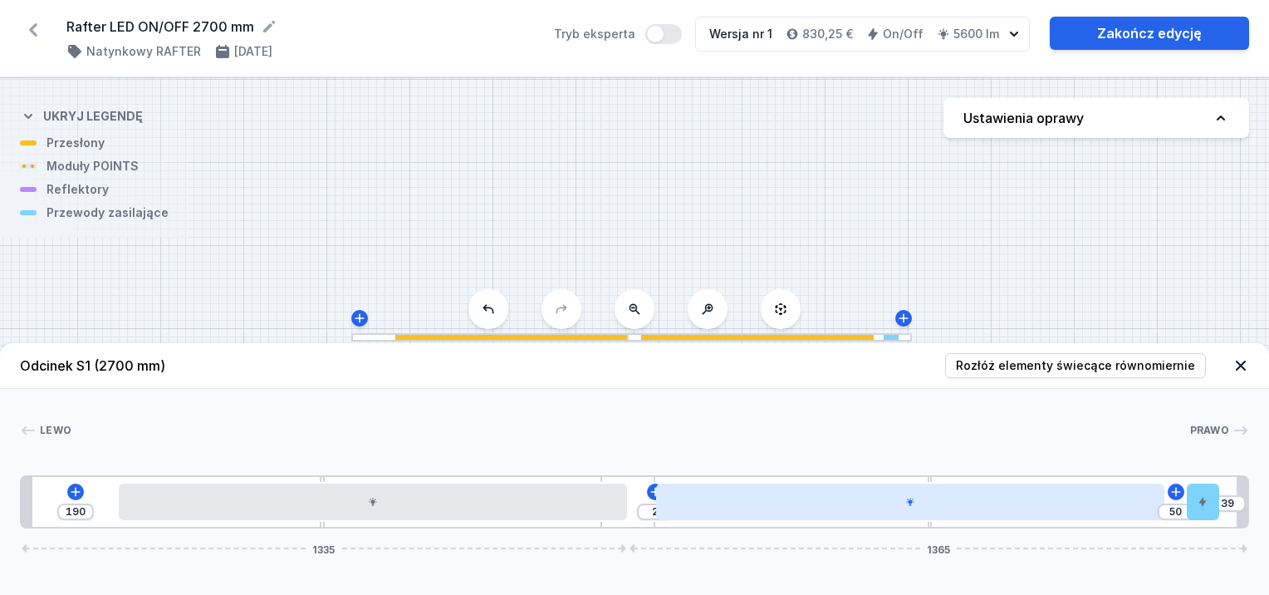
click at [659, 495] on div "190 2 50 39 1335 1365" at bounding box center [634, 501] width 1229 height 53
drag, startPoint x: 721, startPoint y: 510, endPoint x: 694, endPoint y: 512, distance: 26.6
click at [694, 512] on div at bounding box center [882, 501] width 508 height 37
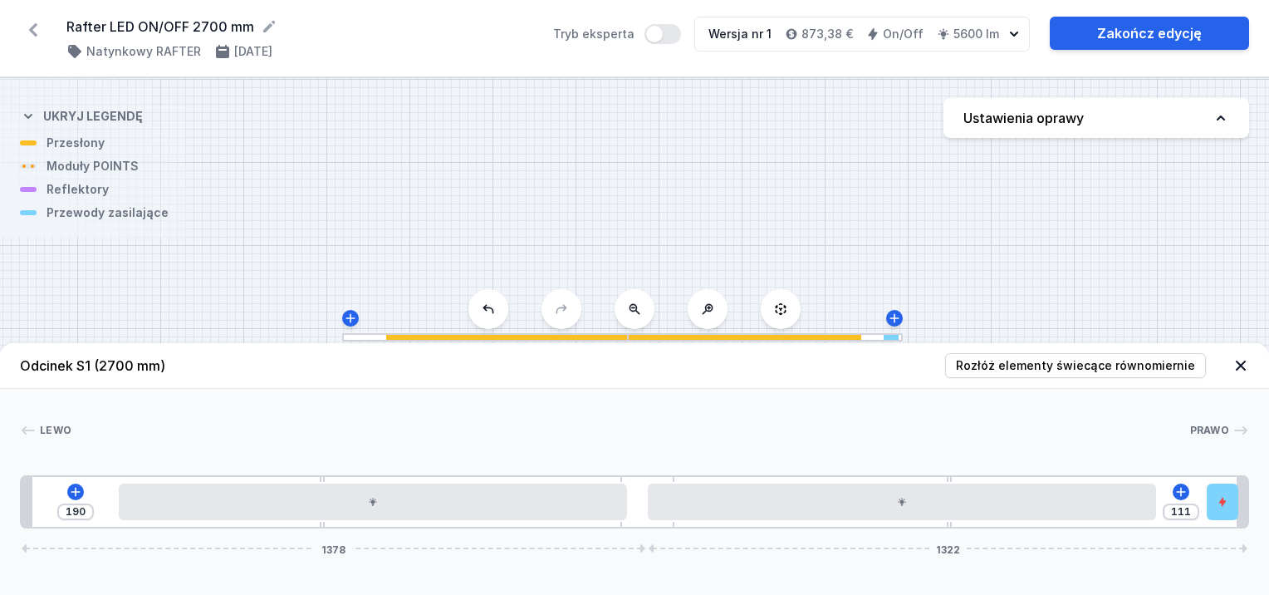
drag, startPoint x: 648, startPoint y: 478, endPoint x: 962, endPoint y: 477, distance: 313.9
click at [962, 477] on div "190 111 1378 1322" at bounding box center [634, 501] width 1229 height 53
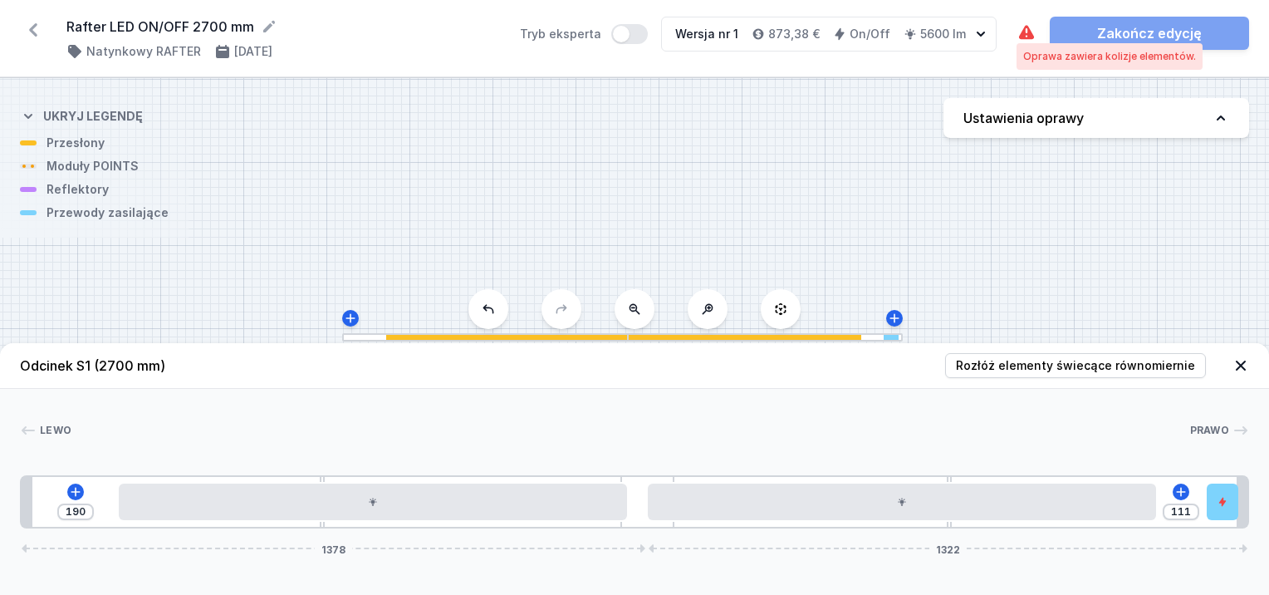
click at [1023, 25] on icon at bounding box center [1026, 33] width 20 height 20
click at [1109, 539] on div "Odcinek S1 (2700 mm) Rozłóż elementy świecące równomiernie Lewo Prawo 1 2 3 4 2…" at bounding box center [634, 469] width 1269 height 252
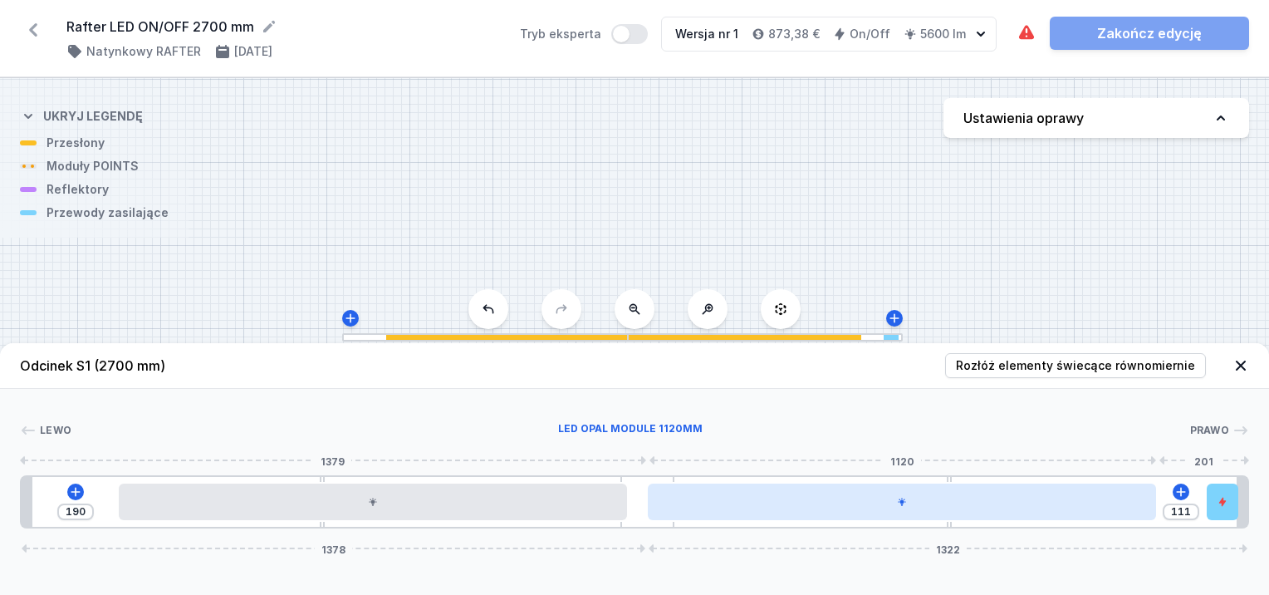
click at [1007, 517] on div at bounding box center [902, 501] width 508 height 37
click at [1015, 511] on div at bounding box center [902, 501] width 508 height 37
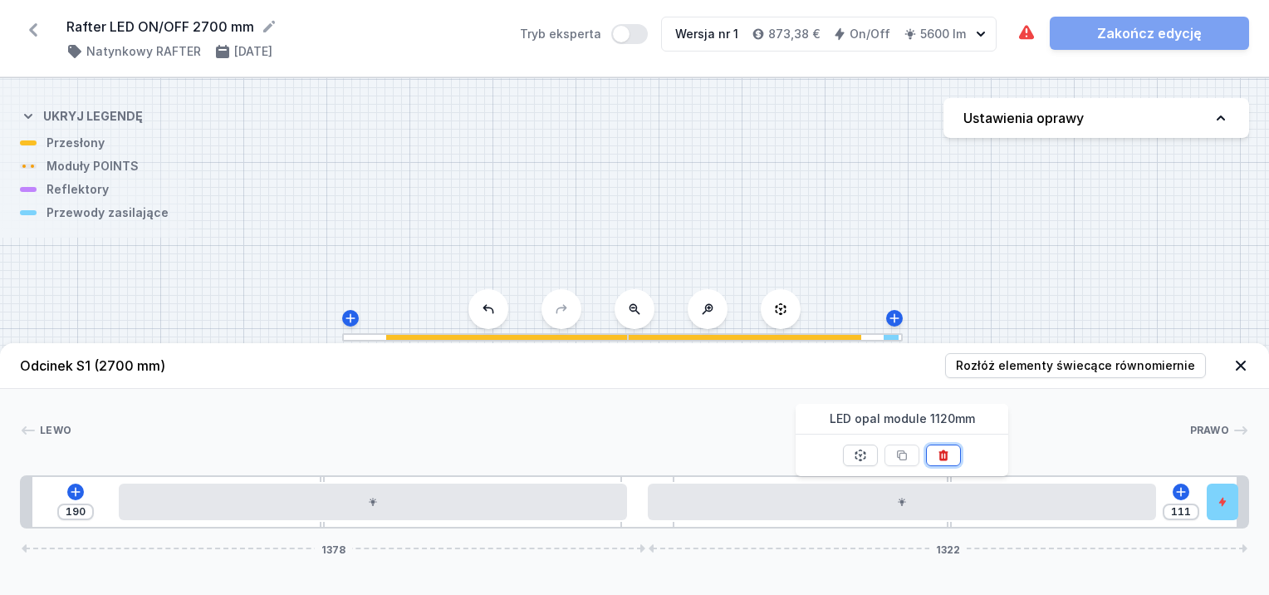
click at [944, 458] on icon at bounding box center [943, 454] width 9 height 11
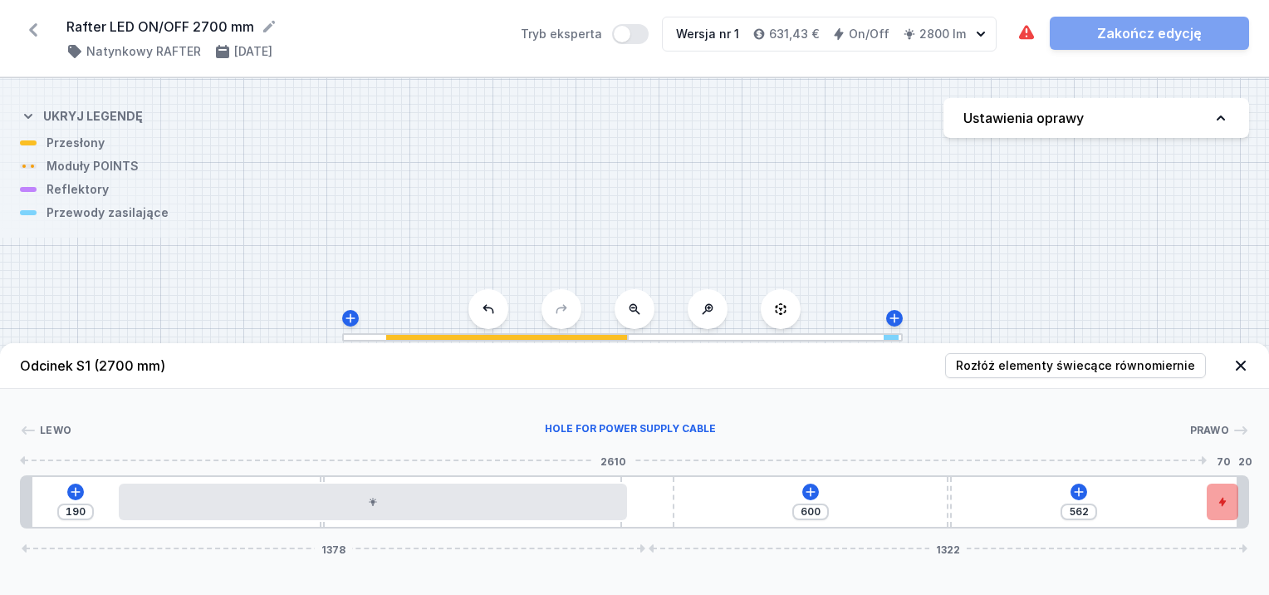
click at [1222, 503] on icon at bounding box center [1222, 501] width 7 height 9
click at [1157, 455] on icon at bounding box center [1162, 454] width 13 height 13
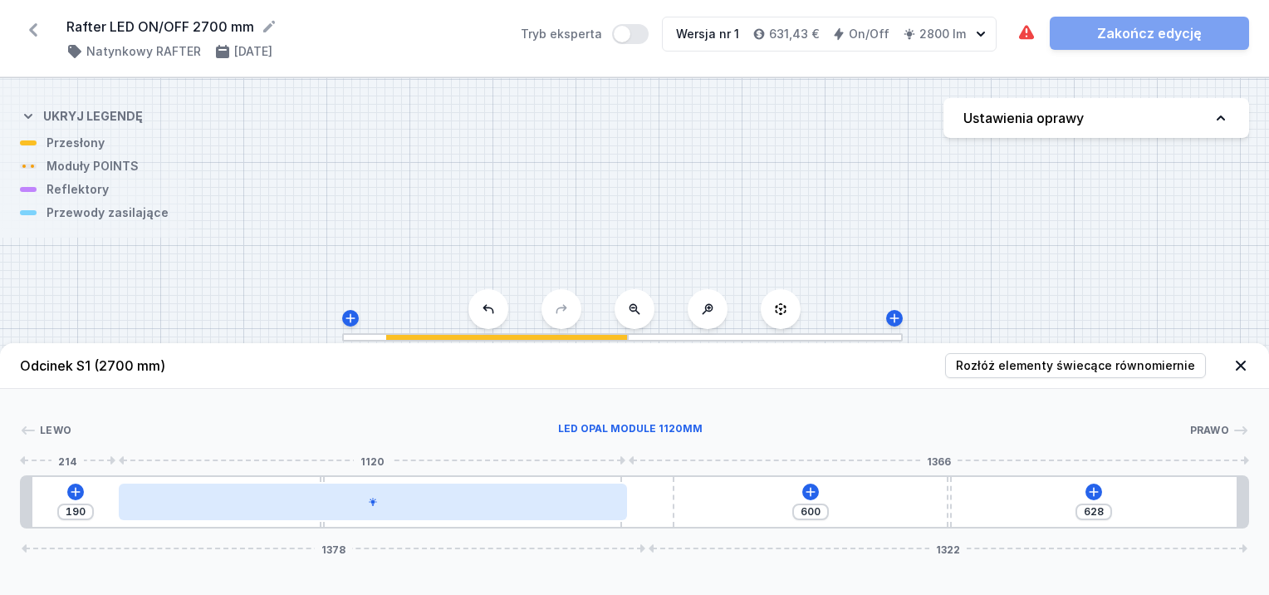
click at [555, 502] on div at bounding box center [373, 501] width 508 height 37
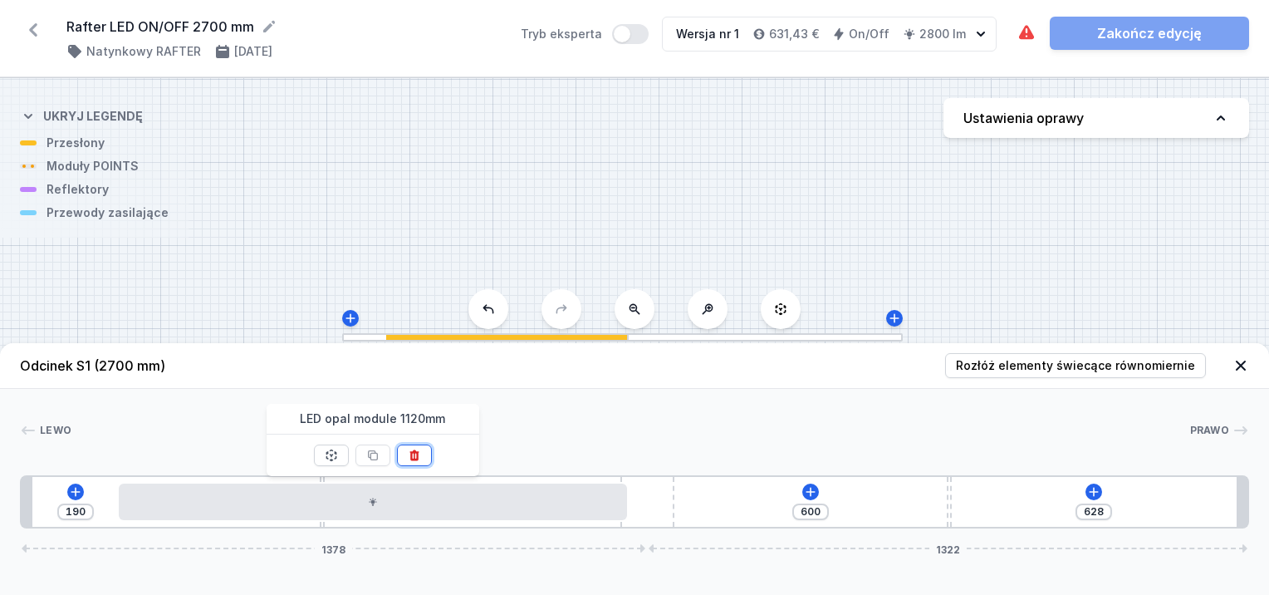
click at [406, 458] on button at bounding box center [414, 455] width 35 height 22
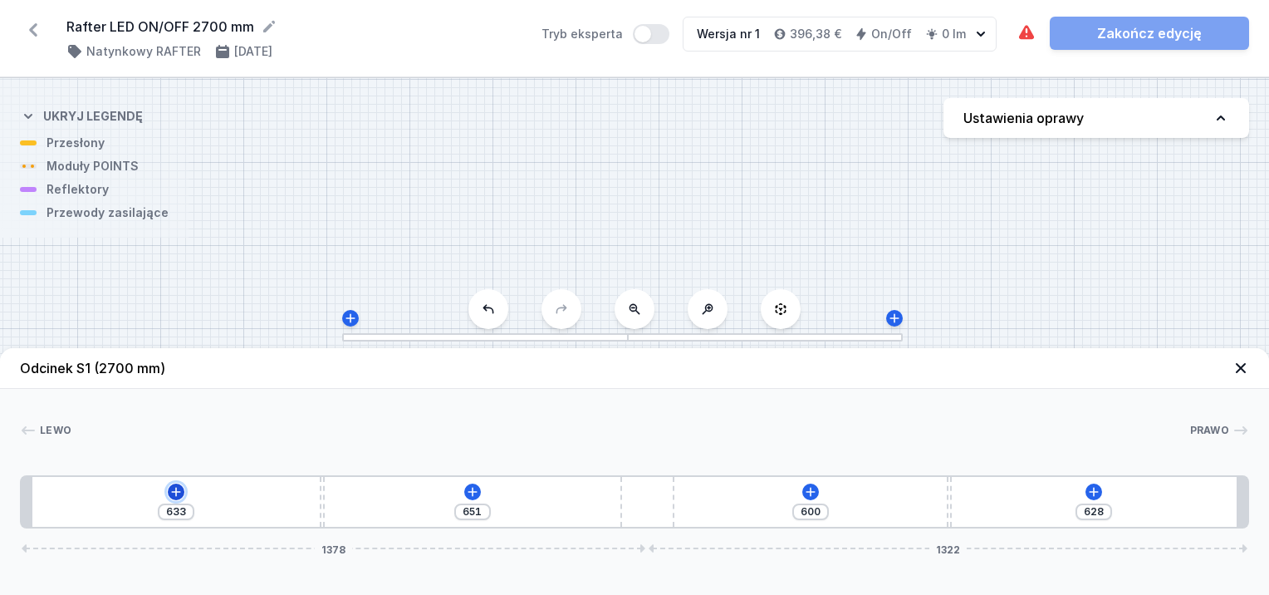
click at [176, 498] on icon at bounding box center [175, 491] width 13 height 13
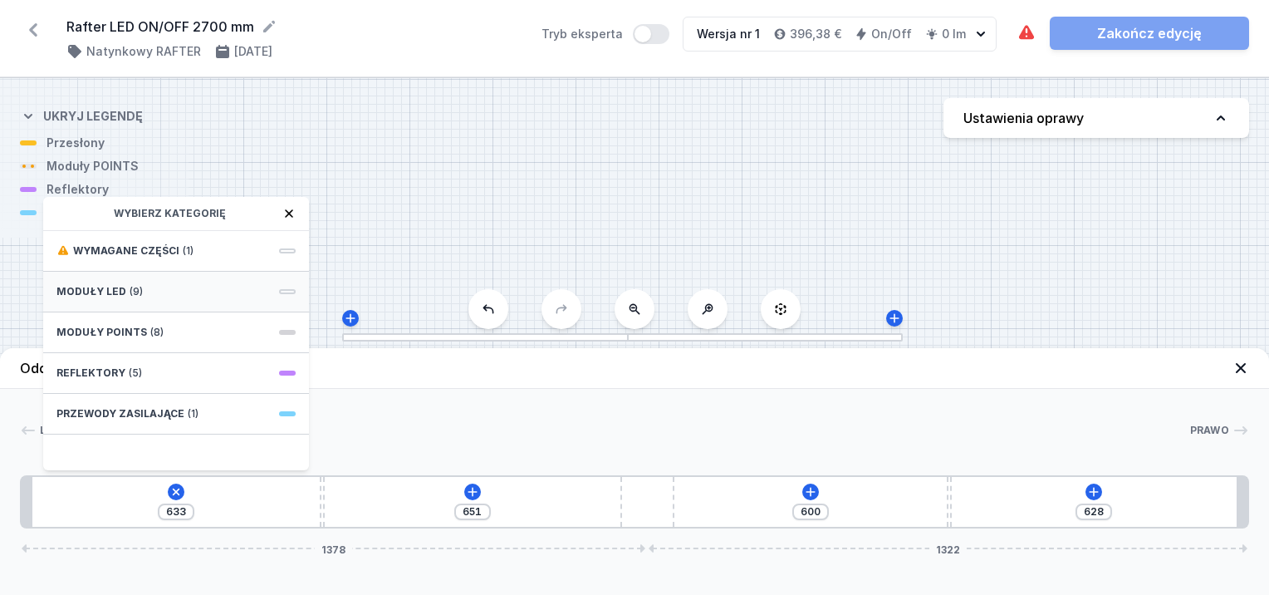
click at [123, 287] on div "Moduły LED (9)" at bounding box center [176, 292] width 266 height 41
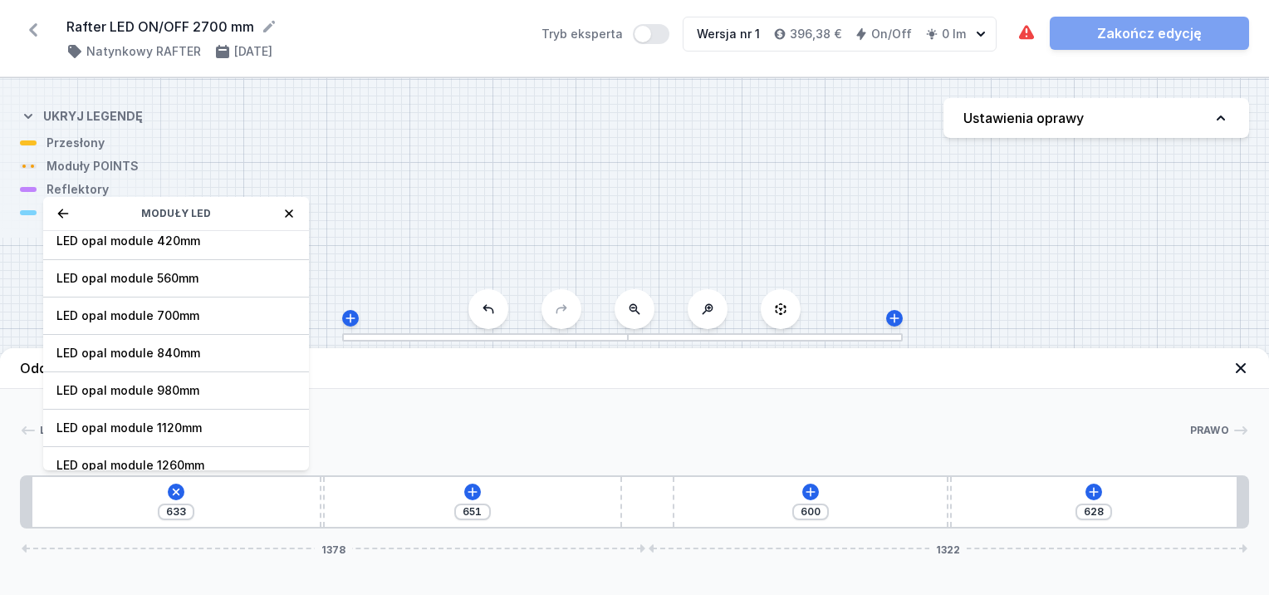
click at [168, 345] on span "LED opal module 840mm" at bounding box center [175, 353] width 239 height 17
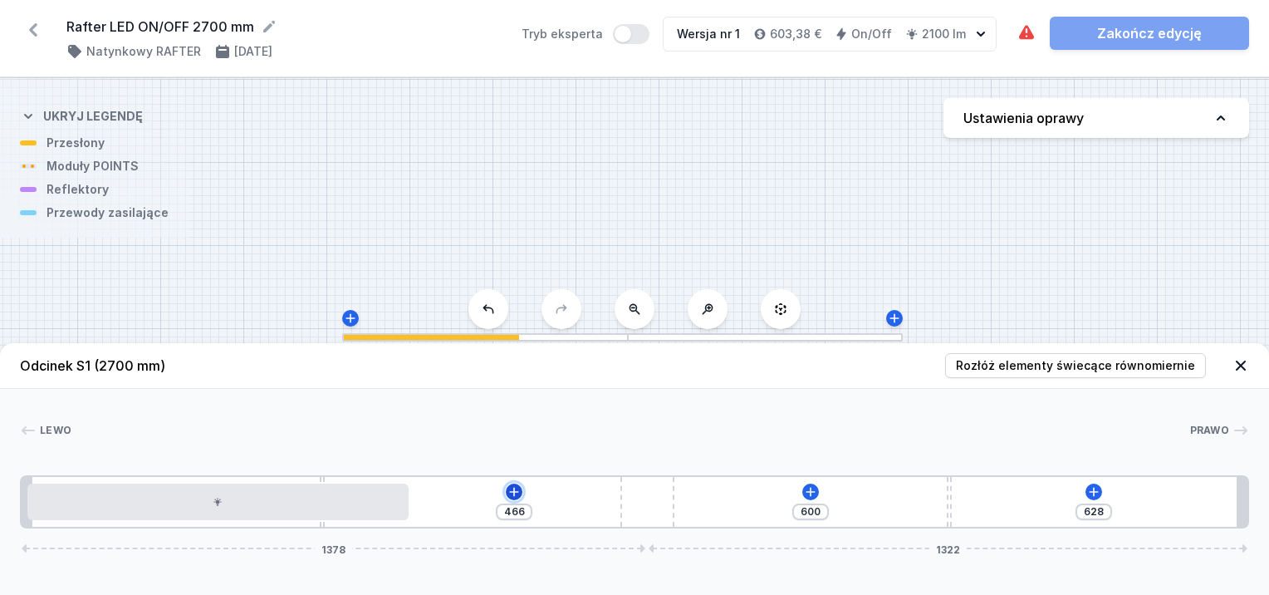
click at [511, 499] on button at bounding box center [514, 491] width 17 height 17
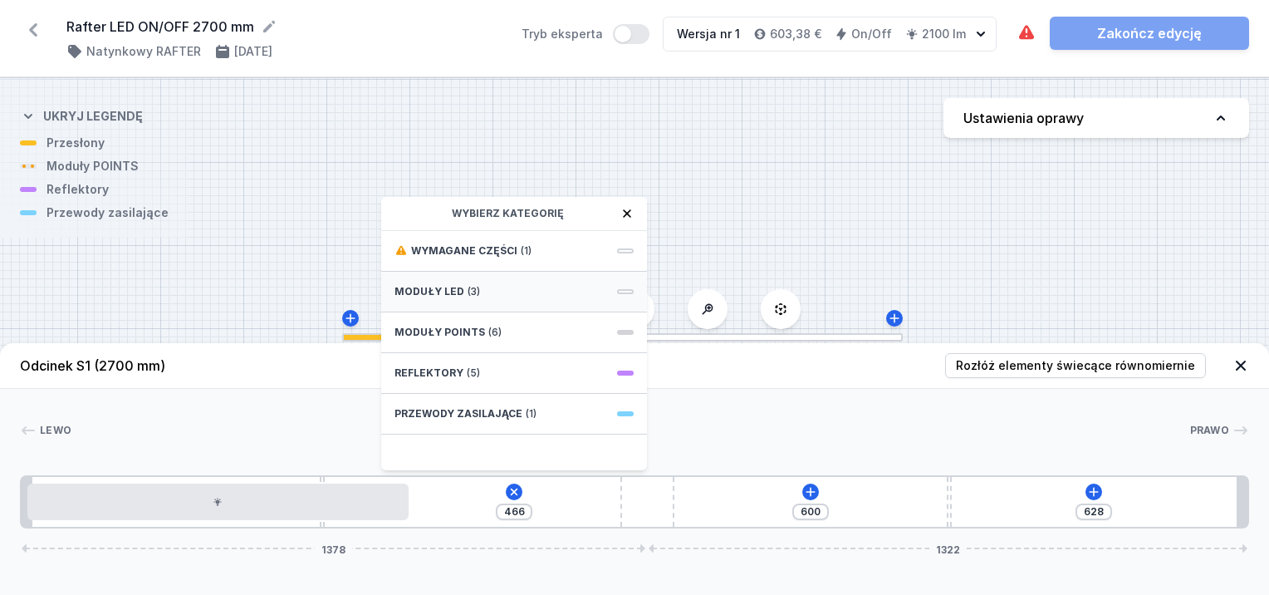
click at [513, 285] on div "Moduły LED (3)" at bounding box center [514, 292] width 266 height 41
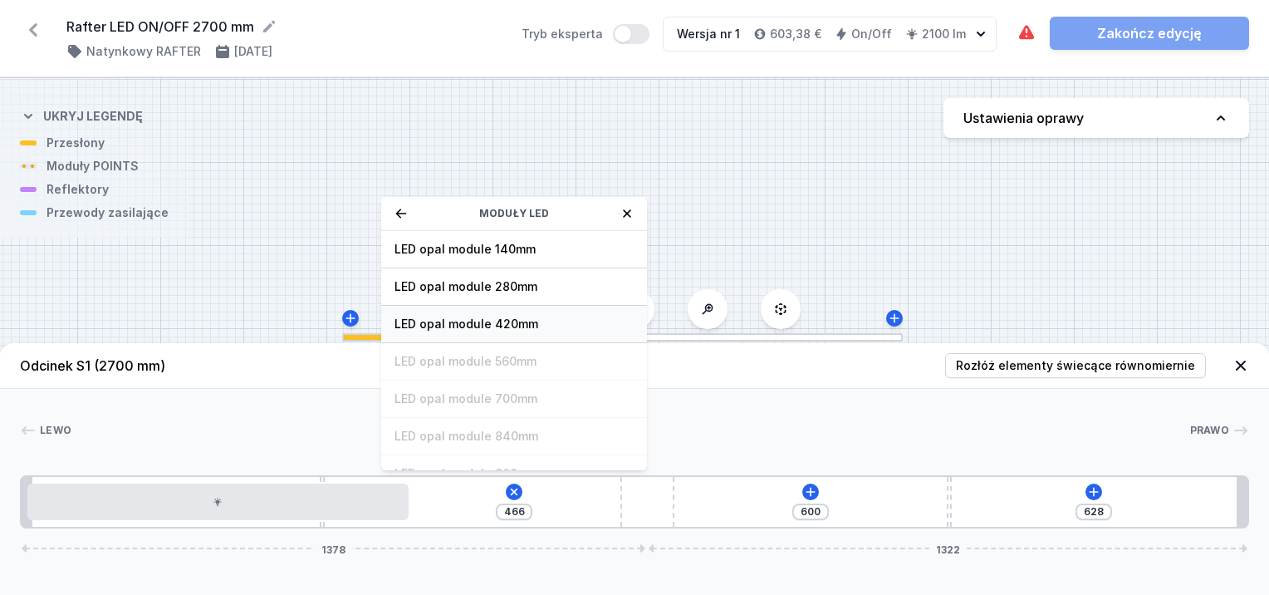
click at [514, 316] on span "LED opal module 420mm" at bounding box center [513, 324] width 239 height 17
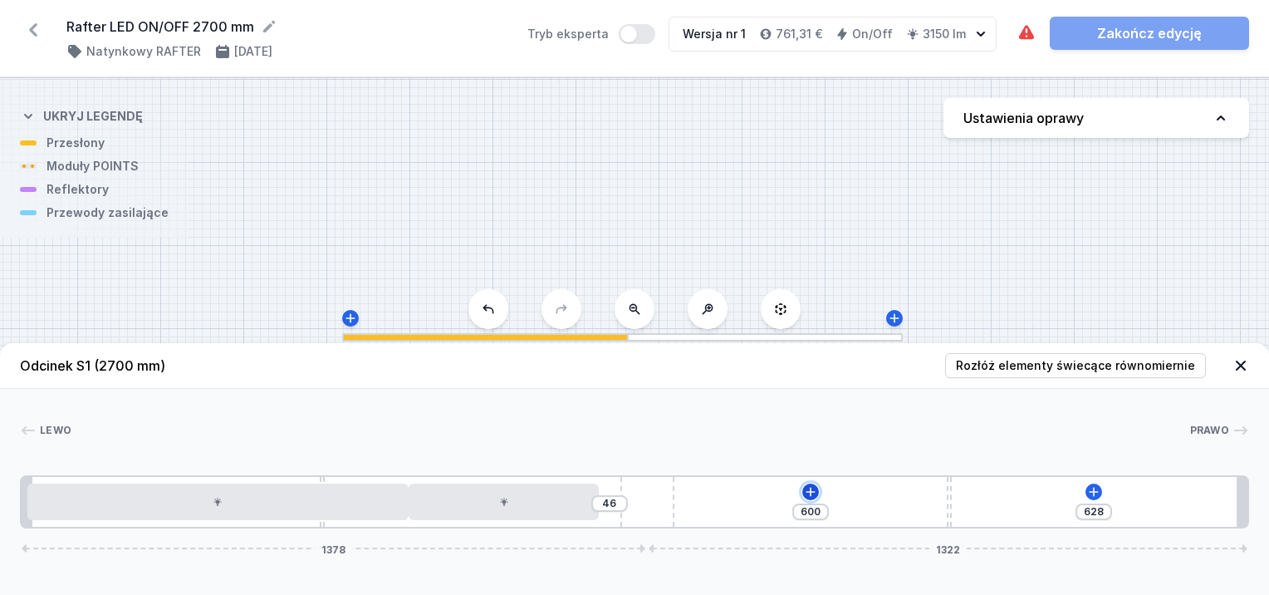
click at [805, 487] on icon at bounding box center [810, 491] width 13 height 13
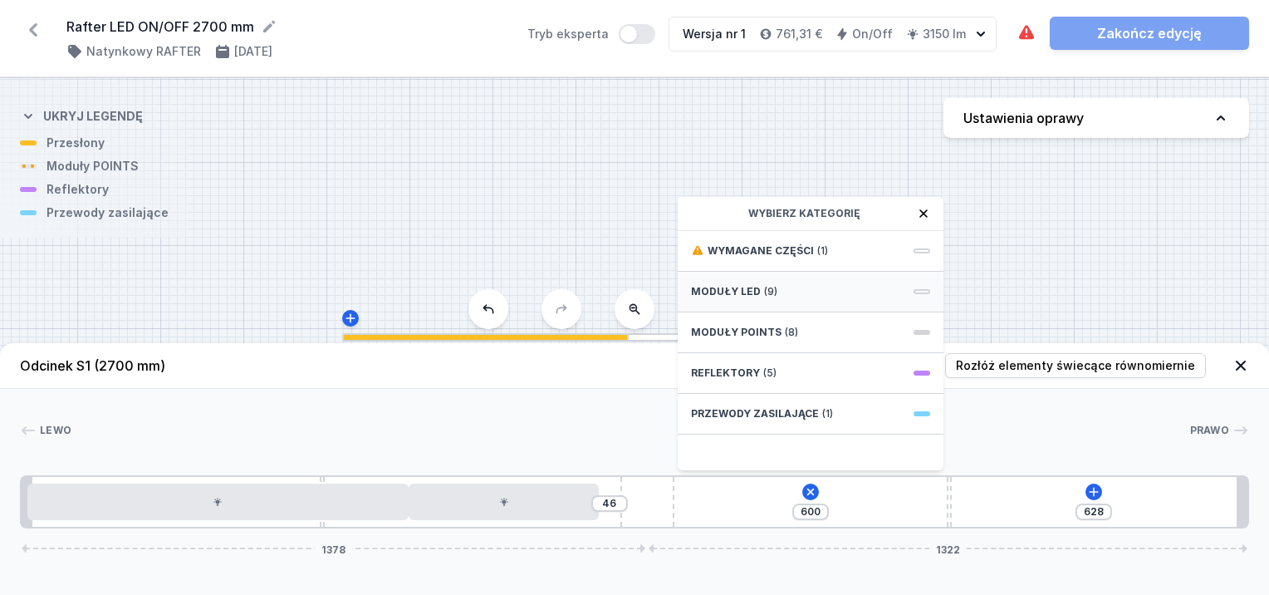
click at [741, 298] on div "Moduły LED (9)" at bounding box center [811, 292] width 266 height 41
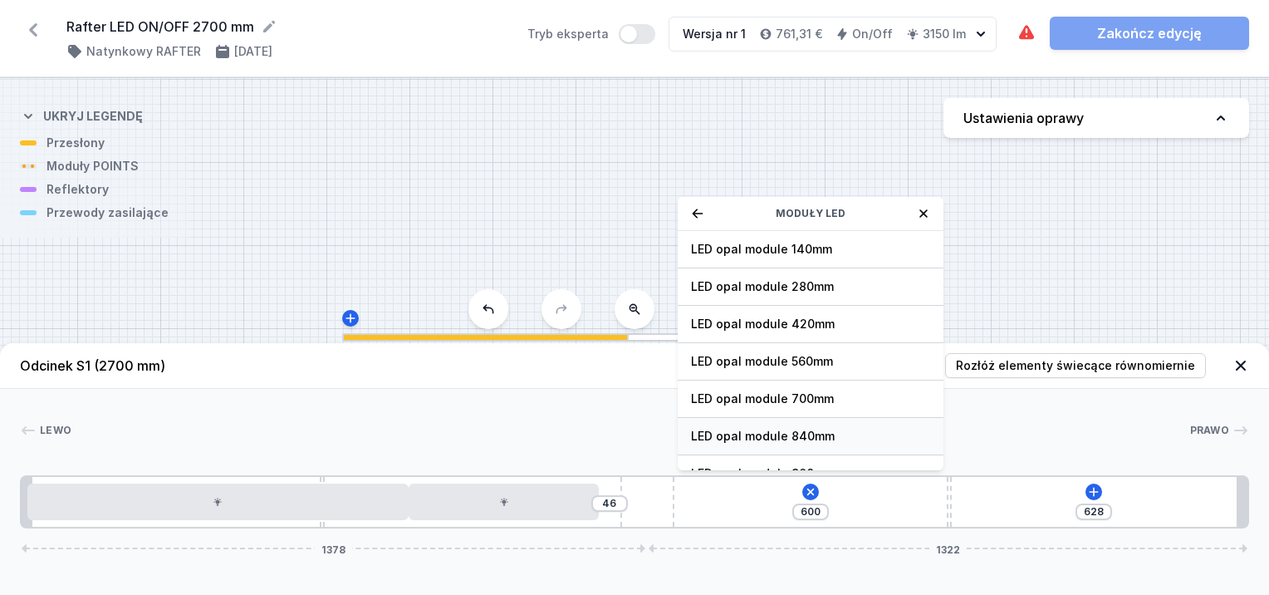
click at [802, 430] on span "LED opal module 840mm" at bounding box center [810, 436] width 239 height 17
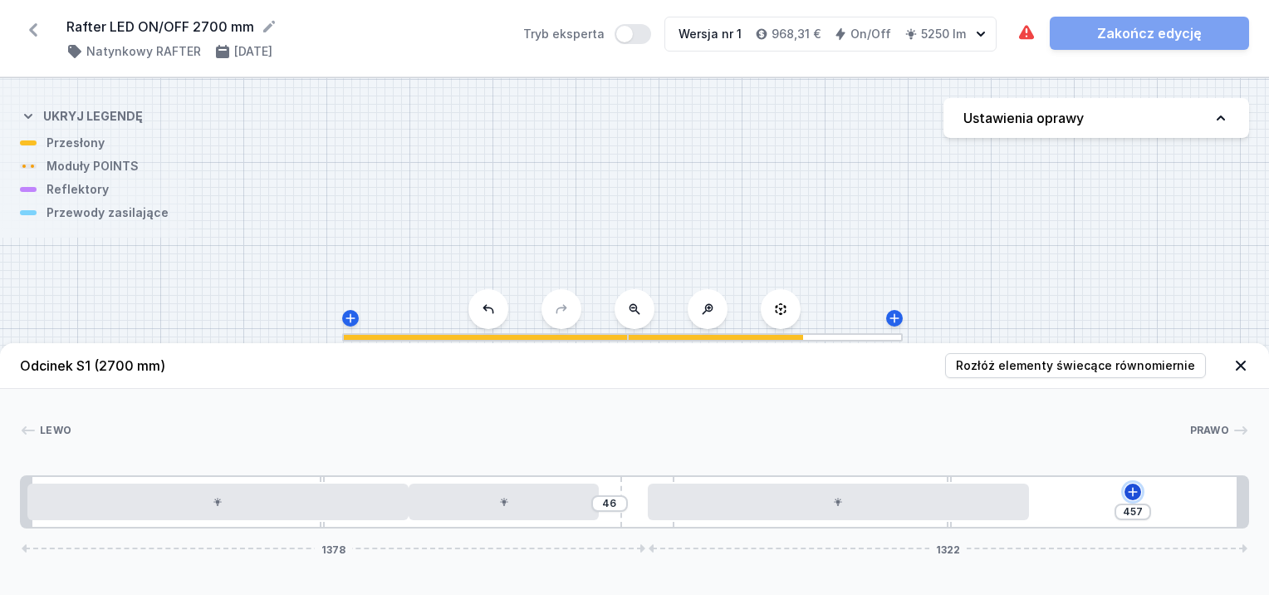
click at [1135, 492] on icon at bounding box center [1132, 491] width 9 height 9
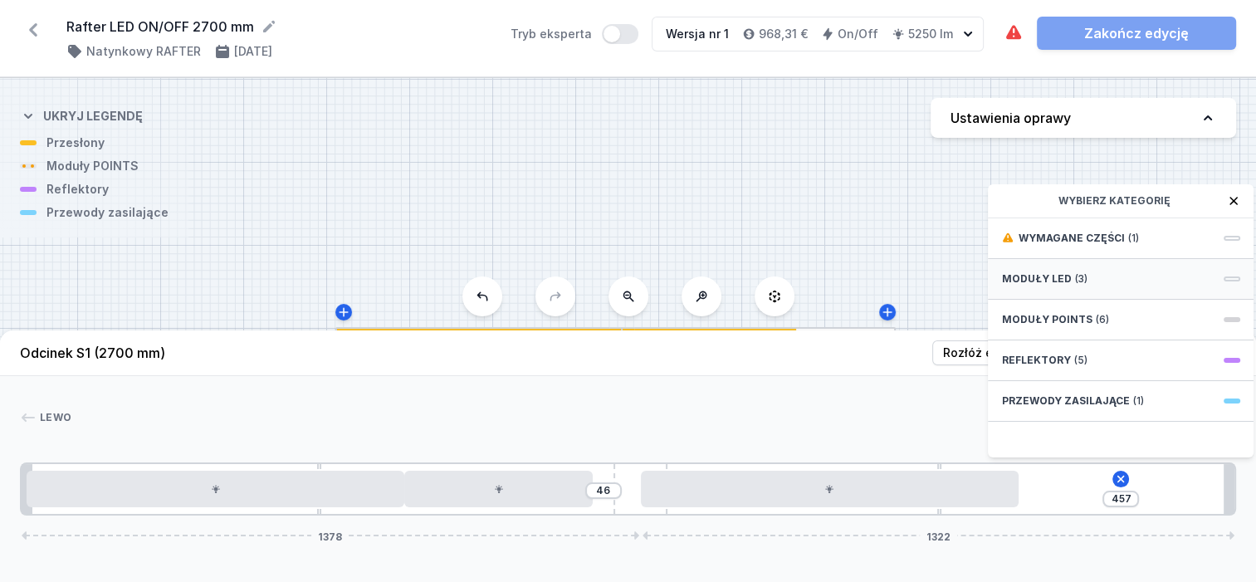
click at [1118, 288] on div "Moduły LED (3)" at bounding box center [1121, 279] width 266 height 41
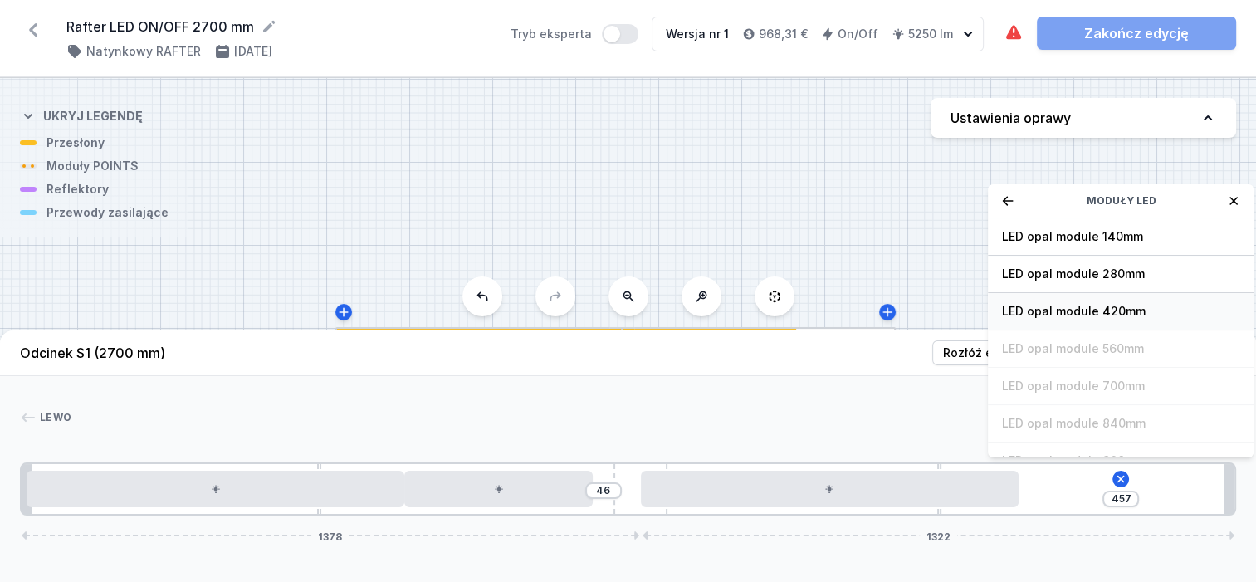
click at [1119, 319] on span "LED opal module 420mm" at bounding box center [1121, 311] width 239 height 17
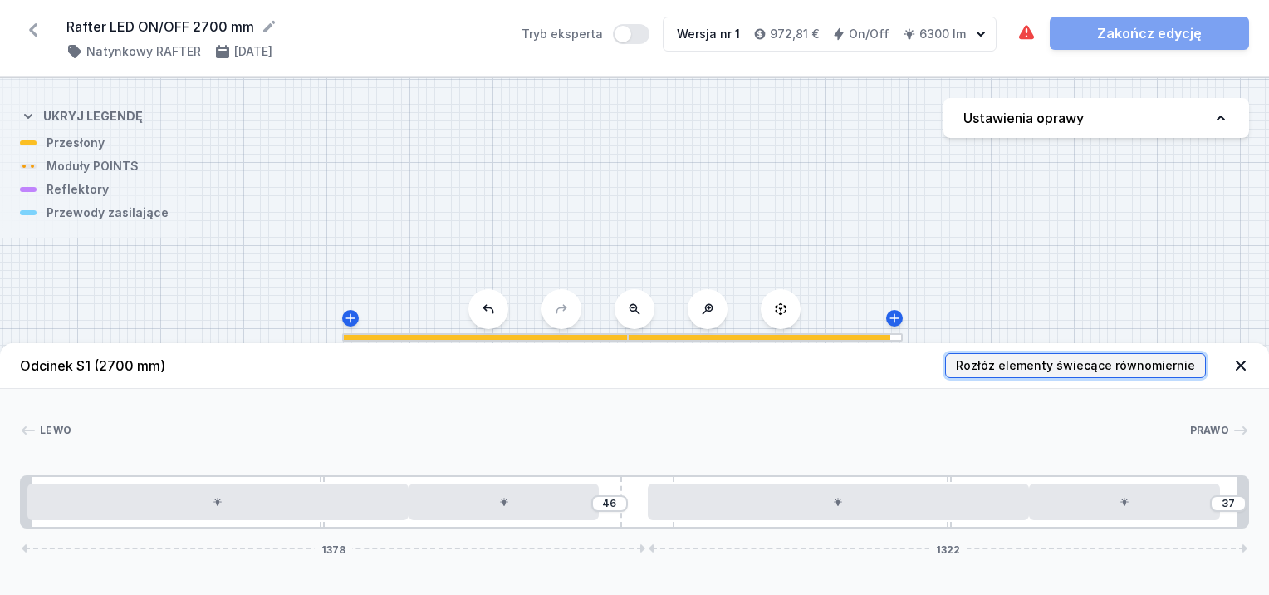
click at [1051, 362] on span "Rozłóż elementy świecące równomiernie" at bounding box center [1075, 365] width 239 height 17
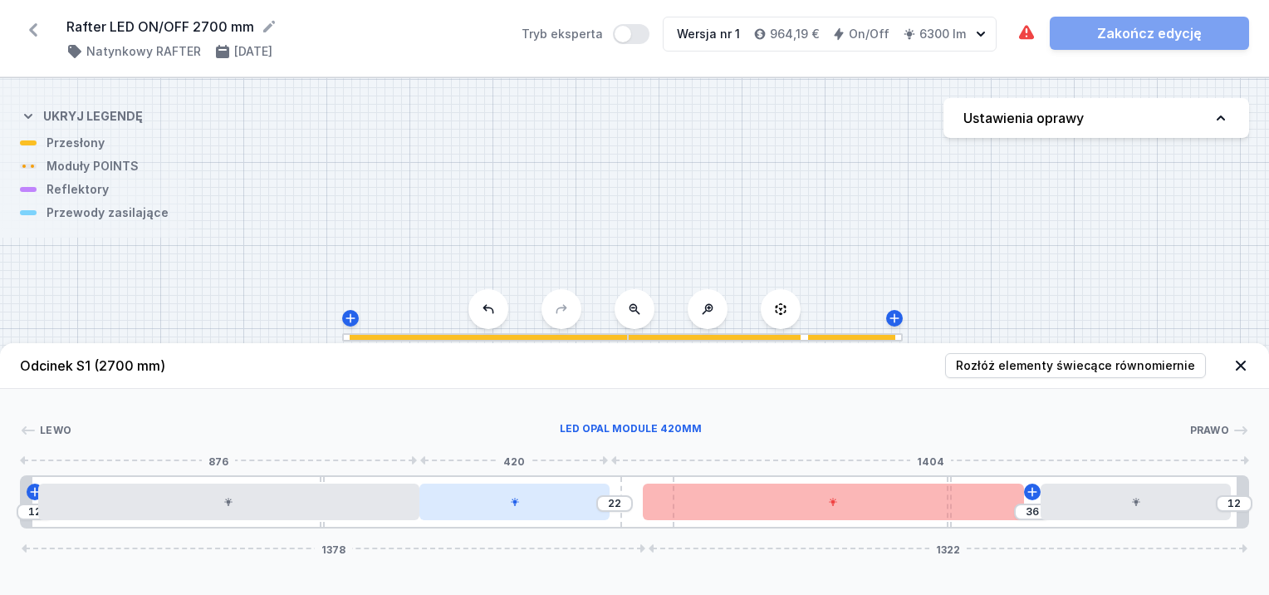
click at [548, 504] on div at bounding box center [514, 501] width 191 height 37
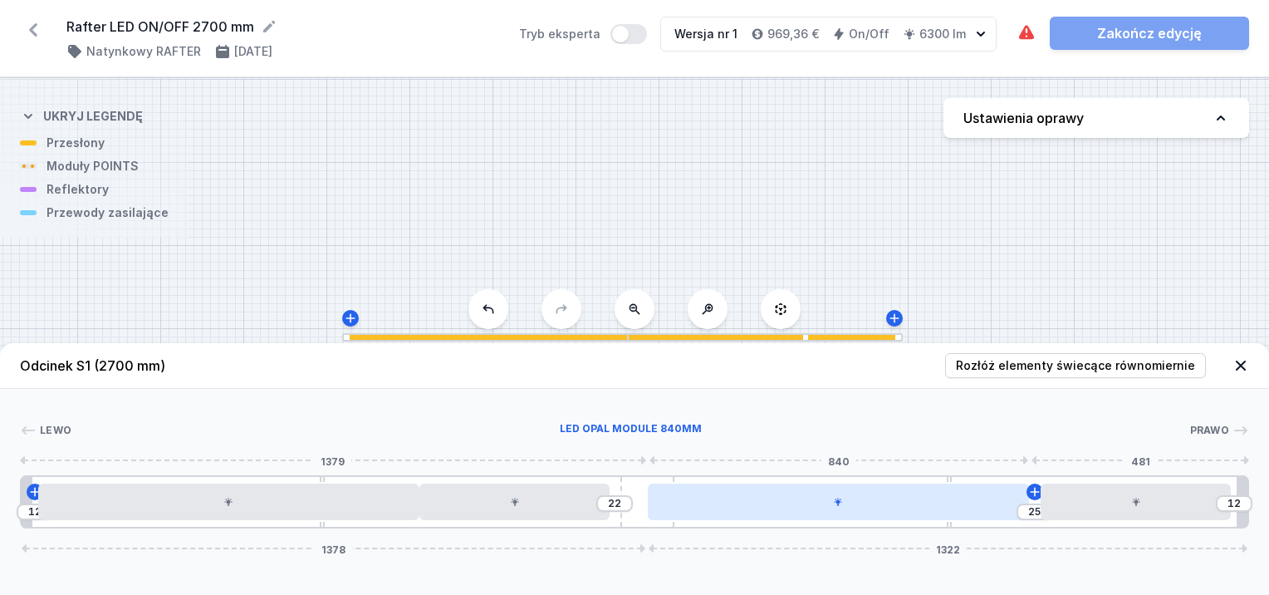
drag, startPoint x: 859, startPoint y: 499, endPoint x: 870, endPoint y: 498, distance: 11.7
click at [870, 498] on div at bounding box center [838, 501] width 381 height 37
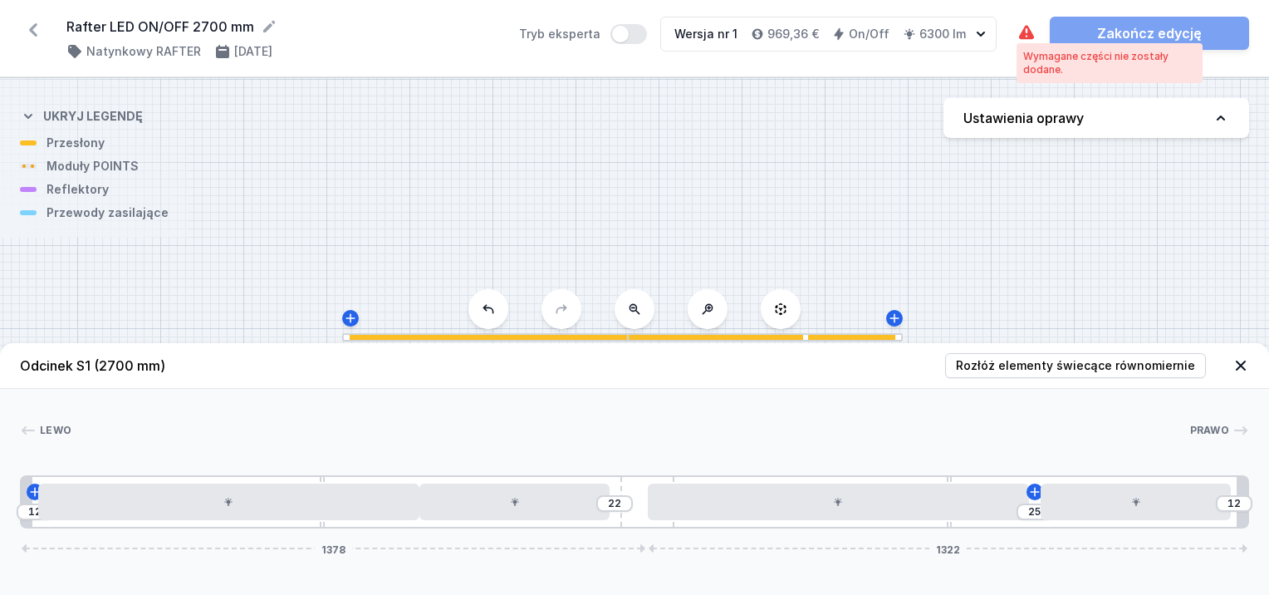
click at [1030, 33] on icon at bounding box center [1026, 32] width 15 height 14
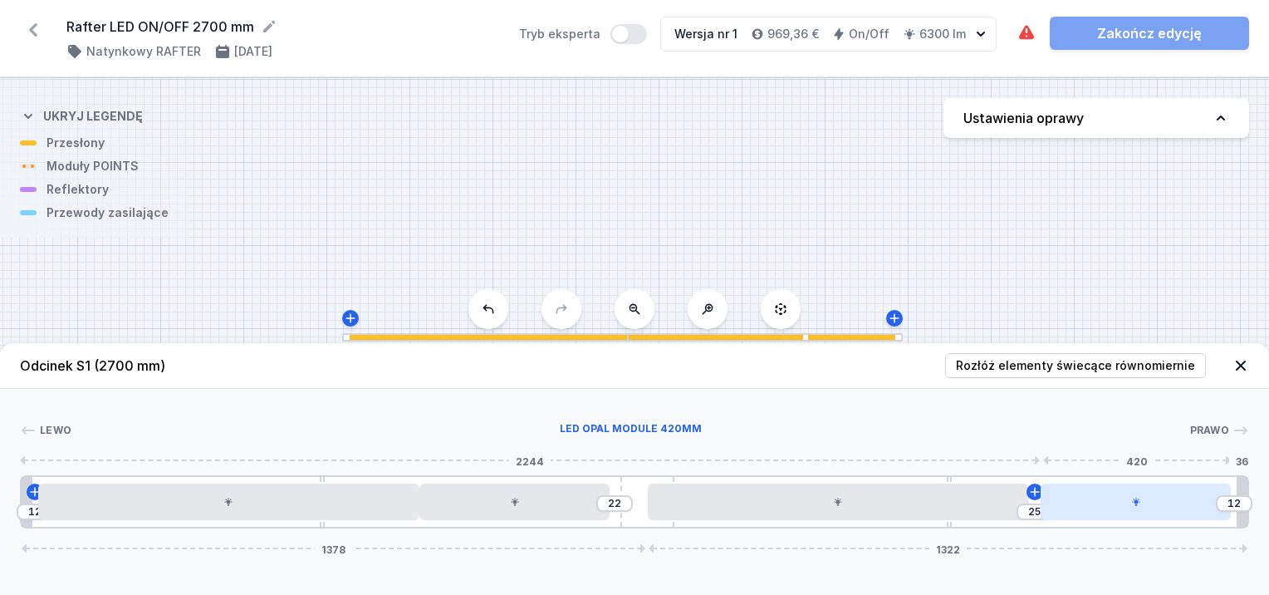
click at [1136, 508] on div at bounding box center [1136, 501] width 191 height 37
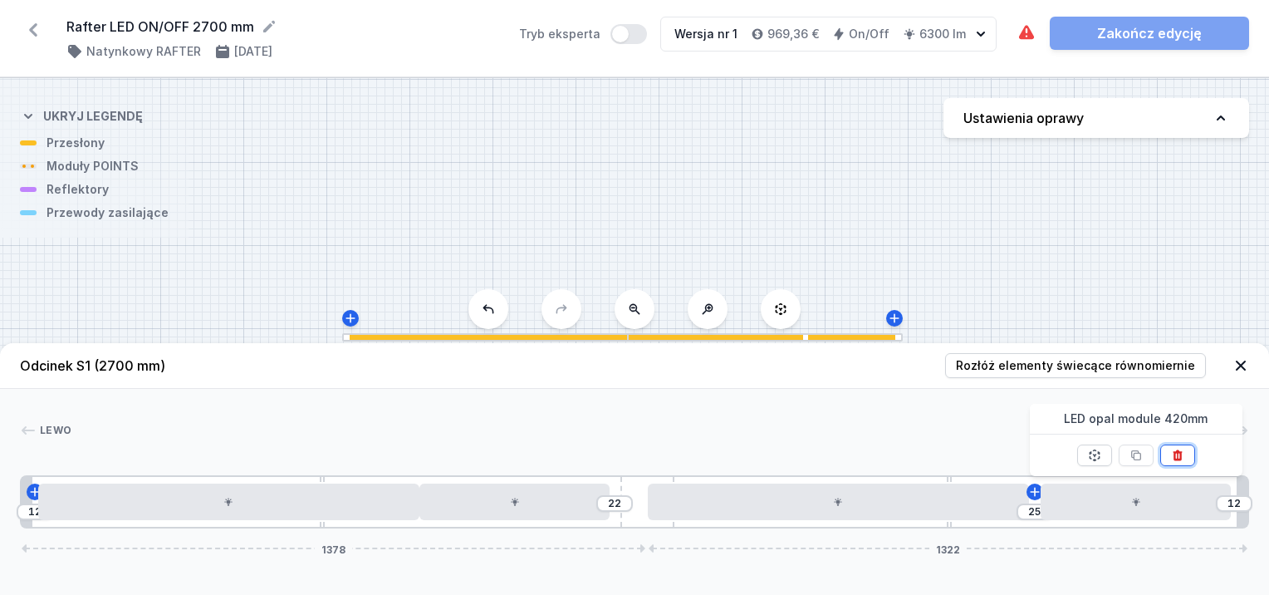
click at [1173, 449] on icon at bounding box center [1177, 454] width 13 height 13
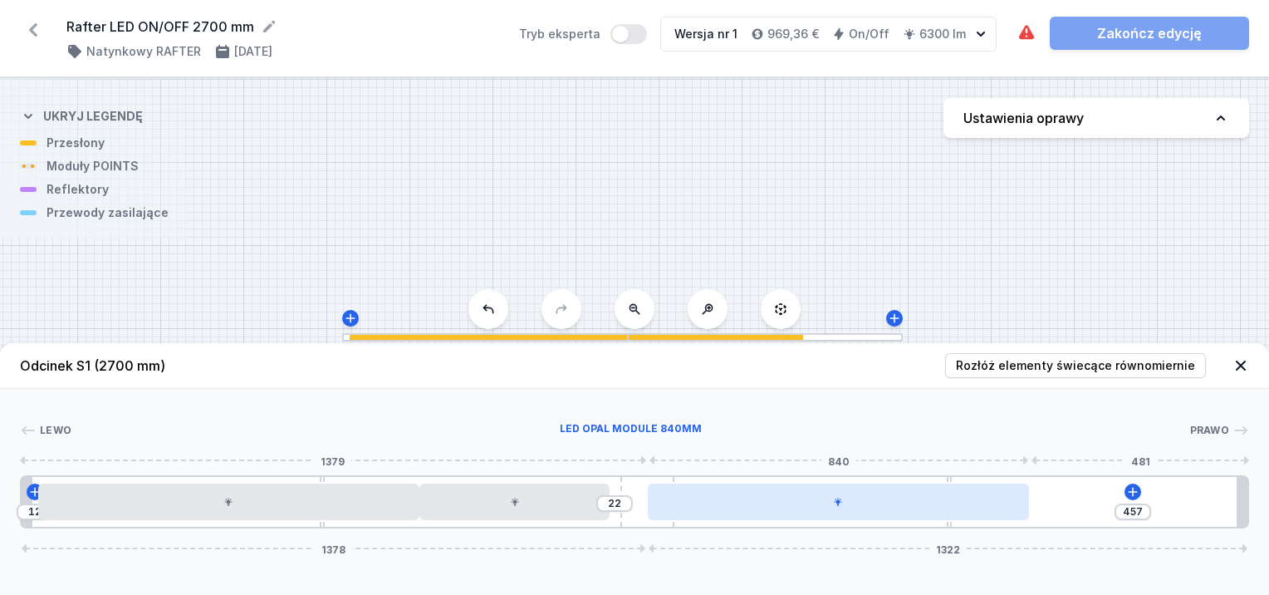
click at [1017, 508] on div at bounding box center [838, 501] width 381 height 37
click at [981, 495] on div at bounding box center [838, 501] width 381 height 37
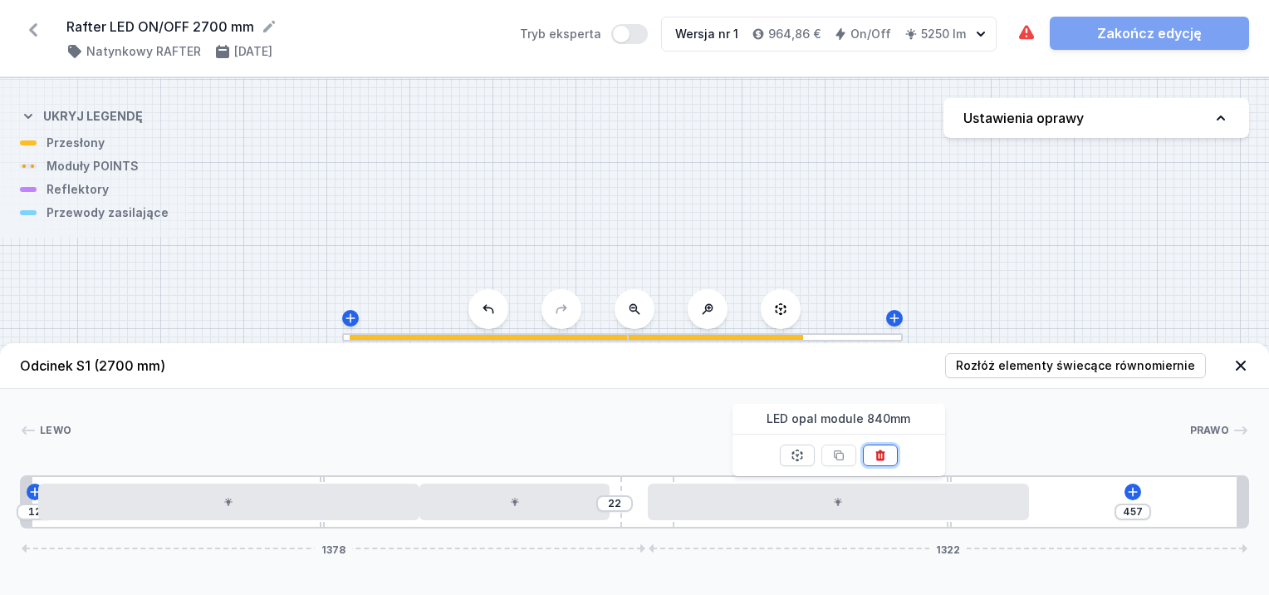
click at [880, 453] on icon at bounding box center [880, 454] width 13 height 13
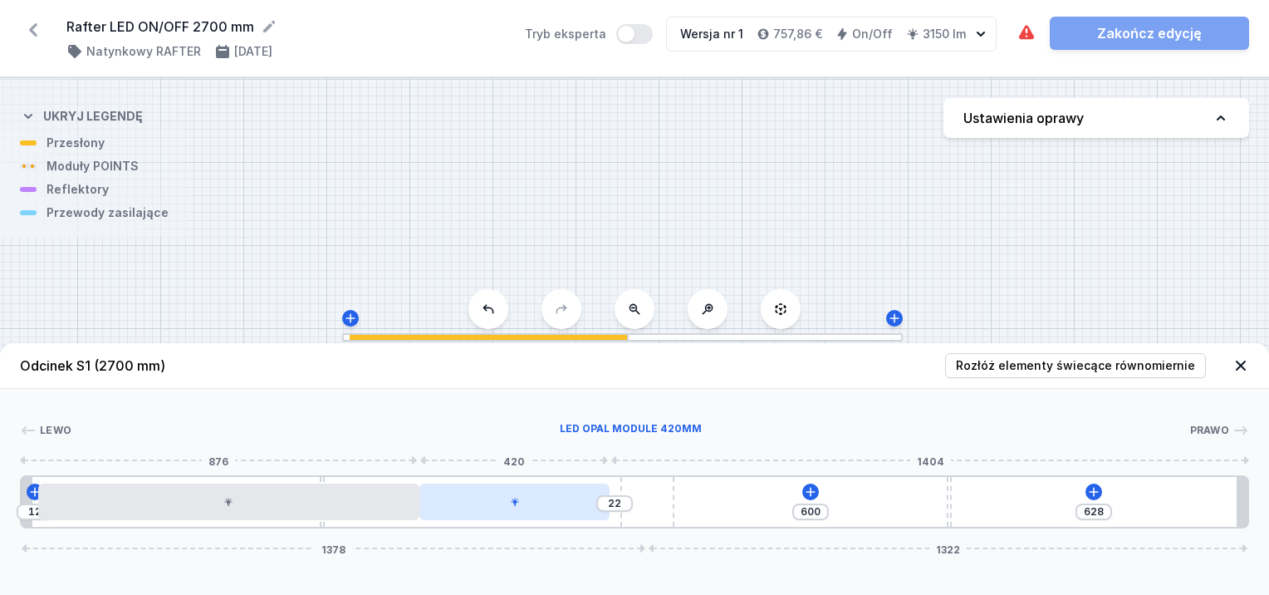
click at [587, 495] on div at bounding box center [514, 501] width 191 height 37
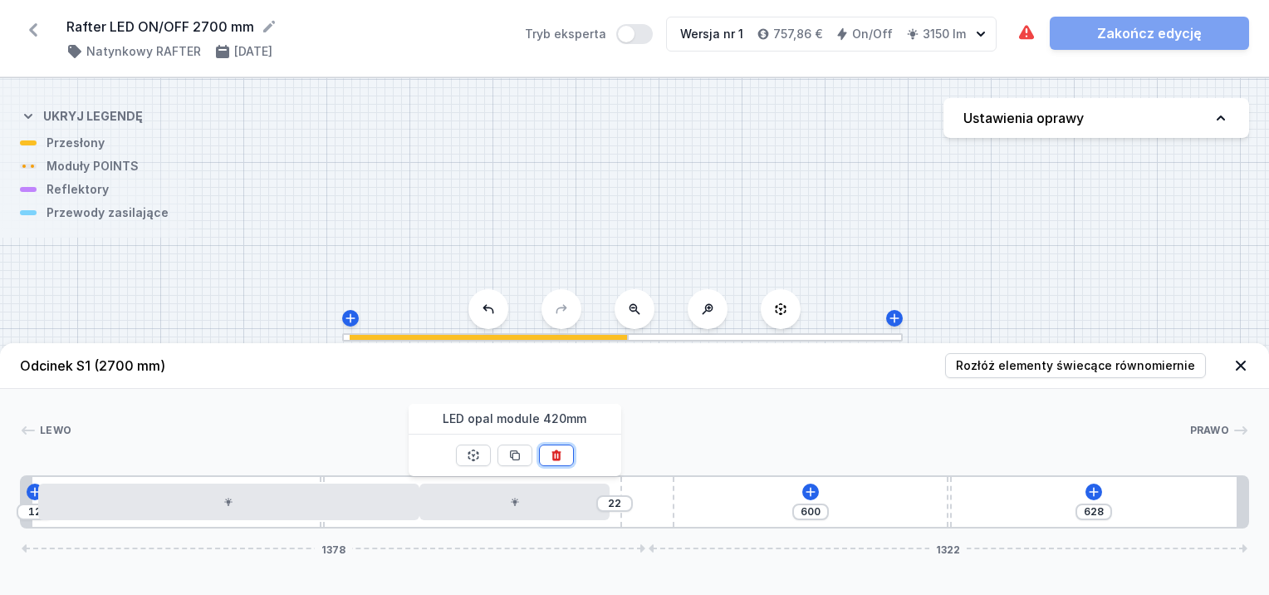
click at [551, 449] on icon at bounding box center [556, 454] width 13 height 13
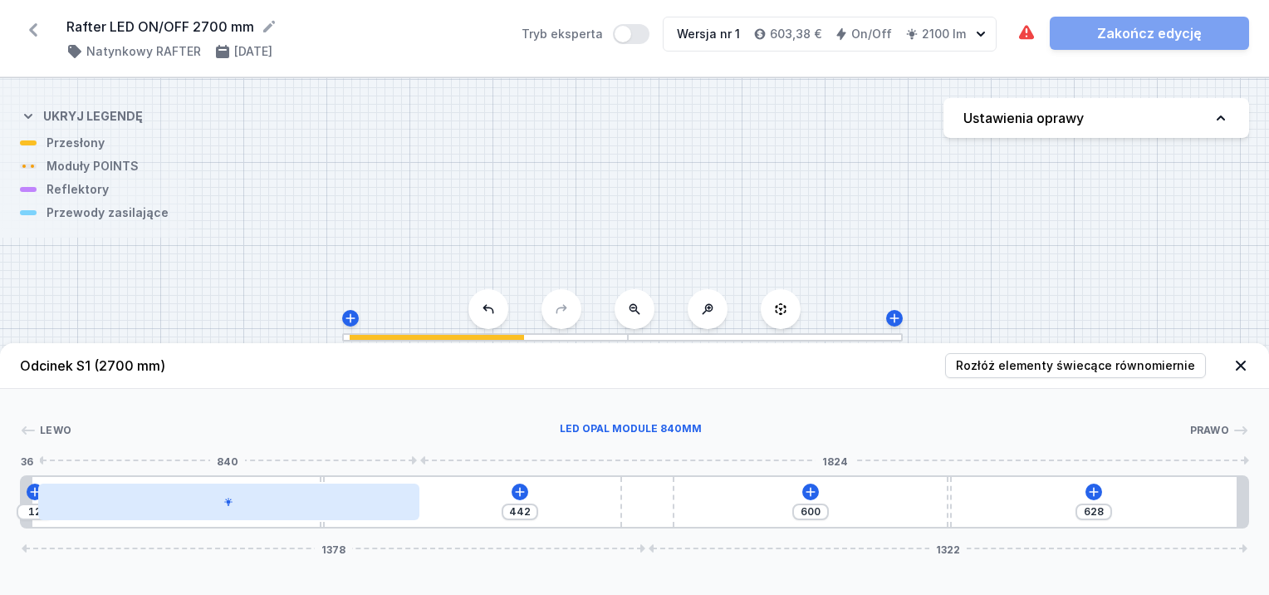
click at [381, 490] on div at bounding box center [228, 501] width 381 height 37
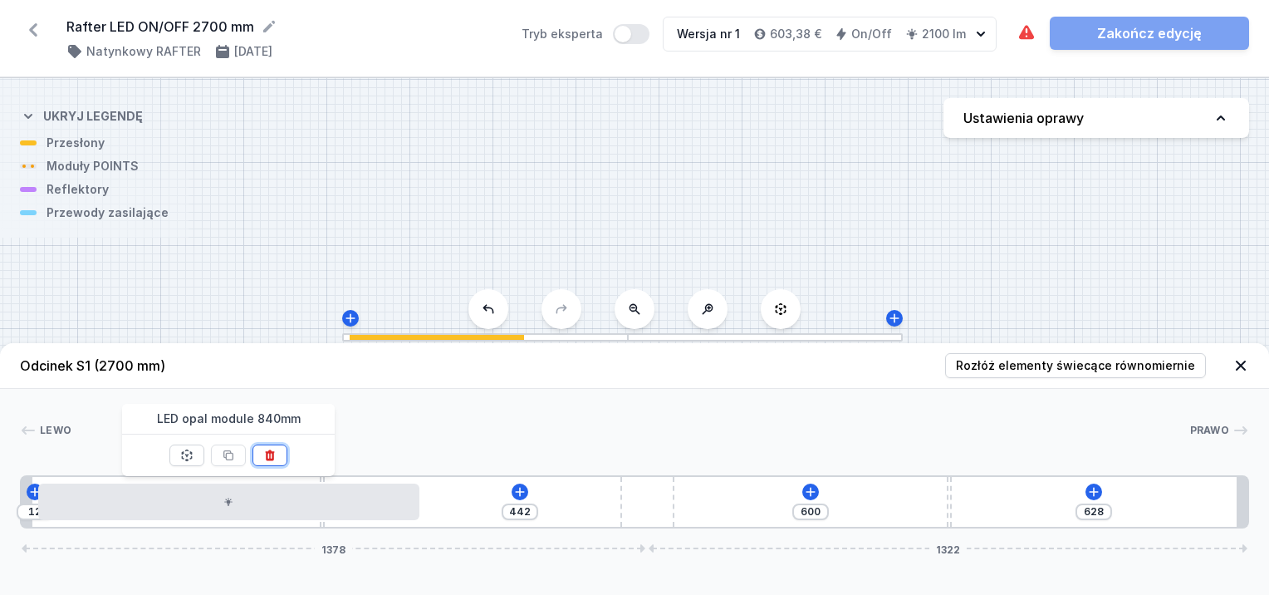
click at [262, 451] on button at bounding box center [269, 455] width 35 height 22
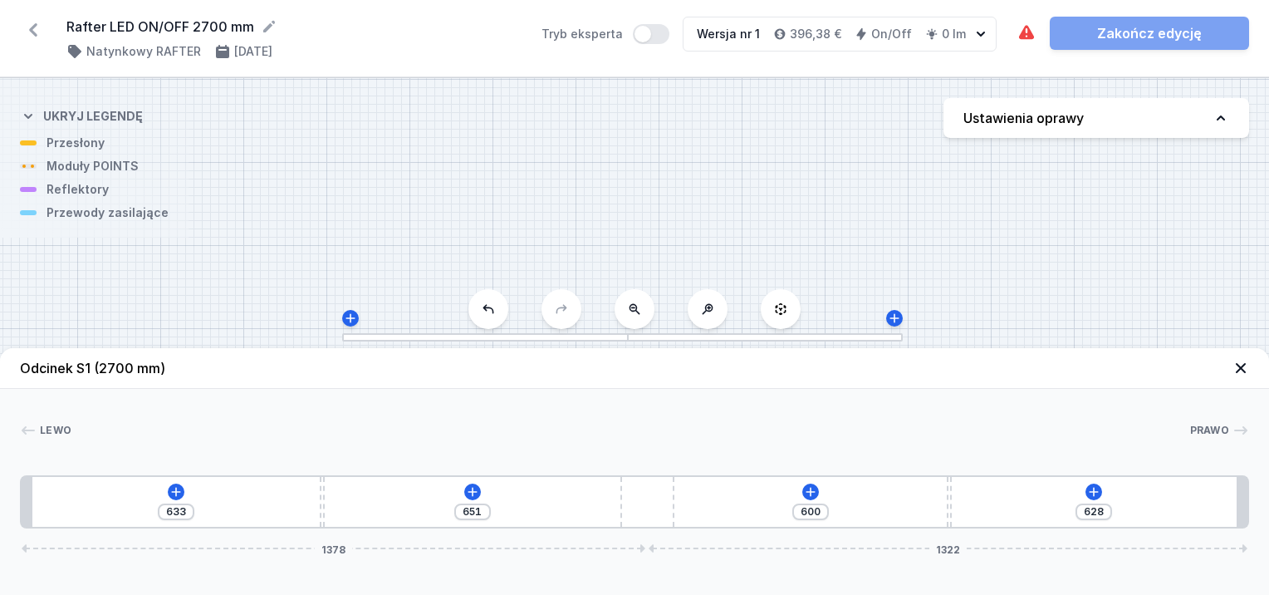
click at [1109, 124] on button "Ustawienia oprawy" at bounding box center [1096, 118] width 306 height 40
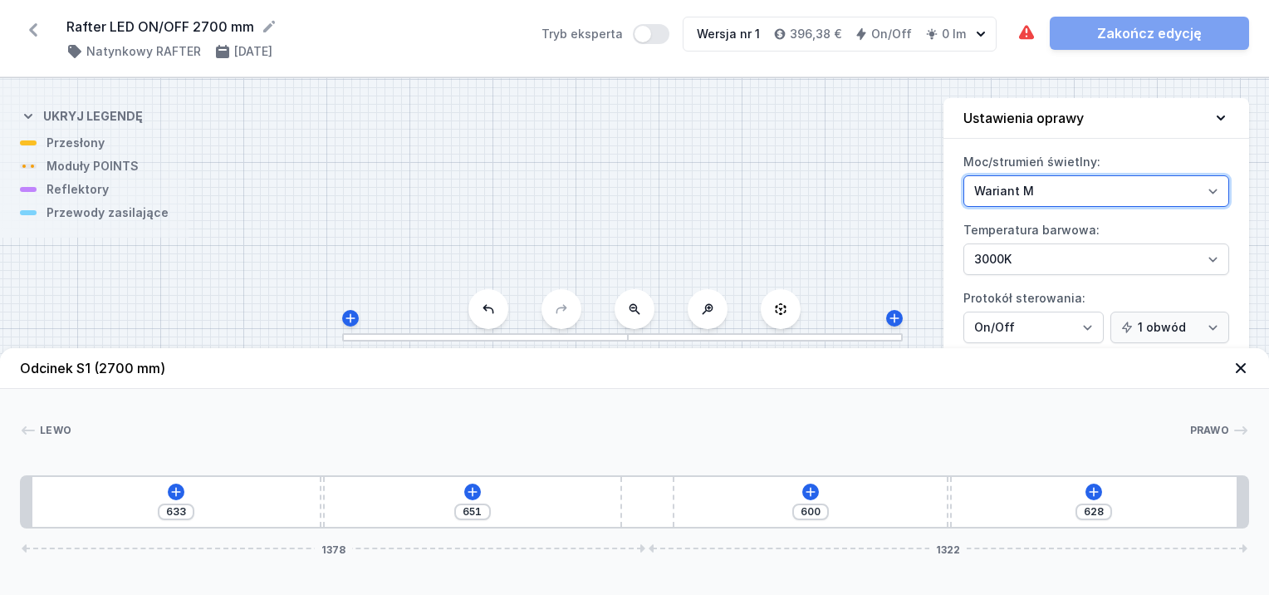
click at [1126, 193] on select "Wariant L Wariant M" at bounding box center [1096, 191] width 266 height 32
click at [963, 175] on select "Wariant L Wariant M" at bounding box center [1096, 191] width 266 height 32
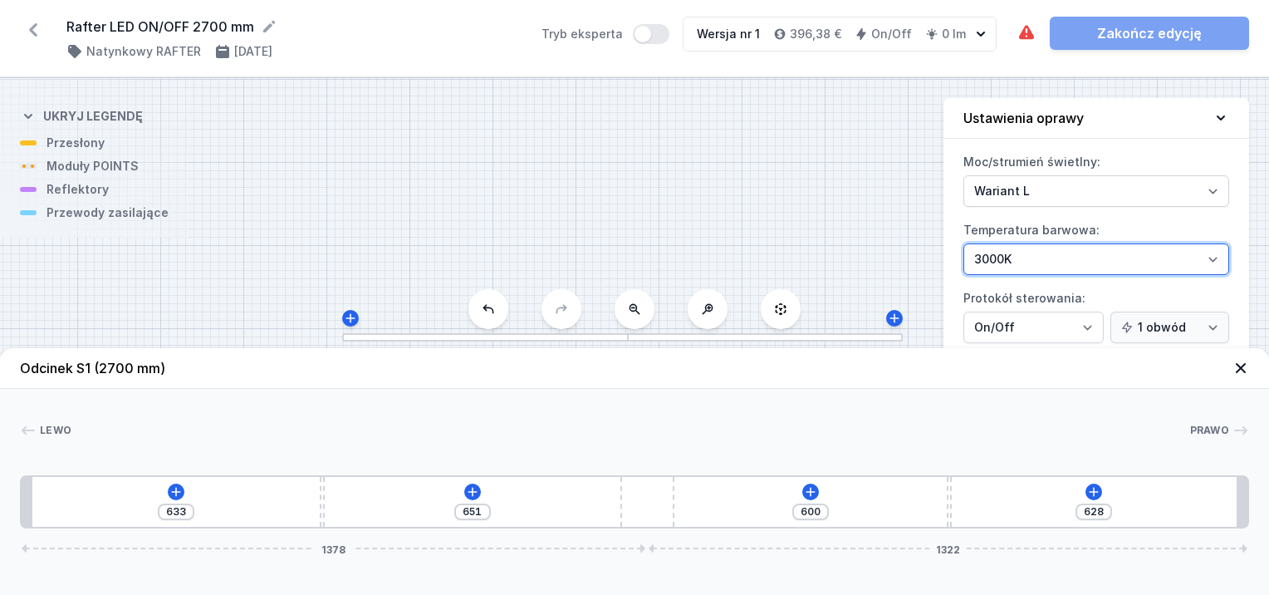
click at [1167, 258] on select "2700K 3000K 4000K" at bounding box center [1096, 259] width 266 height 32
click at [963, 243] on select "2700K 3000K 4000K" at bounding box center [1096, 259] width 266 height 32
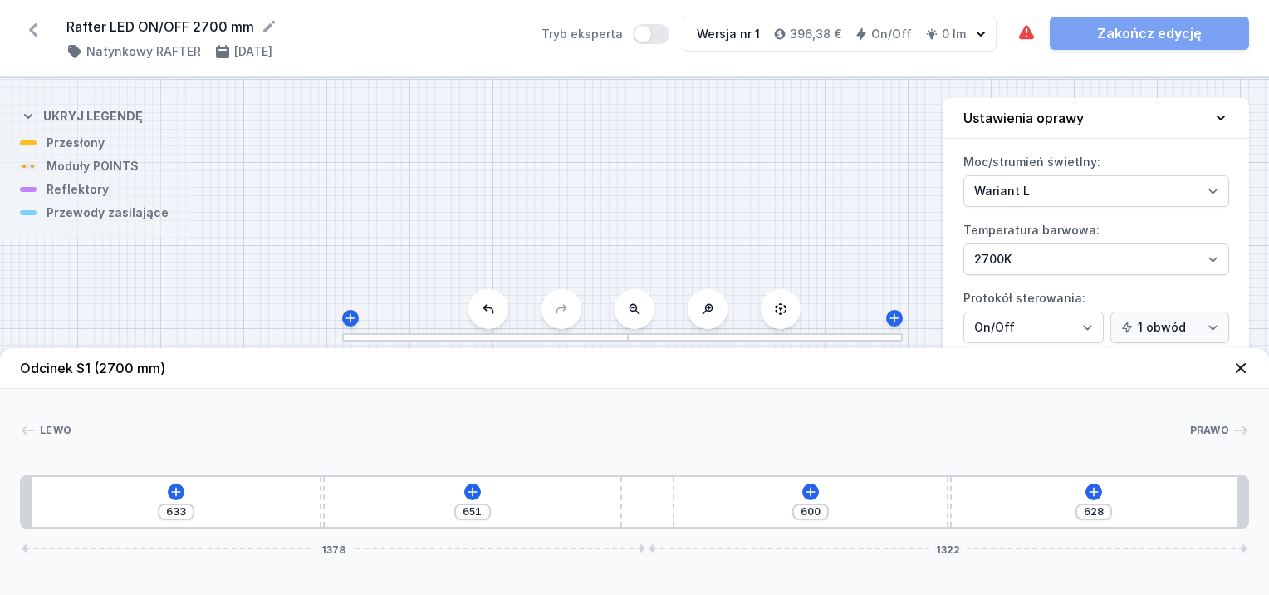
click at [1242, 366] on icon at bounding box center [1241, 368] width 10 height 10
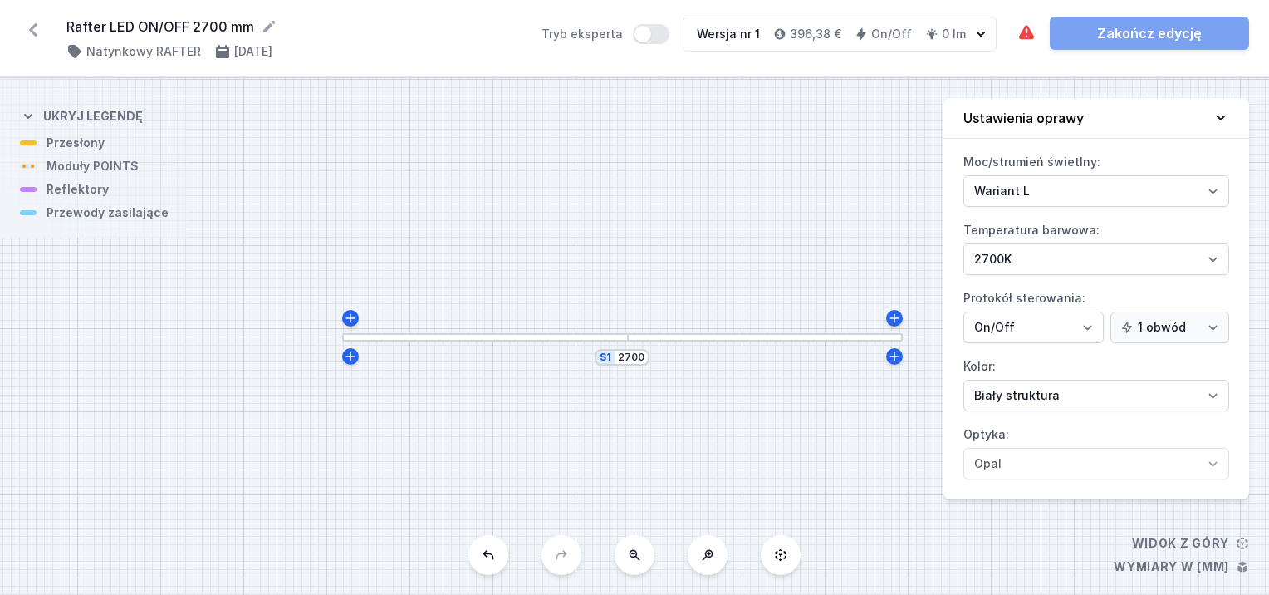
click at [871, 430] on div "S1 2700" at bounding box center [634, 336] width 1269 height 517
click at [1207, 120] on button "Ustawienia oprawy" at bounding box center [1096, 118] width 306 height 41
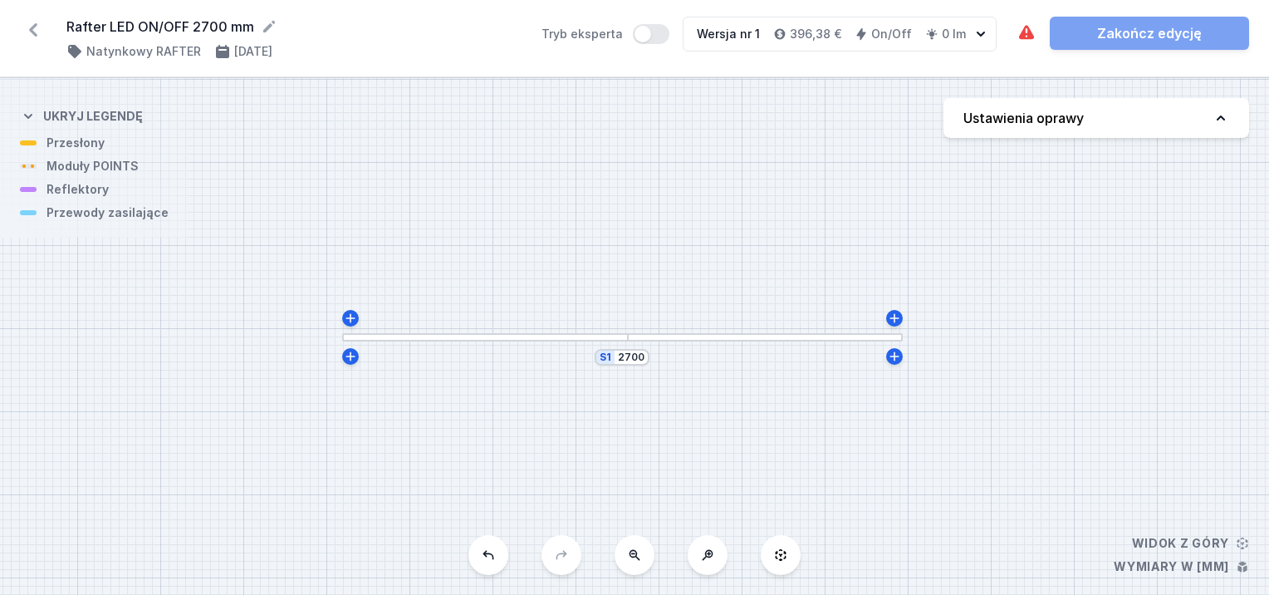
click at [450, 336] on div at bounding box center [485, 337] width 287 height 8
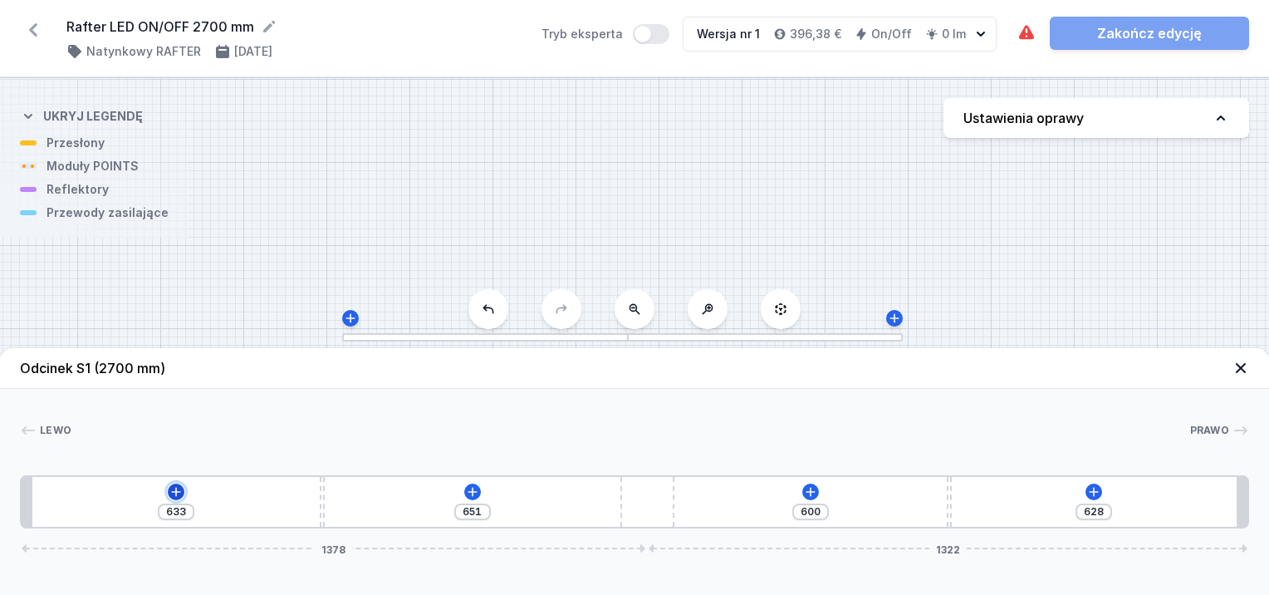
click at [179, 492] on icon at bounding box center [176, 491] width 9 height 9
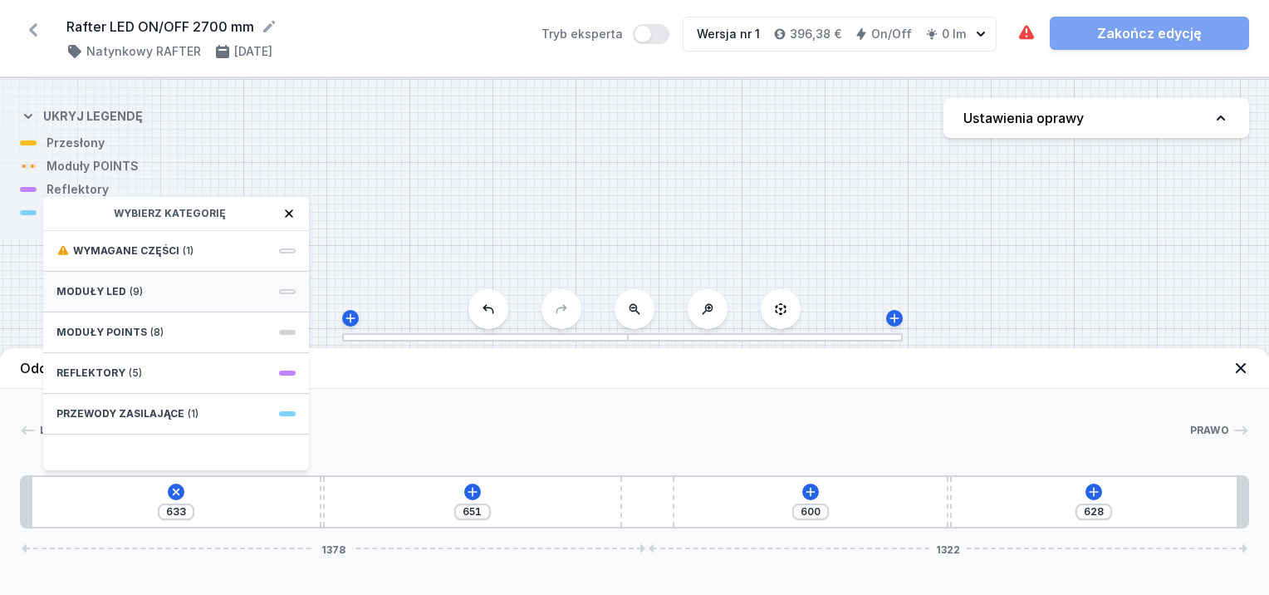
click at [117, 296] on span "Moduły LED" at bounding box center [91, 291] width 70 height 13
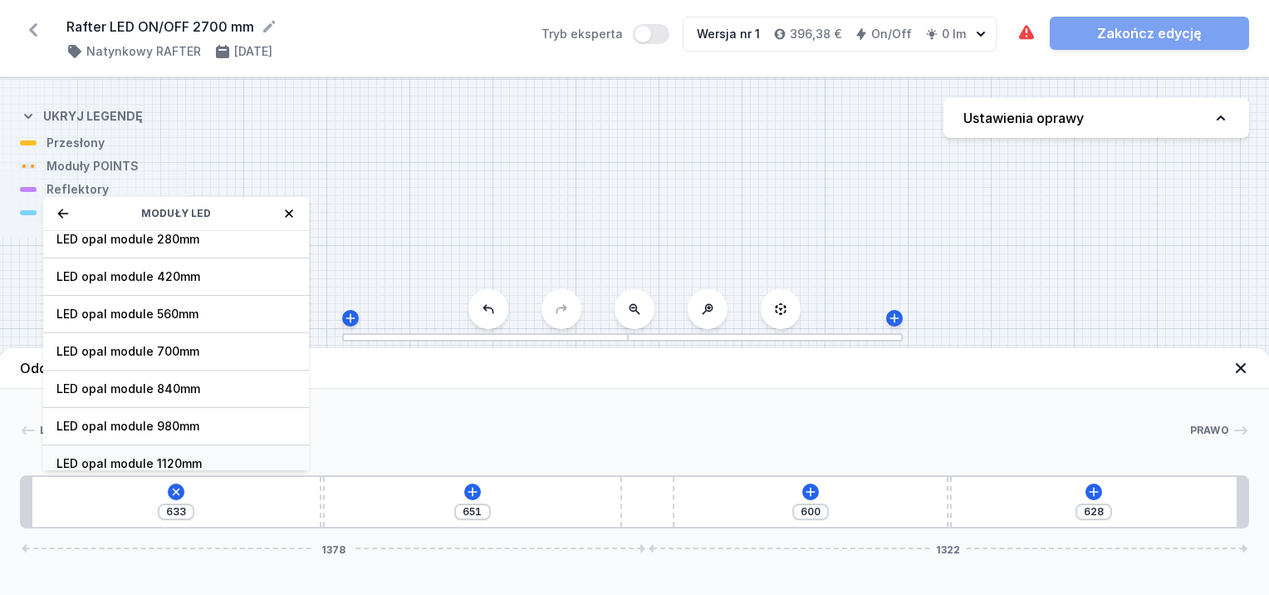
scroll to position [41, 0]
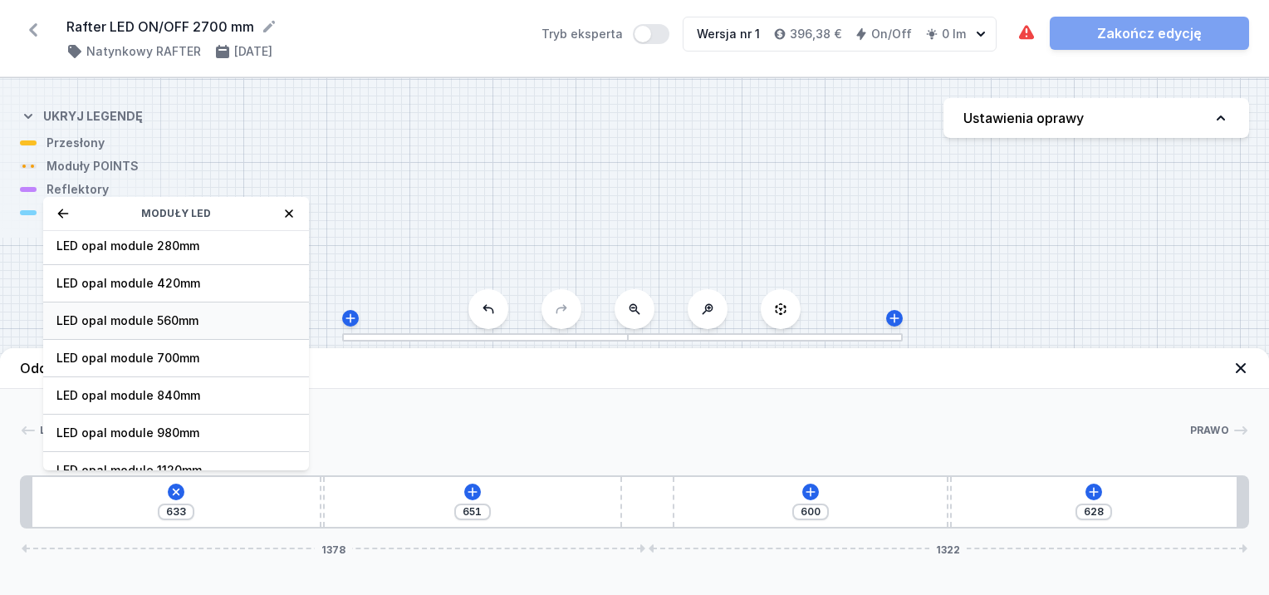
click at [173, 319] on span "LED opal module 560mm" at bounding box center [175, 320] width 239 height 17
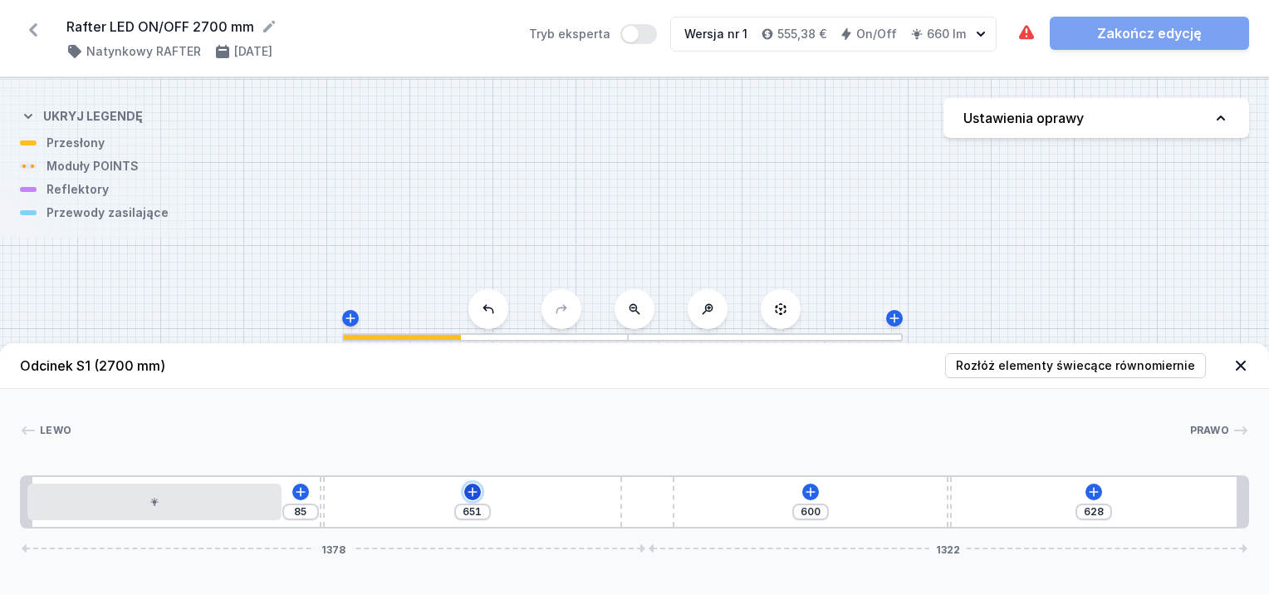
click at [475, 495] on icon at bounding box center [472, 491] width 13 height 13
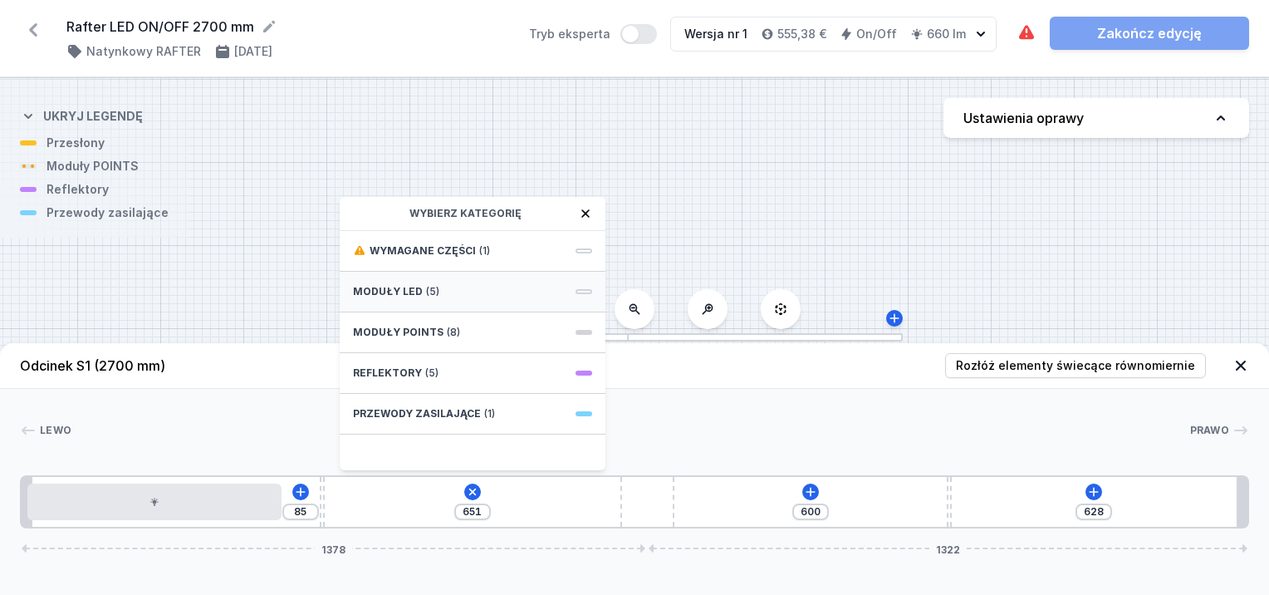
click at [397, 289] on span "Moduły LED" at bounding box center [388, 291] width 70 height 13
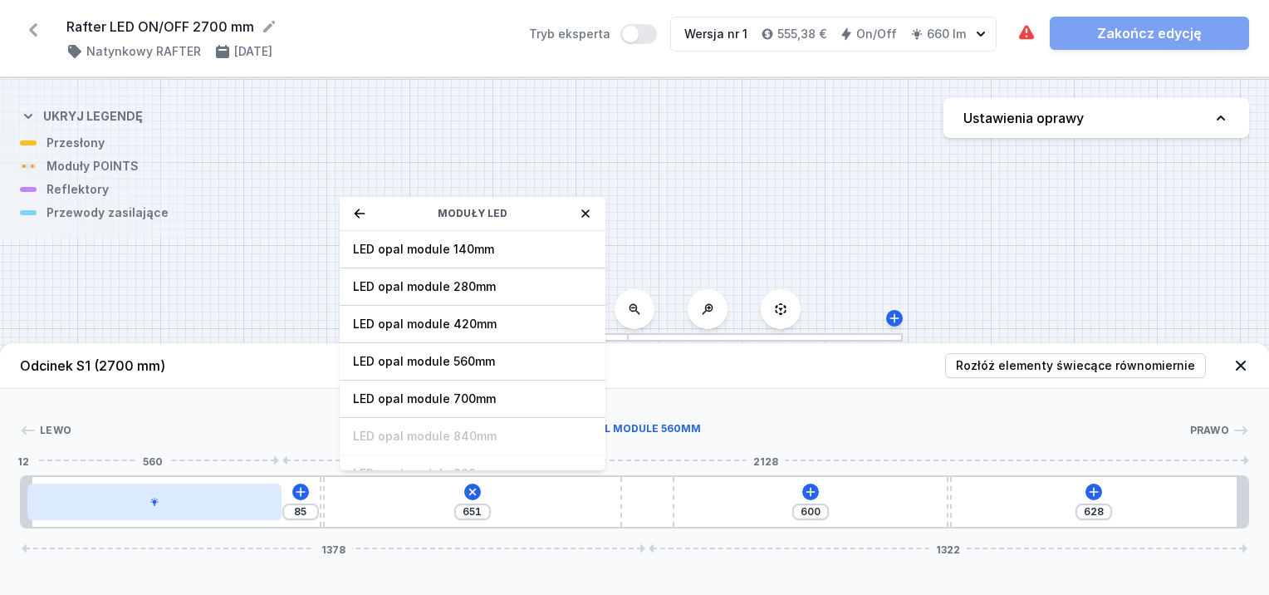
click at [252, 508] on div at bounding box center [154, 501] width 254 height 37
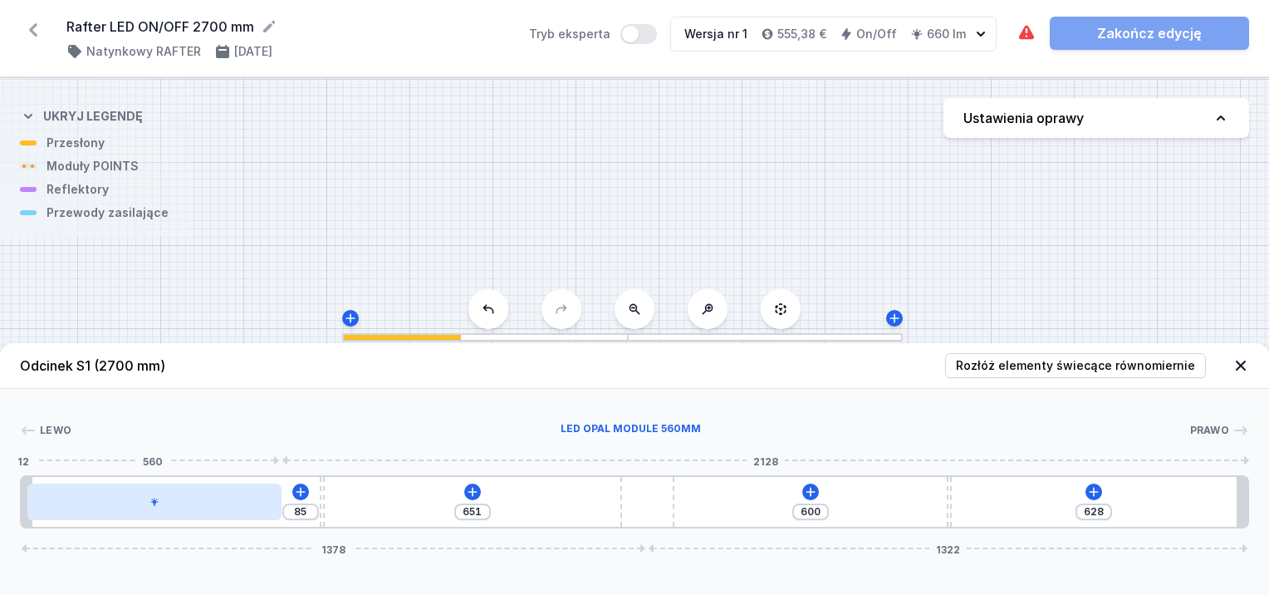
click at [255, 512] on div at bounding box center [154, 501] width 254 height 37
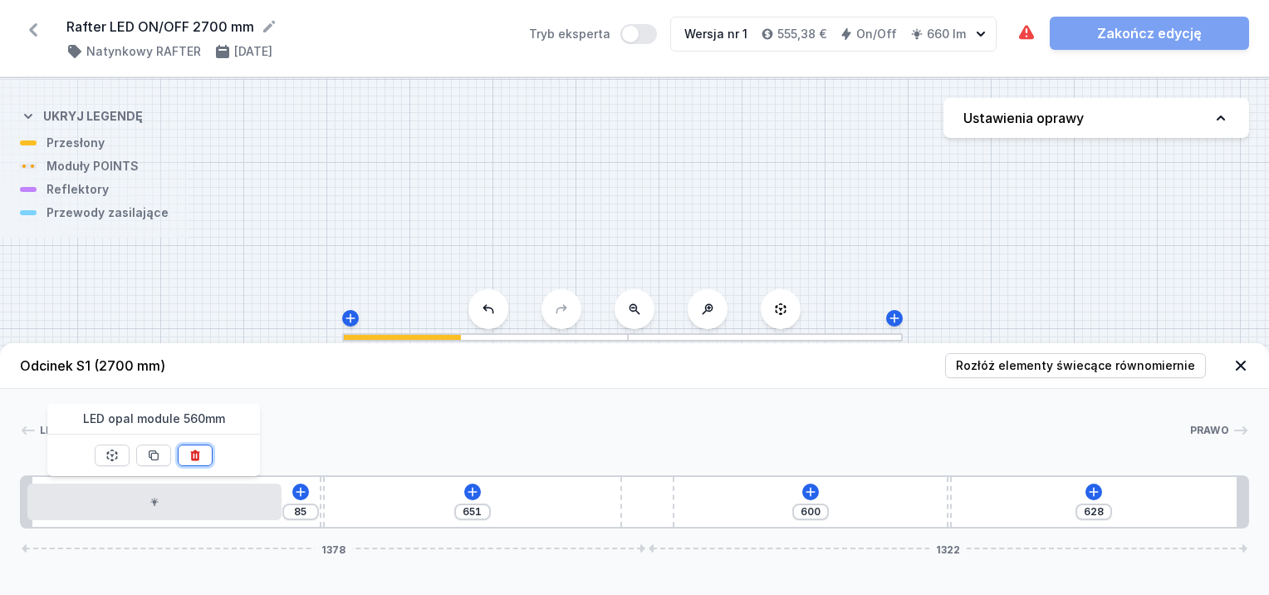
click at [203, 454] on button at bounding box center [195, 455] width 35 height 22
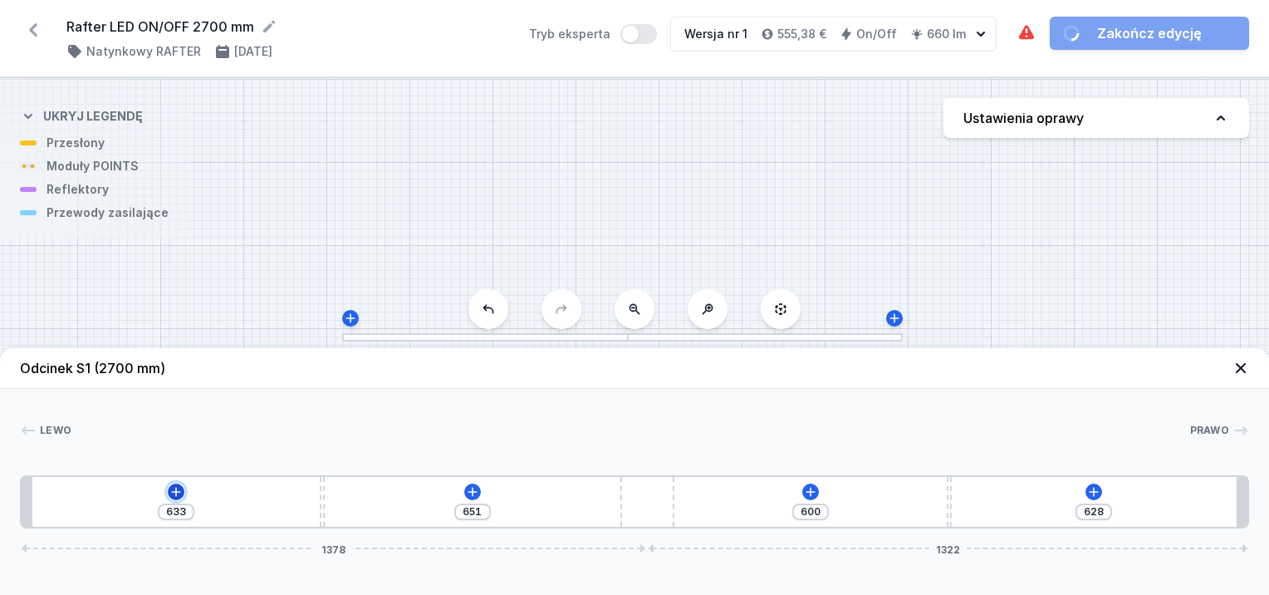
click at [182, 493] on icon at bounding box center [175, 491] width 13 height 13
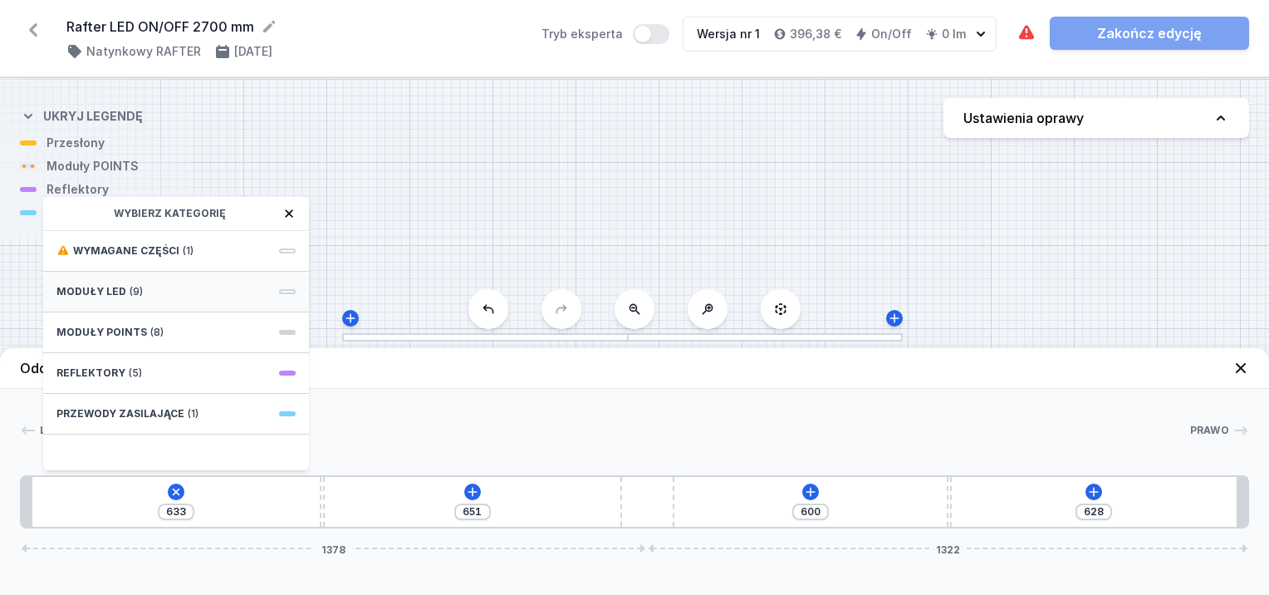
click at [199, 287] on div "Moduły LED (9)" at bounding box center [176, 292] width 266 height 41
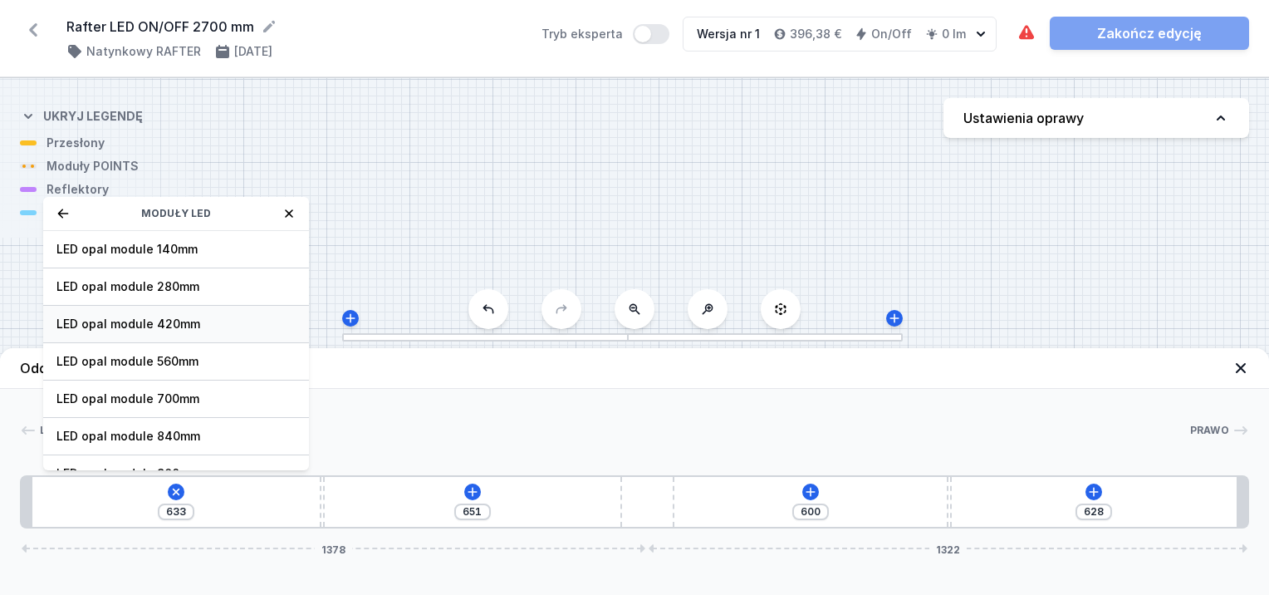
click at [202, 322] on span "LED opal module 420mm" at bounding box center [175, 324] width 239 height 17
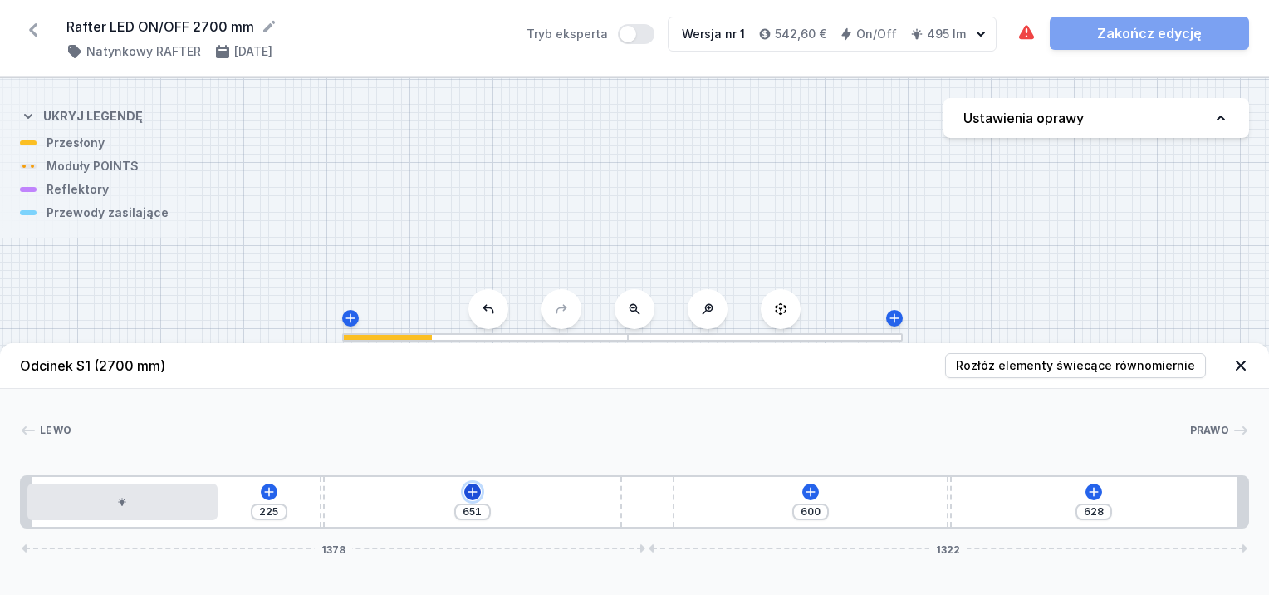
click at [470, 485] on icon at bounding box center [472, 491] width 13 height 13
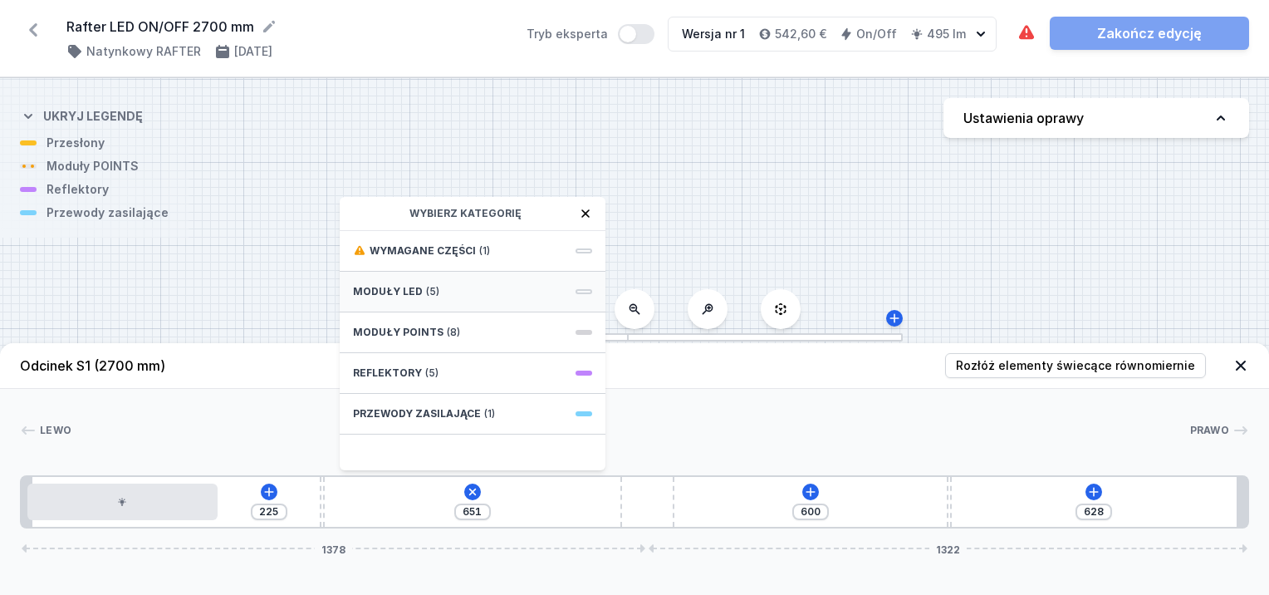
click at [442, 299] on div "Moduły LED (5)" at bounding box center [473, 292] width 266 height 41
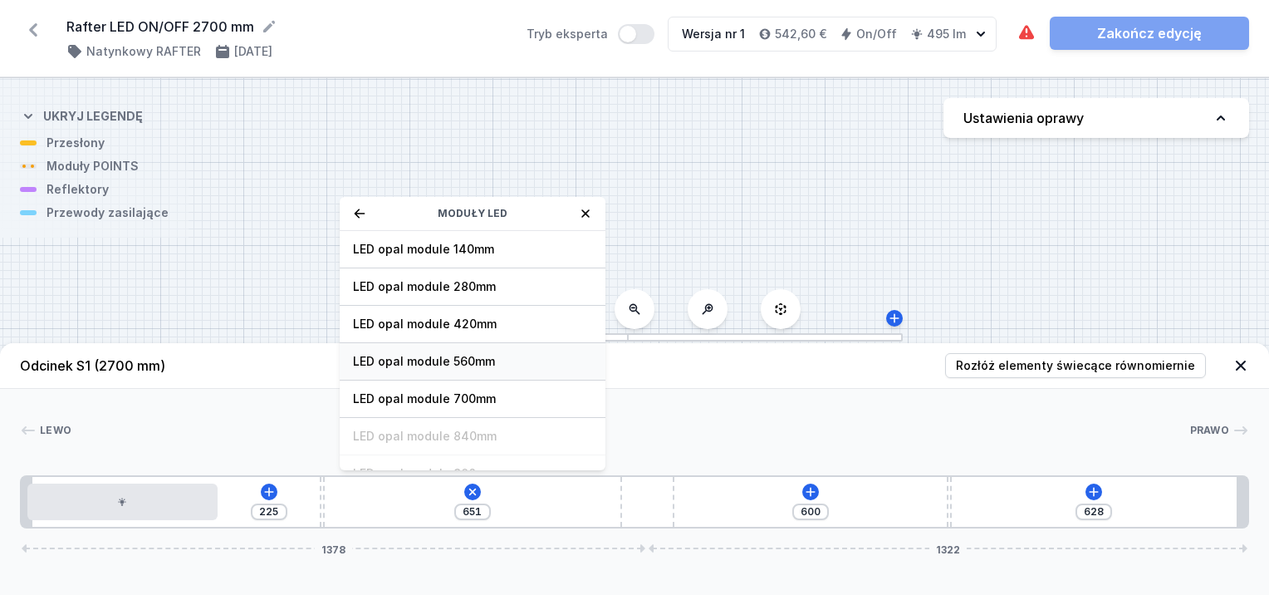
click at [452, 365] on span "LED opal module 560mm" at bounding box center [472, 361] width 239 height 17
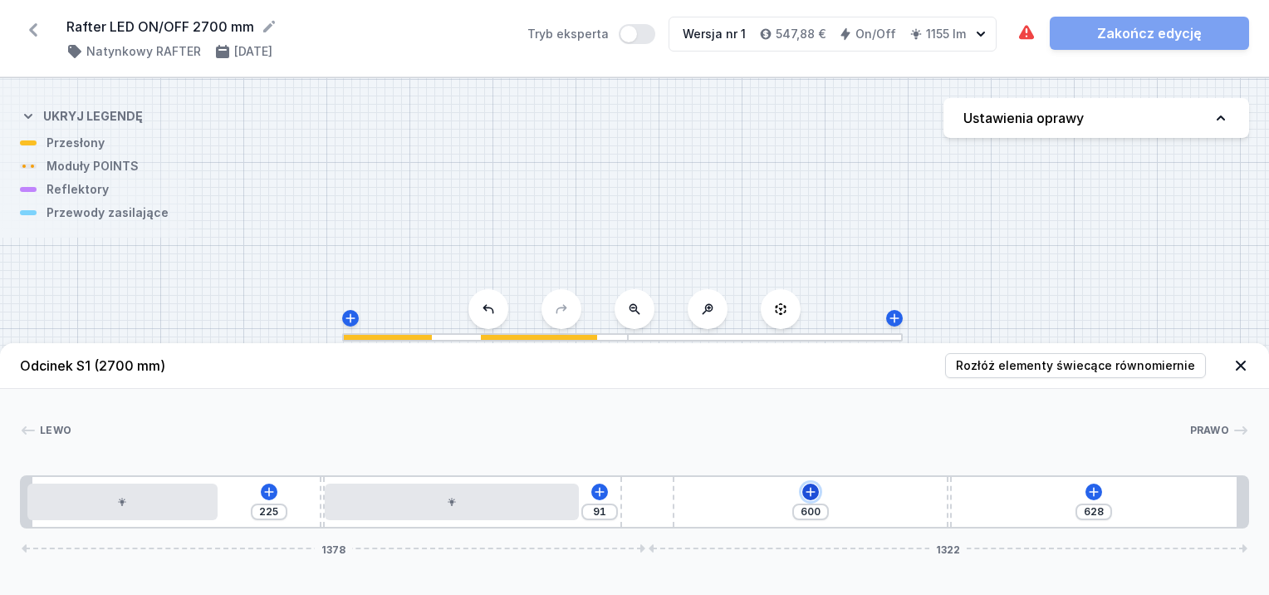
click at [813, 494] on icon at bounding box center [810, 491] width 13 height 13
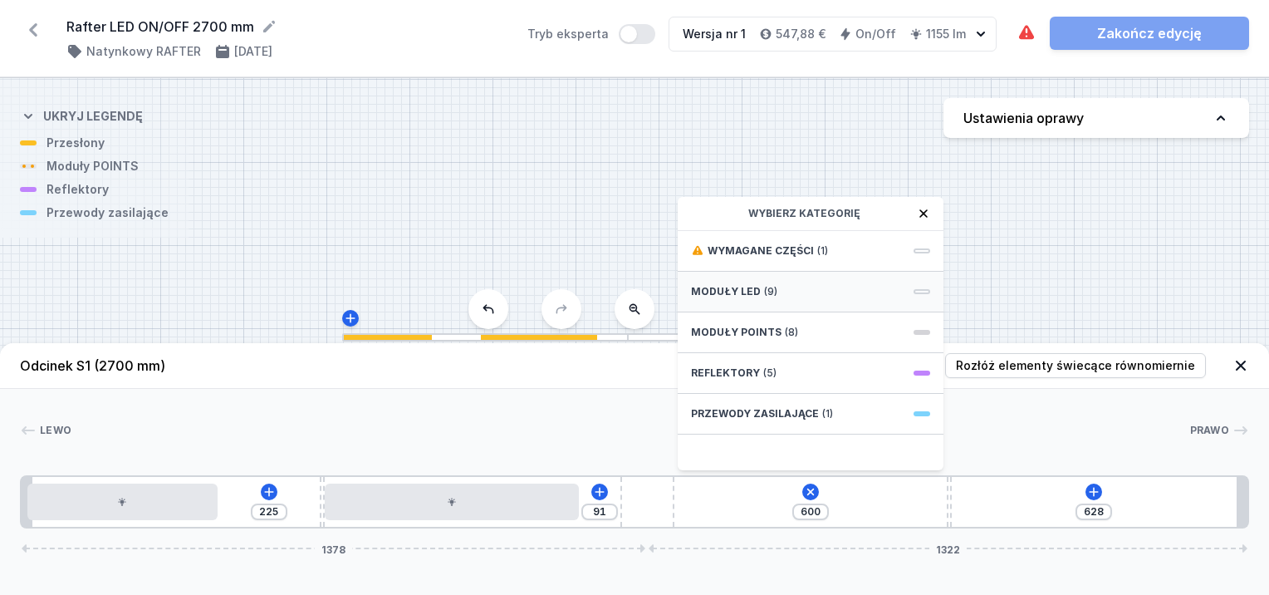
click at [774, 287] on div "Moduły LED (9)" at bounding box center [811, 292] width 266 height 41
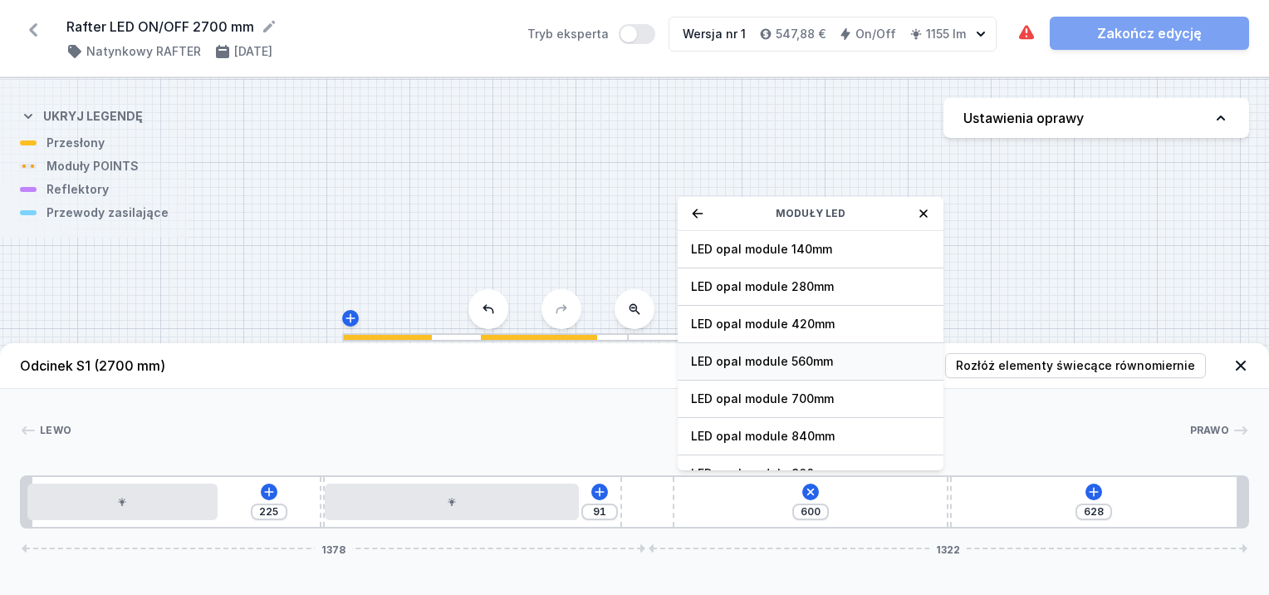
click at [805, 361] on span "LED opal module 560mm" at bounding box center [810, 361] width 239 height 17
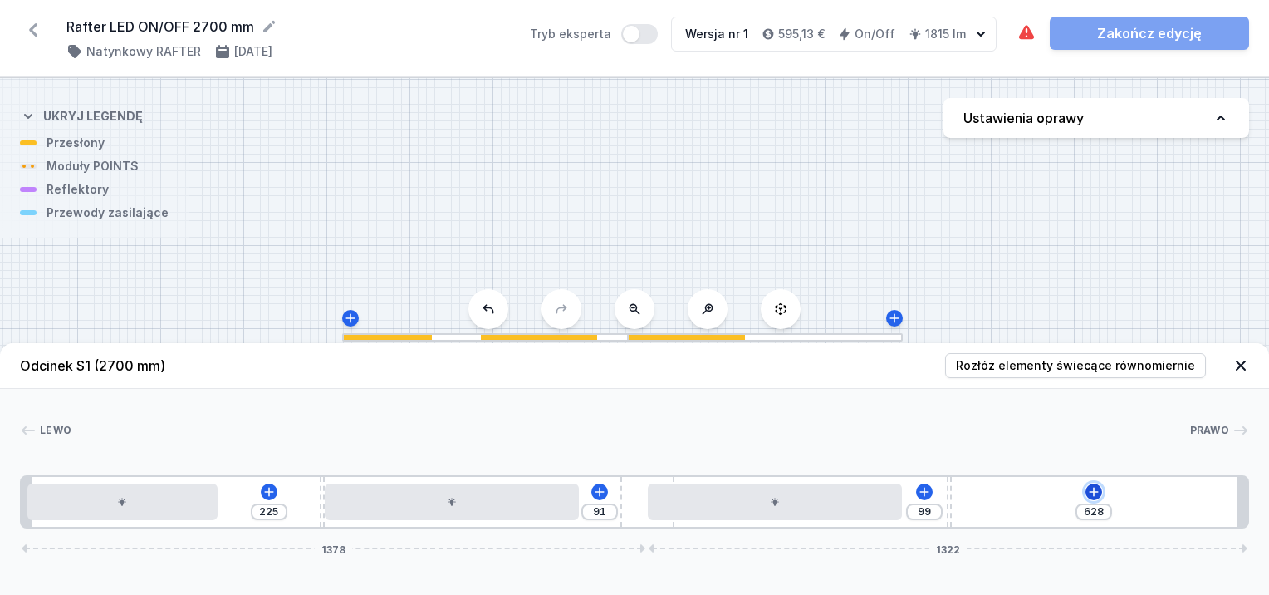
click at [1100, 492] on icon at bounding box center [1093, 491] width 13 height 13
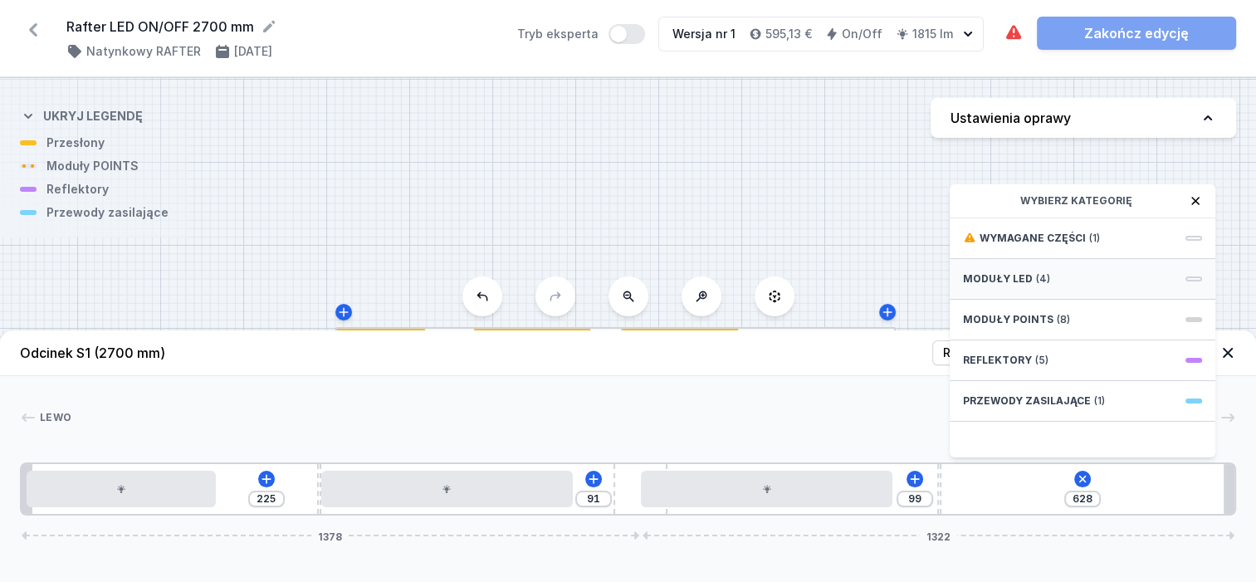
click at [1065, 300] on div "Moduły LED (4)" at bounding box center [1083, 279] width 266 height 41
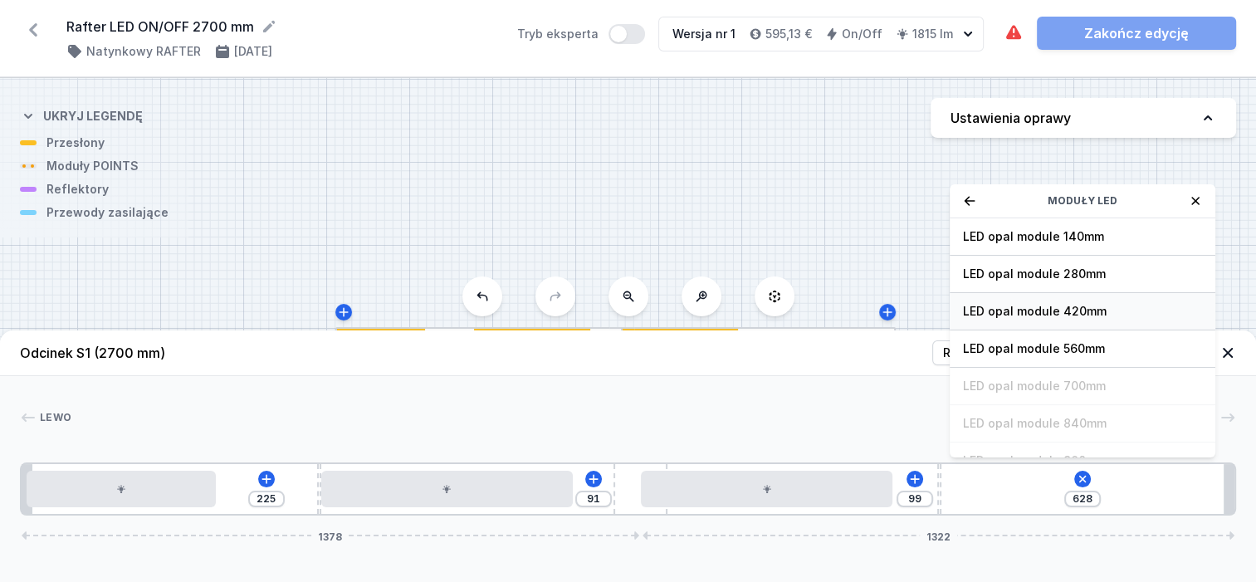
click at [1063, 320] on span "LED opal module 420mm" at bounding box center [1082, 311] width 239 height 17
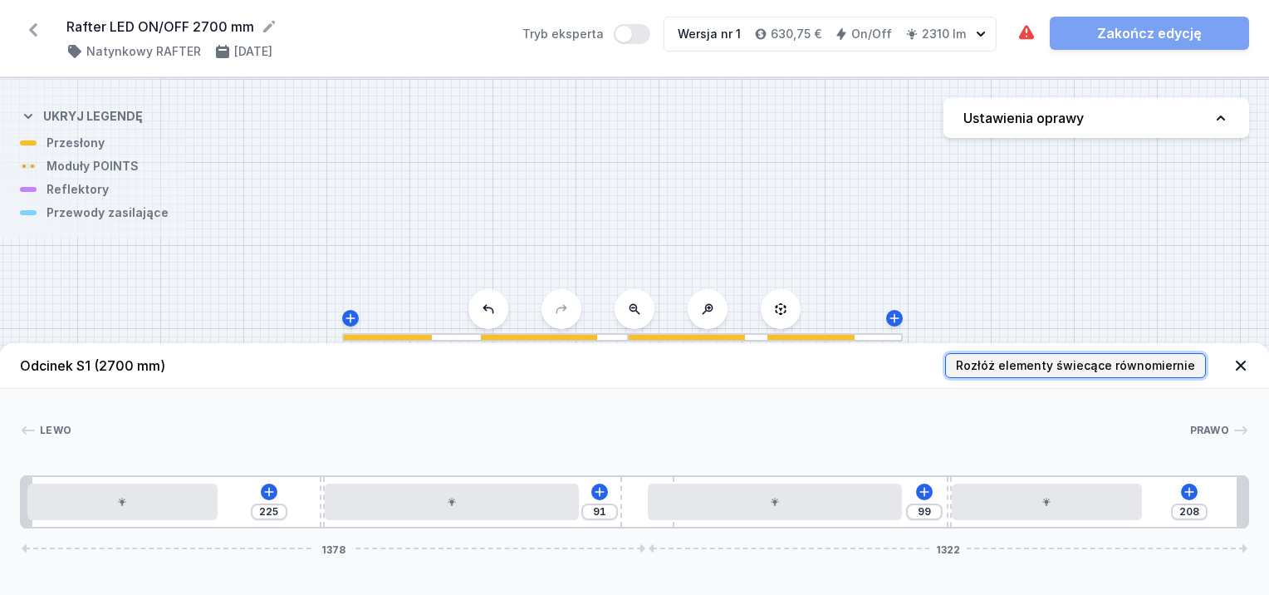
click at [1090, 358] on span "Rozłóż elementy świecące równomiernie" at bounding box center [1075, 365] width 239 height 17
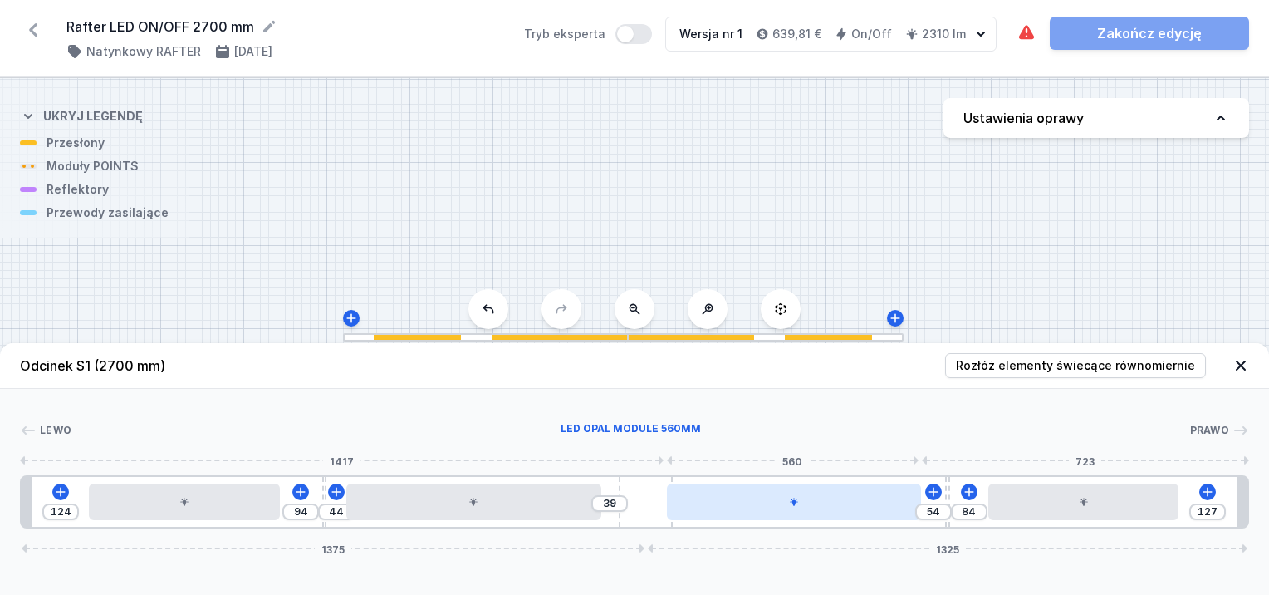
drag, startPoint x: 647, startPoint y: 494, endPoint x: 683, endPoint y: 491, distance: 36.7
click at [683, 491] on div "124 94 44 39 54 84 127 1375 1325" at bounding box center [634, 501] width 1229 height 53
drag, startPoint x: 783, startPoint y: 504, endPoint x: 819, endPoint y: 505, distance: 35.7
click at [819, 505] on div at bounding box center [816, 501] width 254 height 37
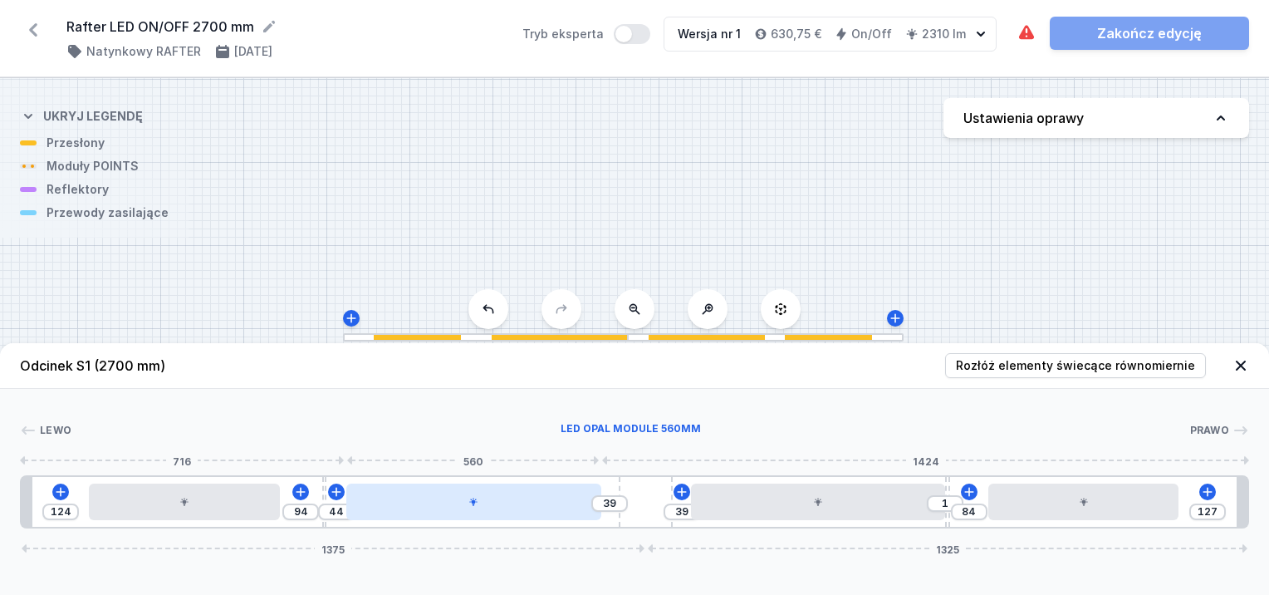
click at [424, 507] on div at bounding box center [473, 501] width 254 height 37
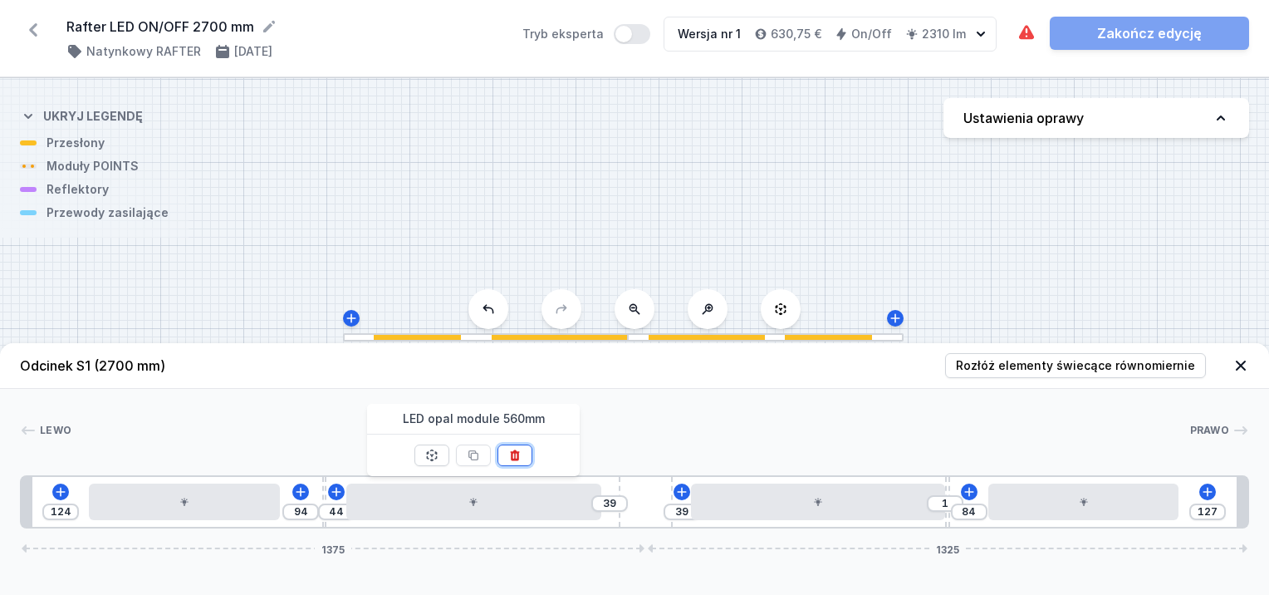
click at [525, 451] on button at bounding box center [514, 455] width 35 height 22
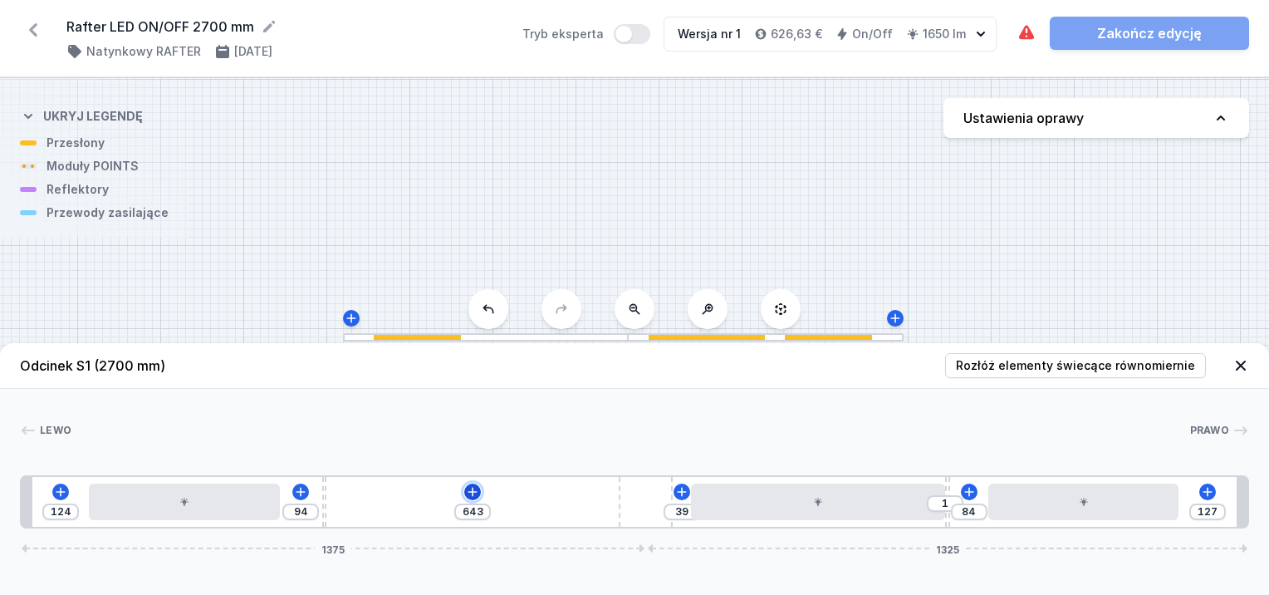
click at [468, 492] on icon at bounding box center [472, 491] width 9 height 9
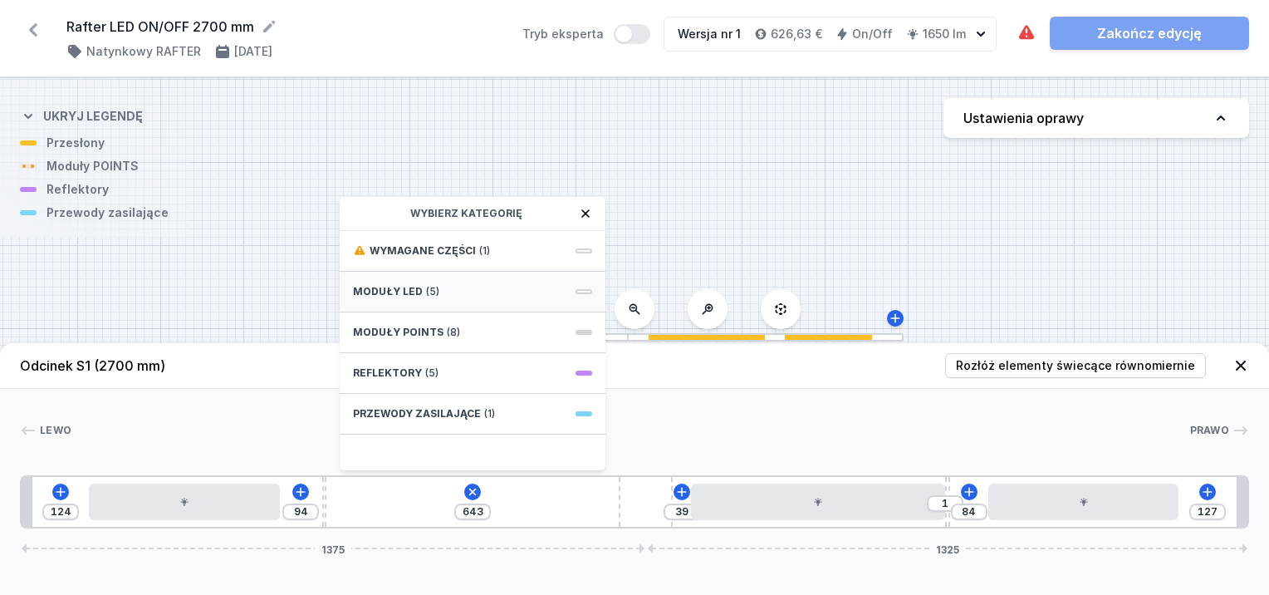
click at [451, 294] on div "Moduły LED (5)" at bounding box center [473, 292] width 266 height 41
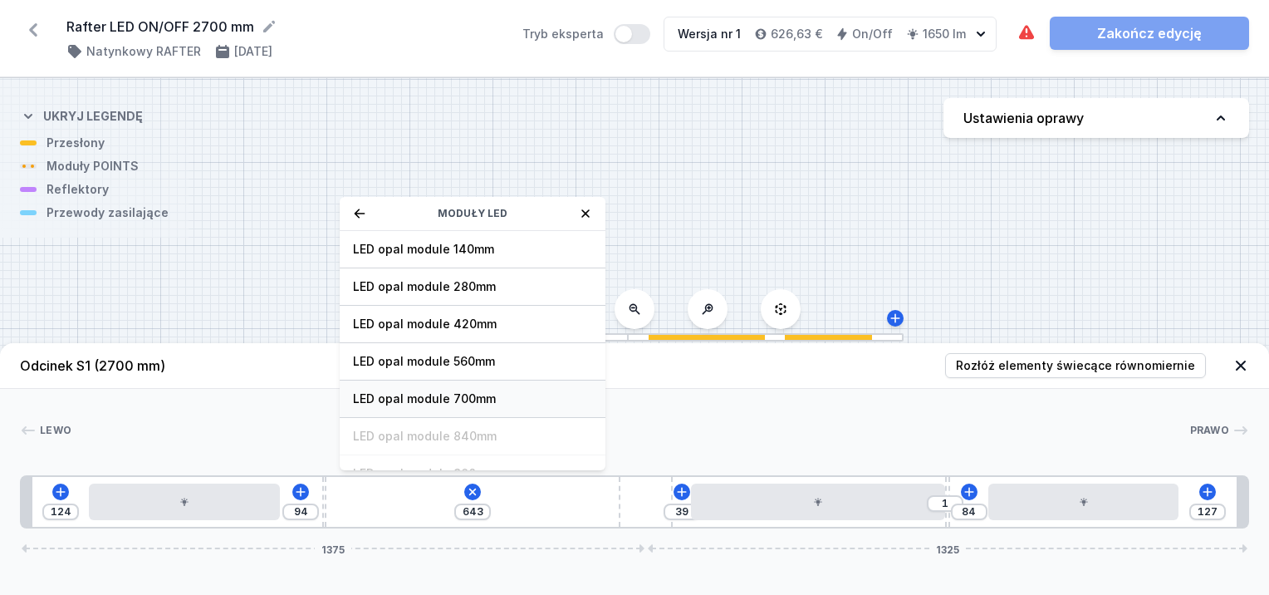
click at [463, 392] on span "LED opal module 700mm" at bounding box center [472, 398] width 239 height 17
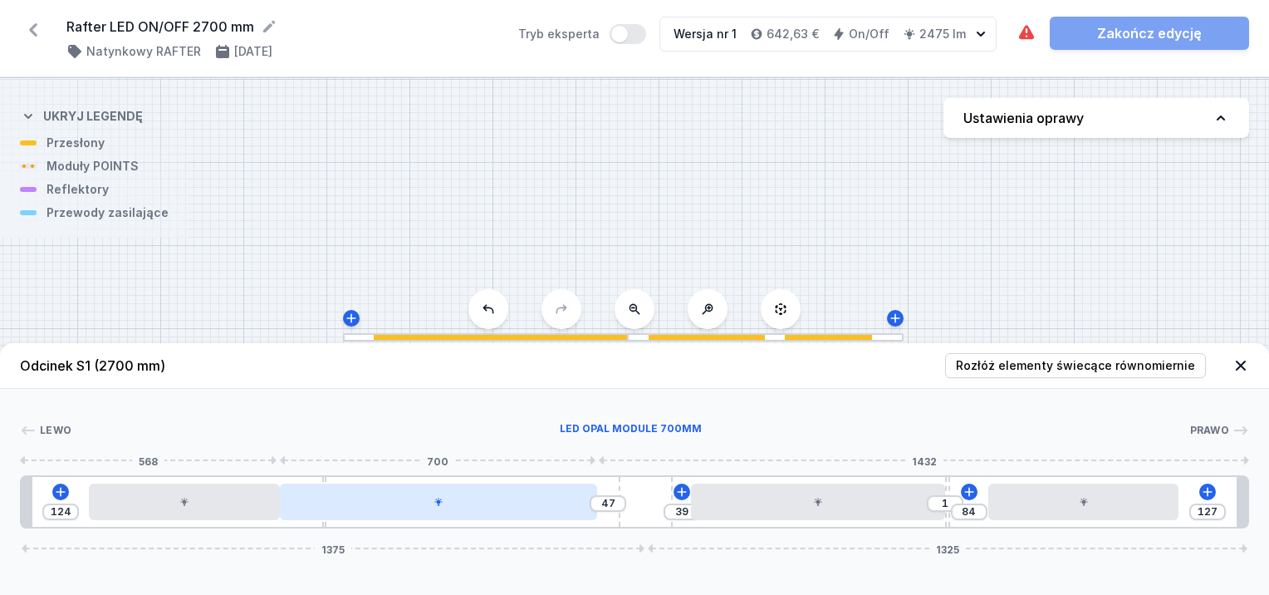
drag, startPoint x: 457, startPoint y: 515, endPoint x: 432, endPoint y: 513, distance: 25.0
click at [432, 513] on div at bounding box center [439, 501] width 318 height 37
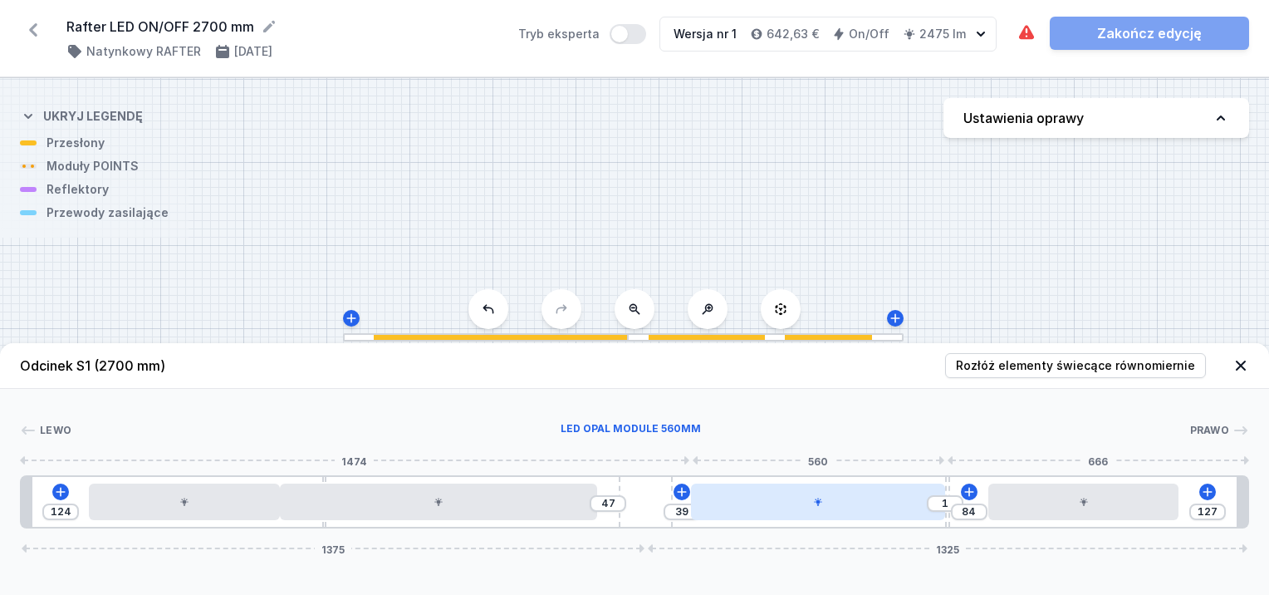
click at [819, 497] on icon at bounding box center [818, 502] width 10 height 10
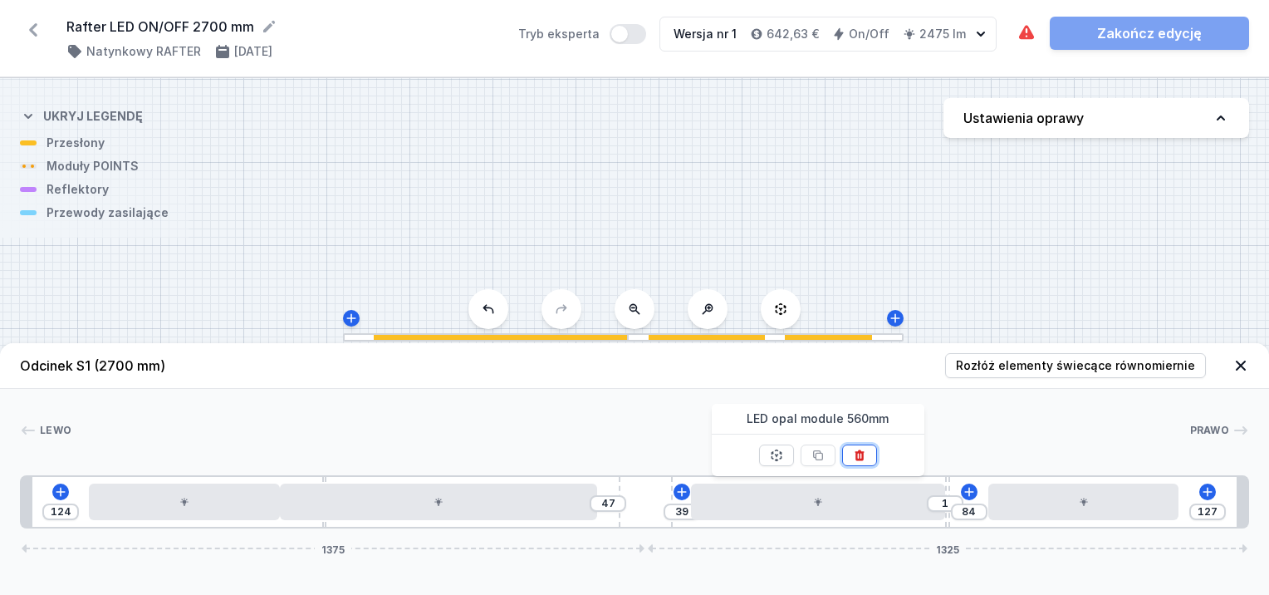
click at [867, 448] on button at bounding box center [859, 455] width 35 height 22
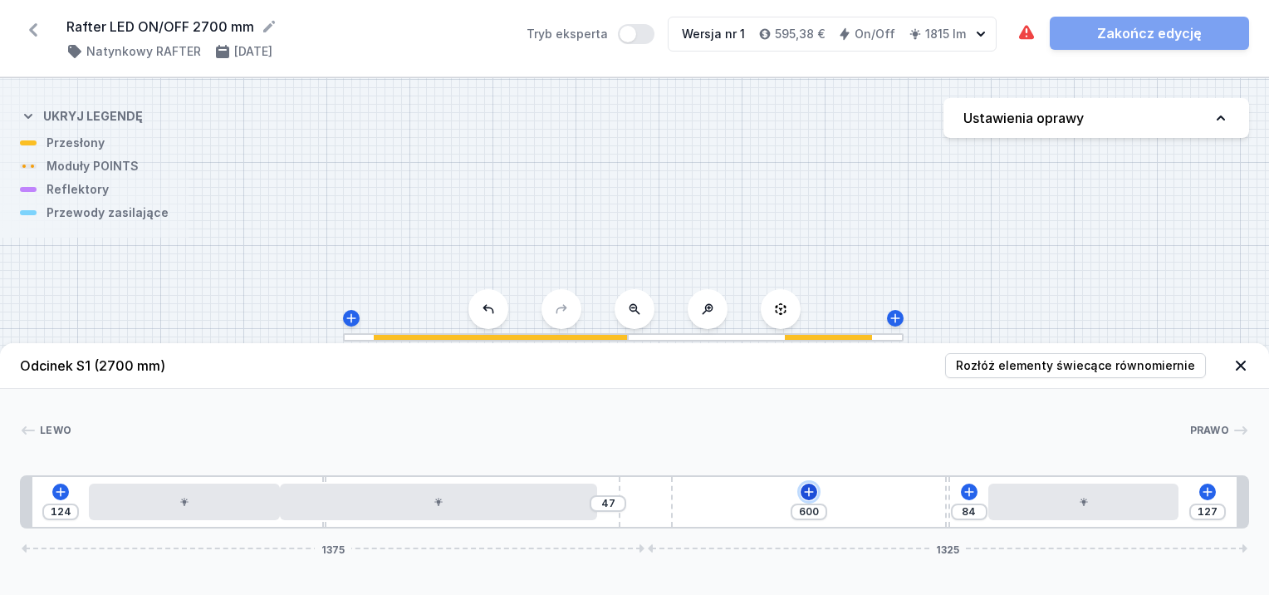
click at [806, 495] on icon at bounding box center [808, 491] width 13 height 13
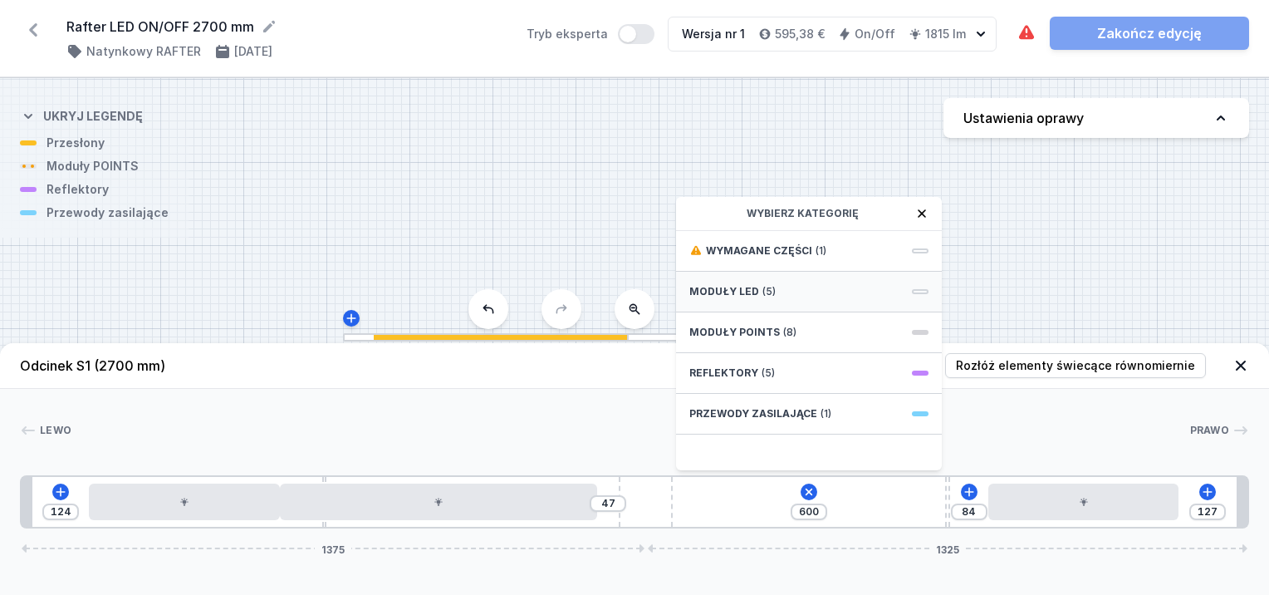
click at [771, 289] on span "(5)" at bounding box center [768, 291] width 13 height 13
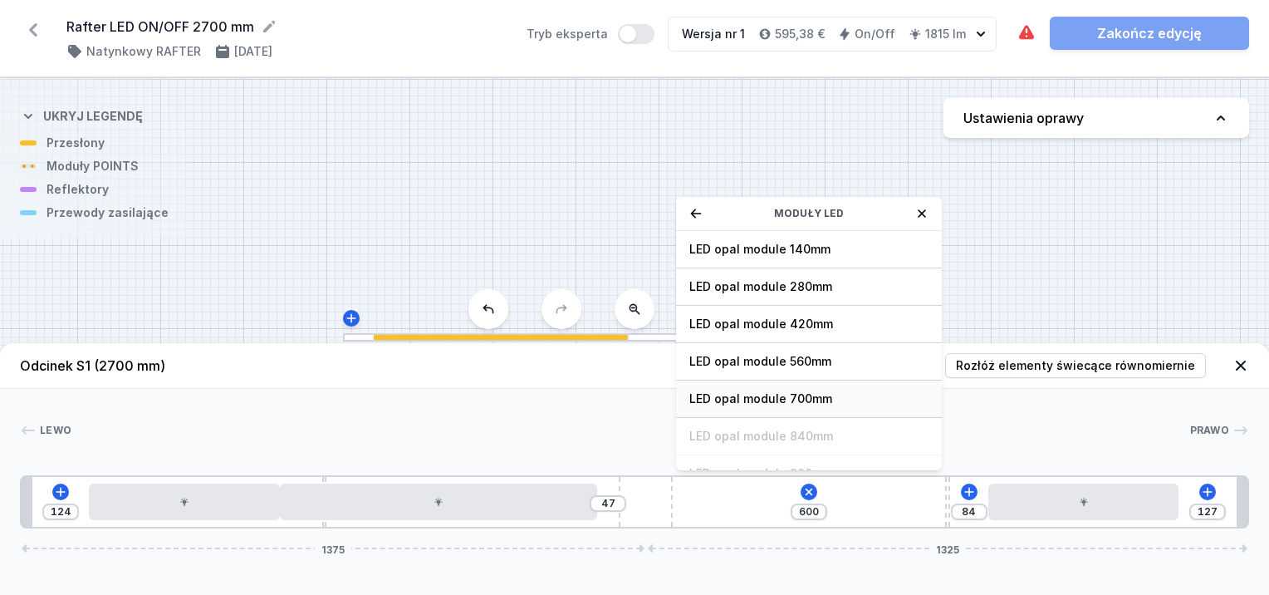
click at [786, 402] on span "LED opal module 700mm" at bounding box center [808, 398] width 239 height 17
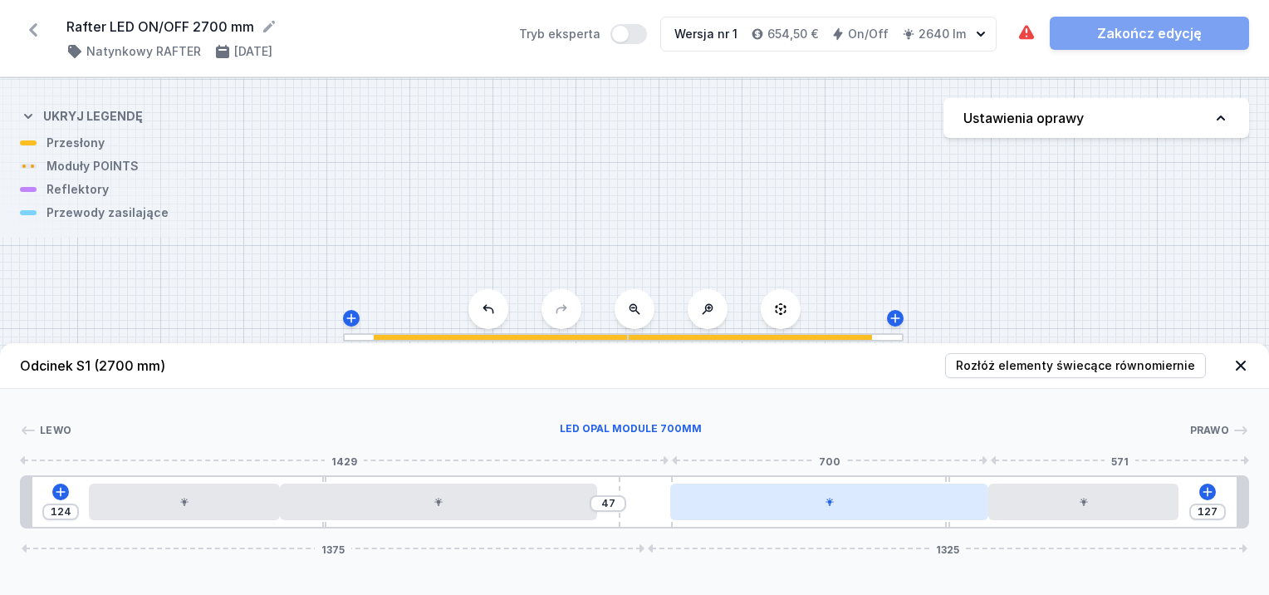
drag, startPoint x: 891, startPoint y: 513, endPoint x: 930, endPoint y: 513, distance: 39.0
click at [930, 513] on div at bounding box center [829, 501] width 318 height 37
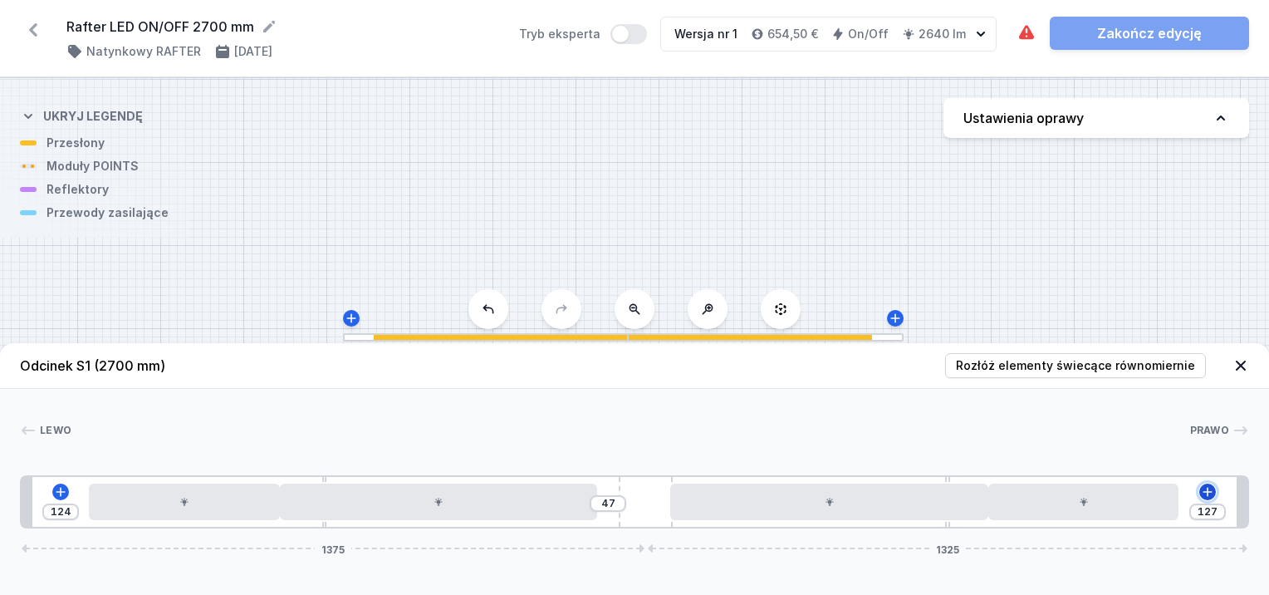
click at [1214, 495] on icon at bounding box center [1207, 491] width 13 height 13
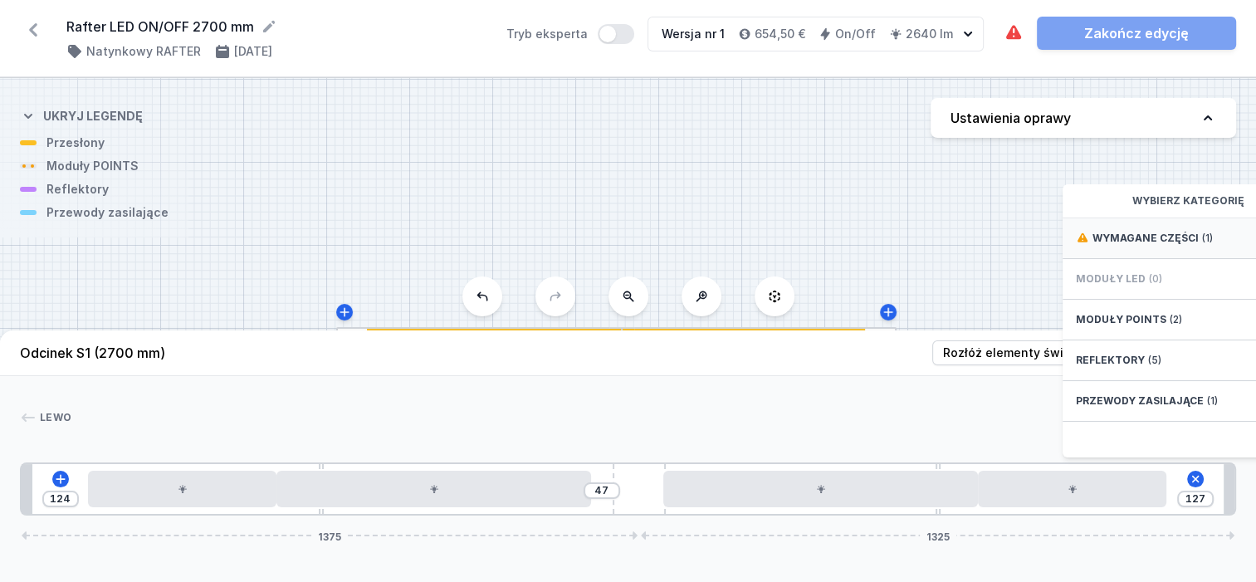
click at [1127, 245] on span "Wymagane części" at bounding box center [1146, 238] width 106 height 13
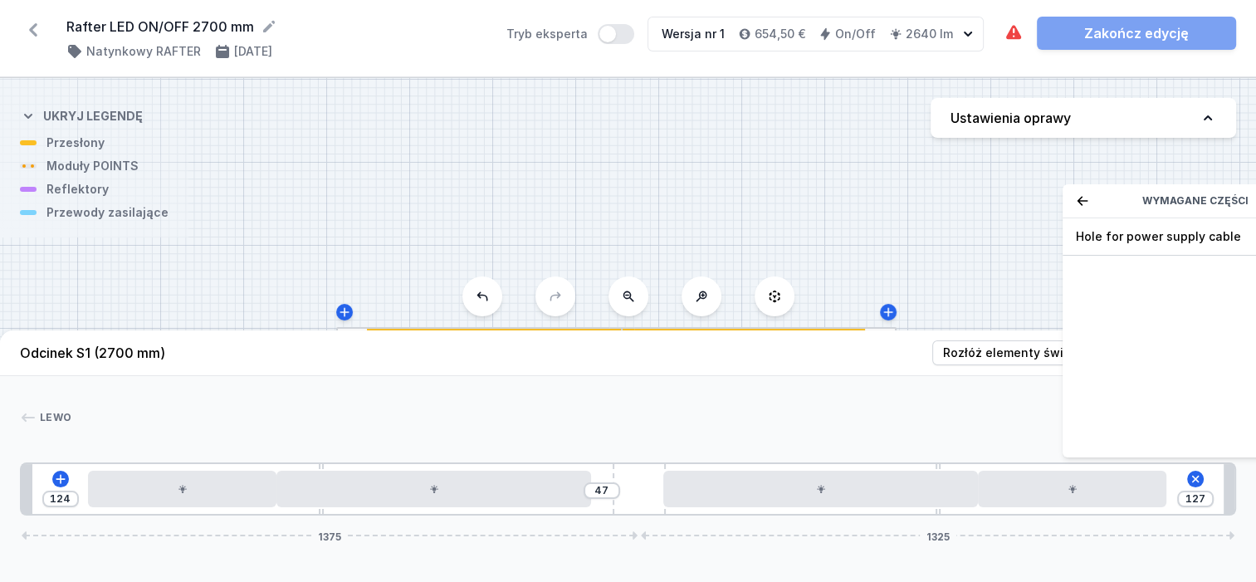
click at [1127, 245] on span "Hole for power supply cable" at bounding box center [1195, 236] width 239 height 17
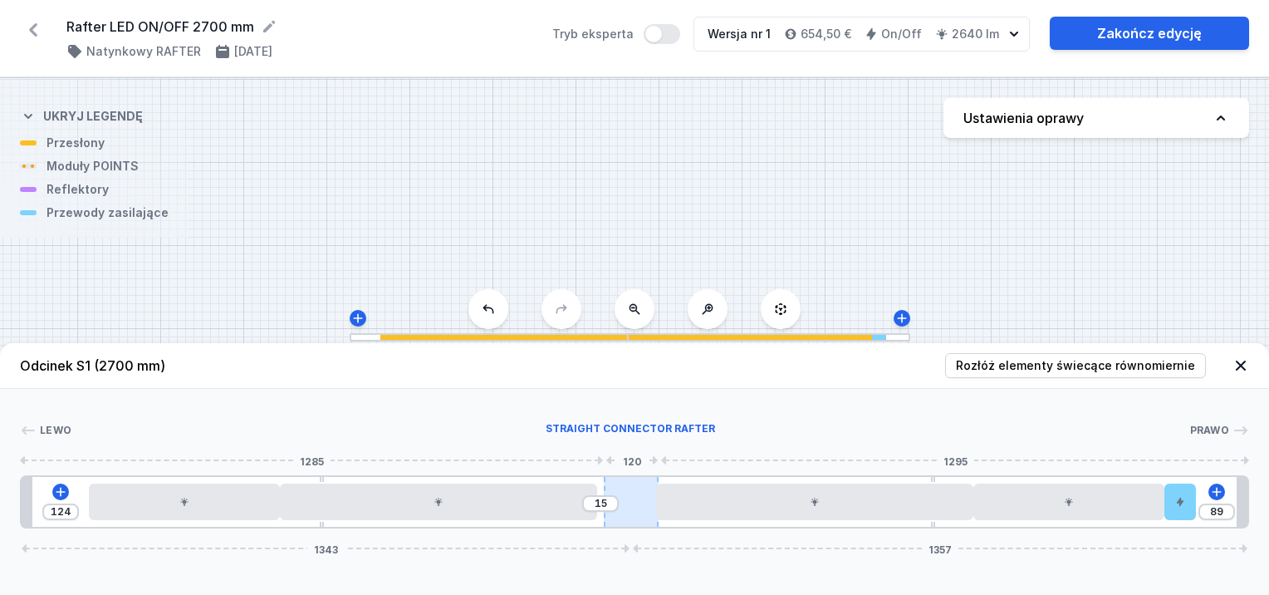
drag, startPoint x: 630, startPoint y: 520, endPoint x: 654, endPoint y: 516, distance: 23.6
click at [654, 516] on div at bounding box center [631, 502] width 55 height 50
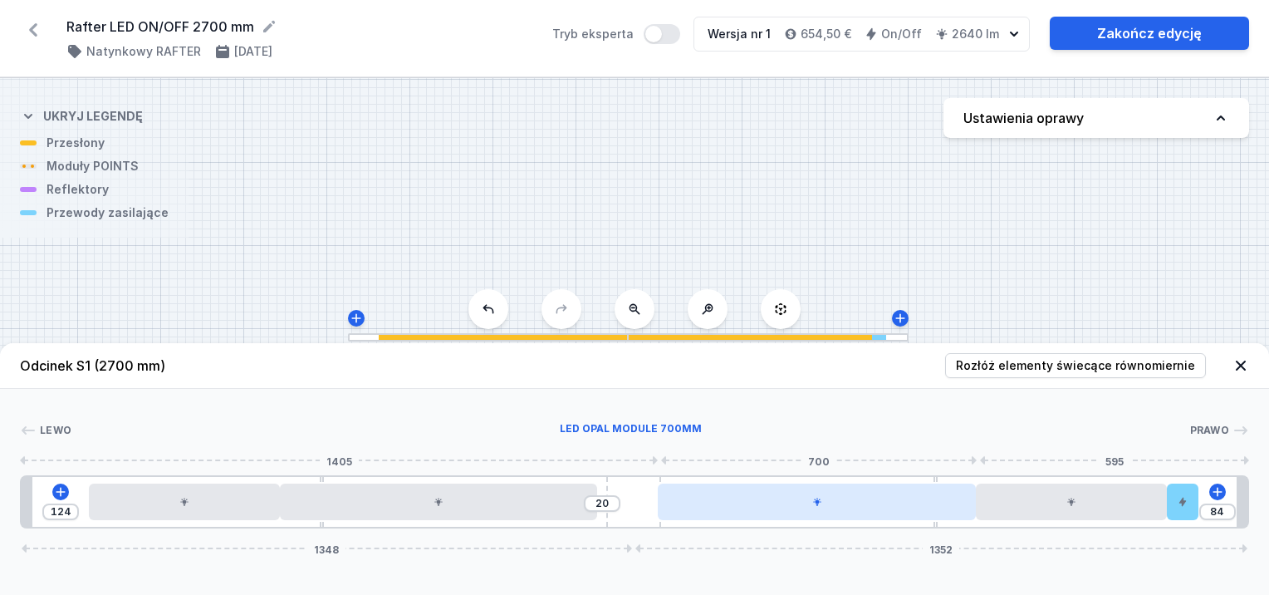
drag, startPoint x: 628, startPoint y: 495, endPoint x: 668, endPoint y: 498, distance: 40.0
click at [668, 498] on div "124 20 84 1348 1352" at bounding box center [634, 501] width 1229 height 53
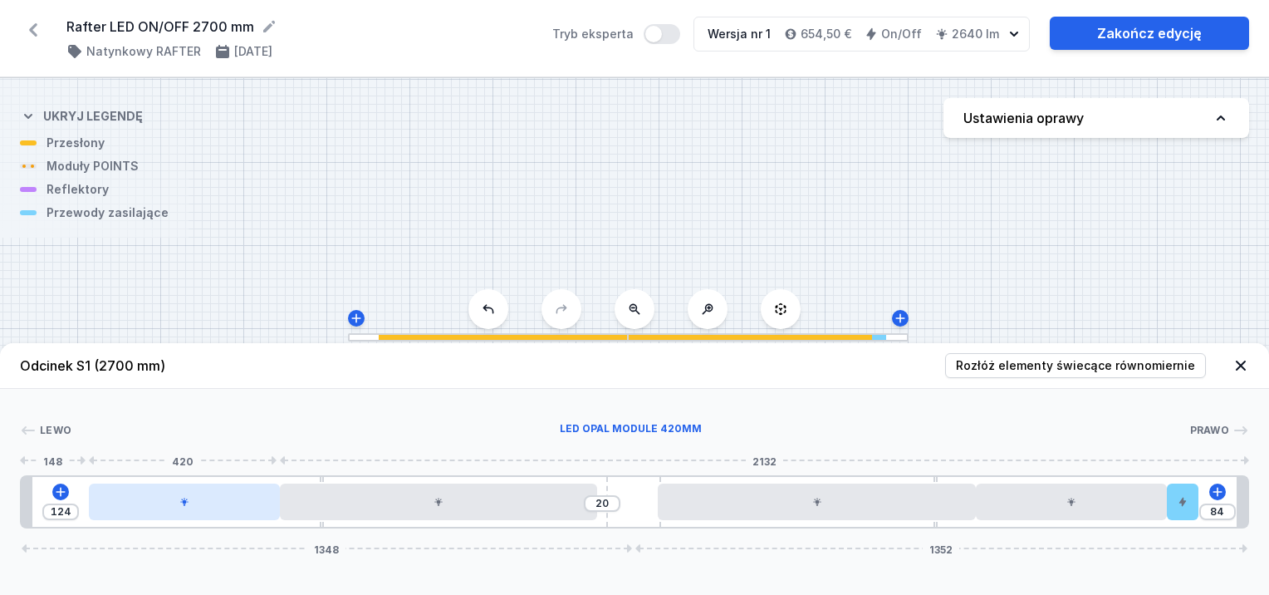
click at [149, 512] on div at bounding box center [184, 501] width 191 height 37
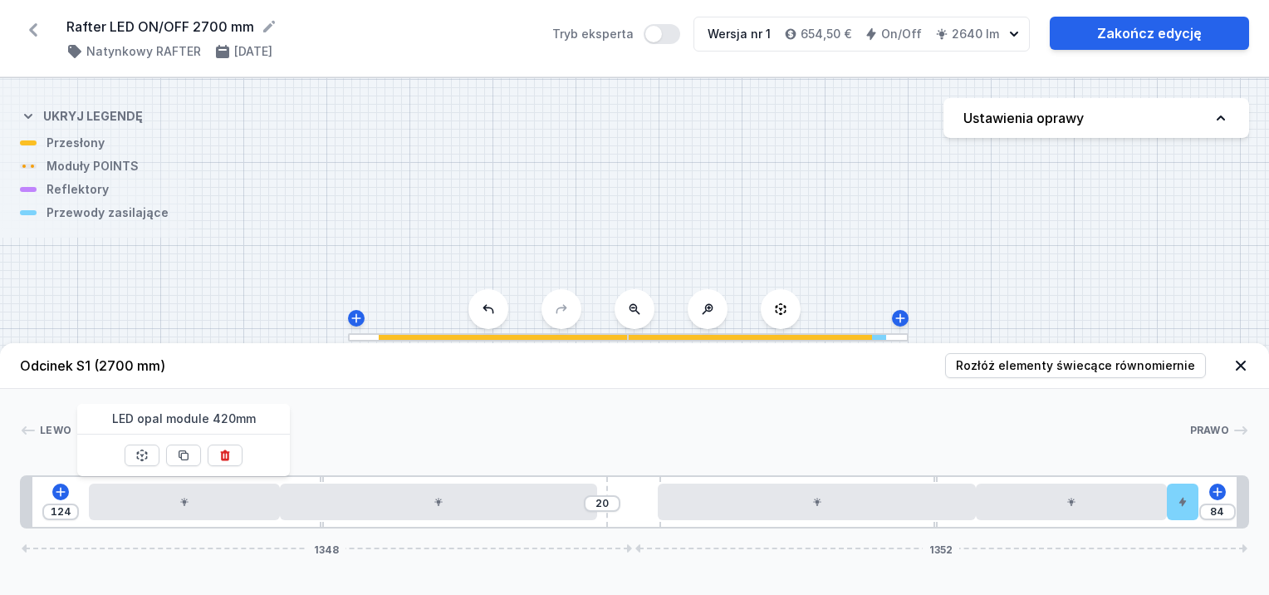
click at [392, 404] on div "[PERSON_NAME] 1 2 3 4 5 3 4 2 6 1 124 20 84 1348 1352 148 420 88 10 700 740 10 …" at bounding box center [634, 459] width 1269 height 140
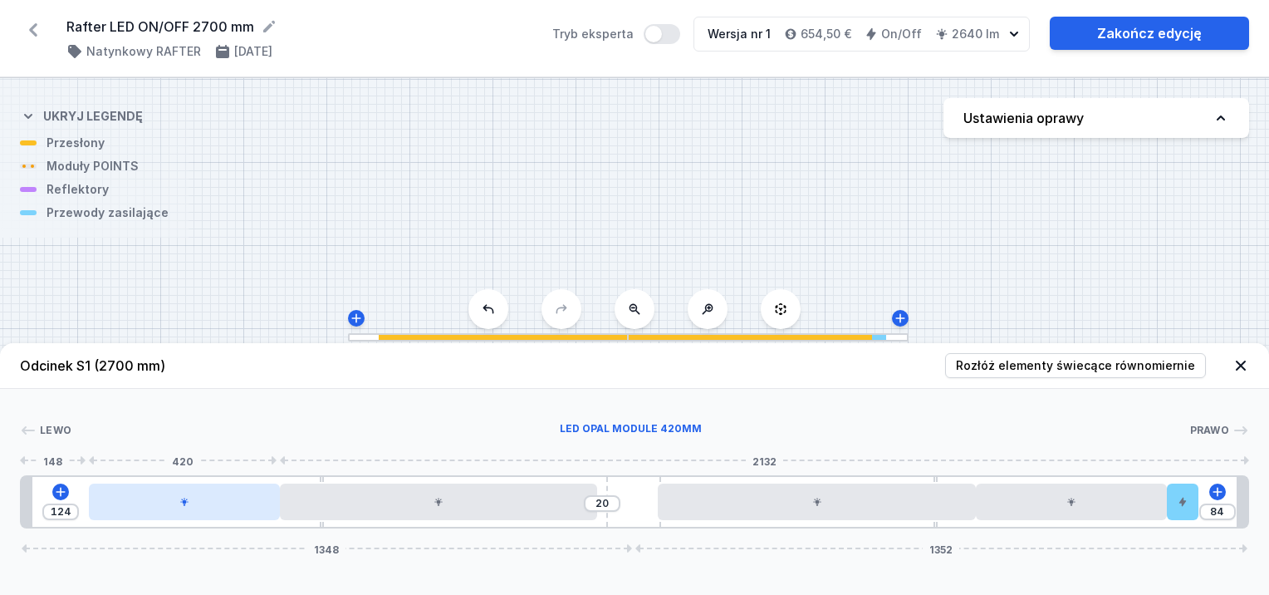
click at [220, 502] on div at bounding box center [184, 501] width 191 height 37
click at [230, 504] on div at bounding box center [184, 501] width 191 height 37
click at [229, 505] on div at bounding box center [184, 501] width 191 height 37
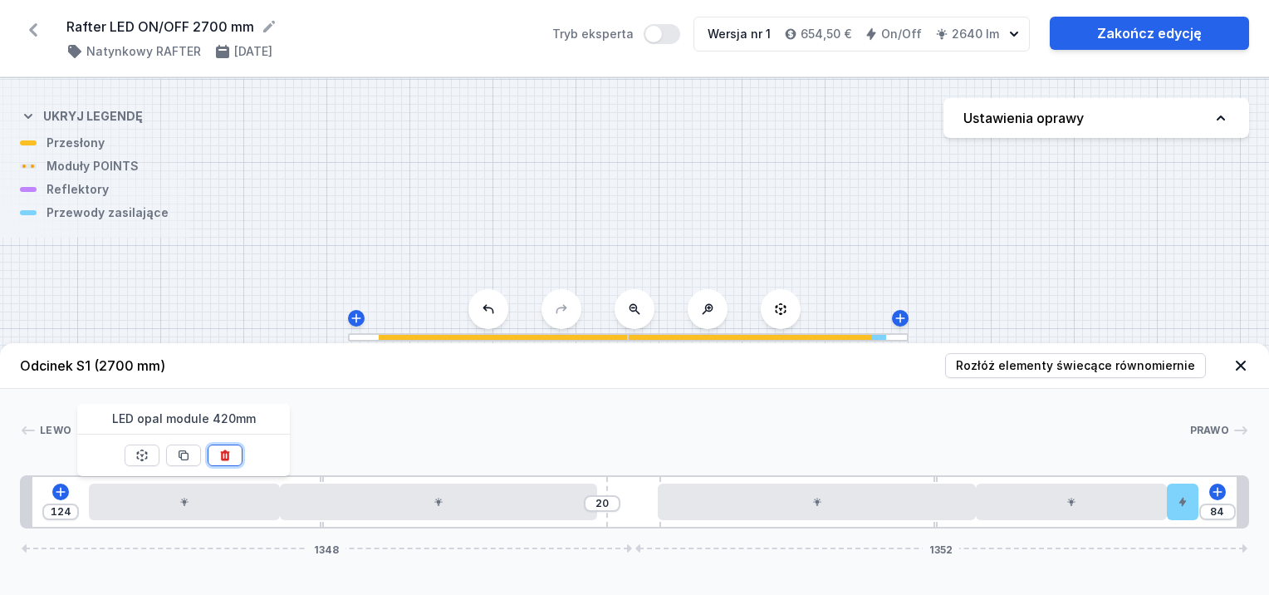
click at [228, 450] on icon at bounding box center [225, 454] width 9 height 11
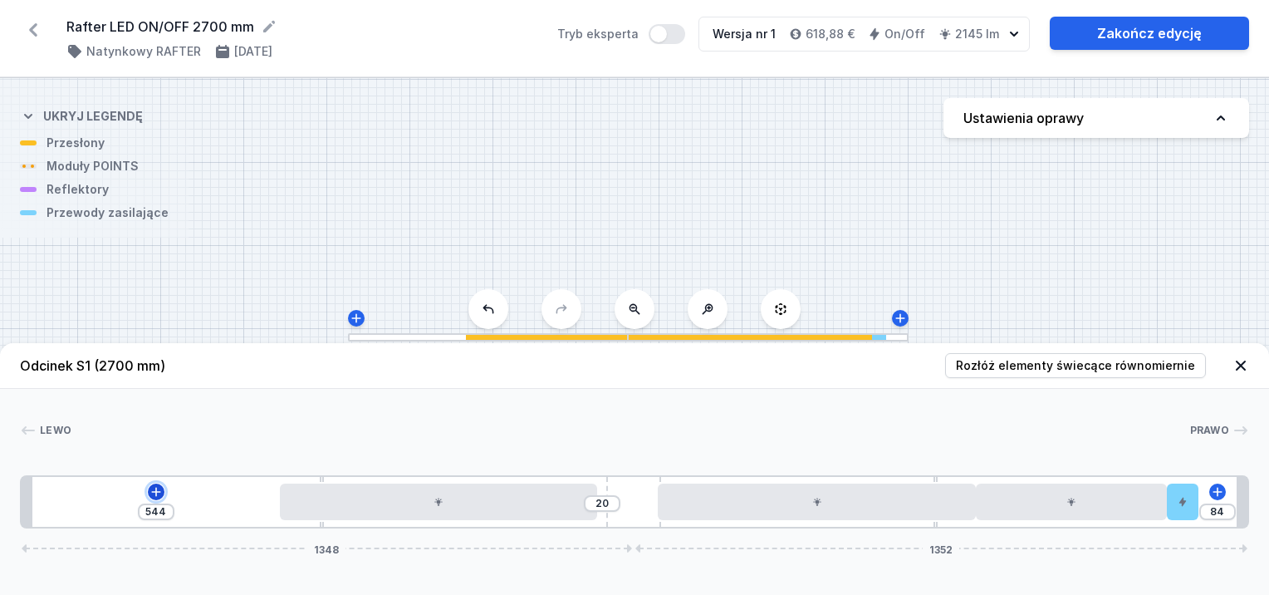
click at [157, 487] on icon at bounding box center [155, 491] width 13 height 13
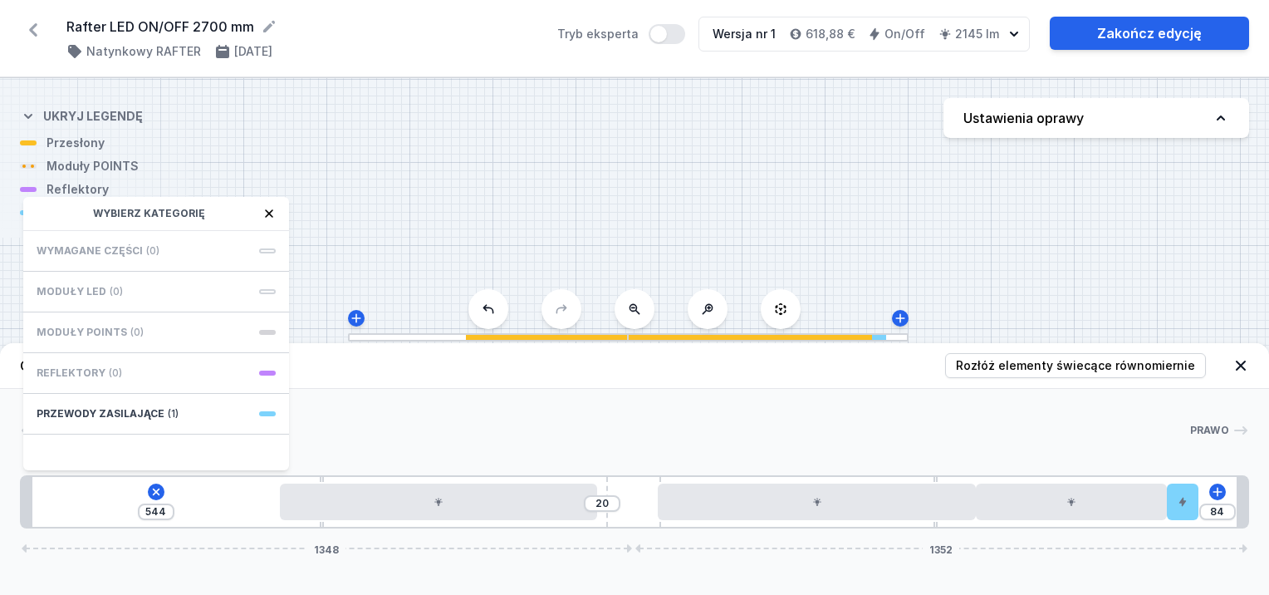
click at [173, 524] on div "544 Wybierz kategorię Wymagane części (0) Moduły LED (0) Moduły POINTS (0) Refl…" at bounding box center [634, 501] width 1229 height 53
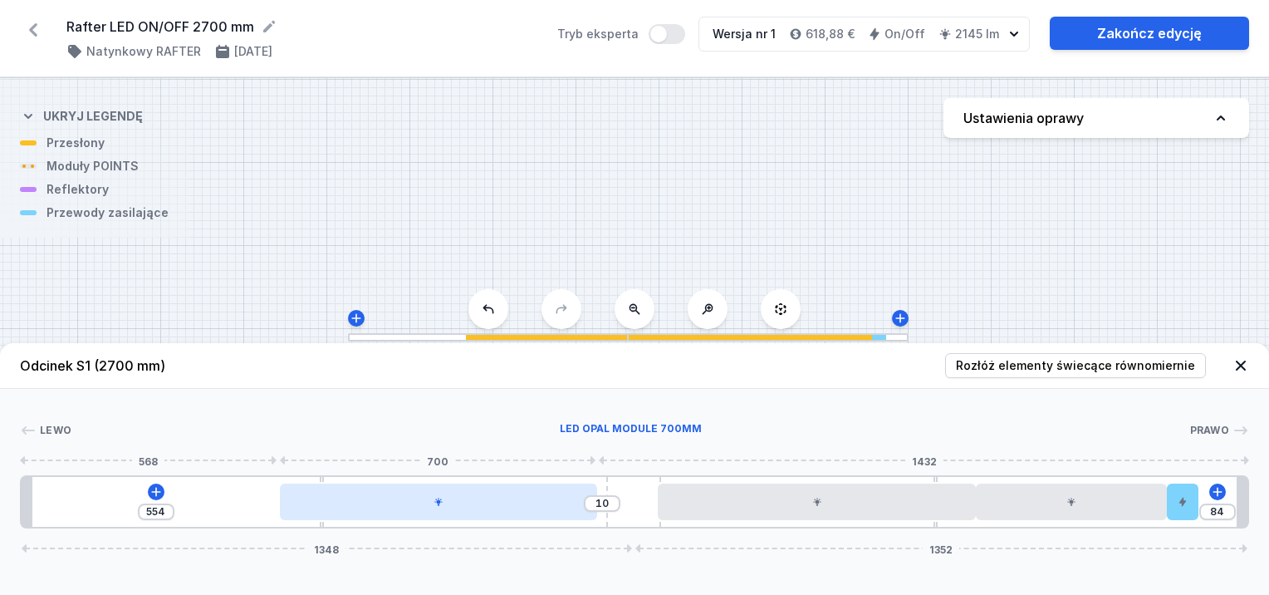
click at [448, 507] on div at bounding box center [439, 501] width 318 height 37
click at [507, 498] on div at bounding box center [443, 501] width 318 height 37
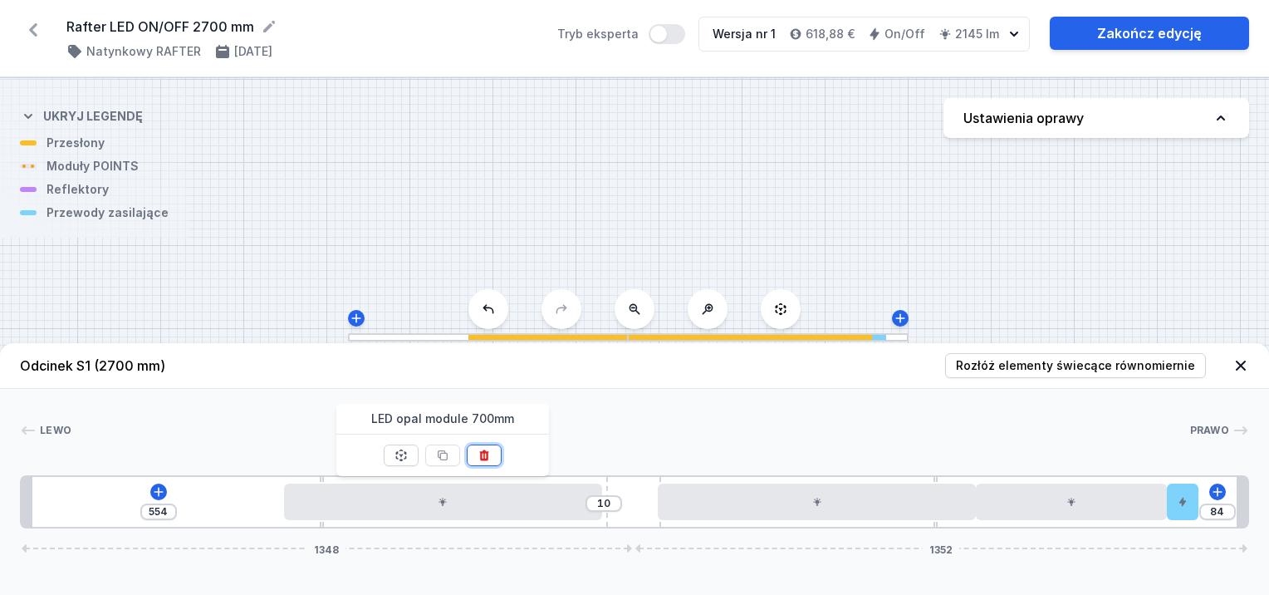
click at [495, 455] on button at bounding box center [484, 455] width 35 height 22
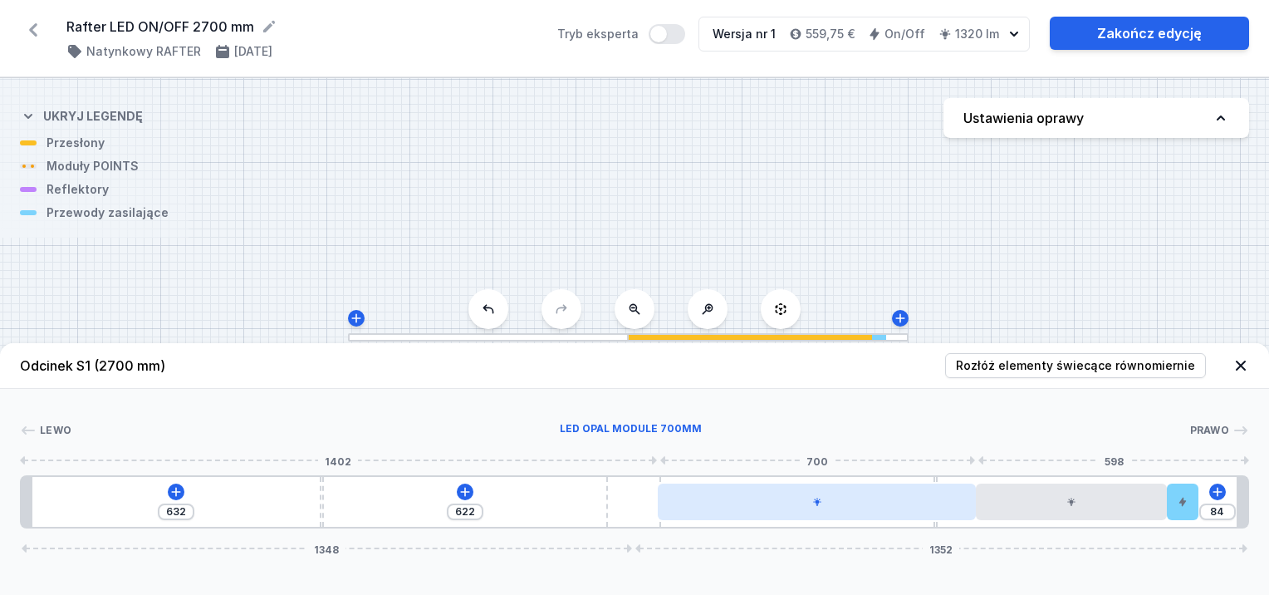
click at [911, 505] on div at bounding box center [817, 501] width 318 height 37
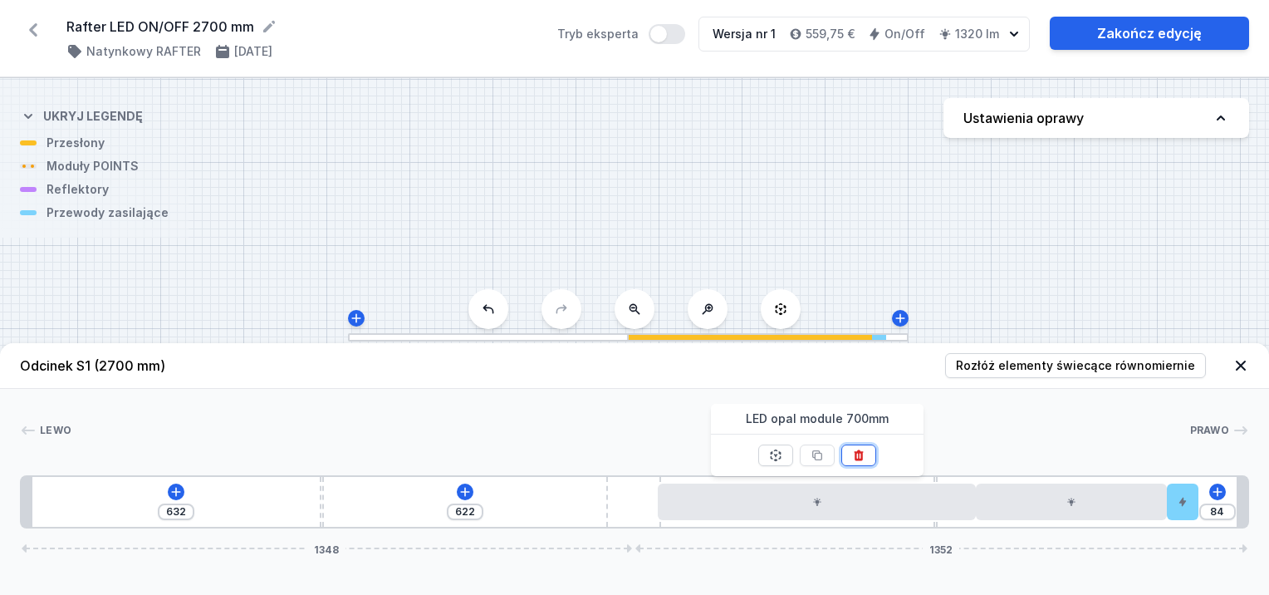
click at [867, 455] on button at bounding box center [858, 455] width 35 height 22
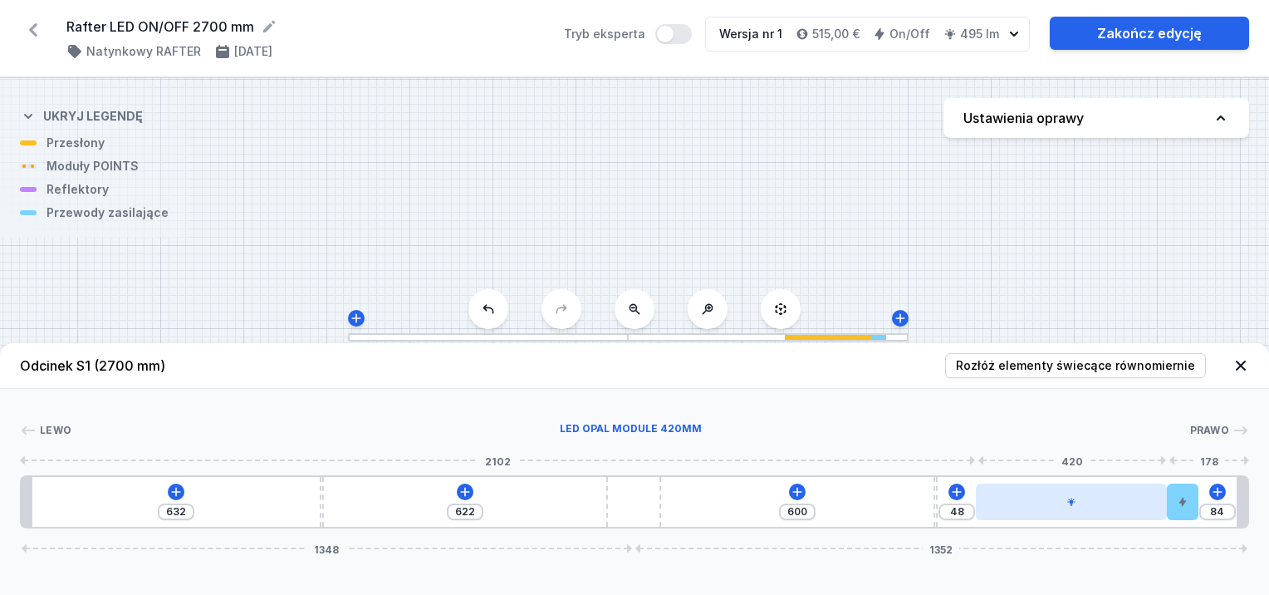
click at [1112, 502] on div at bounding box center [1071, 501] width 191 height 37
click at [1114, 502] on div at bounding box center [1056, 501] width 191 height 37
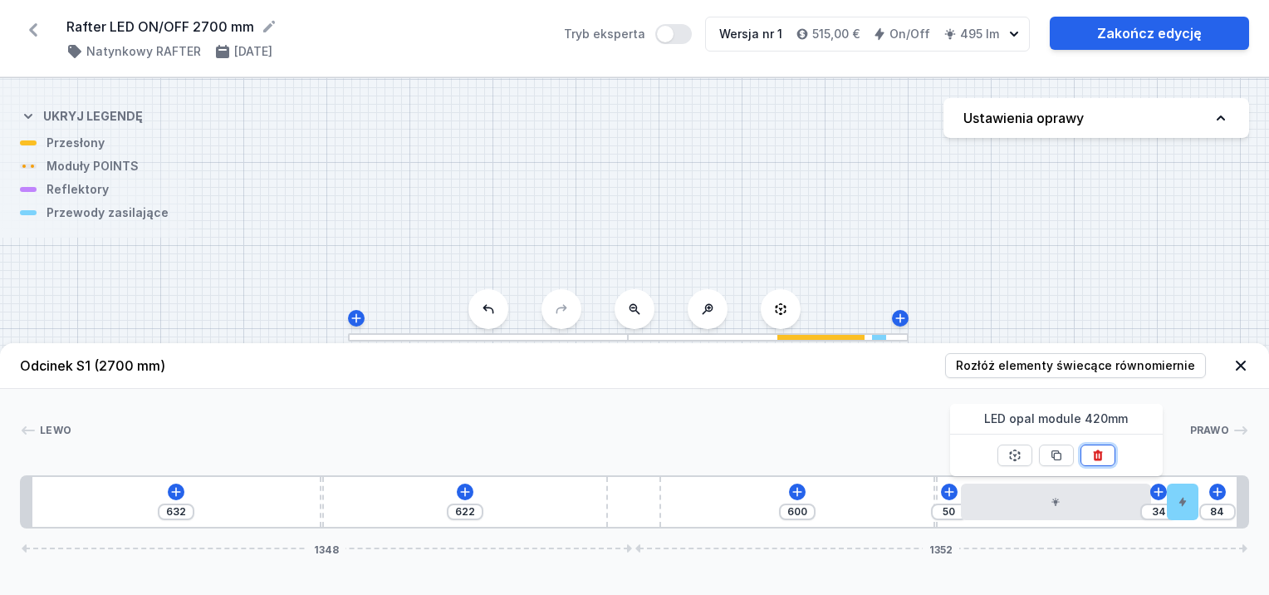
click at [1091, 453] on icon at bounding box center [1097, 454] width 13 height 13
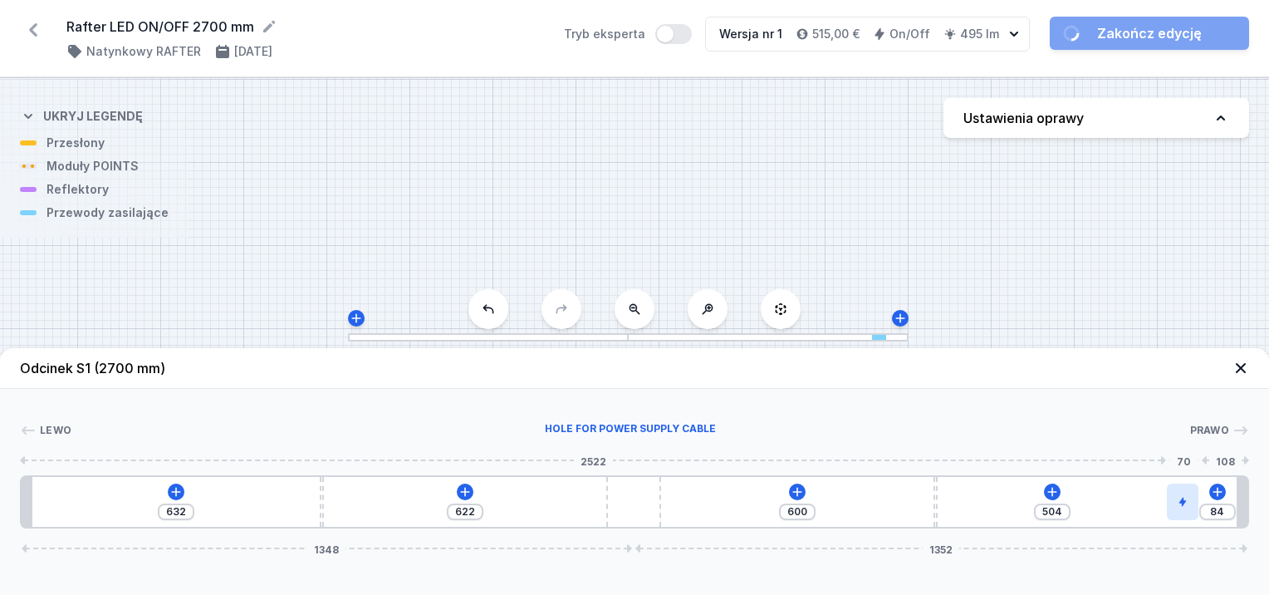
click at [1182, 492] on div at bounding box center [1183, 501] width 32 height 37
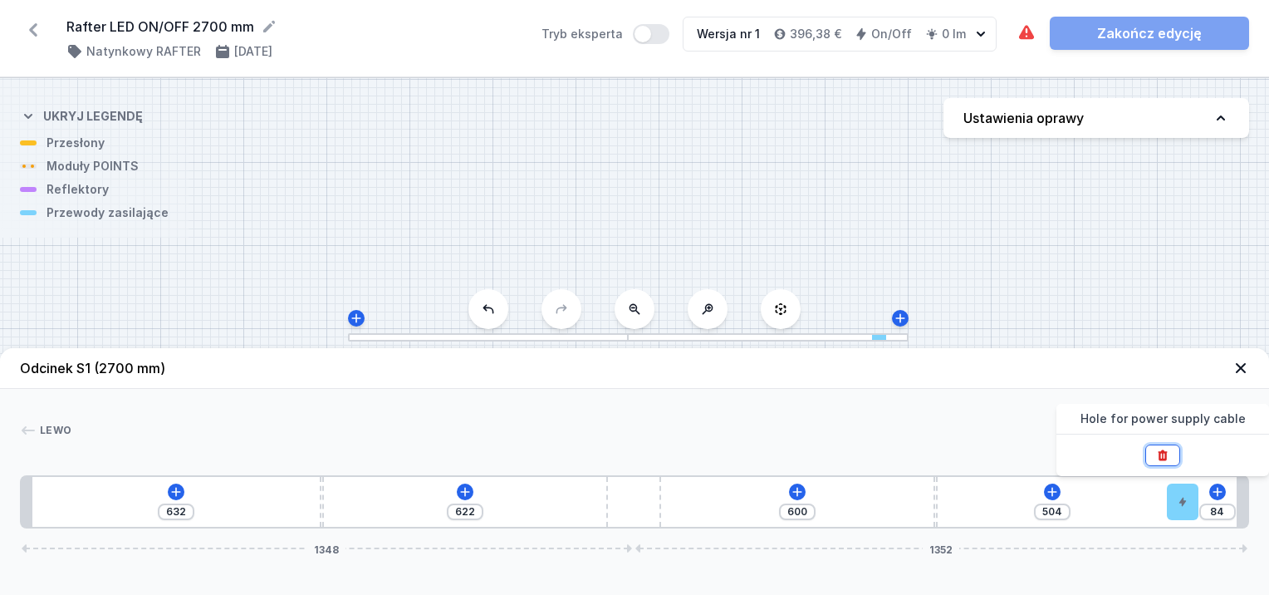
click at [1169, 454] on button at bounding box center [1162, 455] width 35 height 22
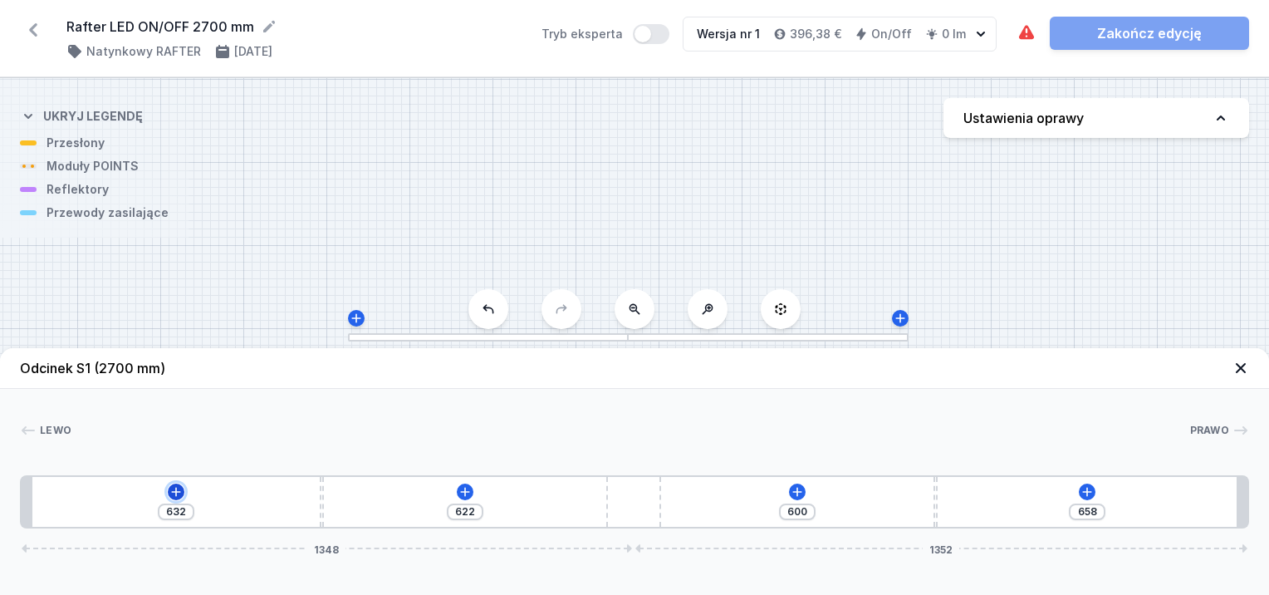
click at [178, 496] on icon at bounding box center [175, 491] width 13 height 13
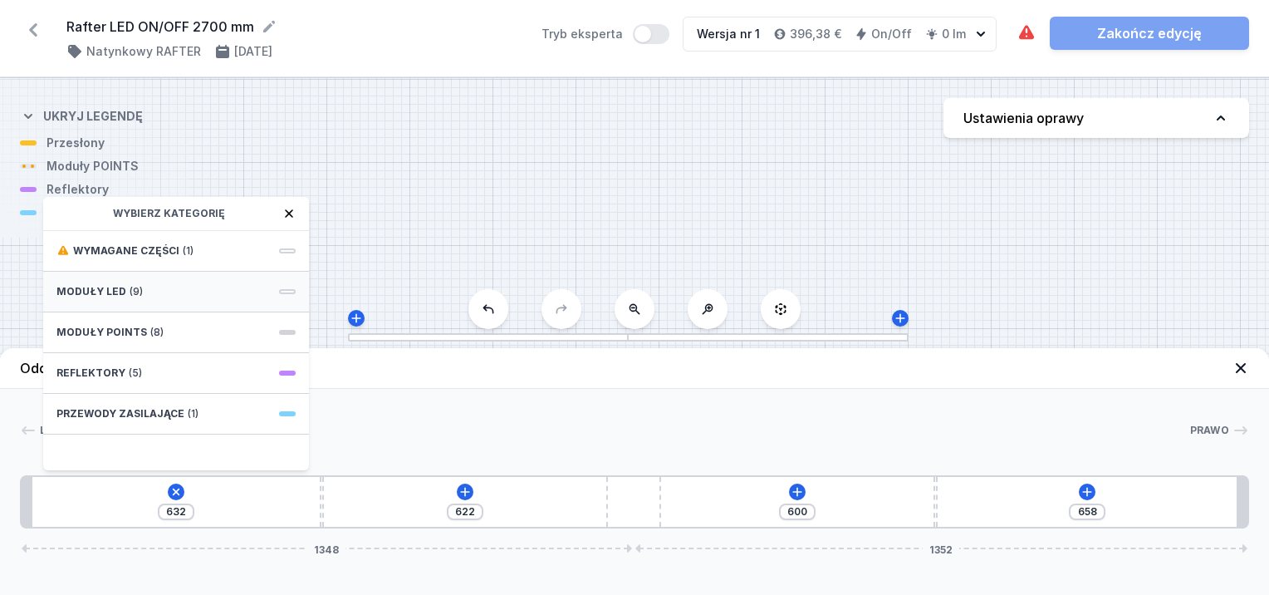
click at [101, 282] on div "Moduły LED (9)" at bounding box center [176, 292] width 266 height 41
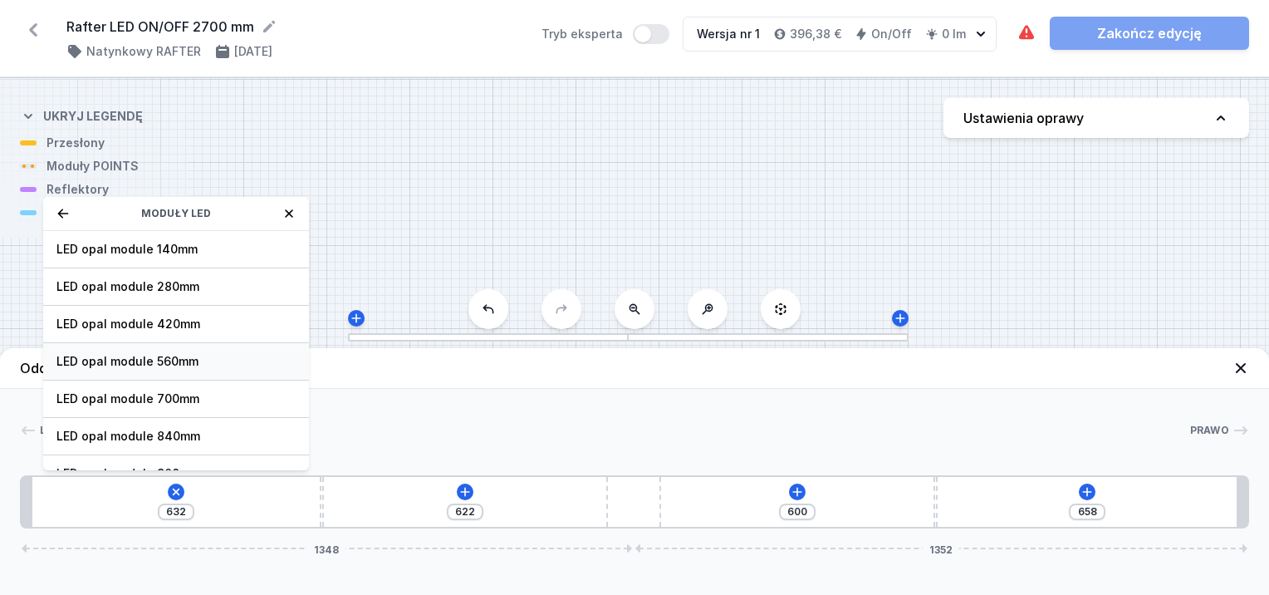
click at [136, 359] on span "LED opal module 560mm" at bounding box center [175, 361] width 239 height 17
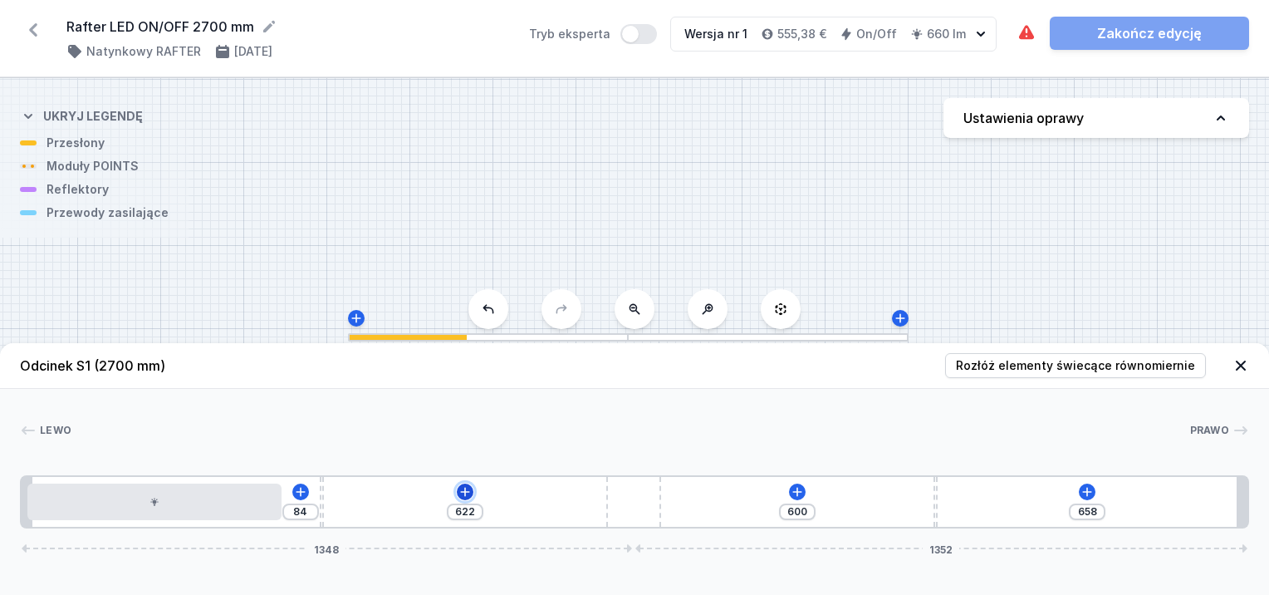
click at [463, 492] on icon at bounding box center [464, 491] width 13 height 13
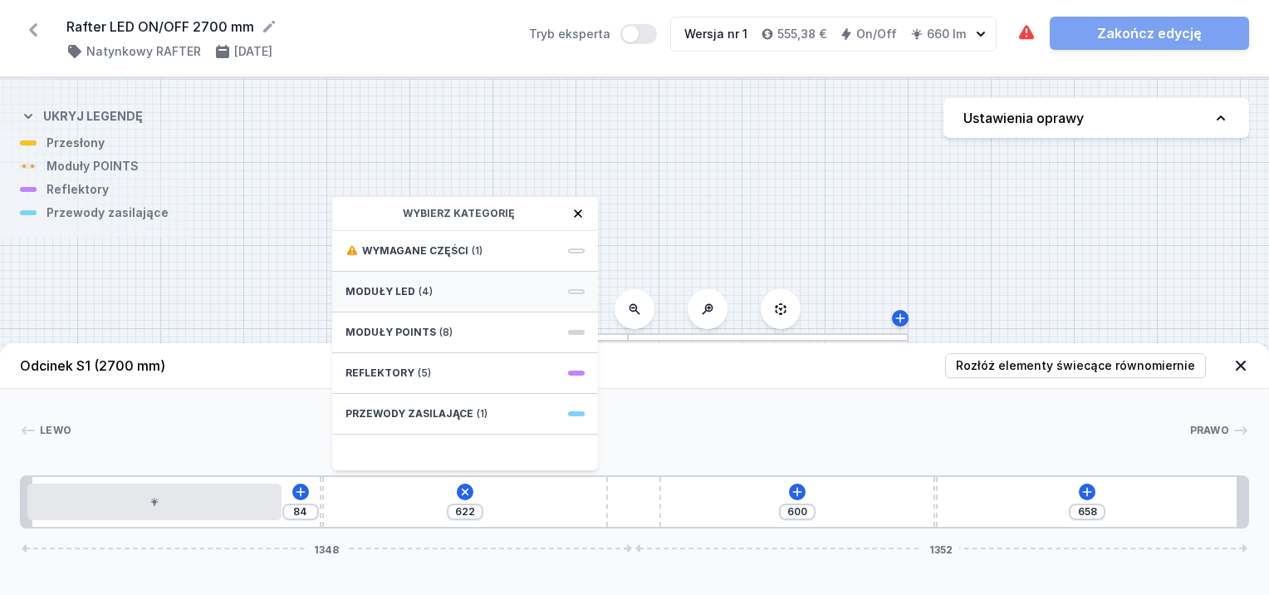
click at [422, 302] on div "Moduły LED (4)" at bounding box center [465, 292] width 266 height 41
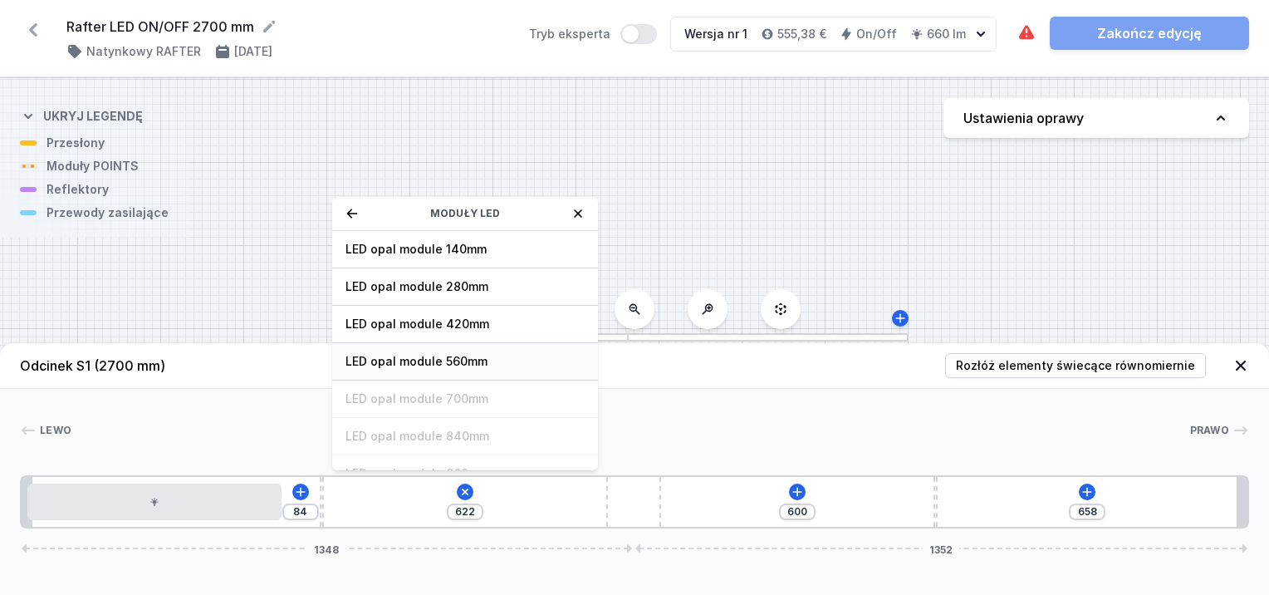
click at [466, 361] on span "LED opal module 560mm" at bounding box center [464, 361] width 239 height 17
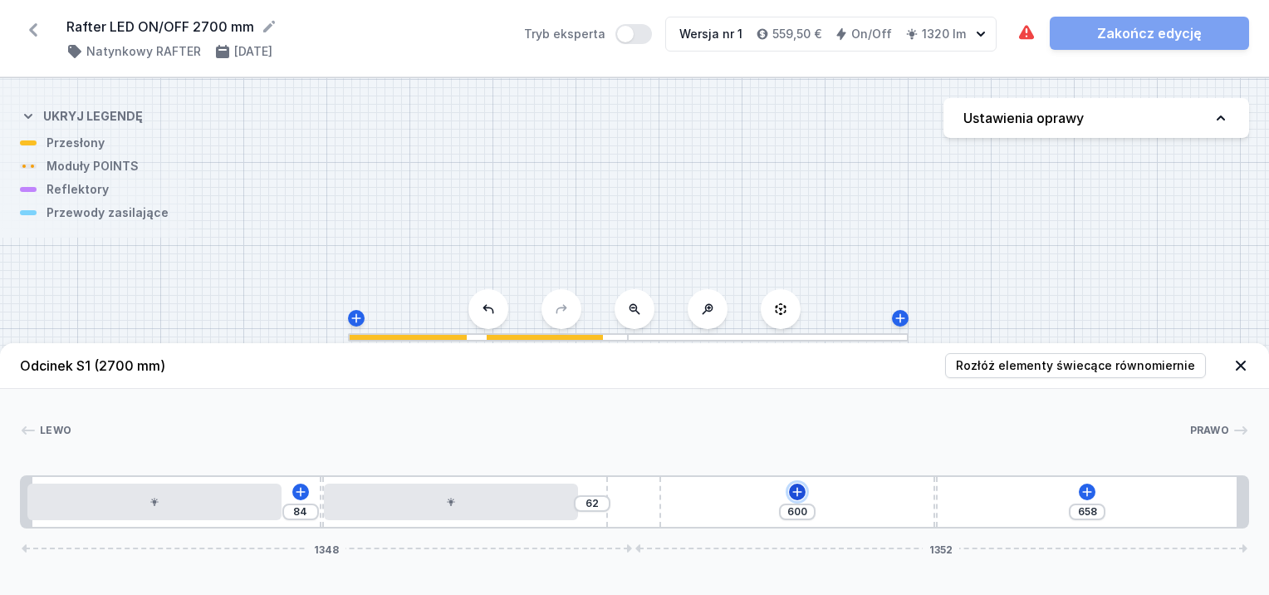
click at [791, 489] on icon at bounding box center [797, 491] width 13 height 13
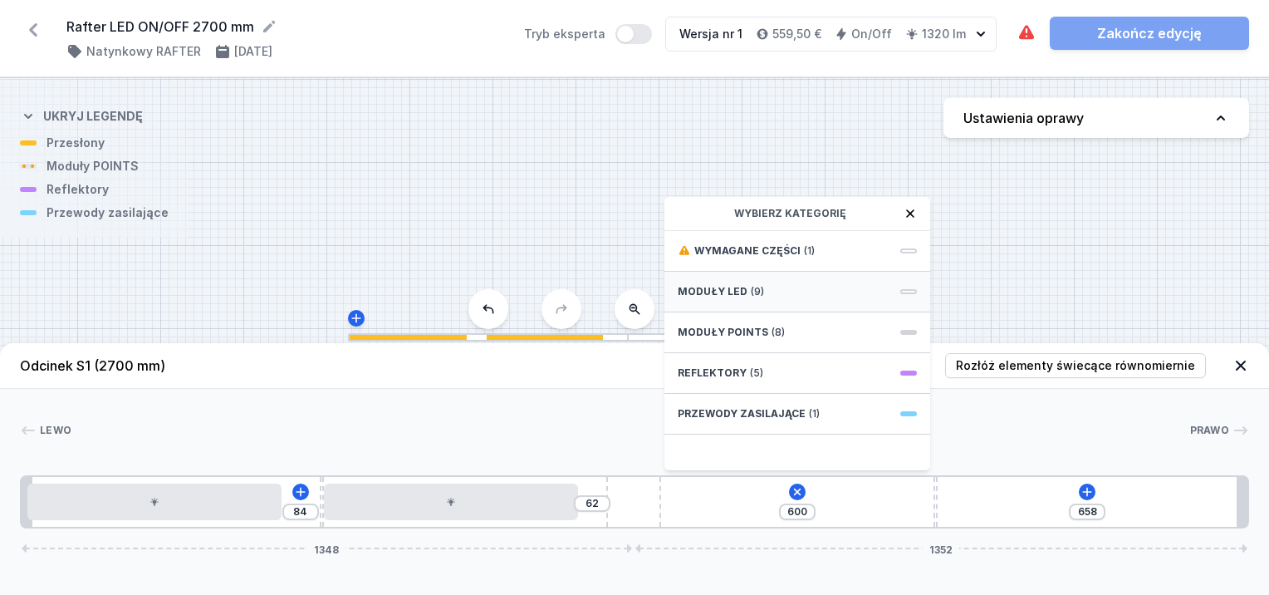
click at [744, 276] on div "Moduły LED (9)" at bounding box center [797, 292] width 266 height 41
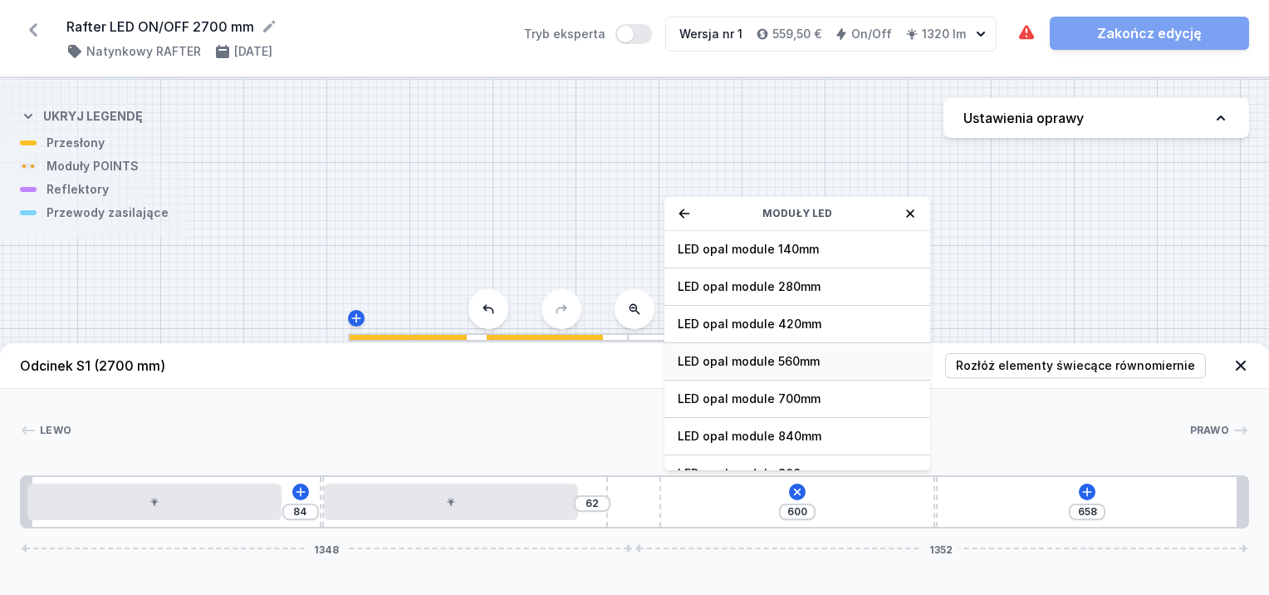
click at [794, 360] on span "LED opal module 560mm" at bounding box center [797, 361] width 239 height 17
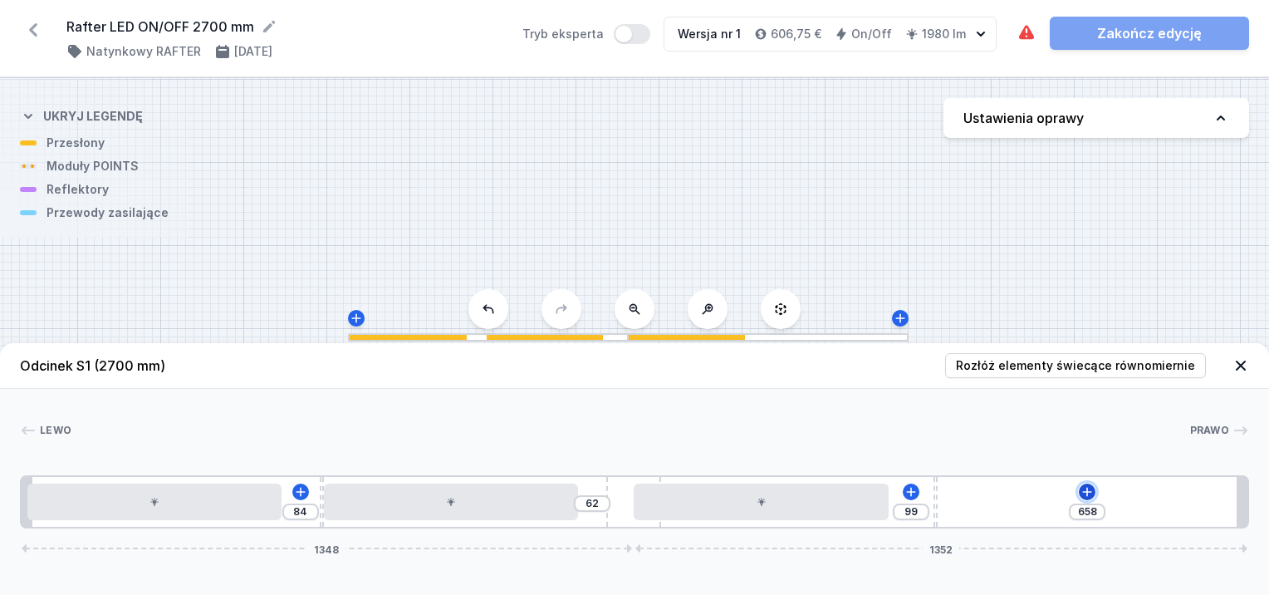
click at [1091, 491] on icon at bounding box center [1086, 491] width 13 height 13
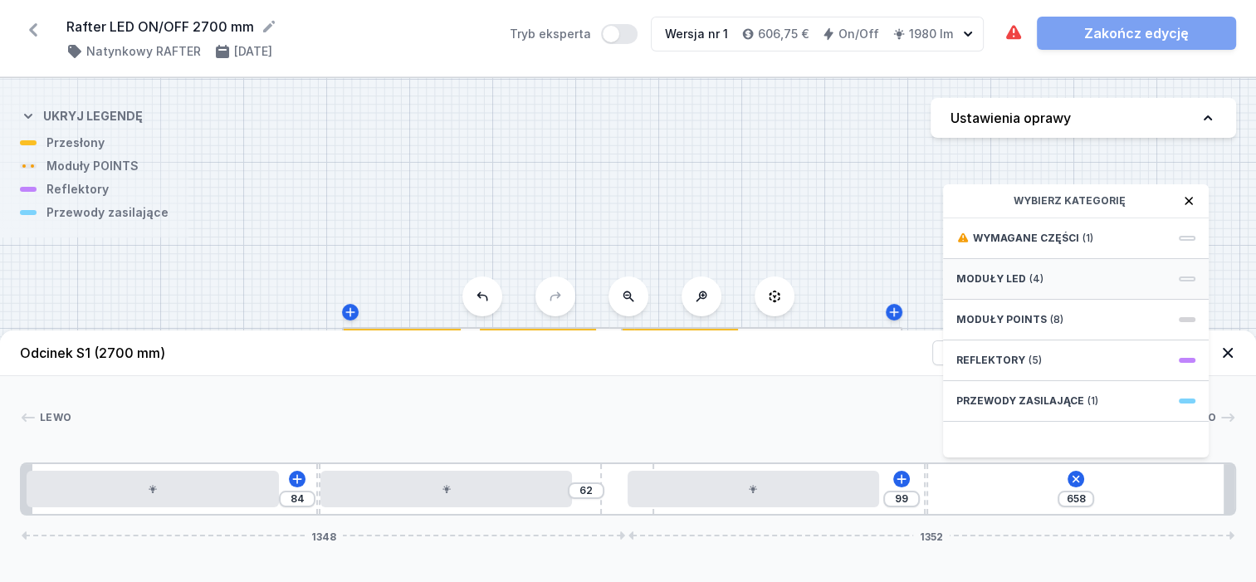
click at [987, 286] on span "Moduły LED" at bounding box center [992, 278] width 70 height 13
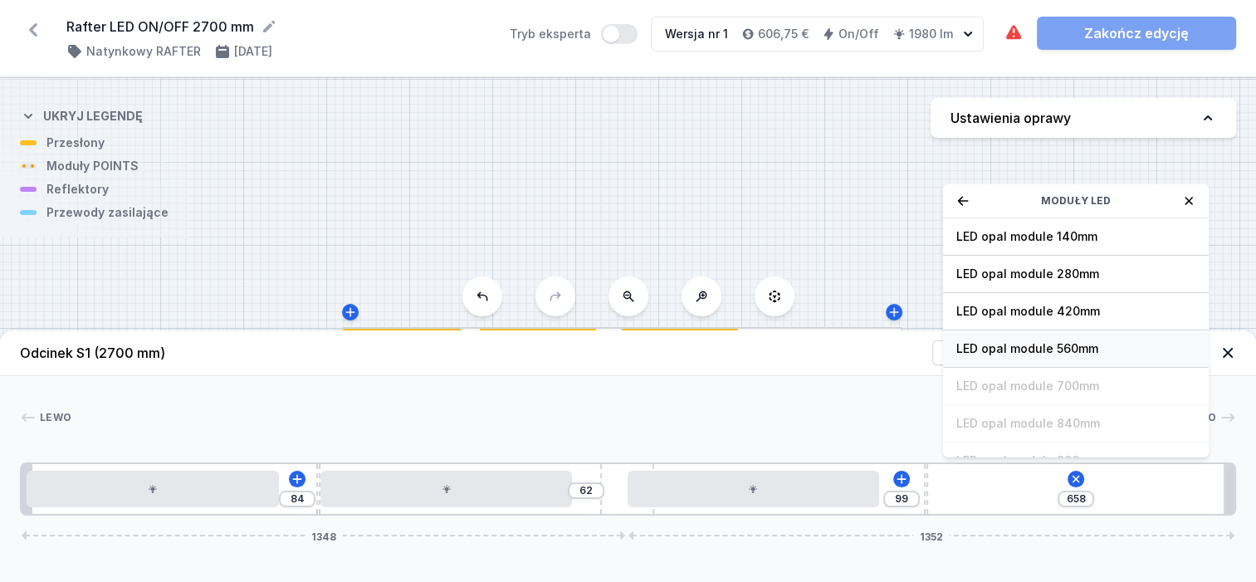
click at [1013, 351] on div "LED opal module 560mm" at bounding box center [1076, 349] width 266 height 37
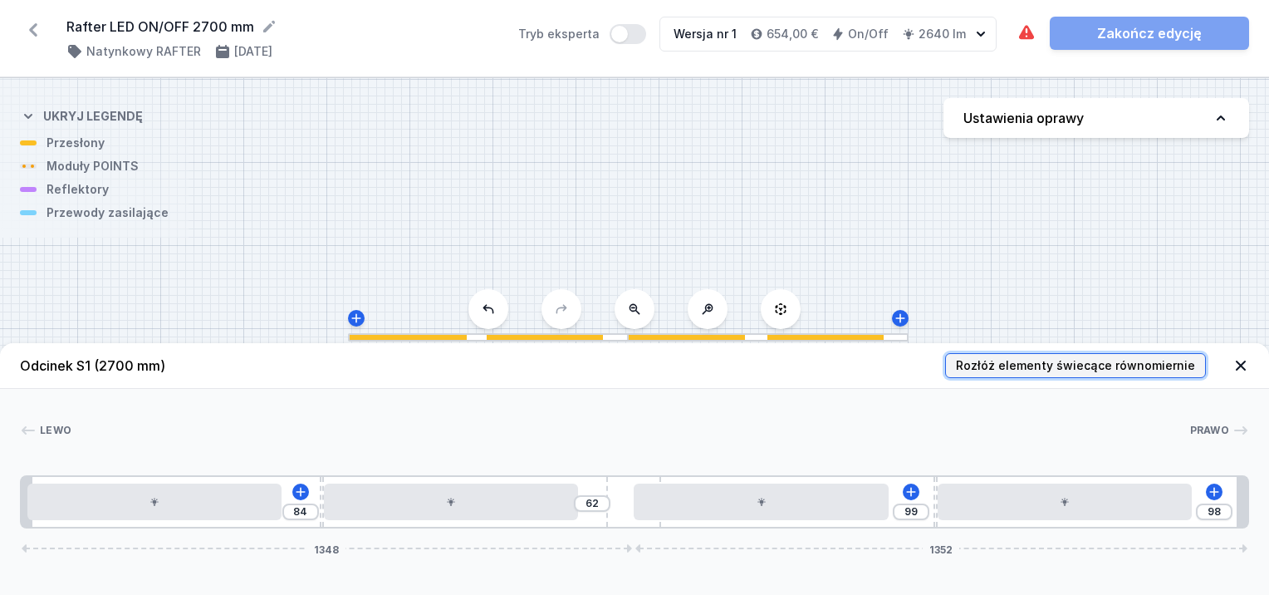
click at [1002, 361] on span "Rozłóż elementy świecące równomiernie" at bounding box center [1075, 365] width 239 height 17
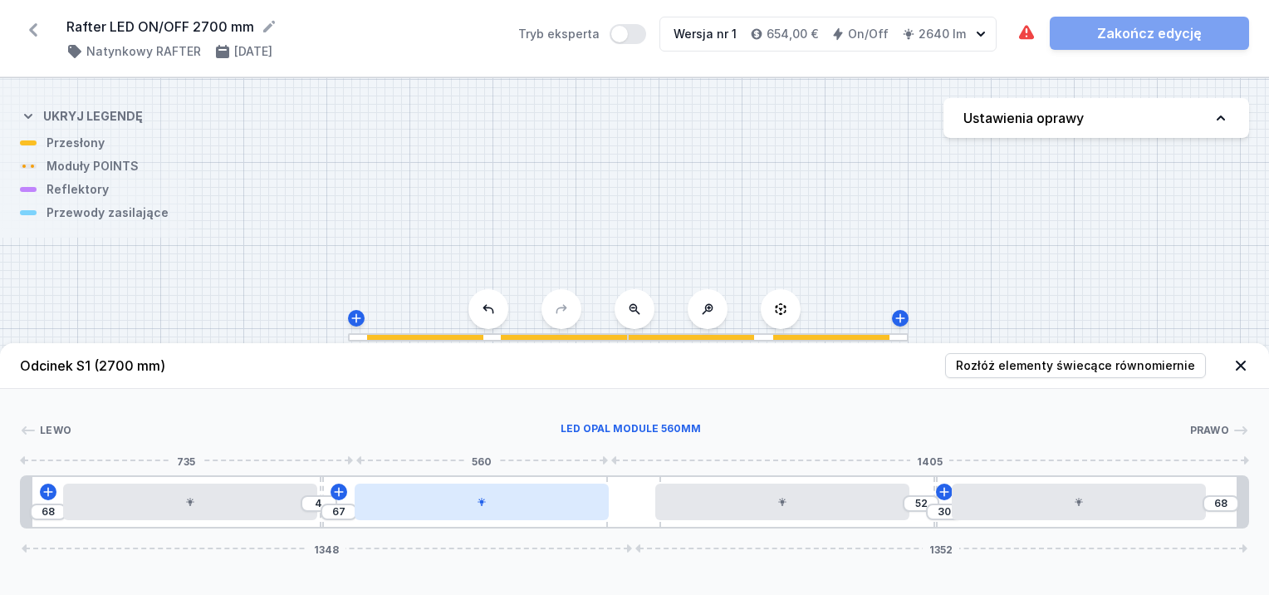
click at [415, 512] on div at bounding box center [482, 501] width 254 height 37
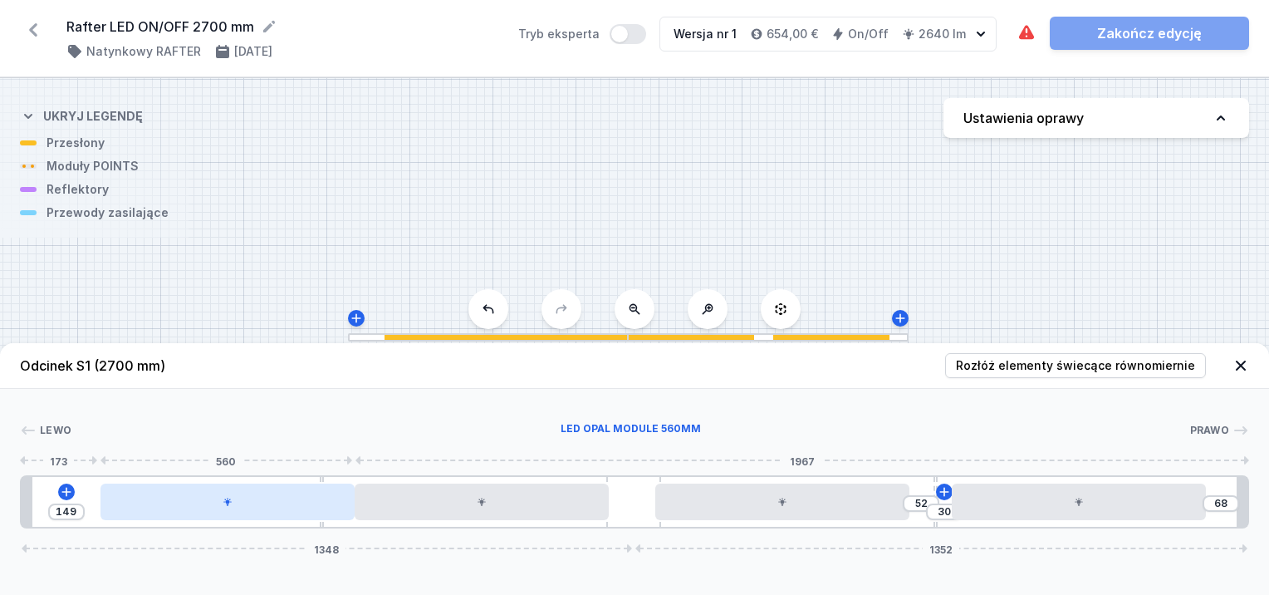
drag, startPoint x: 282, startPoint y: 497, endPoint x: 295, endPoint y: 497, distance: 13.3
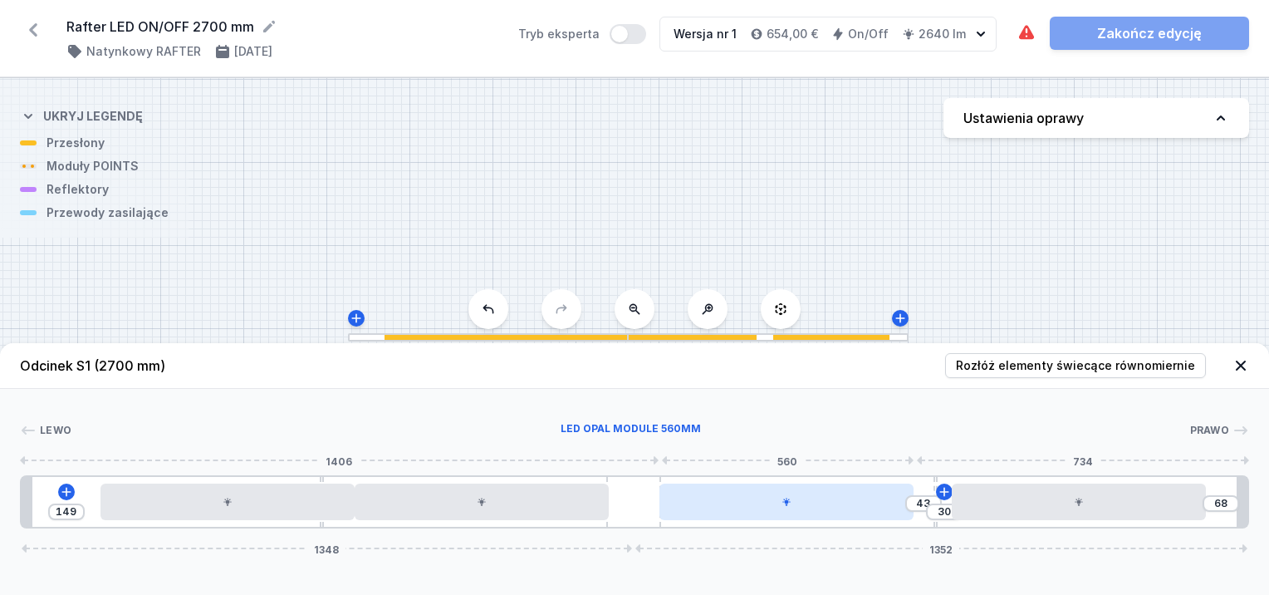
drag, startPoint x: 747, startPoint y: 514, endPoint x: 762, endPoint y: 515, distance: 14.1
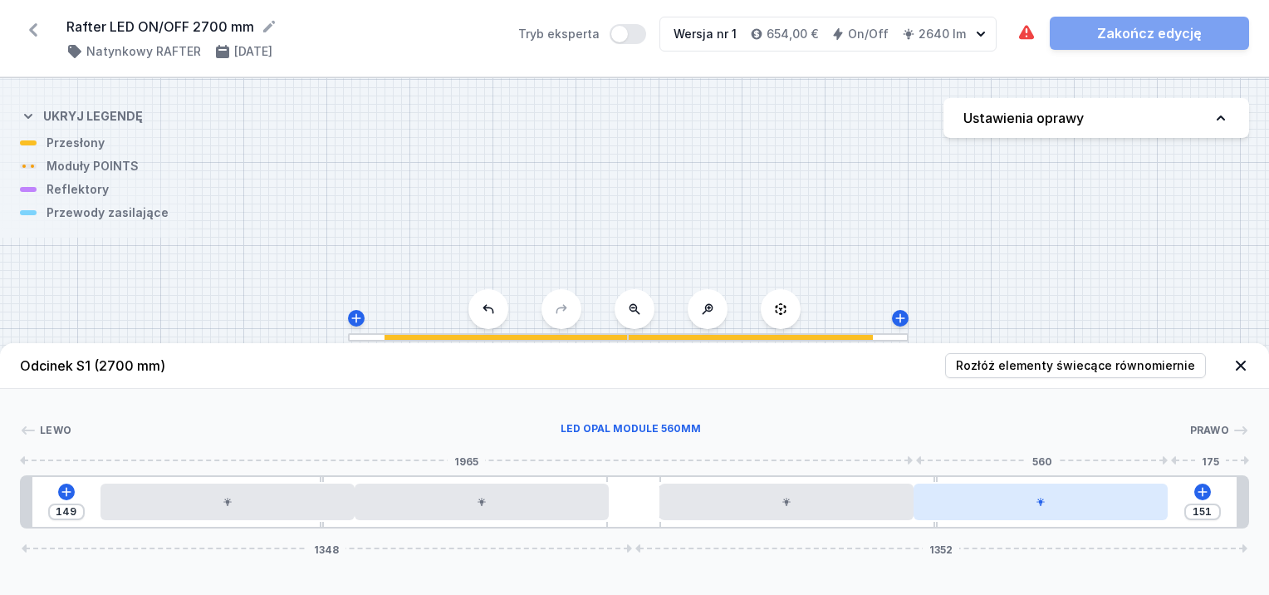
drag, startPoint x: 986, startPoint y: 503, endPoint x: 977, endPoint y: 507, distance: 9.7
click at [977, 507] on div at bounding box center [1041, 501] width 254 height 37
click at [1204, 495] on icon at bounding box center [1202, 491] width 13 height 13
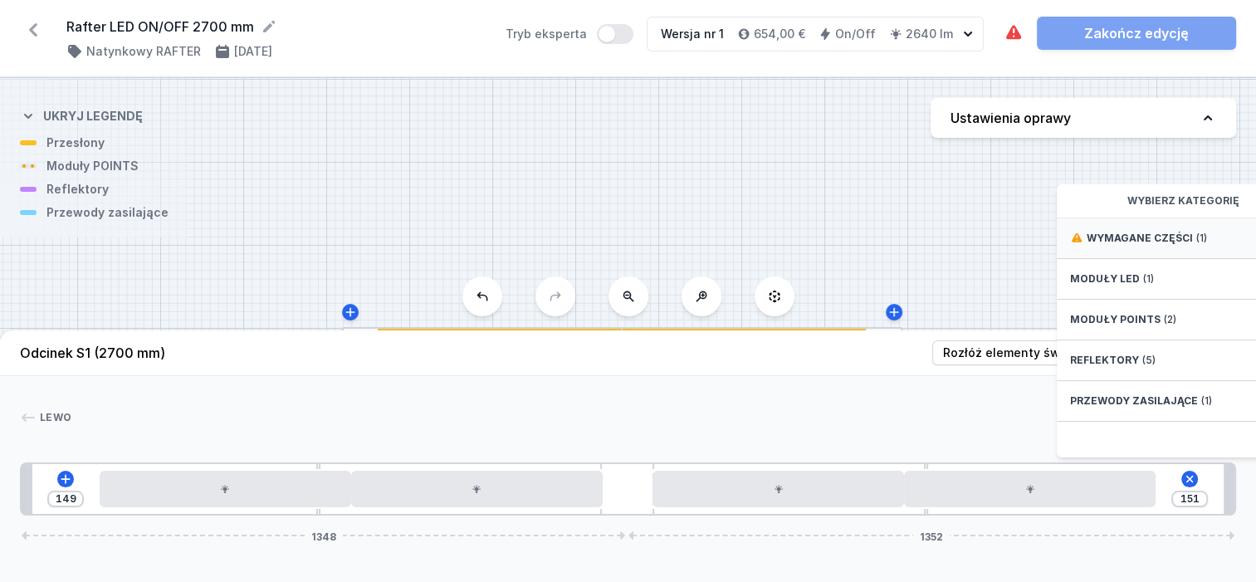
click at [1130, 239] on div "Wymagane części (1)" at bounding box center [1190, 238] width 266 height 41
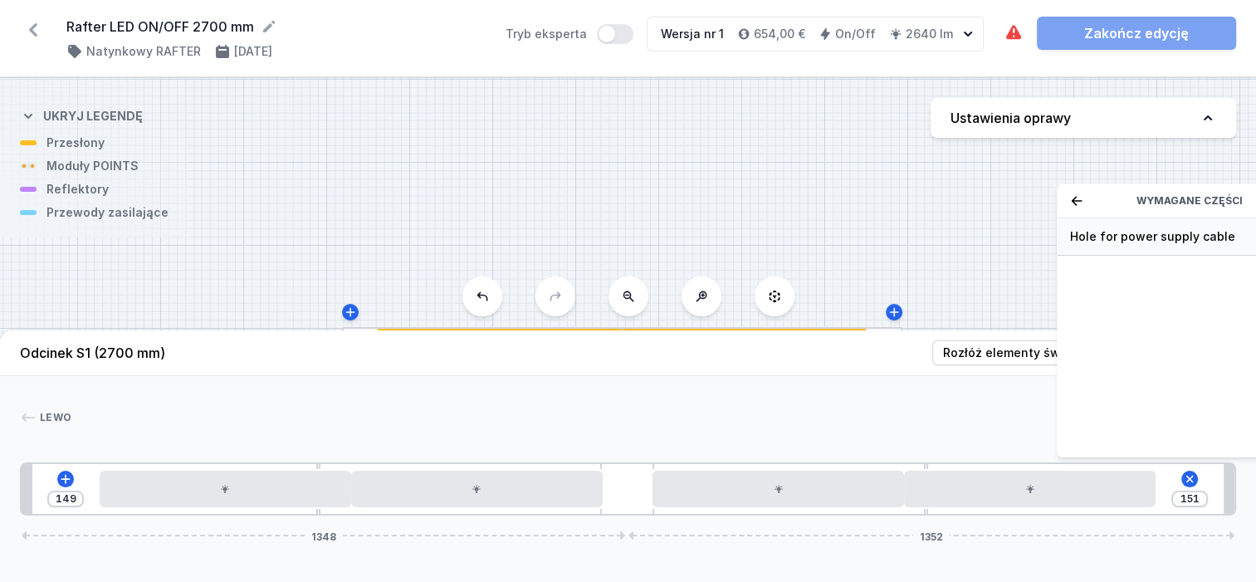
click at [1133, 245] on span "Hole for power supply cable" at bounding box center [1189, 236] width 239 height 17
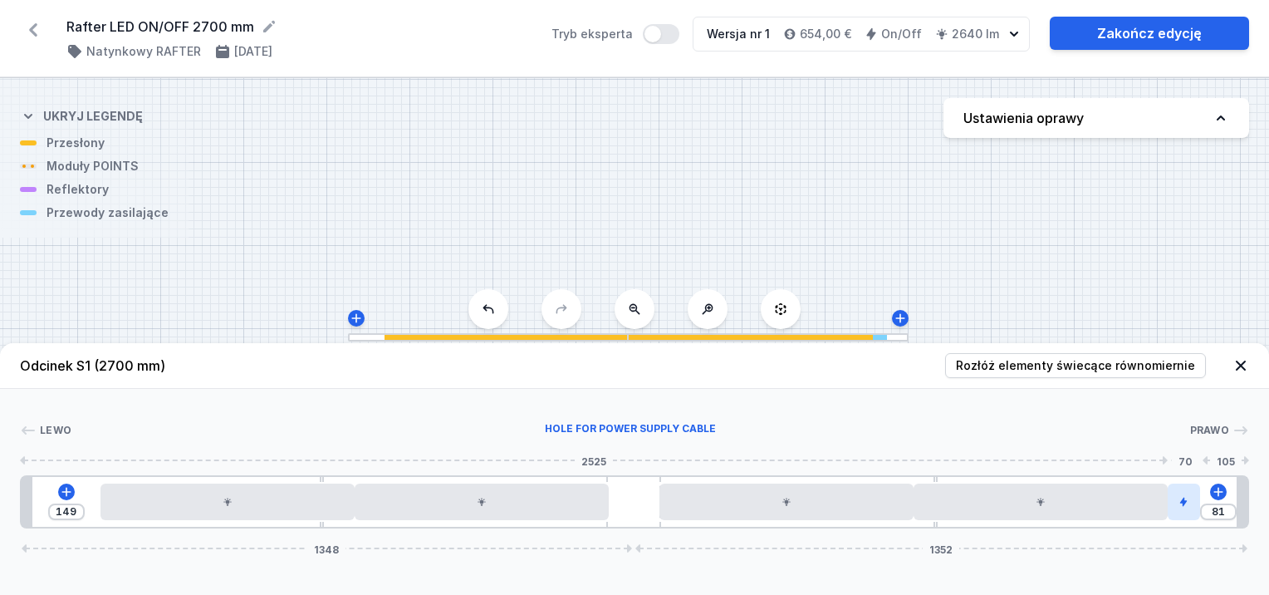
click at [1193, 512] on div at bounding box center [1184, 501] width 32 height 37
click at [1166, 452] on icon at bounding box center [1162, 454] width 9 height 11
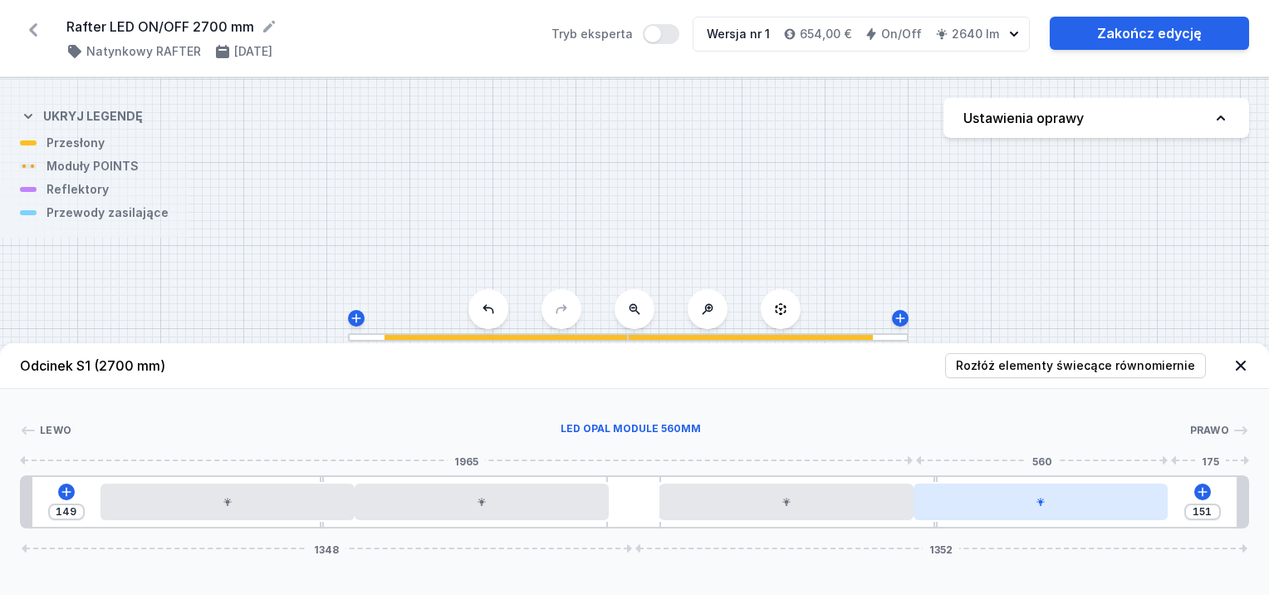
click at [1139, 516] on div at bounding box center [1041, 501] width 254 height 37
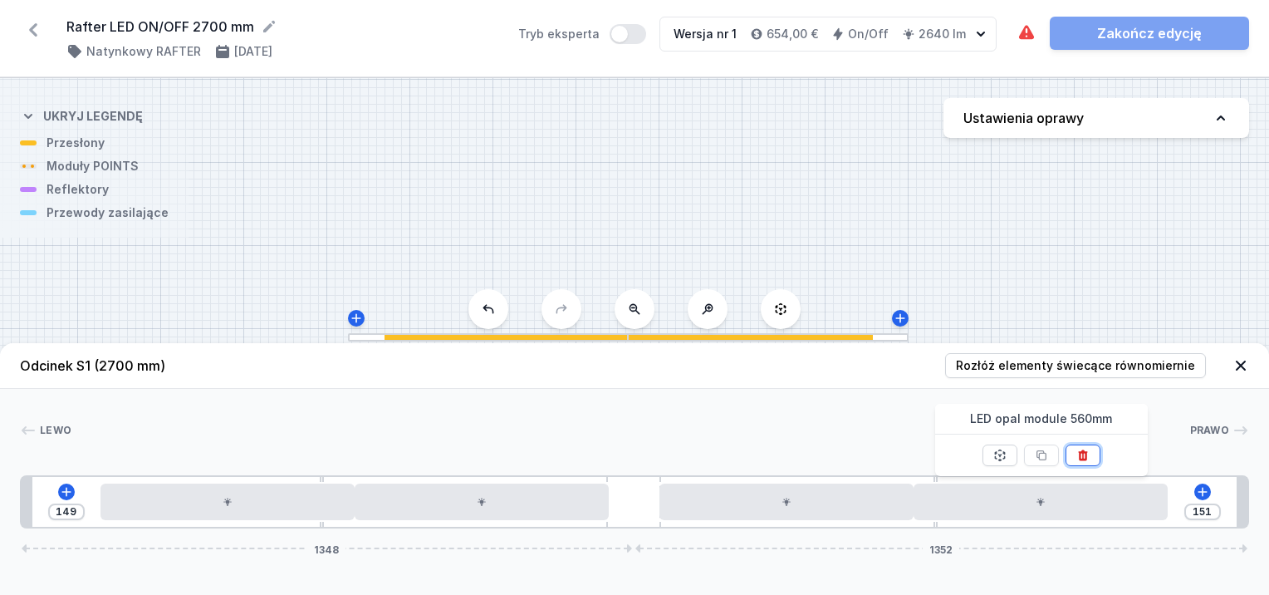
click at [1086, 448] on icon at bounding box center [1082, 454] width 13 height 13
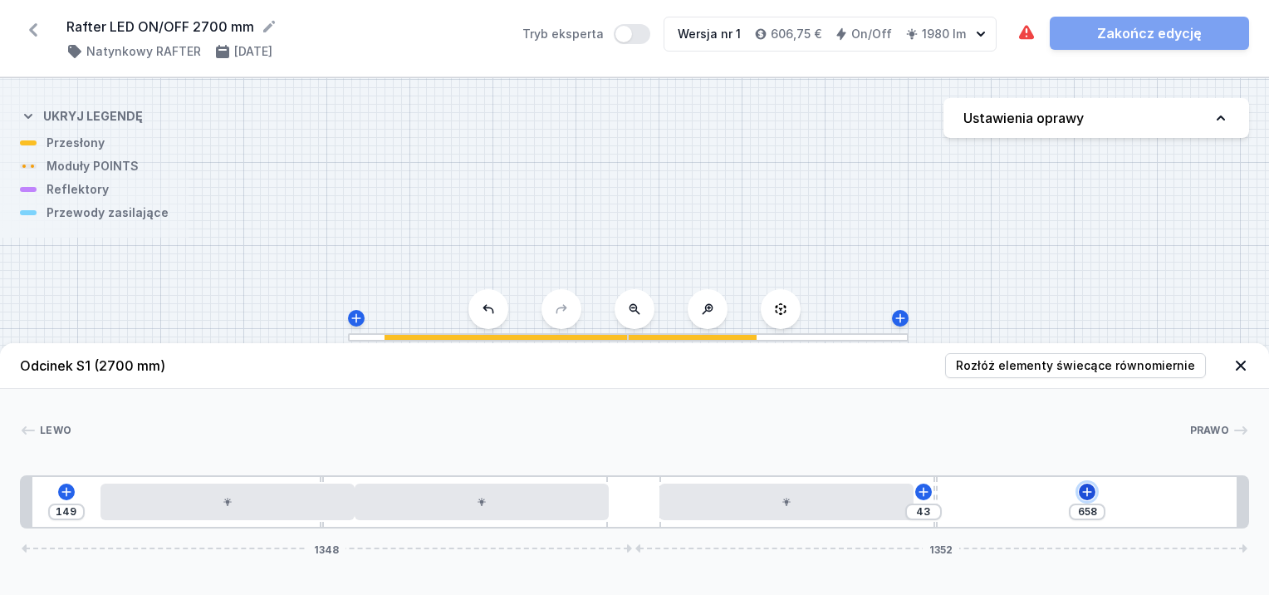
click at [1084, 492] on icon at bounding box center [1086, 491] width 13 height 13
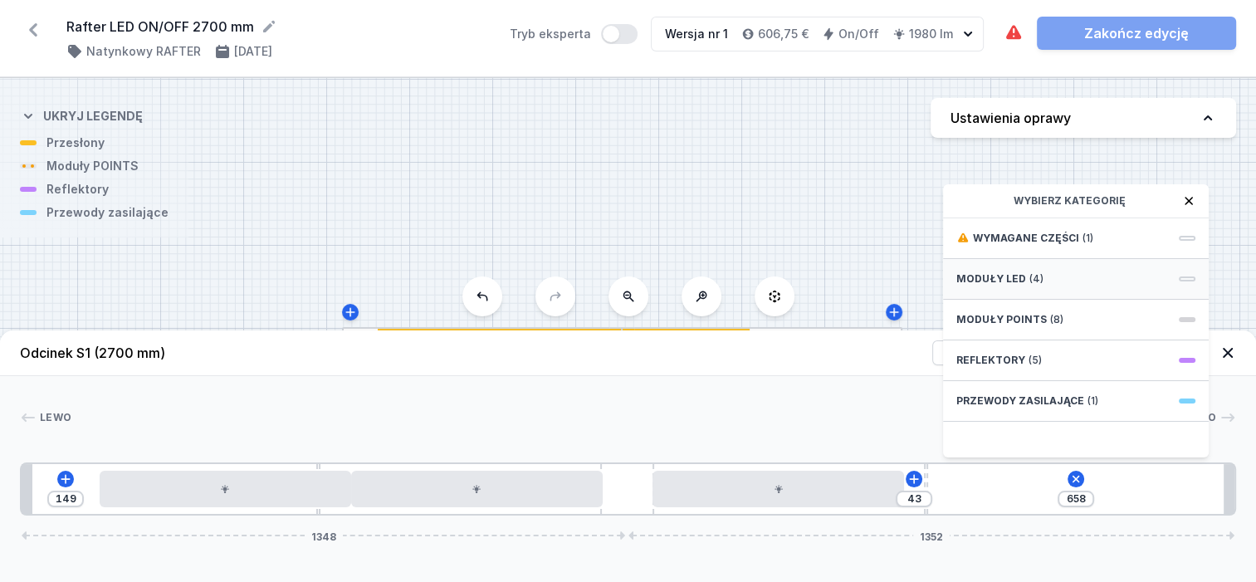
click at [1012, 286] on span "Moduły LED" at bounding box center [992, 278] width 70 height 13
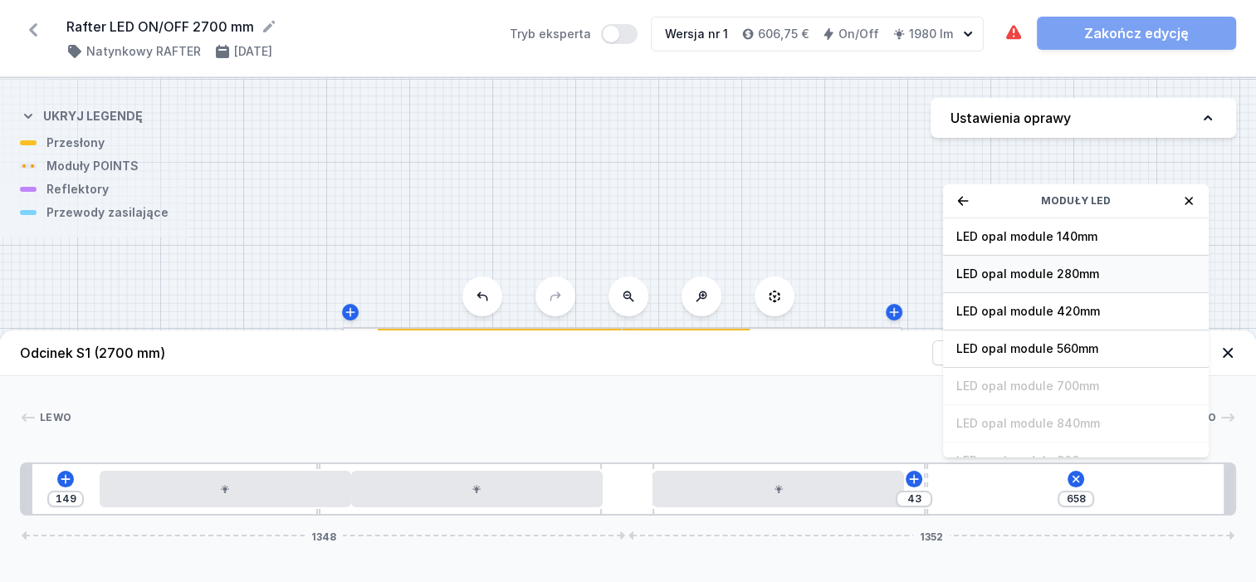
click at [1026, 282] on span "LED opal module 280mm" at bounding box center [1076, 274] width 239 height 17
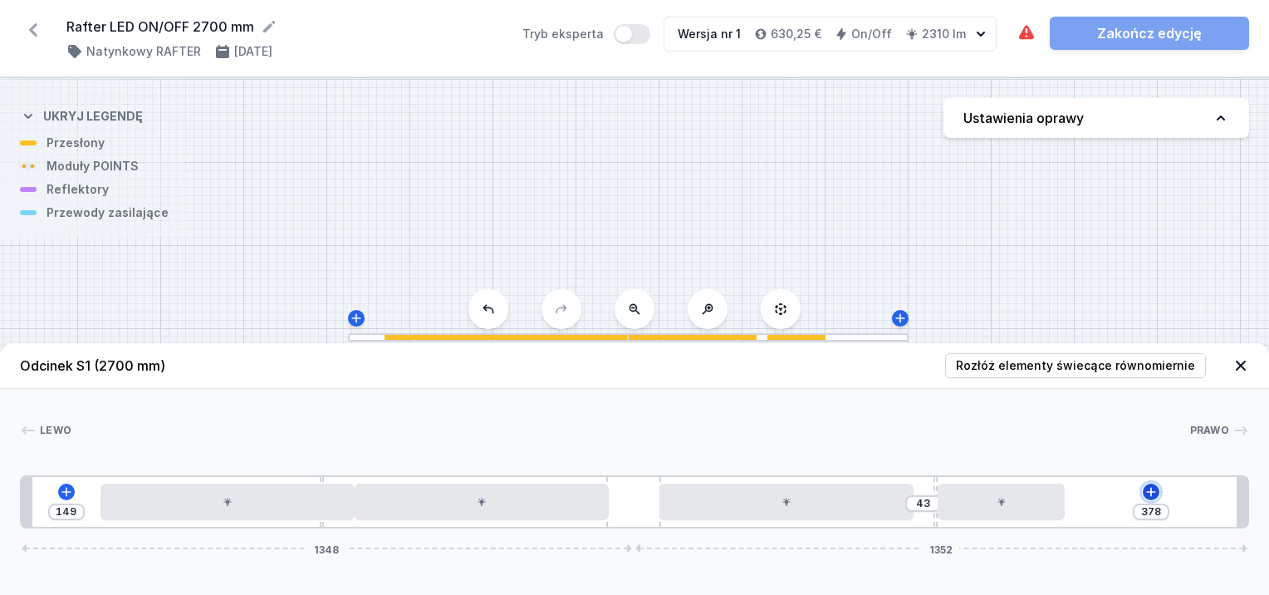
click at [1152, 488] on icon at bounding box center [1150, 491] width 13 height 13
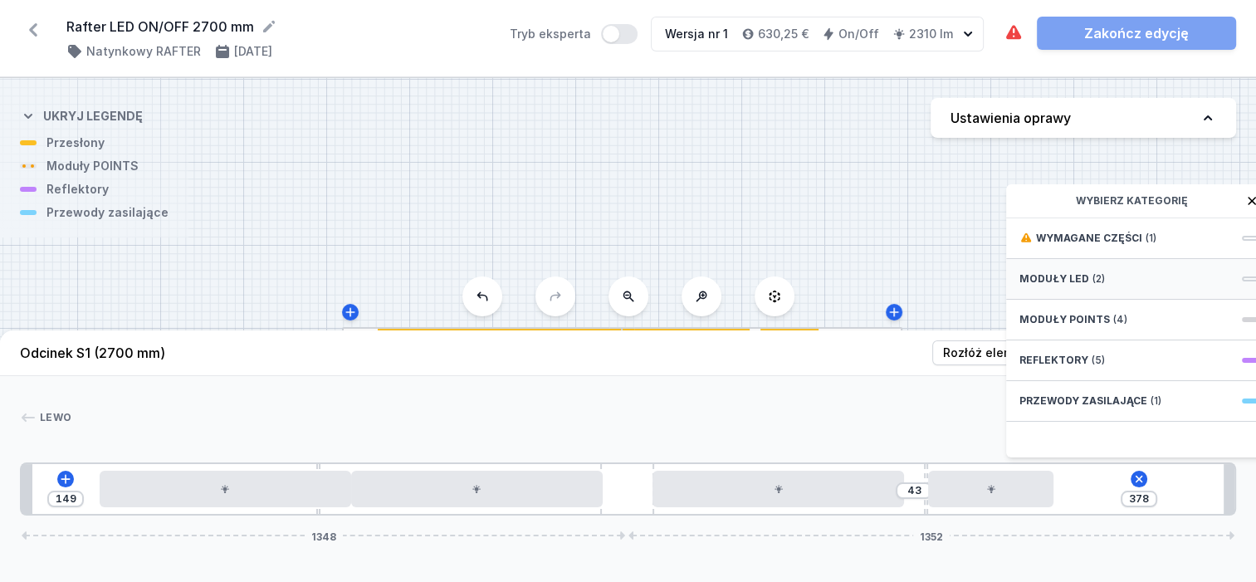
click at [1093, 284] on span "(2)" at bounding box center [1099, 278] width 12 height 13
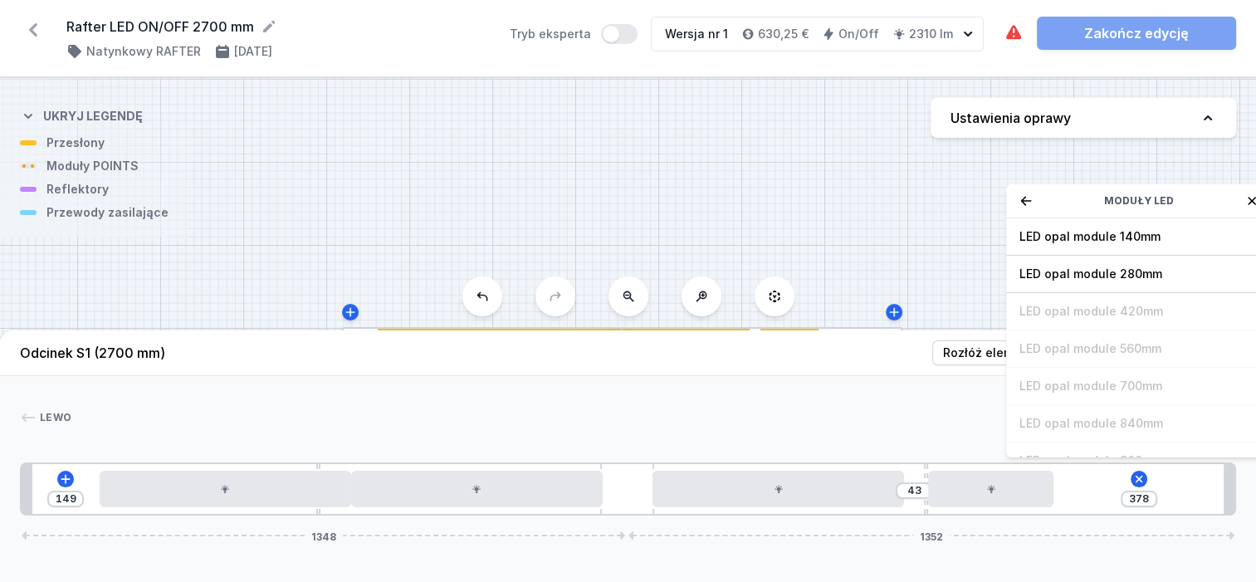
click at [1090, 282] on span "LED opal module 280mm" at bounding box center [1139, 274] width 239 height 17
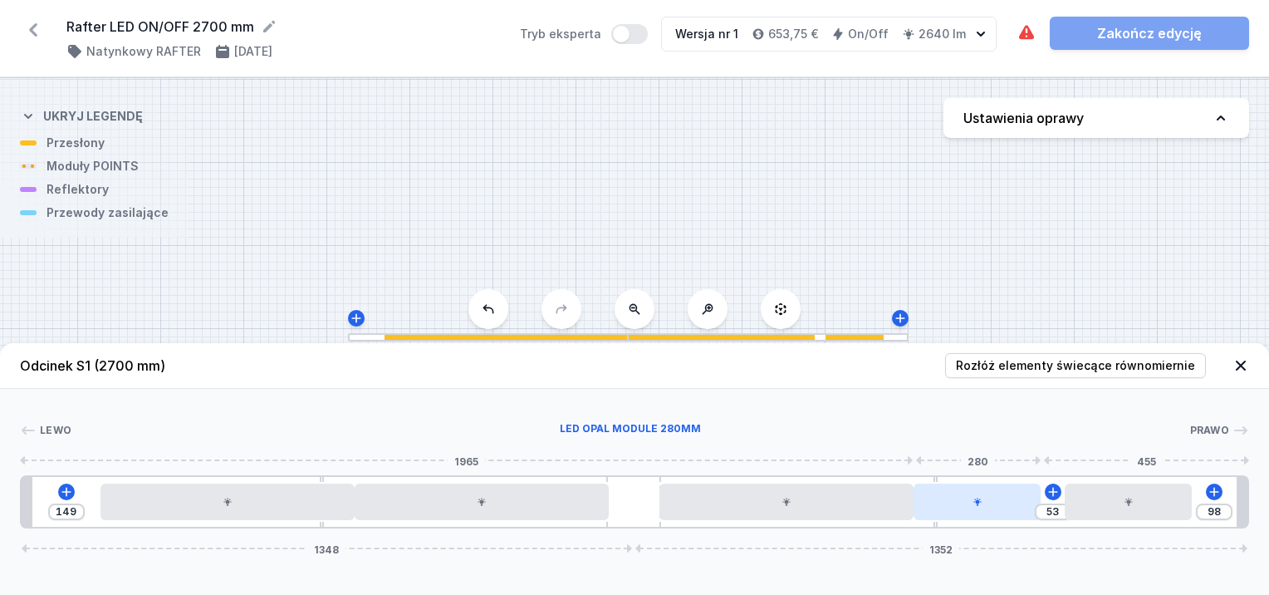
drag, startPoint x: 1015, startPoint y: 512, endPoint x: 998, endPoint y: 515, distance: 16.9
click at [998, 515] on div at bounding box center [977, 501] width 127 height 37
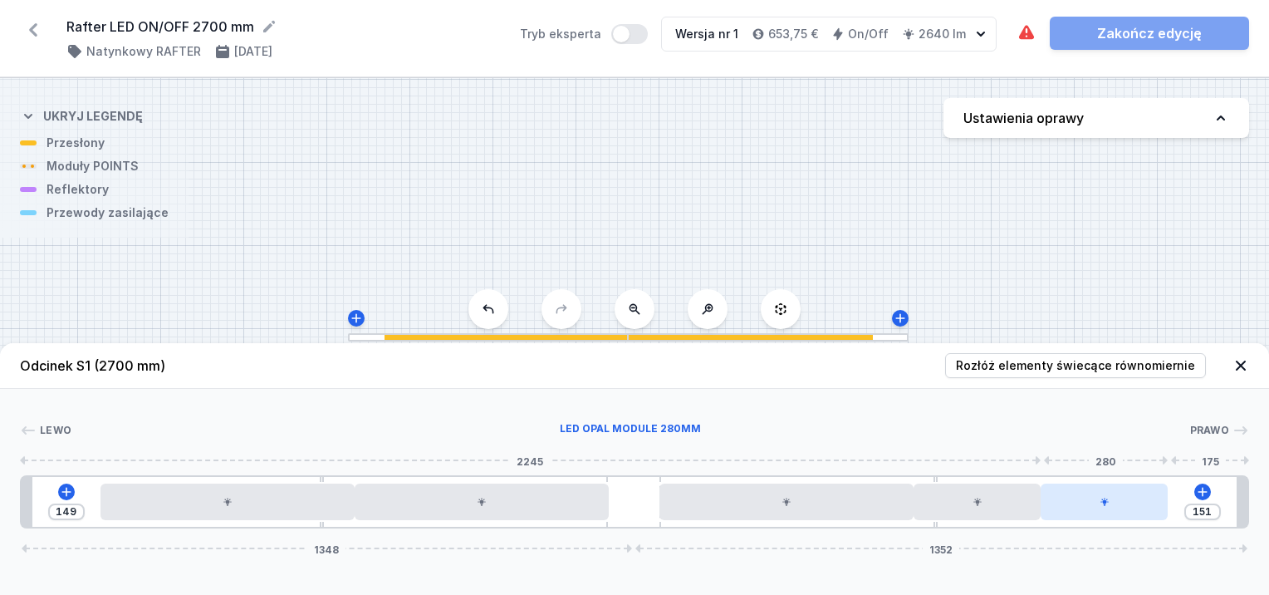
drag, startPoint x: 1101, startPoint y: 500, endPoint x: 1094, endPoint y: 505, distance: 9.0
click at [1094, 505] on div at bounding box center [1104, 501] width 127 height 37
click at [1090, 507] on div at bounding box center [1104, 501] width 127 height 37
click at [1116, 495] on div at bounding box center [1104, 501] width 127 height 37
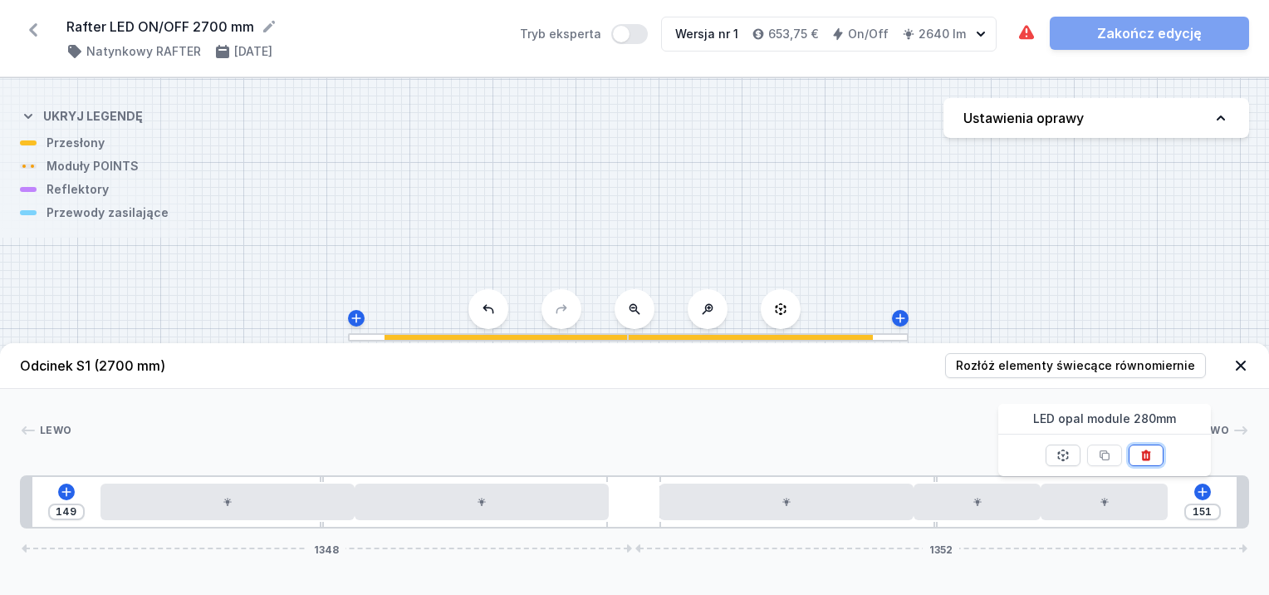
click at [1148, 450] on icon at bounding box center [1145, 454] width 9 height 11
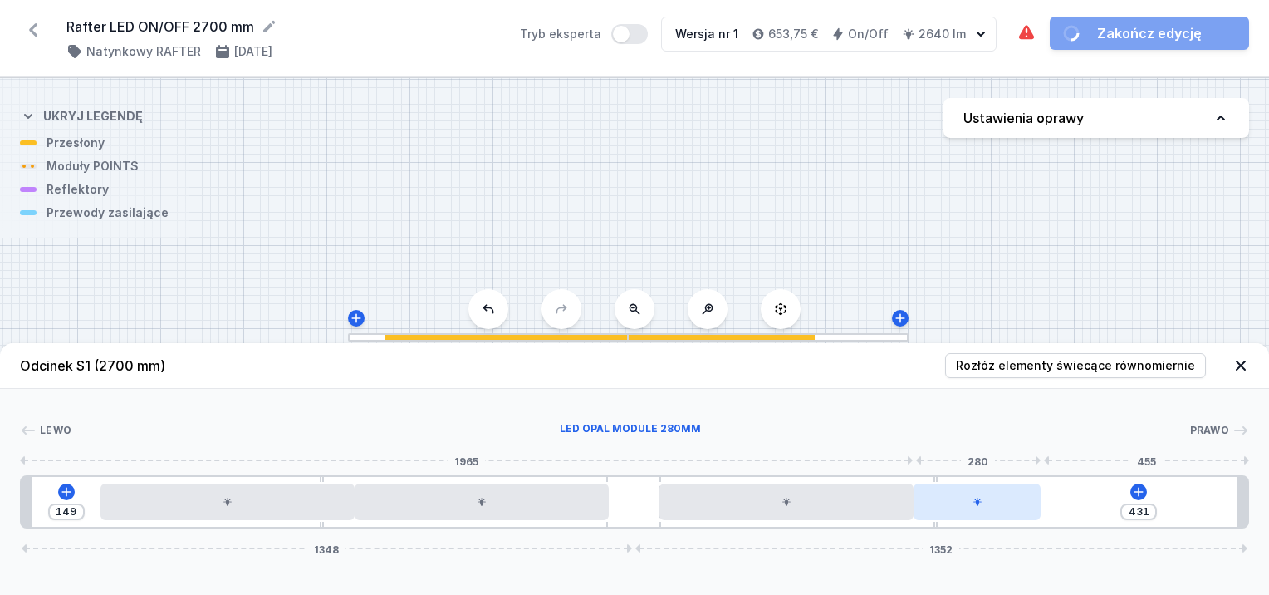
click at [1024, 508] on div at bounding box center [977, 501] width 127 height 37
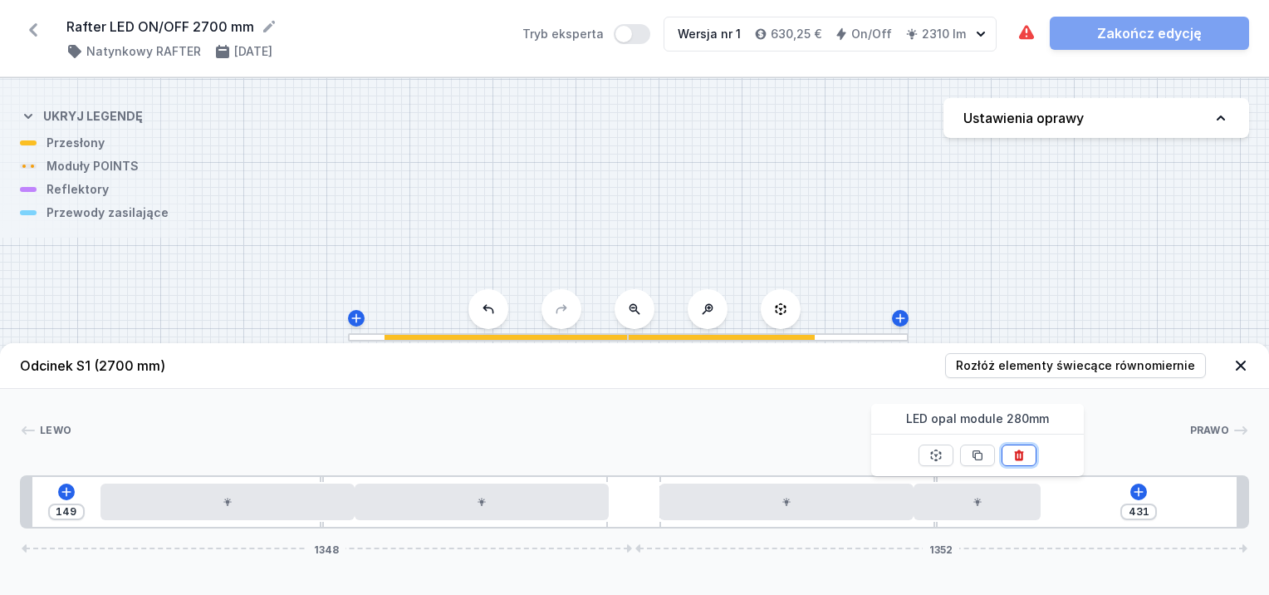
click at [1020, 458] on icon at bounding box center [1018, 454] width 9 height 11
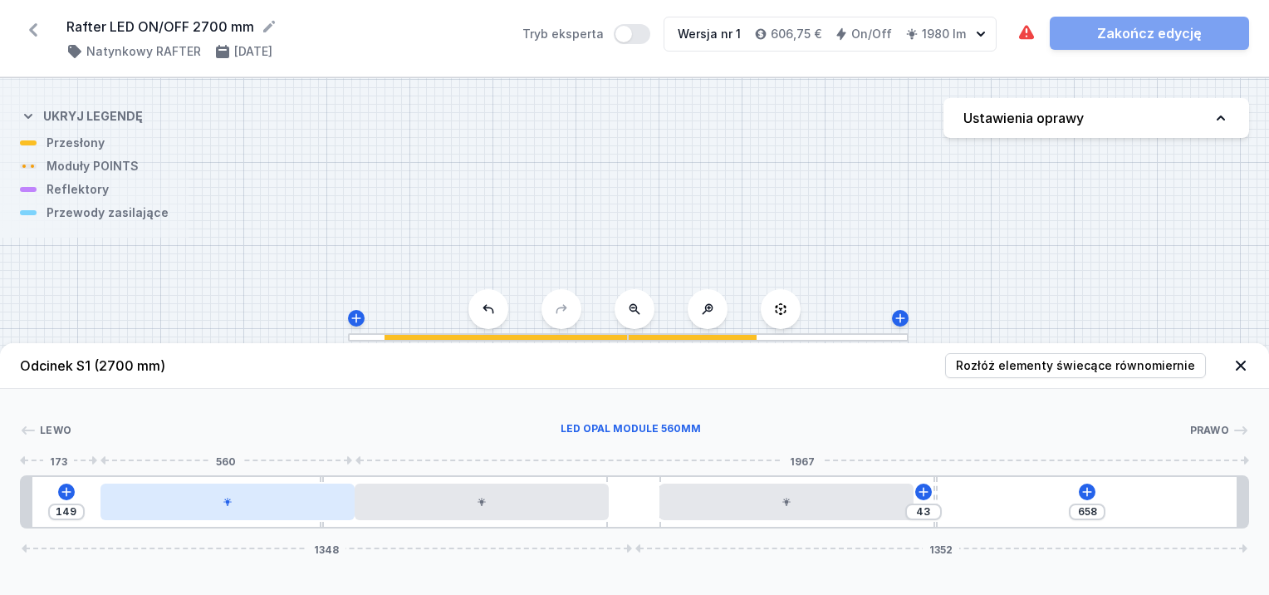
click at [316, 507] on div at bounding box center [227, 501] width 254 height 37
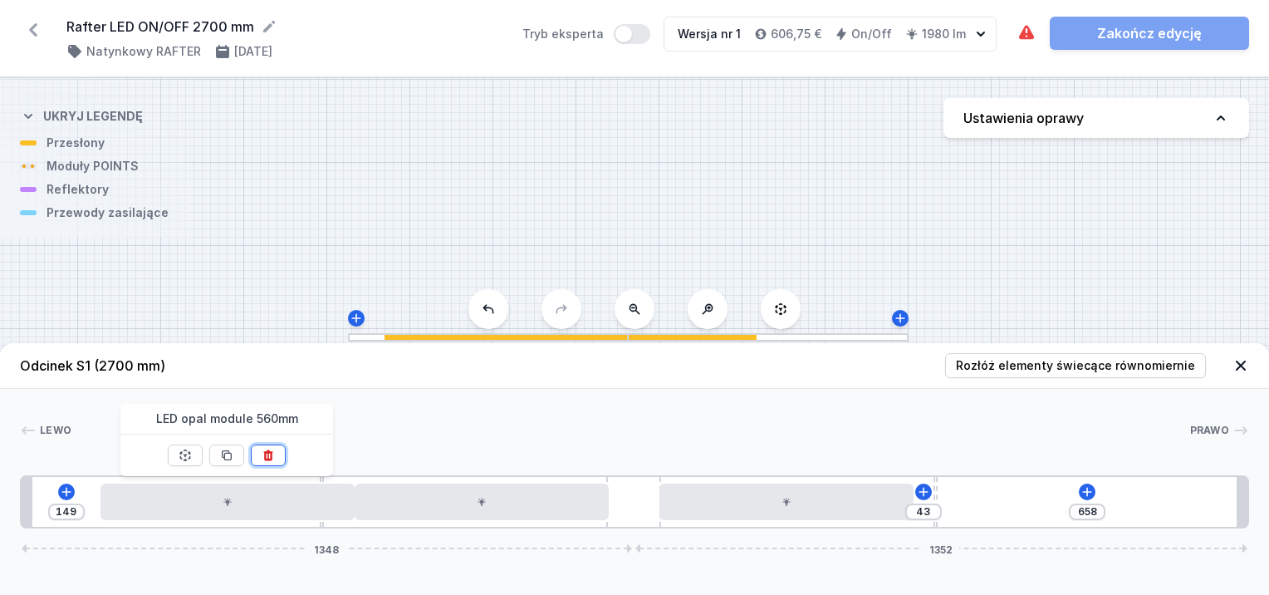
click at [262, 454] on icon at bounding box center [268, 454] width 13 height 13
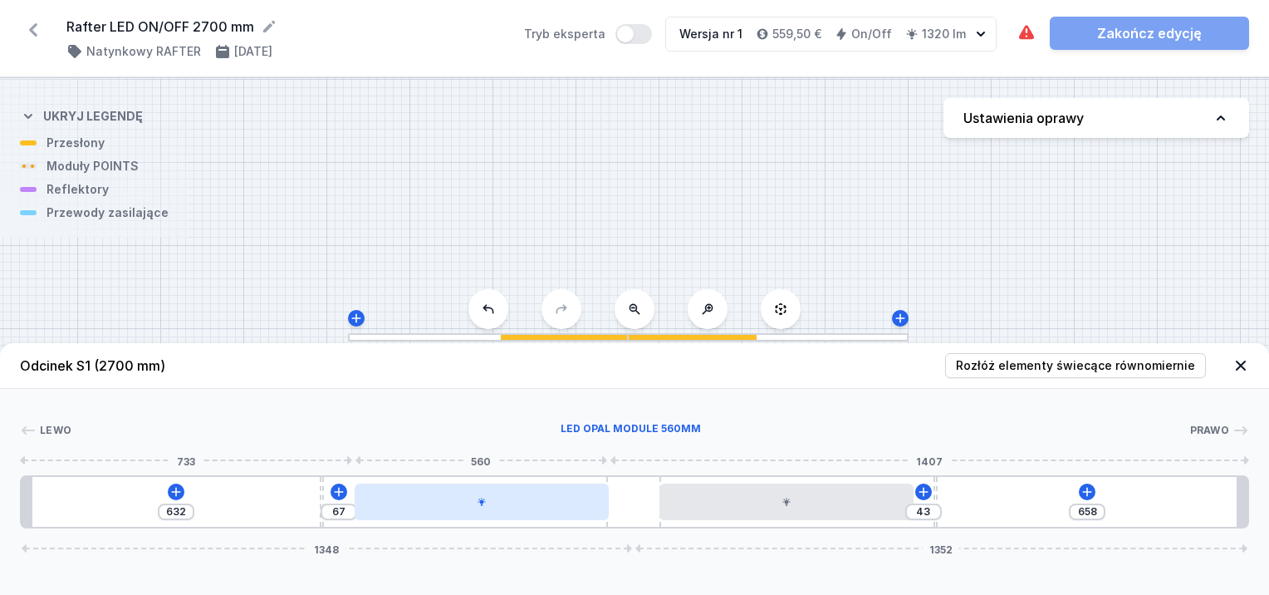
click at [502, 499] on div at bounding box center [482, 501] width 254 height 37
click at [531, 494] on div at bounding box center [486, 501] width 254 height 37
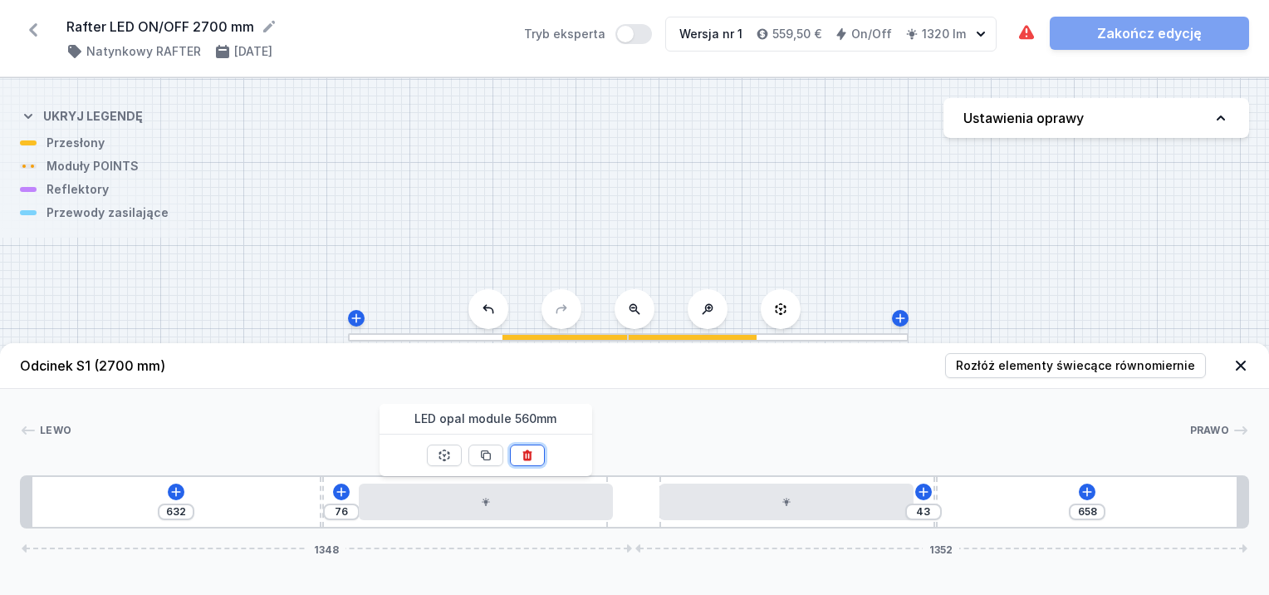
click at [523, 451] on icon at bounding box center [526, 454] width 9 height 11
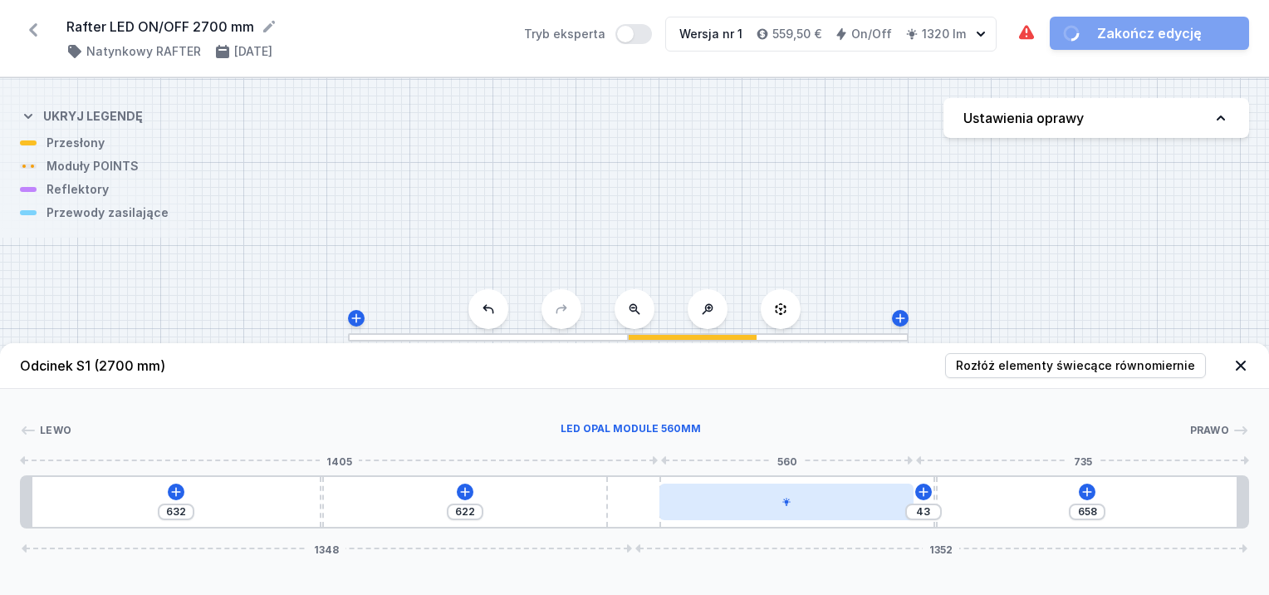
click at [865, 517] on div at bounding box center [786, 501] width 254 height 37
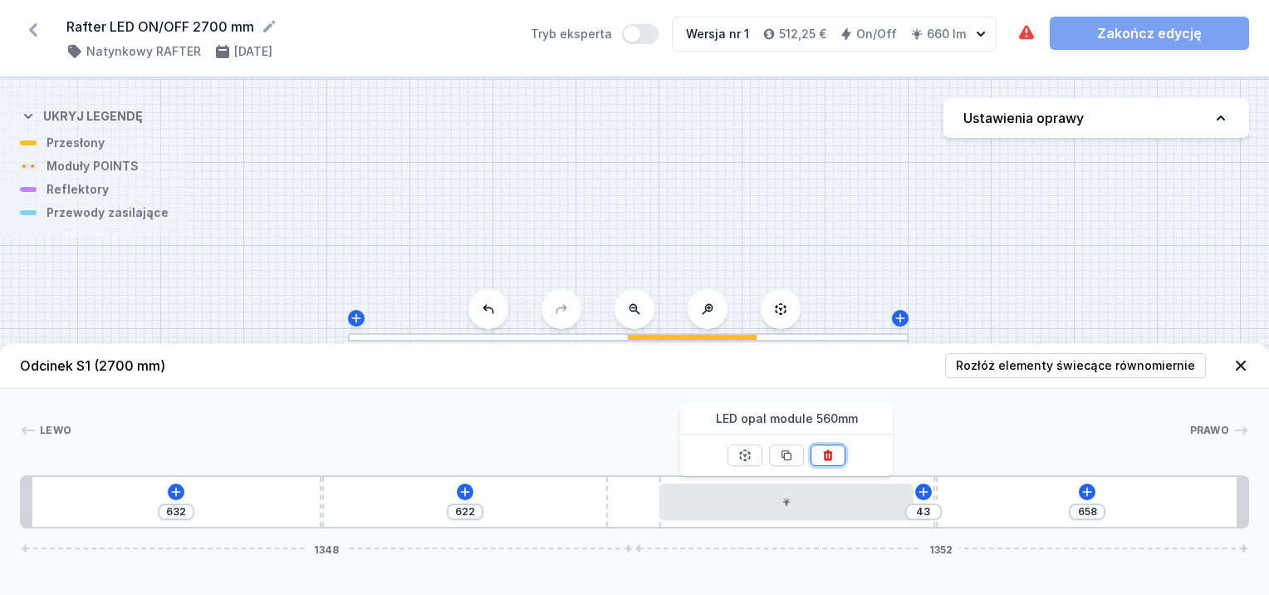
click at [831, 451] on icon at bounding box center [828, 454] width 9 height 11
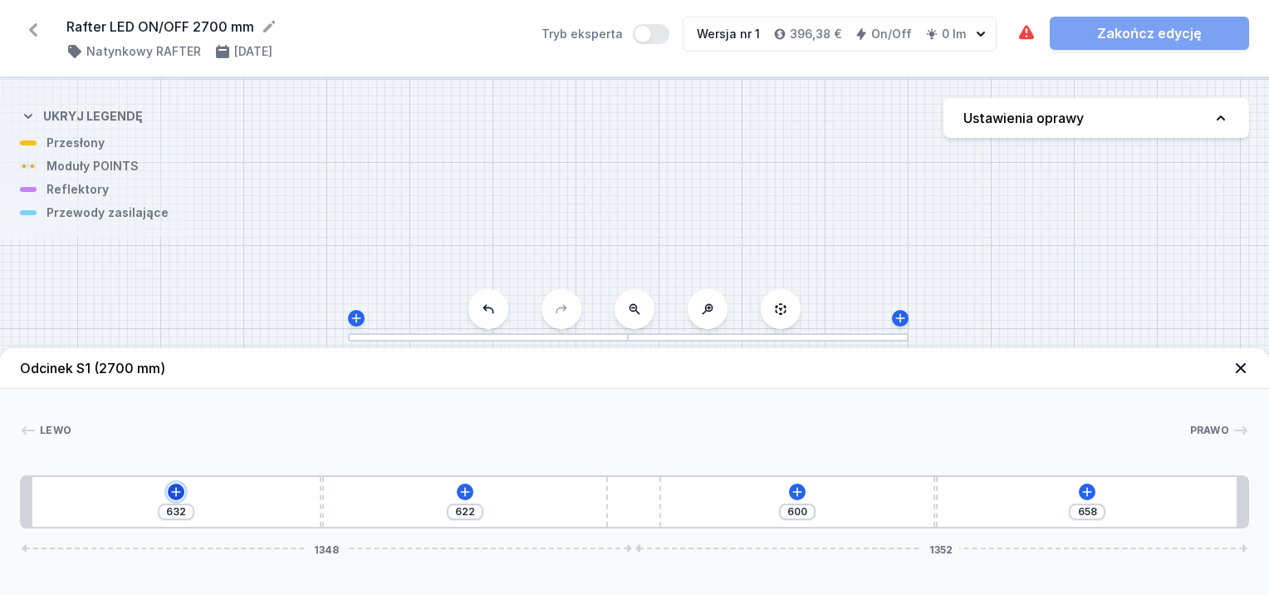
click at [175, 492] on icon at bounding box center [175, 491] width 9 height 9
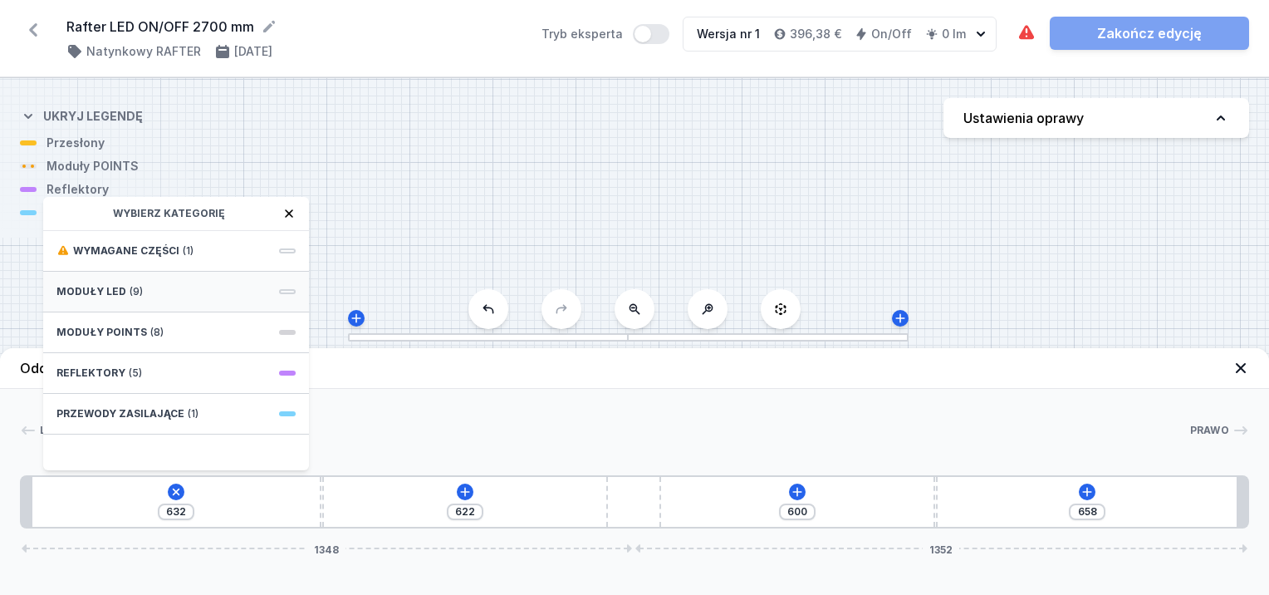
click at [177, 281] on div "Moduły LED (9)" at bounding box center [176, 292] width 266 height 41
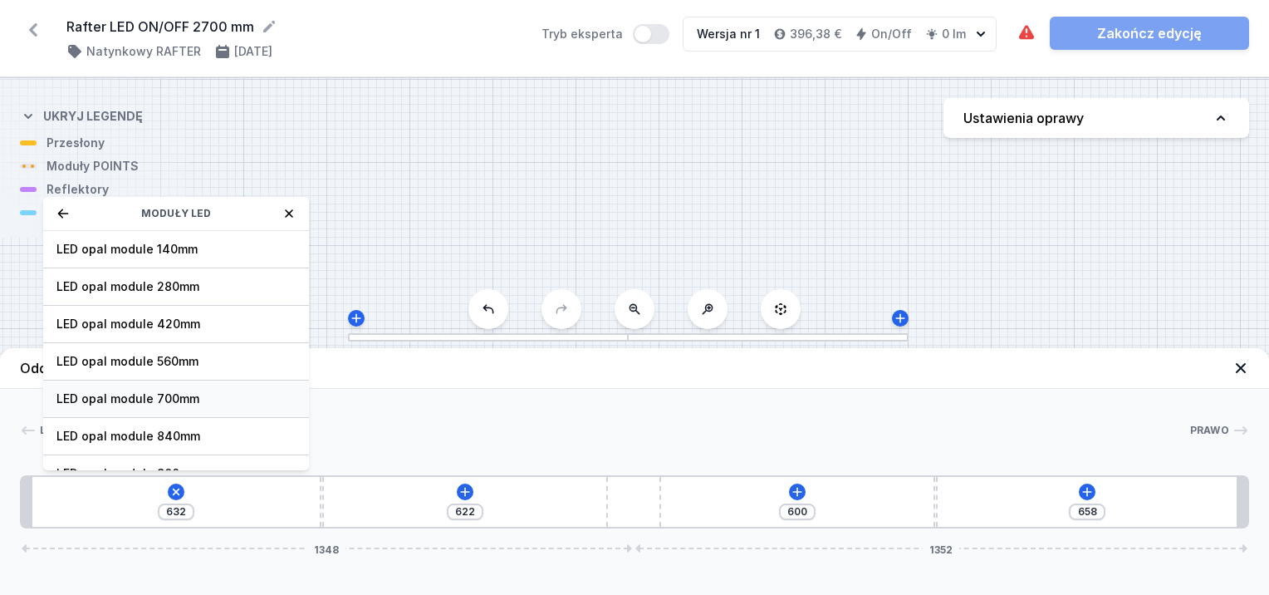
click at [156, 392] on span "LED opal module 700mm" at bounding box center [175, 398] width 239 height 17
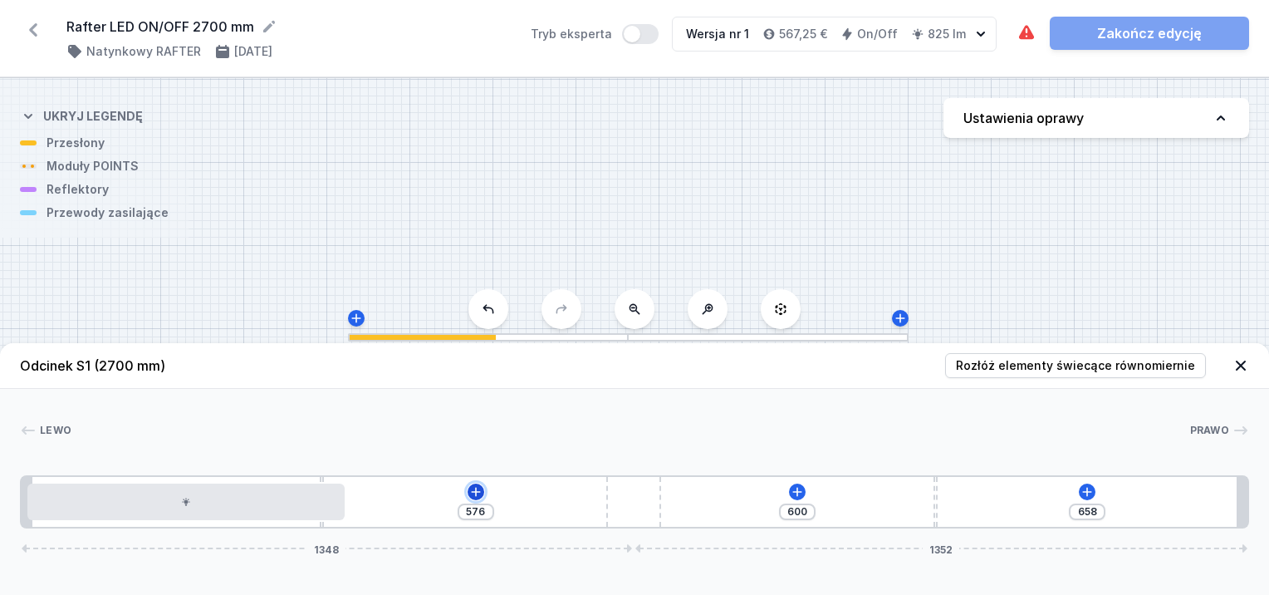
click at [482, 495] on button at bounding box center [476, 491] width 17 height 17
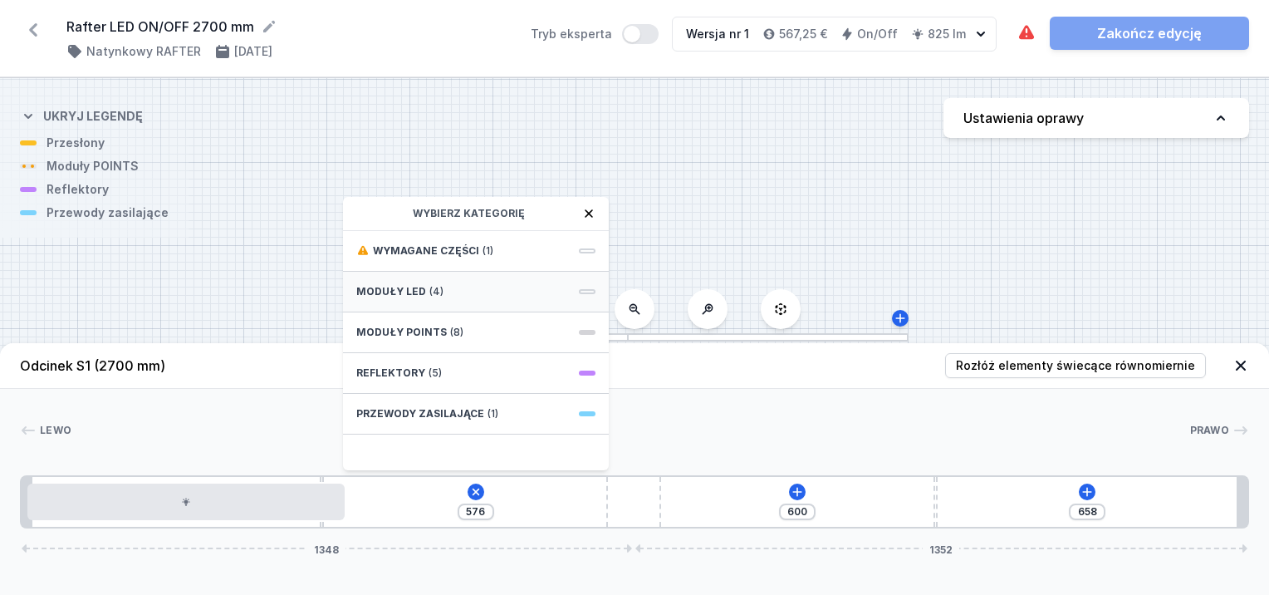
click at [413, 299] on div "Moduły LED (4)" at bounding box center [476, 292] width 266 height 41
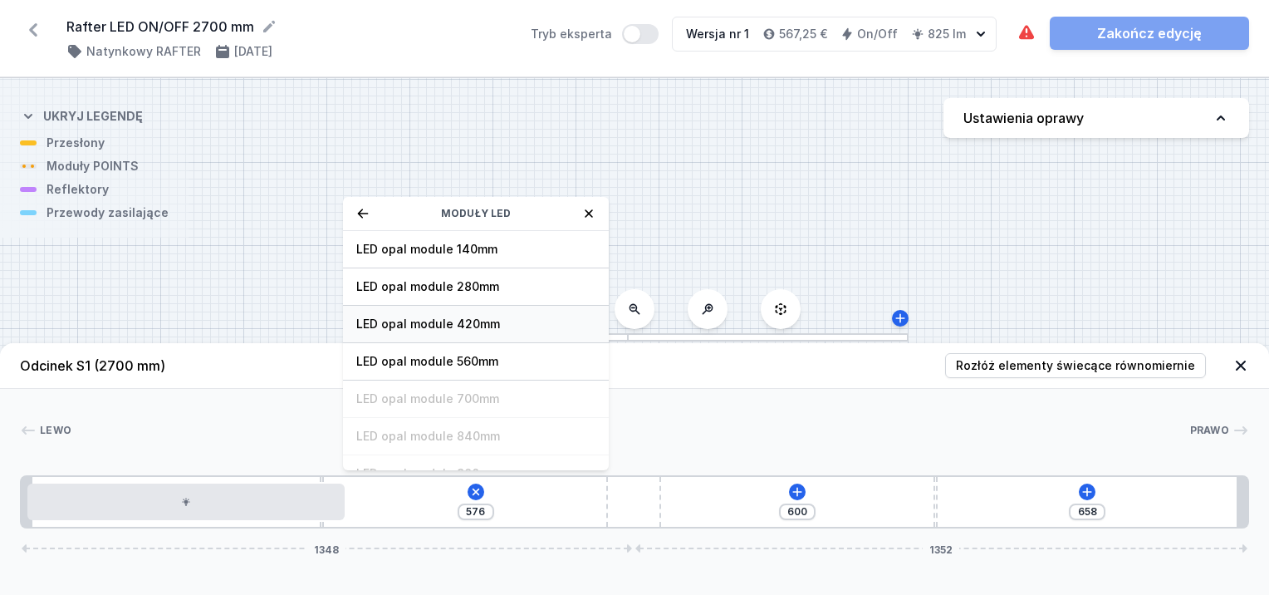
click at [414, 313] on div "LED opal module 420mm" at bounding box center [476, 324] width 266 height 37
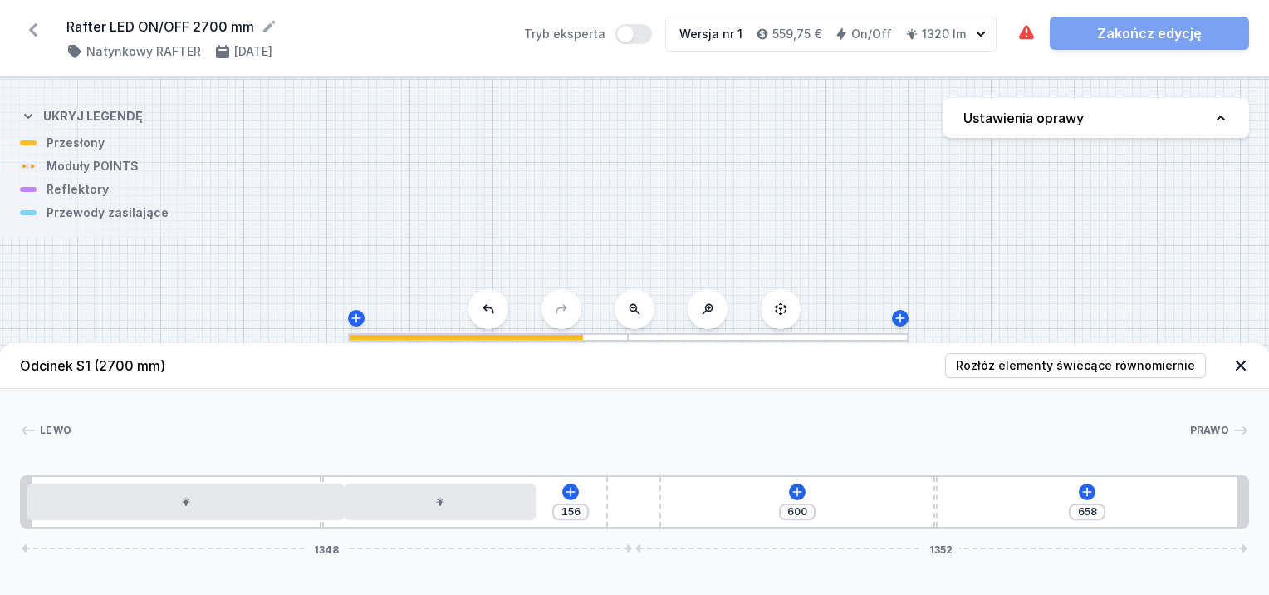
click at [812, 509] on div "600" at bounding box center [797, 511] width 37 height 17
click at [796, 487] on icon at bounding box center [797, 491] width 13 height 13
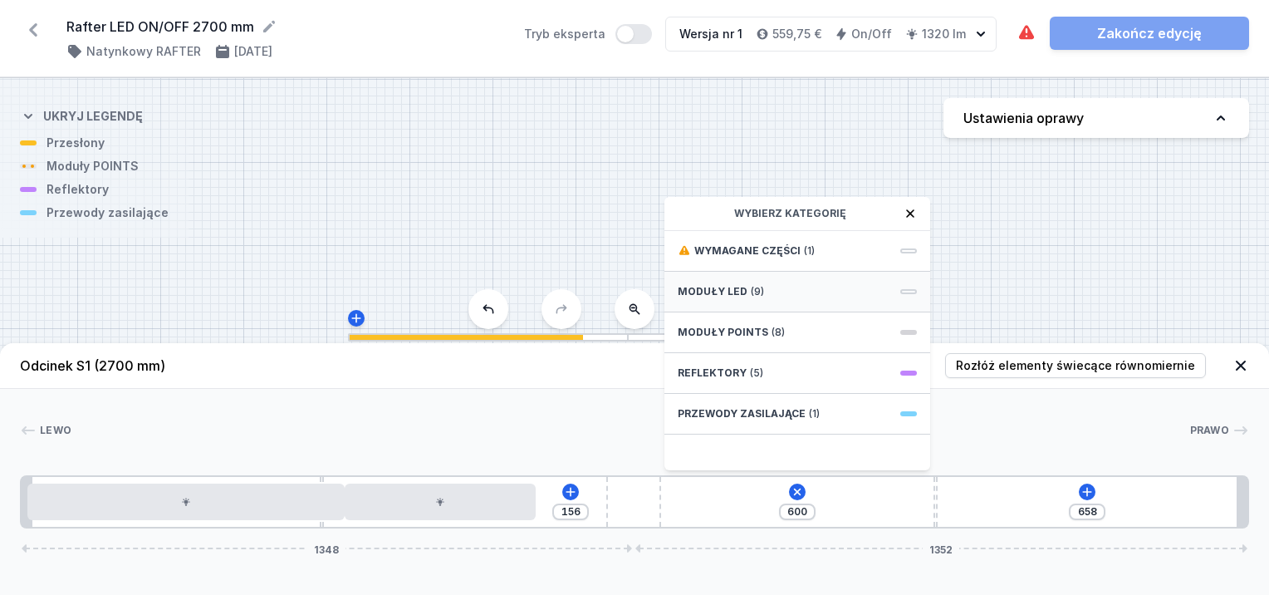
click at [722, 288] on span "Moduły LED" at bounding box center [713, 291] width 70 height 13
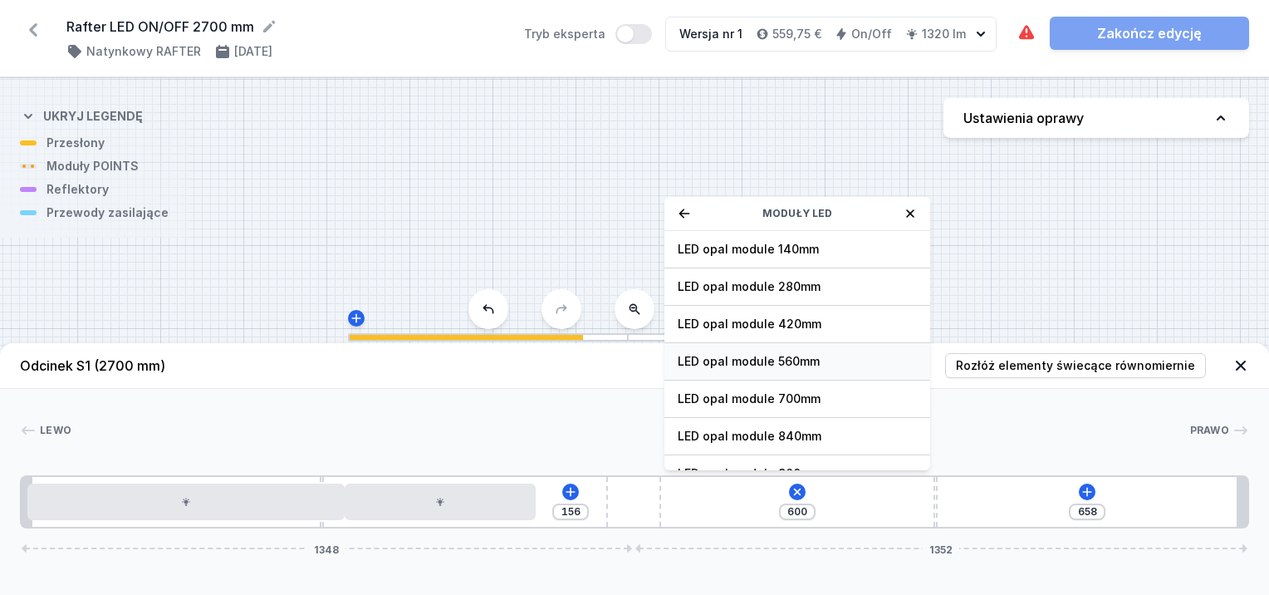
click at [732, 353] on span "LED opal module 560mm" at bounding box center [797, 361] width 239 height 17
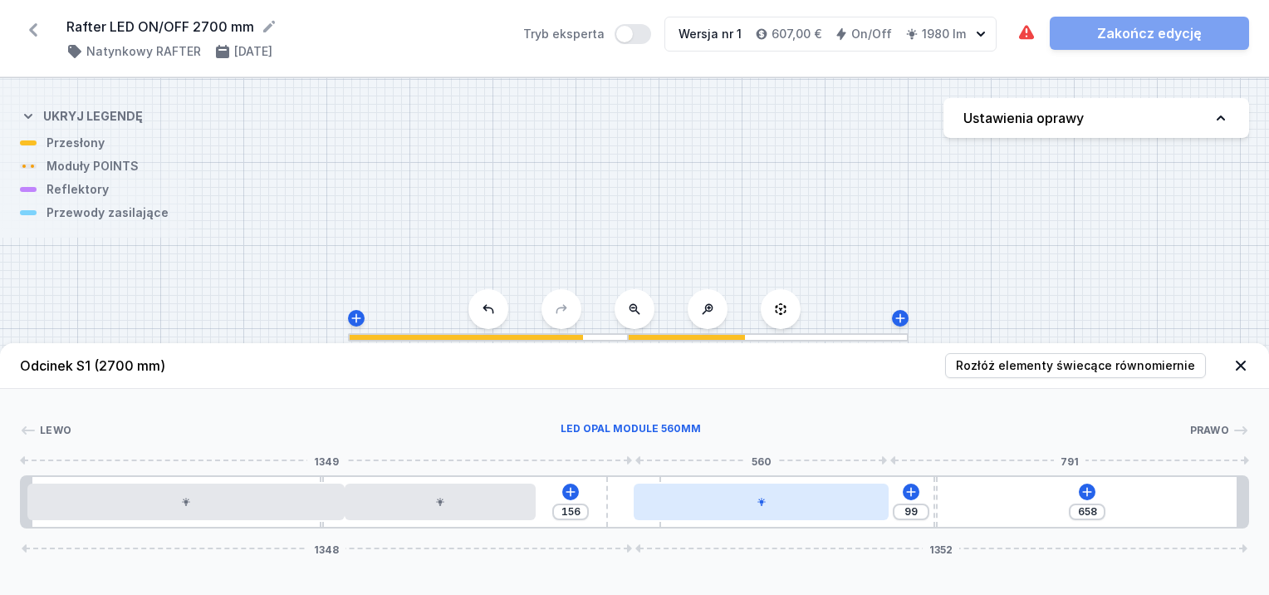
click at [844, 513] on div at bounding box center [761, 501] width 254 height 37
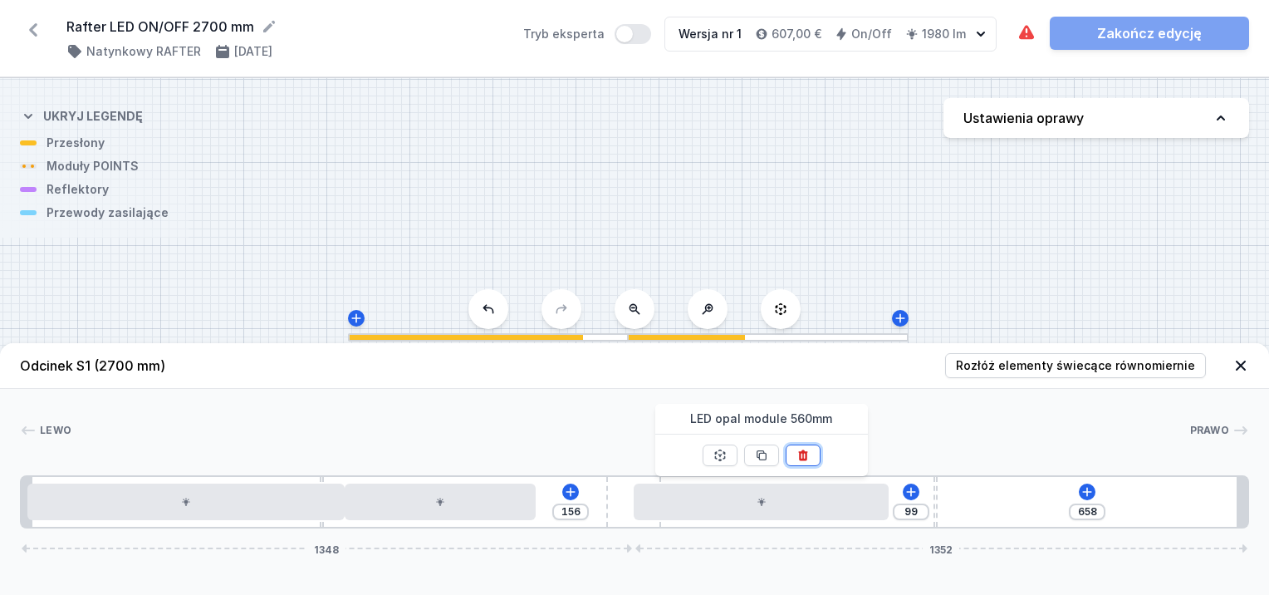
click at [797, 452] on icon at bounding box center [802, 454] width 13 height 13
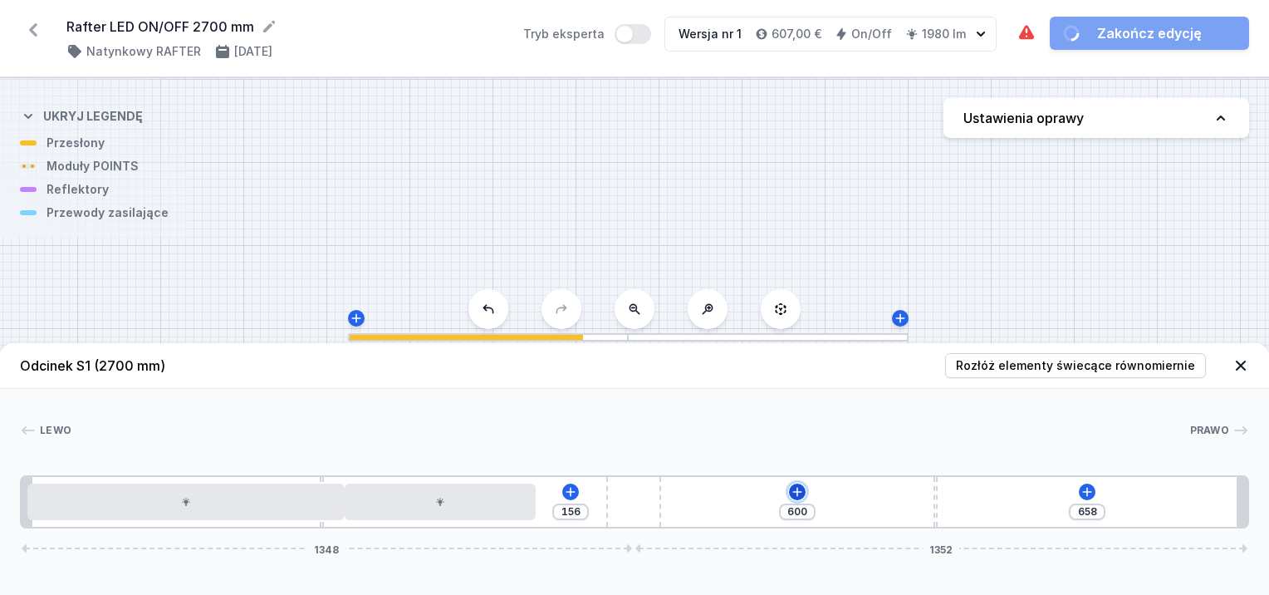
click at [803, 496] on icon at bounding box center [797, 491] width 13 height 13
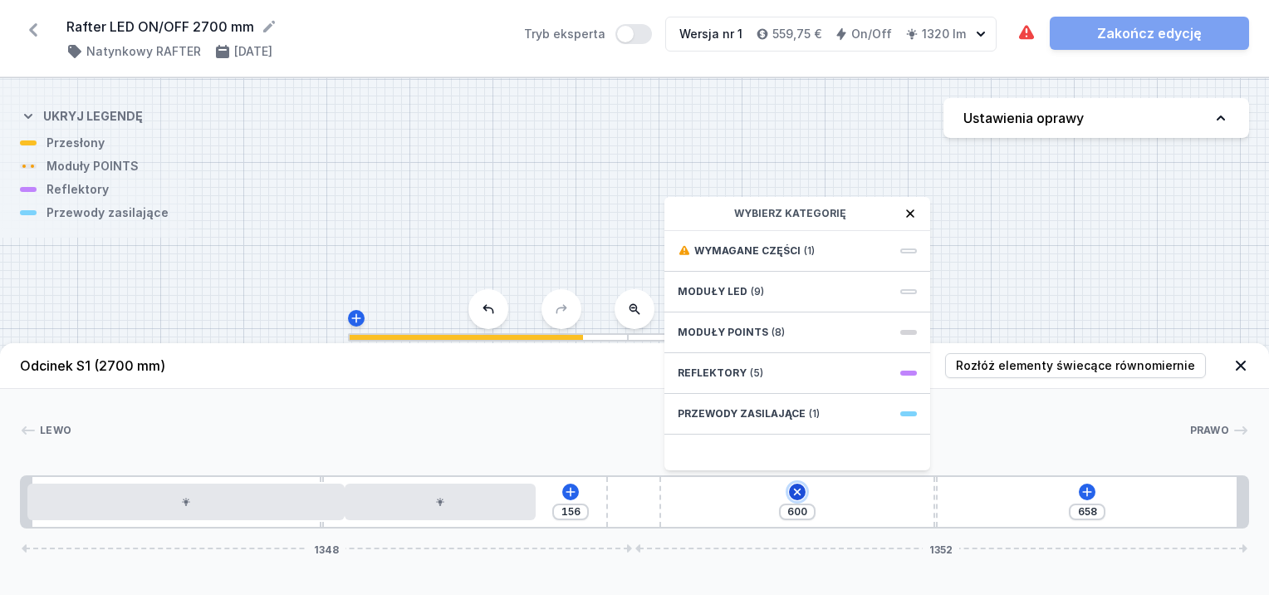
click at [803, 496] on button at bounding box center [797, 491] width 23 height 23
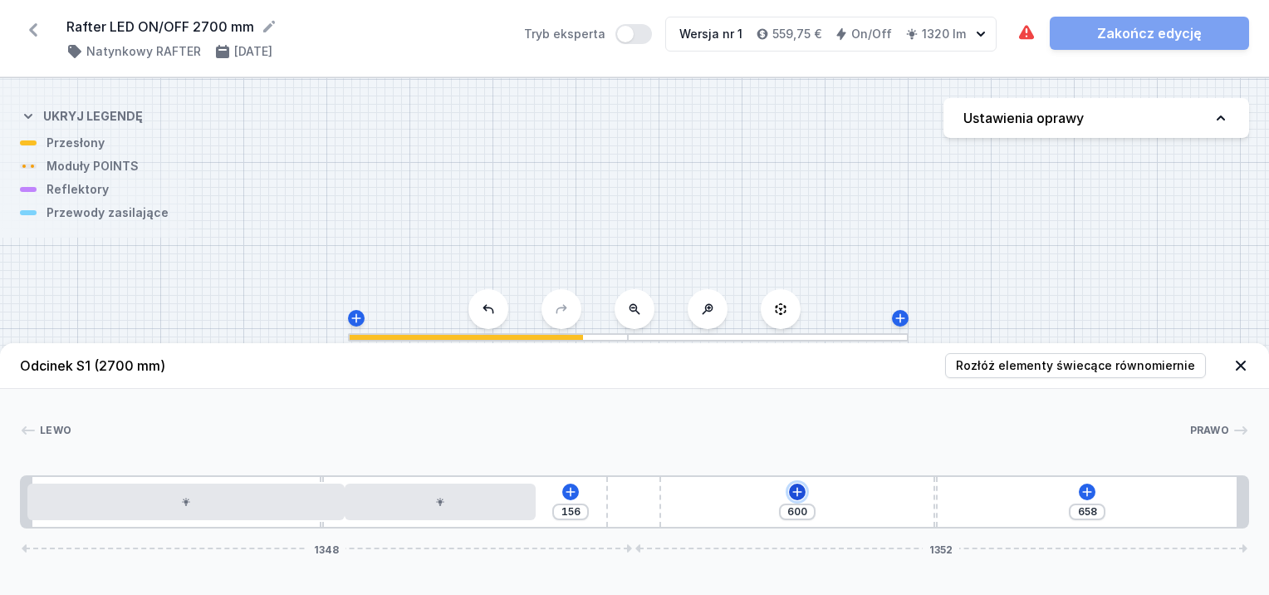
click at [797, 490] on icon at bounding box center [796, 491] width 9 height 9
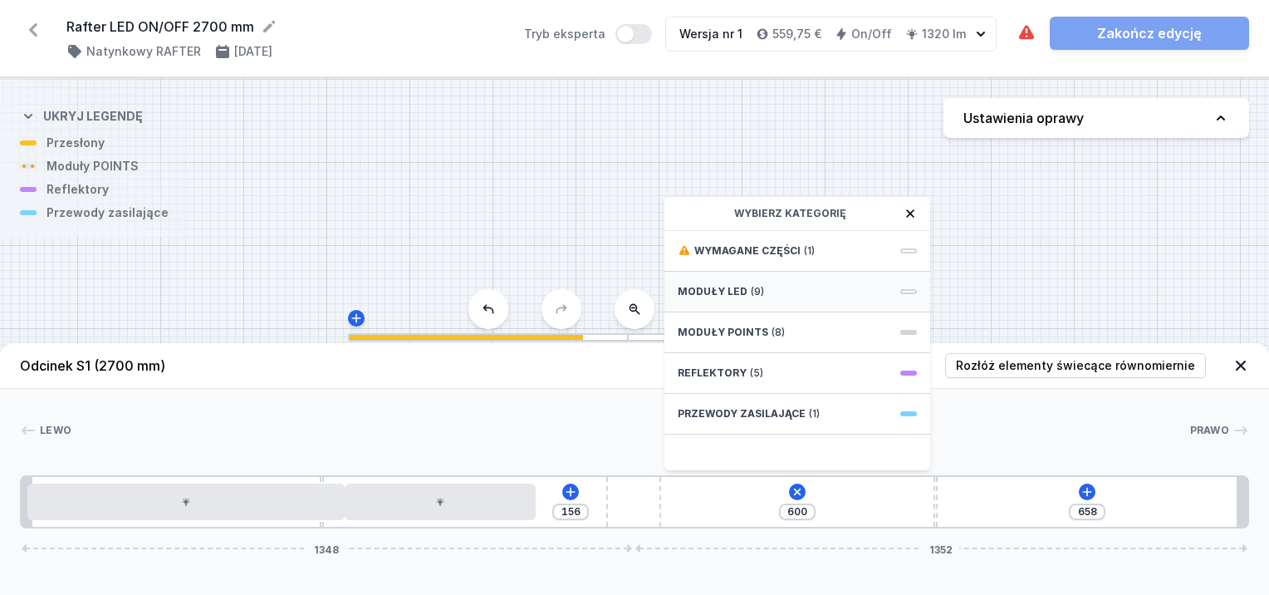
click at [733, 290] on span "Moduły LED" at bounding box center [713, 291] width 70 height 13
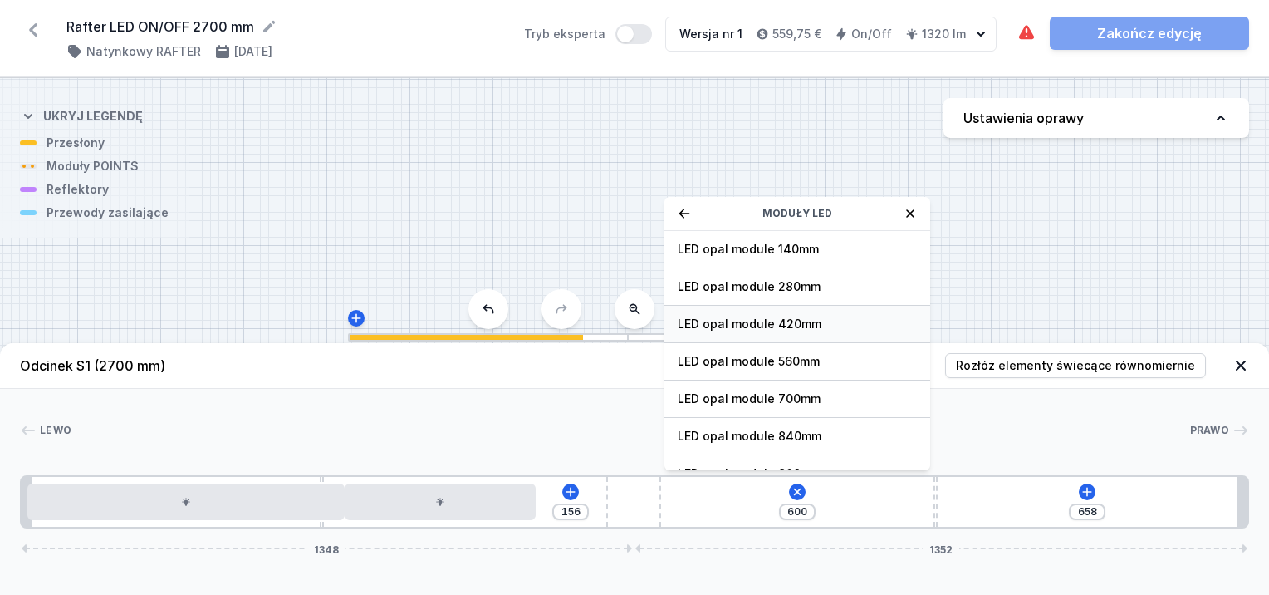
click at [752, 319] on span "LED opal module 420mm" at bounding box center [797, 324] width 239 height 17
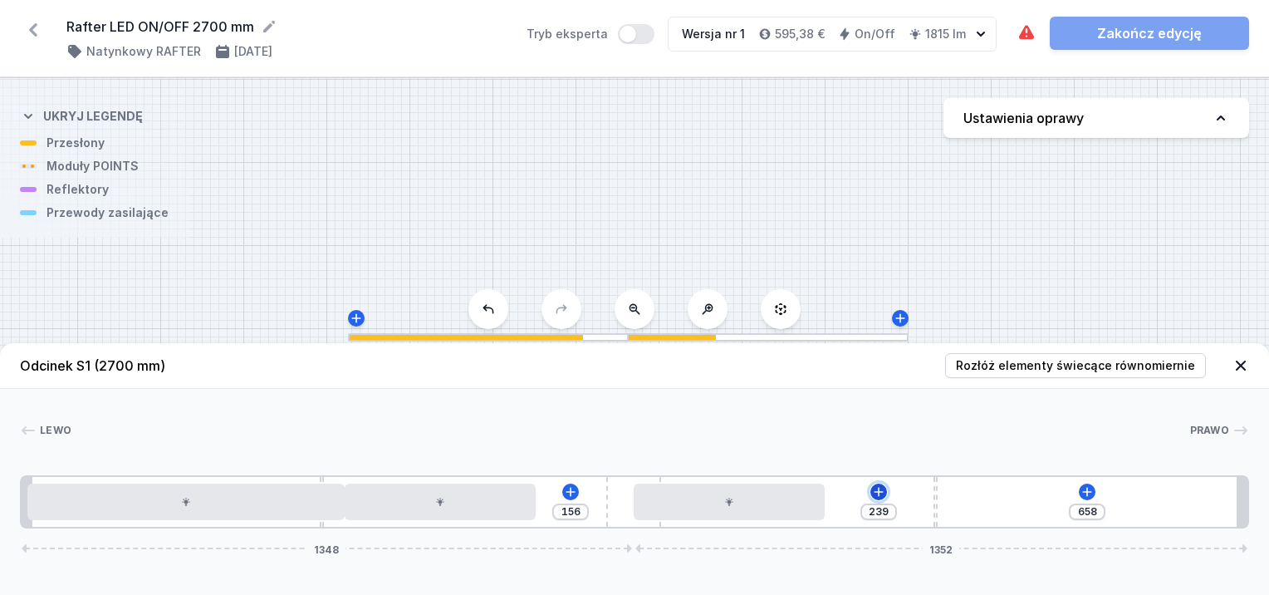
click at [882, 493] on icon at bounding box center [878, 491] width 13 height 13
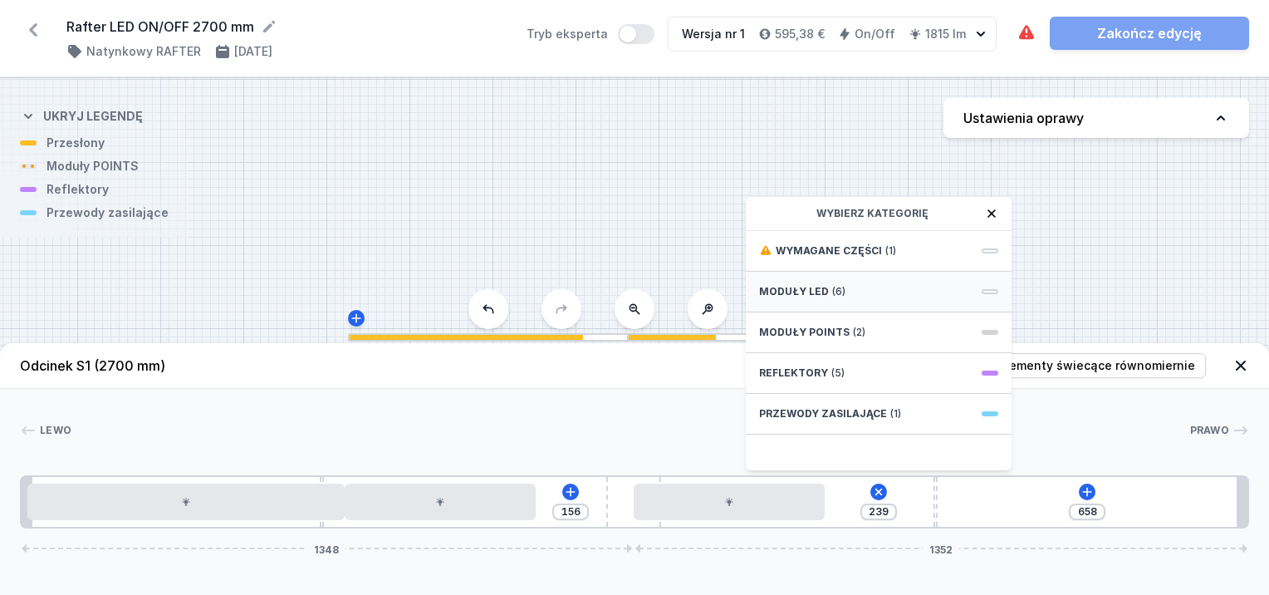
click at [829, 282] on div "Moduły LED (6)" at bounding box center [879, 292] width 266 height 41
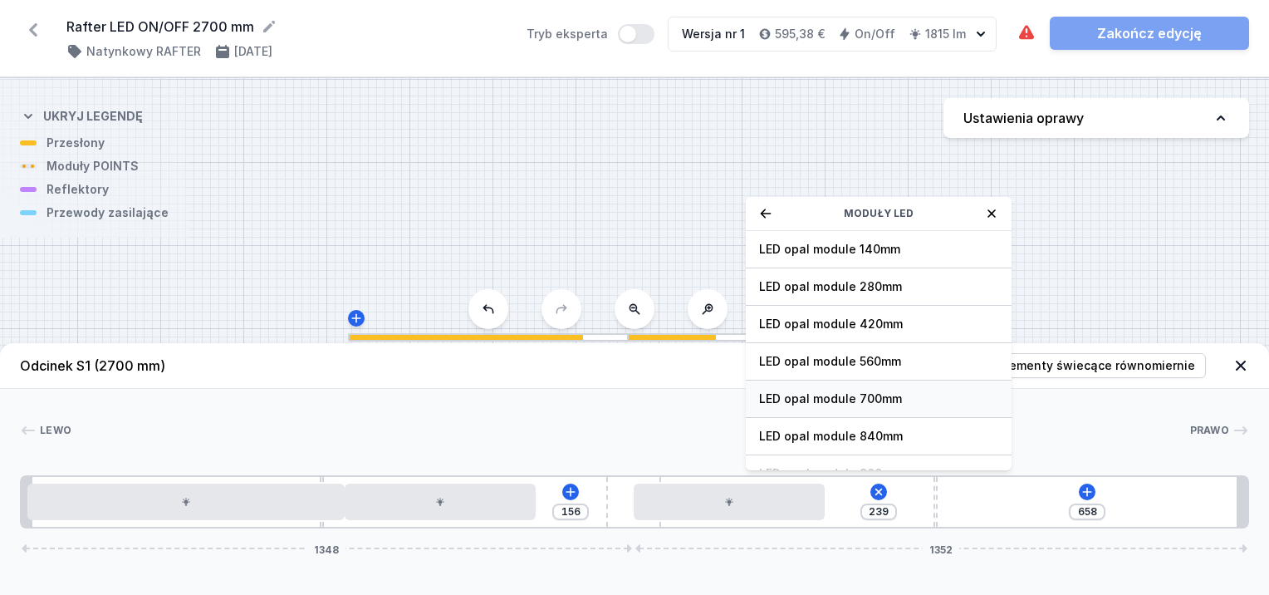
click at [866, 390] on span "LED opal module 700mm" at bounding box center [878, 398] width 239 height 17
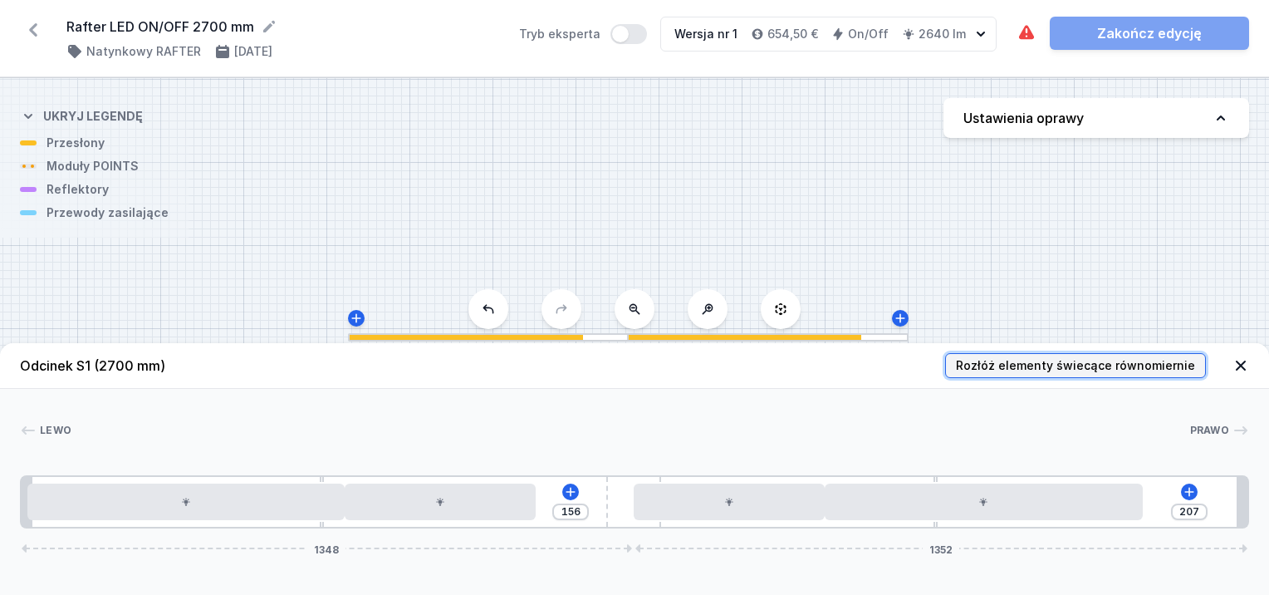
click at [1007, 362] on span "Rozłóż elementy świecące równomiernie" at bounding box center [1075, 365] width 239 height 17
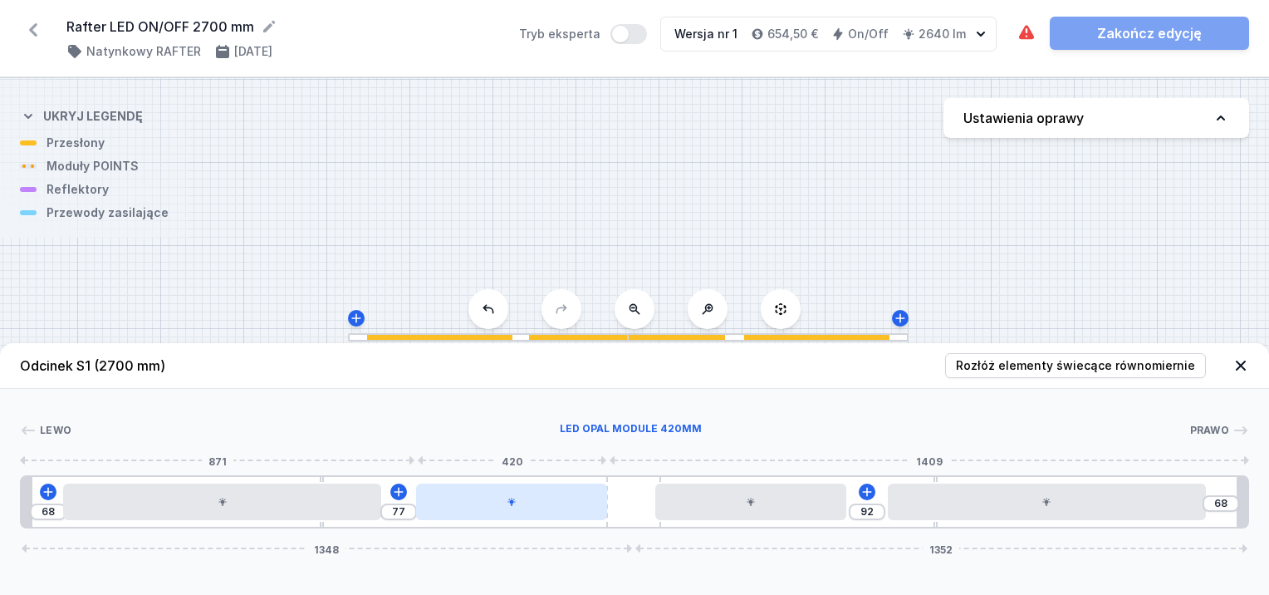
drag, startPoint x: 472, startPoint y: 504, endPoint x: 463, endPoint y: 507, distance: 9.7
click at [463, 507] on div at bounding box center [511, 501] width 191 height 37
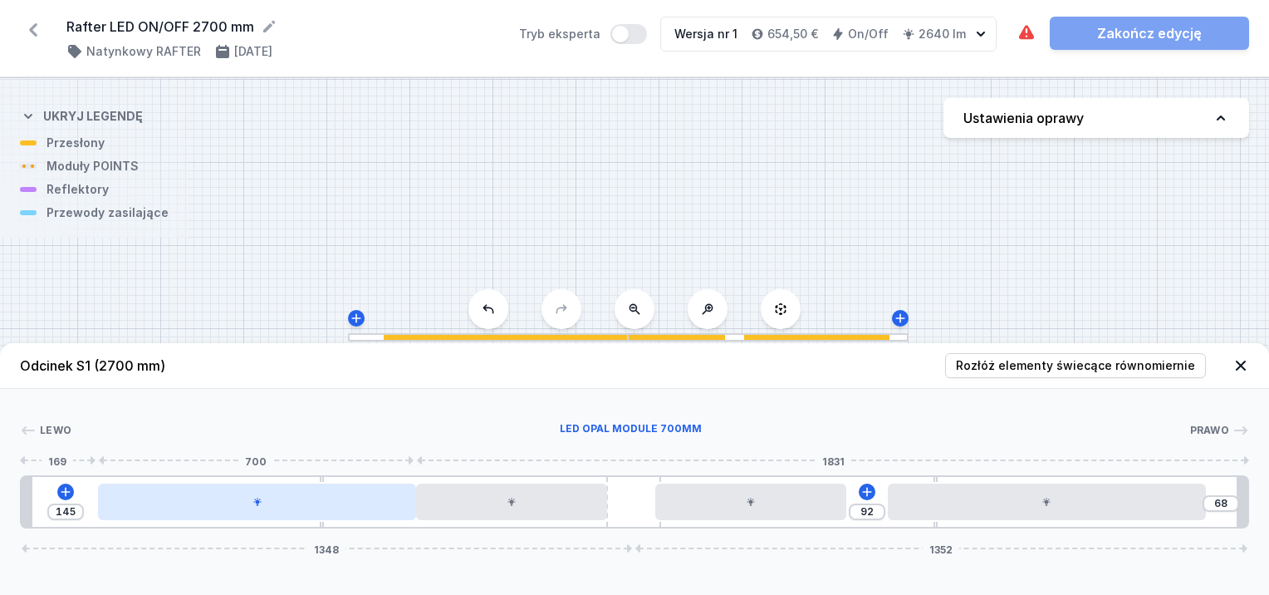
drag, startPoint x: 360, startPoint y: 497, endPoint x: 395, endPoint y: 498, distance: 35.7
click at [395, 498] on div at bounding box center [257, 501] width 318 height 37
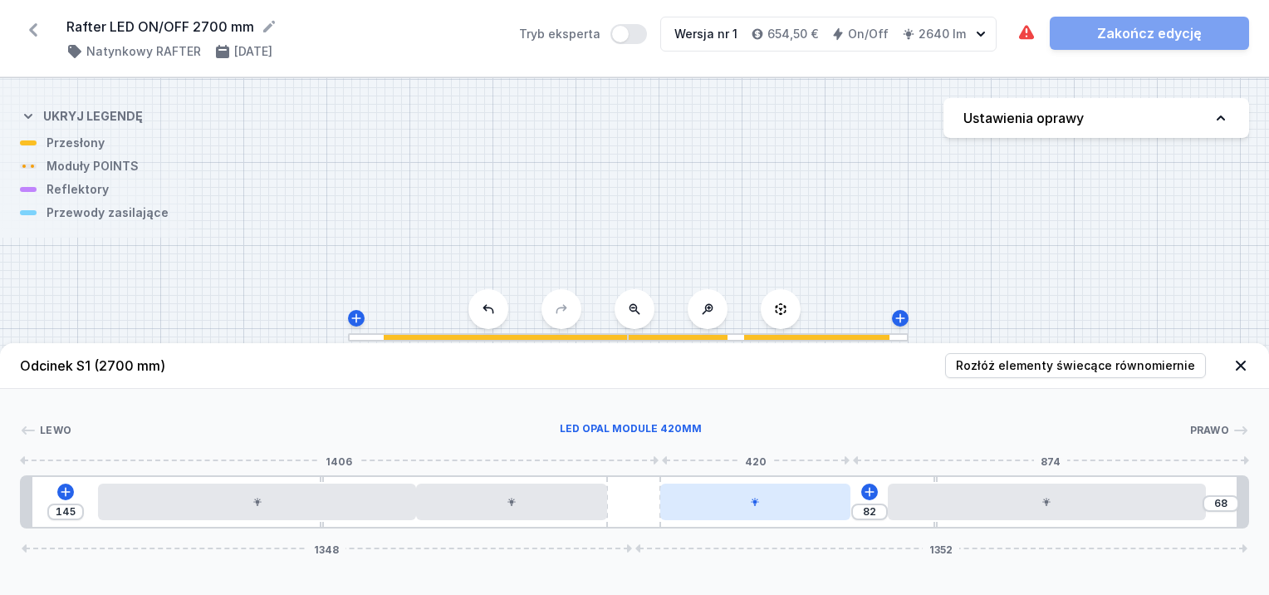
drag, startPoint x: 765, startPoint y: 502, endPoint x: 781, endPoint y: 498, distance: 16.3
click at [781, 498] on div at bounding box center [755, 501] width 191 height 37
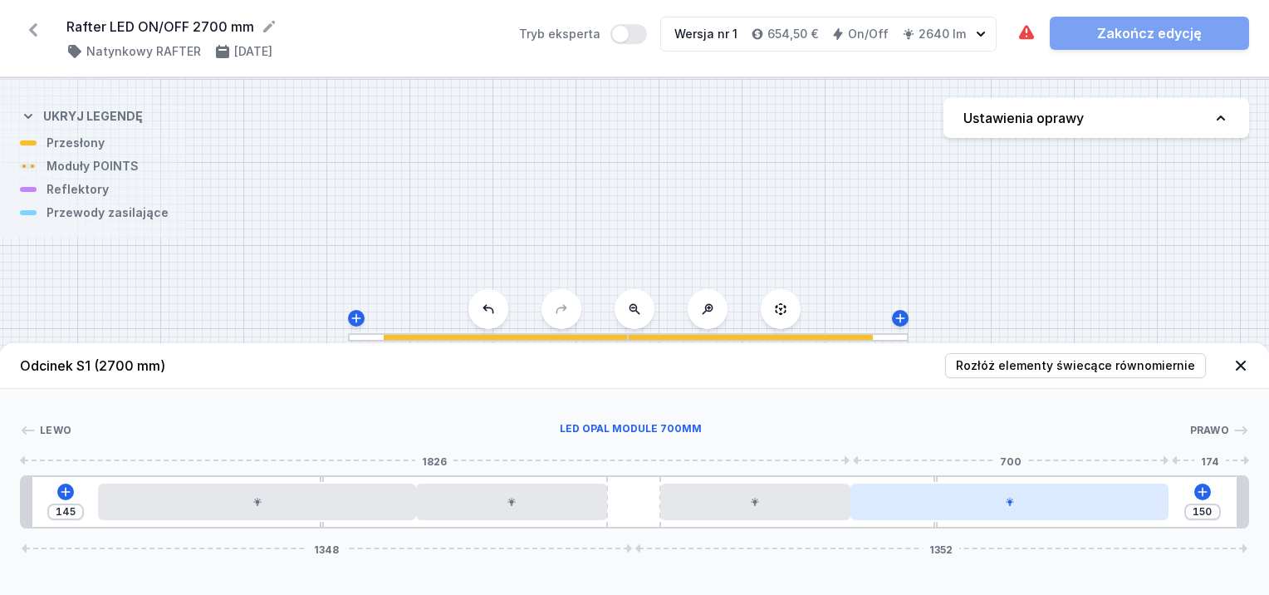
click at [933, 508] on div at bounding box center [1009, 501] width 318 height 37
drag, startPoint x: 1009, startPoint y: 501, endPoint x: 1047, endPoint y: 512, distance: 39.9
click at [1047, 512] on div at bounding box center [1033, 501] width 318 height 37
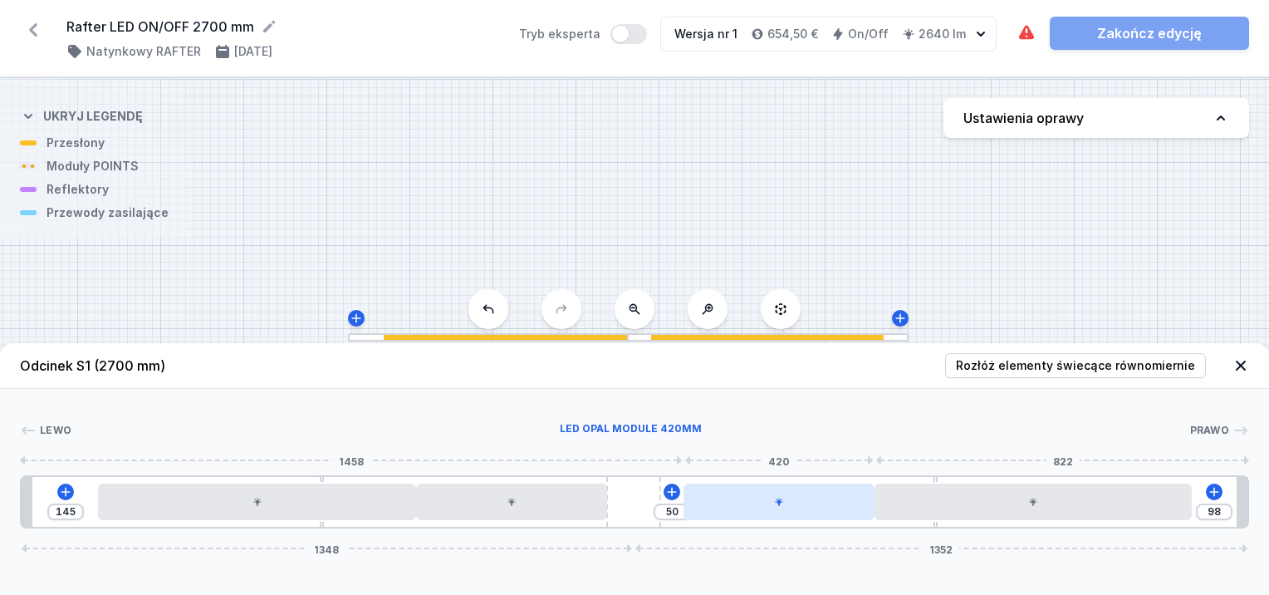
drag, startPoint x: 802, startPoint y: 497, endPoint x: 827, endPoint y: 497, distance: 24.9
click at [827, 497] on div at bounding box center [778, 501] width 191 height 37
drag, startPoint x: 649, startPoint y: 498, endPoint x: 690, endPoint y: 497, distance: 41.6
click at [690, 497] on div "145 7 50 90 1356 1344" at bounding box center [634, 501] width 1229 height 53
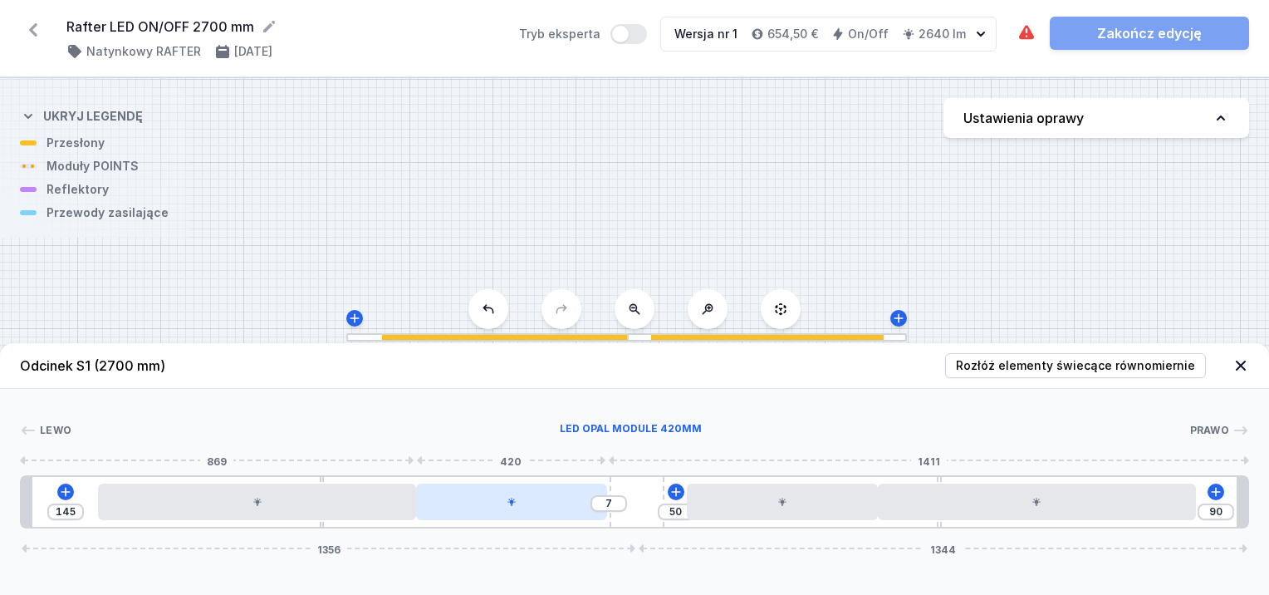
drag, startPoint x: 551, startPoint y: 495, endPoint x: 581, endPoint y: 497, distance: 30.8
click at [581, 497] on div at bounding box center [511, 501] width 191 height 37
click at [573, 502] on div at bounding box center [511, 501] width 191 height 37
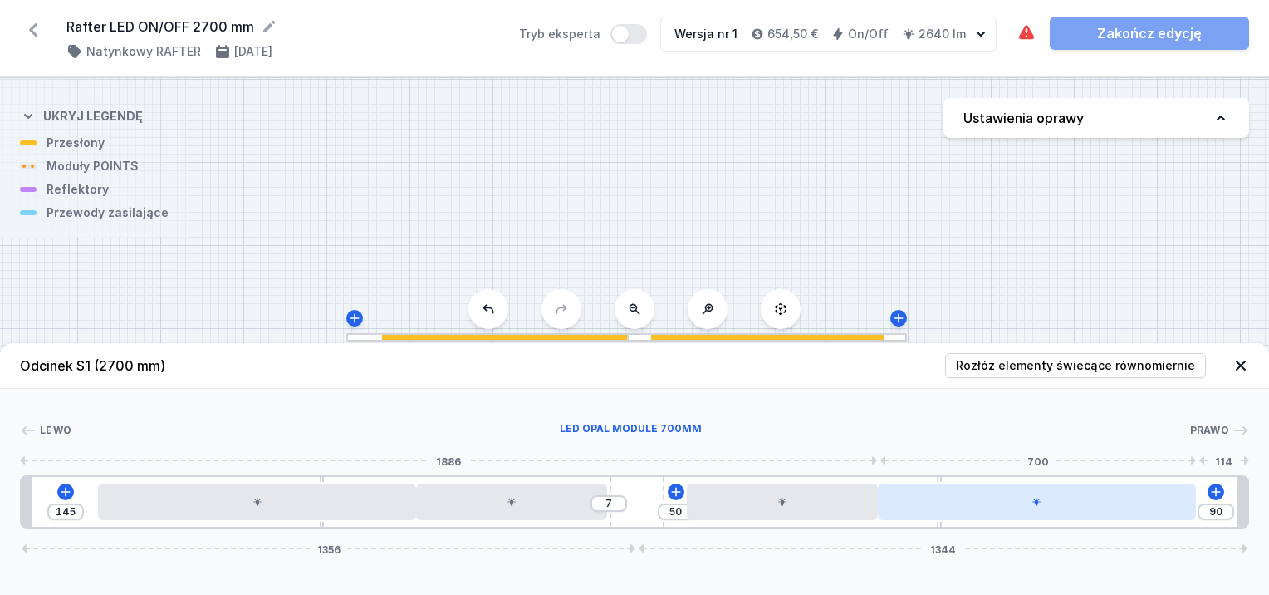
click at [1104, 501] on div at bounding box center [1037, 501] width 318 height 37
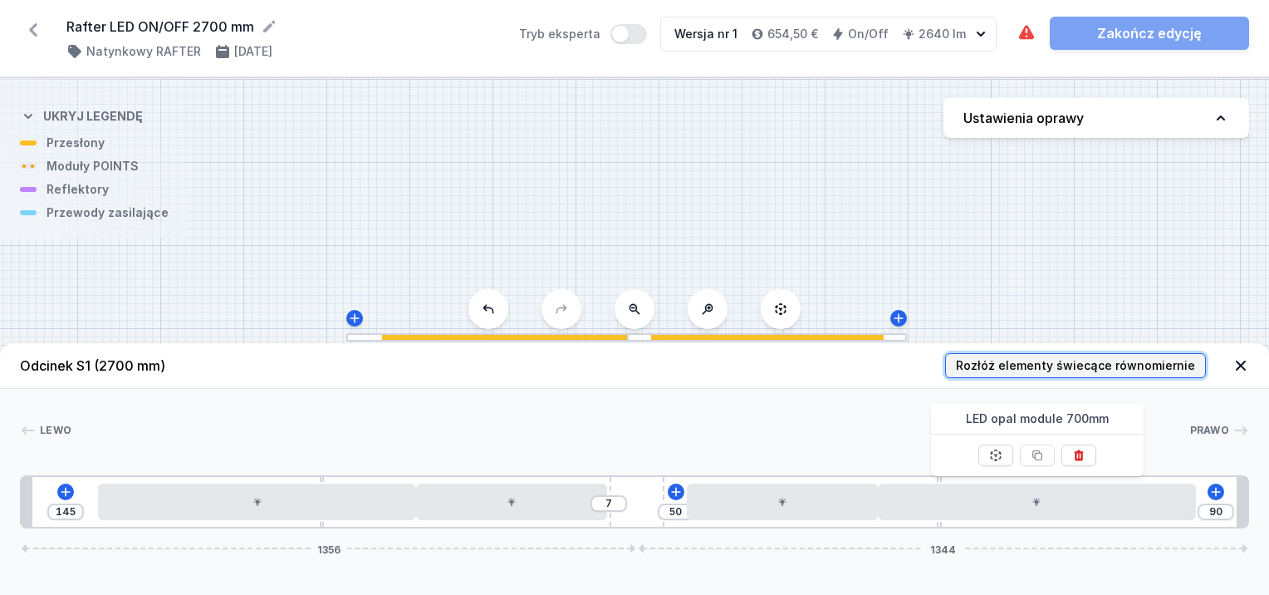
click at [1032, 362] on span "Rozłóż elementy świecące równomiernie" at bounding box center [1075, 365] width 239 height 17
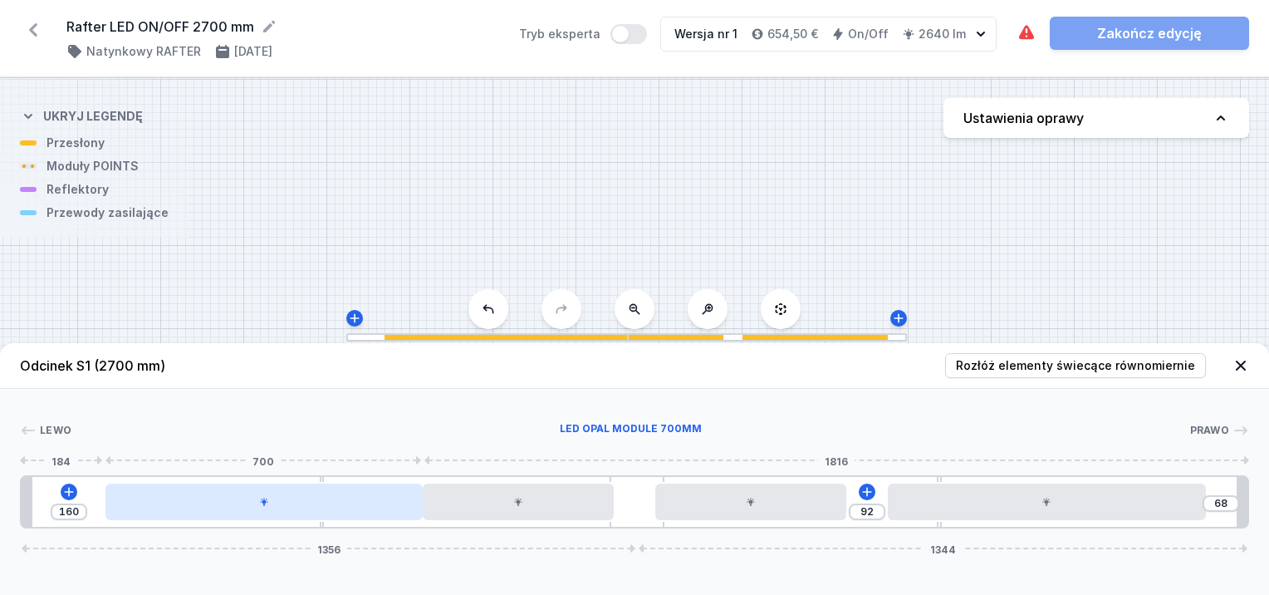
drag, startPoint x: 357, startPoint y: 505, endPoint x: 389, endPoint y: 507, distance: 32.4
click at [389, 507] on div at bounding box center [264, 501] width 318 height 37
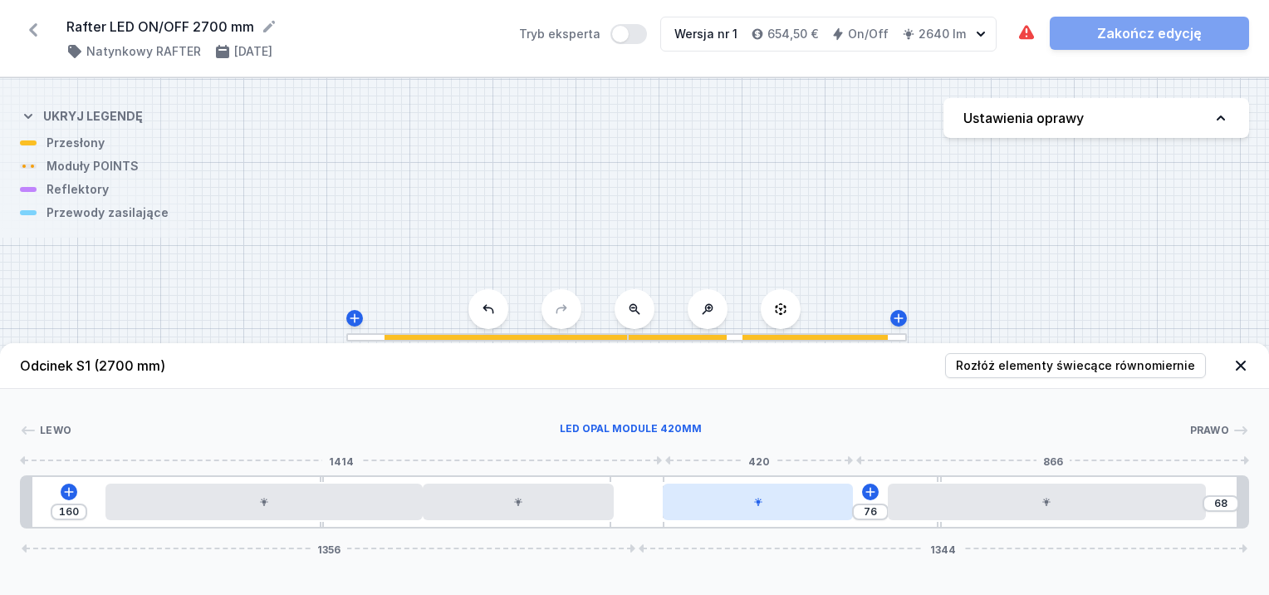
drag, startPoint x: 785, startPoint y: 507, endPoint x: 803, endPoint y: 512, distance: 18.9
click at [803, 512] on div at bounding box center [758, 501] width 191 height 37
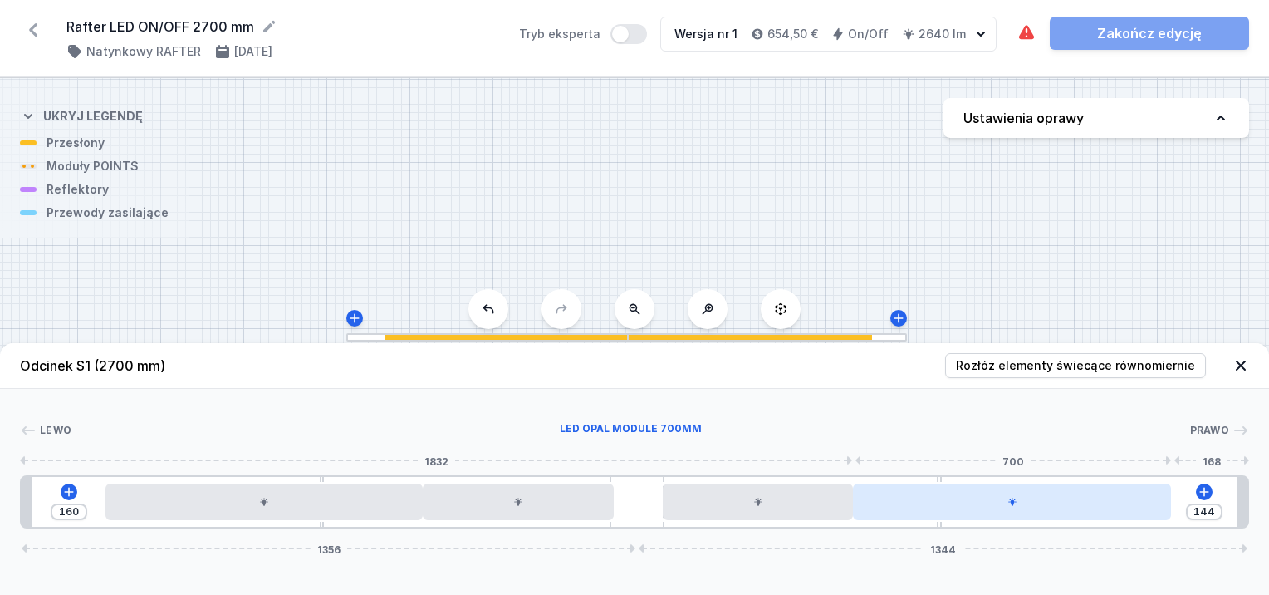
drag, startPoint x: 961, startPoint y: 515, endPoint x: 948, endPoint y: 517, distance: 13.5
click at [948, 517] on div at bounding box center [1012, 501] width 318 height 37
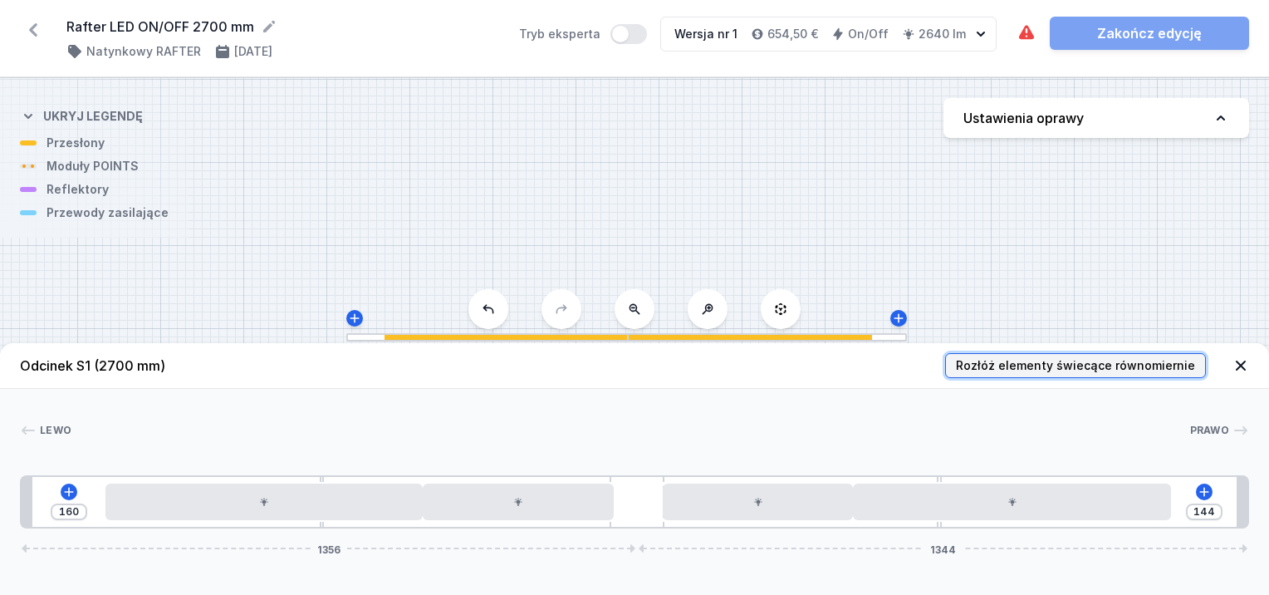
click at [1005, 364] on span "Rozłóż elementy świecące równomiernie" at bounding box center [1075, 365] width 239 height 17
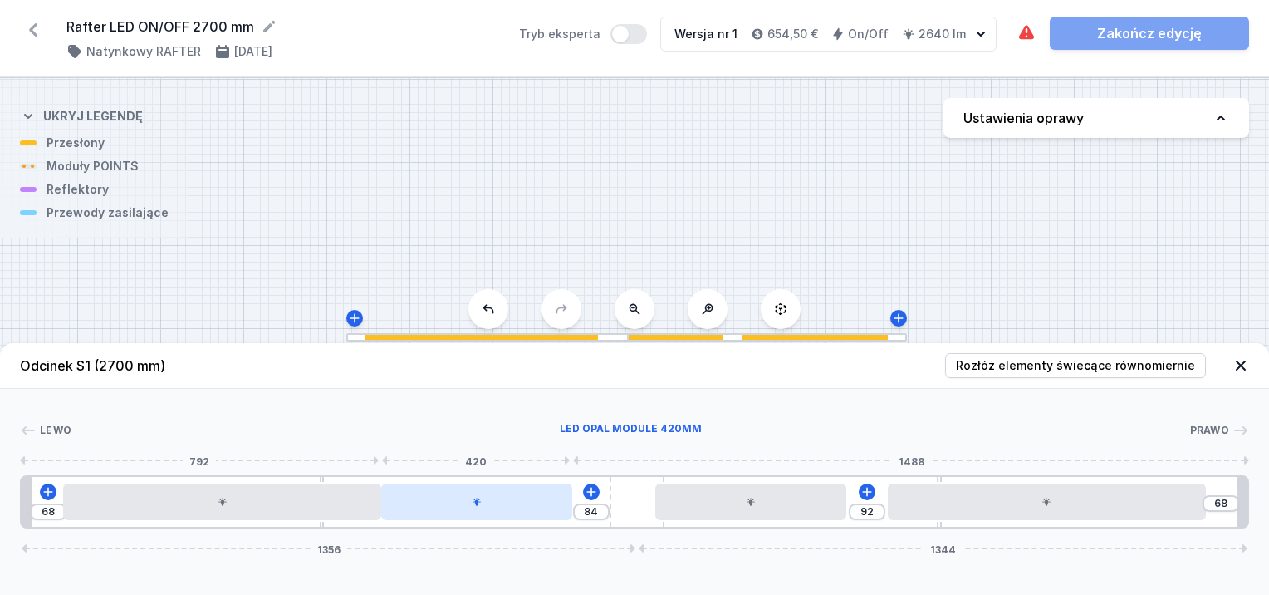
drag, startPoint x: 578, startPoint y: 515, endPoint x: 565, endPoint y: 515, distance: 13.3
click at [565, 515] on div at bounding box center [476, 501] width 191 height 37
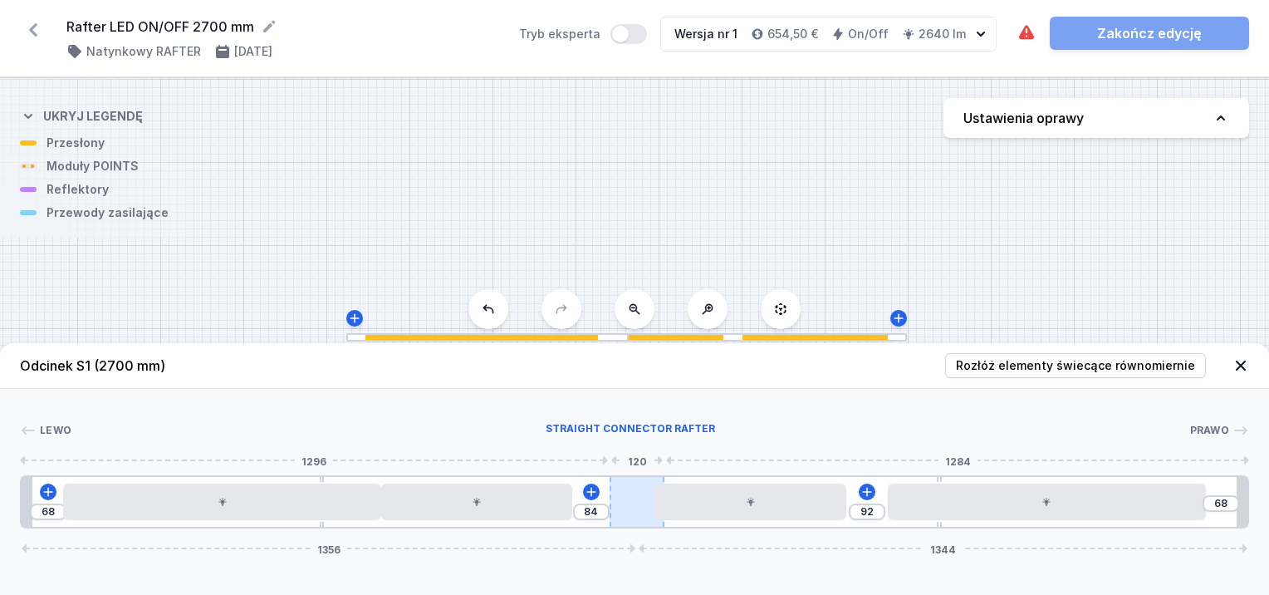
click at [639, 512] on div at bounding box center [637, 502] width 55 height 50
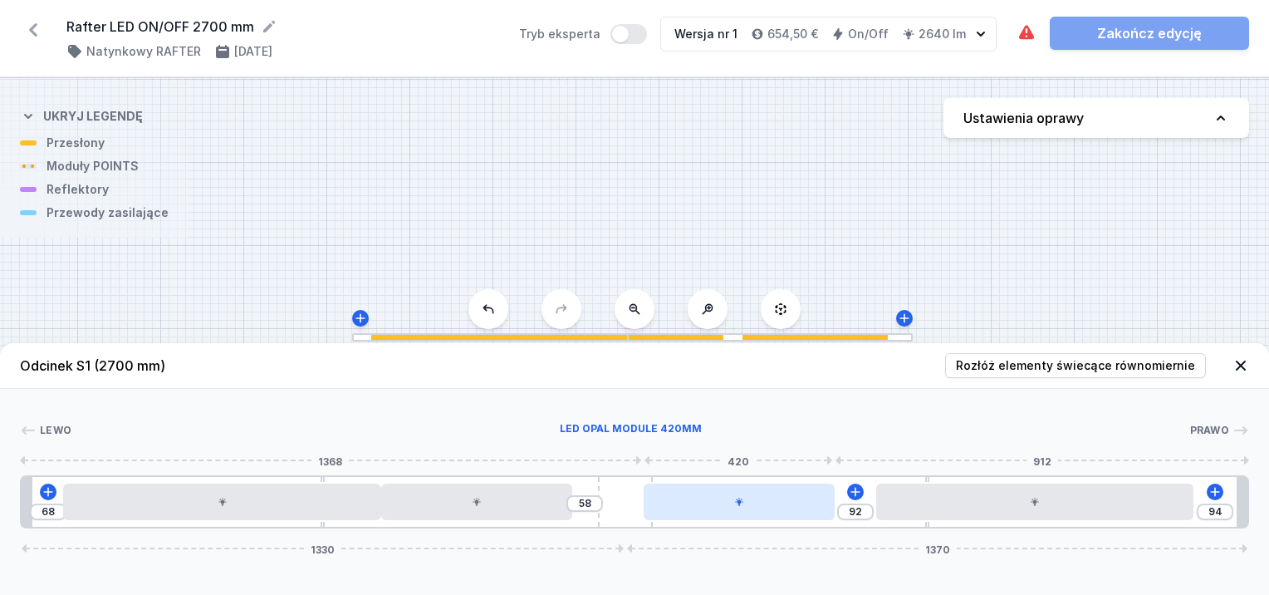
drag, startPoint x: 639, startPoint y: 512, endPoint x: 665, endPoint y: 513, distance: 25.8
click at [665, 513] on div "68 58 92 94 1330 1370" at bounding box center [634, 501] width 1229 height 53
drag, startPoint x: 712, startPoint y: 512, endPoint x: 735, endPoint y: 512, distance: 23.3
click at [735, 512] on div at bounding box center [780, 501] width 191 height 37
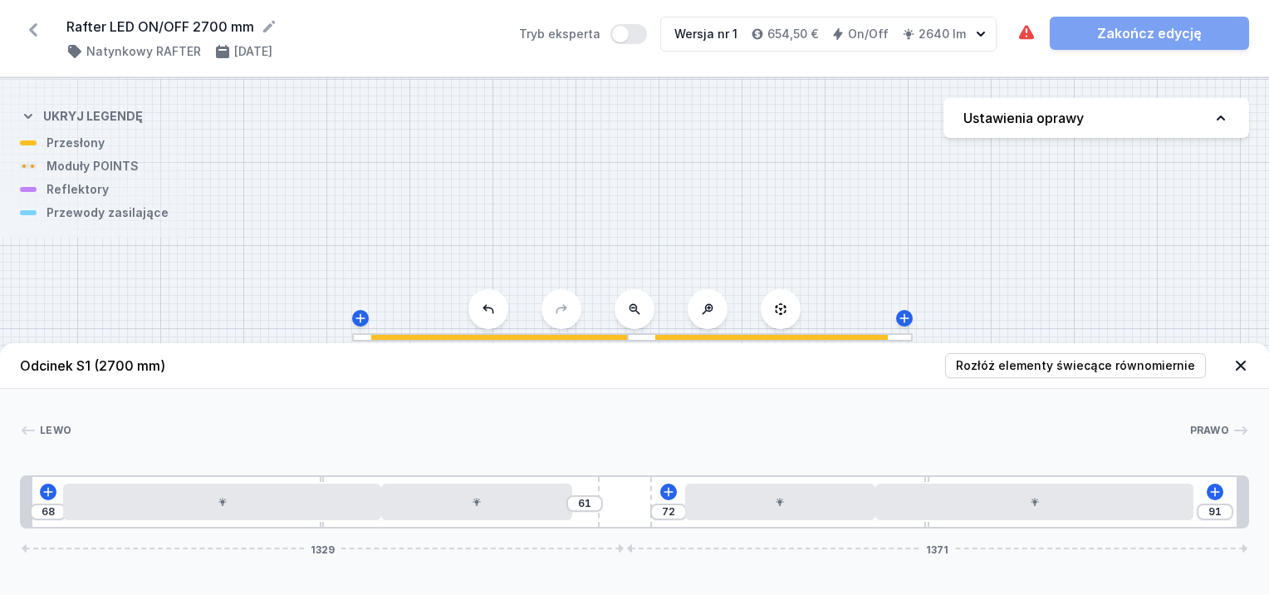
drag, startPoint x: 638, startPoint y: 514, endPoint x: 677, endPoint y: 521, distance: 39.6
click at [677, 521] on div "68 61 72 91 1329 1371" at bounding box center [634, 501] width 1229 height 53
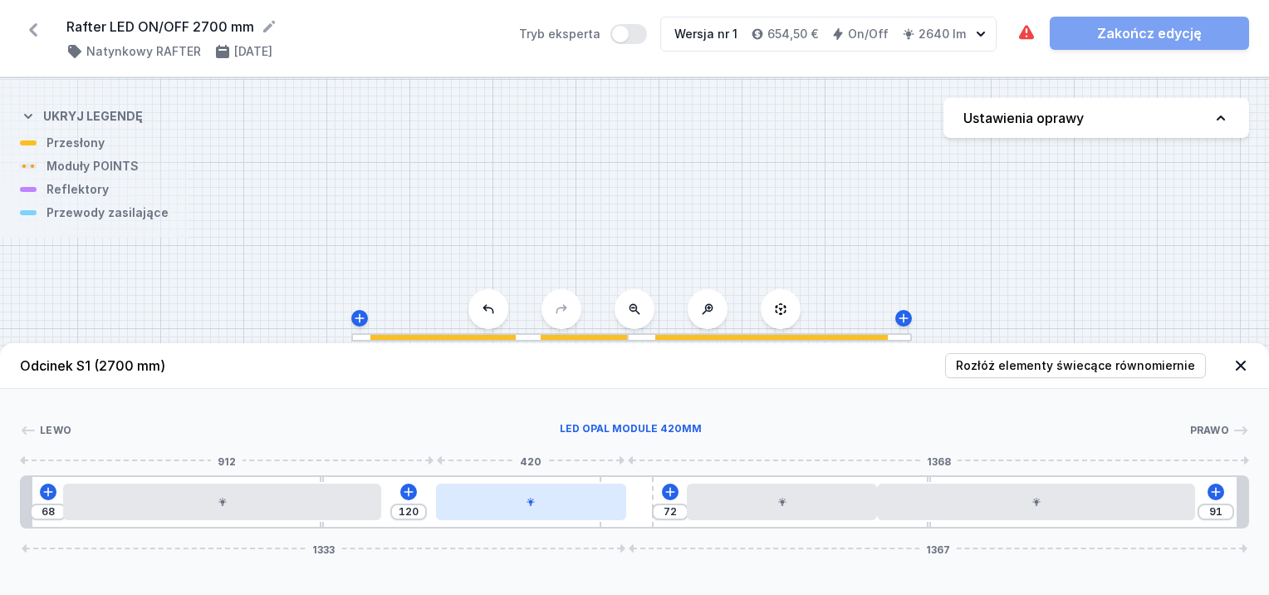
drag, startPoint x: 558, startPoint y: 507, endPoint x: 608, endPoint y: 510, distance: 49.9
click at [608, 510] on div at bounding box center [531, 501] width 191 height 37
drag, startPoint x: 597, startPoint y: 508, endPoint x: 574, endPoint y: 516, distance: 24.4
click at [574, 516] on div at bounding box center [509, 501] width 191 height 37
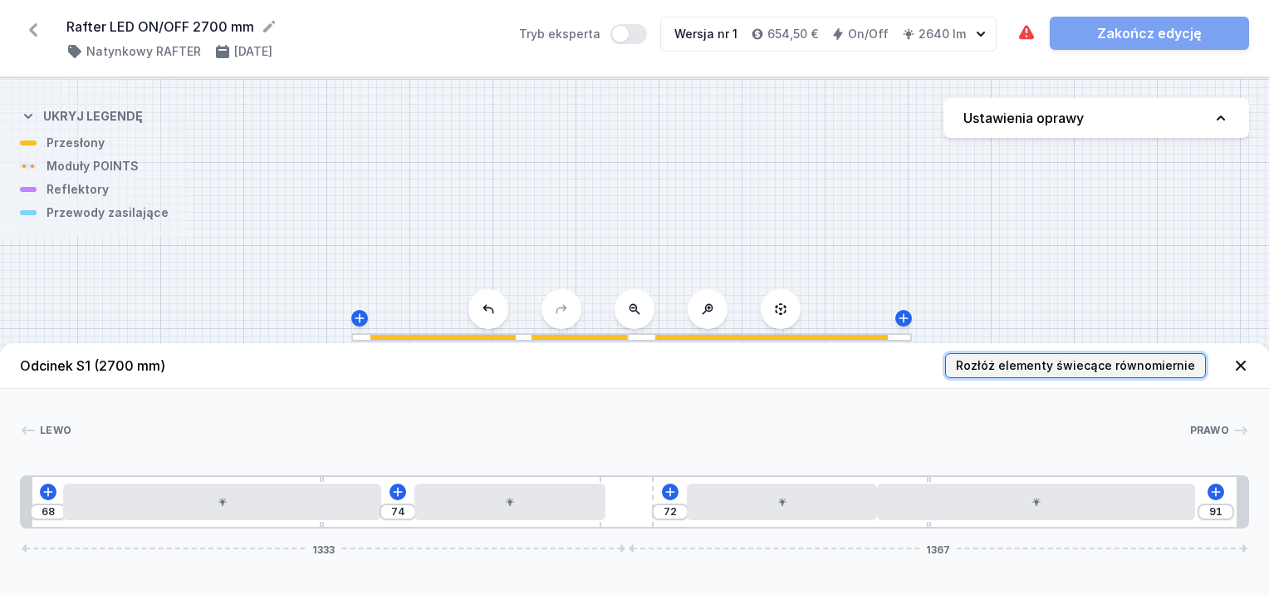
click at [1041, 370] on span "Rozłóż elementy świecące równomiernie" at bounding box center [1075, 365] width 239 height 17
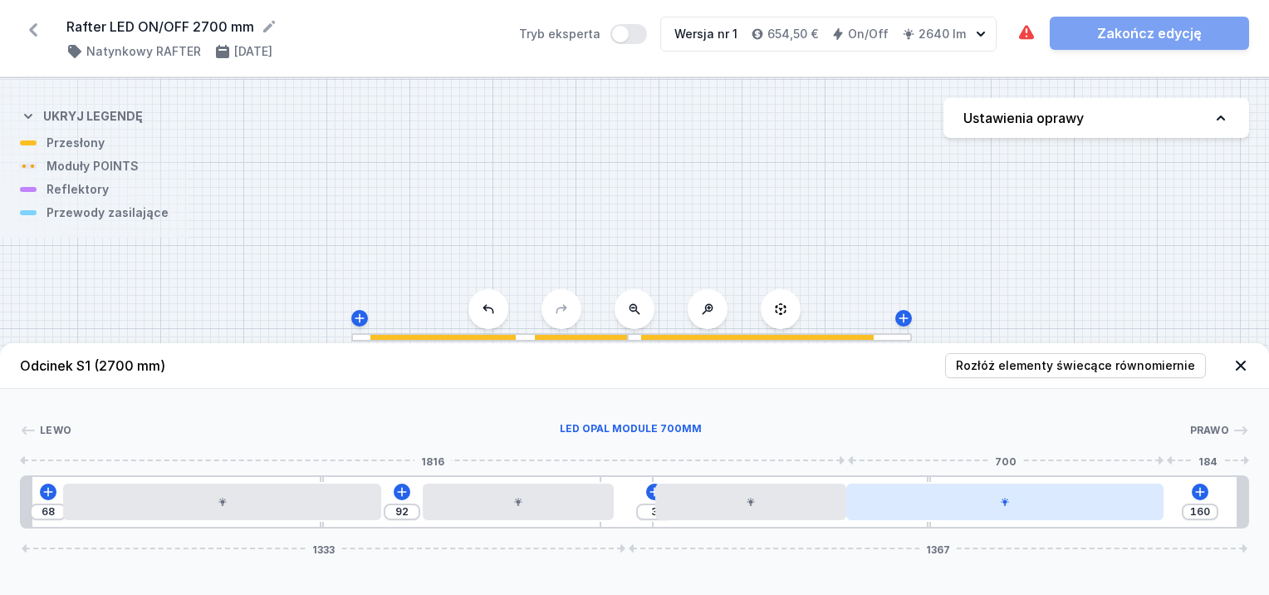
click at [939, 501] on div at bounding box center [1005, 501] width 318 height 37
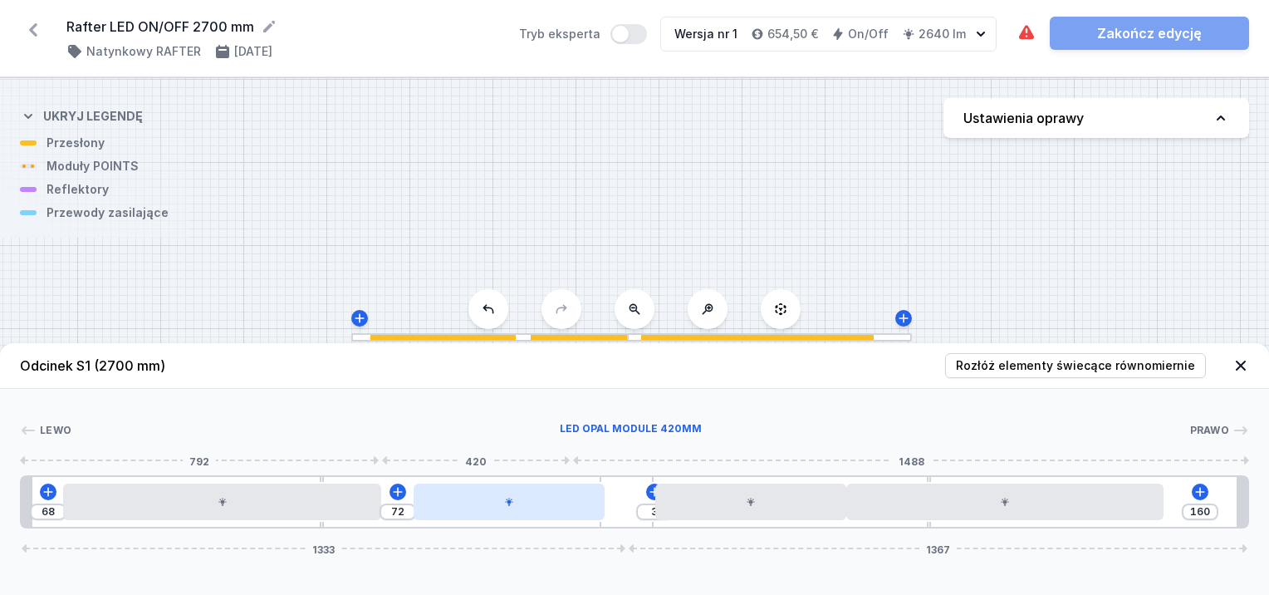
drag, startPoint x: 555, startPoint y: 508, endPoint x: 543, endPoint y: 510, distance: 11.7
click at [543, 510] on div at bounding box center [509, 501] width 191 height 37
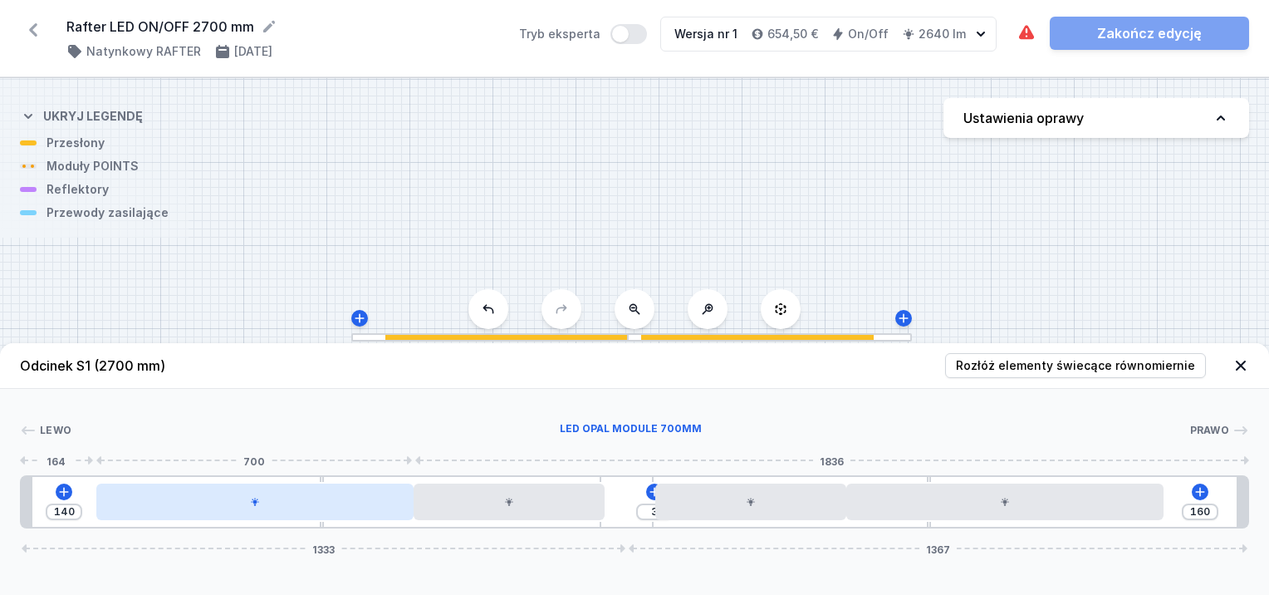
drag, startPoint x: 352, startPoint y: 505, endPoint x: 375, endPoint y: 507, distance: 23.4
click at [375, 507] on div at bounding box center [255, 501] width 318 height 37
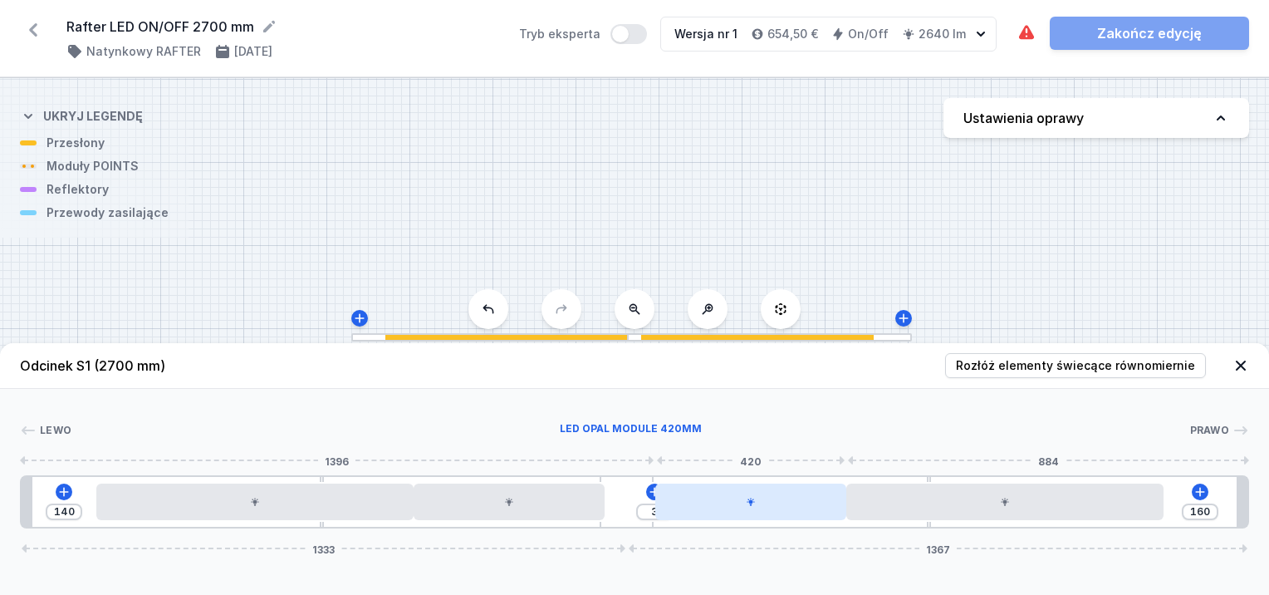
drag, startPoint x: 783, startPoint y: 492, endPoint x: 803, endPoint y: 495, distance: 20.2
click at [803, 495] on div at bounding box center [750, 501] width 191 height 37
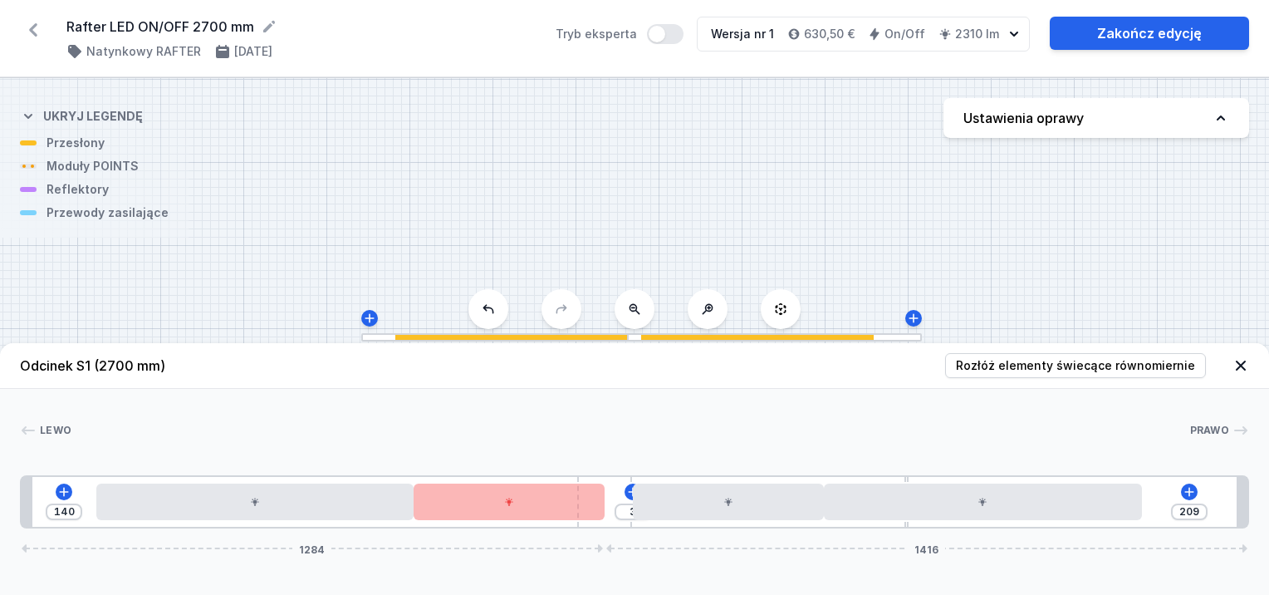
click at [628, 505] on div "140 3 209 1284 1416" at bounding box center [634, 501] width 1229 height 53
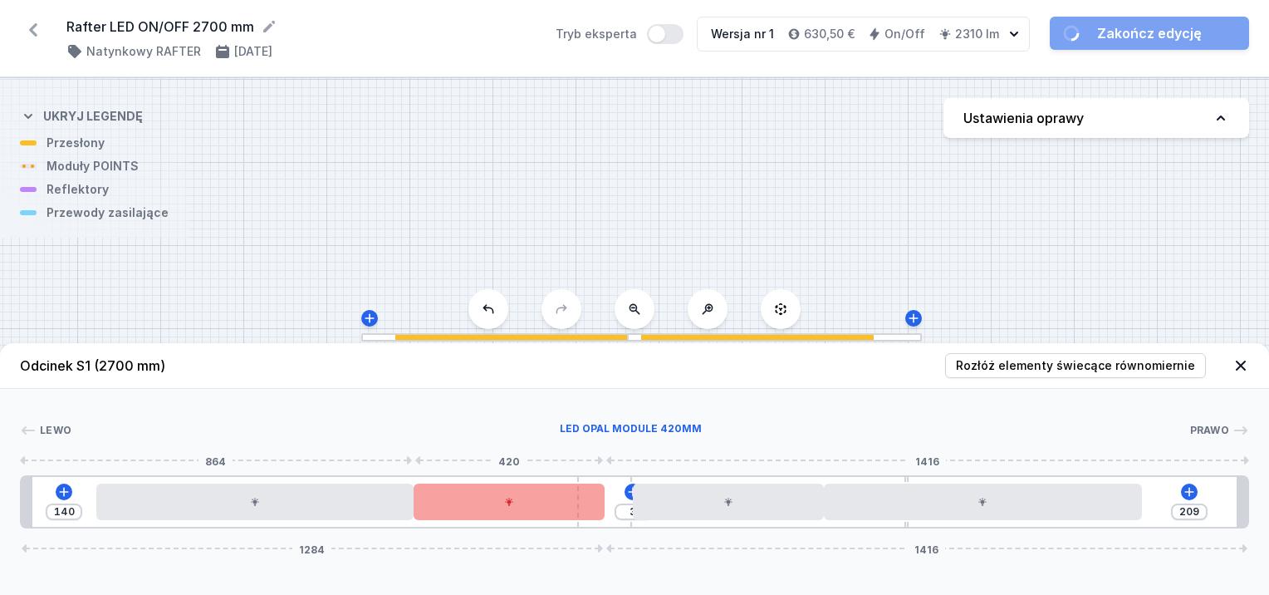
click at [535, 502] on div at bounding box center [509, 501] width 191 height 37
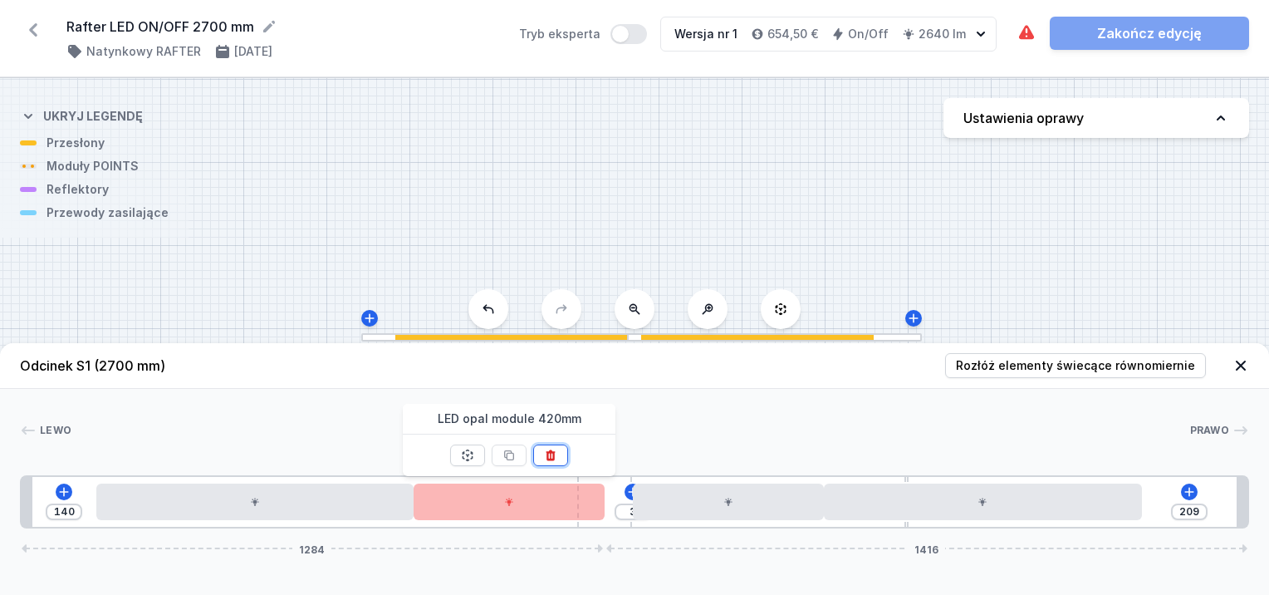
click at [555, 450] on icon at bounding box center [550, 454] width 13 height 13
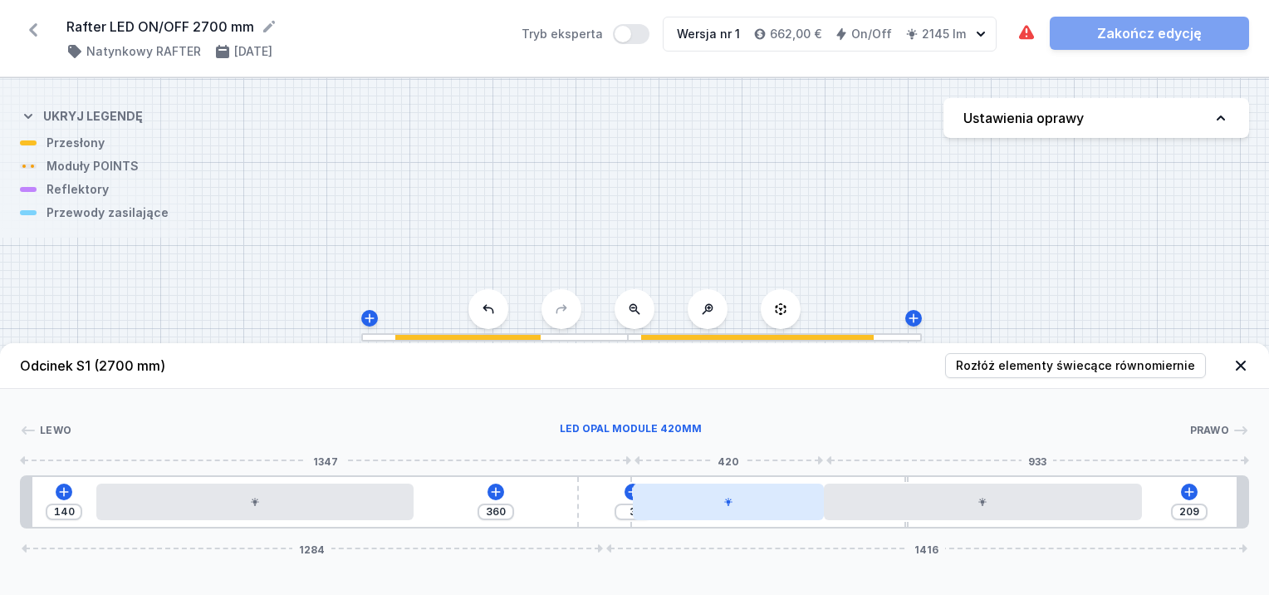
click at [801, 507] on div at bounding box center [728, 501] width 191 height 37
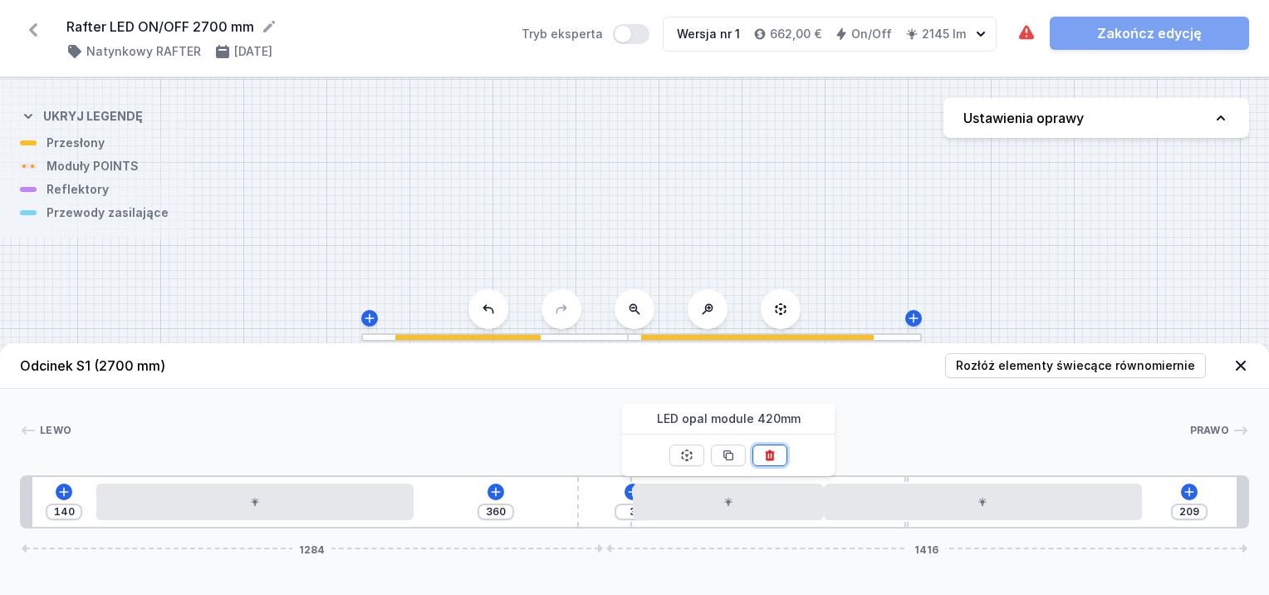
click at [776, 456] on icon at bounding box center [769, 454] width 13 height 13
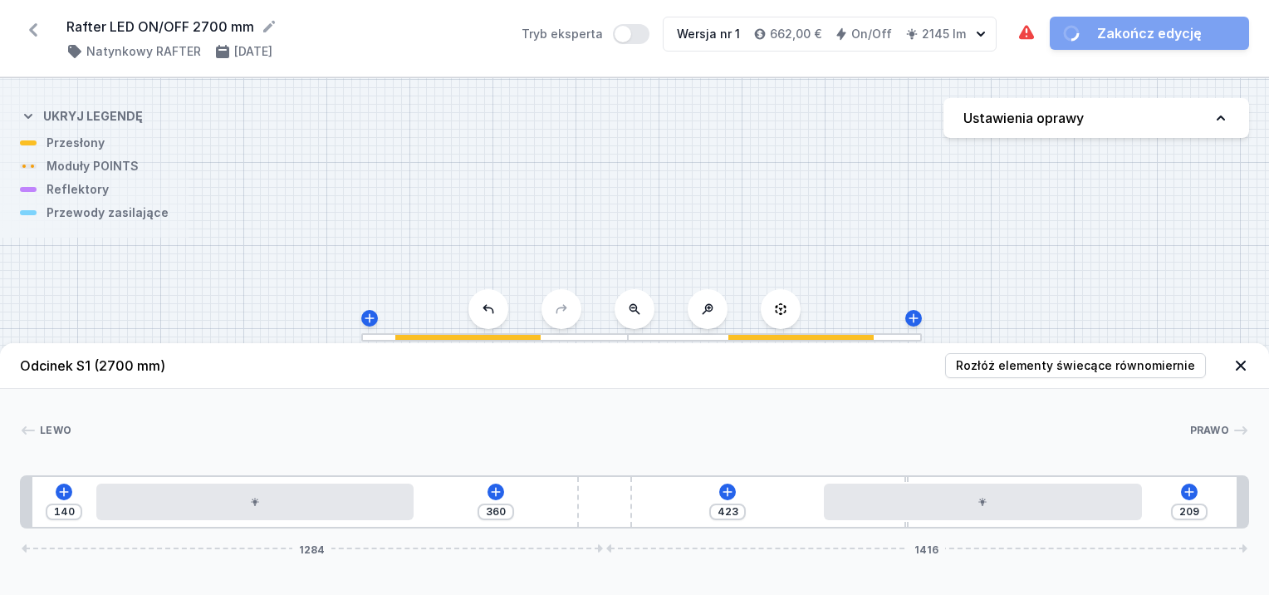
click at [1082, 521] on div "140 360 423 209 1284 1416" at bounding box center [634, 501] width 1229 height 53
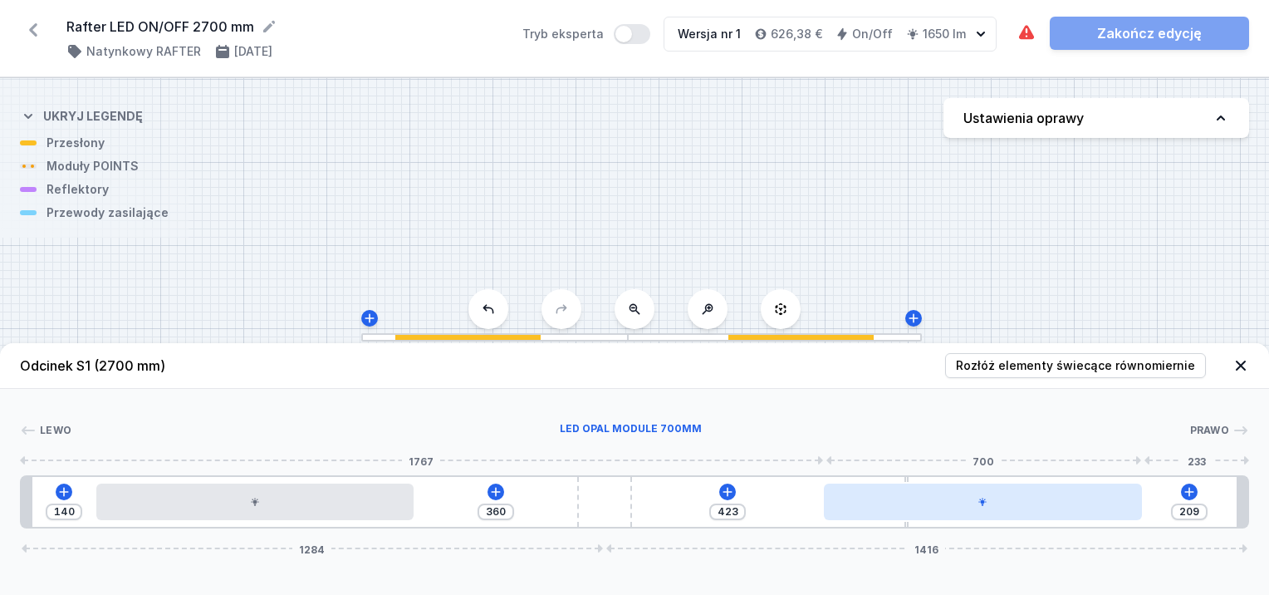
click at [1092, 502] on div at bounding box center [983, 501] width 318 height 37
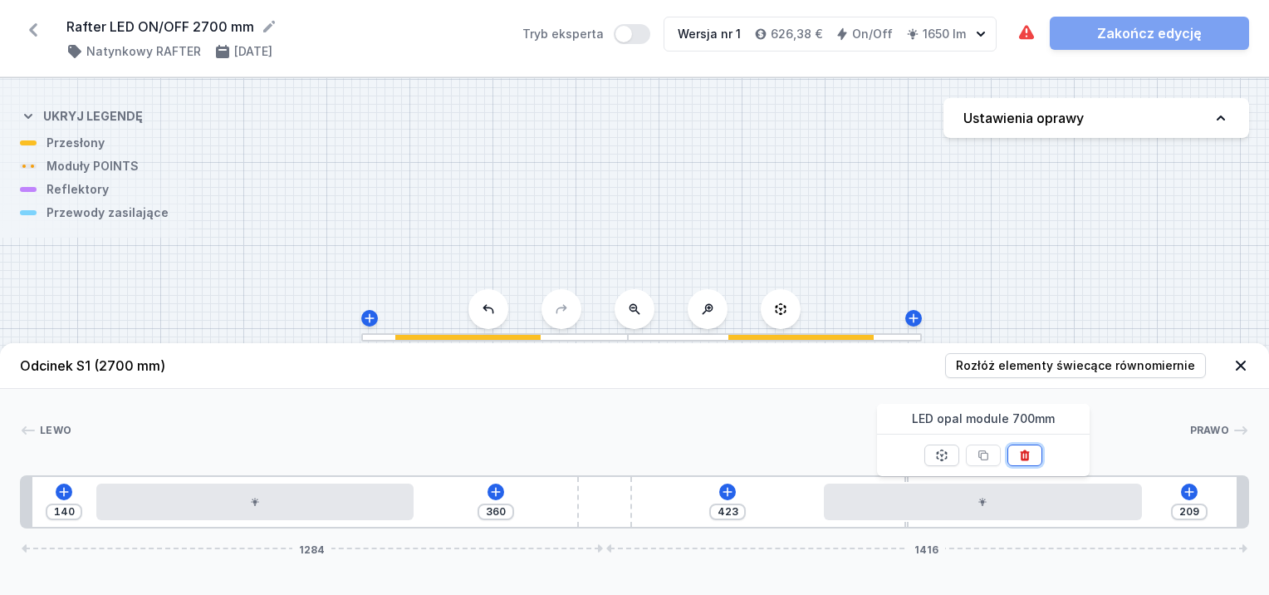
click at [1026, 452] on icon at bounding box center [1024, 454] width 9 height 11
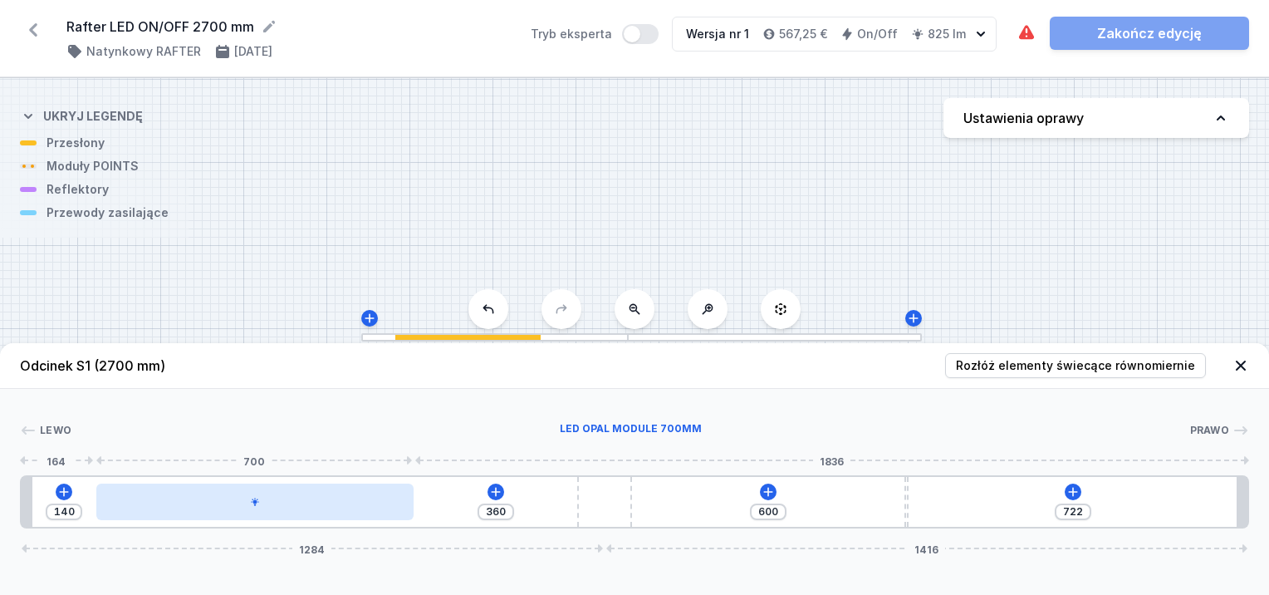
click at [338, 497] on div at bounding box center [255, 501] width 318 height 37
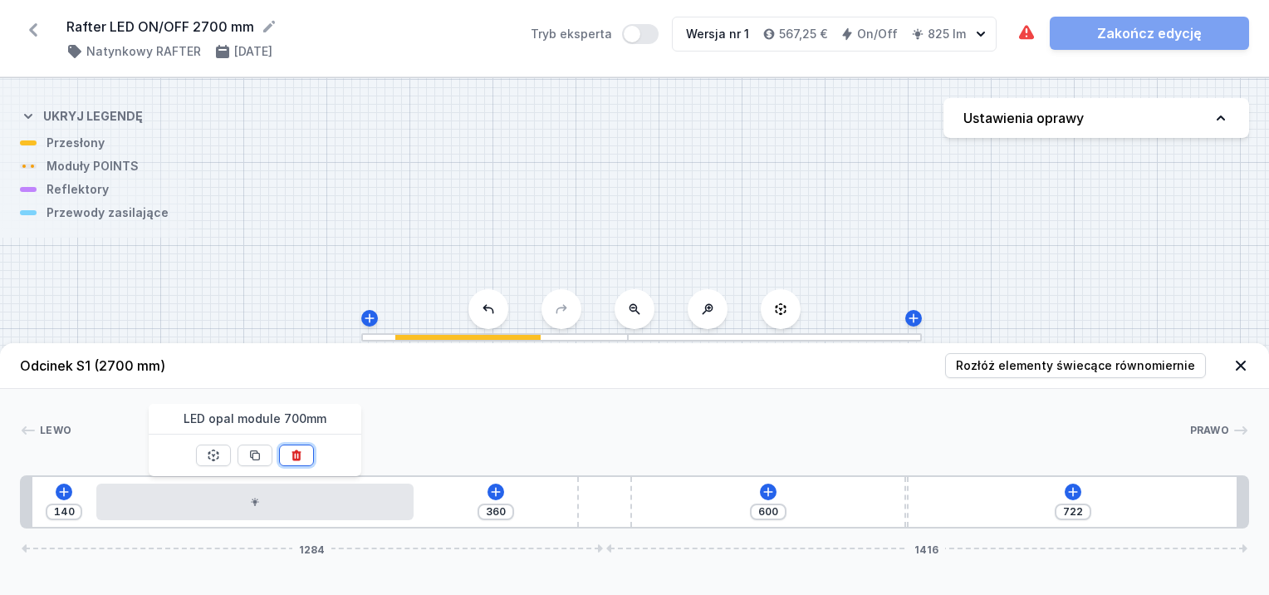
click at [293, 451] on icon at bounding box center [295, 454] width 9 height 11
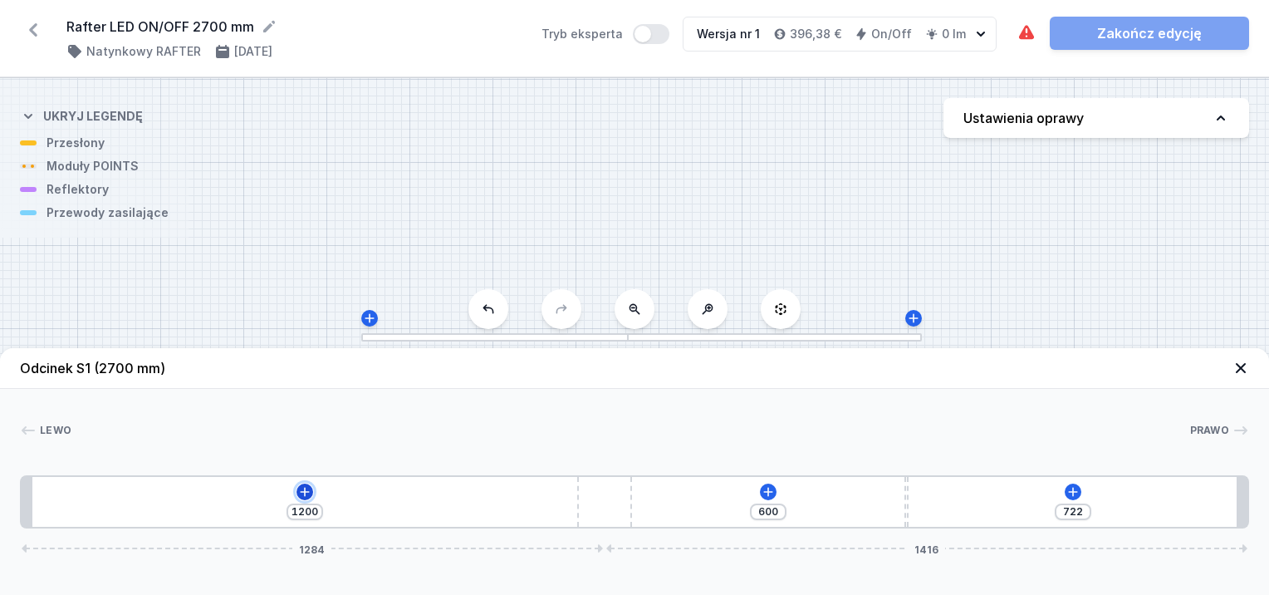
click at [306, 491] on icon at bounding box center [304, 491] width 13 height 13
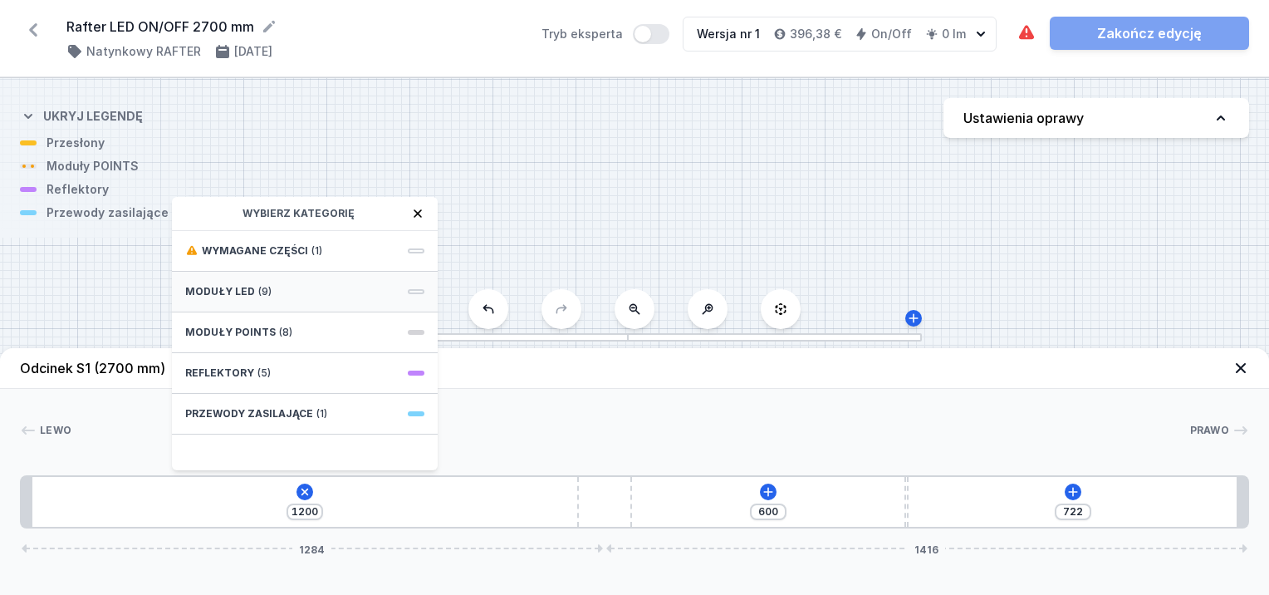
click at [219, 288] on span "Moduły LED" at bounding box center [220, 291] width 70 height 13
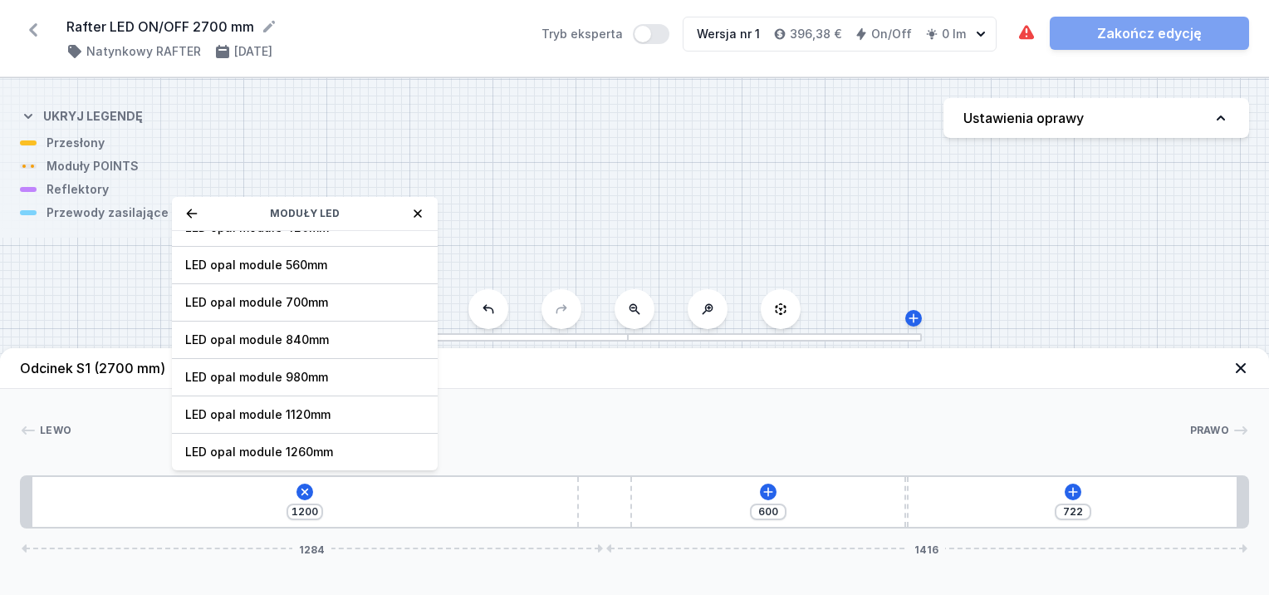
scroll to position [207, 0]
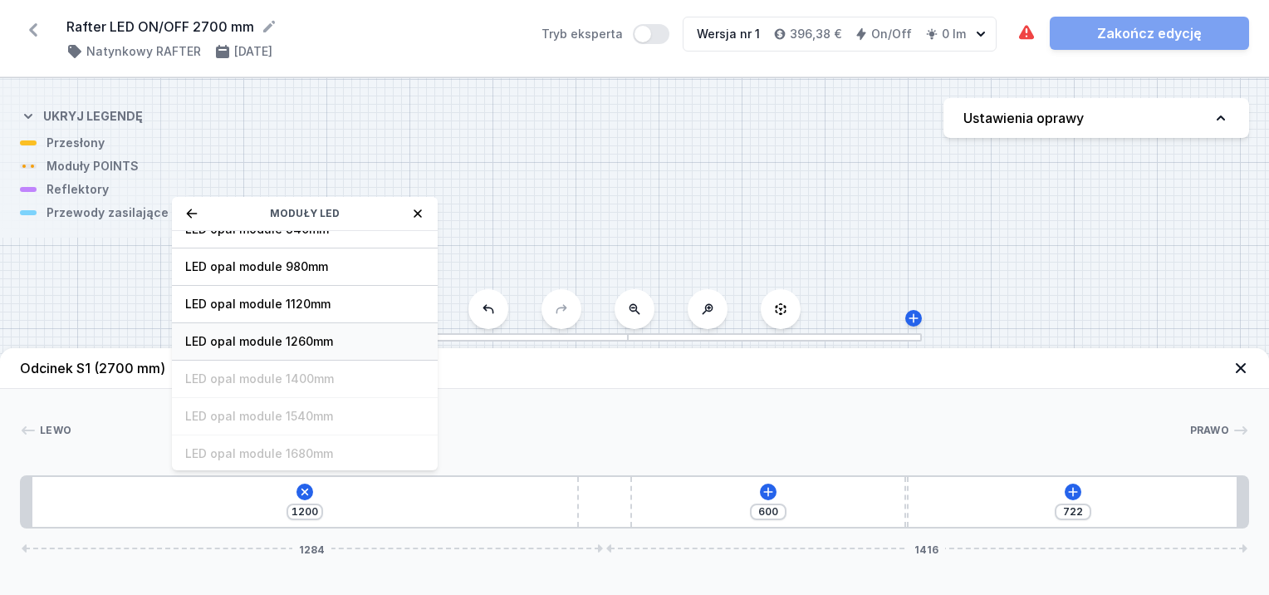
click at [323, 333] on span "LED opal module 1260mm" at bounding box center [304, 341] width 239 height 17
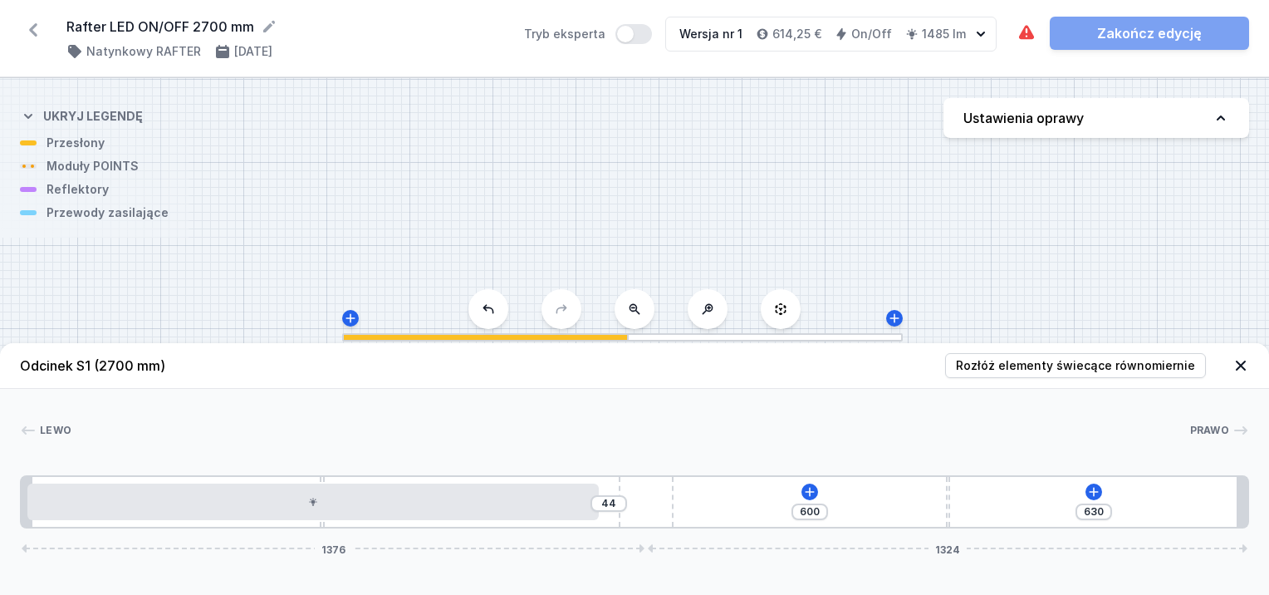
drag, startPoint x: 621, startPoint y: 498, endPoint x: 701, endPoint y: 515, distance: 81.4
click at [701, 515] on div "44 600 630 1376 1324" at bounding box center [634, 501] width 1229 height 53
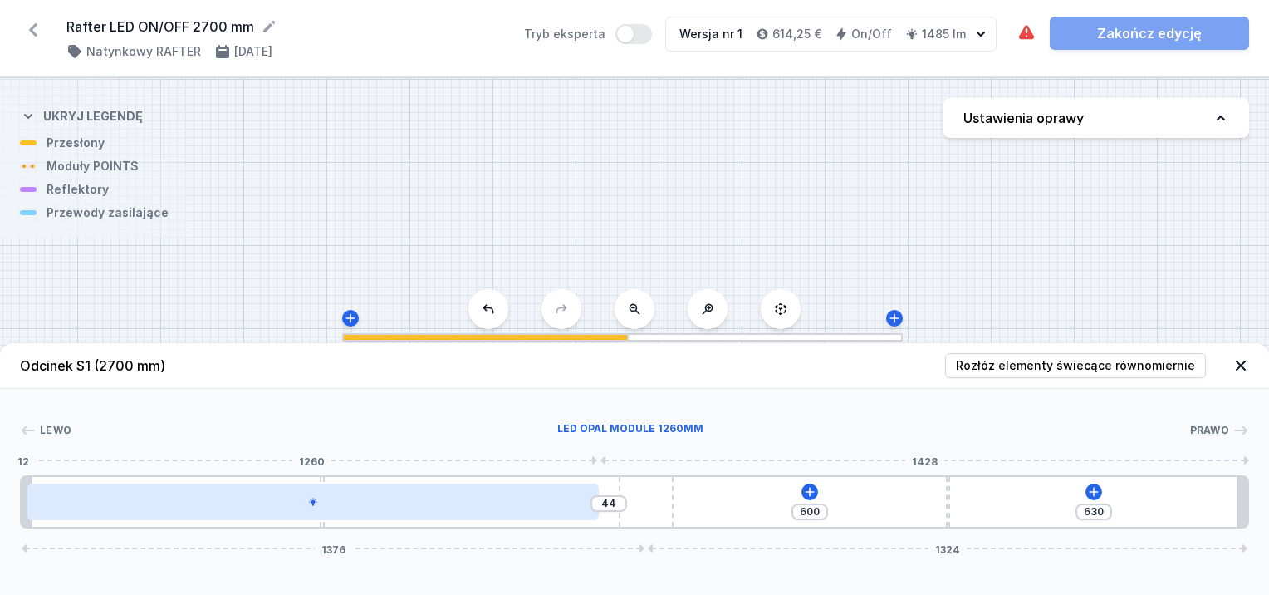
drag, startPoint x: 552, startPoint y: 497, endPoint x: 573, endPoint y: 512, distance: 26.1
click at [573, 512] on div at bounding box center [313, 501] width 572 height 37
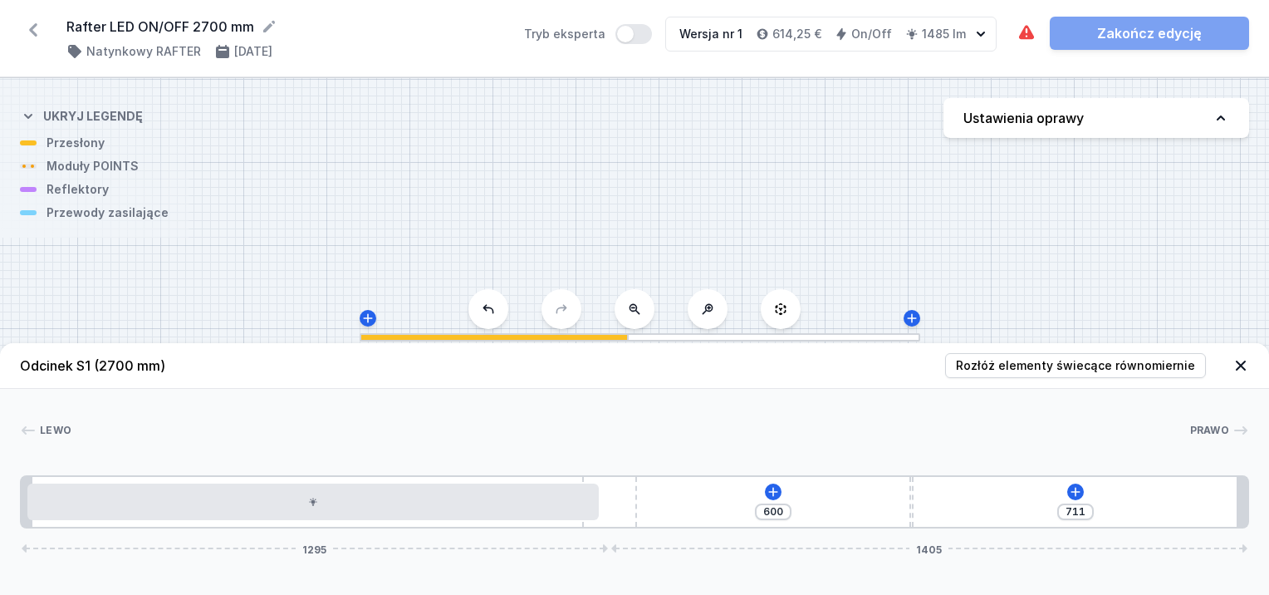
click at [669, 512] on div "600 711 1295 1405" at bounding box center [634, 501] width 1229 height 53
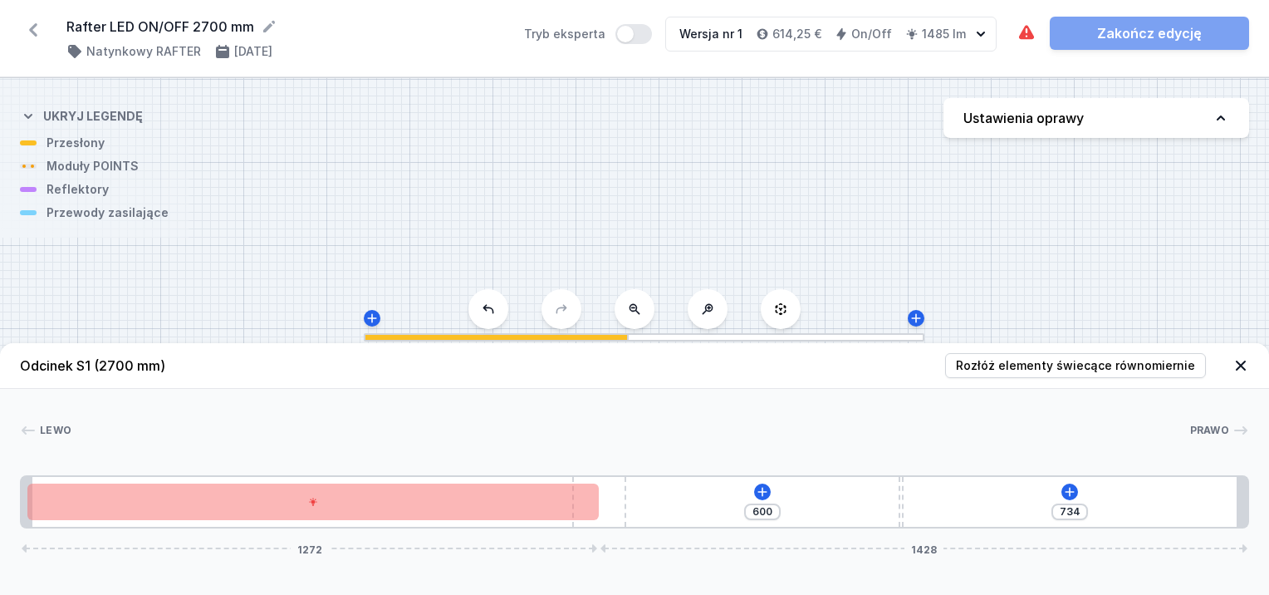
drag, startPoint x: 636, startPoint y: 506, endPoint x: 658, endPoint y: 506, distance: 21.6
click at [658, 506] on div "600 734 1272 1428" at bounding box center [634, 501] width 1229 height 53
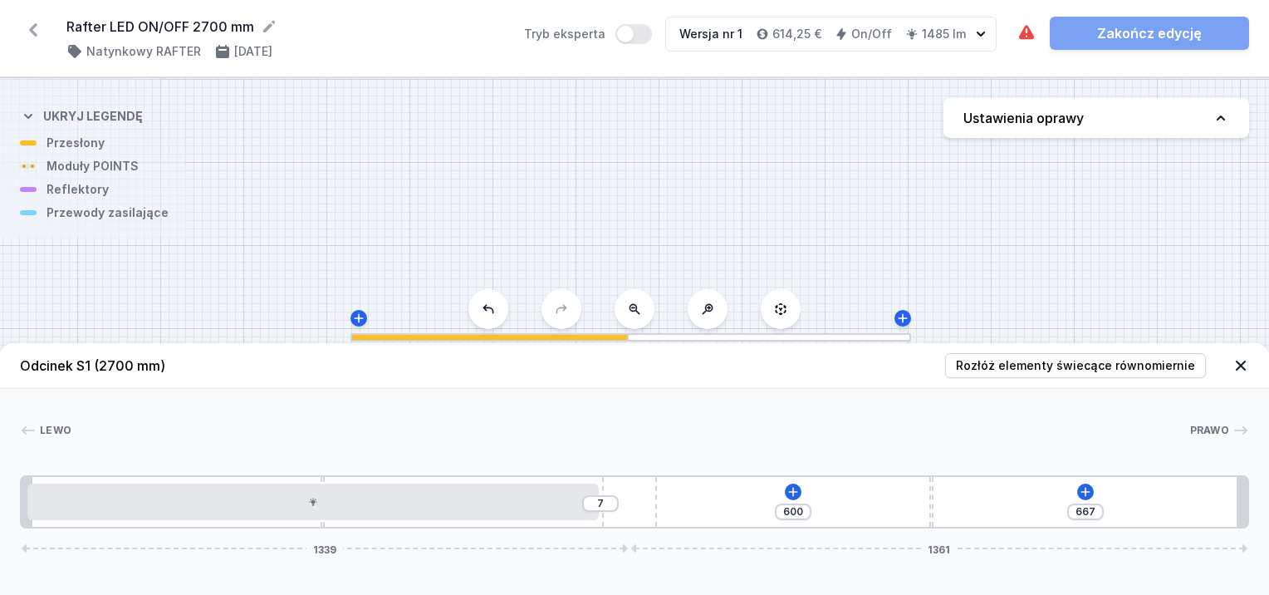
drag, startPoint x: 620, startPoint y: 502, endPoint x: 688, endPoint y: 502, distance: 68.1
click at [688, 502] on div "7 600 667 1339 1361" at bounding box center [634, 501] width 1229 height 53
click at [692, 502] on div "7 600 667 1339 1361" at bounding box center [634, 501] width 1229 height 53
drag, startPoint x: 630, startPoint y: 489, endPoint x: 677, endPoint y: 492, distance: 46.6
click at [677, 492] on div "26 600 648 1358 1342" at bounding box center [634, 501] width 1229 height 53
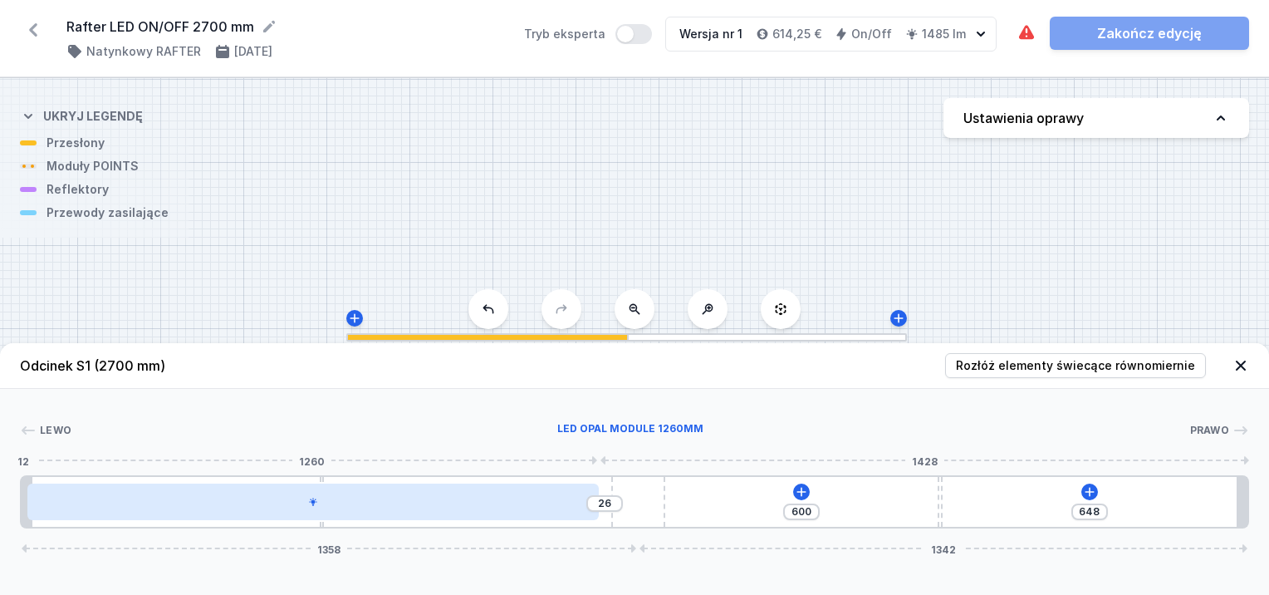
drag, startPoint x: 558, startPoint y: 499, endPoint x: 576, endPoint y: 503, distance: 18.7
click at [576, 503] on div at bounding box center [313, 501] width 572 height 37
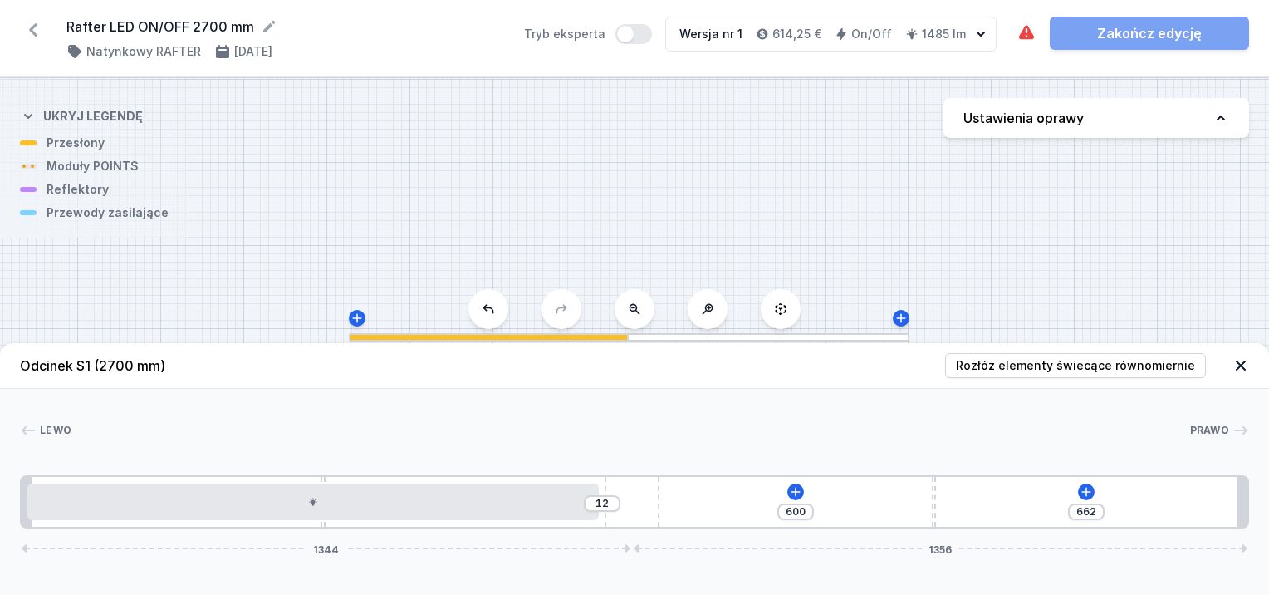
drag, startPoint x: 657, startPoint y: 508, endPoint x: 688, endPoint y: 510, distance: 31.6
click at [688, 510] on div "12 600 662 1344 1356" at bounding box center [634, 501] width 1229 height 53
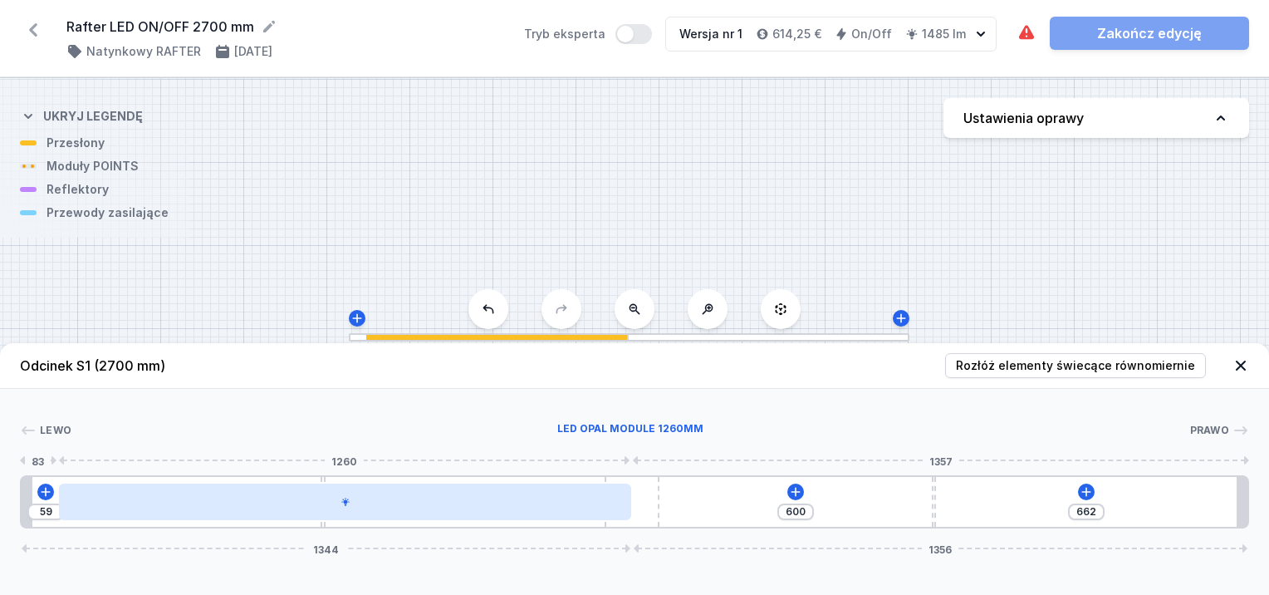
drag, startPoint x: 561, startPoint y: 505, endPoint x: 591, endPoint y: 504, distance: 29.9
click at [591, 504] on div at bounding box center [345, 501] width 572 height 37
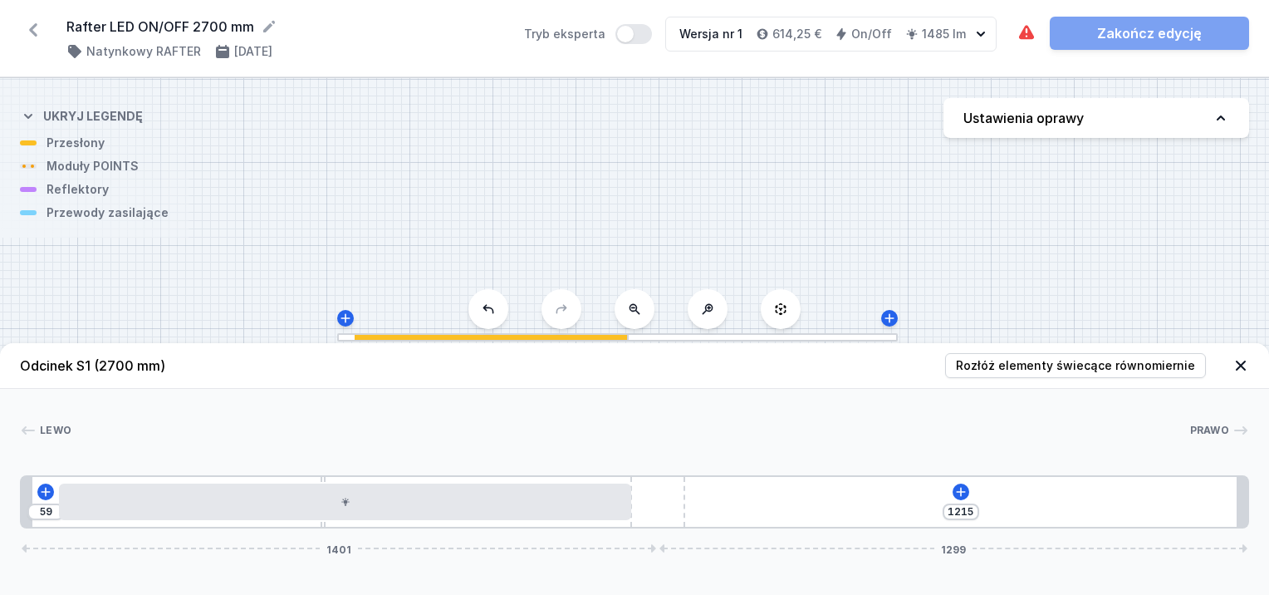
drag, startPoint x: 652, startPoint y: 503, endPoint x: 716, endPoint y: 512, distance: 64.5
click at [716, 512] on div "[CREDIT_CARD_NUMBER]" at bounding box center [634, 501] width 1229 height 53
click at [957, 488] on icon at bounding box center [960, 491] width 13 height 13
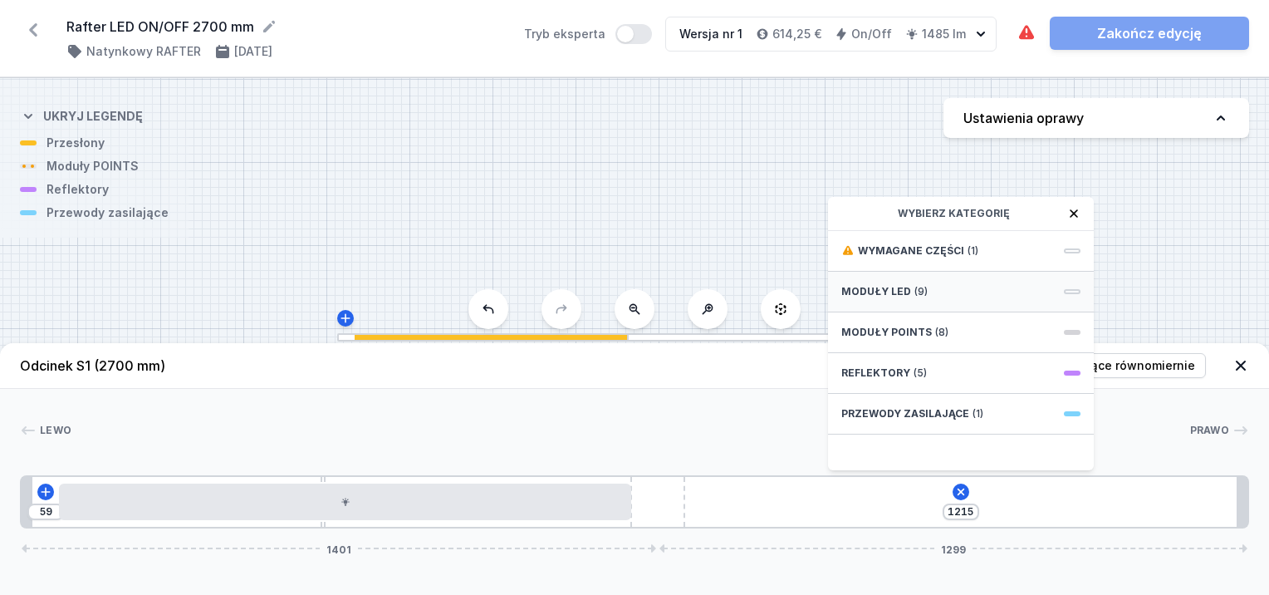
click at [910, 286] on div "Moduły LED (9)" at bounding box center [961, 292] width 266 height 41
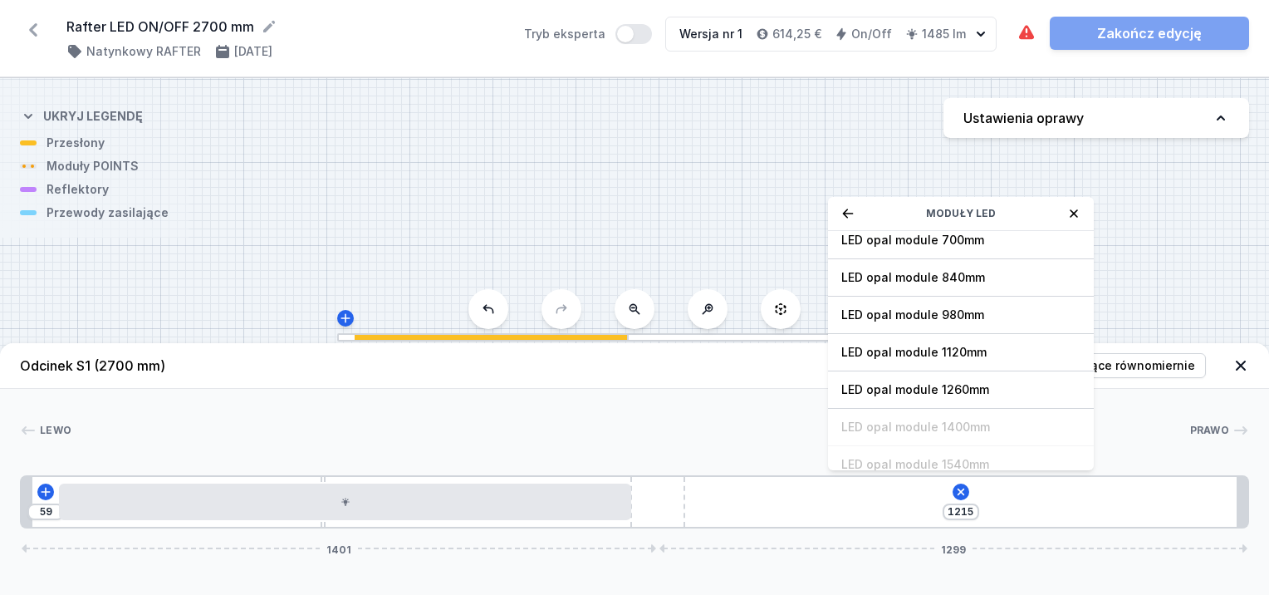
scroll to position [166, 0]
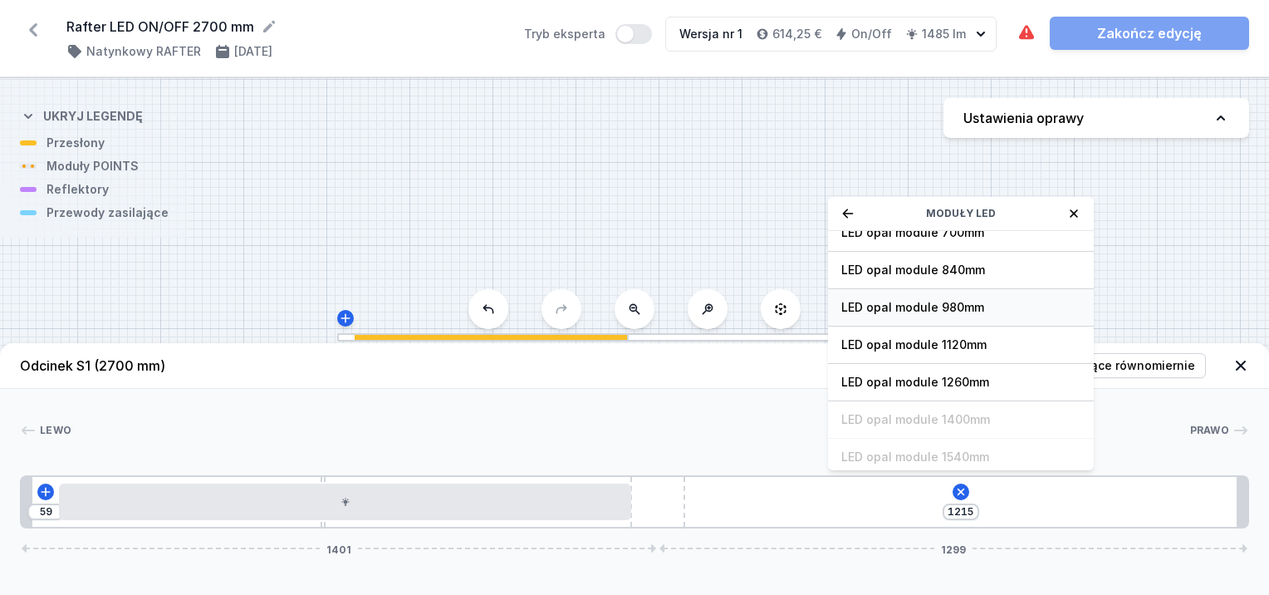
click at [904, 299] on span "LED opal module 980mm" at bounding box center [960, 307] width 239 height 17
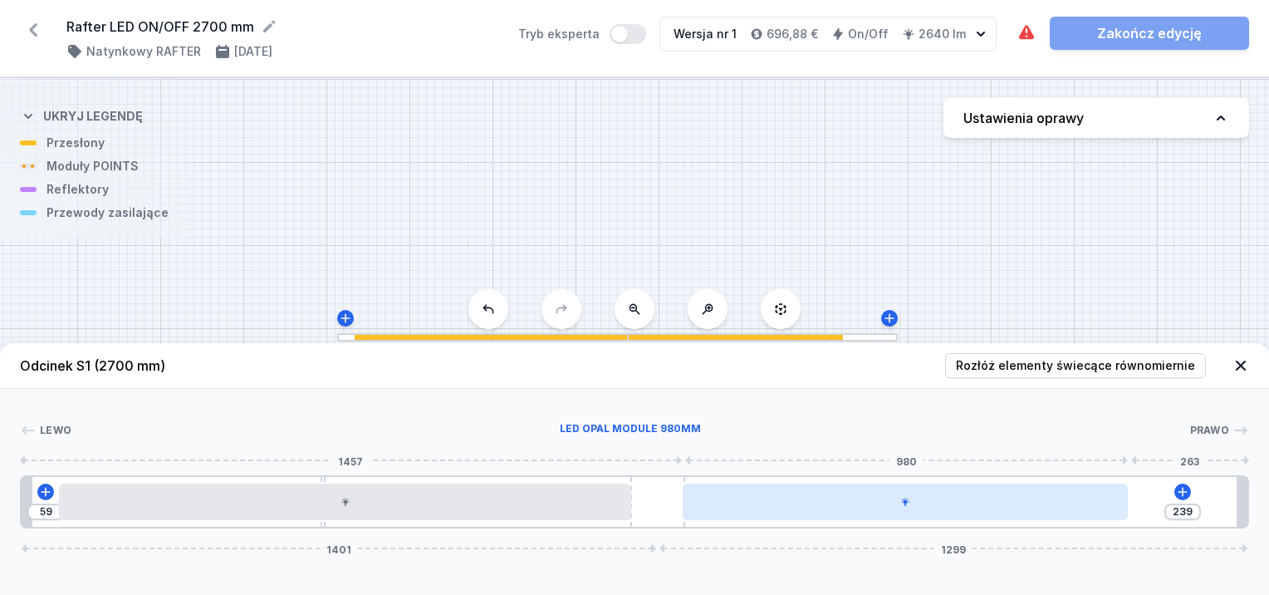
drag, startPoint x: 1053, startPoint y: 502, endPoint x: 1090, endPoint y: 499, distance: 36.6
click at [1090, 499] on div at bounding box center [905, 501] width 445 height 37
drag, startPoint x: 664, startPoint y: 497, endPoint x: 724, endPoint y: 499, distance: 60.6
click at [724, 499] on div "59 46 191 1449 1251" at bounding box center [634, 501] width 1229 height 53
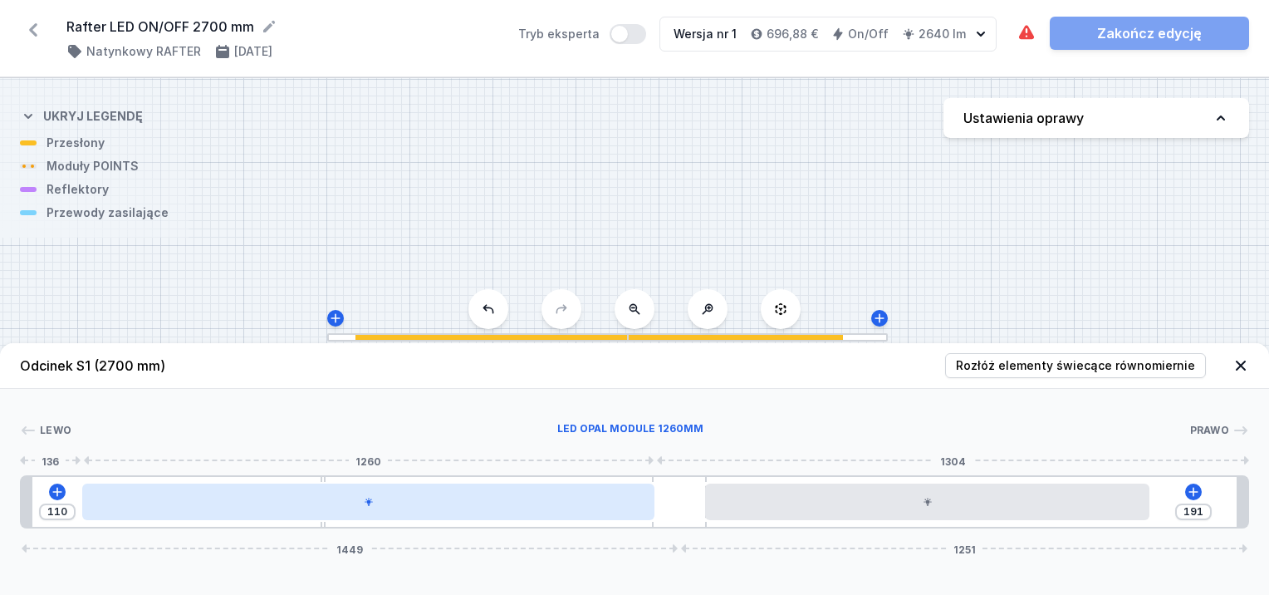
drag, startPoint x: 566, startPoint y: 492, endPoint x: 580, endPoint y: 504, distance: 19.5
click at [580, 504] on div at bounding box center [368, 501] width 572 height 37
click at [551, 507] on div at bounding box center [368, 501] width 572 height 37
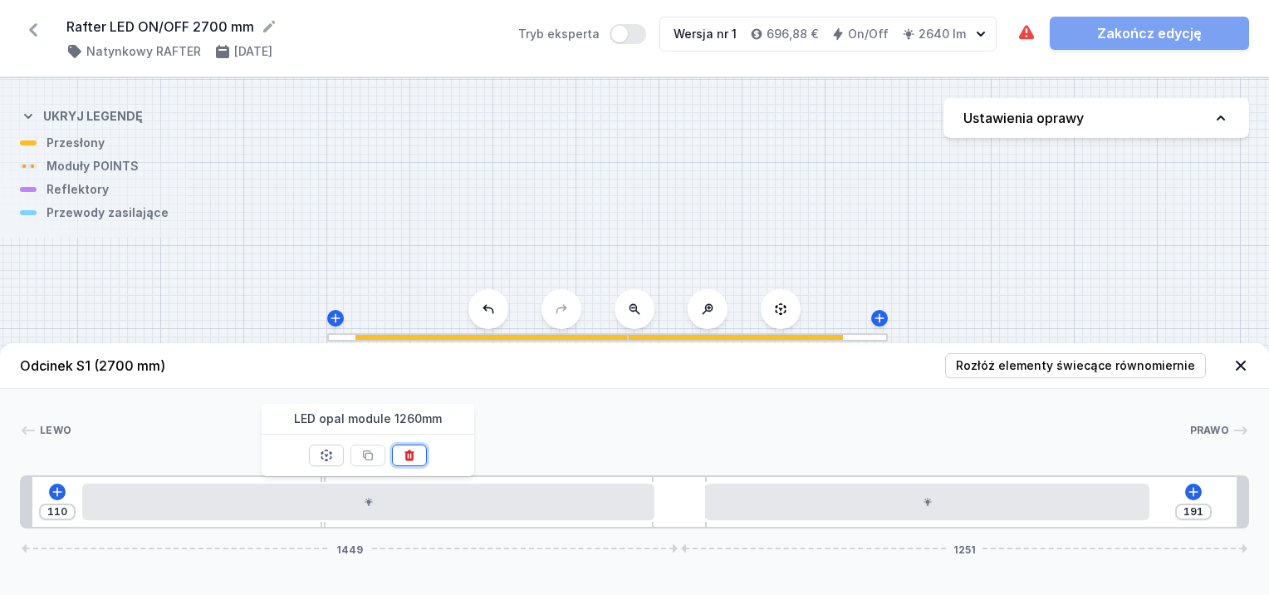
click at [417, 453] on button at bounding box center [409, 455] width 35 height 22
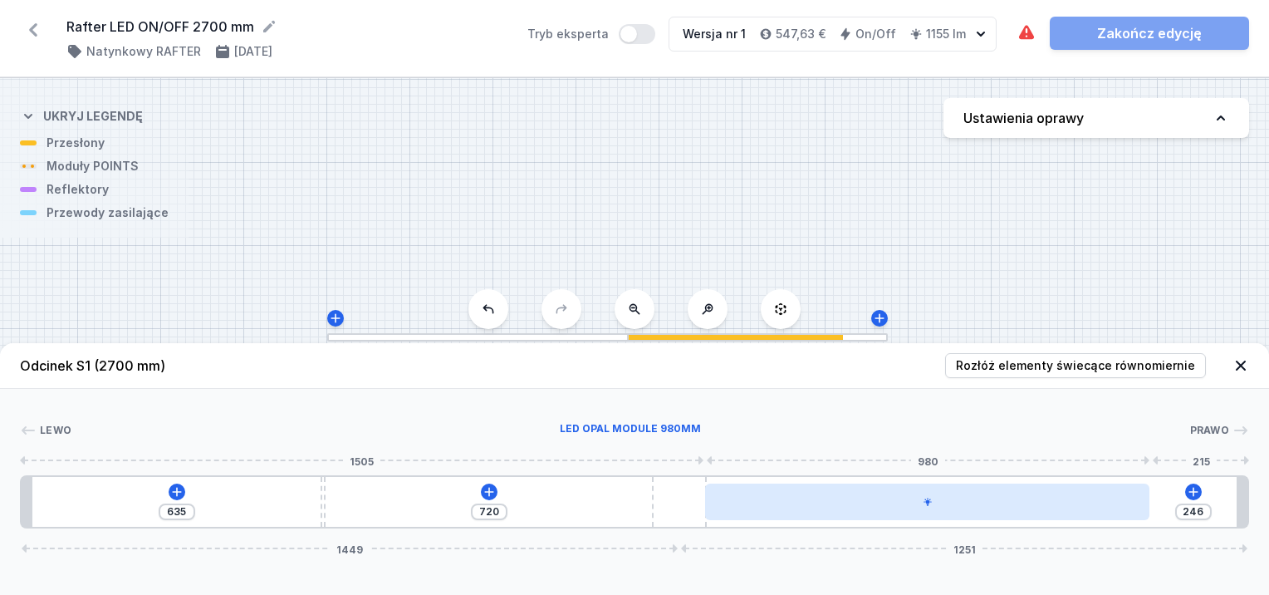
click at [1086, 498] on div at bounding box center [927, 501] width 445 height 37
click at [1090, 508] on div at bounding box center [902, 501] width 445 height 37
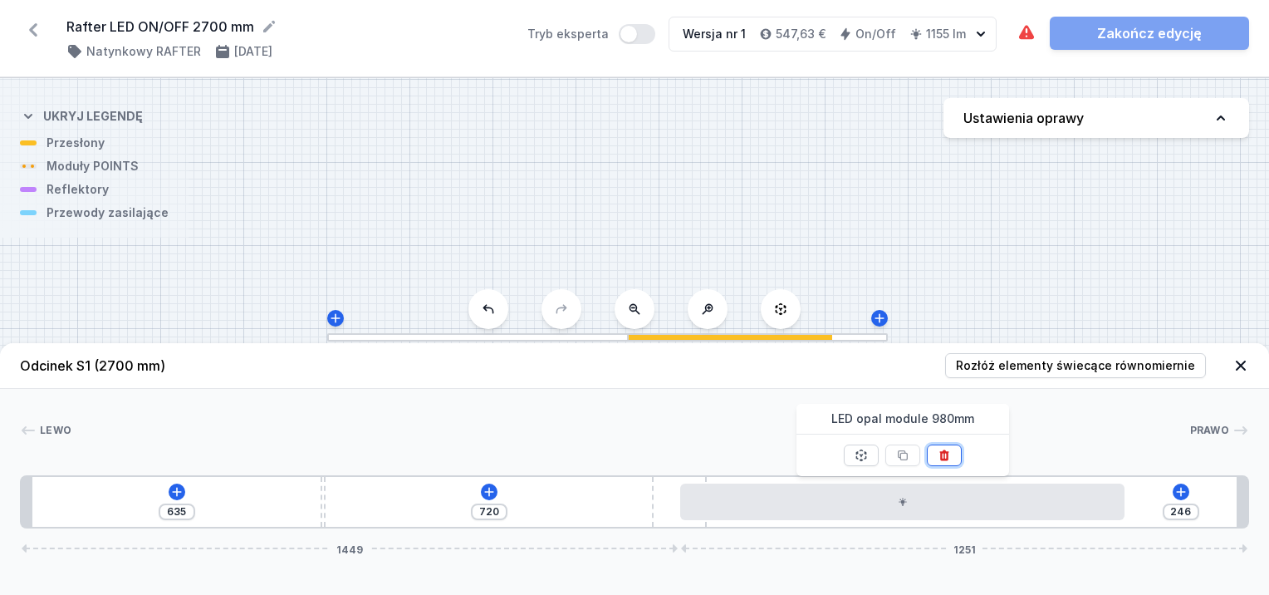
click at [943, 451] on icon at bounding box center [943, 454] width 9 height 11
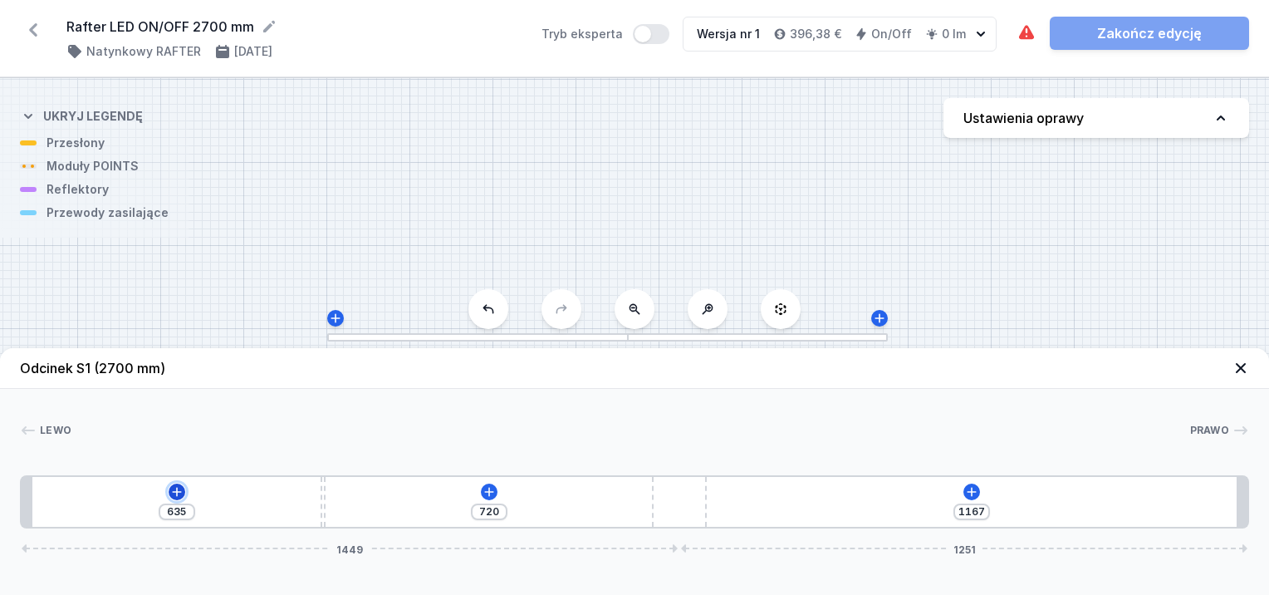
click at [173, 488] on icon at bounding box center [176, 491] width 13 height 13
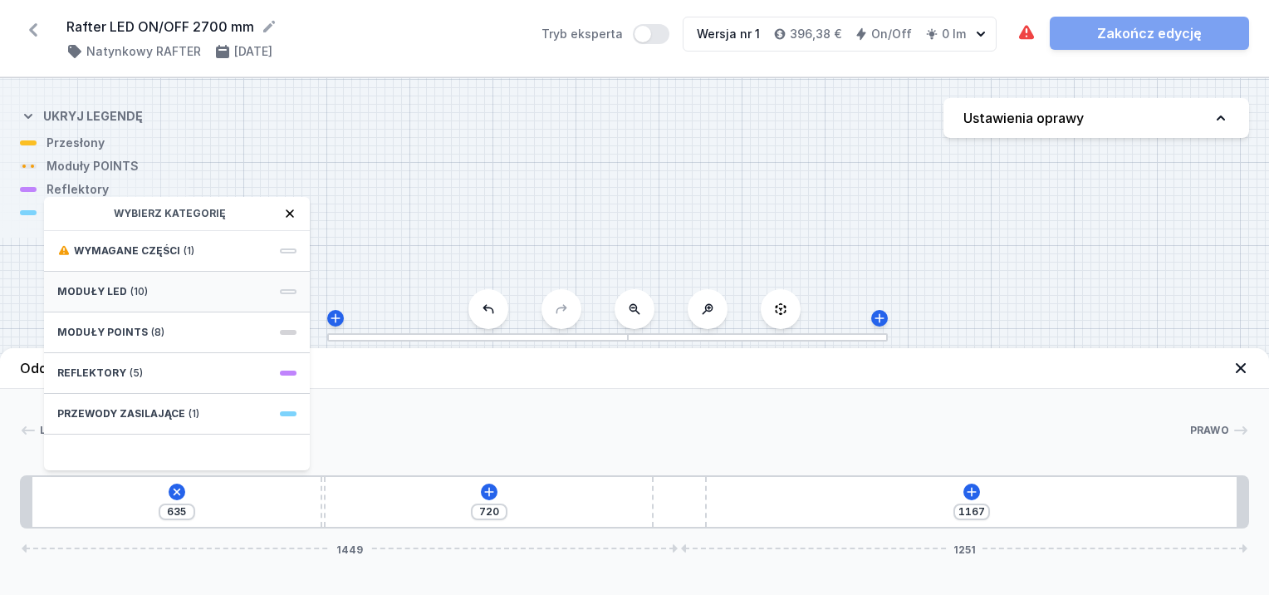
click at [133, 281] on div "Moduły LED (10)" at bounding box center [177, 292] width 266 height 41
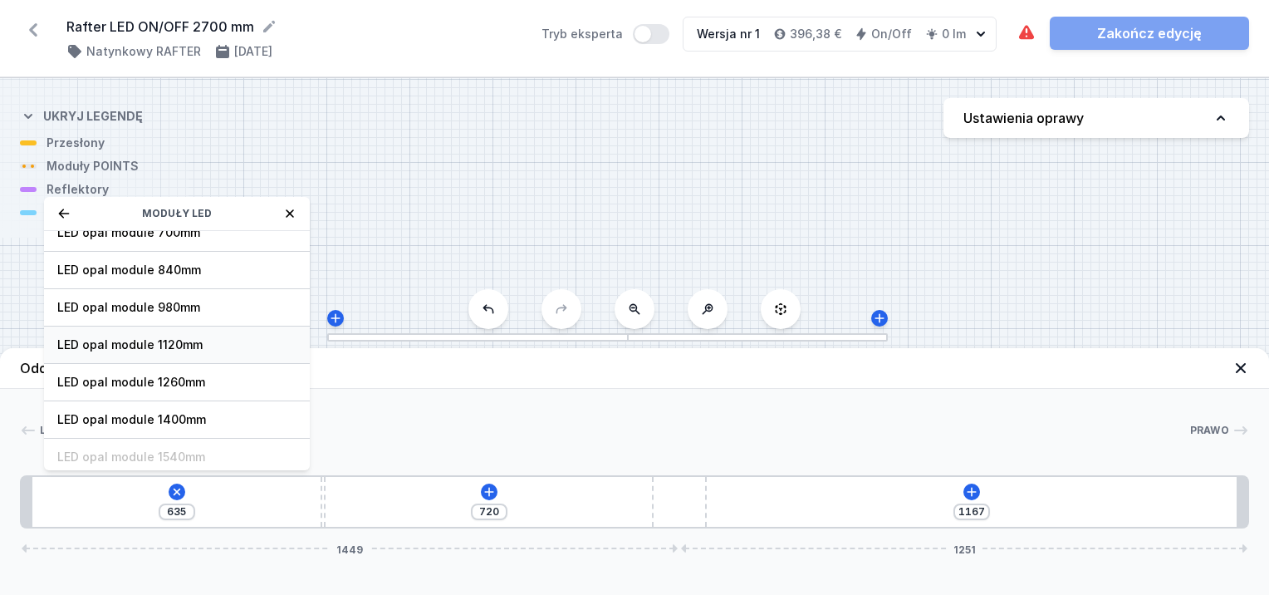
click at [187, 345] on span "LED opal module 1120mm" at bounding box center [176, 344] width 239 height 17
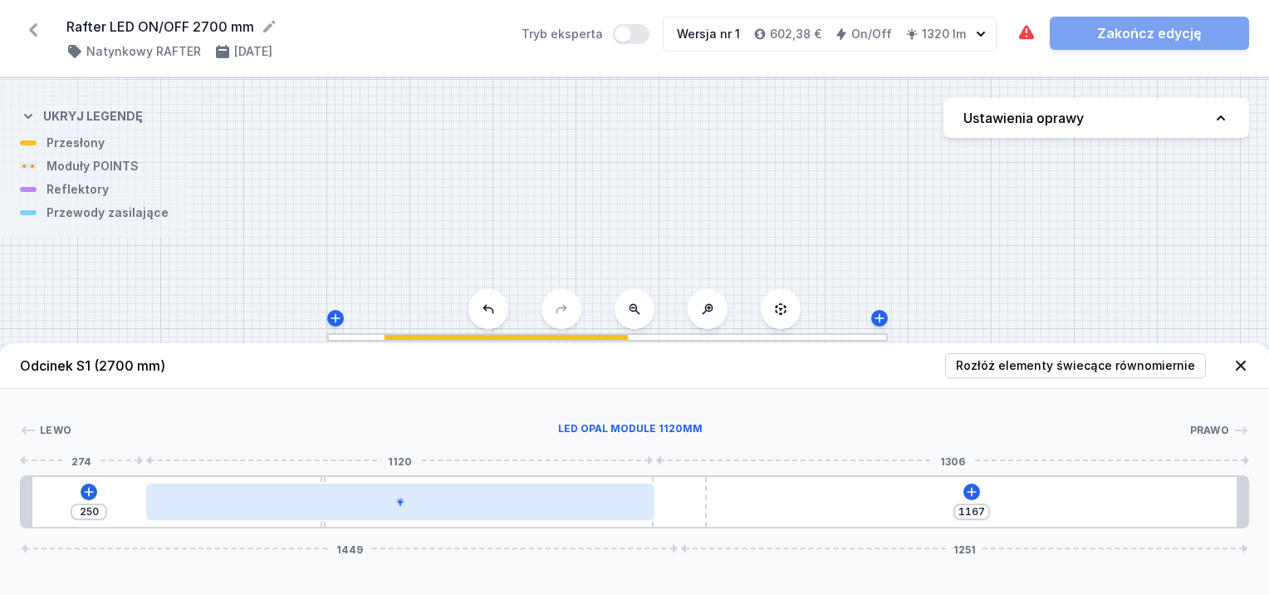
drag, startPoint x: 519, startPoint y: 502, endPoint x: 631, endPoint y: 505, distance: 112.1
click at [631, 505] on div at bounding box center [400, 501] width 508 height 37
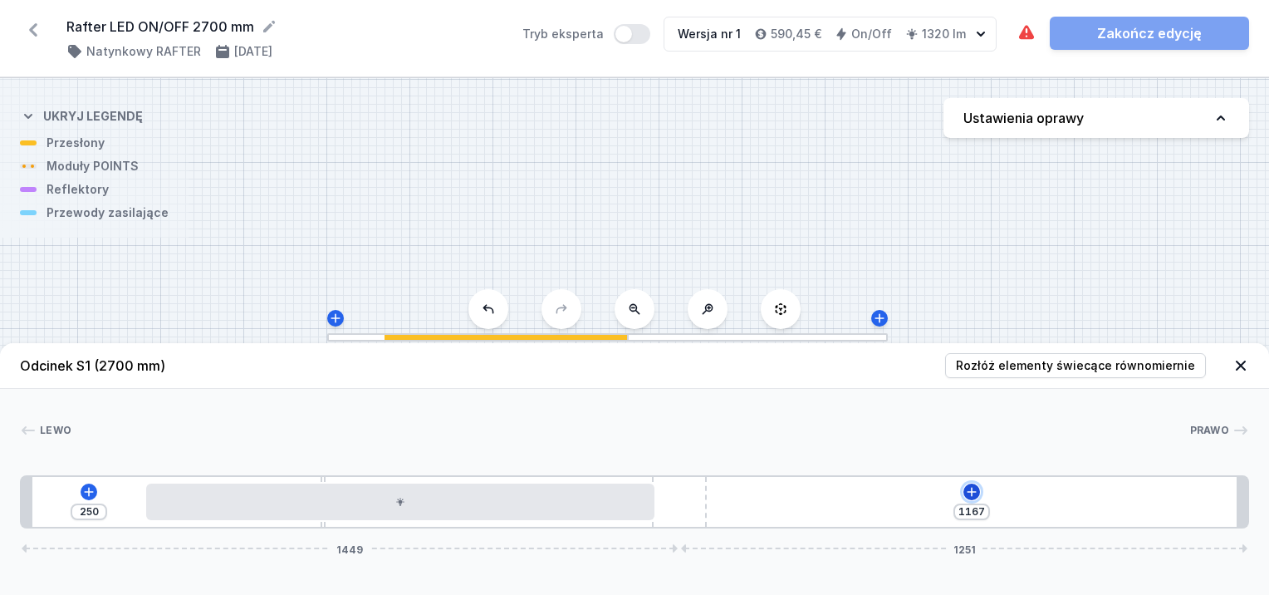
click at [973, 492] on icon at bounding box center [971, 491] width 13 height 13
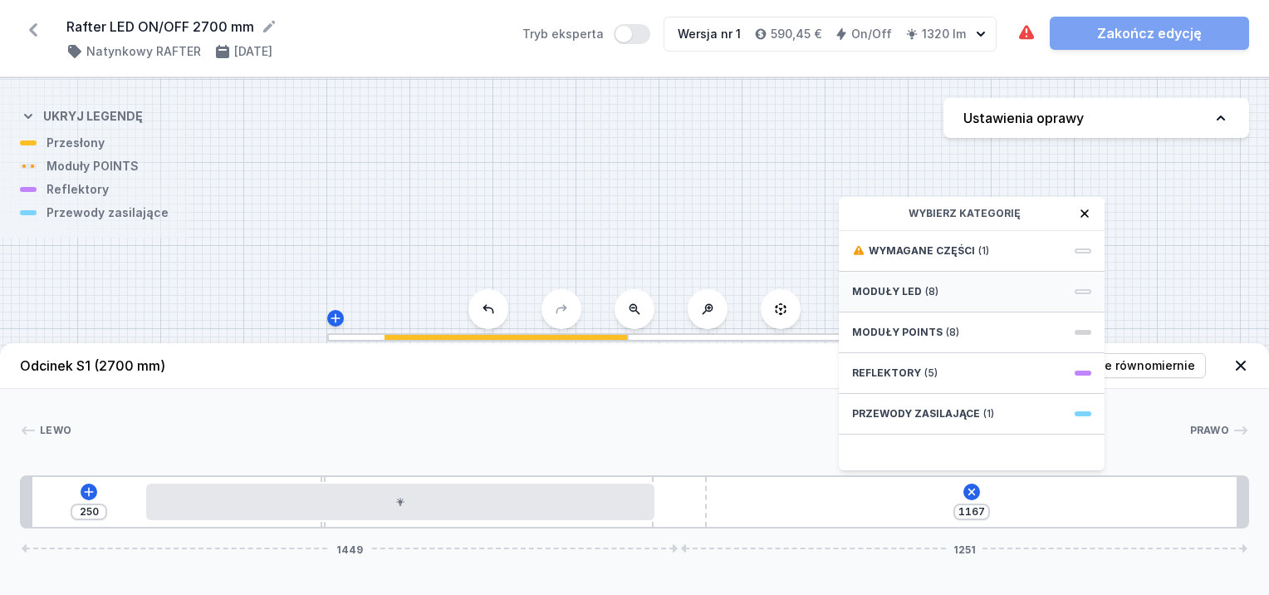
click at [925, 288] on span "(8)" at bounding box center [931, 291] width 13 height 13
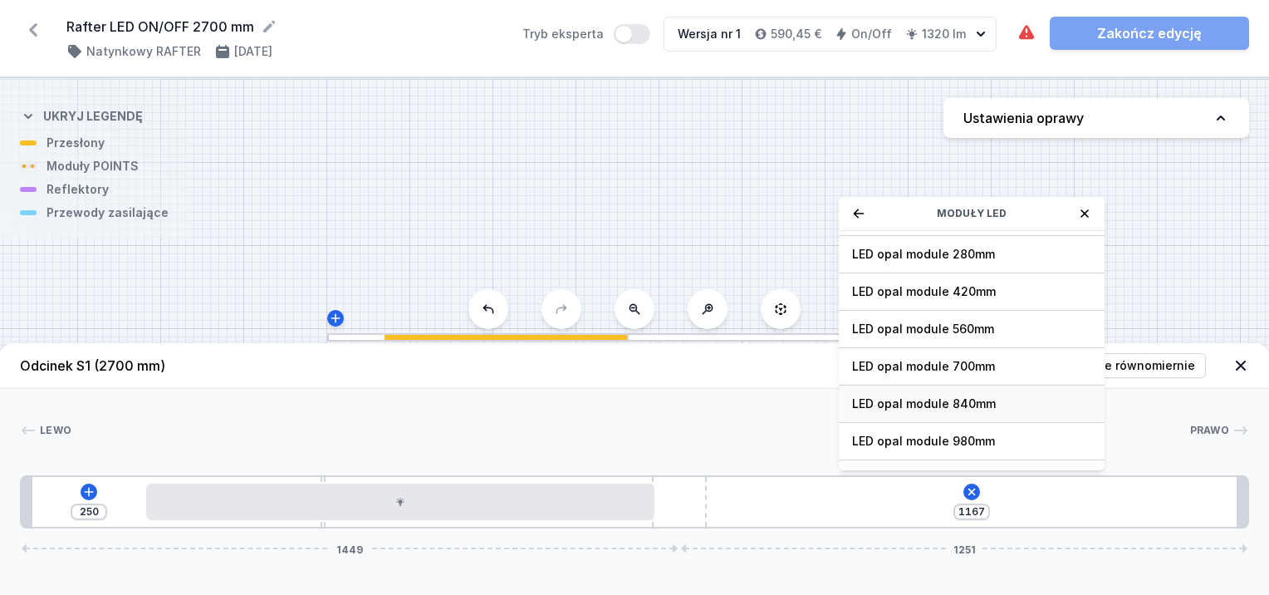
scroll to position [83, 0]
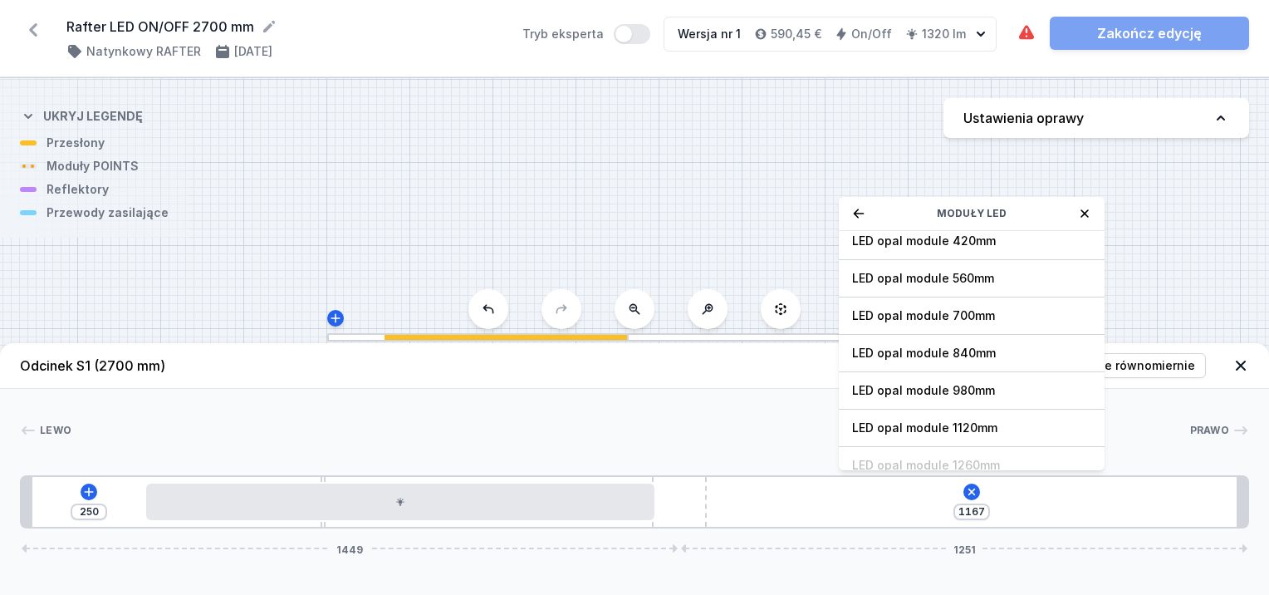
click at [938, 424] on span "LED opal module 1120mm" at bounding box center [971, 427] width 239 height 17
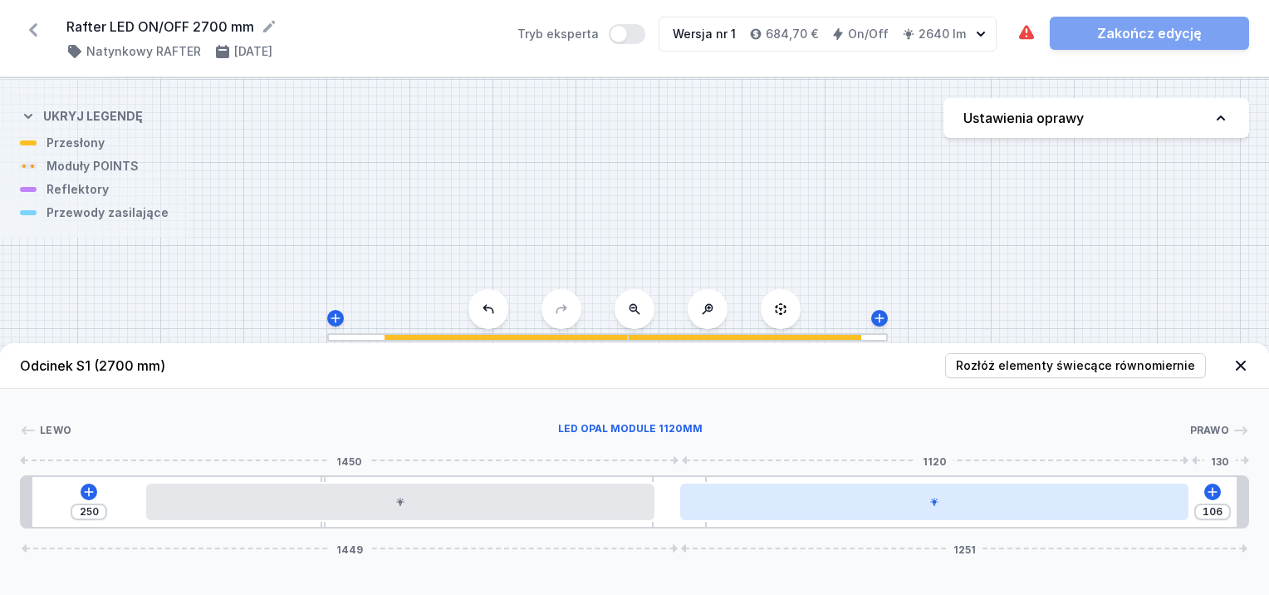
click at [867, 512] on div at bounding box center [934, 501] width 508 height 37
click at [1010, 500] on div at bounding box center [934, 501] width 508 height 37
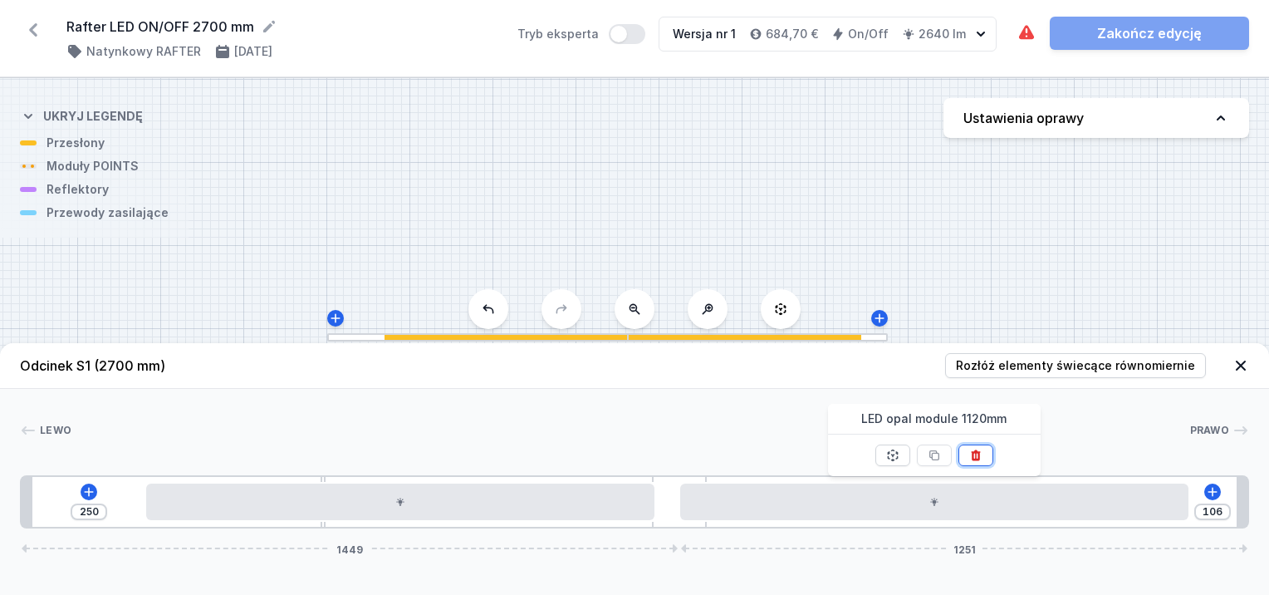
click at [986, 456] on button at bounding box center [975, 455] width 35 height 22
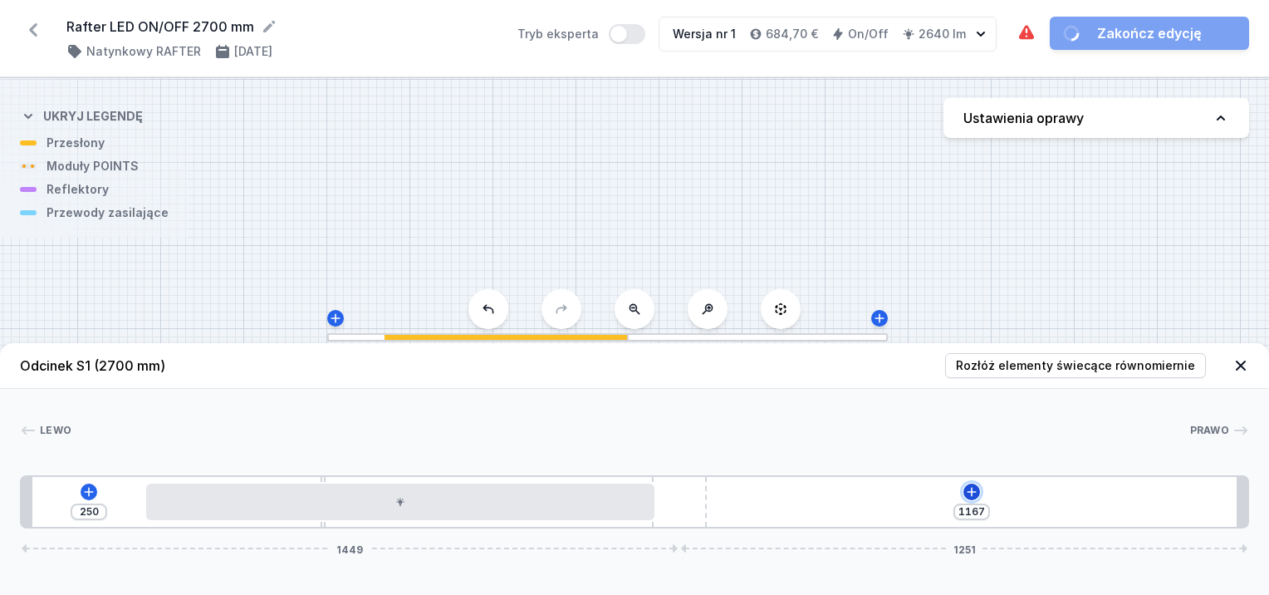
click at [974, 499] on button at bounding box center [971, 491] width 17 height 17
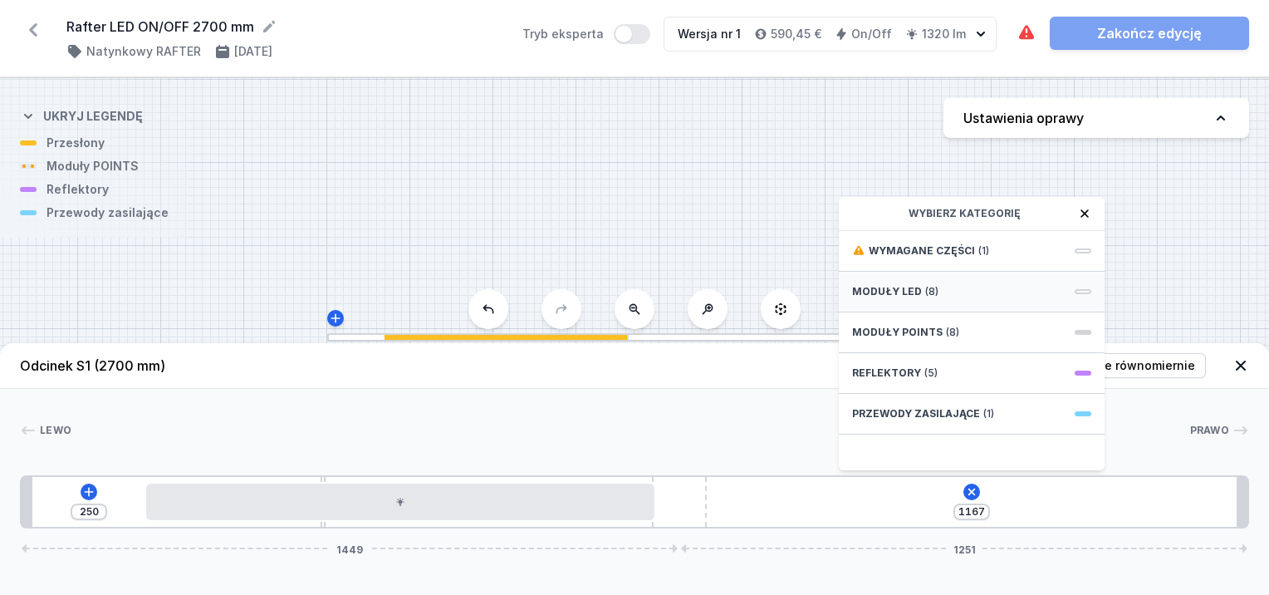
click at [918, 286] on div "Moduły LED (8)" at bounding box center [972, 292] width 266 height 41
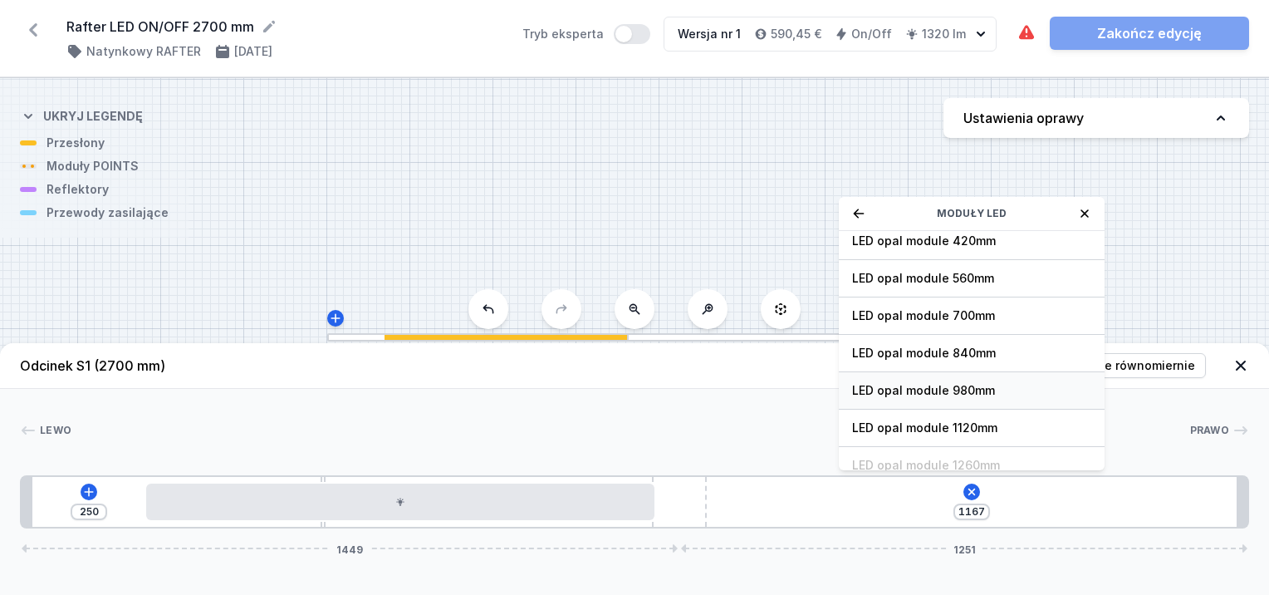
click at [951, 394] on span "LED opal module 980mm" at bounding box center [971, 390] width 239 height 17
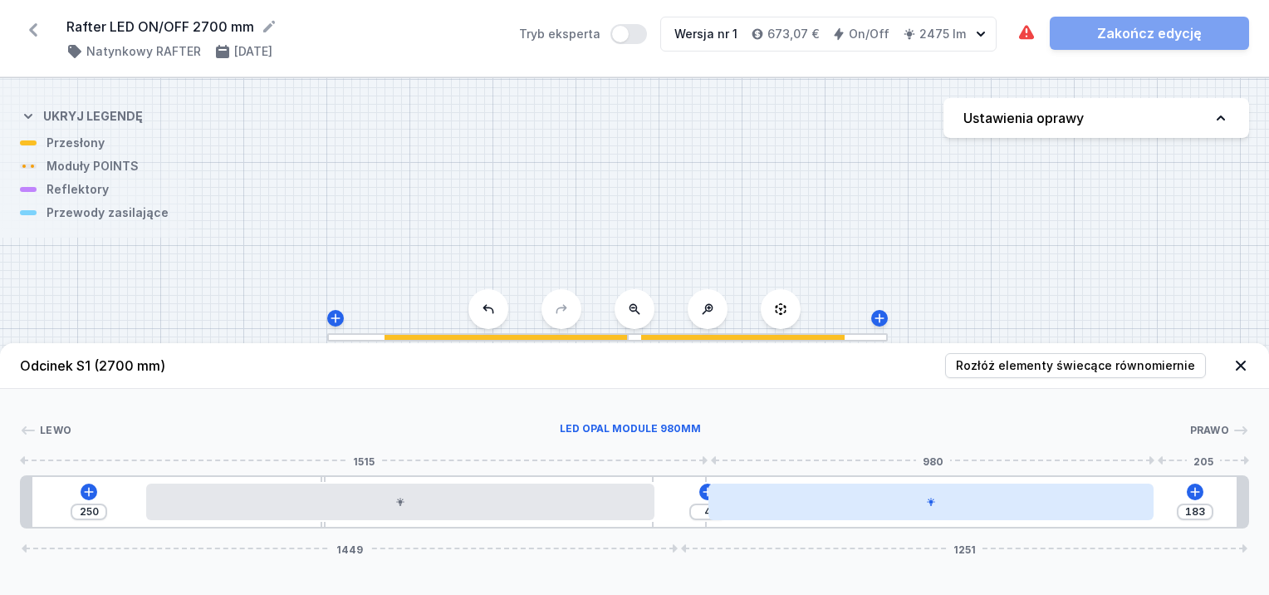
drag, startPoint x: 887, startPoint y: 513, endPoint x: 928, endPoint y: 512, distance: 40.7
click at [928, 512] on div at bounding box center [930, 501] width 445 height 37
click at [898, 517] on div at bounding box center [925, 501] width 445 height 37
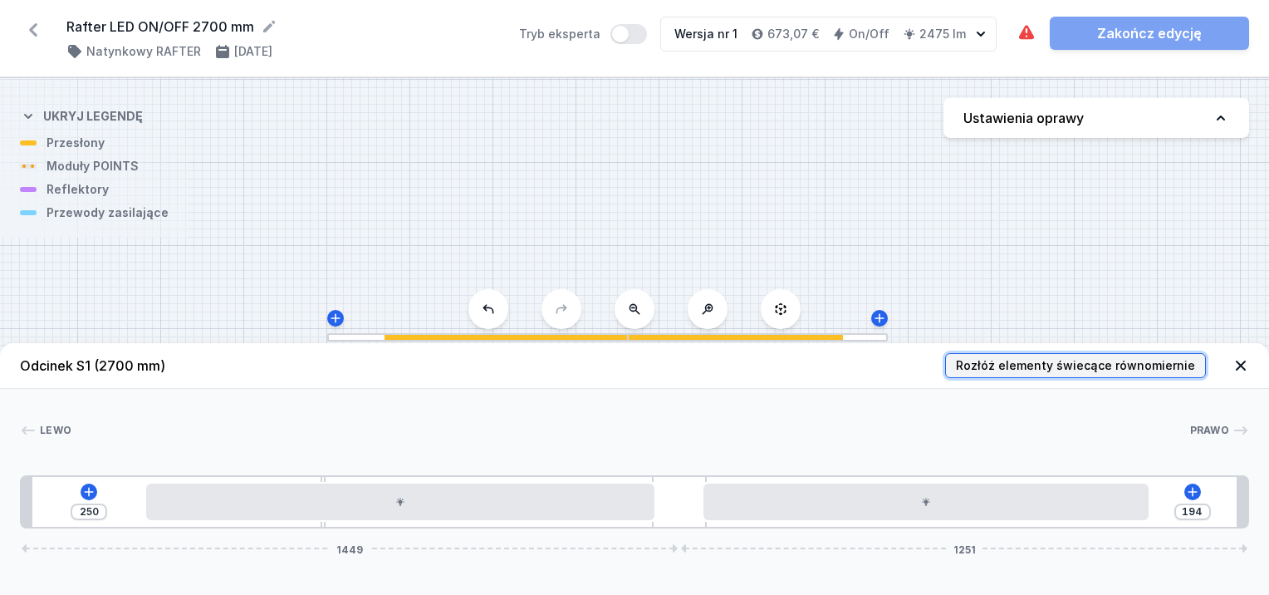
click at [1000, 367] on span "Rozłóż elementy świecące równomiernie" at bounding box center [1075, 365] width 239 height 17
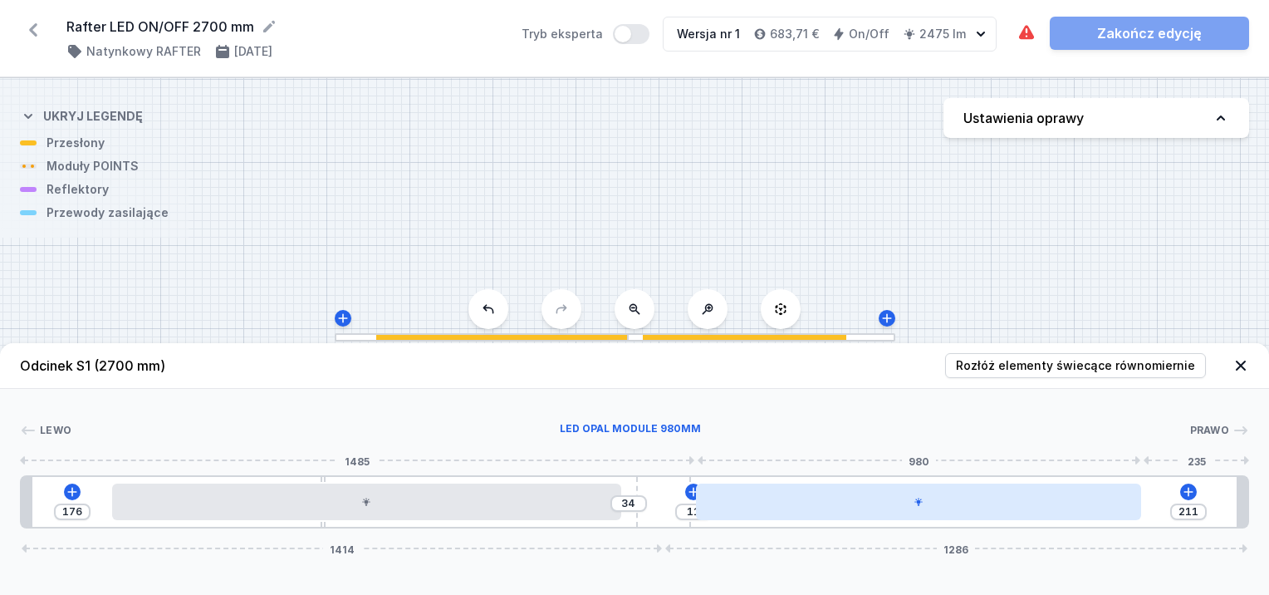
drag, startPoint x: 681, startPoint y: 507, endPoint x: 703, endPoint y: 509, distance: 22.5
click at [703, 509] on div "176 34 11 211 1414 1286" at bounding box center [634, 501] width 1229 height 53
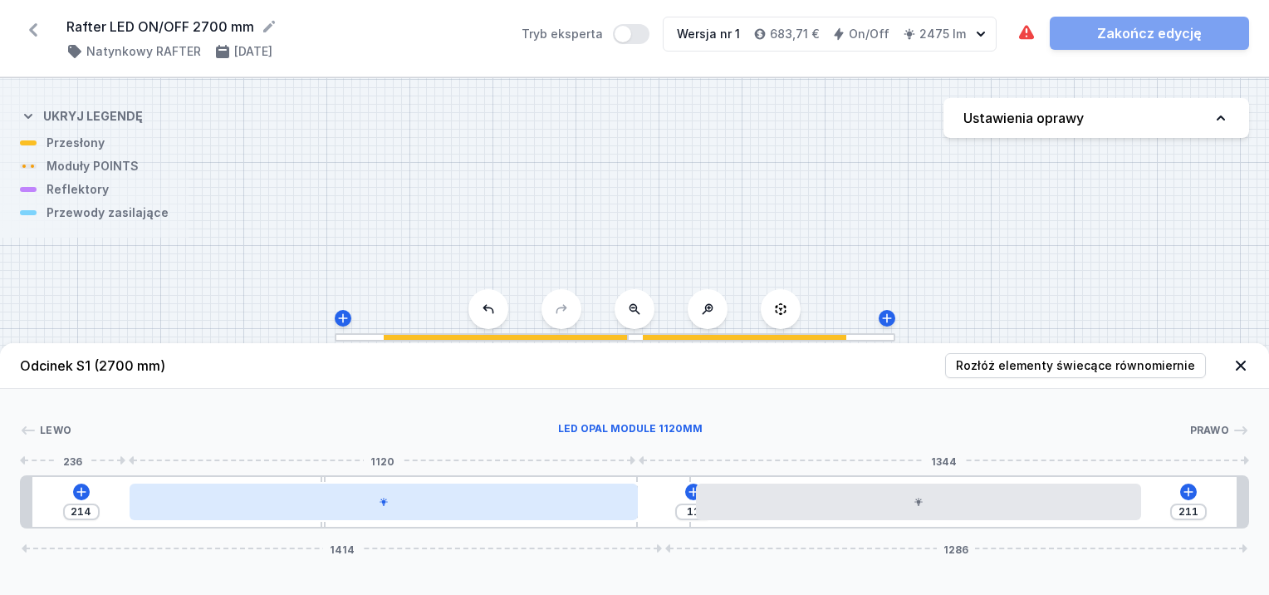
drag, startPoint x: 568, startPoint y: 508, endPoint x: 578, endPoint y: 507, distance: 10.1
click at [578, 507] on div at bounding box center [384, 501] width 508 height 37
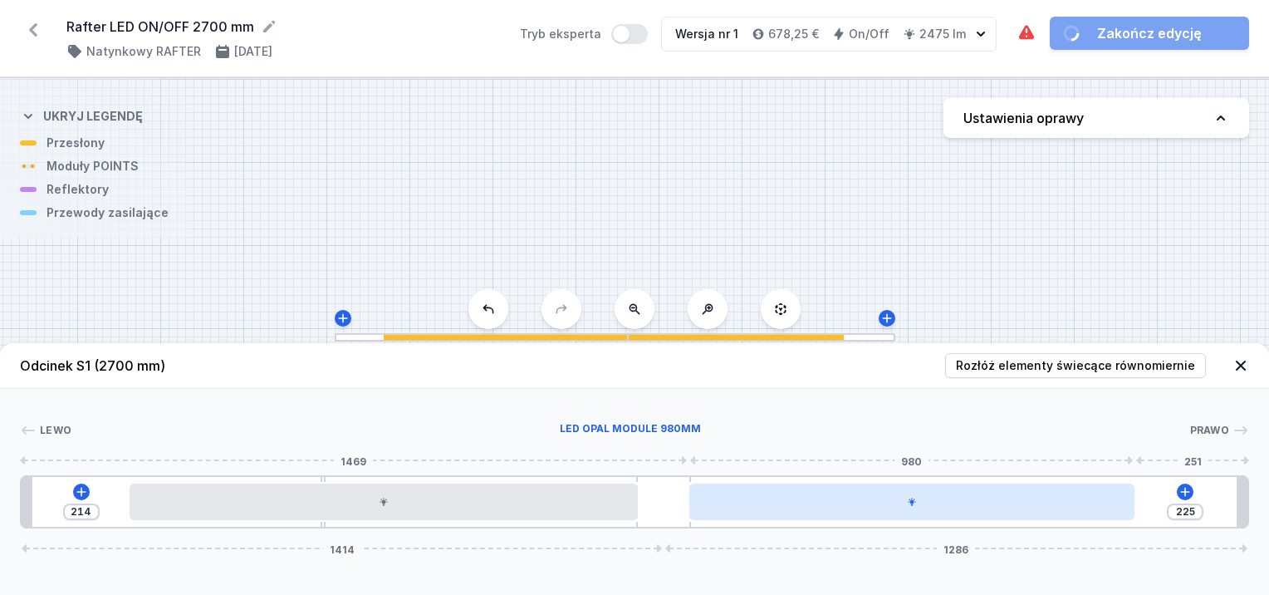
click at [767, 512] on div at bounding box center [911, 501] width 445 height 37
drag, startPoint x: 723, startPoint y: 502, endPoint x: 745, endPoint y: 500, distance: 22.5
click at [745, 500] on div at bounding box center [922, 501] width 445 height 37
drag, startPoint x: 667, startPoint y: 500, endPoint x: 711, endPoint y: 498, distance: 44.0
click at [711, 498] on div "214 8 21 189 1426 1274" at bounding box center [634, 501] width 1229 height 53
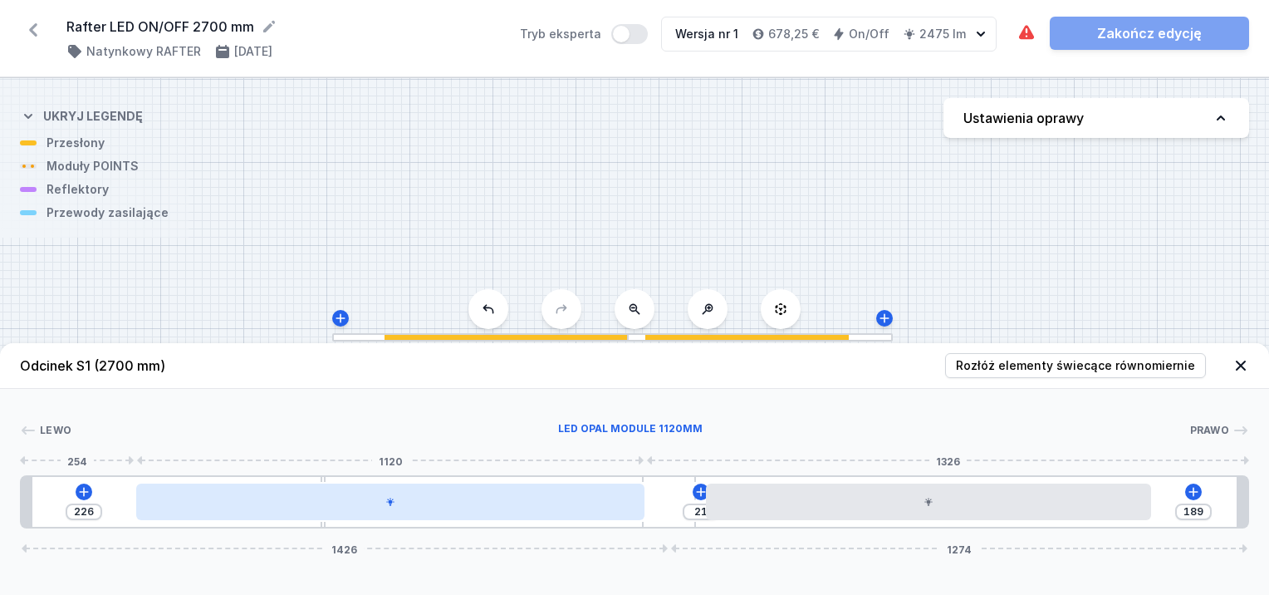
click at [576, 498] on div at bounding box center [390, 501] width 508 height 37
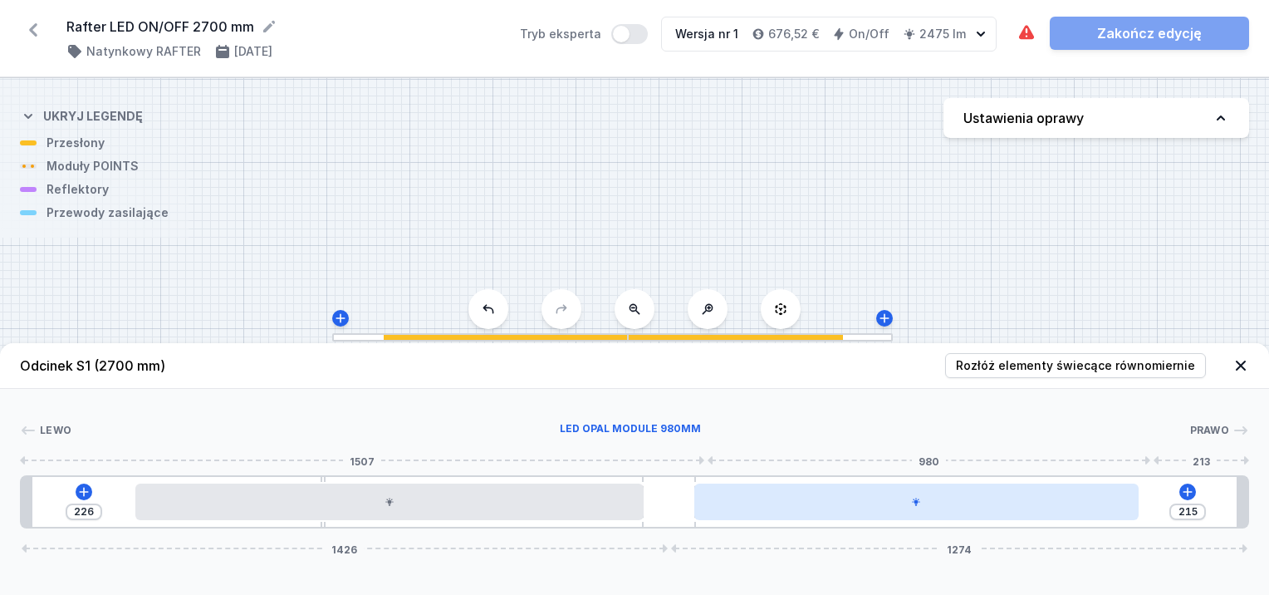
click at [840, 506] on div at bounding box center [916, 501] width 445 height 37
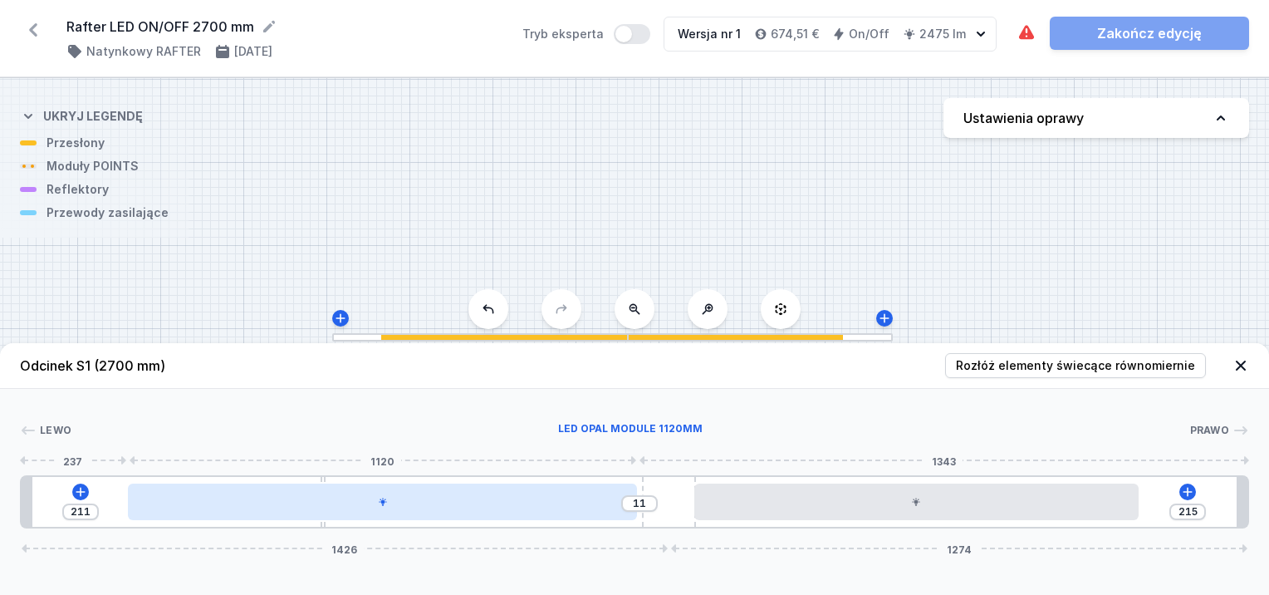
drag, startPoint x: 592, startPoint y: 511, endPoint x: 578, endPoint y: 510, distance: 14.1
click at [578, 510] on div at bounding box center [382, 501] width 508 height 37
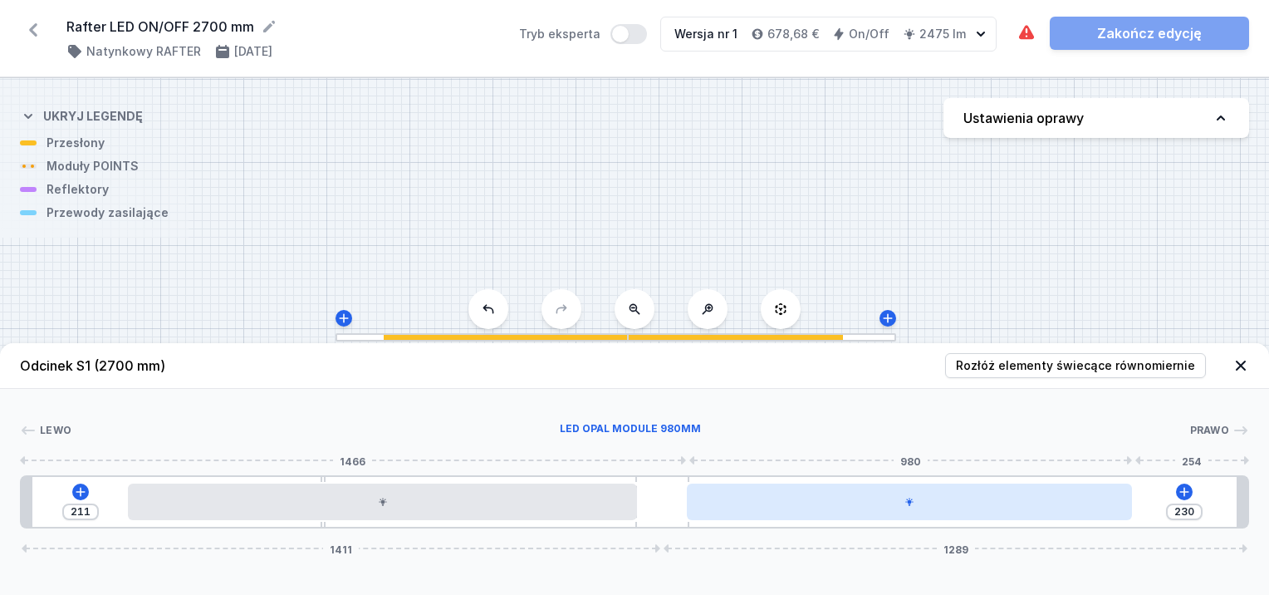
drag, startPoint x: 664, startPoint y: 507, endPoint x: 695, endPoint y: 506, distance: 31.6
click at [695, 506] on div "211 230 1411 1289" at bounding box center [634, 501] width 1229 height 53
drag, startPoint x: 695, startPoint y: 508, endPoint x: 730, endPoint y: 518, distance: 36.3
click at [730, 518] on div at bounding box center [932, 501] width 445 height 37
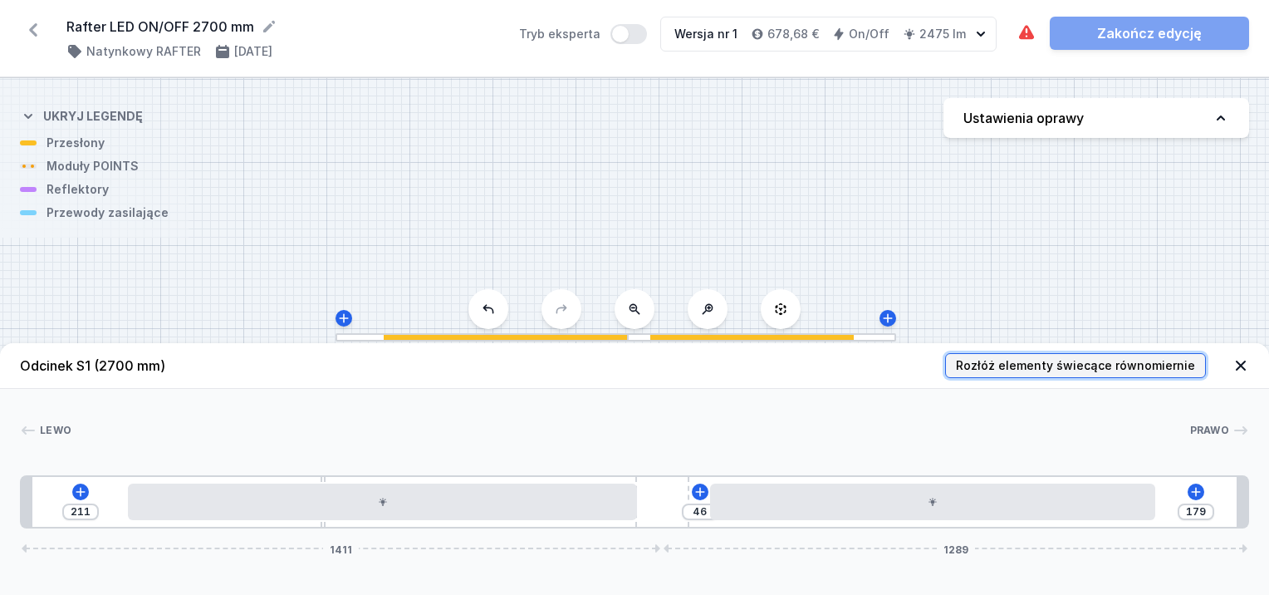
click at [986, 366] on span "Rozłóż elementy świecące równomiernie" at bounding box center [1075, 365] width 239 height 17
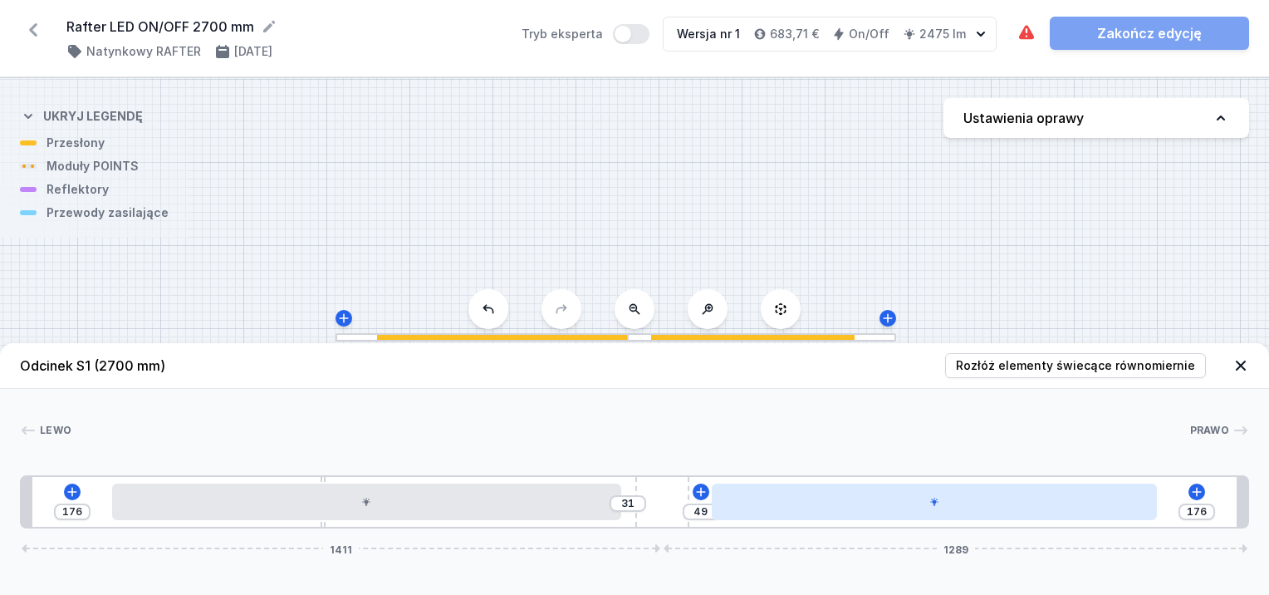
drag, startPoint x: 745, startPoint y: 525, endPoint x: 759, endPoint y: 517, distance: 16.4
click at [744, 525] on div "176 31 49 176 1411 1289" at bounding box center [634, 501] width 1229 height 53
drag, startPoint x: 763, startPoint y: 507, endPoint x: 752, endPoint y: 511, distance: 11.3
click at [752, 511] on div at bounding box center [911, 501] width 445 height 37
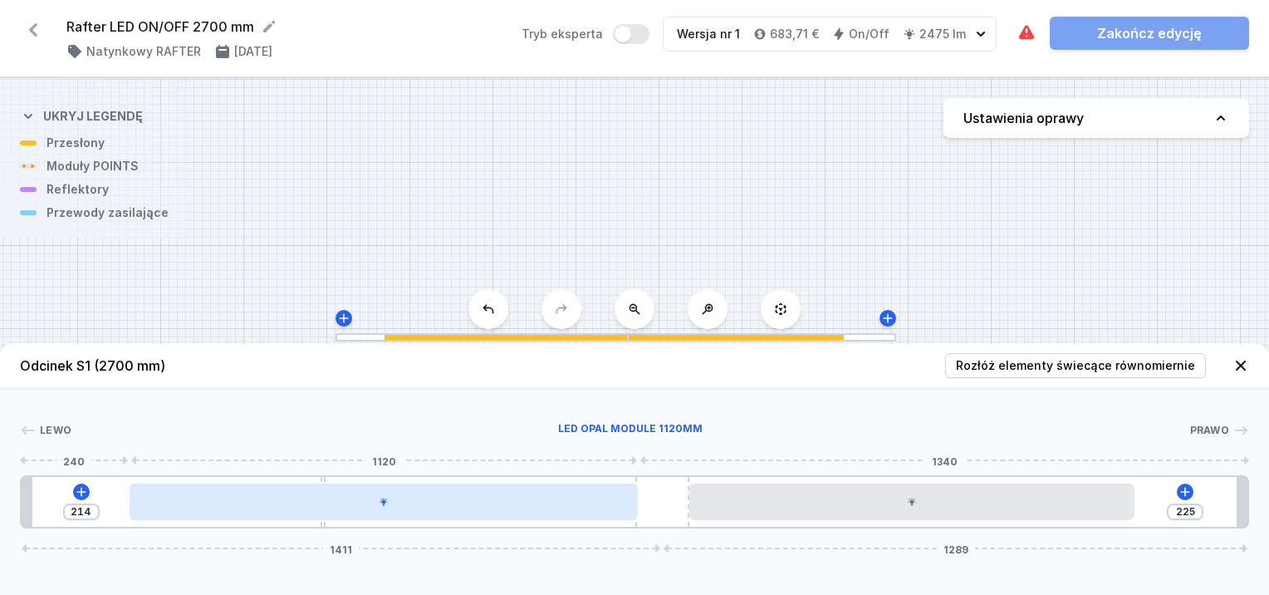
drag, startPoint x: 604, startPoint y: 507, endPoint x: 614, endPoint y: 507, distance: 10.0
click at [614, 507] on div at bounding box center [384, 501] width 508 height 37
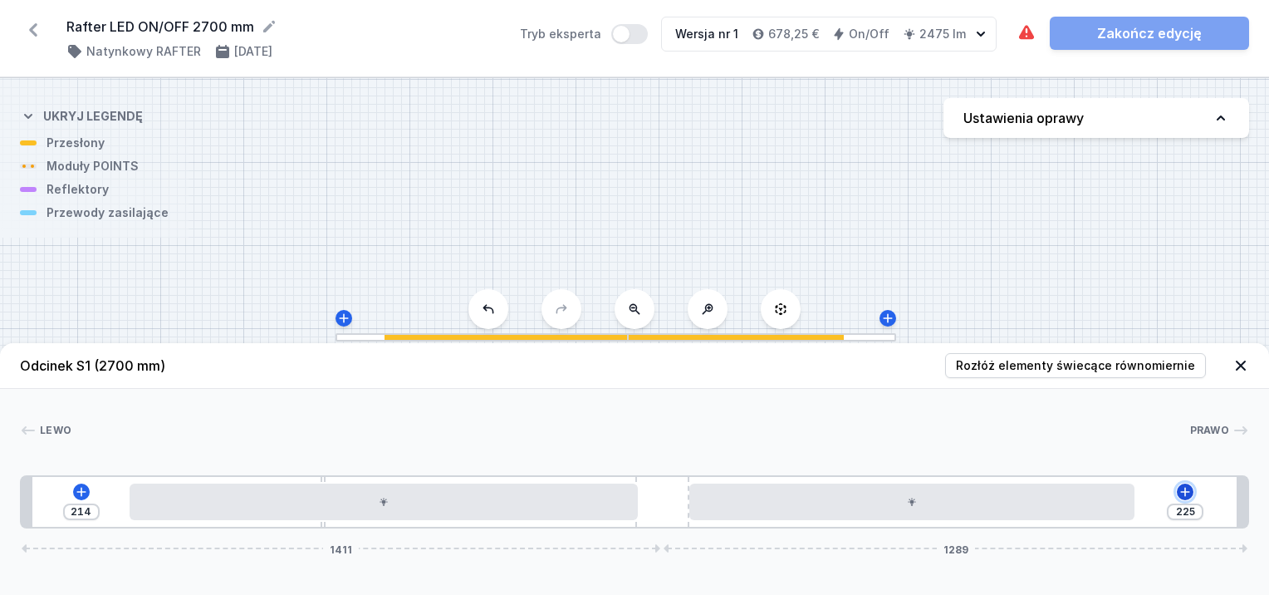
click at [1185, 492] on icon at bounding box center [1185, 491] width 9 height 9
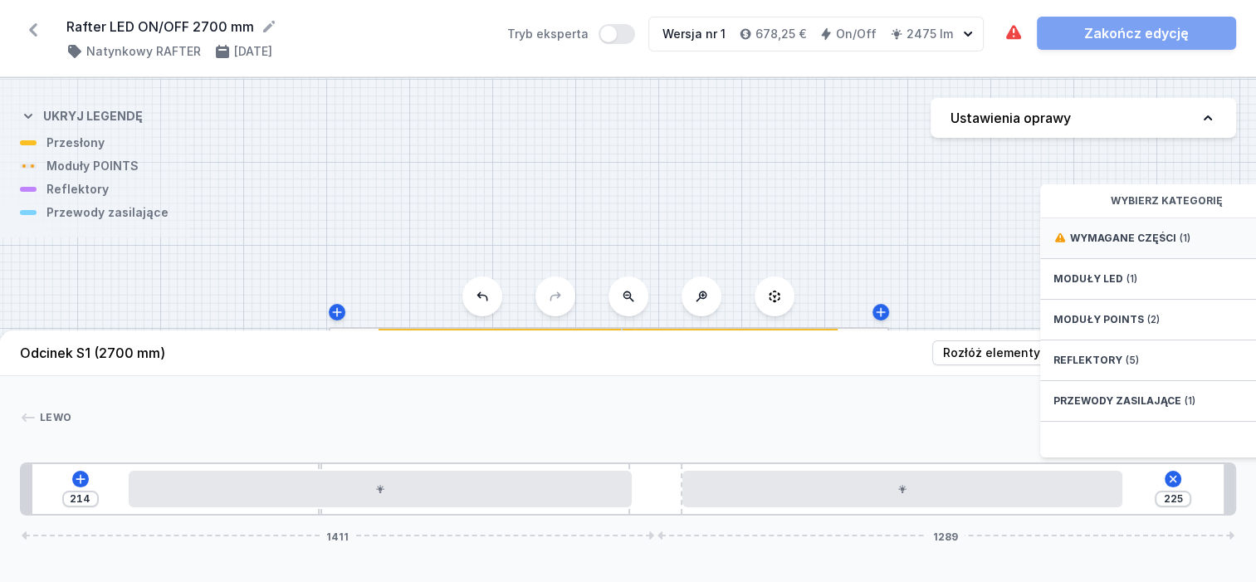
click at [1119, 259] on div "Wymagane części (1)" at bounding box center [1174, 238] width 266 height 41
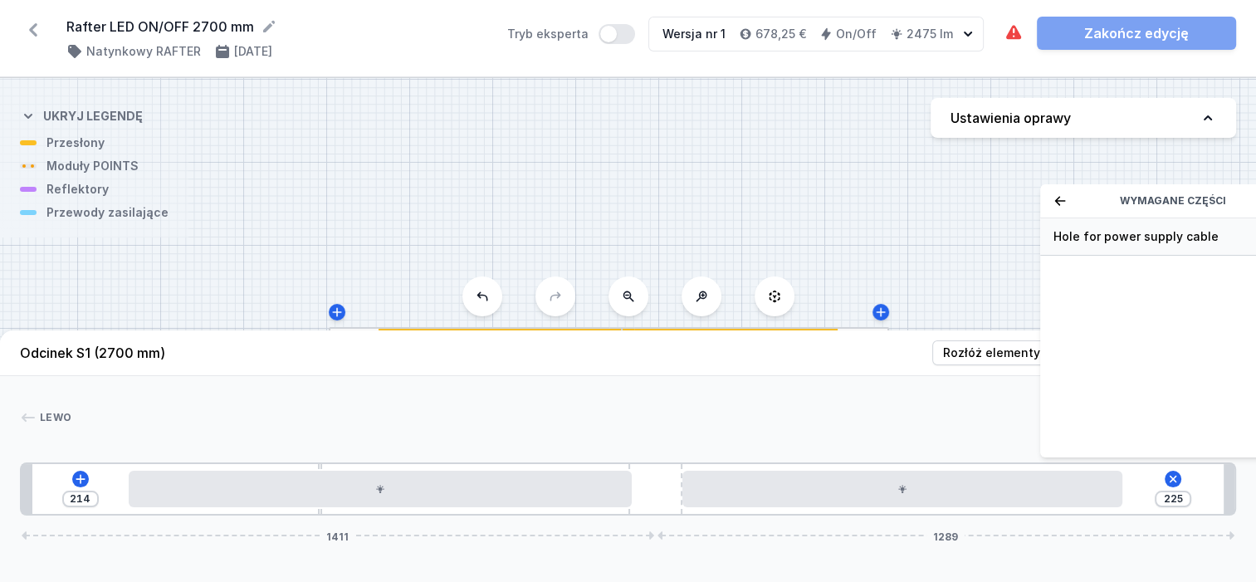
click at [1121, 245] on span "Hole for power supply cable" at bounding box center [1173, 236] width 239 height 17
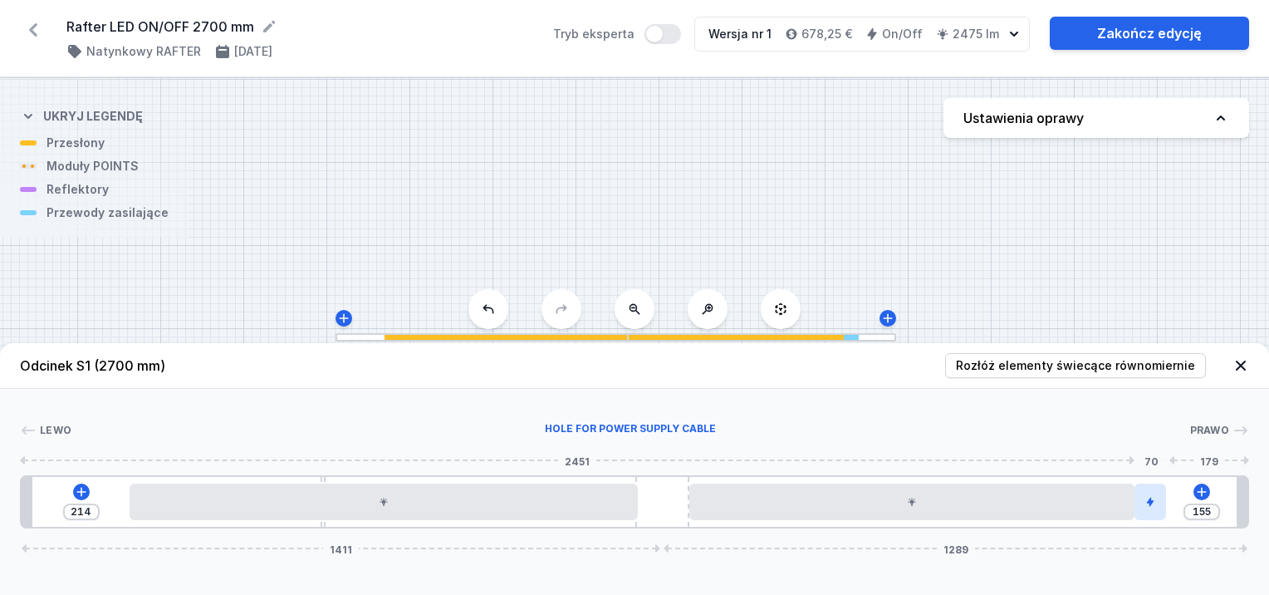
click at [1149, 495] on div at bounding box center [1150, 501] width 32 height 37
click at [1155, 453] on icon at bounding box center [1150, 454] width 13 height 13
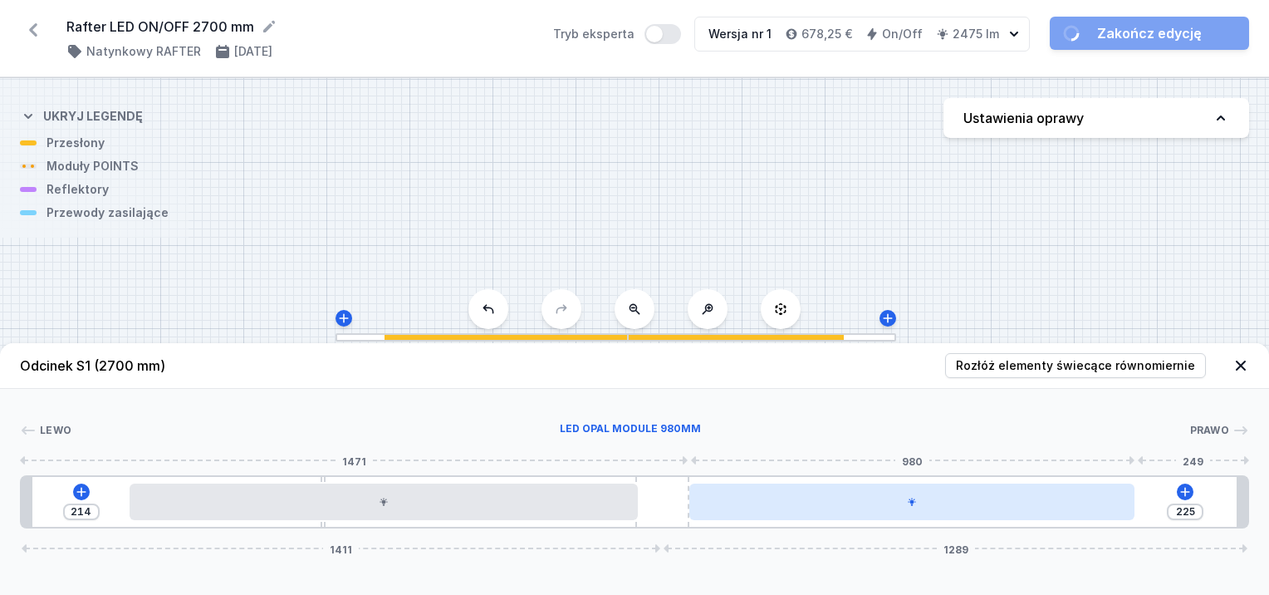
click at [1105, 502] on div at bounding box center [911, 501] width 445 height 37
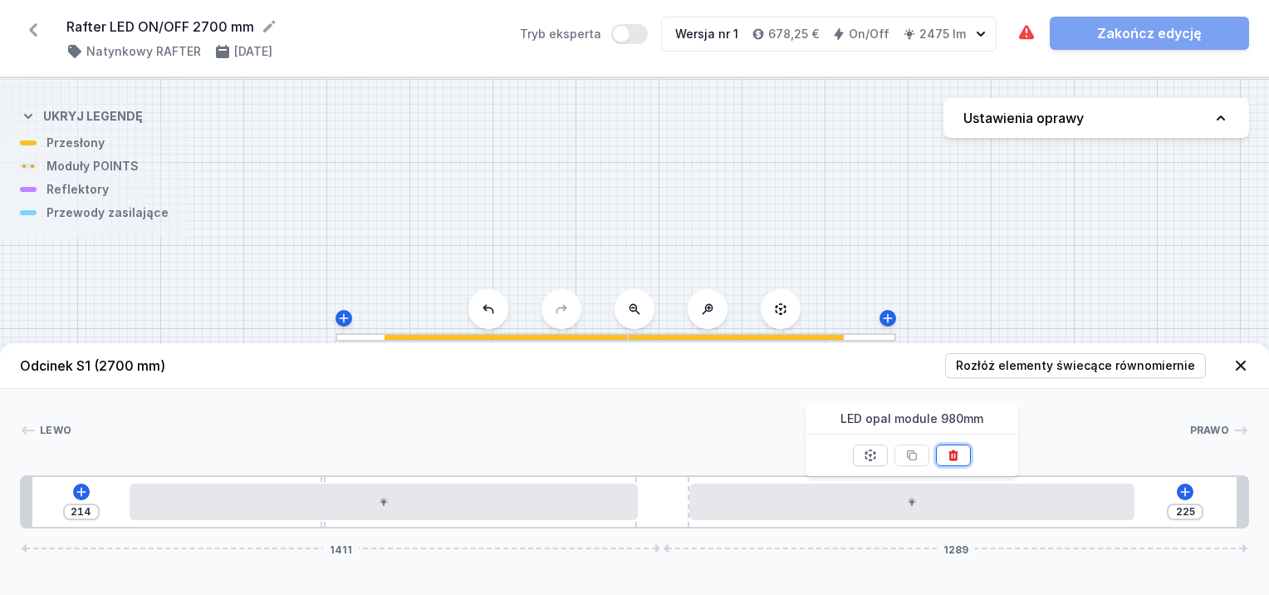
click at [959, 461] on button at bounding box center [953, 455] width 35 height 22
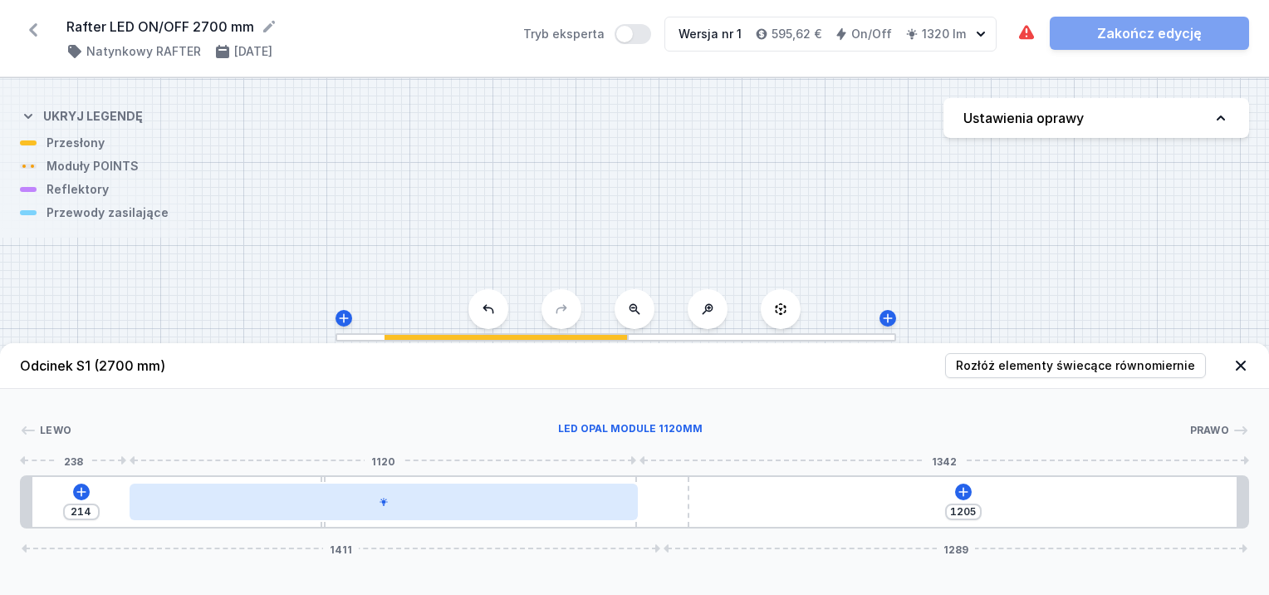
click at [603, 513] on div at bounding box center [384, 501] width 508 height 37
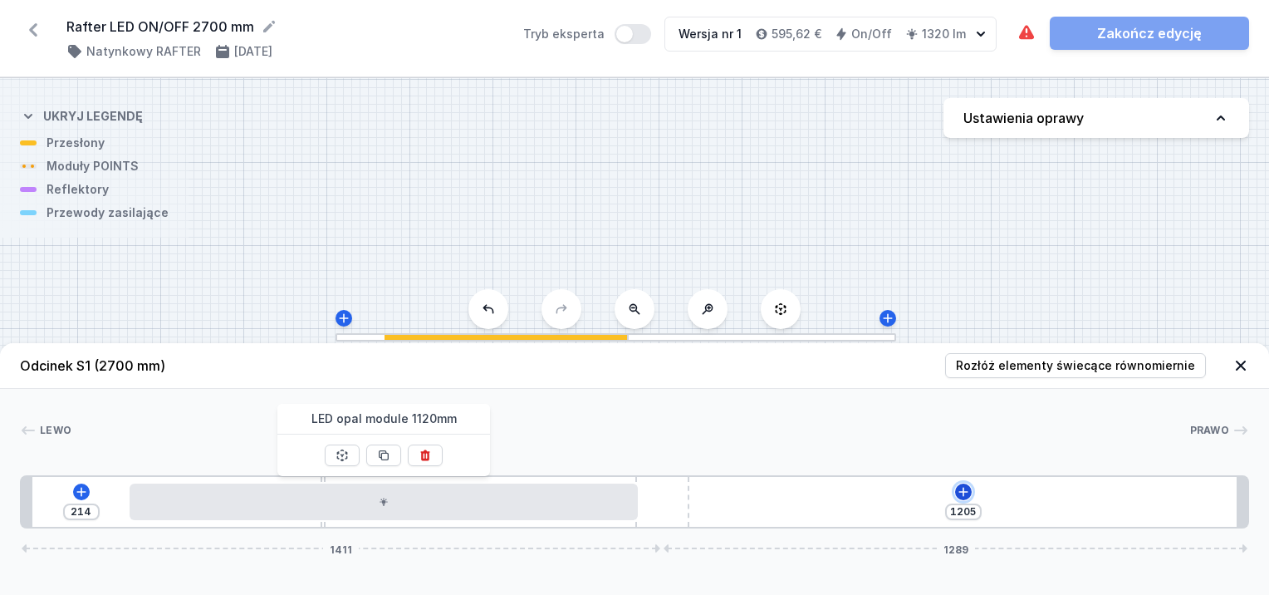
click at [963, 493] on icon at bounding box center [962, 491] width 9 height 9
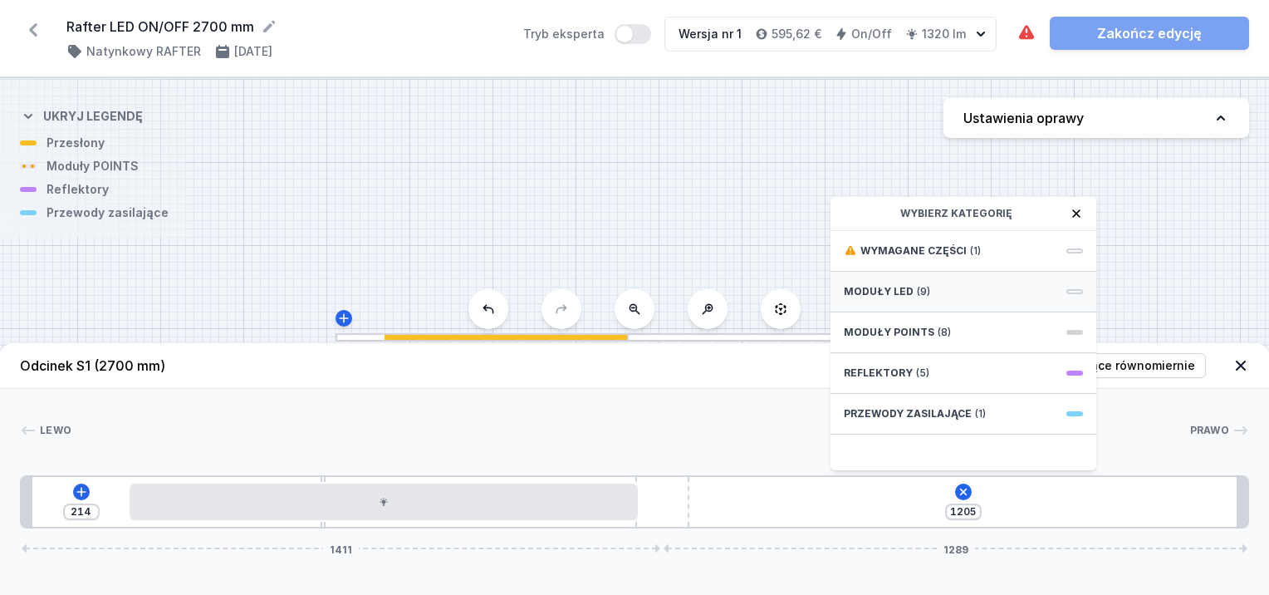
click at [897, 283] on div "Moduły LED (9)" at bounding box center [963, 292] width 266 height 41
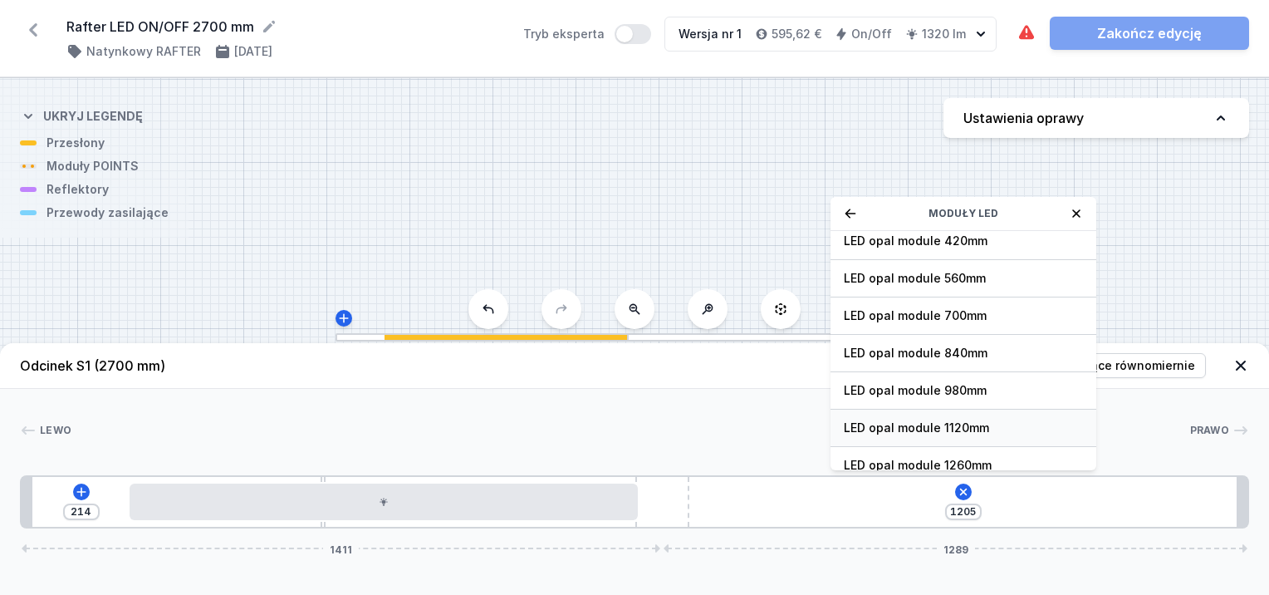
click at [941, 422] on span "LED opal module 1120mm" at bounding box center [963, 427] width 239 height 17
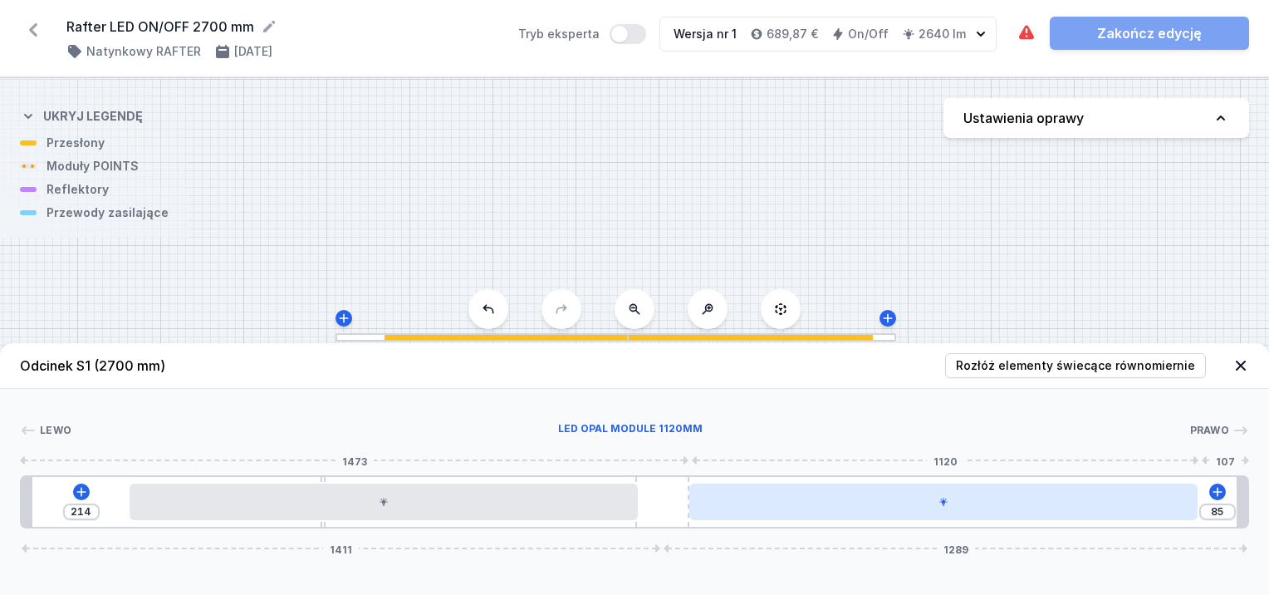
drag, startPoint x: 854, startPoint y: 504, endPoint x: 892, endPoint y: 505, distance: 38.2
click at [892, 505] on div at bounding box center [943, 501] width 508 height 37
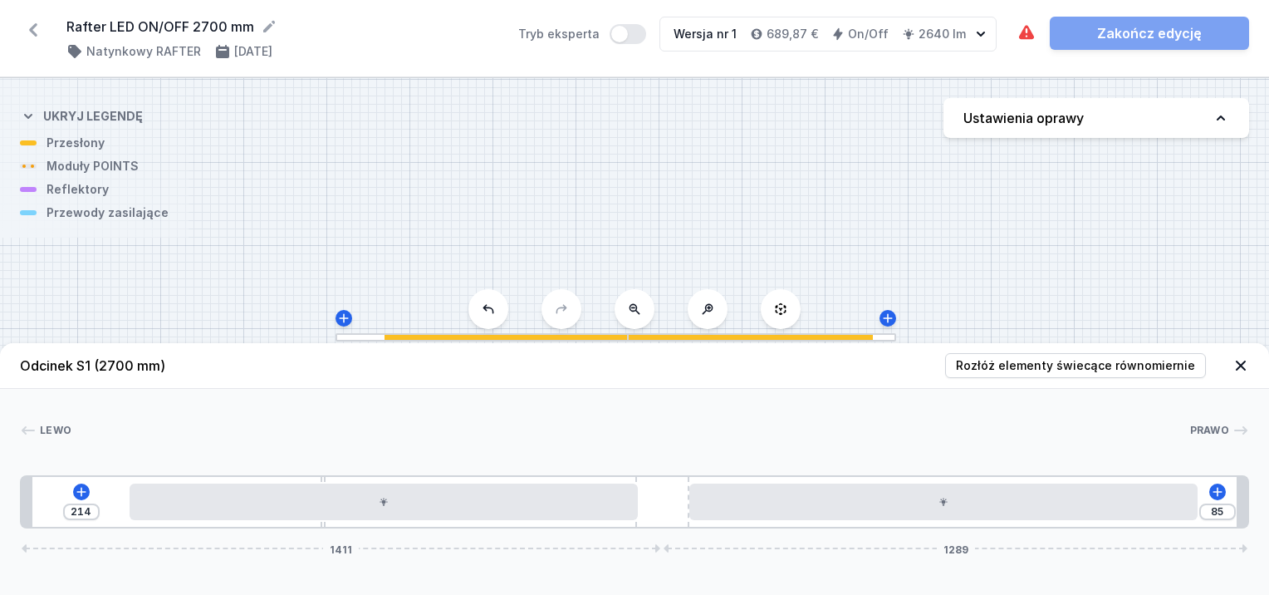
drag, startPoint x: 325, startPoint y: 527, endPoint x: 366, endPoint y: 537, distance: 42.9
click at [366, 537] on div "Odcinek S1 (2700 mm) Rozłóż elementy świecące równomiernie Lewo Prawo 1 2 3 4 3…" at bounding box center [634, 469] width 1269 height 252
drag, startPoint x: 321, startPoint y: 525, endPoint x: -3, endPoint y: 513, distance: 324.1
click at [0, 513] on html "Rafter LED ON/OFF 2700 mm ( 11404 /v 1 ) Natynkowy RAFTER [DATE] Tryb eksperta …" at bounding box center [634, 297] width 1269 height 595
drag, startPoint x: 71, startPoint y: 483, endPoint x: 1271, endPoint y: 558, distance: 1203.2
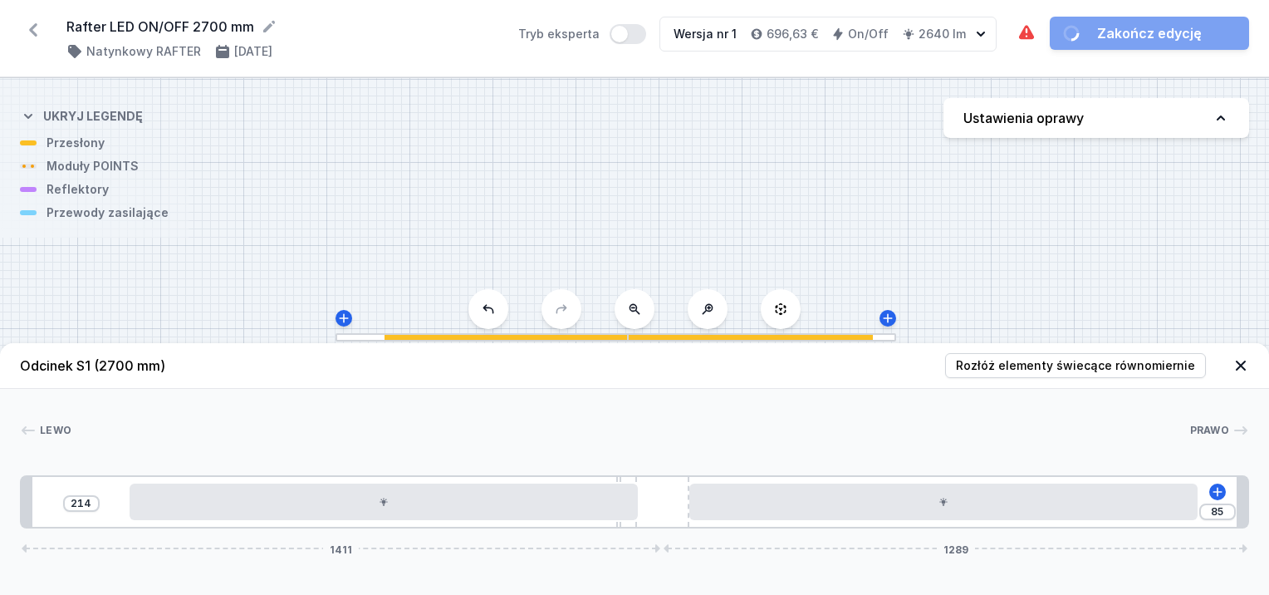
click at [1256, 558] on html "Rafter LED ON/OFF 2700 mm ( 11404 /v 1 ) Natynkowy RAFTER [DATE] Tryb eksperta …" at bounding box center [634, 297] width 1269 height 595
click at [1052, 362] on span "Rozłóż elementy świecące równomiernie" at bounding box center [1075, 365] width 239 height 17
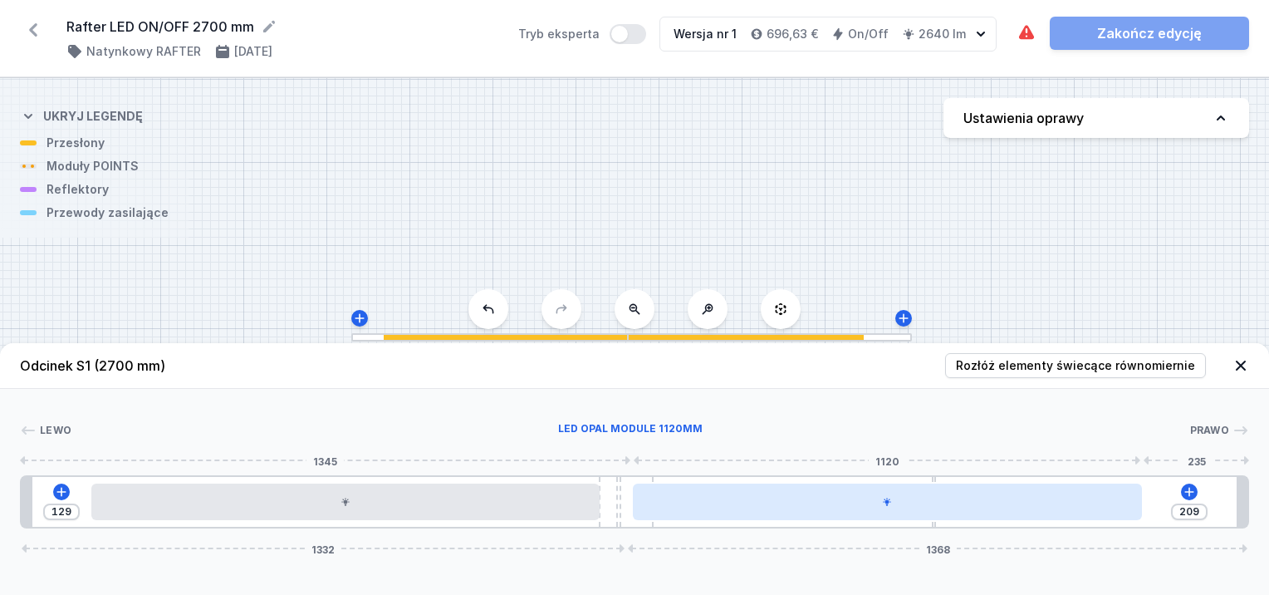
click at [653, 492] on div "129 209 1332 1368" at bounding box center [634, 501] width 1229 height 53
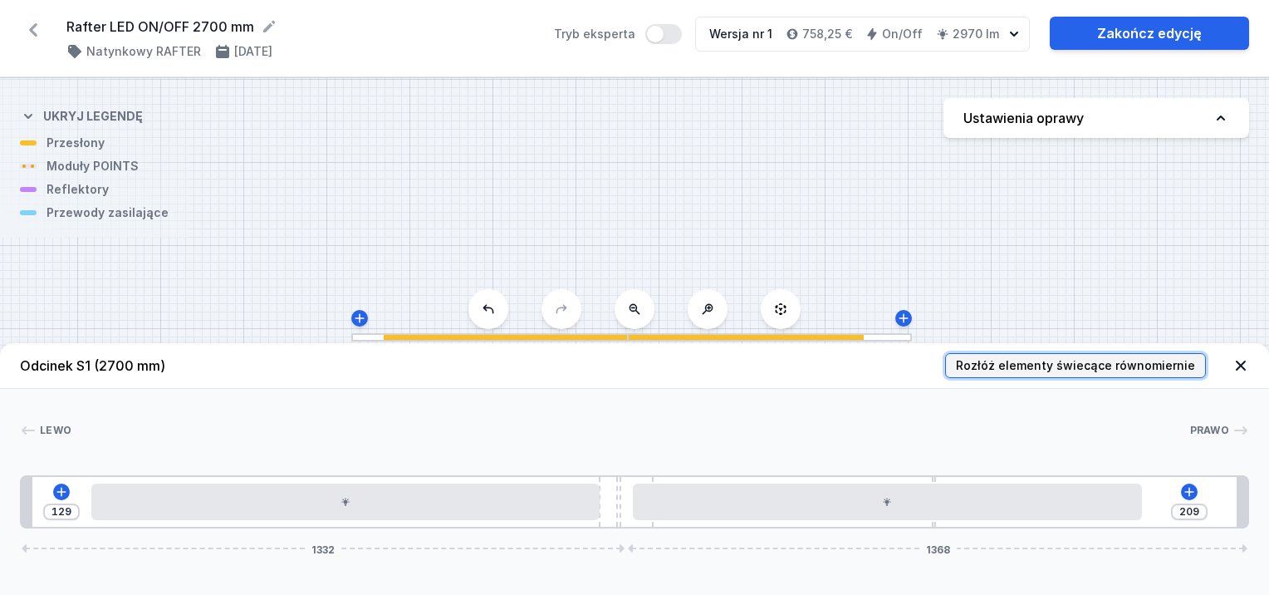
click at [1049, 356] on button "Rozłóż elementy świecące równomiernie" at bounding box center [1075, 365] width 261 height 25
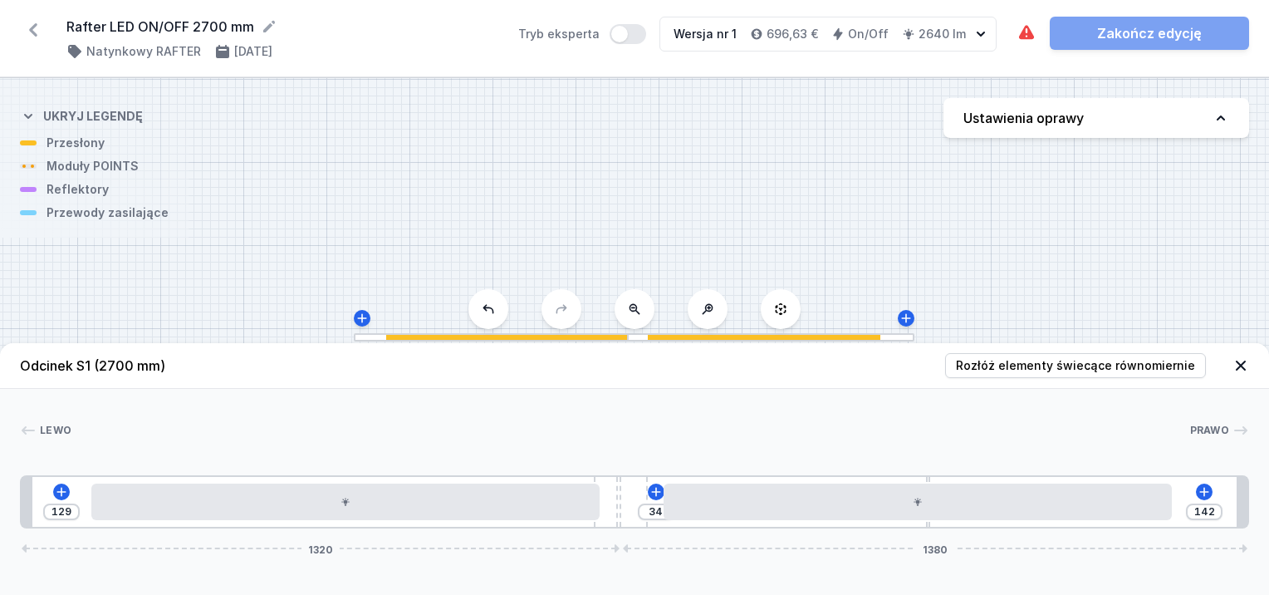
drag, startPoint x: 622, startPoint y: 513, endPoint x: 649, endPoint y: 517, distance: 27.7
click at [649, 517] on div "129 34 142 1320 1380" at bounding box center [634, 501] width 1229 height 53
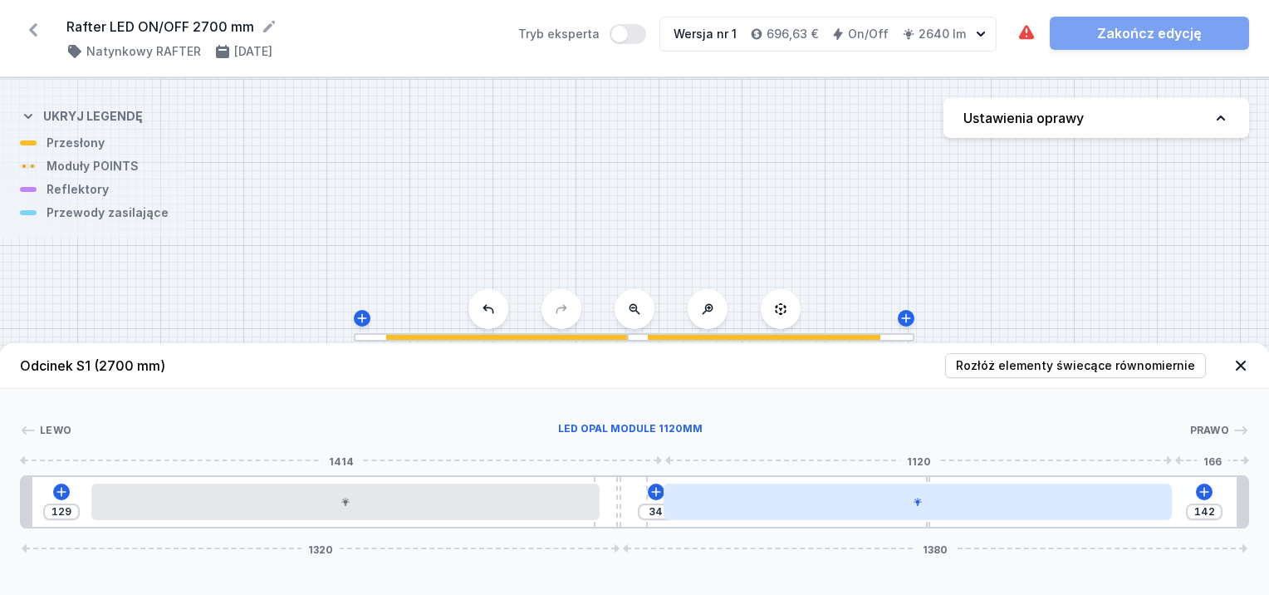
drag, startPoint x: 644, startPoint y: 488, endPoint x: 669, endPoint y: 490, distance: 25.0
click at [669, 490] on div "129 34 142 1320 1380" at bounding box center [634, 501] width 1229 height 53
click at [1016, 502] on div at bounding box center [908, 501] width 508 height 37
click at [1114, 515] on div at bounding box center [908, 501] width 508 height 37
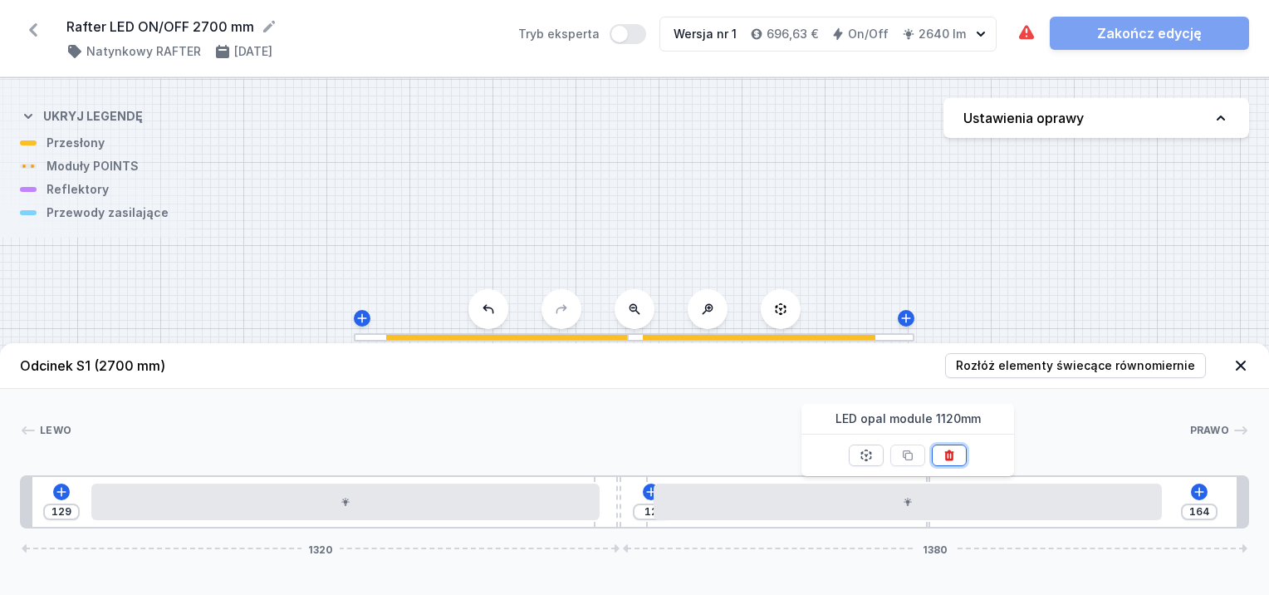
click at [943, 452] on icon at bounding box center [949, 454] width 13 height 13
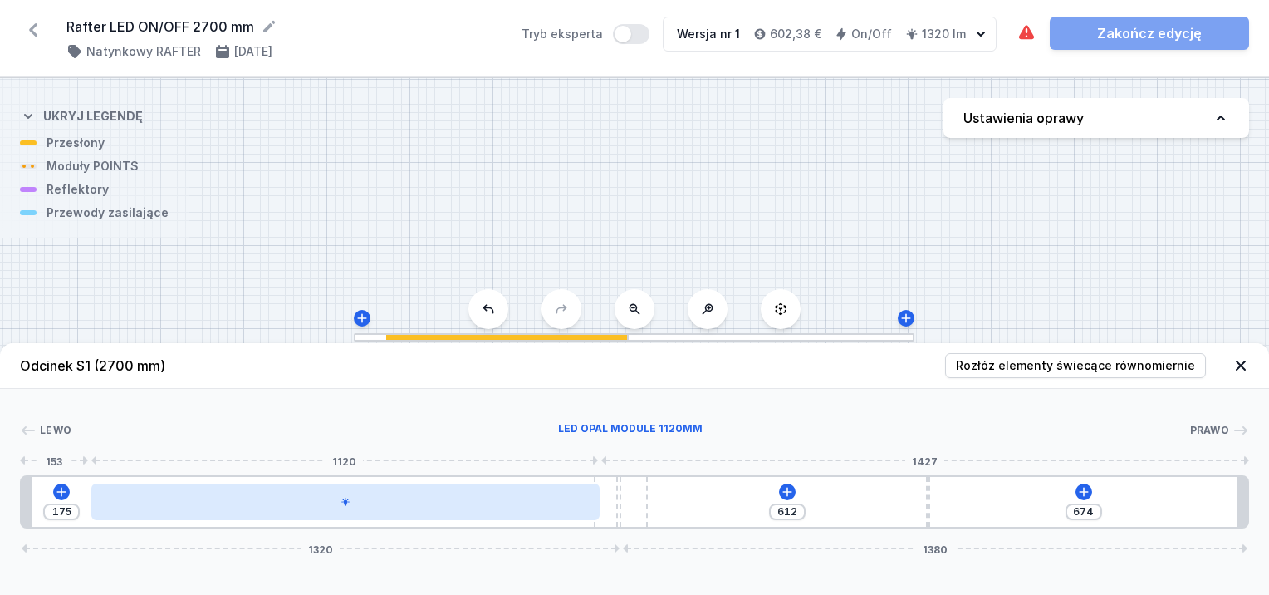
click at [489, 514] on div at bounding box center [345, 501] width 508 height 37
click at [554, 502] on div at bounding box center [366, 501] width 508 height 37
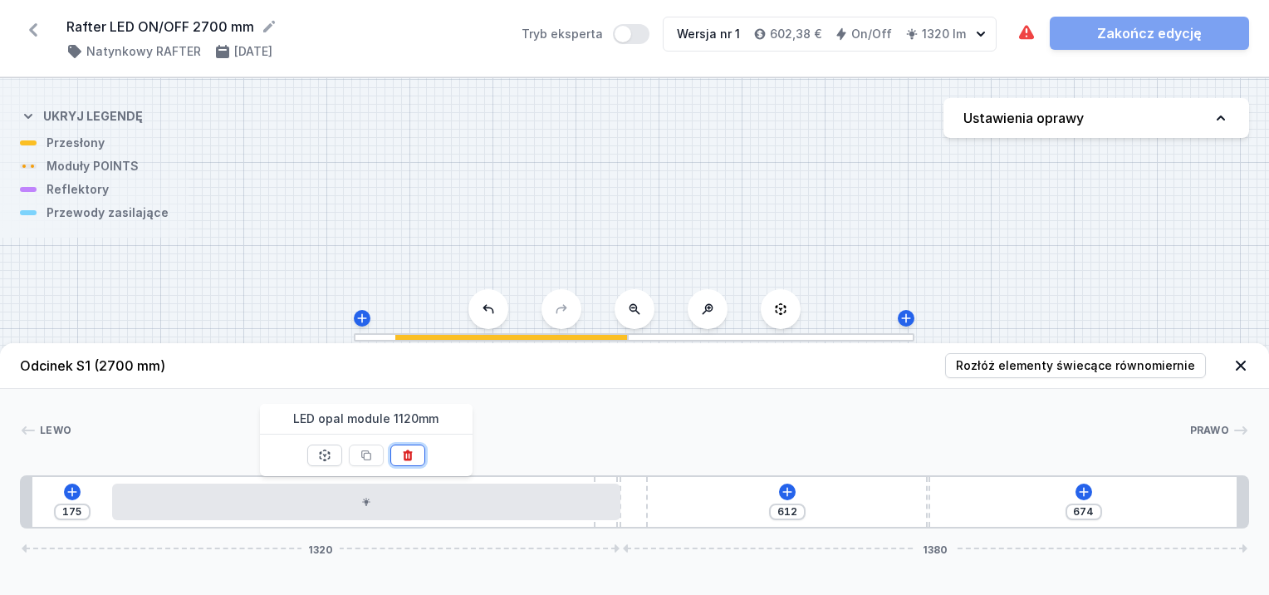
click at [417, 453] on button at bounding box center [407, 455] width 35 height 22
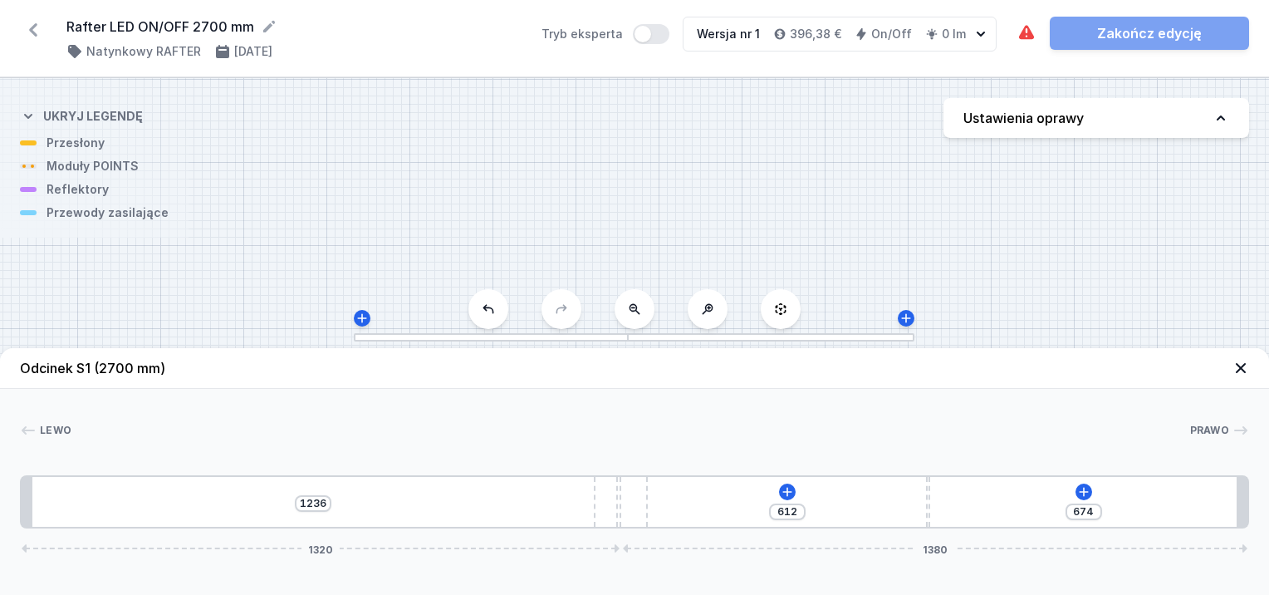
drag, startPoint x: 618, startPoint y: 514, endPoint x: 461, endPoint y: 517, distance: 157.0
click at [461, 517] on div "1236 612 674 1320 1380" at bounding box center [634, 501] width 1229 height 53
click at [629, 380] on header "Odcinek S1 (2700 mm)" at bounding box center [634, 368] width 1269 height 41
drag, startPoint x: 617, startPoint y: 497, endPoint x: 688, endPoint y: 475, distance: 73.8
click at [688, 475] on div "11 612 603 1320 1380" at bounding box center [634, 501] width 1229 height 53
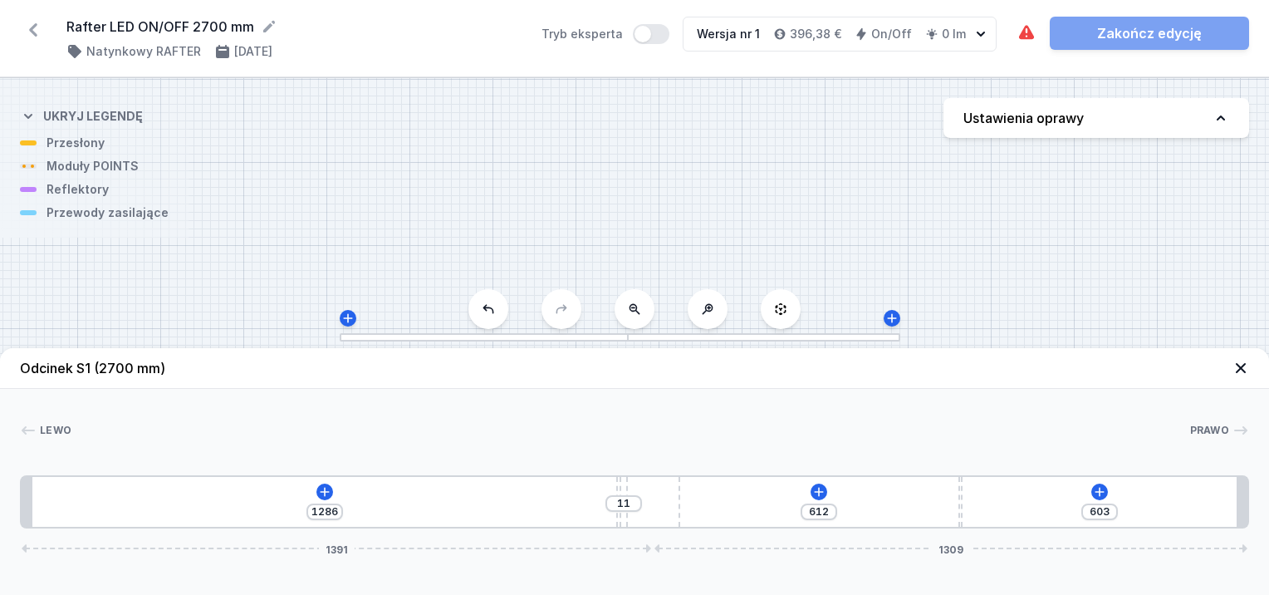
click at [688, 475] on div "1286 11 612 603 1391 1309" at bounding box center [634, 501] width 1229 height 53
drag, startPoint x: 719, startPoint y: 469, endPoint x: 806, endPoint y: 482, distance: 87.3
click at [806, 482] on div "[PERSON_NAME] 1 2 3 2 1 1286 11 612 603 1391 1309 1310 10 743 10 627 24 1307 12…" at bounding box center [634, 459] width 1269 height 140
click at [320, 483] on button at bounding box center [324, 491] width 17 height 17
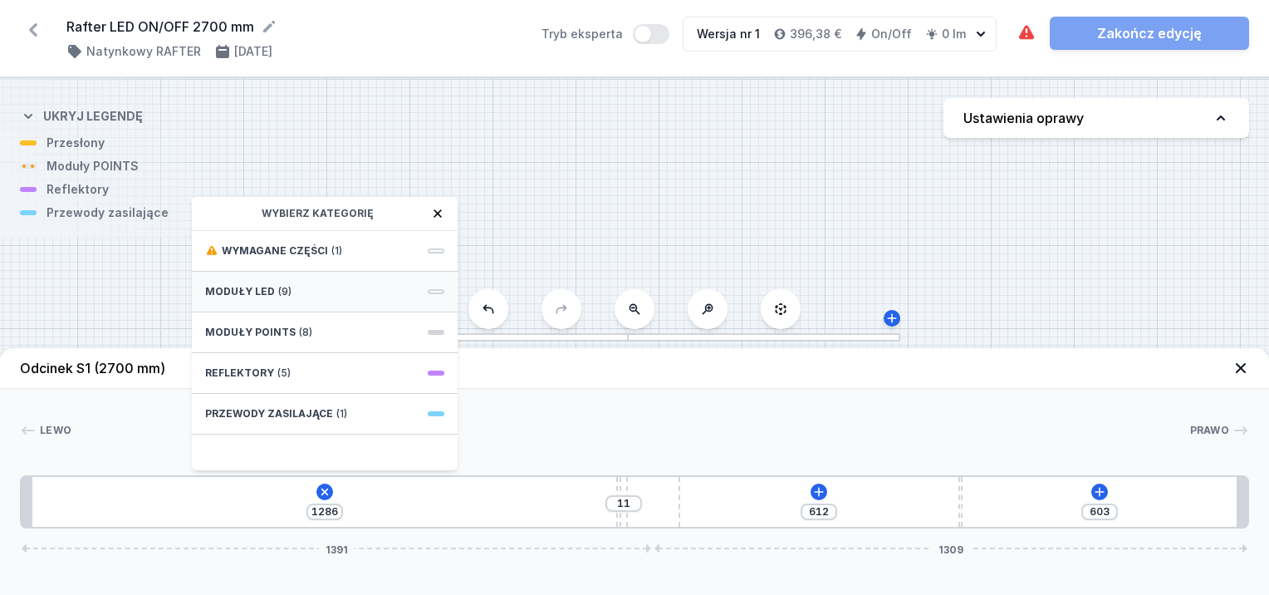
click at [260, 291] on span "Moduły LED" at bounding box center [240, 291] width 70 height 13
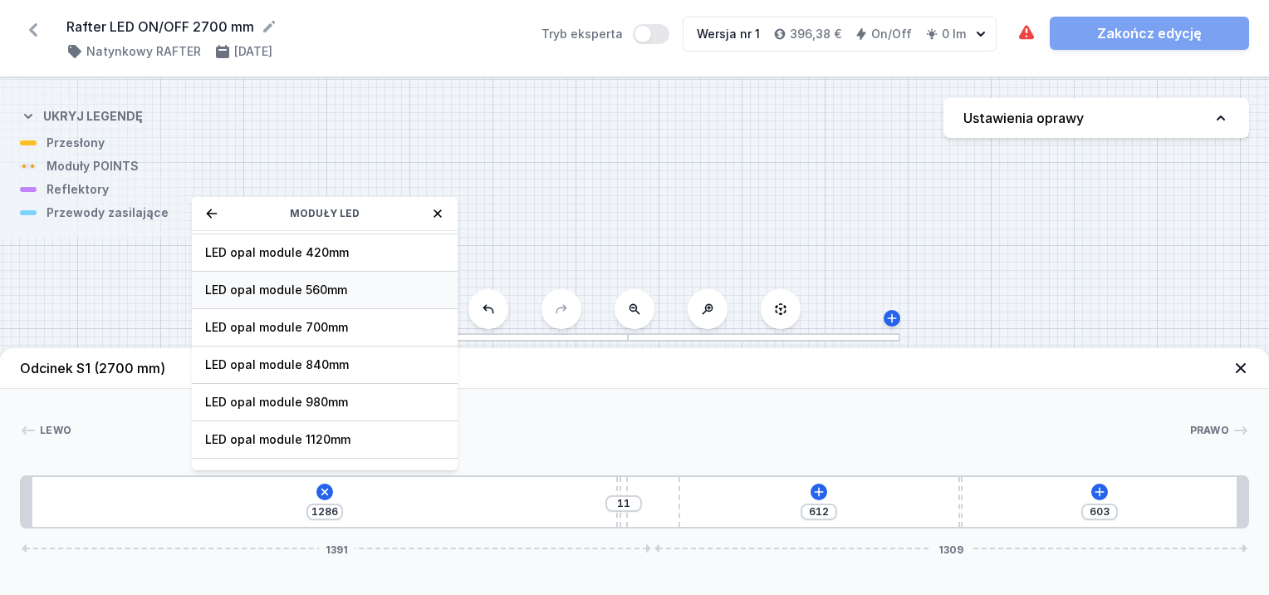
scroll to position [166, 0]
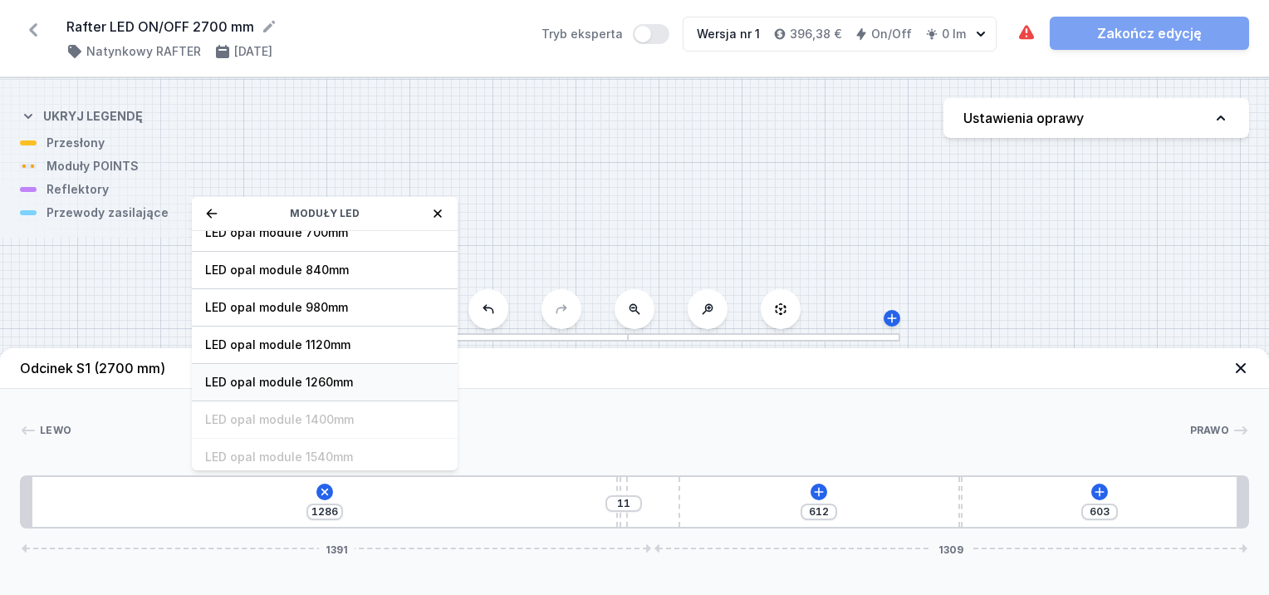
click at [289, 370] on div "LED opal module 1260mm" at bounding box center [325, 382] width 266 height 37
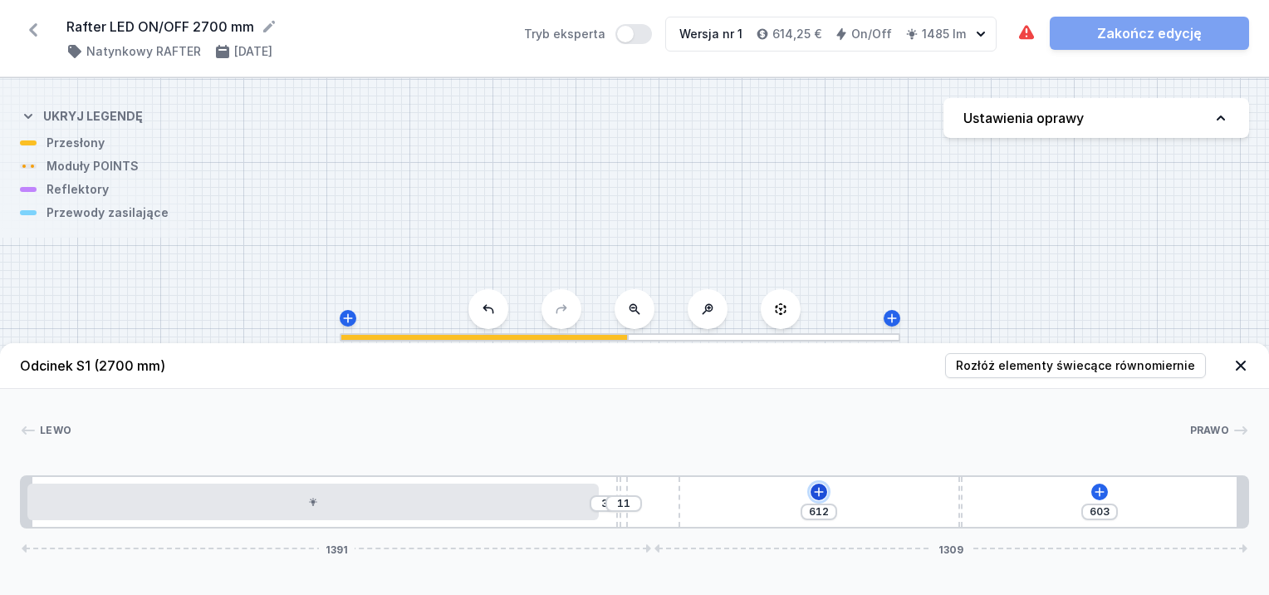
click at [817, 495] on icon at bounding box center [818, 491] width 13 height 13
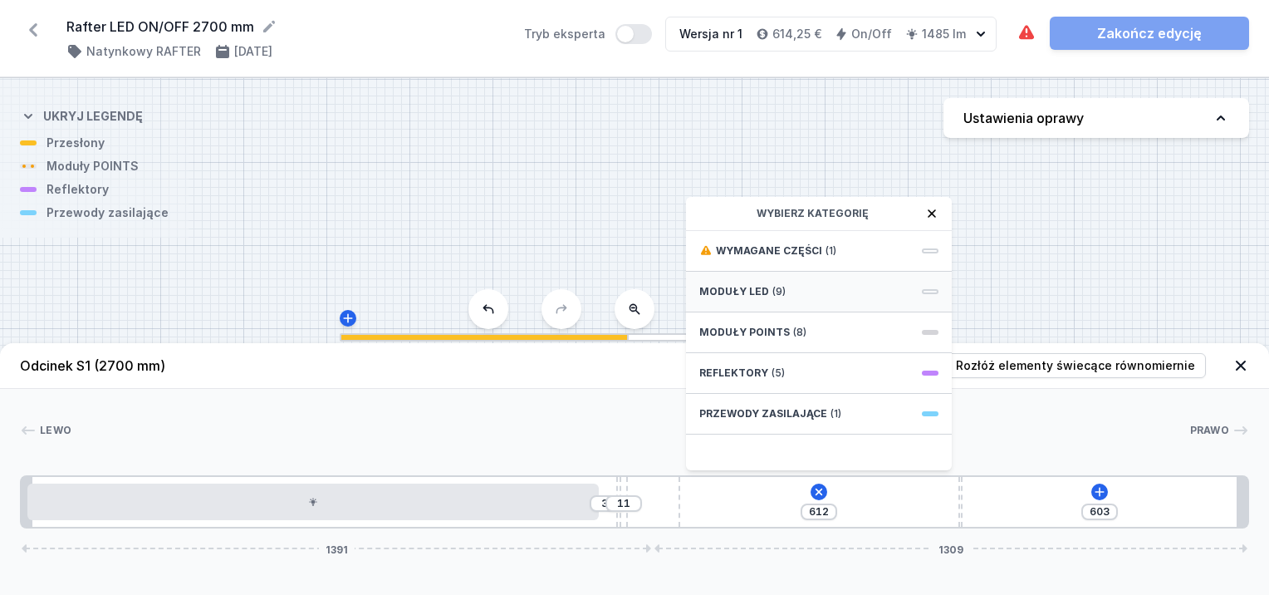
click at [753, 288] on span "Moduły LED" at bounding box center [734, 291] width 70 height 13
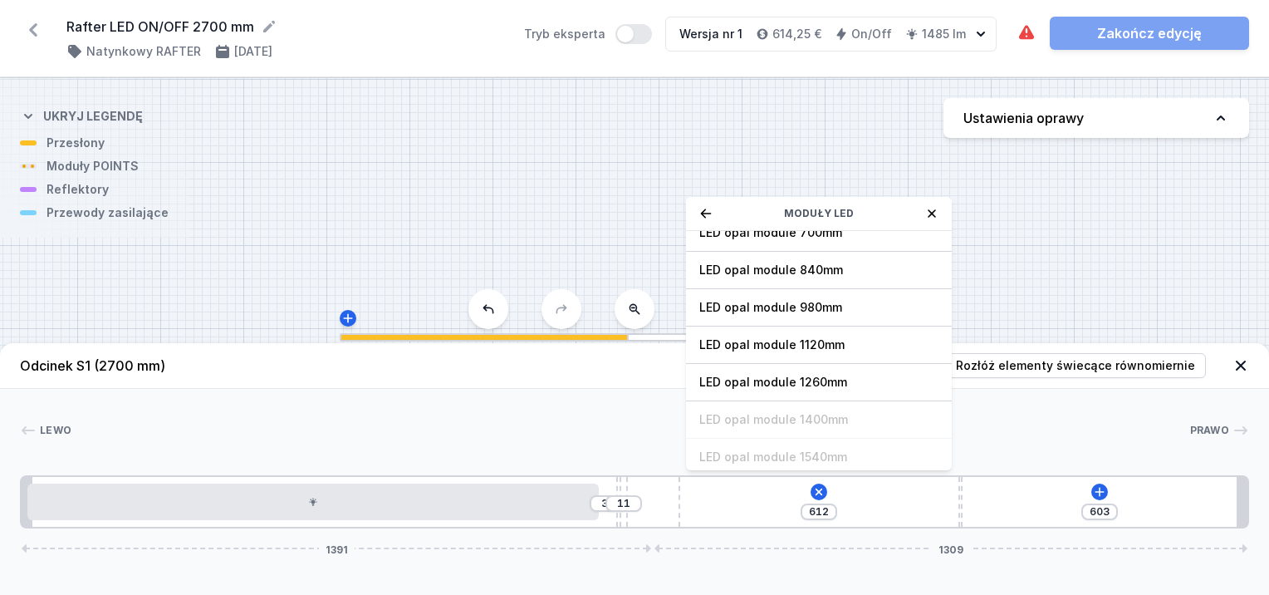
click at [811, 375] on span "LED opal module 1260mm" at bounding box center [818, 382] width 239 height 17
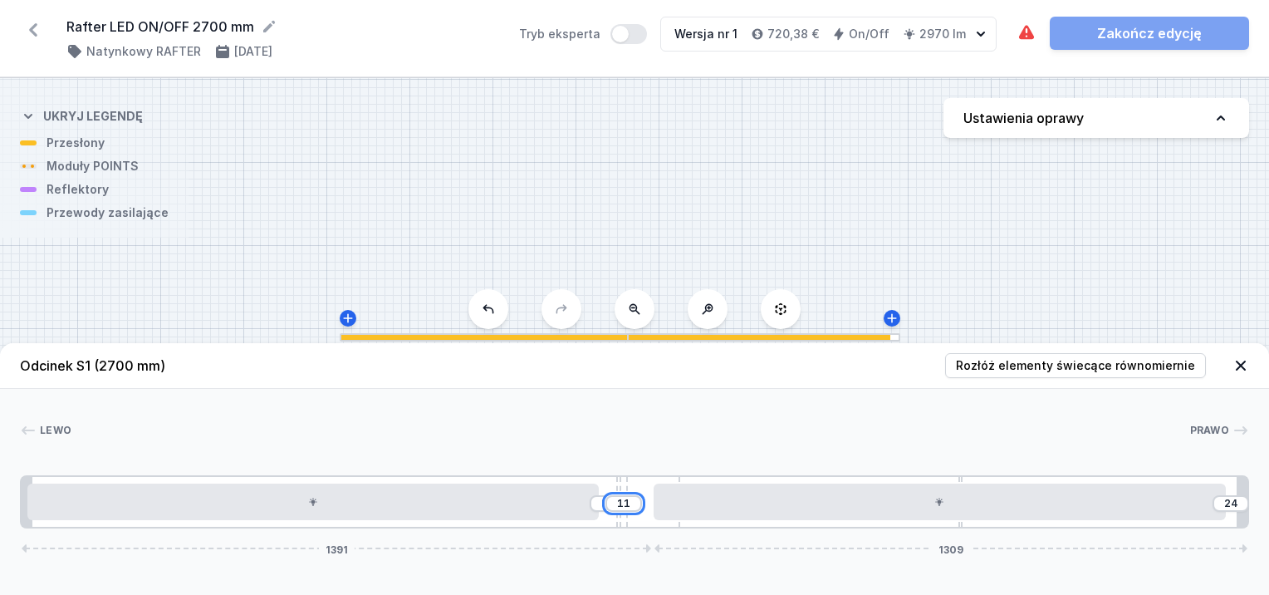
drag, startPoint x: 628, startPoint y: 507, endPoint x: 604, endPoint y: 517, distance: 25.8
click at [605, 516] on div "38 11 24 1391 1309" at bounding box center [634, 501] width 1229 height 53
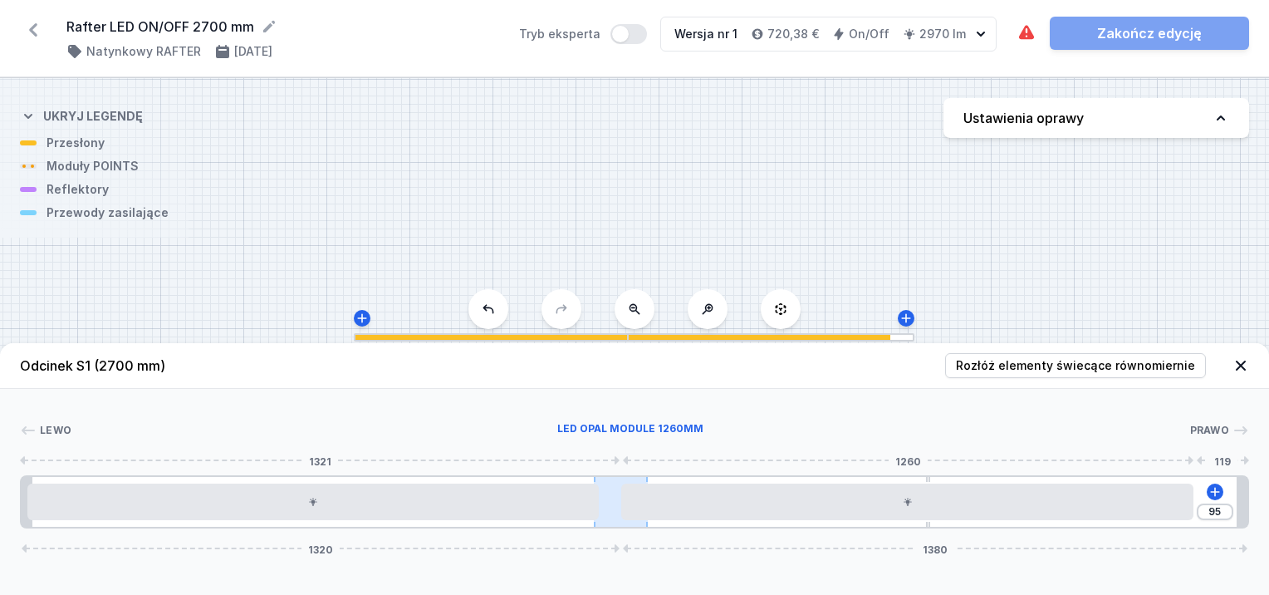
click at [642, 482] on div "95 1320 1380" at bounding box center [634, 501] width 1229 height 53
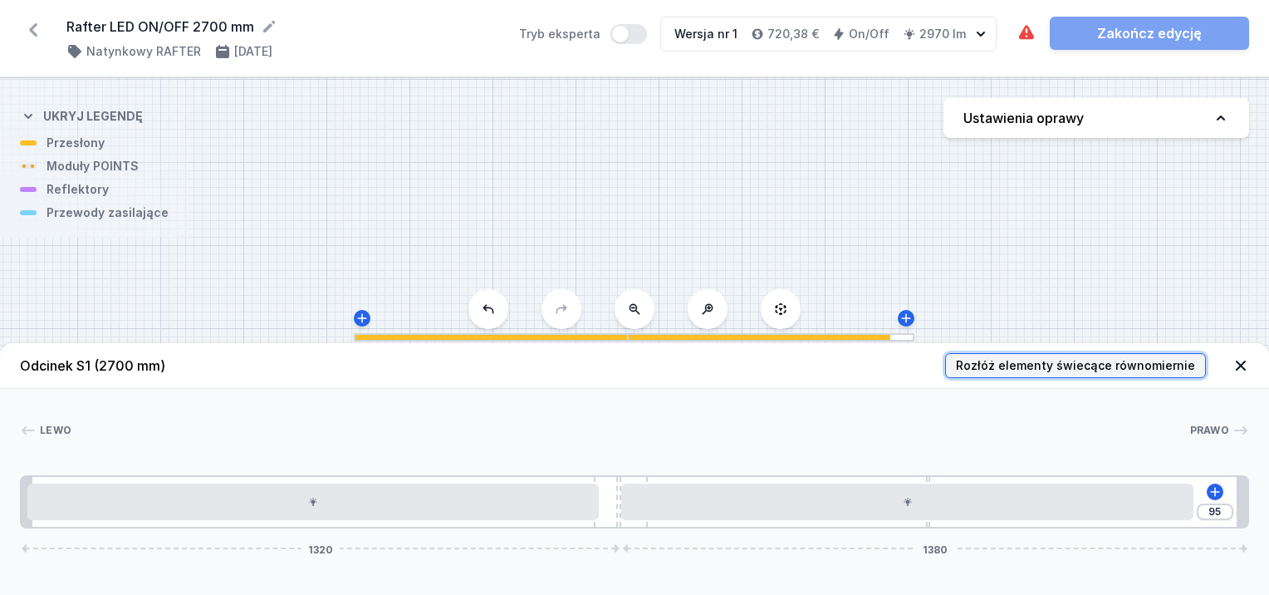
click at [1051, 369] on span "Rozłóż elementy świecące równomiernie" at bounding box center [1075, 365] width 239 height 17
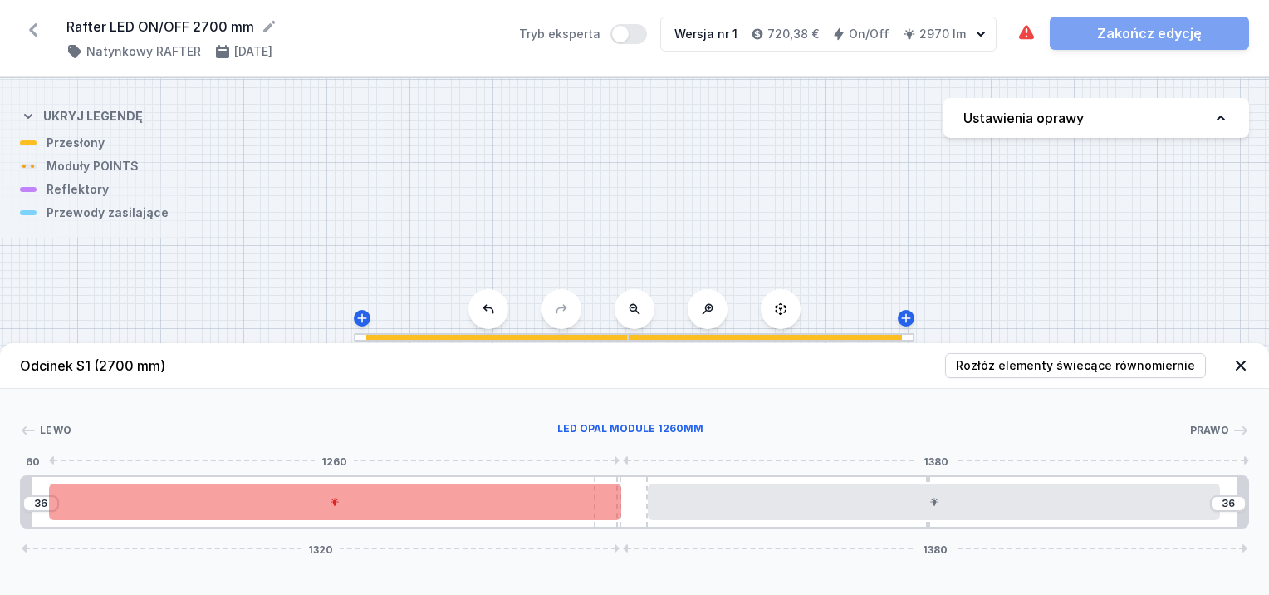
click at [564, 507] on div at bounding box center [335, 501] width 572 height 37
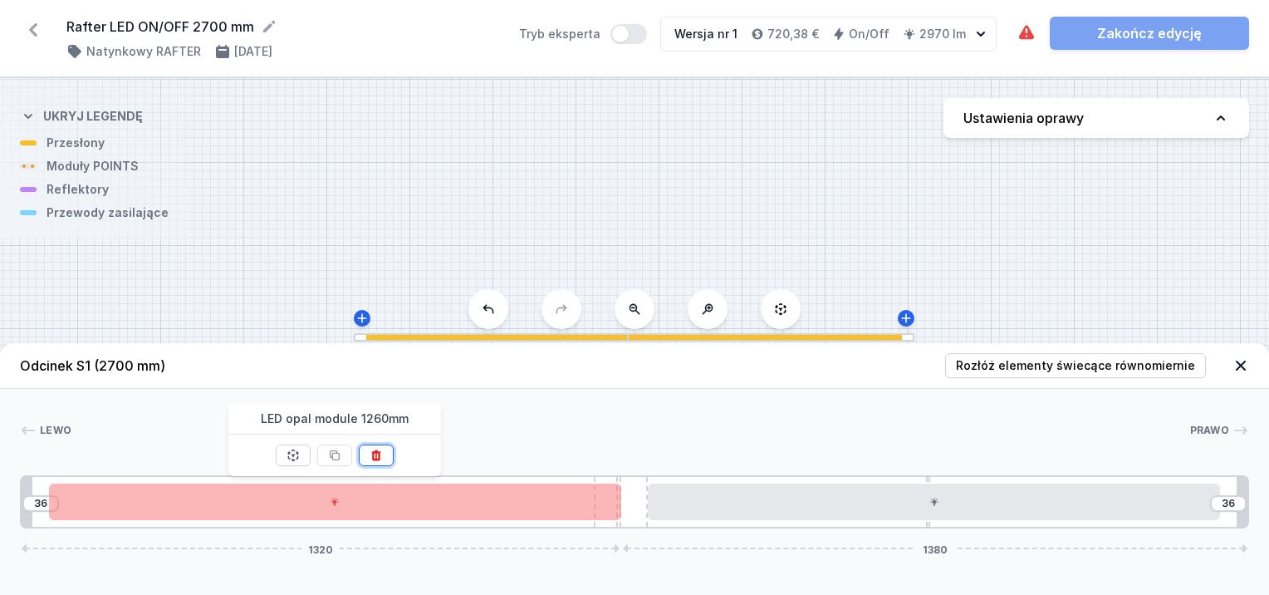
click at [380, 456] on icon at bounding box center [376, 454] width 13 height 13
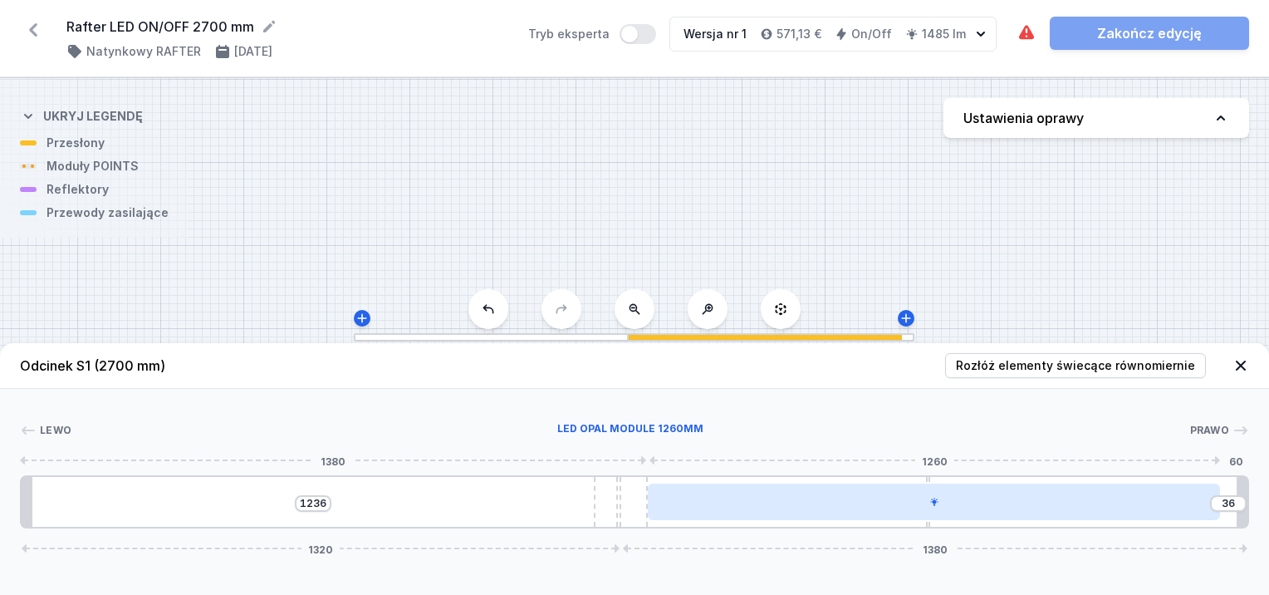
click at [1029, 492] on div at bounding box center [934, 501] width 572 height 37
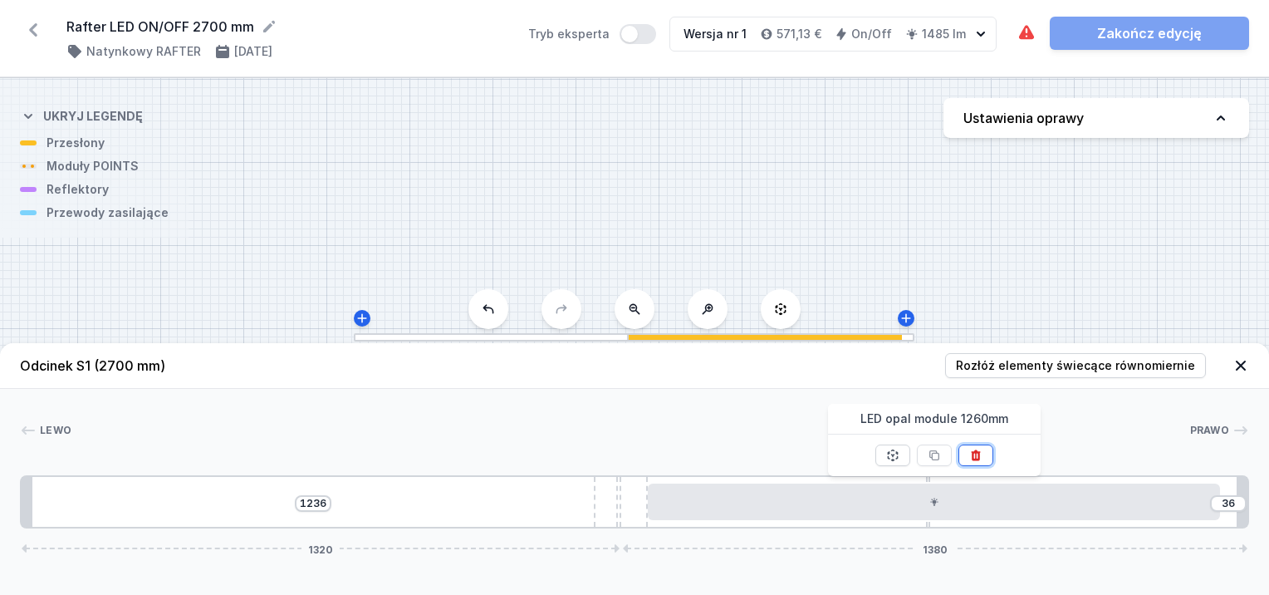
click at [978, 456] on icon at bounding box center [975, 454] width 9 height 11
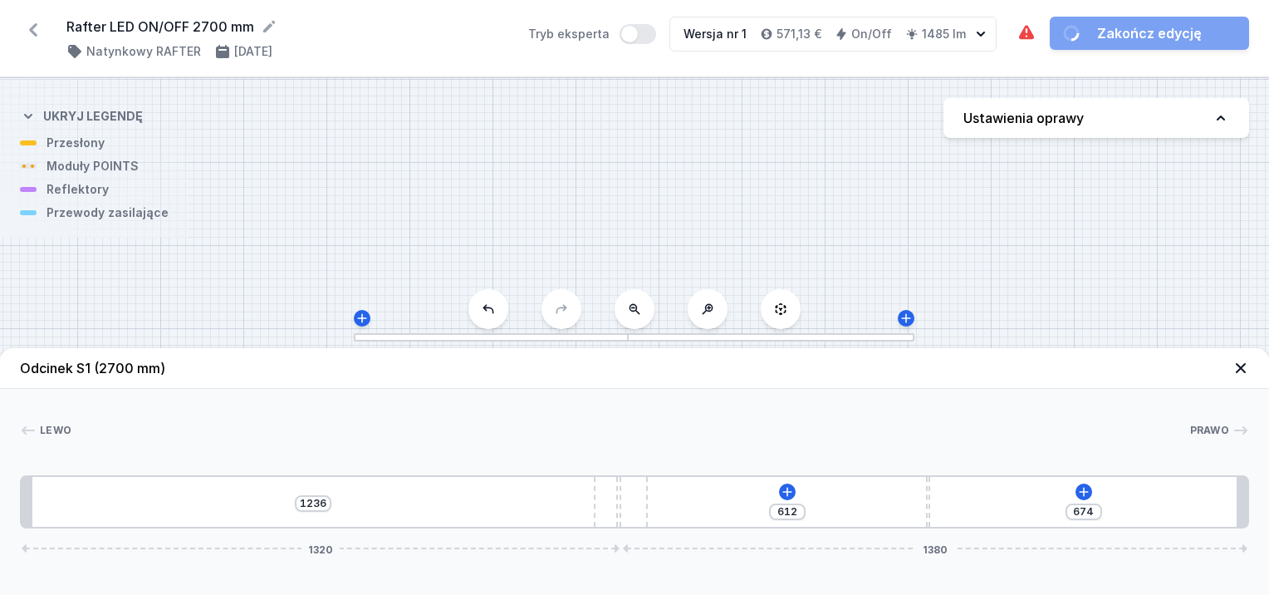
click at [316, 494] on div "1236 612 674 1320 1380" at bounding box center [634, 501] width 1229 height 53
drag, startPoint x: 620, startPoint y: 505, endPoint x: 515, endPoint y: 503, distance: 104.7
click at [525, 503] on div "1236 612 674 1320 1380" at bounding box center [634, 501] width 1229 height 53
drag, startPoint x: 618, startPoint y: 478, endPoint x: 429, endPoint y: 463, distance: 189.9
click at [415, 463] on div "[PERSON_NAME] 1 2 3 2 1 1236 612 674 1320 1380 1310 10 672 10 698 24 1236 120 1…" at bounding box center [634, 459] width 1269 height 140
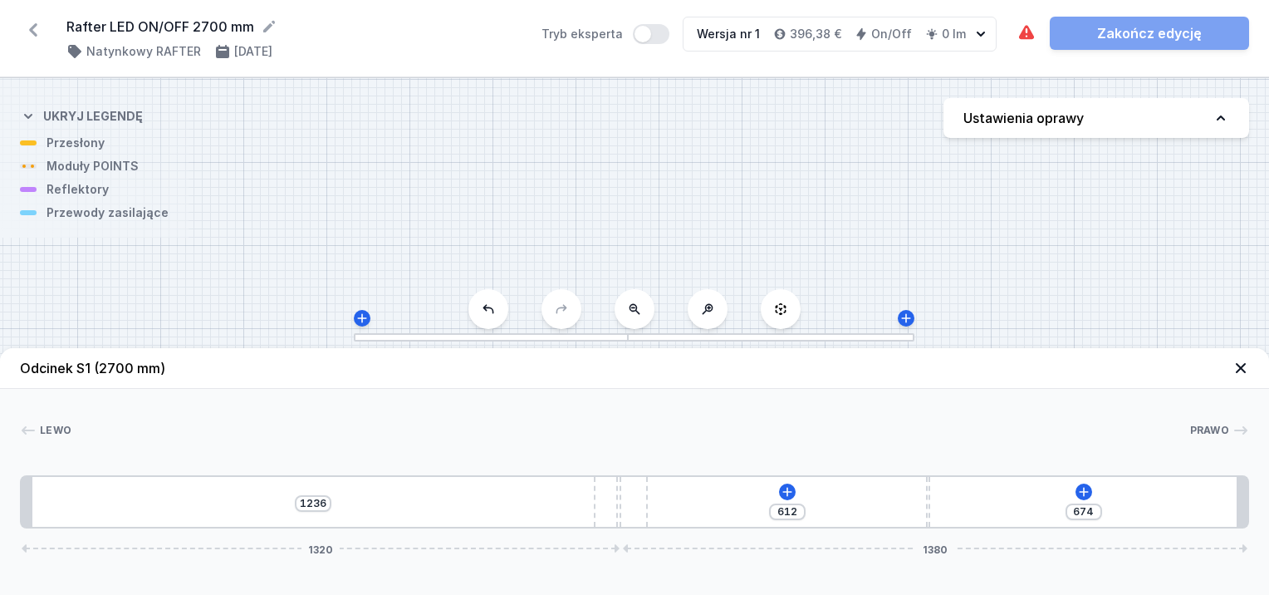
drag, startPoint x: 618, startPoint y: 541, endPoint x: 529, endPoint y: 548, distance: 89.1
click at [529, 548] on div "Odcinek S1 (2700 mm) Lewo Prawo 1 2 3 2 1 1236 612 674 1320 1380 1310 10 672 10…" at bounding box center [634, 471] width 1269 height 247
drag, startPoint x: 620, startPoint y: 518, endPoint x: 439, endPoint y: 535, distance: 181.8
click at [439, 535] on div "Odcinek S1 (2700 mm) Lewo Prawo 1 2 3 2 1 1236 612 674 1320 1380 1310 10 672 10…" at bounding box center [634, 471] width 1269 height 247
drag, startPoint x: 784, startPoint y: 494, endPoint x: 419, endPoint y: 470, distance: 366.2
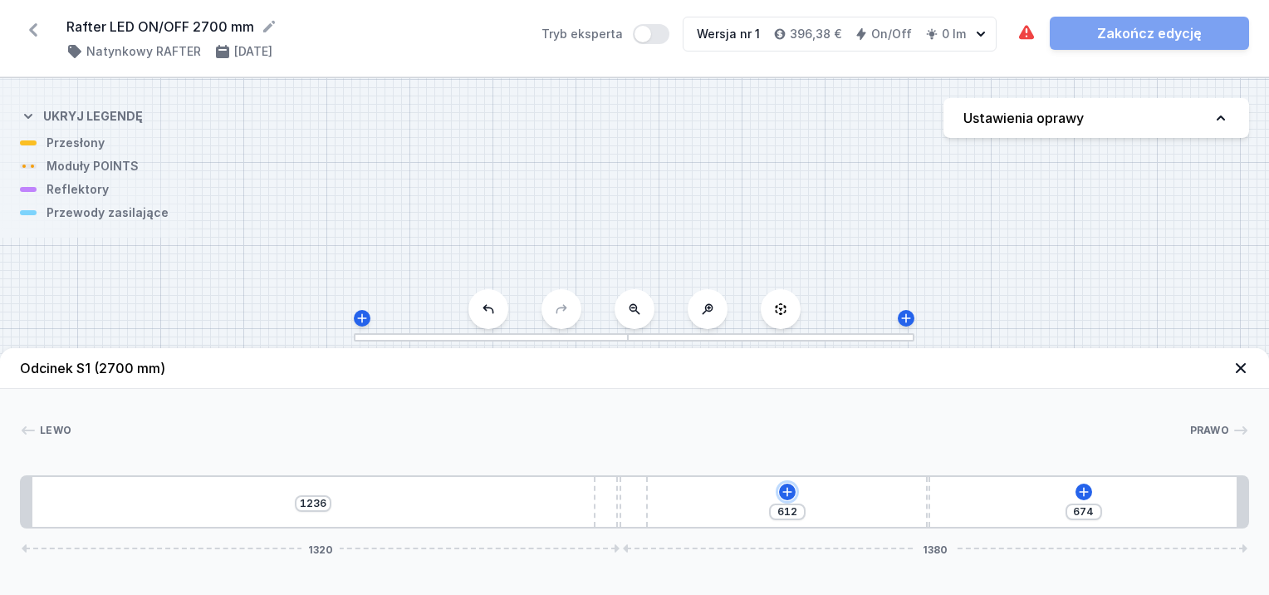
click at [449, 469] on div "[PERSON_NAME] 1 2 3 2 1 1236 612 674 1320 1380 1310 10 672 10 698 24 1236 120 1…" at bounding box center [634, 459] width 1269 height 140
click at [406, 470] on div "[PERSON_NAME] 1 2 3 2 1 1236 612 674 1320 1380 1310 10 672 10 698 24 1236 120 1…" at bounding box center [634, 459] width 1269 height 140
click at [398, 470] on div "[PERSON_NAME] 1 2 3 2 1 1236 612 674 1320 1380 1310 10 672 10 698 24 1236 120 1…" at bounding box center [634, 459] width 1269 height 140
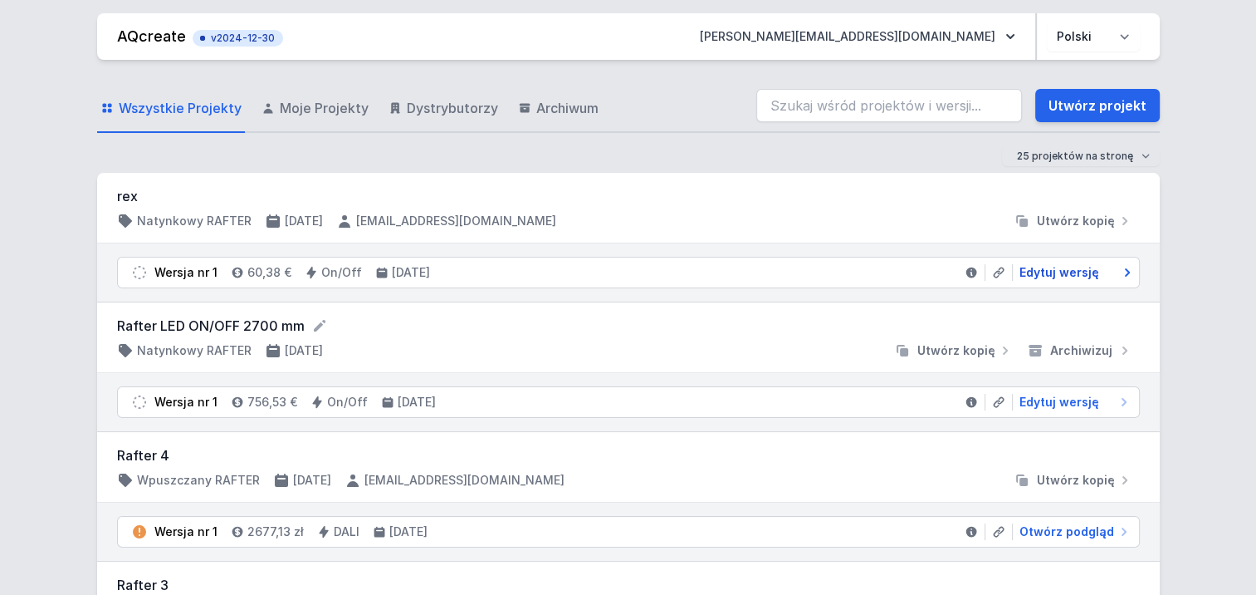
click at [1056, 270] on span "Edytuj wersję" at bounding box center [1060, 272] width 80 height 17
click at [1053, 269] on span "Edytuj wersję" at bounding box center [1060, 272] width 80 height 17
click at [1120, 267] on icon at bounding box center [1127, 272] width 17 height 17
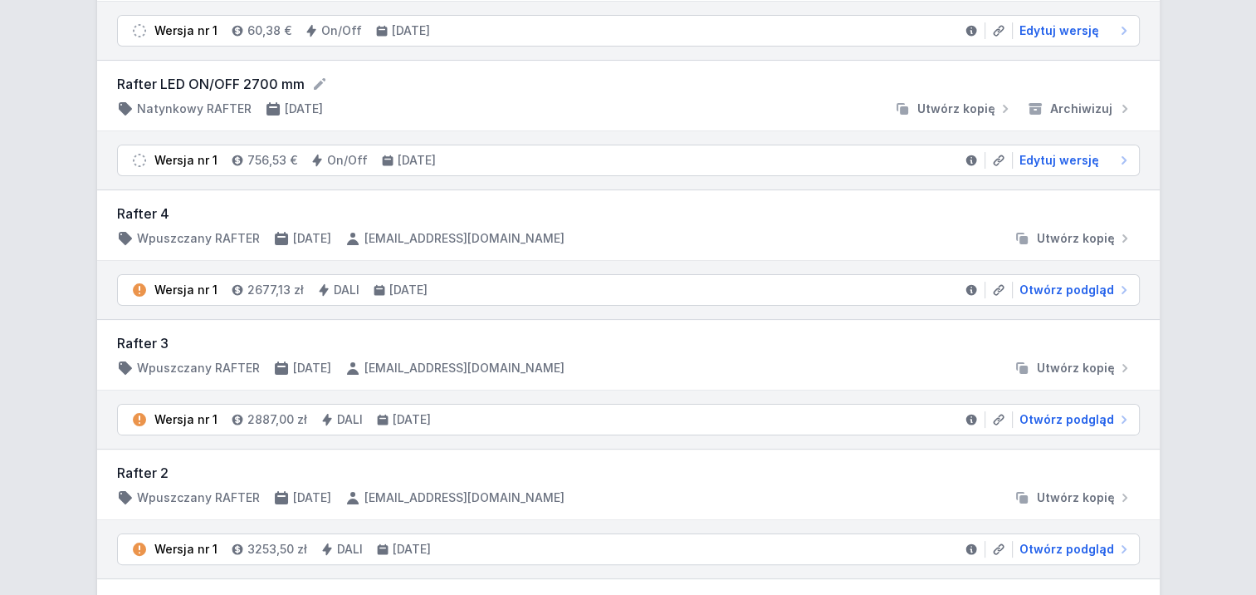
scroll to position [249, 0]
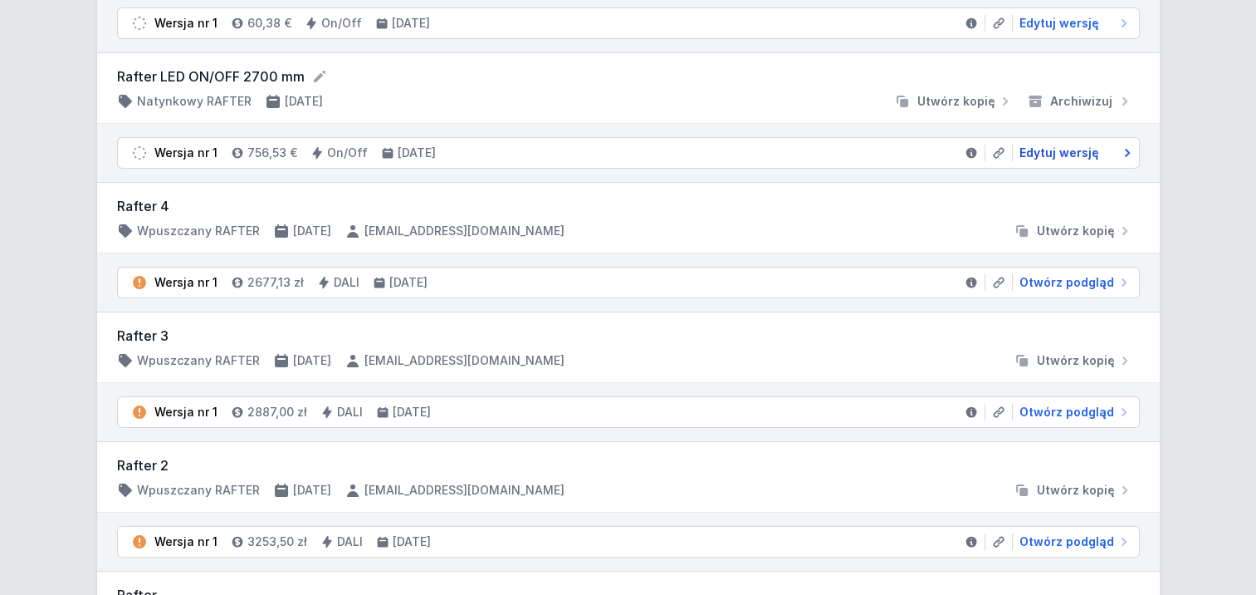
drag, startPoint x: 1051, startPoint y: 159, endPoint x: 1038, endPoint y: 152, distance: 14.5
click at [1051, 159] on span "Edytuj wersję" at bounding box center [1060, 153] width 80 height 17
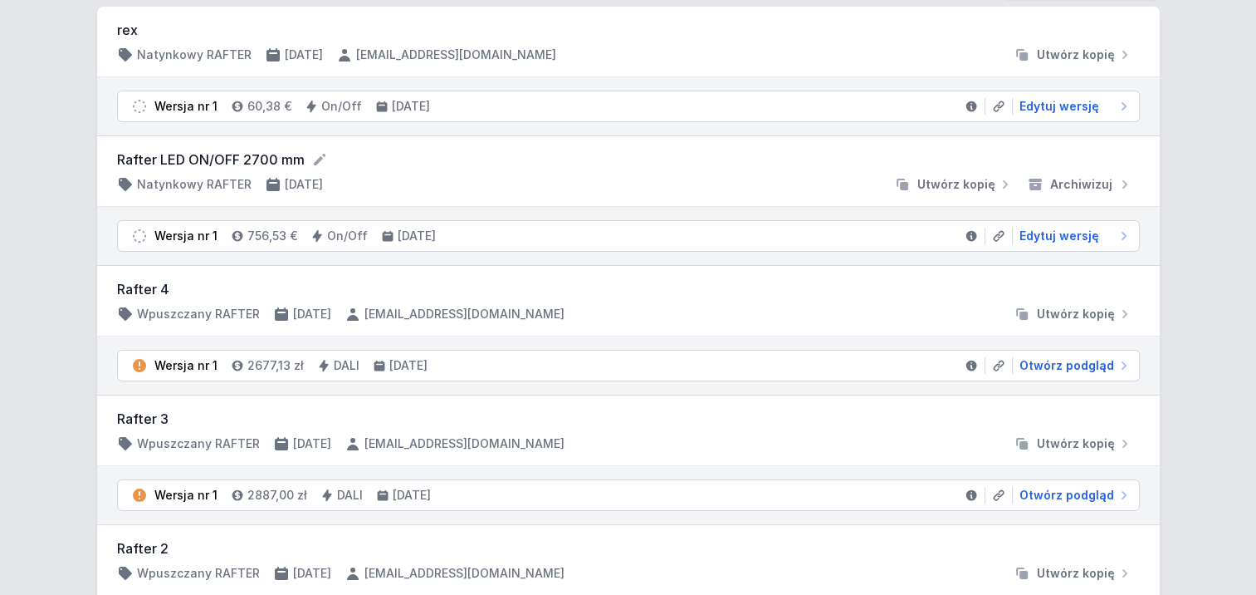
scroll to position [83, 0]
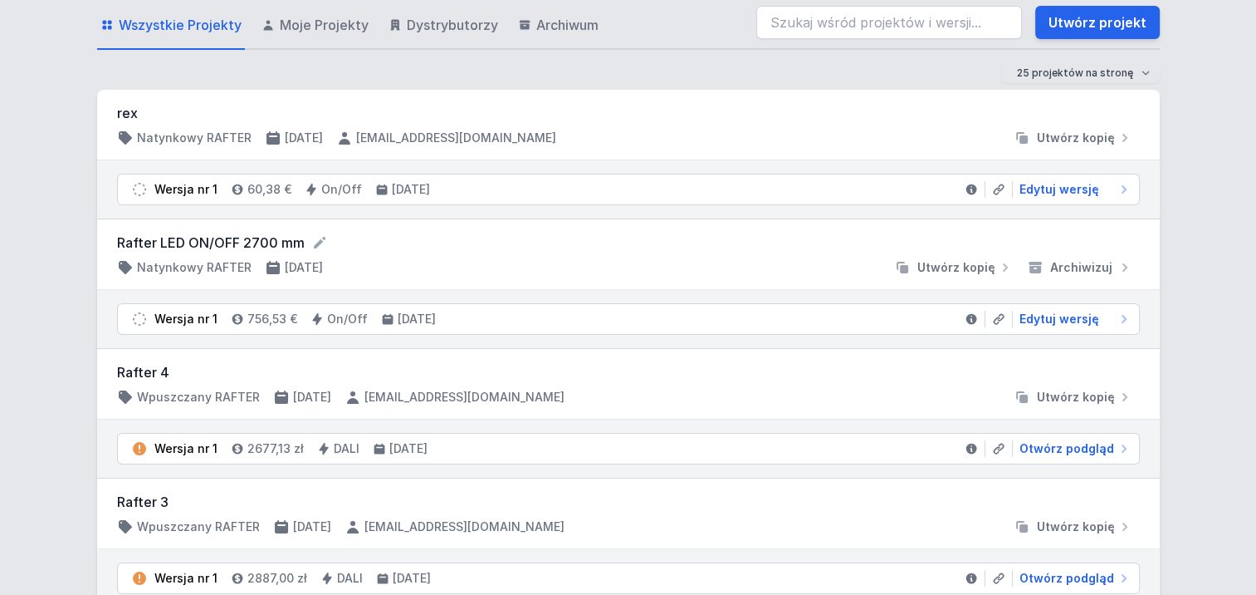
click at [1075, 308] on li "Wersja nr 1 756,53 € On/Off [DATE] Edytuj wersję" at bounding box center [628, 319] width 1021 height 30
click at [1079, 319] on span "Edytuj wersję" at bounding box center [1060, 319] width 80 height 17
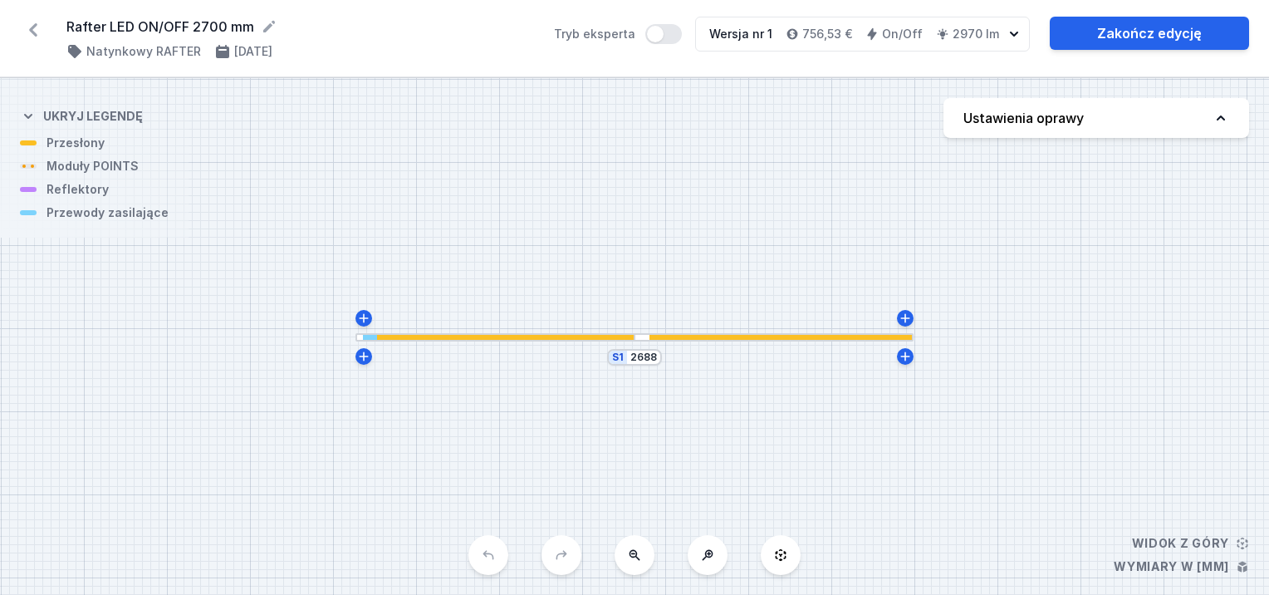
click at [690, 332] on div "S1 2688" at bounding box center [634, 336] width 1269 height 517
click at [689, 332] on div "S1 2688" at bounding box center [634, 336] width 1269 height 517
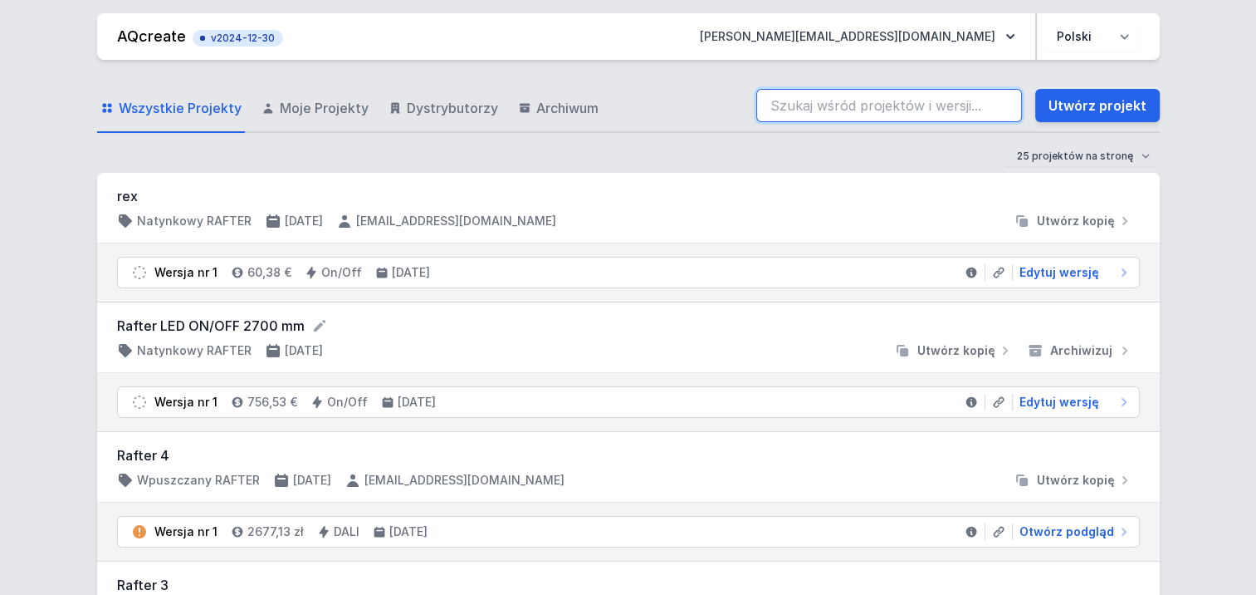
click at [844, 89] on input "search" at bounding box center [890, 105] width 266 height 33
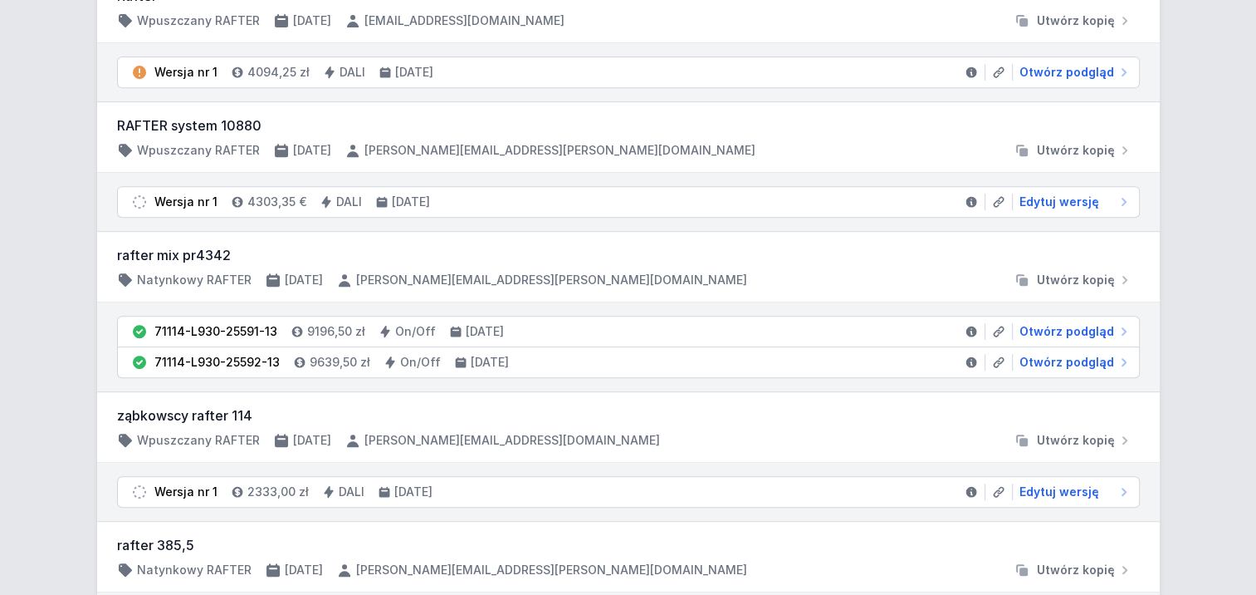
scroll to position [747, 0]
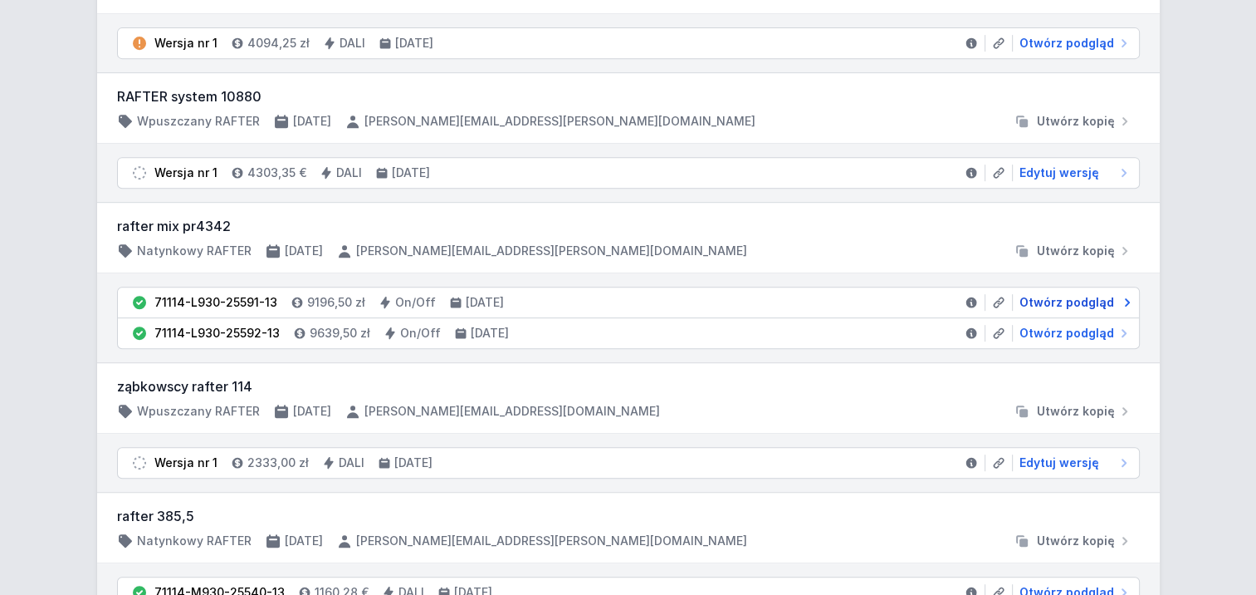
click at [1072, 300] on span "Otwórz podgląd" at bounding box center [1067, 302] width 95 height 17
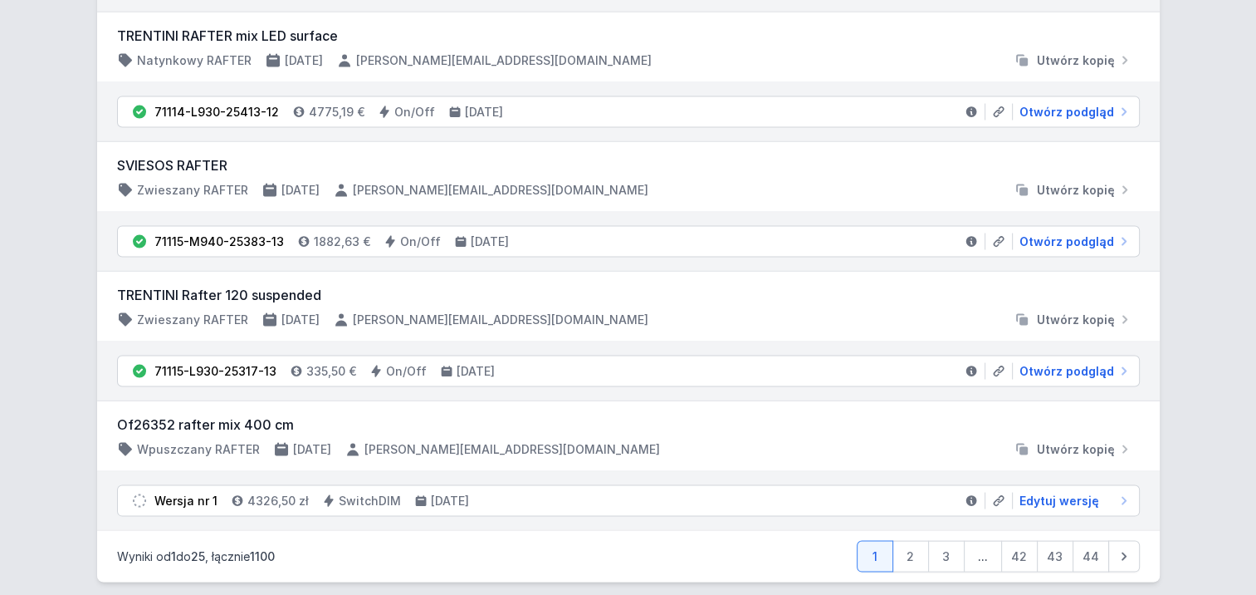
scroll to position [3251, 0]
drag, startPoint x: 914, startPoint y: 531, endPoint x: 844, endPoint y: 497, distance: 78.7
click at [914, 539] on link "2" at bounding box center [911, 555] width 37 height 32
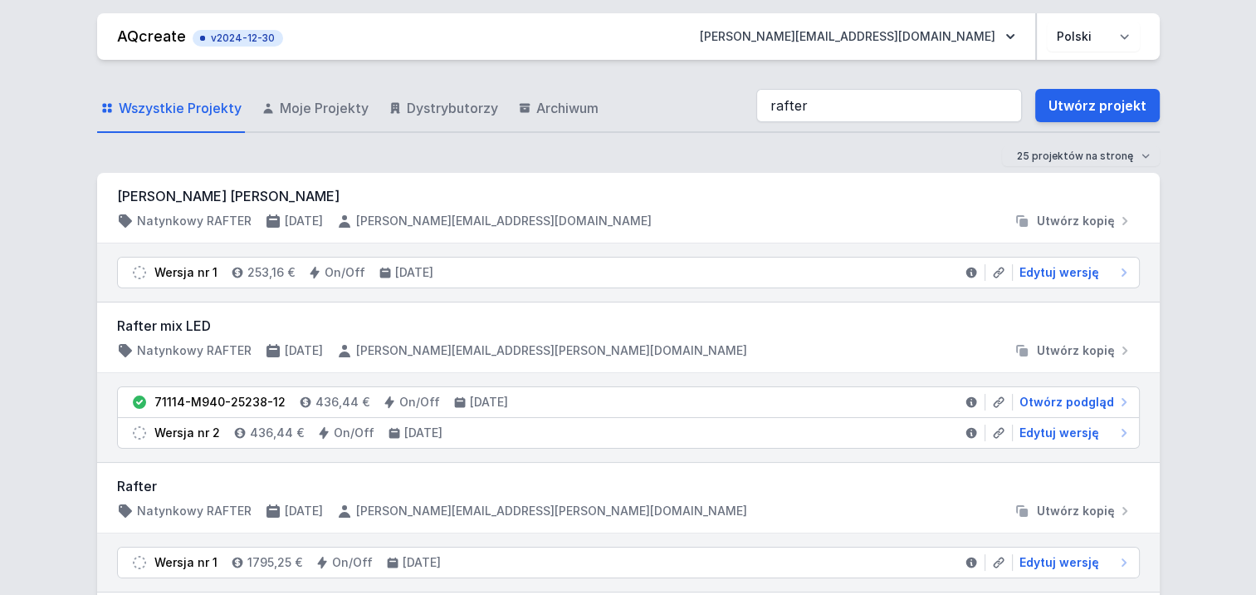
click at [1076, 260] on li "Wersja nr 1 253,16 € On/Off [DATE] Edytuj wersję" at bounding box center [628, 272] width 1021 height 30
drag, startPoint x: 1075, startPoint y: 266, endPoint x: 1065, endPoint y: 271, distance: 10.4
click at [1075, 266] on span "Edytuj wersję" at bounding box center [1060, 272] width 80 height 17
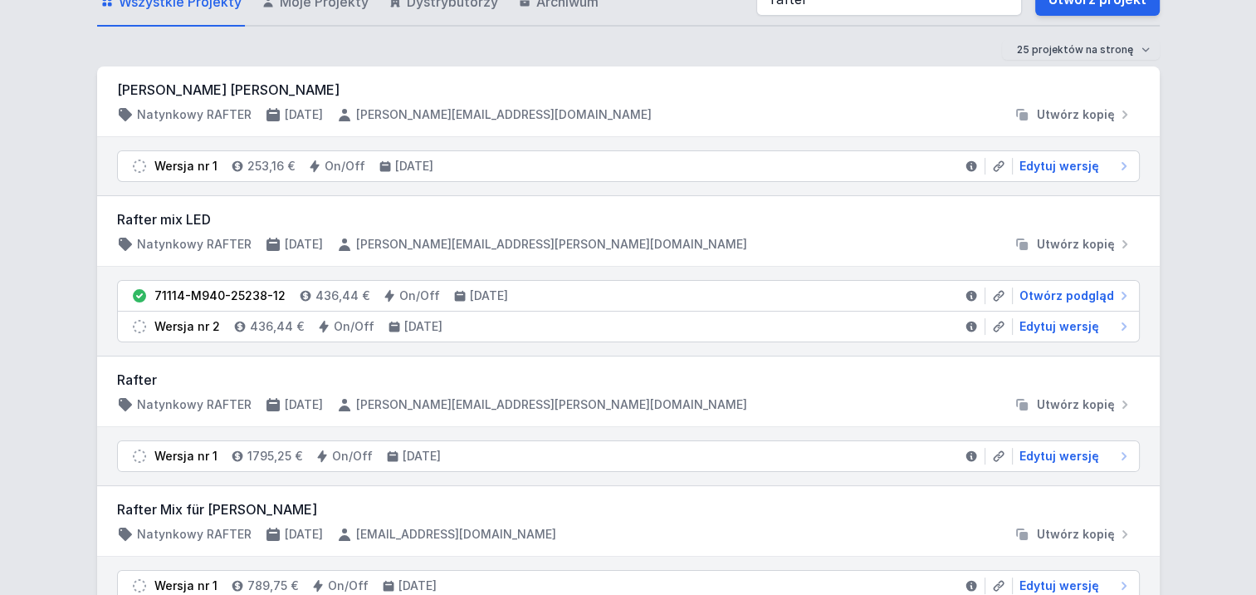
scroll to position [332, 0]
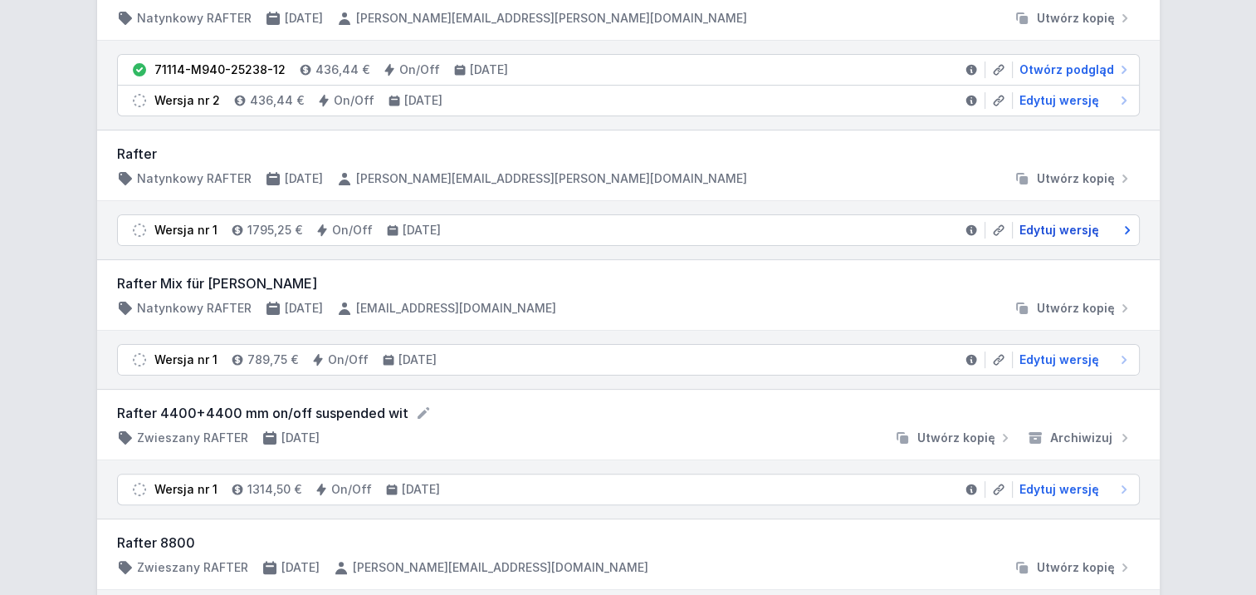
click at [1109, 225] on link "Edytuj wersję" at bounding box center [1073, 230] width 120 height 17
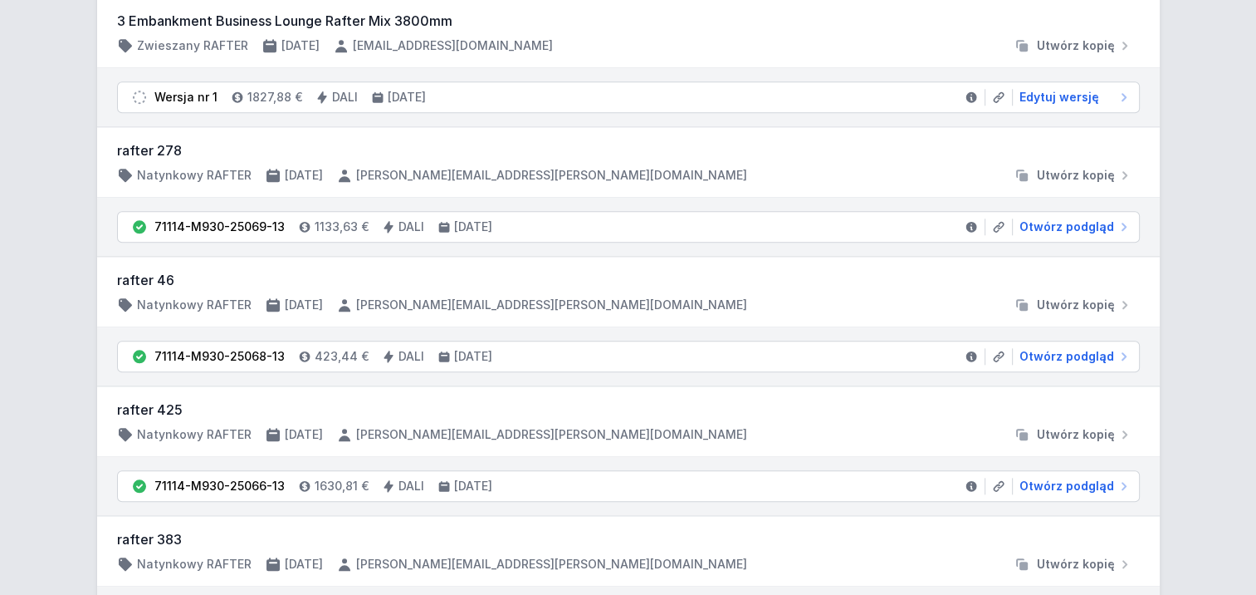
scroll to position [1661, 0]
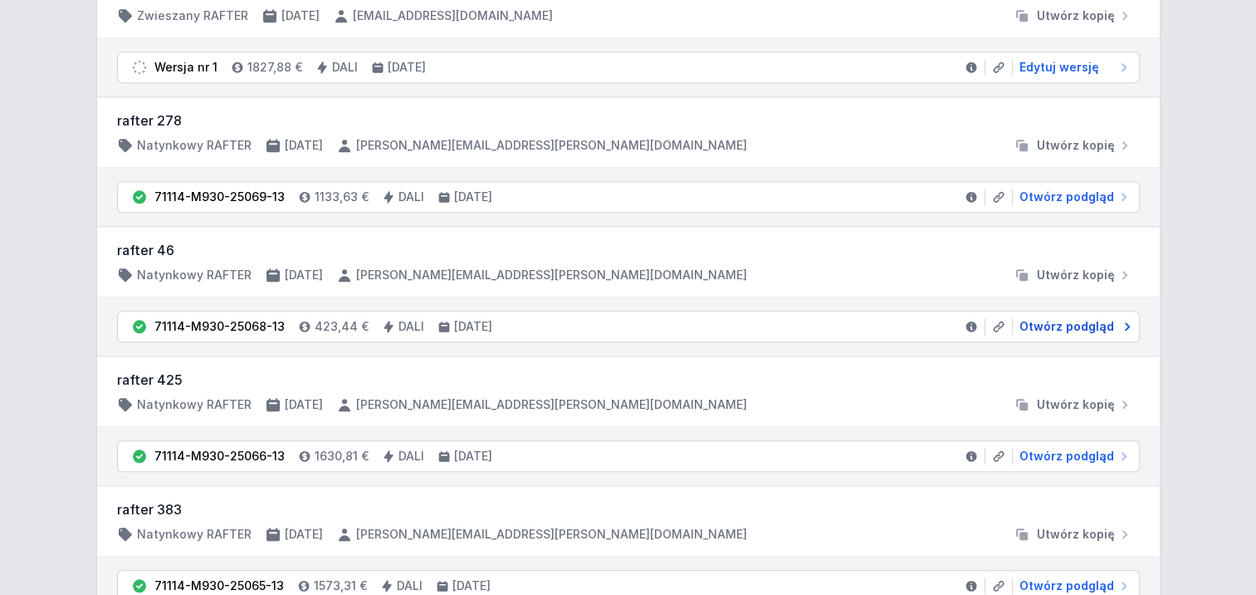
drag, startPoint x: 1043, startPoint y: 321, endPoint x: 1033, endPoint y: 321, distance: 10.0
click at [1042, 322] on span "Otwórz podgląd" at bounding box center [1067, 326] width 95 height 17
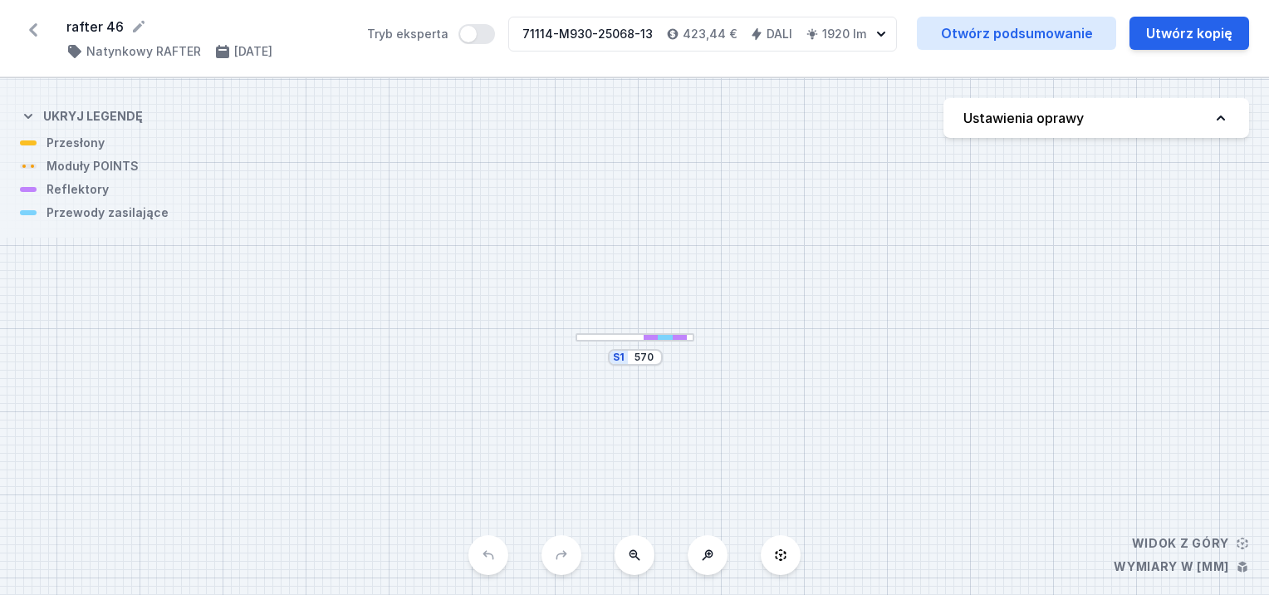
click at [32, 32] on icon at bounding box center [33, 29] width 8 height 13
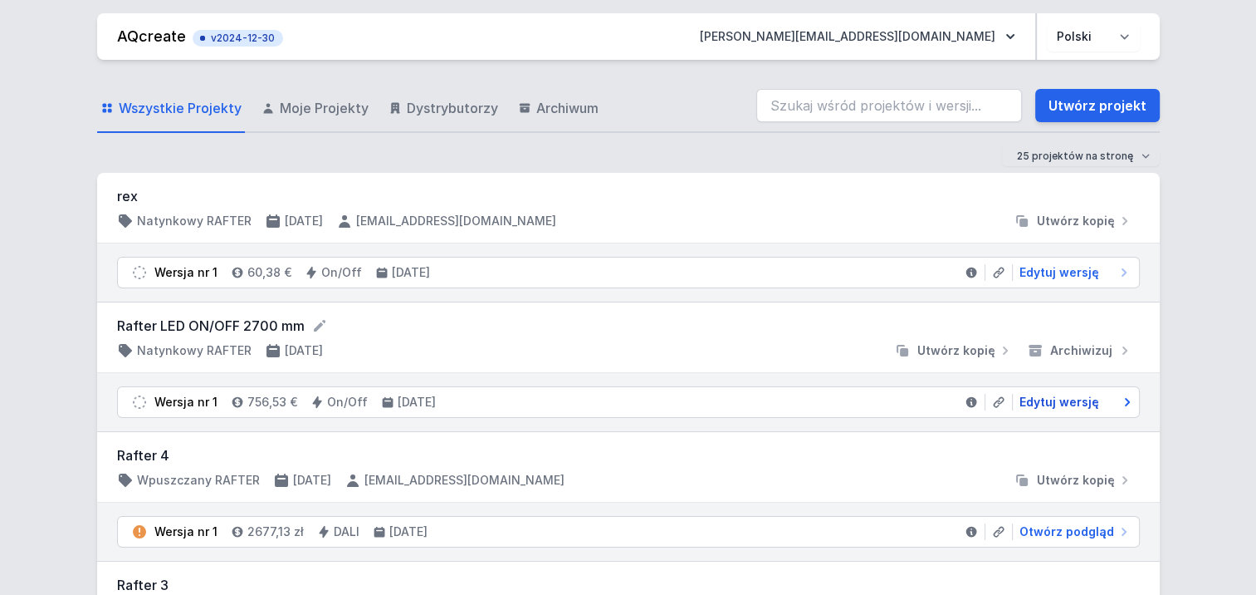
click at [1048, 405] on span "Edytuj wersję" at bounding box center [1060, 402] width 80 height 17
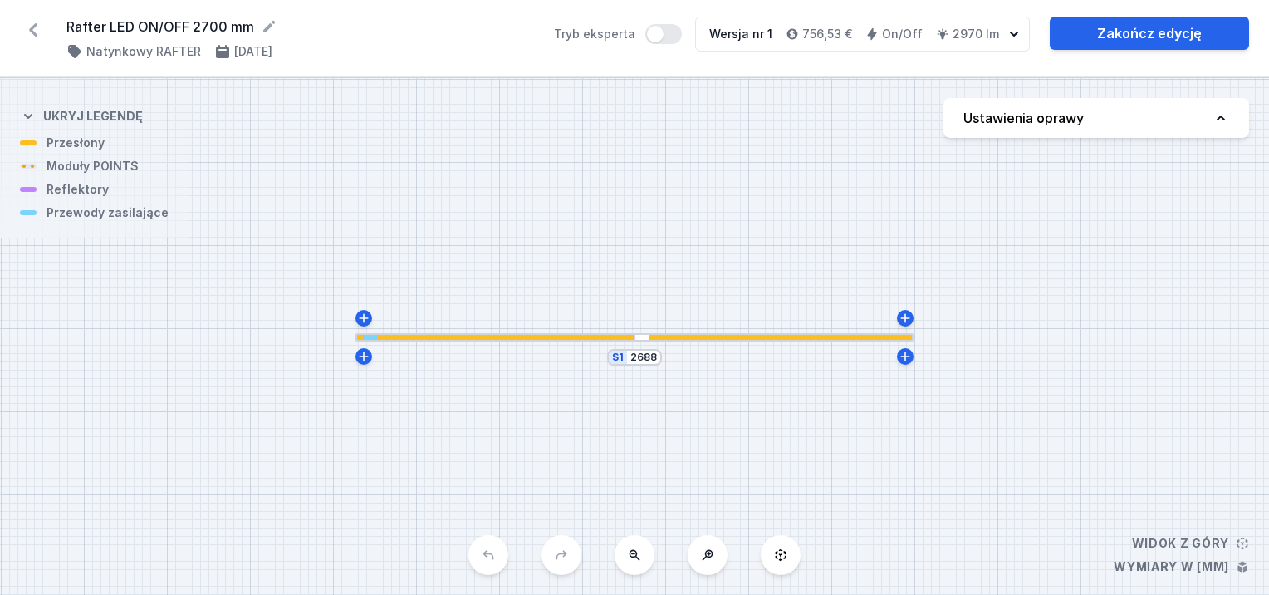
click at [723, 342] on div "S1 2688" at bounding box center [634, 336] width 1269 height 517
click at [634, 342] on div "S1 2688" at bounding box center [634, 336] width 1269 height 517
click at [644, 339] on div at bounding box center [634, 337] width 25 height 5
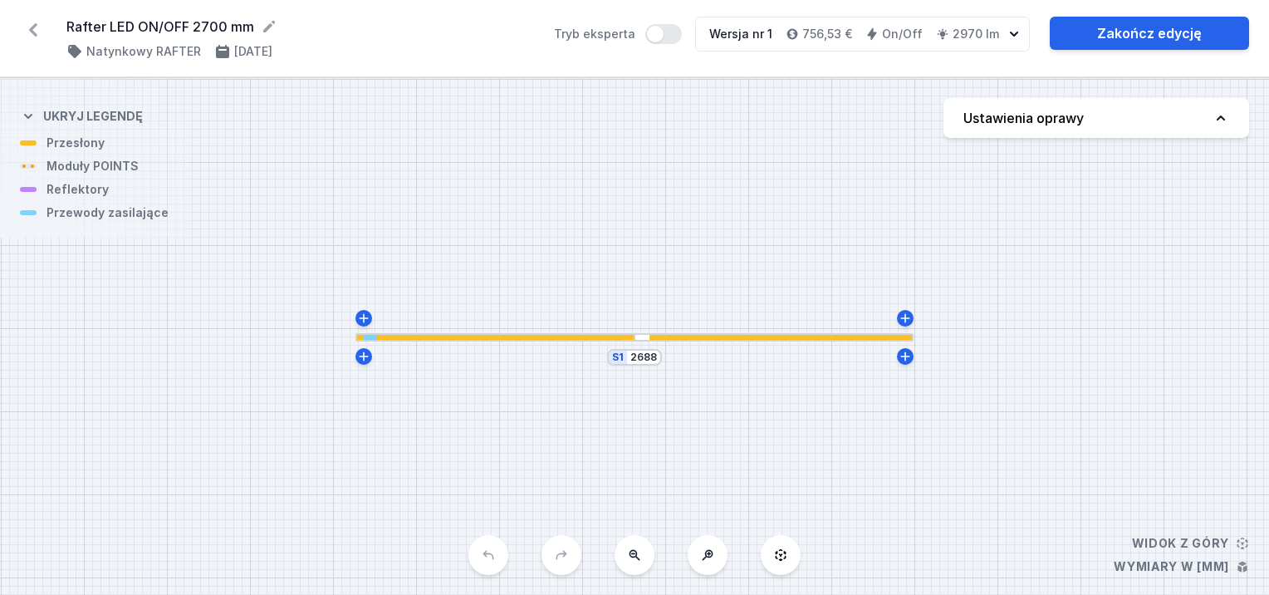
click at [644, 339] on div at bounding box center [634, 337] width 25 height 5
click at [1007, 34] on icon "button" at bounding box center [1014, 34] width 17 height 17
click at [32, 30] on icon at bounding box center [33, 29] width 8 height 13
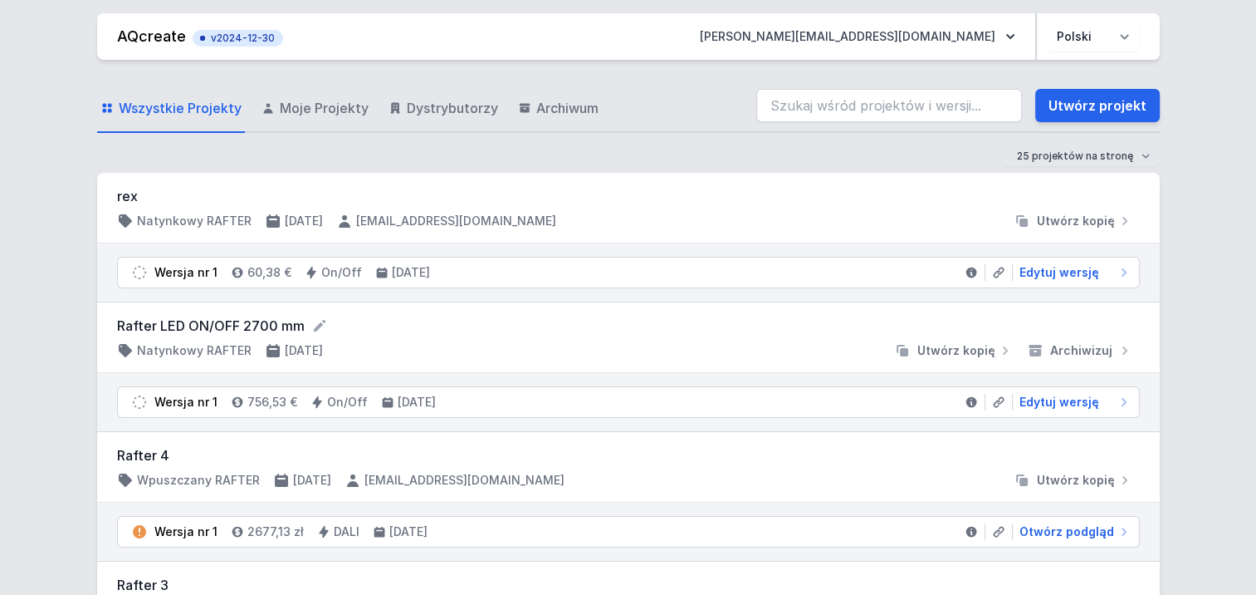
click at [1097, 417] on div "Wersja nr 1 756,53 € On/Off [DATE] Edytuj wersję" at bounding box center [628, 402] width 1063 height 58
click at [1093, 401] on span "Edytuj wersję" at bounding box center [1060, 402] width 80 height 17
click at [1091, 399] on span "Edytuj wersję" at bounding box center [1060, 402] width 80 height 17
click at [1056, 395] on span "Edytuj wersję" at bounding box center [1060, 402] width 80 height 17
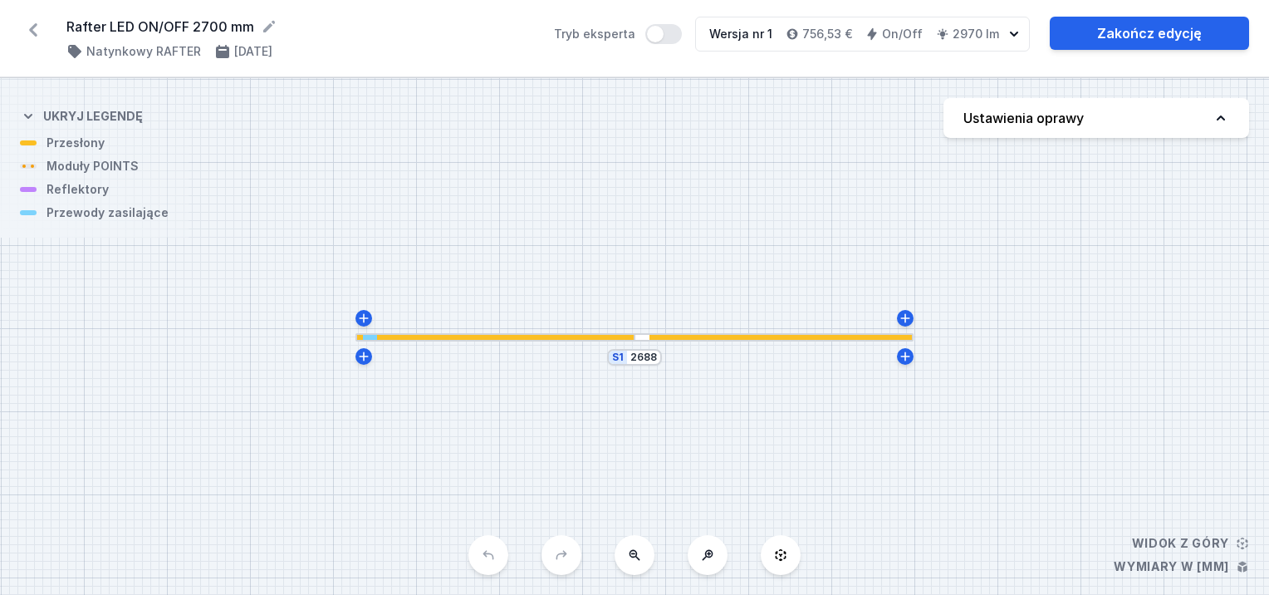
click at [772, 341] on div "S1 2688" at bounding box center [634, 336] width 1269 height 517
click at [637, 340] on div at bounding box center [634, 337] width 25 height 8
click at [638, 342] on div "S1 2688" at bounding box center [634, 336] width 1269 height 517
click at [33, 22] on icon at bounding box center [33, 30] width 27 height 27
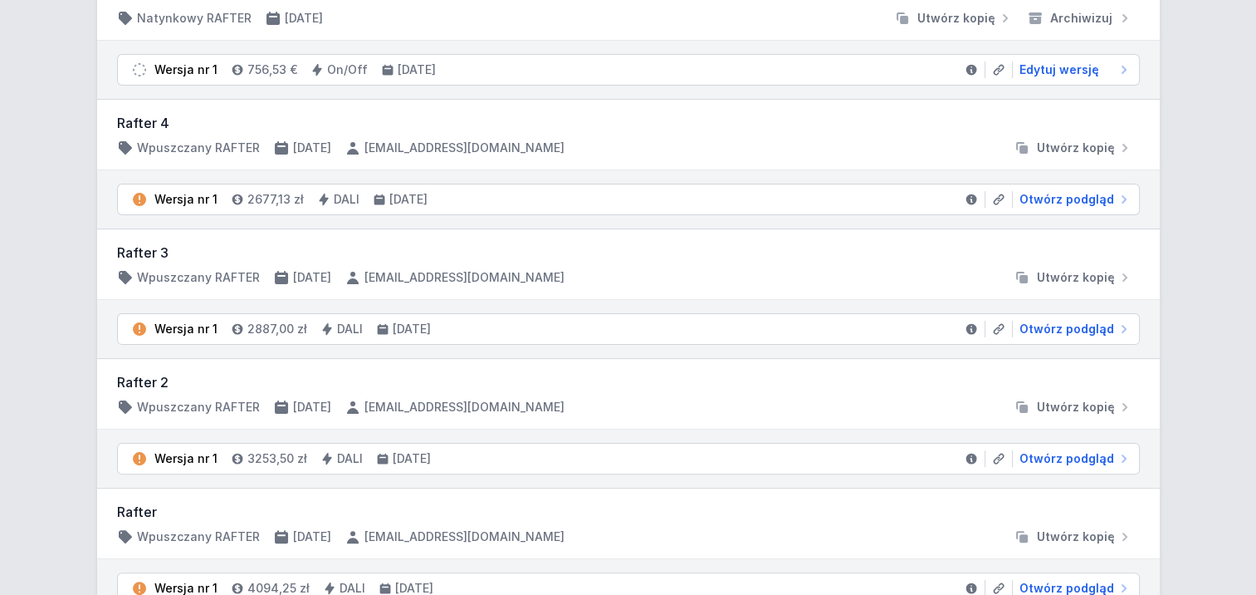
scroll to position [83, 0]
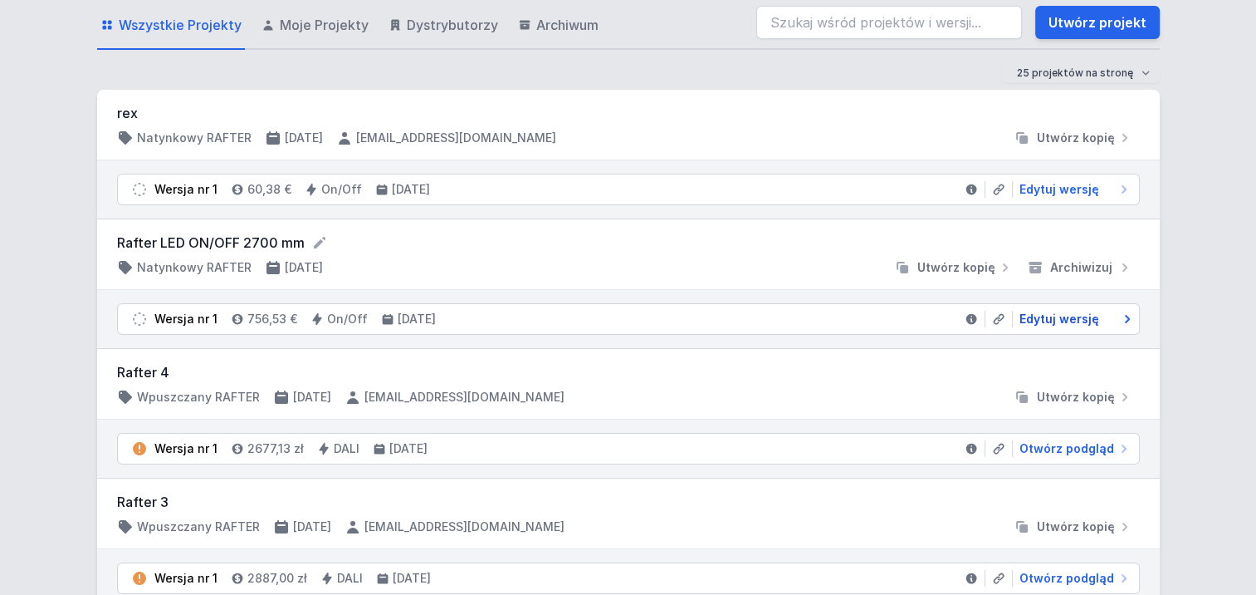
click at [1053, 319] on span "Edytuj wersję" at bounding box center [1060, 319] width 80 height 17
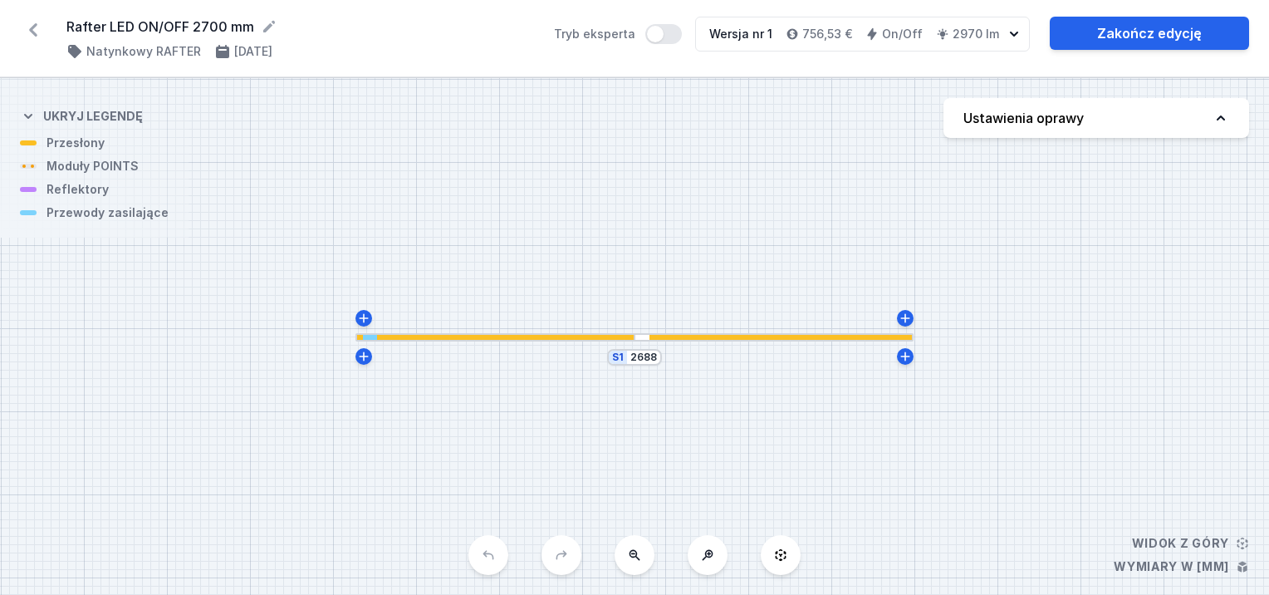
click at [625, 339] on div at bounding box center [628, 337] width 12 height 5
click at [1084, 119] on h4 "Ustawienia oprawy" at bounding box center [1023, 118] width 120 height 20
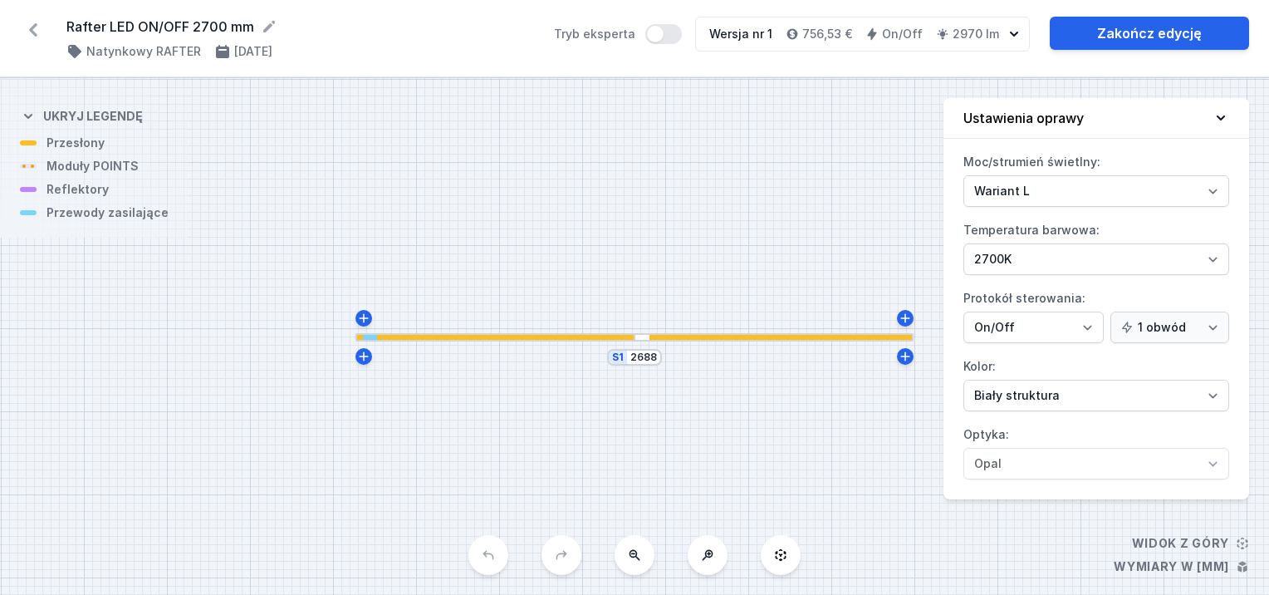
click at [1084, 119] on h4 "Ustawienia oprawy" at bounding box center [1023, 118] width 120 height 20
click at [865, 210] on div "S1 2688" at bounding box center [634, 336] width 1269 height 517
click at [838, 210] on div "S1 2688" at bounding box center [634, 336] width 1269 height 517
click at [840, 210] on div "S1 2688" at bounding box center [634, 336] width 1269 height 517
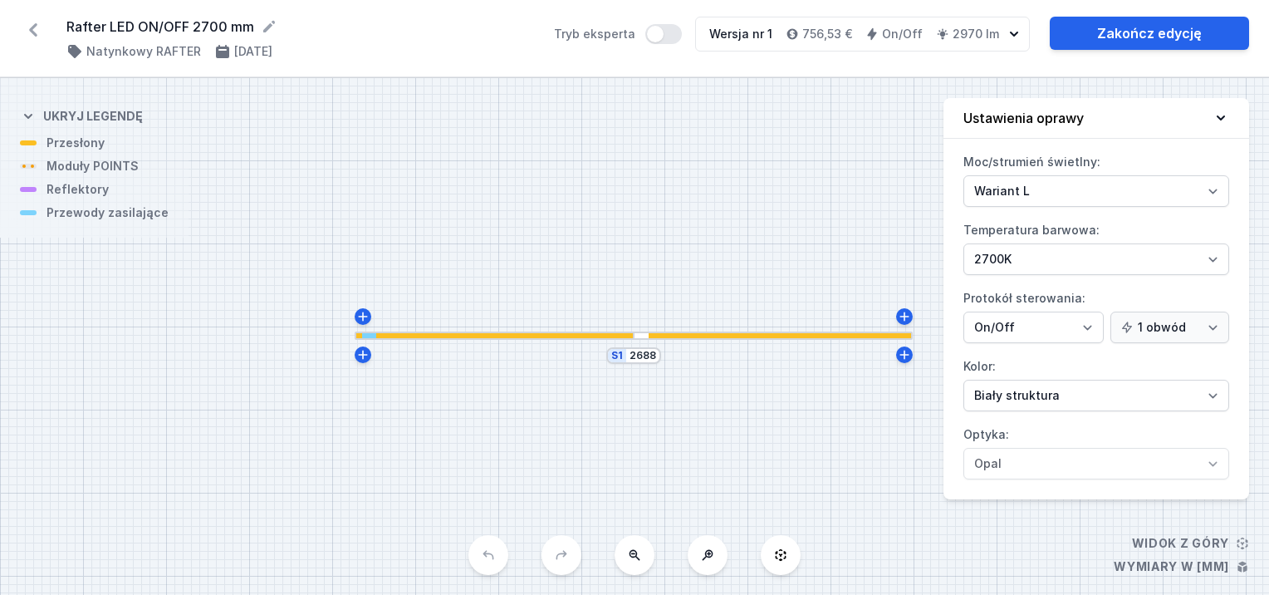
click at [841, 210] on div "S1 2688" at bounding box center [634, 336] width 1269 height 517
click at [1212, 113] on icon at bounding box center [1220, 118] width 17 height 17
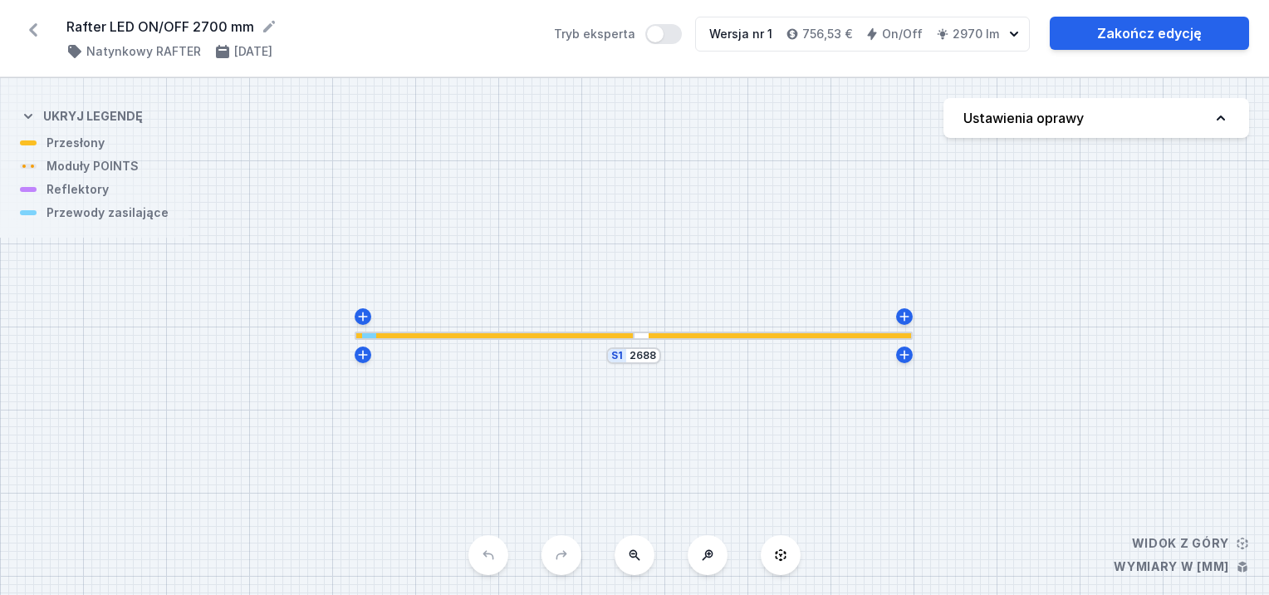
click at [28, 22] on icon at bounding box center [33, 30] width 27 height 27
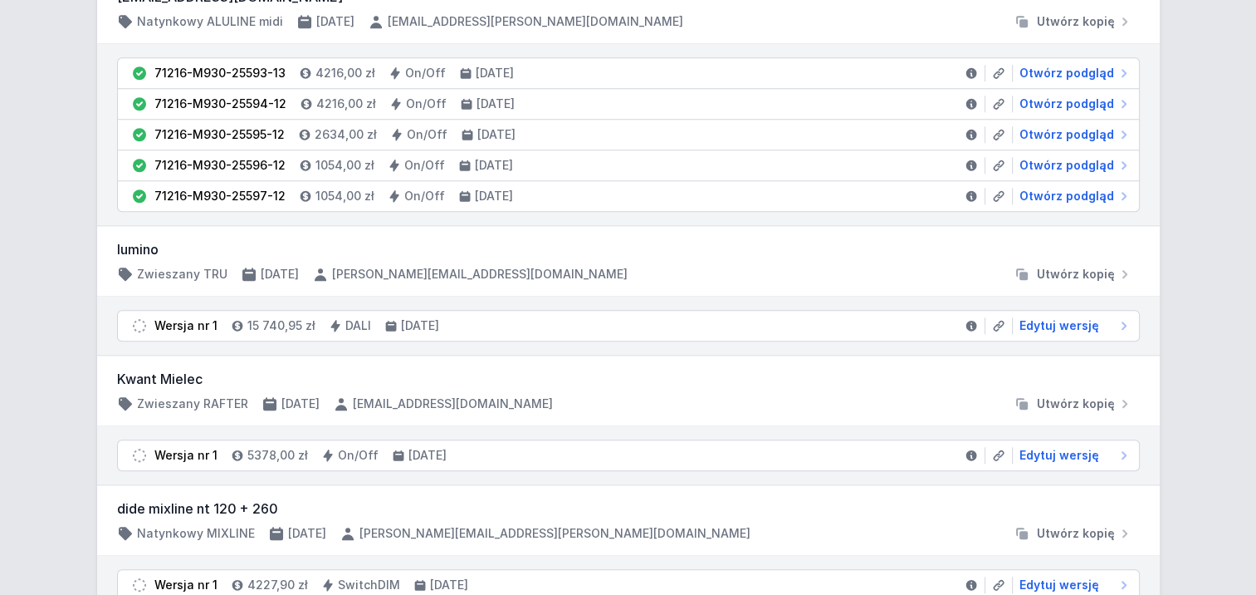
scroll to position [1993, 0]
